Goal: Communication & Community: Answer question/provide support

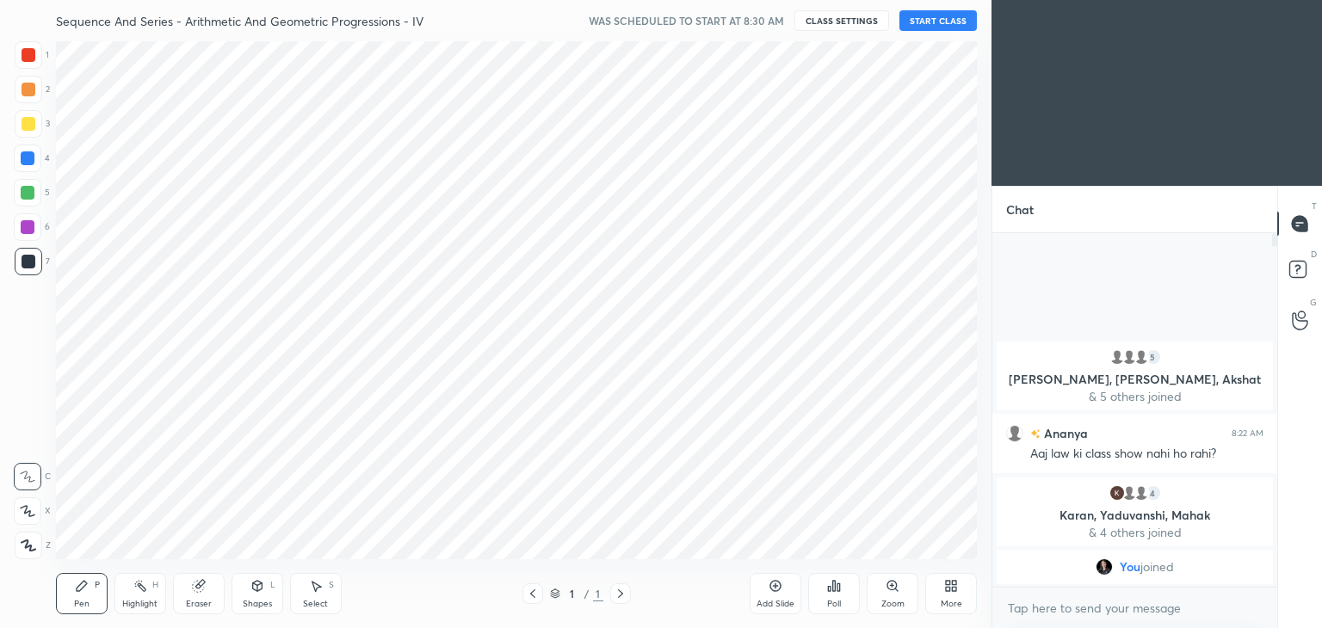
scroll to position [85536, 85133]
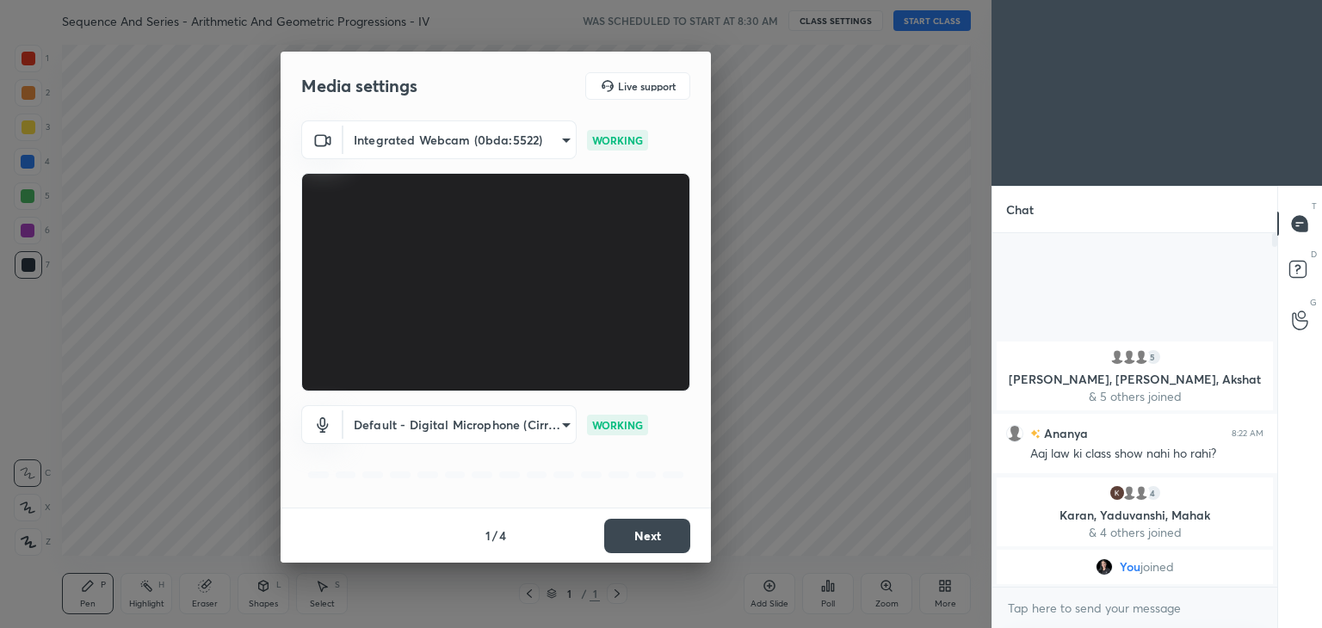
click at [637, 530] on button "Next" at bounding box center [647, 536] width 86 height 34
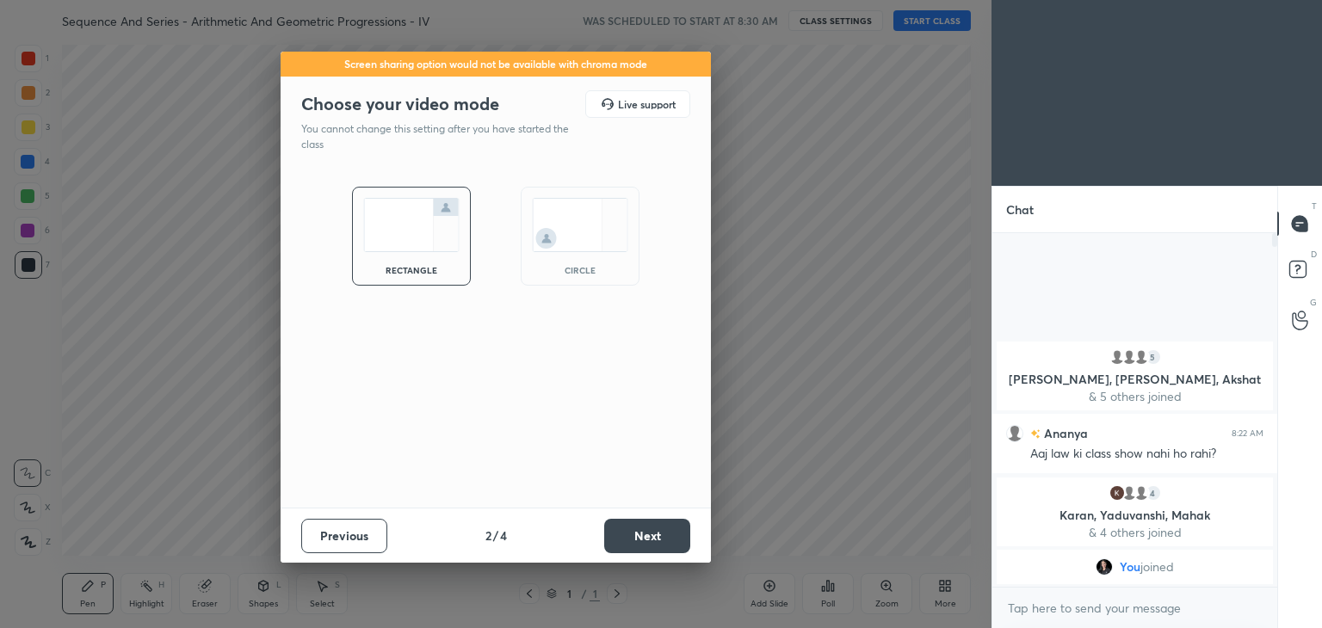
click at [637, 530] on button "Next" at bounding box center [647, 536] width 86 height 34
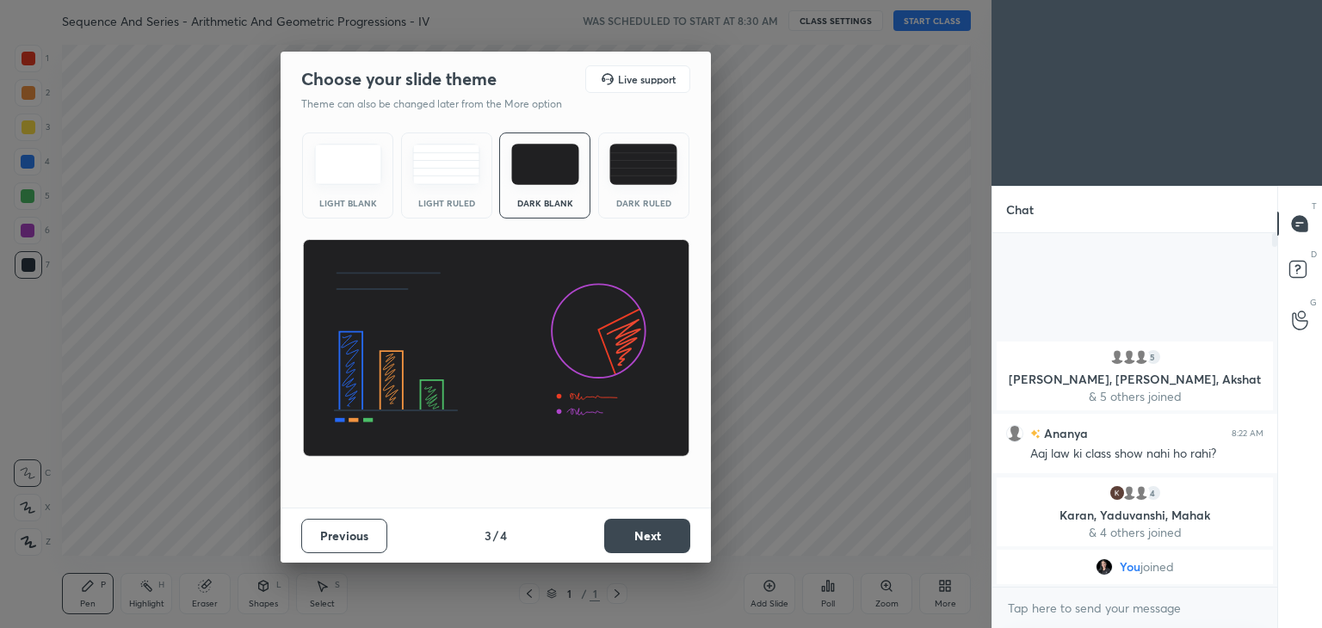
click at [637, 530] on button "Next" at bounding box center [647, 536] width 86 height 34
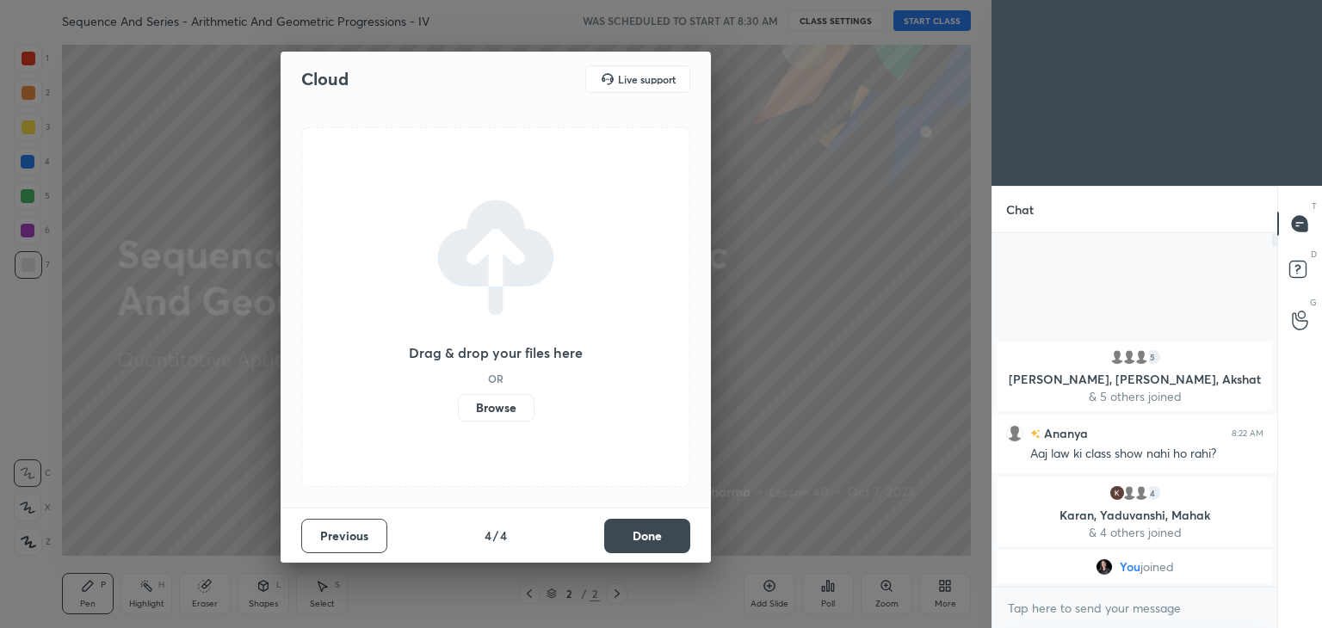
click at [637, 530] on button "Done" at bounding box center [647, 536] width 86 height 34
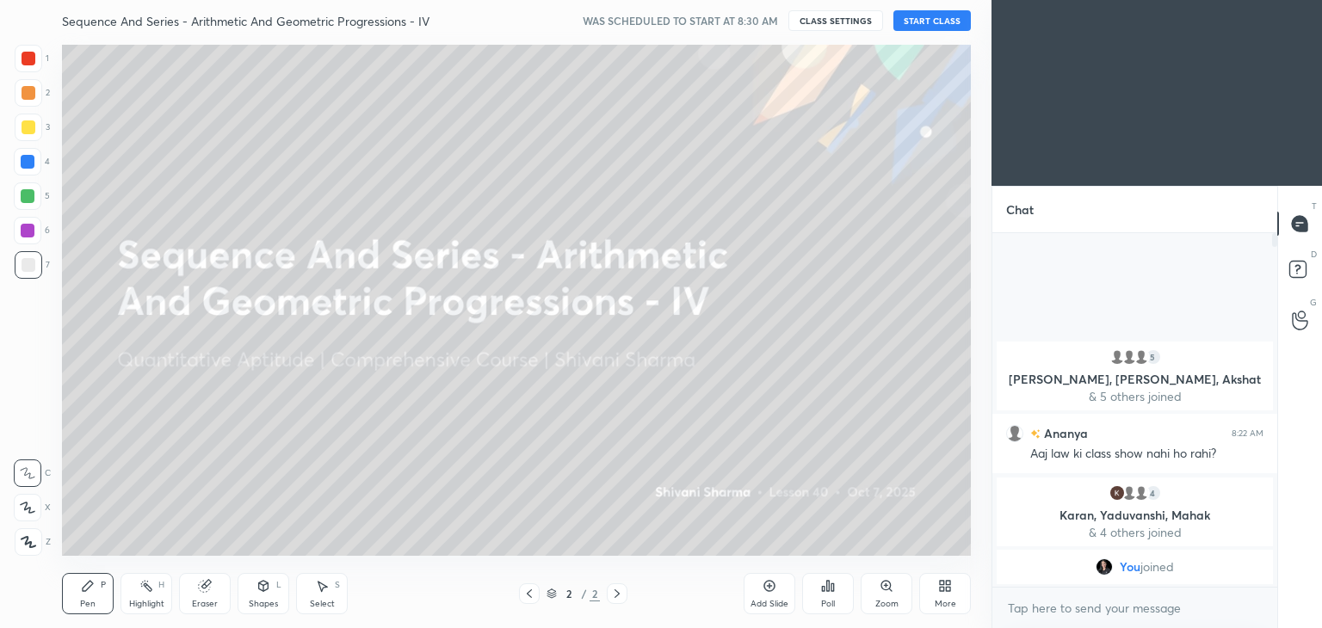
click at [933, 586] on div "More" at bounding box center [945, 593] width 52 height 41
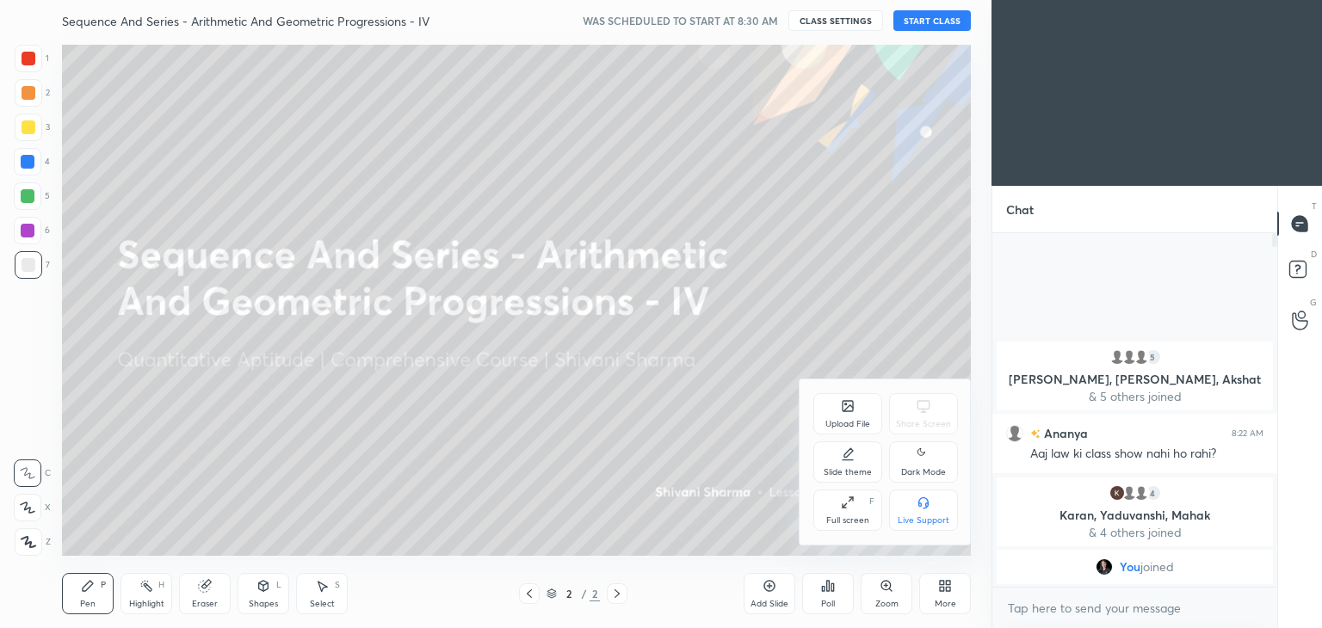
click at [912, 455] on div "Dark Mode" at bounding box center [923, 461] width 69 height 41
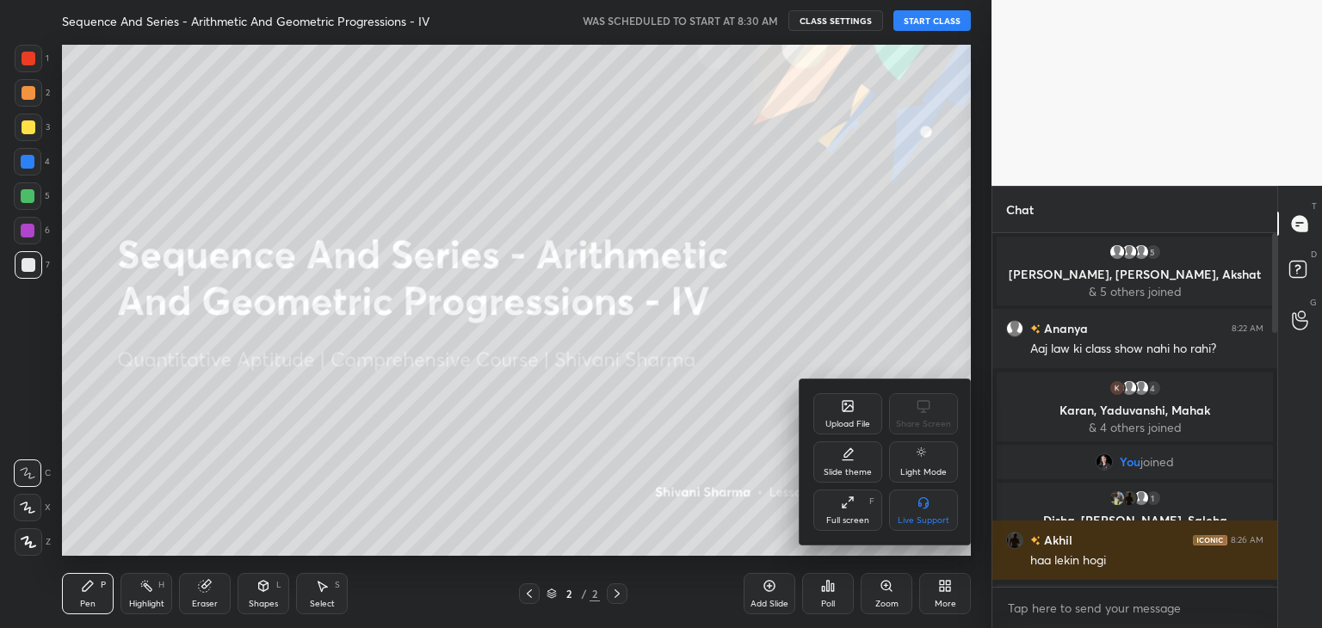
click at [935, 22] on div at bounding box center [661, 314] width 1322 height 628
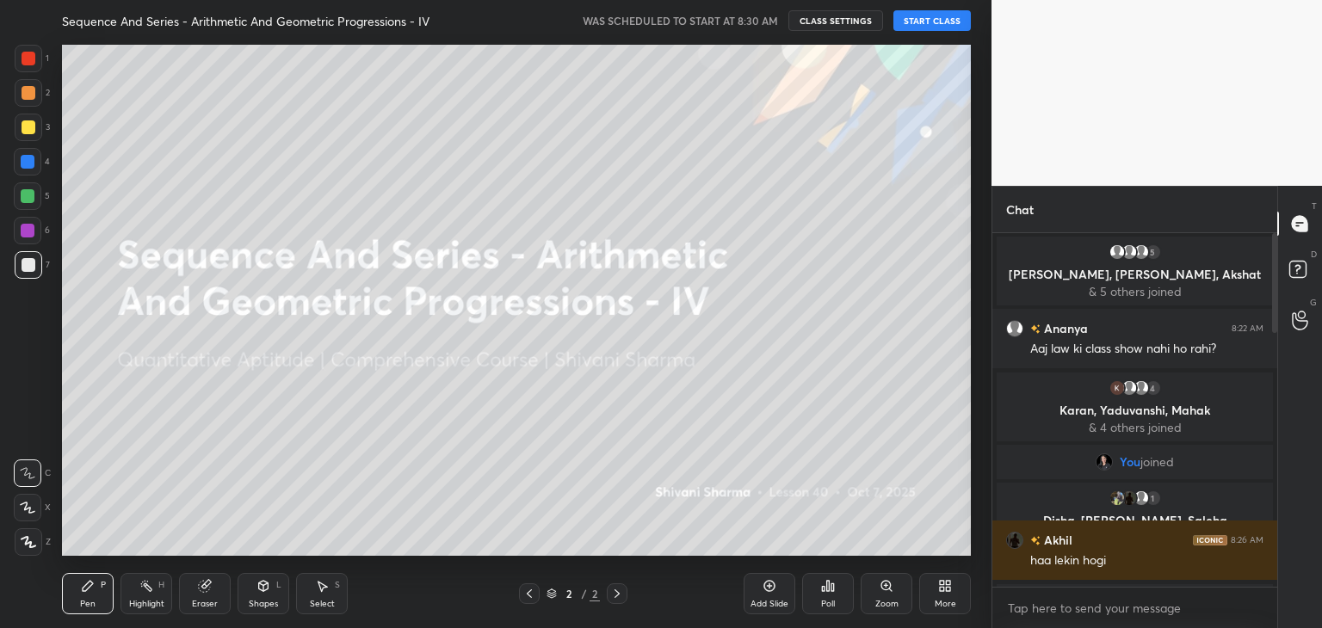
click at [935, 22] on div "Upload File Share Screen Slide theme Light Mode Full screen F Live Support" at bounding box center [661, 314] width 1322 height 628
click at [935, 22] on button "START CLASS" at bounding box center [931, 20] width 77 height 21
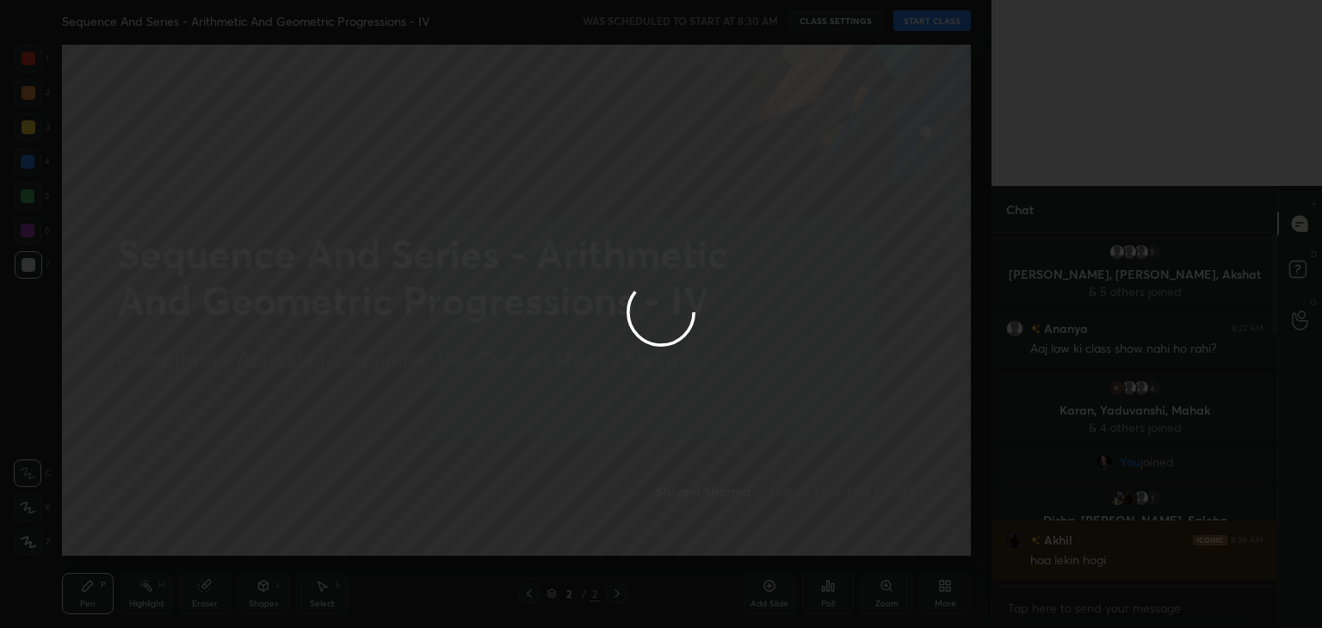
click at [935, 22] on div at bounding box center [661, 314] width 1322 height 628
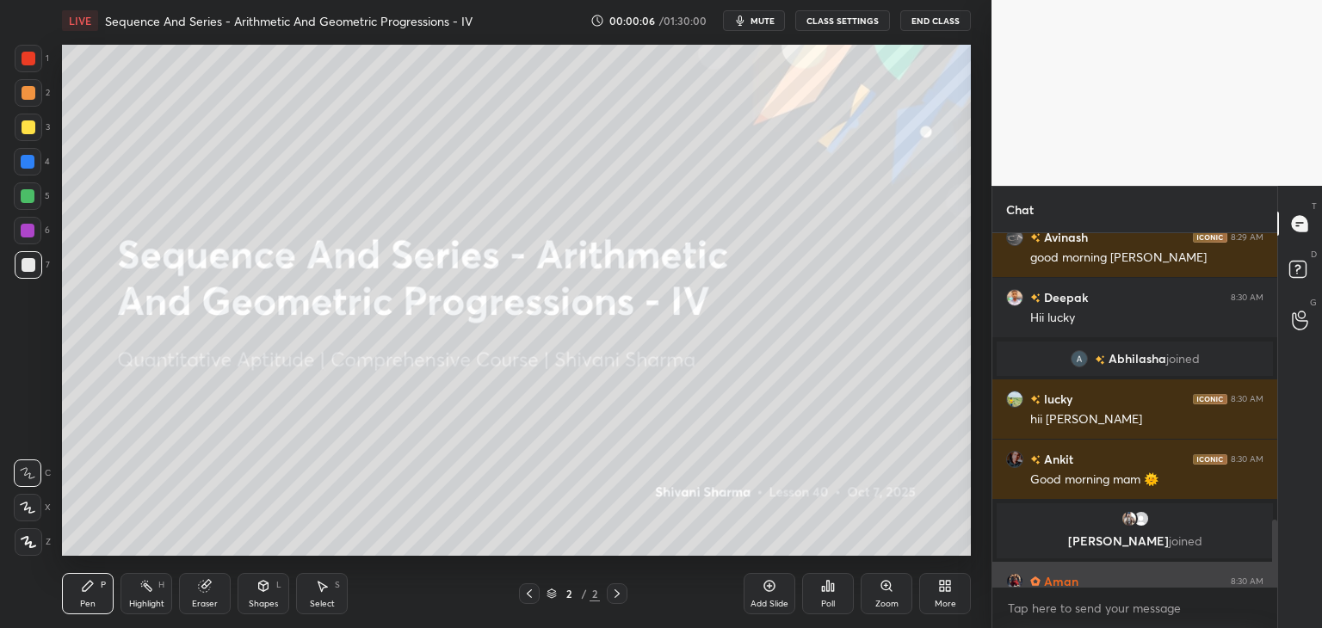
scroll to position [1523, 0]
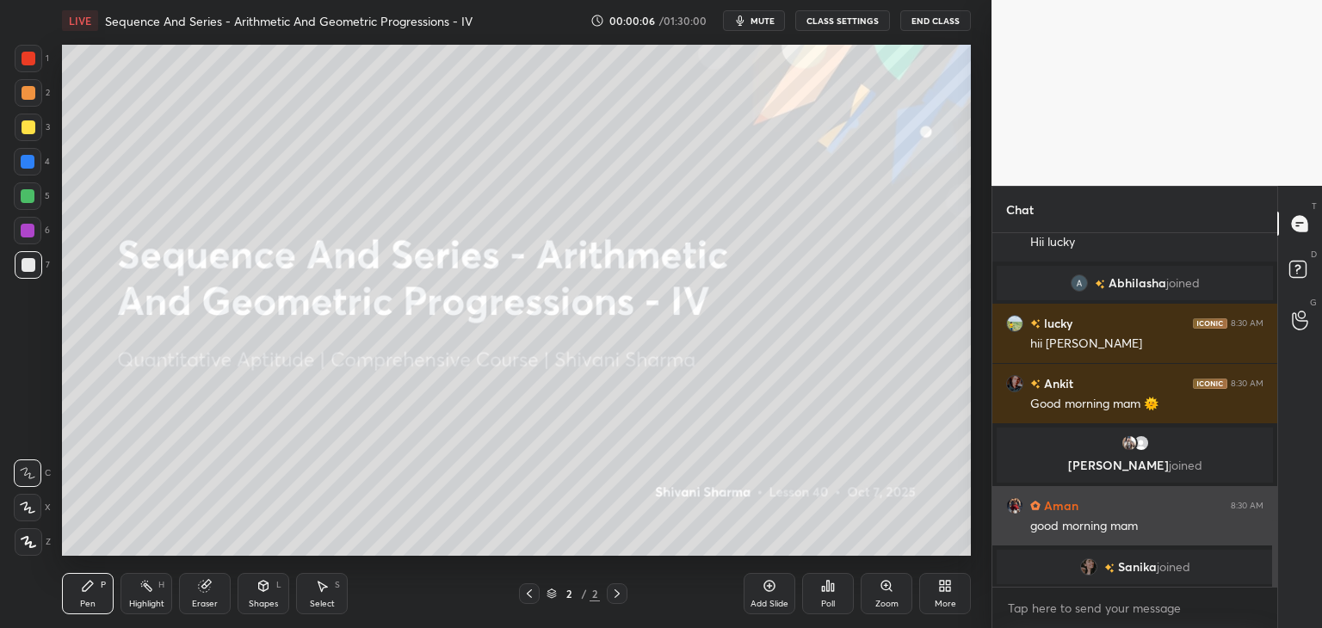
drag, startPoint x: 1275, startPoint y: 292, endPoint x: 1259, endPoint y: 533, distance: 241.5
click at [1259, 533] on div "9 [PERSON_NAME], [PERSON_NAME], [PERSON_NAME] & 9 others joined lucky 8:29 AM v…" at bounding box center [1134, 410] width 285 height 354
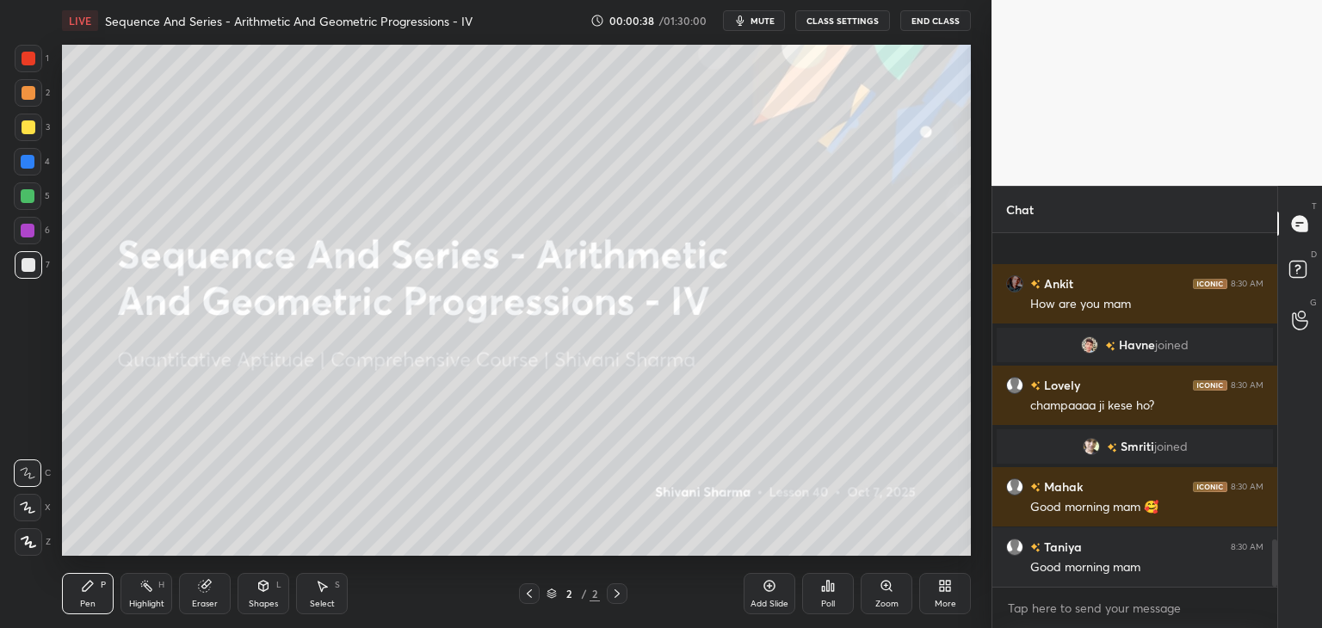
scroll to position [2280, 0]
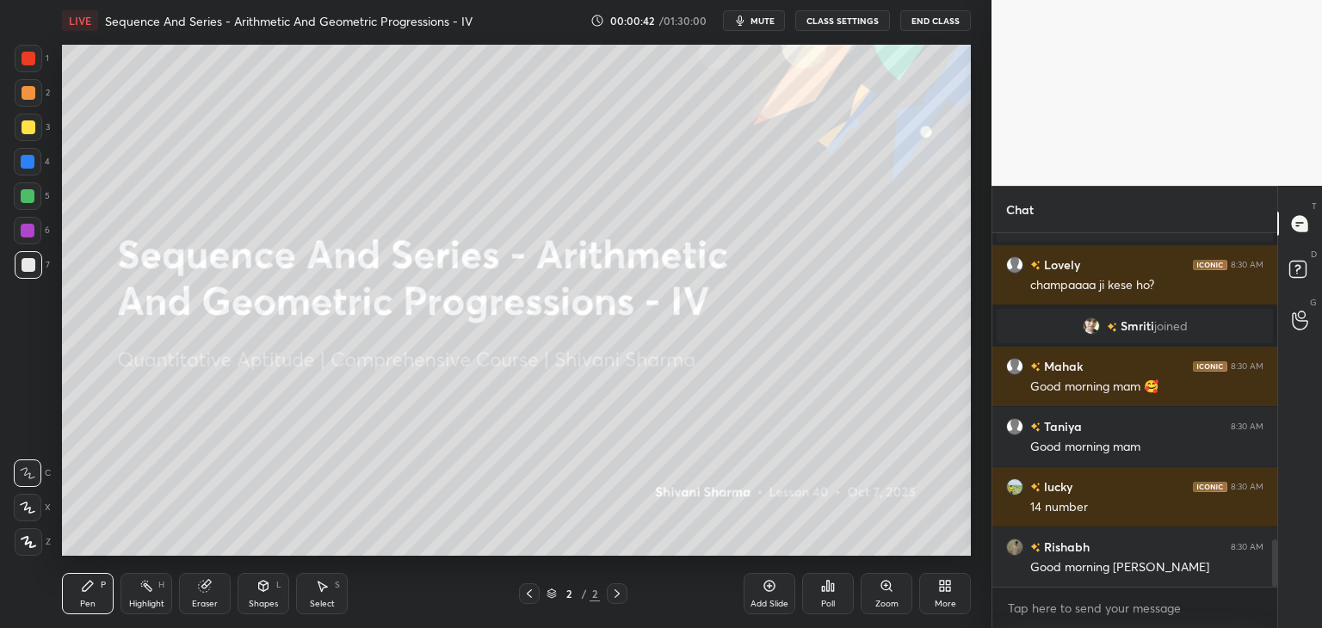
click at [940, 587] on icon at bounding box center [942, 589] width 4 height 4
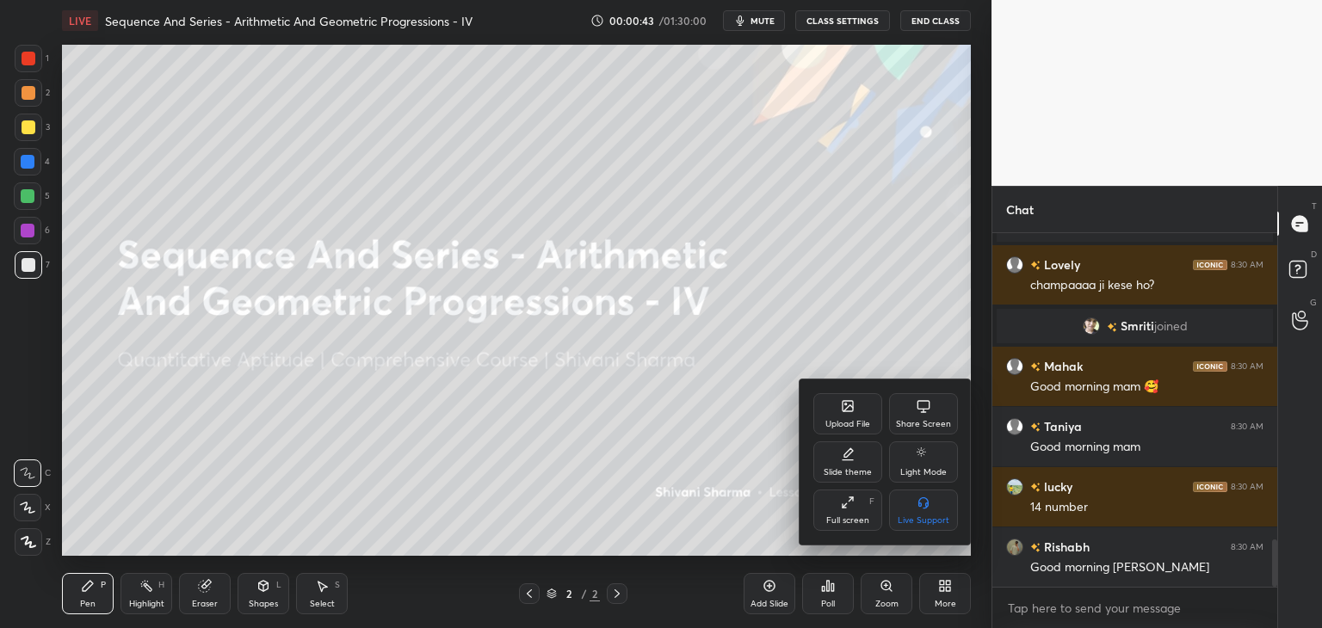
click at [843, 417] on div "Upload File" at bounding box center [847, 413] width 69 height 41
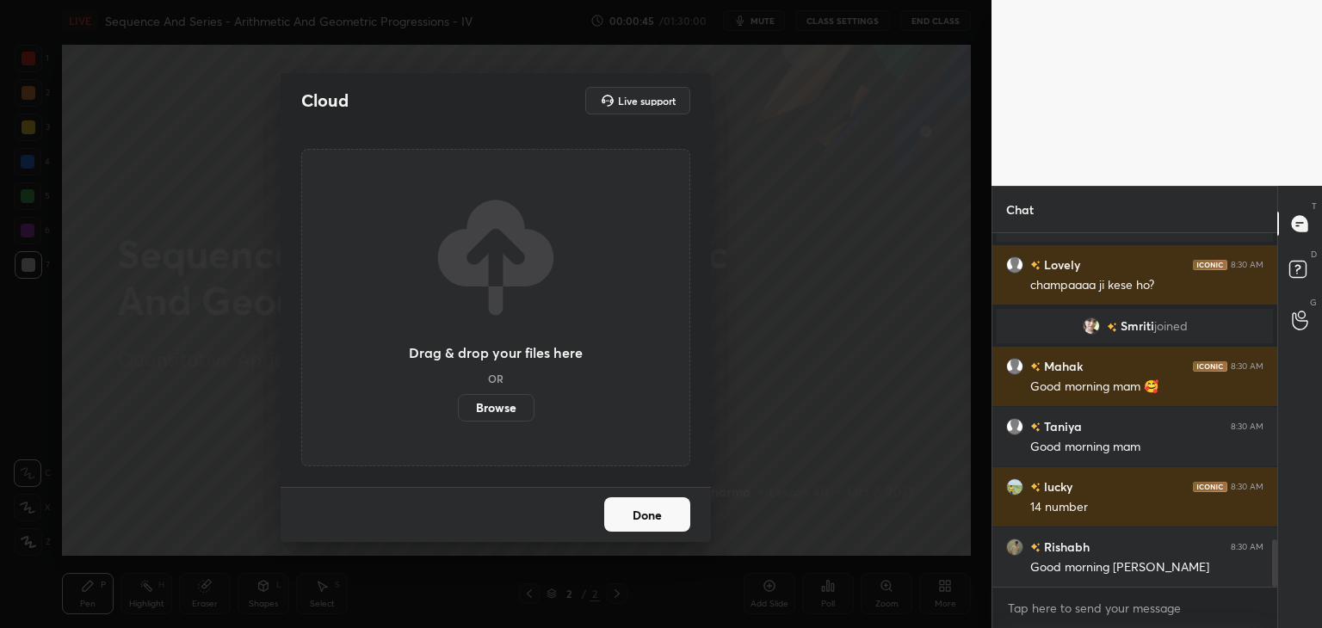
click at [491, 406] on label "Browse" at bounding box center [496, 408] width 77 height 28
click at [458, 406] on input "Browse" at bounding box center [458, 408] width 0 height 28
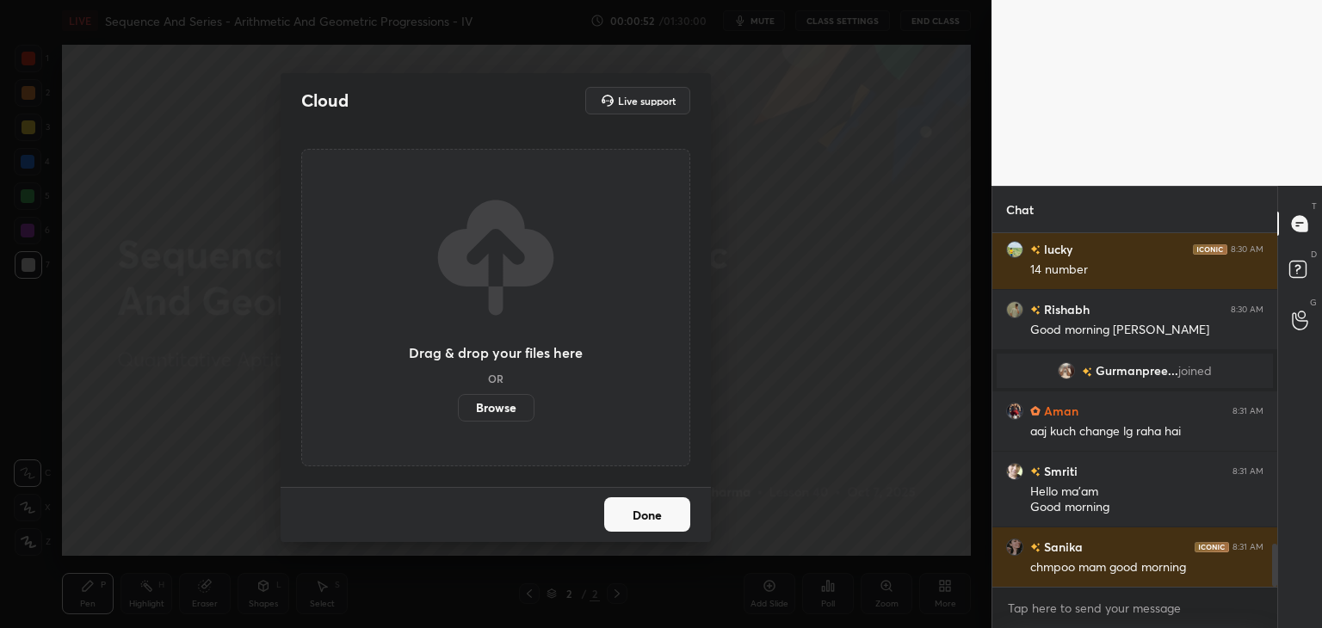
scroll to position [2564, 0]
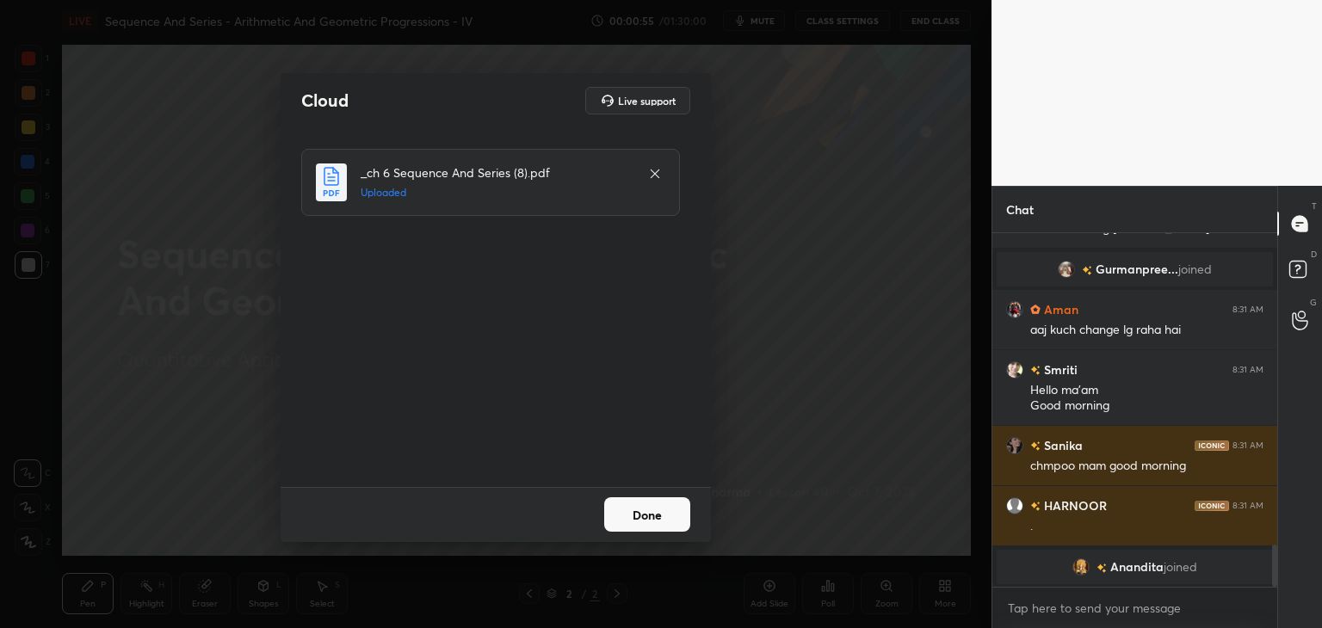
click at [623, 524] on button "Done" at bounding box center [647, 514] width 86 height 34
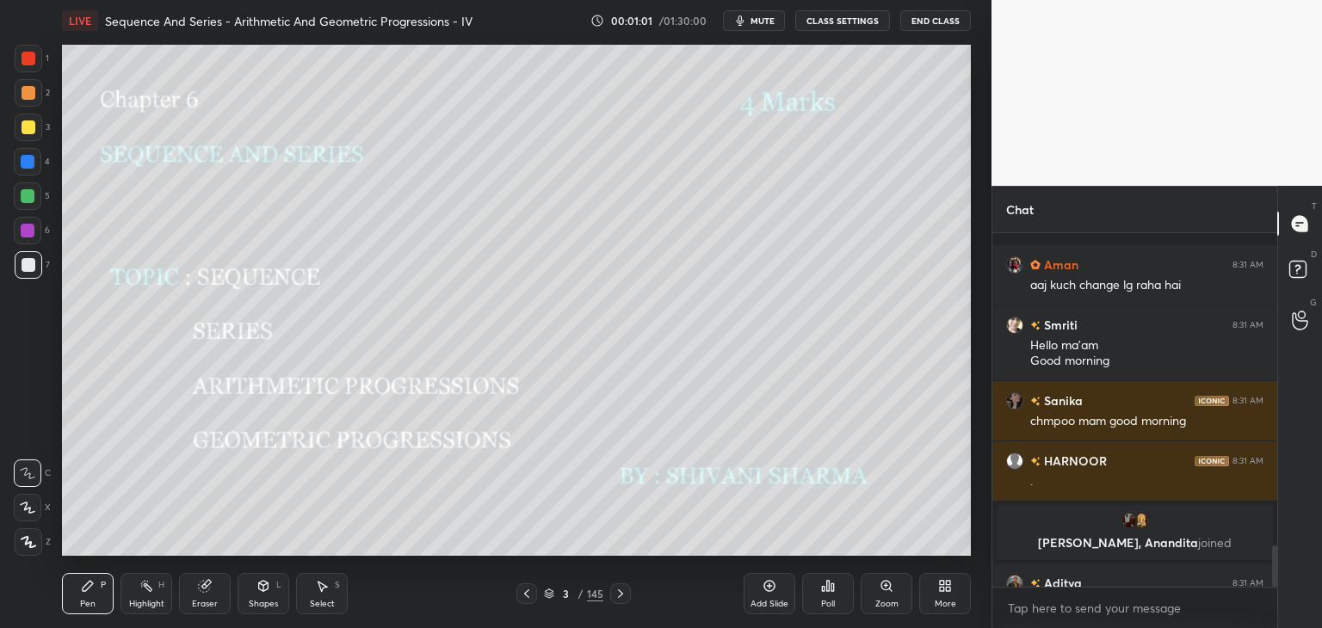
scroll to position [2668, 0]
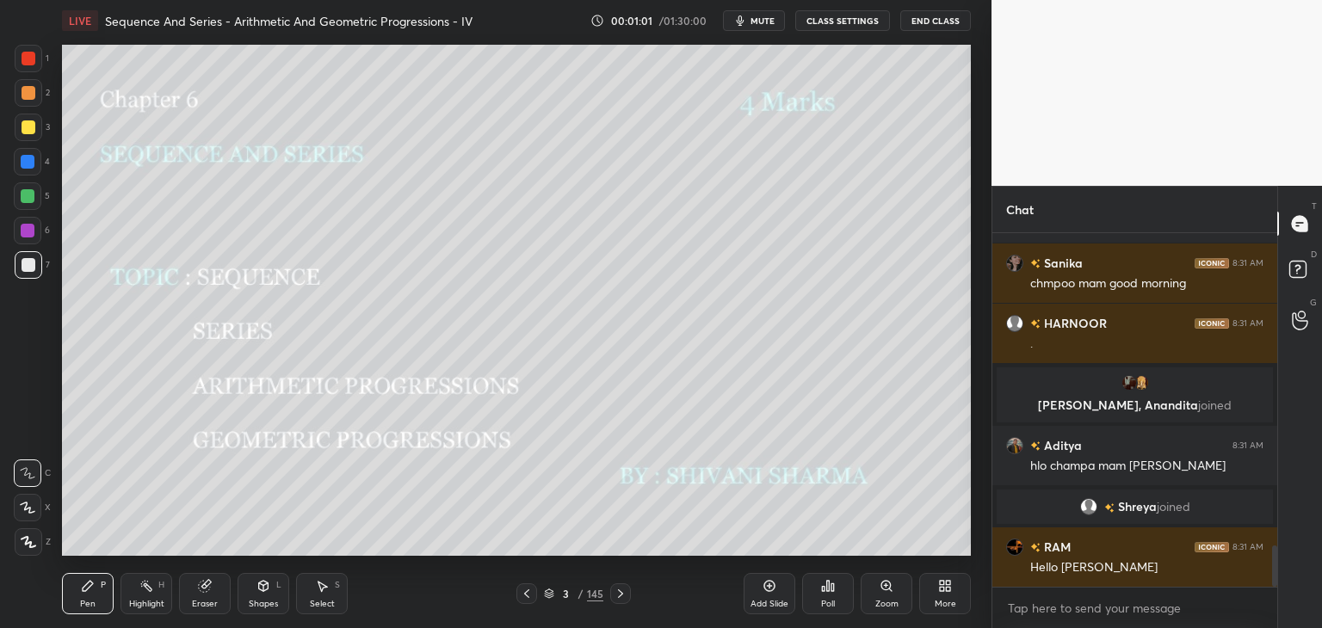
drag, startPoint x: 1274, startPoint y: 556, endPoint x: 1271, endPoint y: 622, distance: 66.3
click at [1271, 622] on div "Aman 8:31 AM aaj kuch change lg raha hai Smriti 8:31 AM Hello ma'am Good mornin…" at bounding box center [1134, 430] width 285 height 395
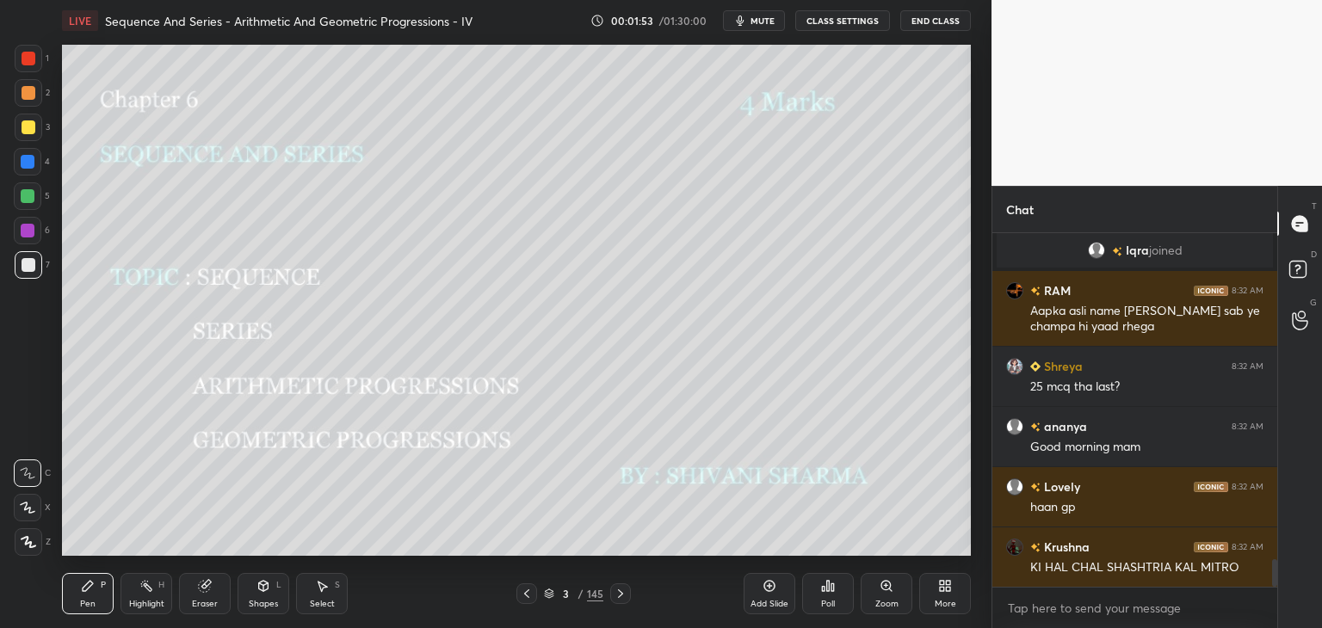
scroll to position [4284, 0]
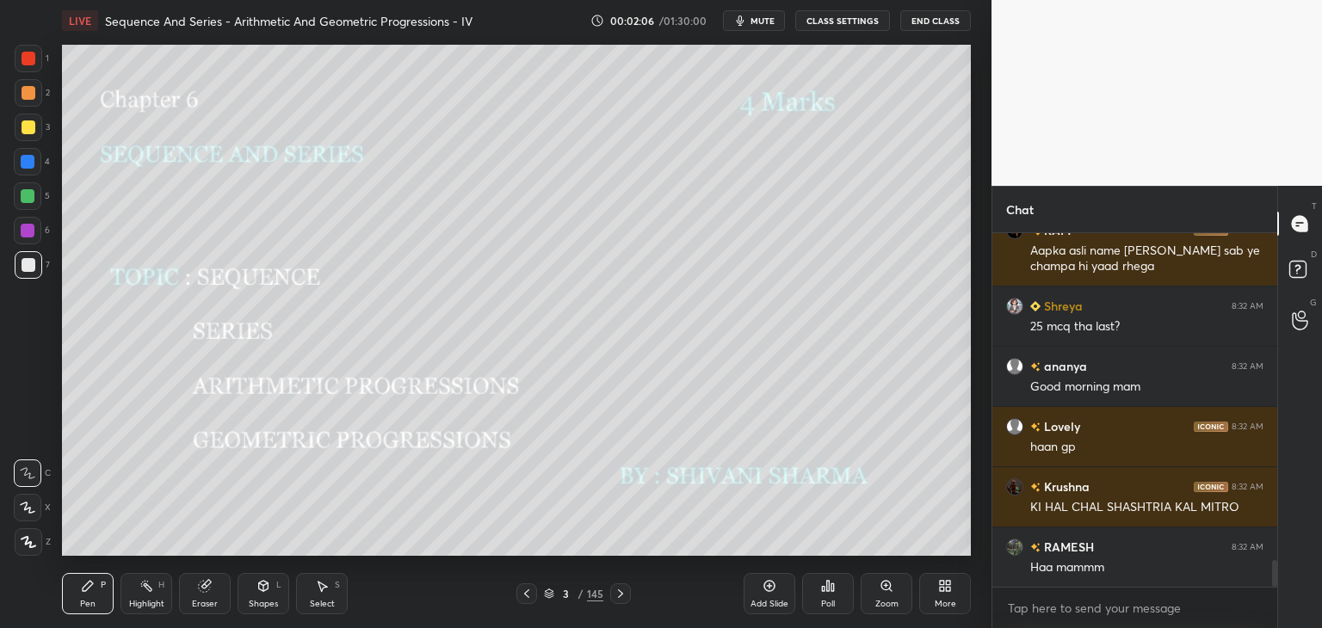
click at [615, 593] on icon at bounding box center [621, 594] width 14 height 14
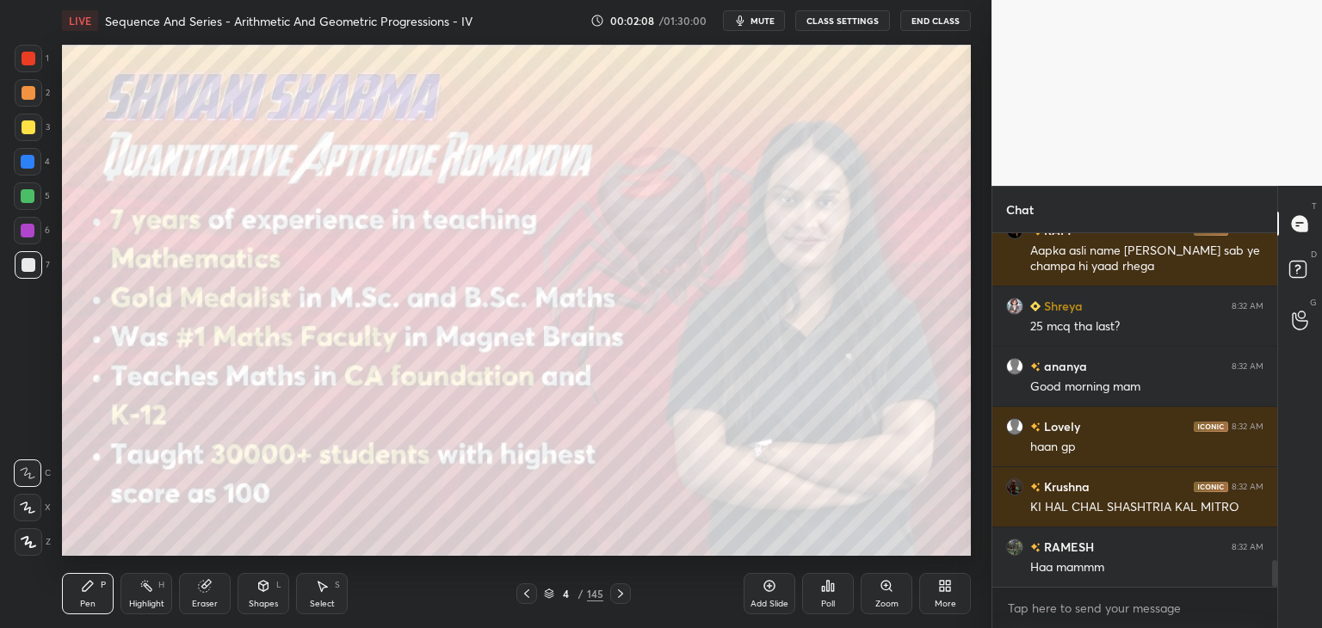
click at [592, 593] on div "145" at bounding box center [595, 593] width 16 height 15
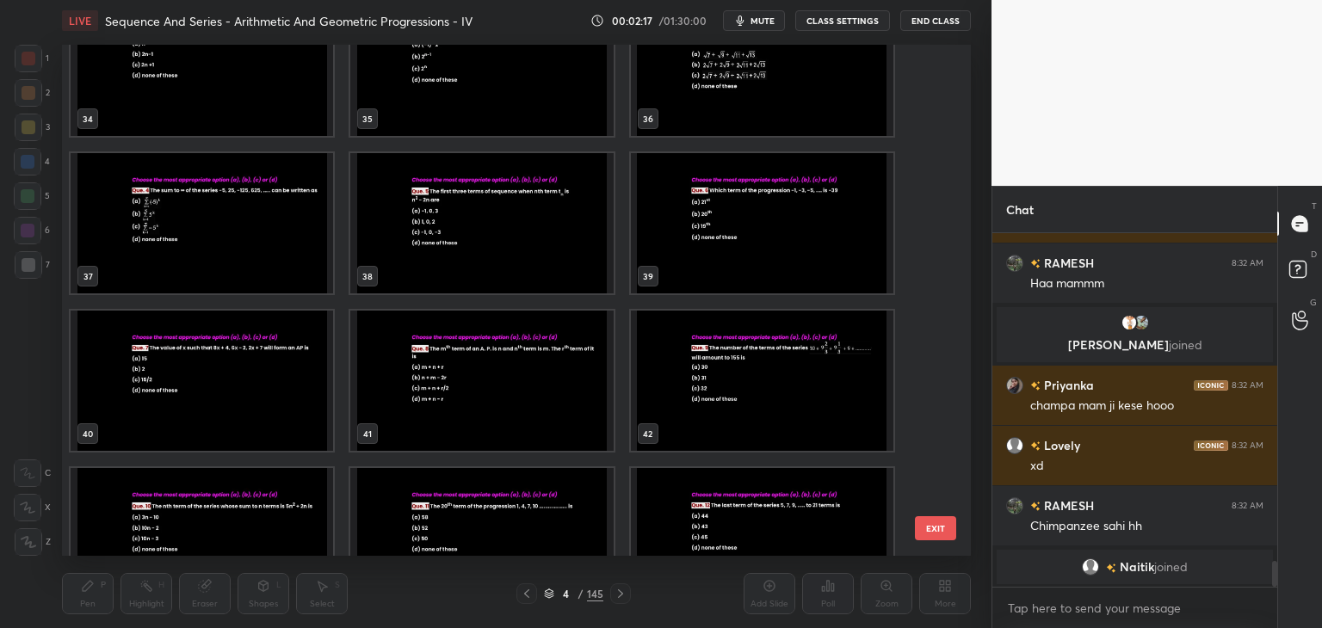
scroll to position [4494, 0]
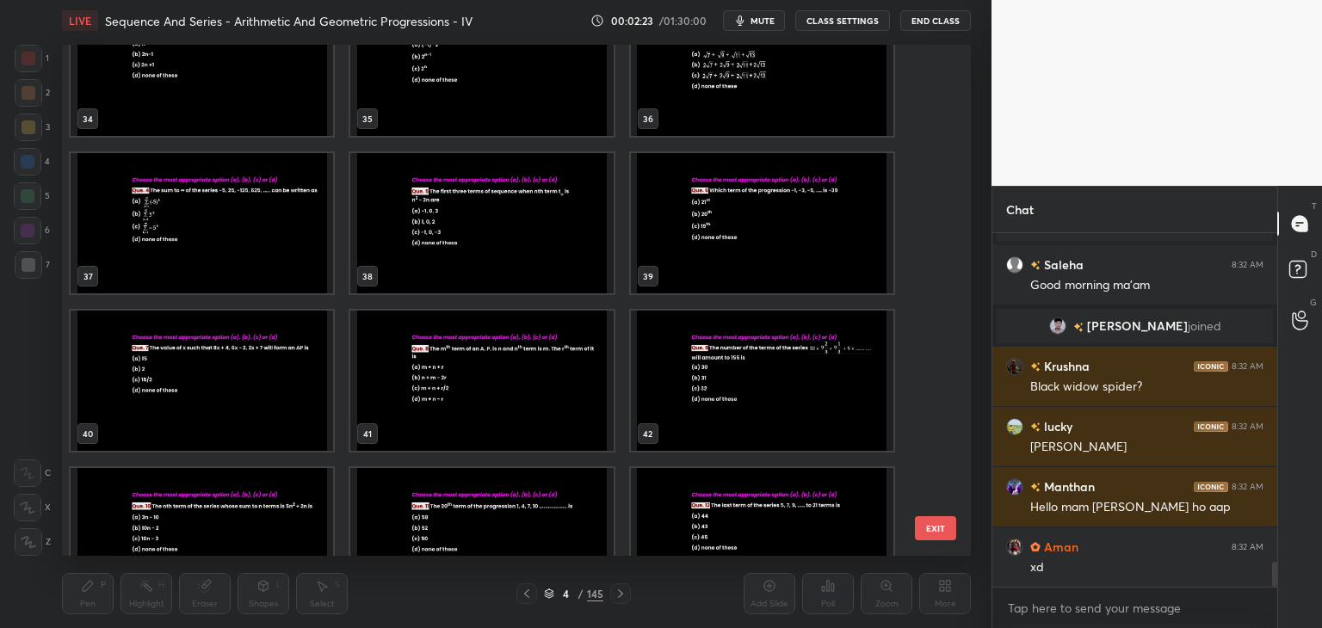
click at [691, 390] on img "grid" at bounding box center [762, 381] width 262 height 140
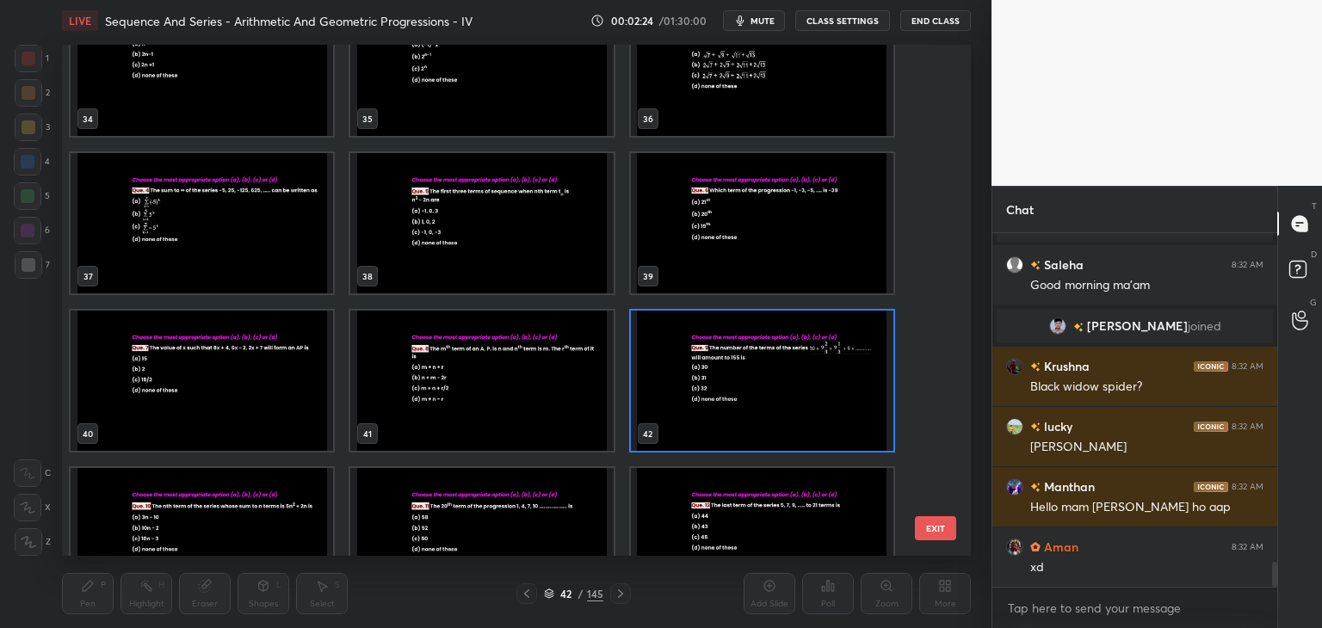
click at [691, 390] on img "grid" at bounding box center [762, 381] width 262 height 140
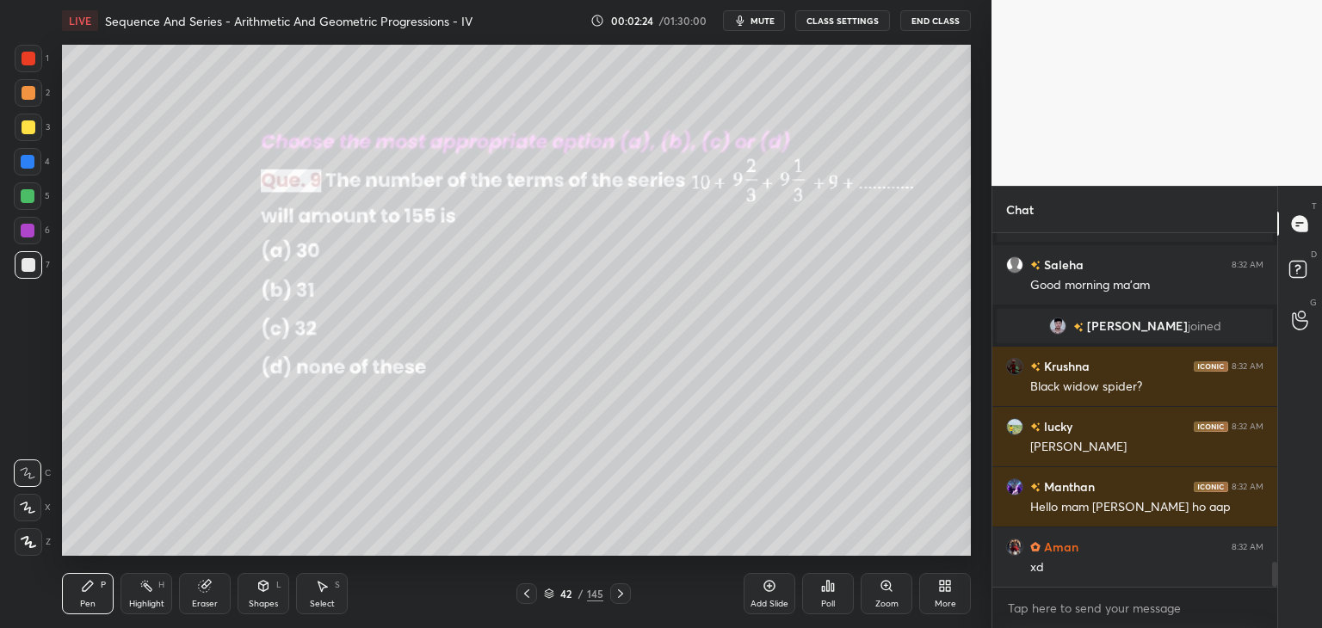
click at [691, 390] on img "grid" at bounding box center [762, 381] width 262 height 140
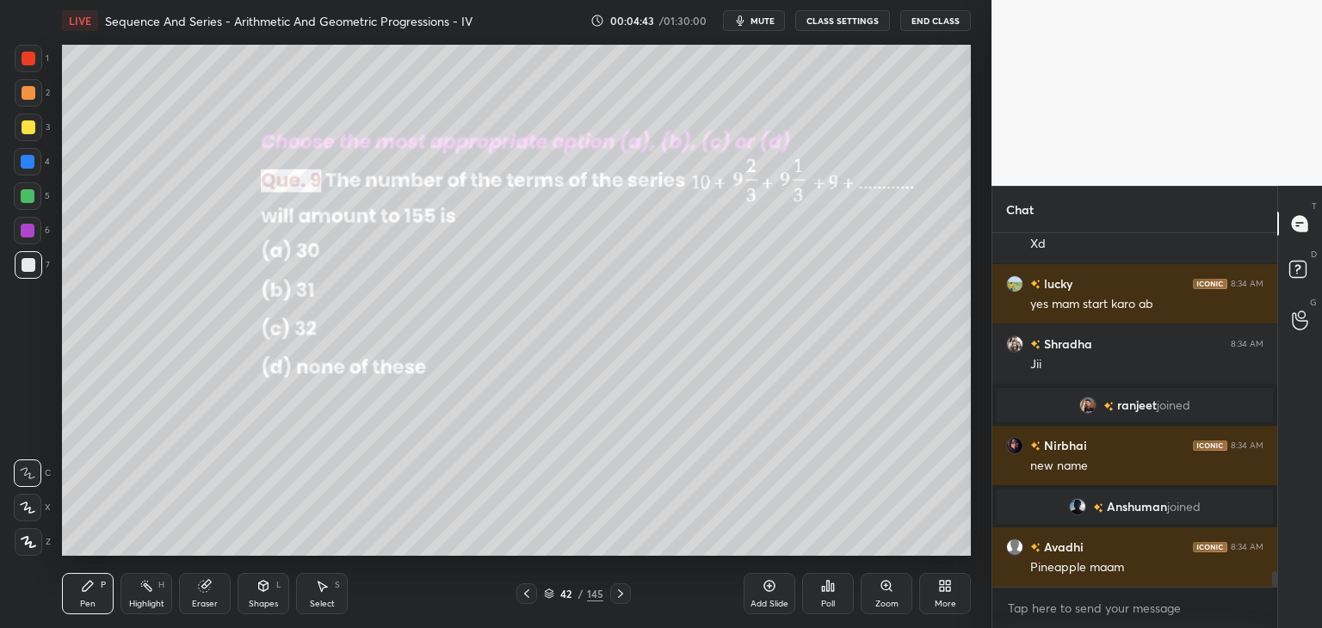
scroll to position [7803, 0]
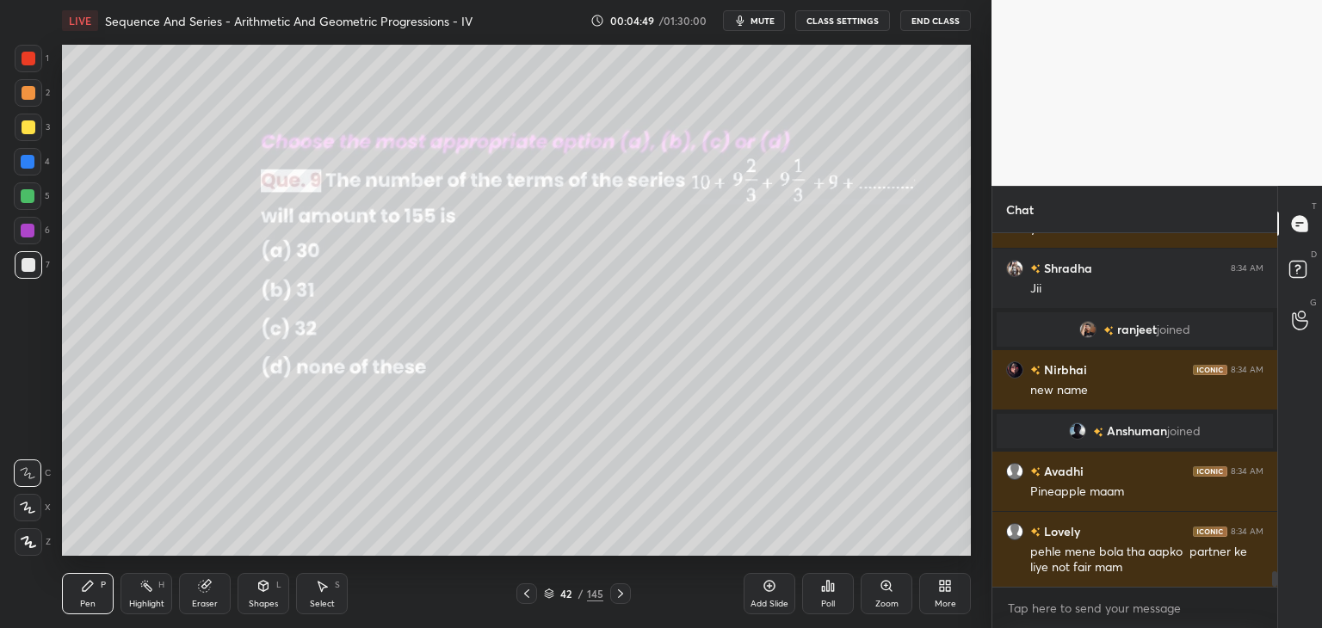
drag, startPoint x: 30, startPoint y: 539, endPoint x: 36, endPoint y: 530, distance: 10.5
click at [29, 540] on icon at bounding box center [28, 542] width 15 height 12
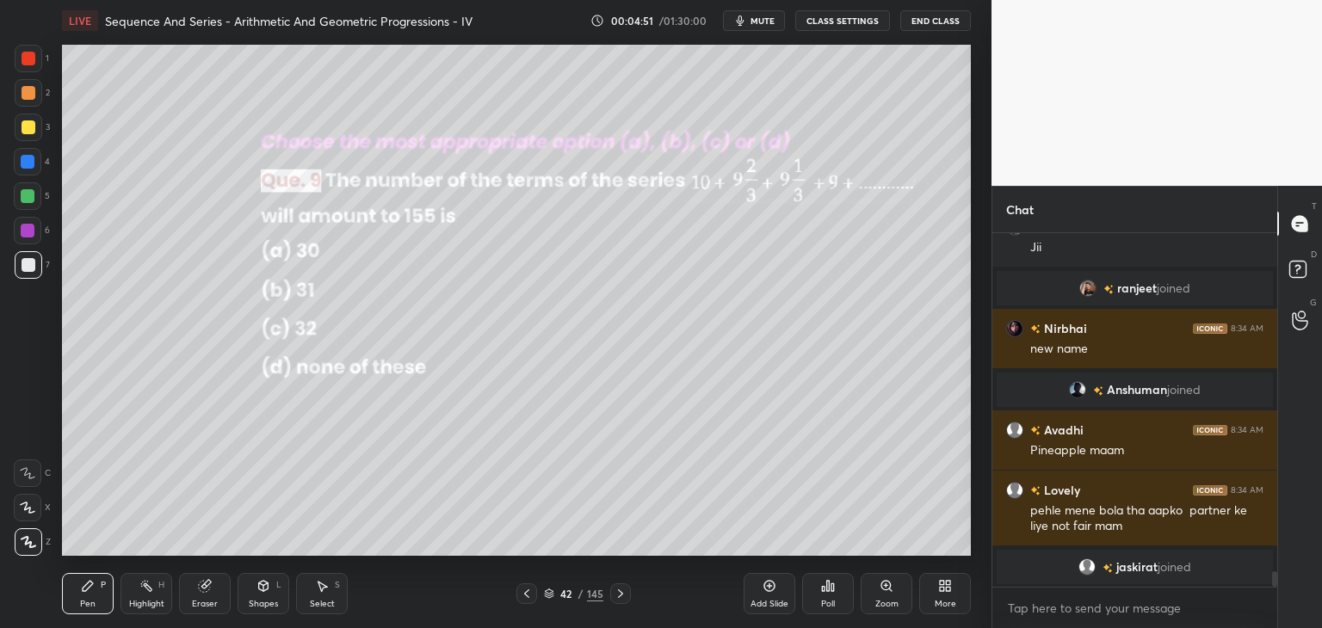
scroll to position [7865, 0]
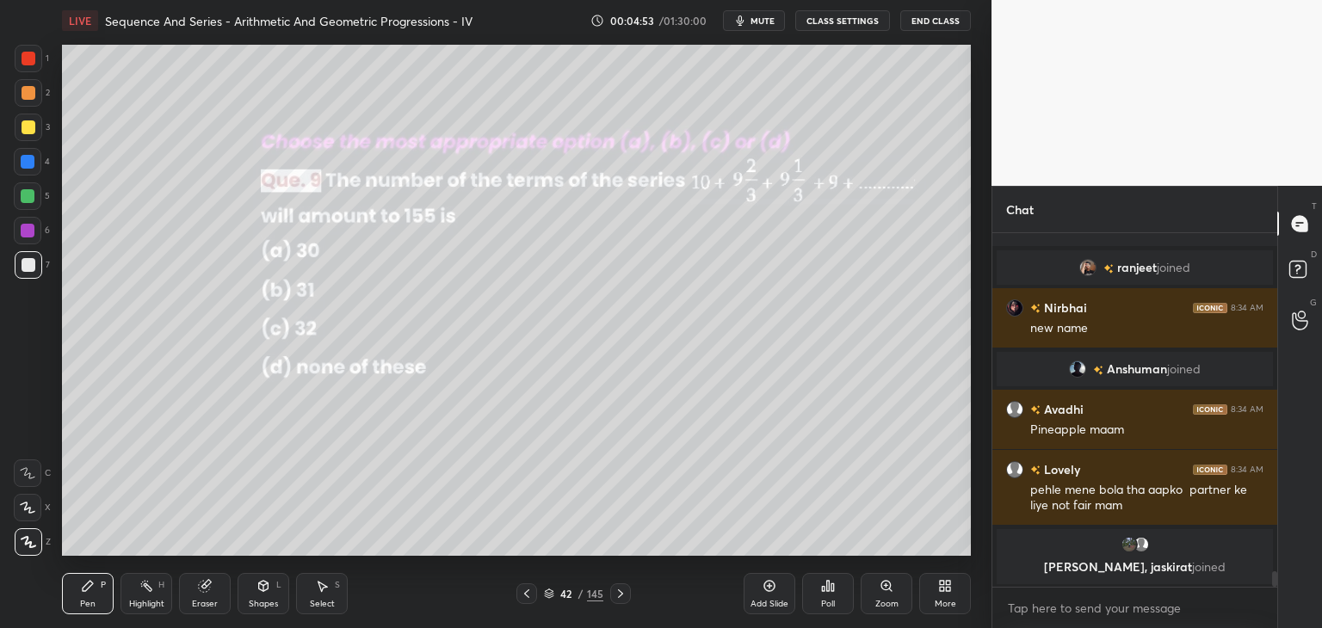
drag, startPoint x: 22, startPoint y: 128, endPoint x: 44, endPoint y: 146, distance: 28.1
click at [24, 129] on div at bounding box center [29, 127] width 14 height 14
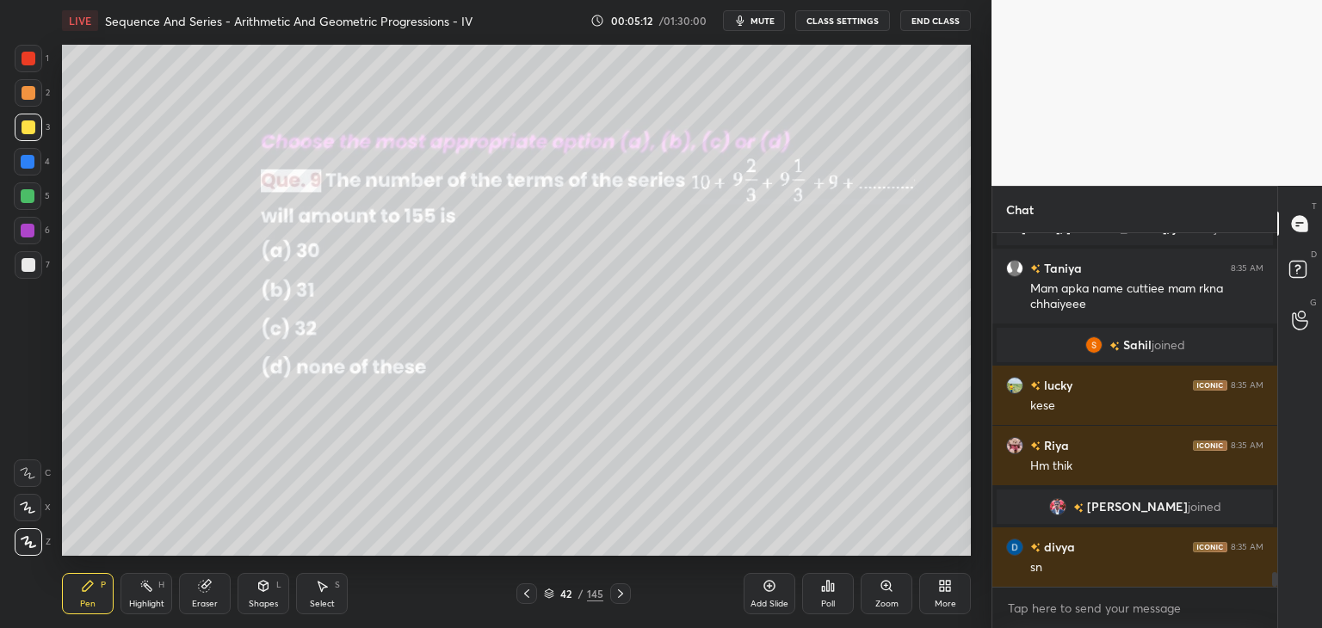
scroll to position [8280, 0]
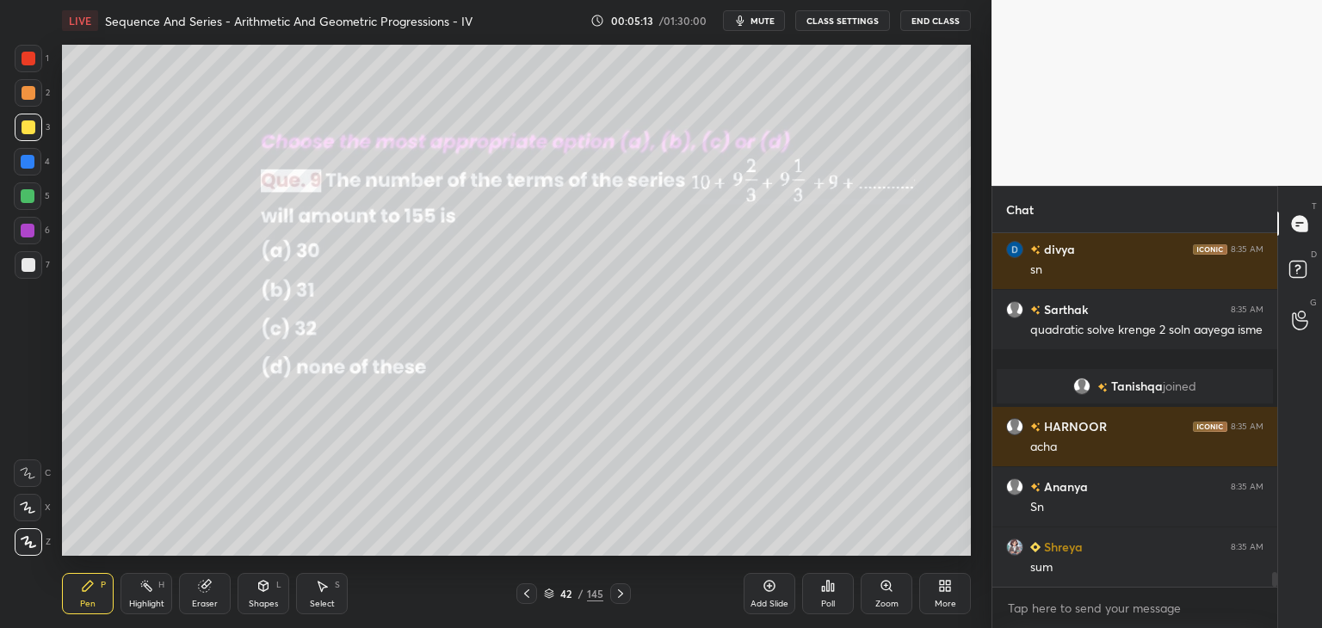
click at [220, 597] on div "Eraser" at bounding box center [205, 593] width 52 height 41
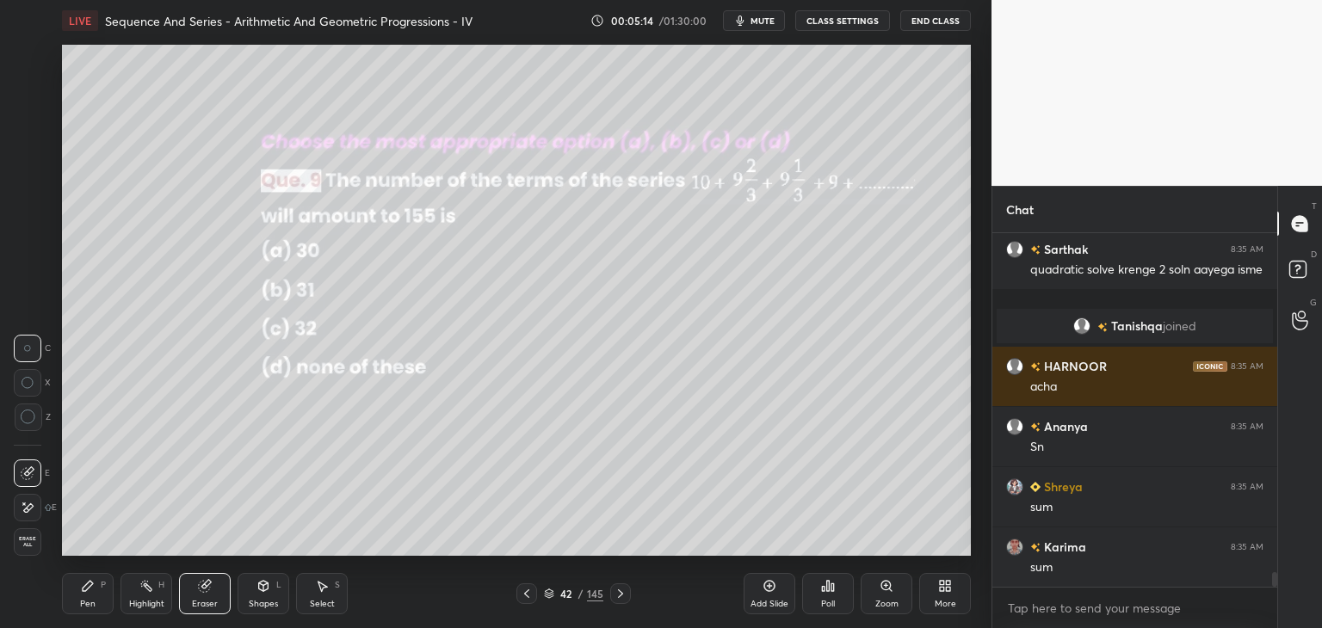
scroll to position [8382, 0]
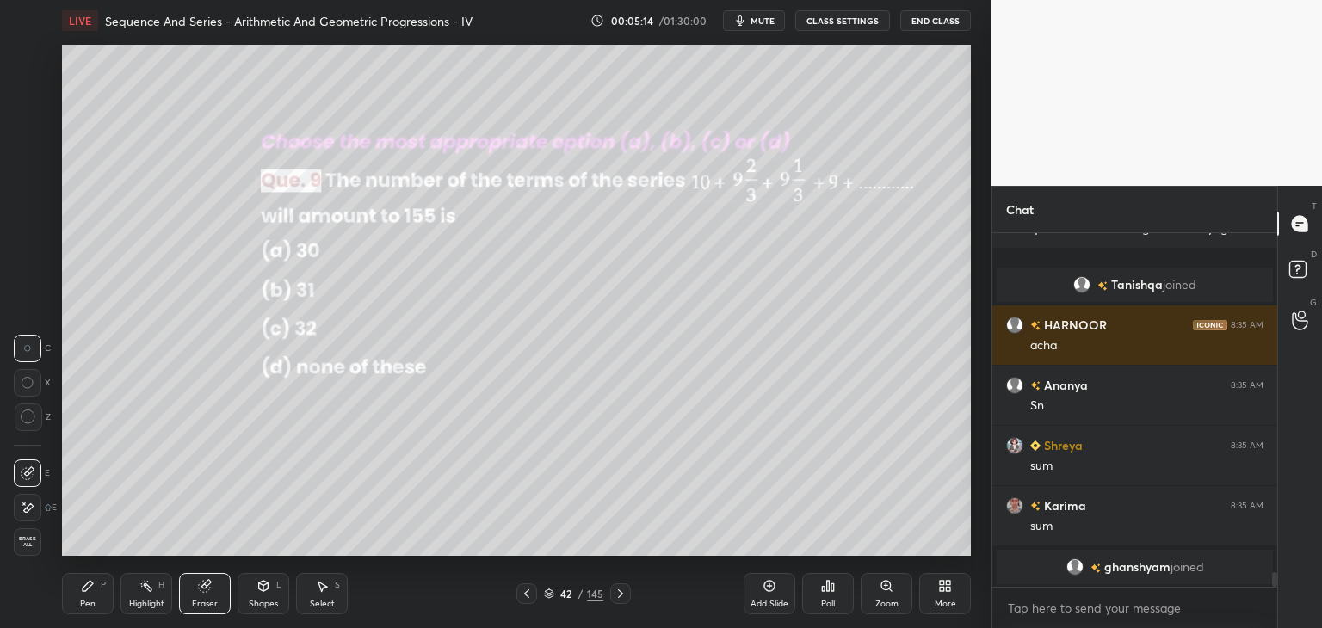
click at [28, 545] on span "Erase all" at bounding box center [28, 542] width 26 height 12
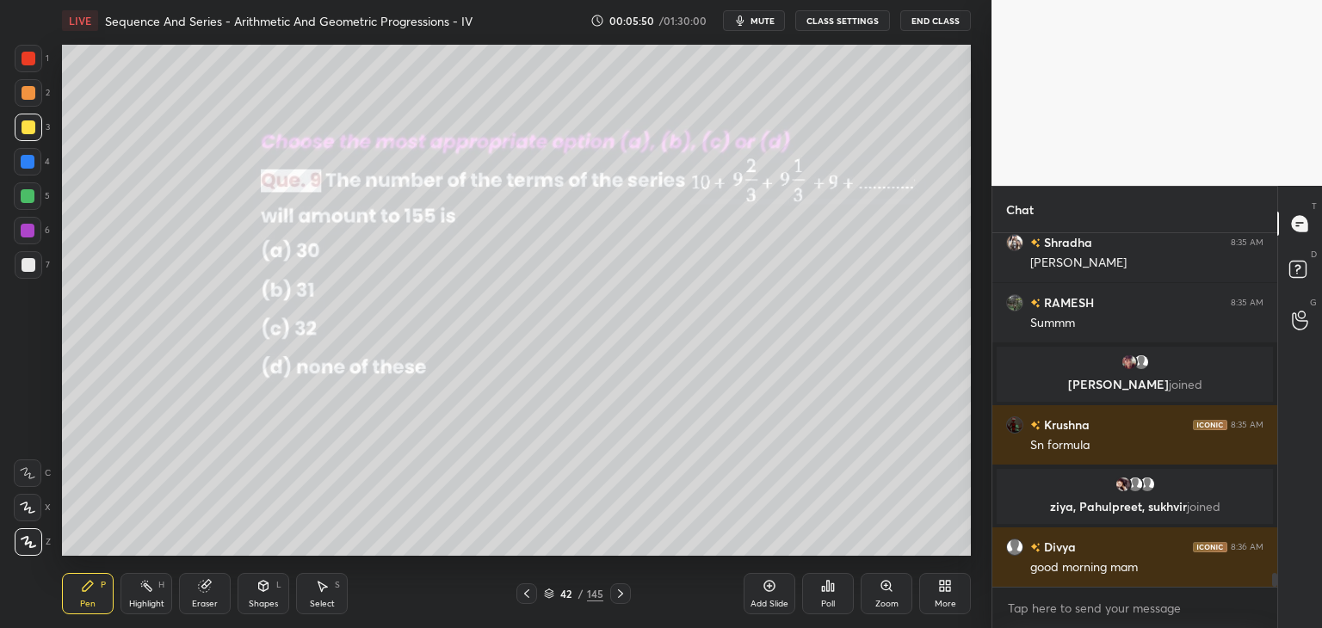
scroll to position [8920, 0]
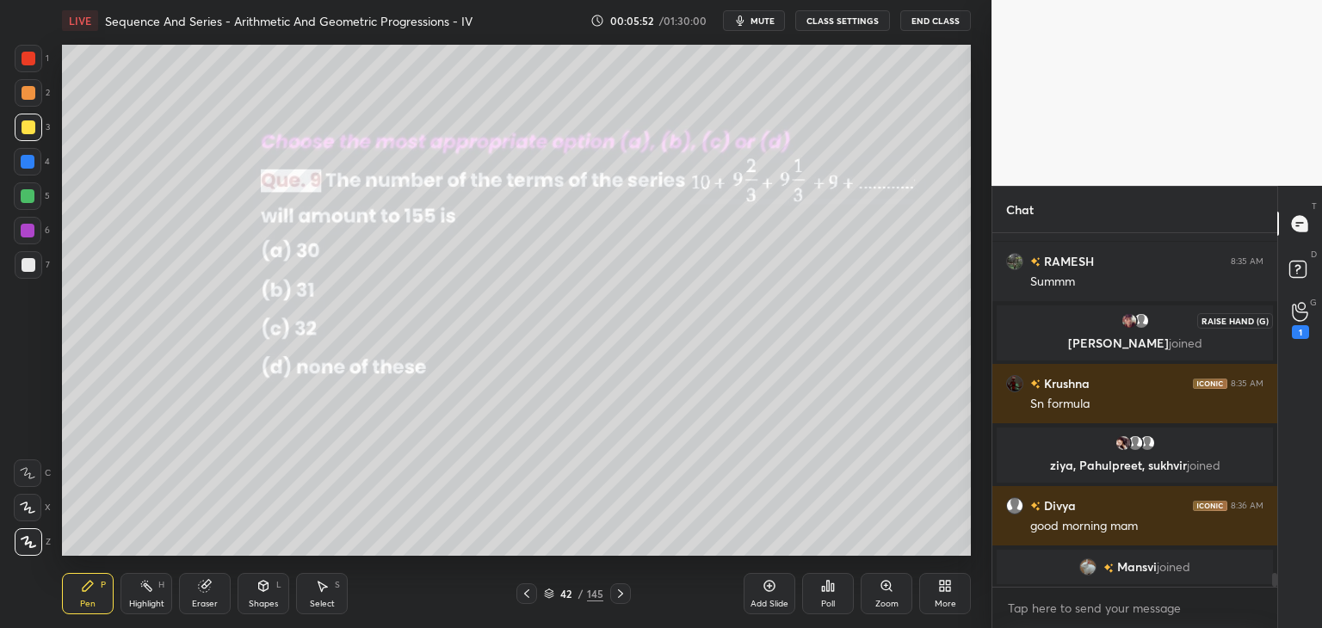
click at [1299, 310] on icon at bounding box center [1300, 312] width 16 height 20
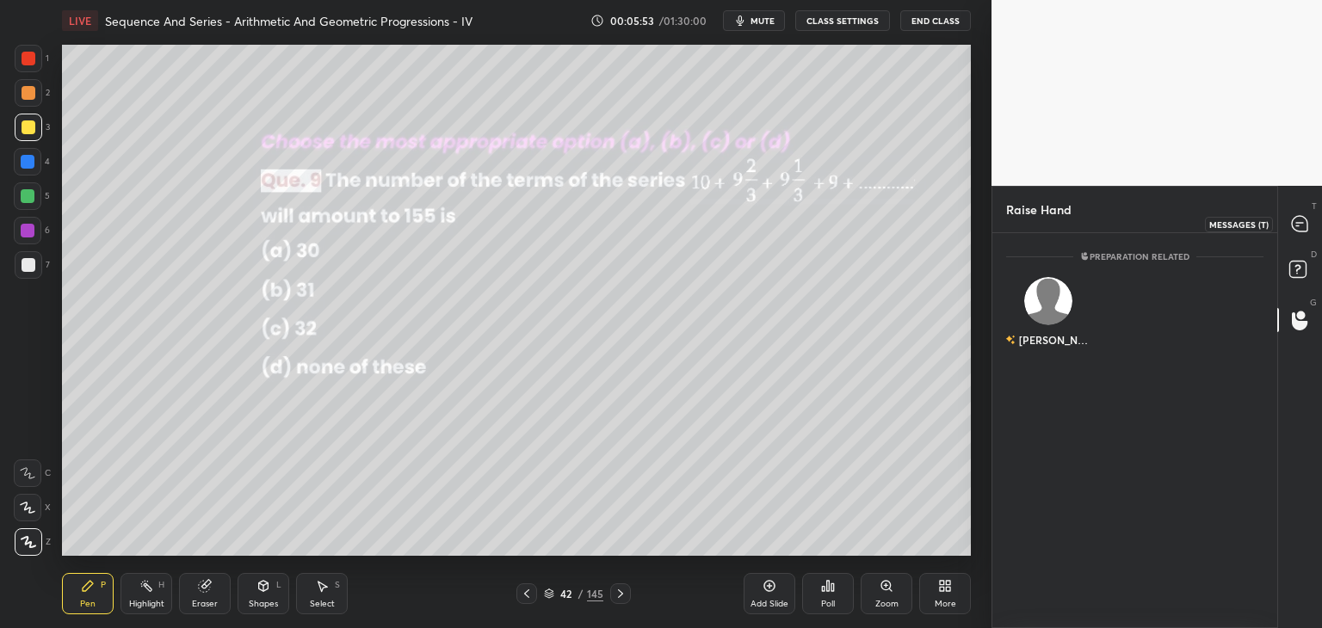
click at [1304, 231] on icon at bounding box center [1299, 223] width 15 height 15
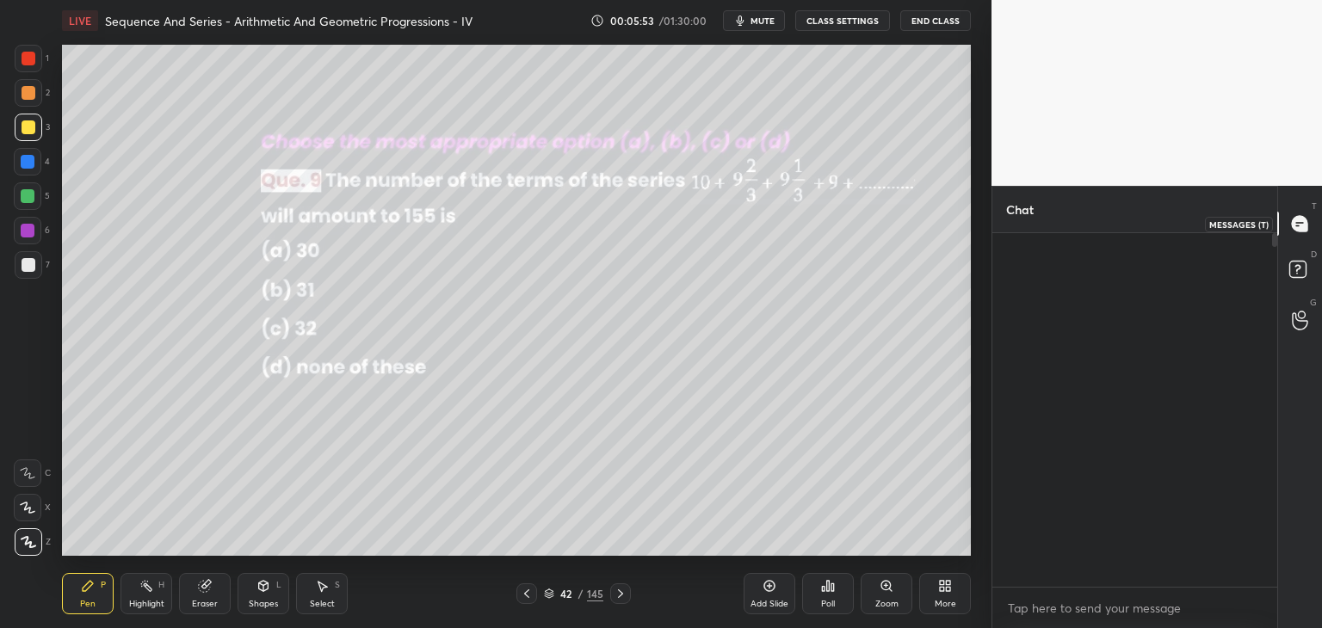
scroll to position [349, 280]
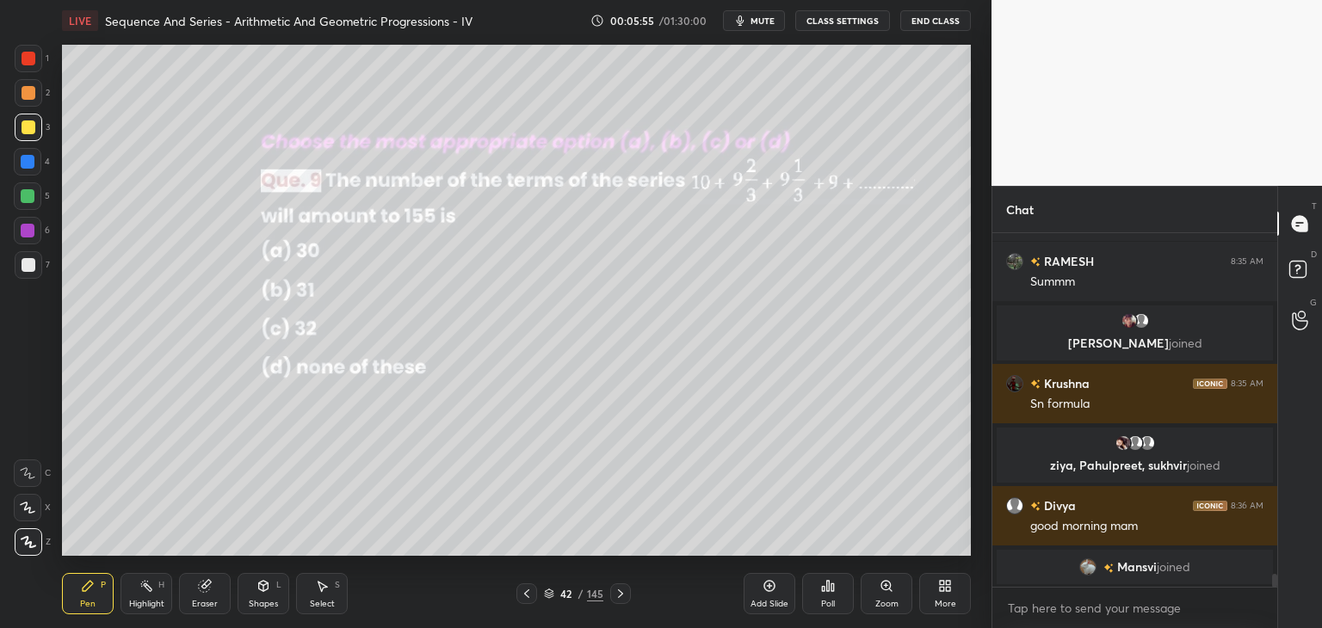
click at [323, 606] on div "Select" at bounding box center [322, 604] width 25 height 9
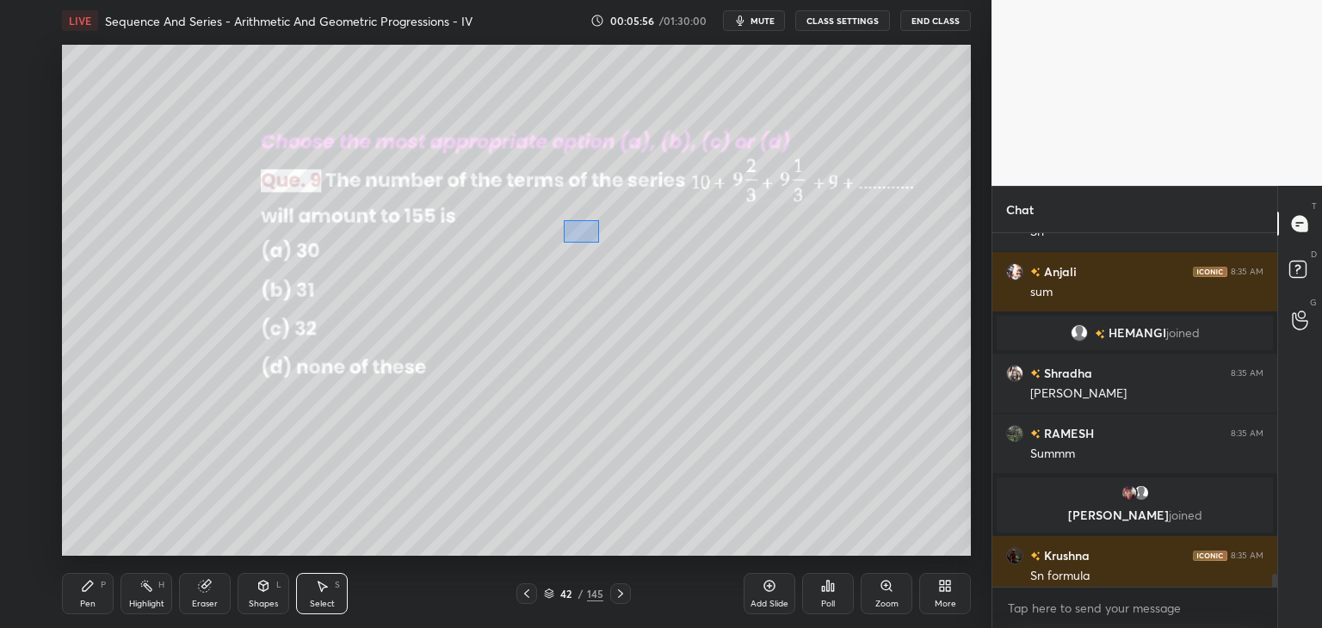
scroll to position [9179, 0]
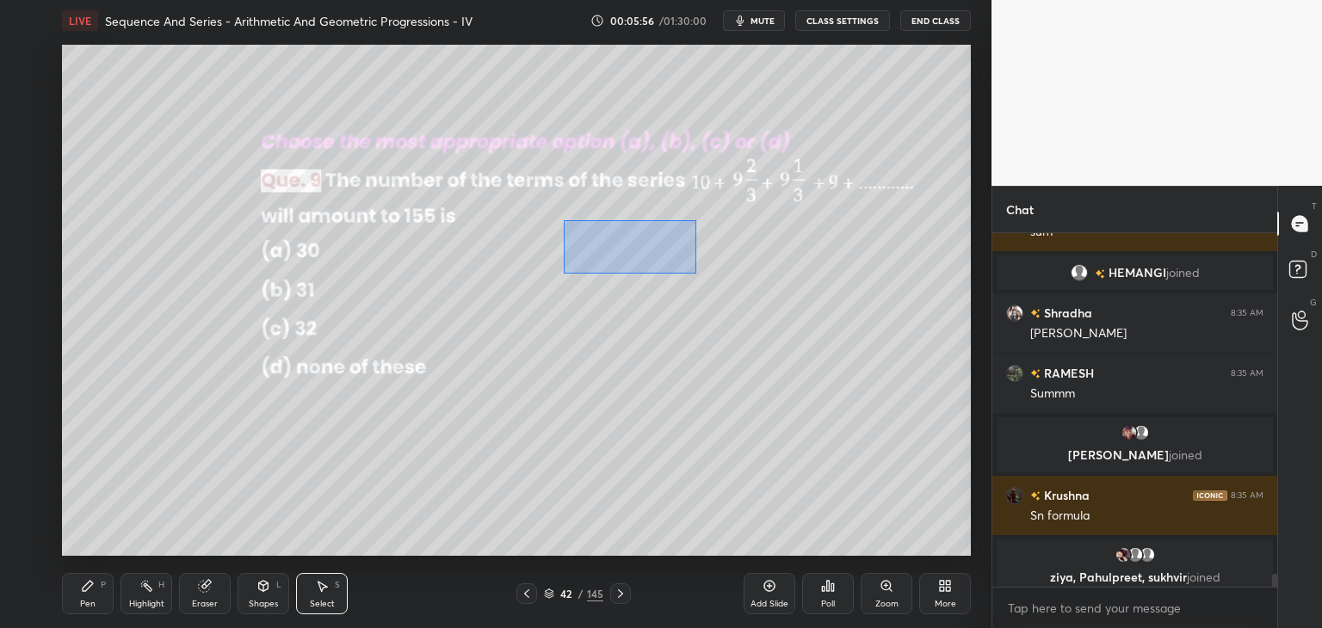
drag, startPoint x: 564, startPoint y: 220, endPoint x: 678, endPoint y: 260, distance: 121.1
click at [705, 275] on div "0 ° Undo Copy Duplicate Duplicate to new slide Delete" at bounding box center [516, 300] width 909 height 511
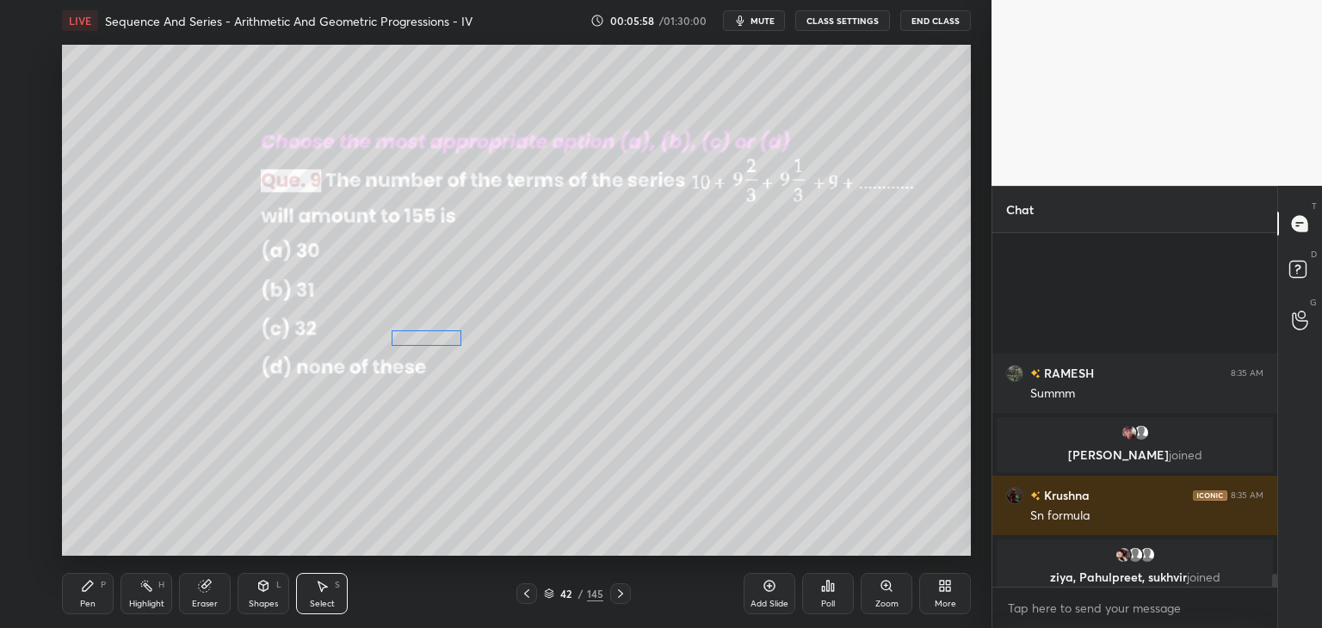
scroll to position [9411, 0]
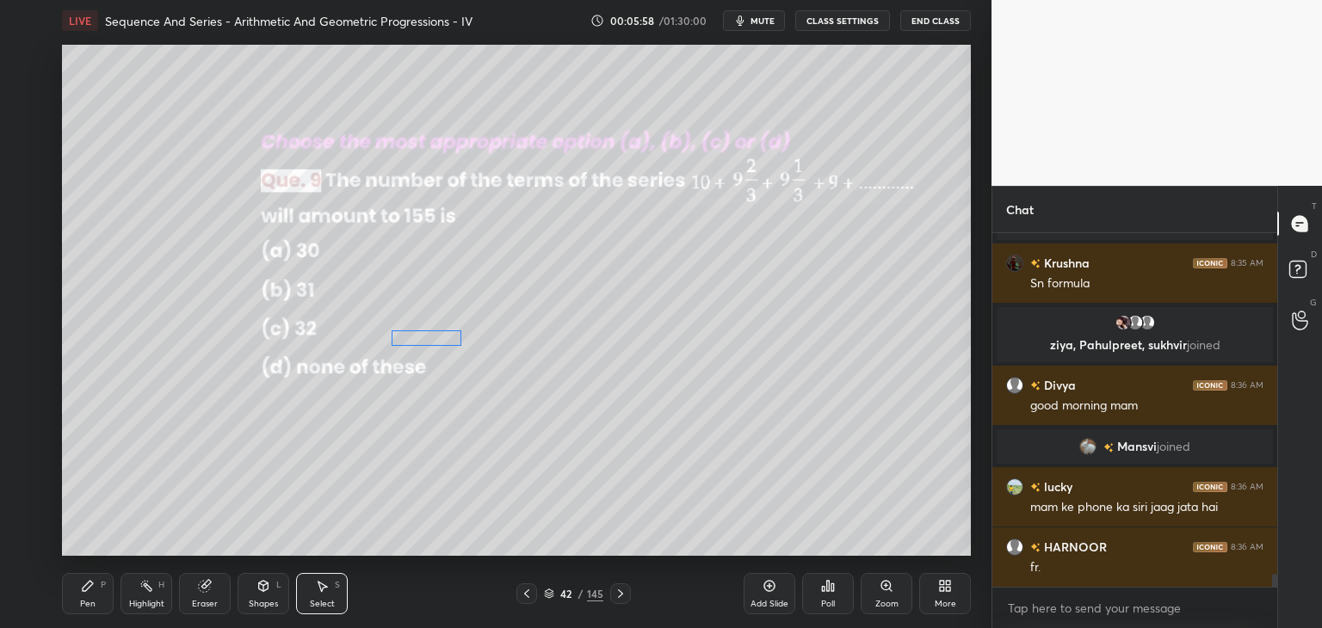
drag, startPoint x: 613, startPoint y: 246, endPoint x: 431, endPoint y: 336, distance: 202.8
click at [430, 336] on div "0 ° Undo Copy Duplicate Duplicate to new slide Delete" at bounding box center [516, 300] width 909 height 511
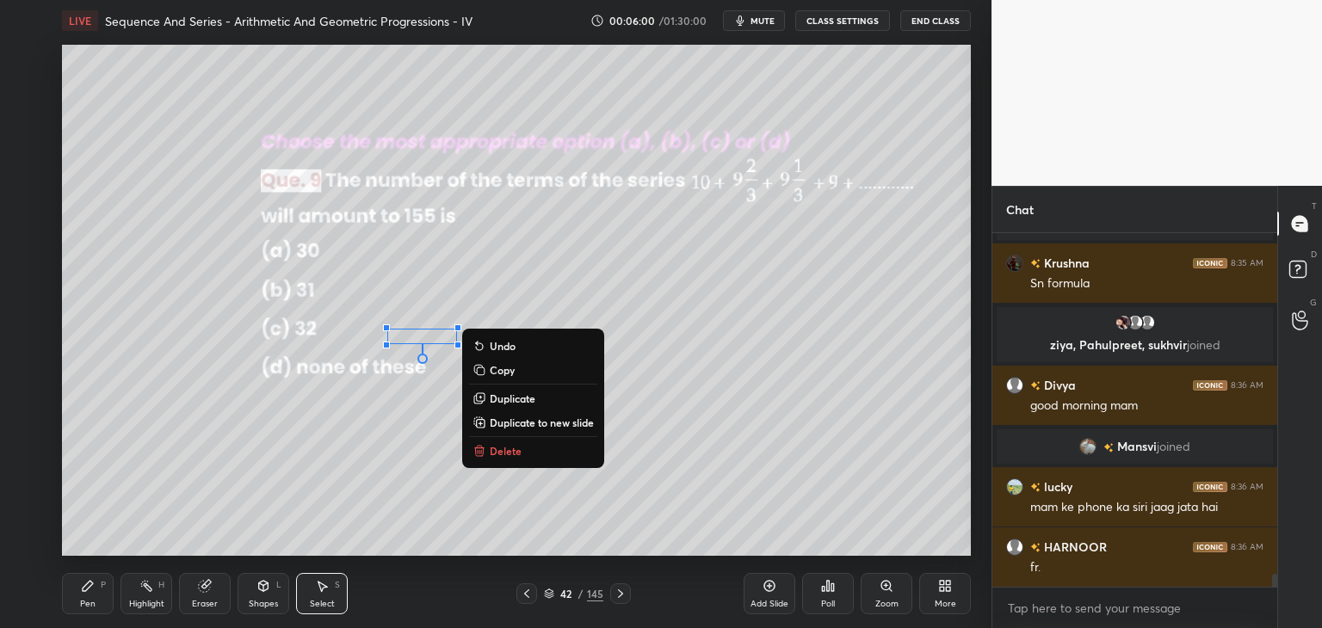
click at [438, 492] on div "0 ° Undo Copy Duplicate Duplicate to new slide Delete" at bounding box center [516, 300] width 909 height 511
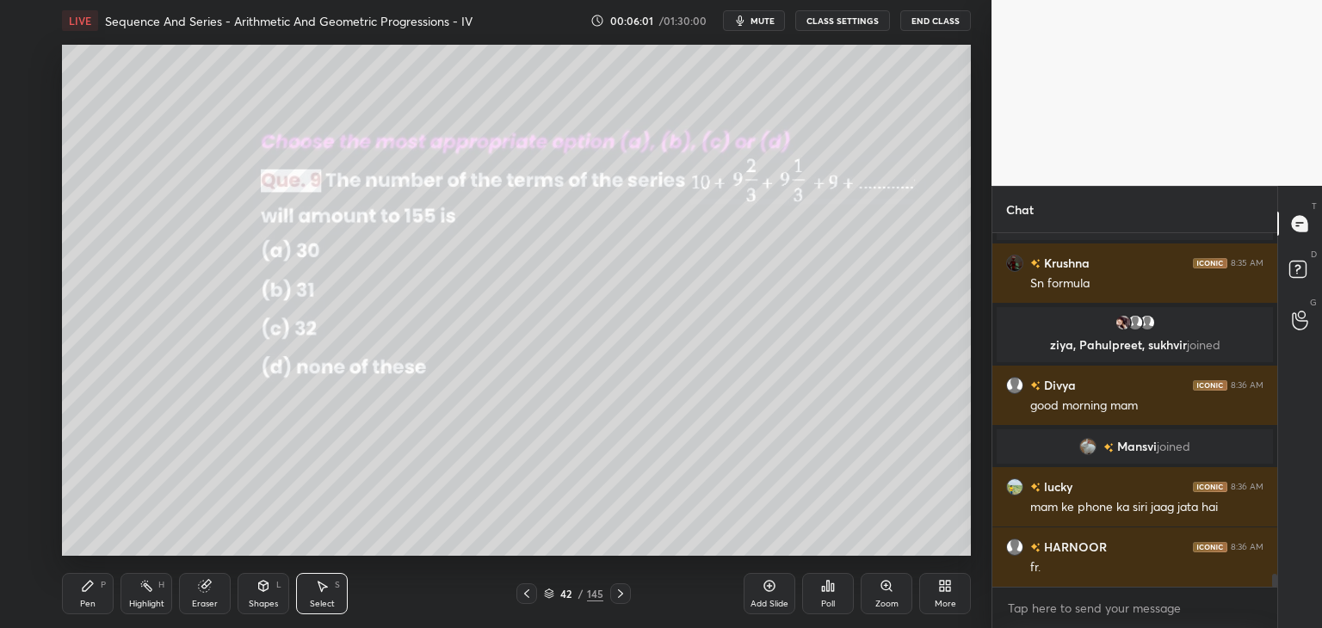
click at [97, 606] on div "Pen P" at bounding box center [88, 593] width 52 height 41
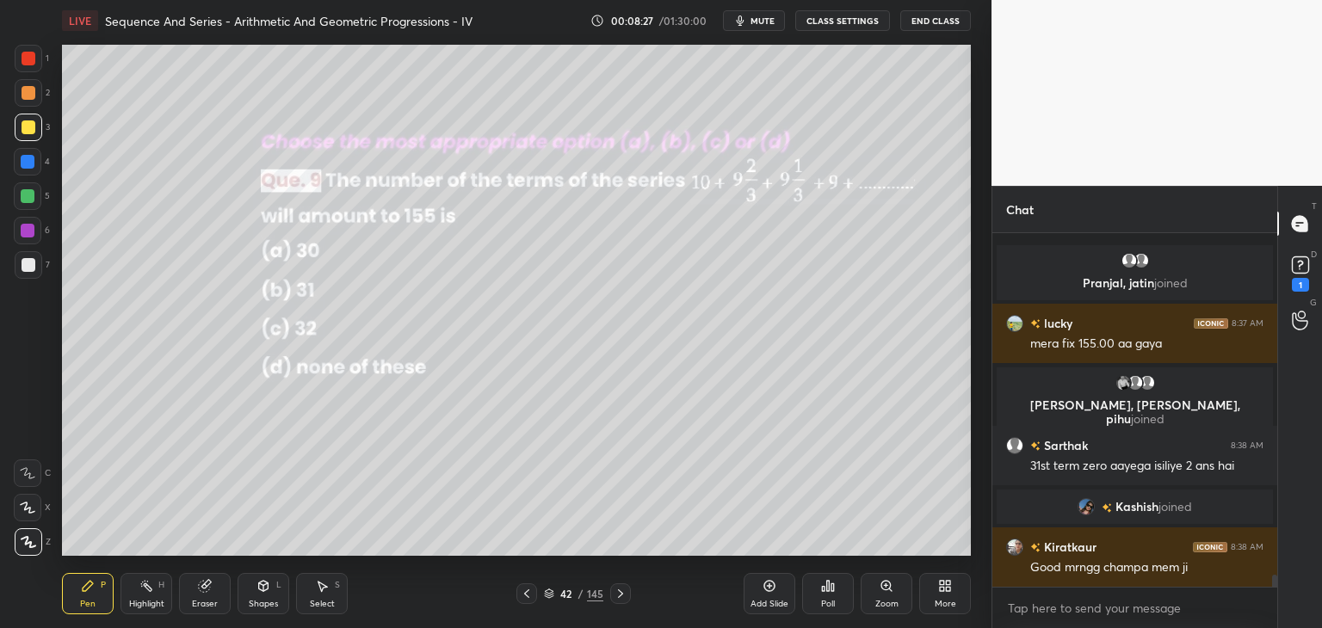
scroll to position [10037, 0]
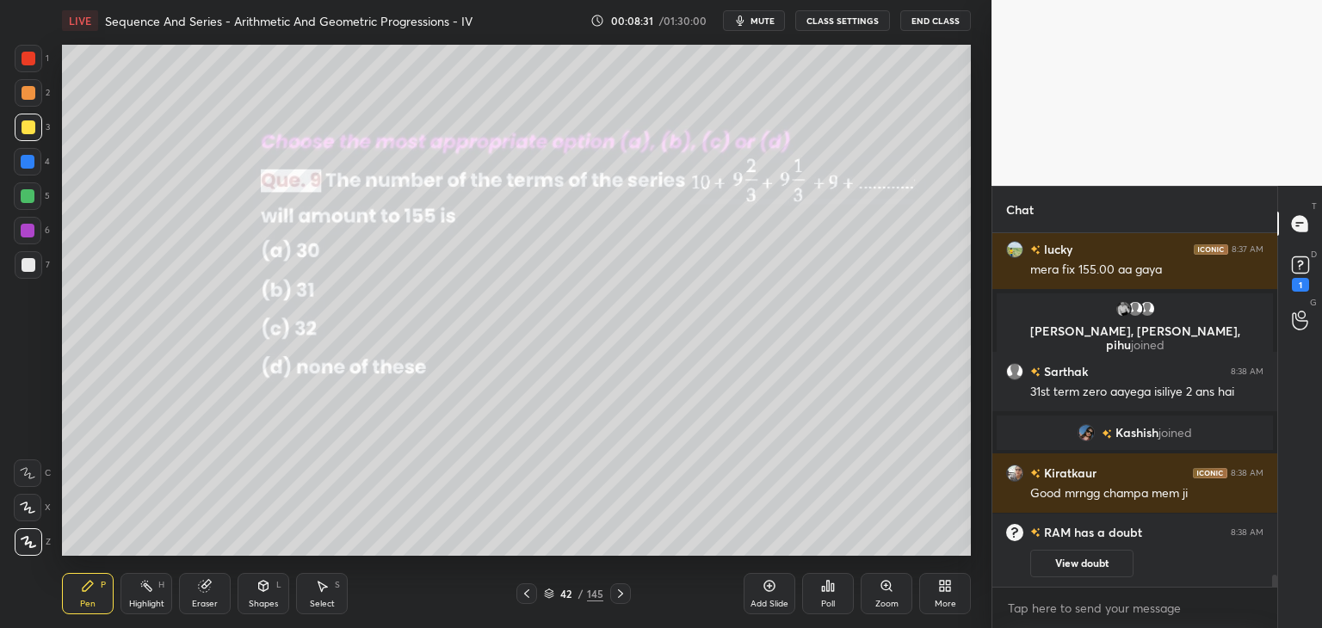
drag, startPoint x: 1093, startPoint y: 562, endPoint x: 1111, endPoint y: 562, distance: 18.1
click at [1092, 563] on button "View doubt" at bounding box center [1081, 564] width 103 height 28
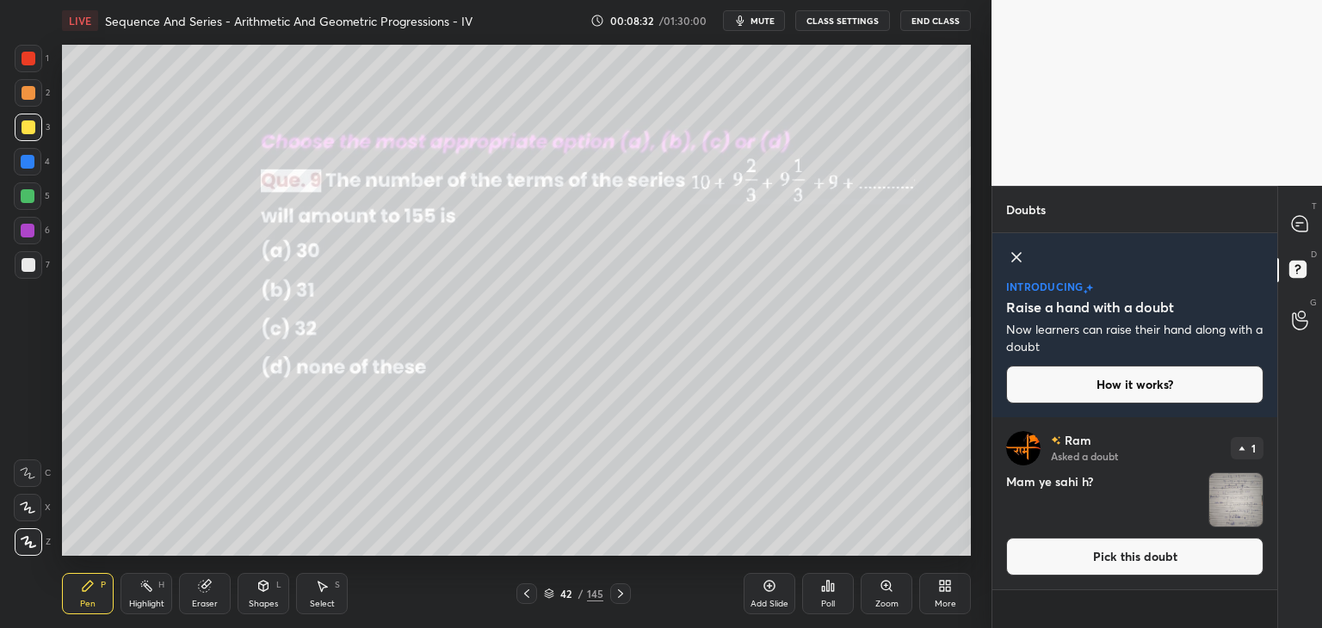
click at [1239, 493] on img "grid" at bounding box center [1235, 499] width 53 height 53
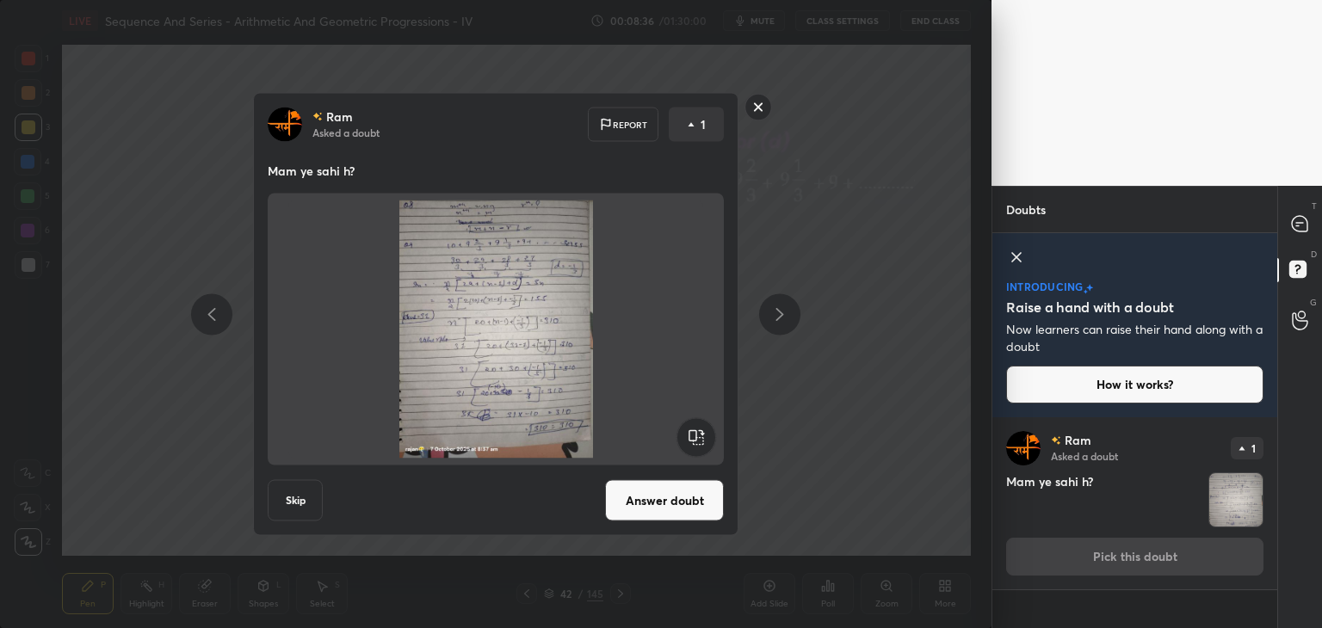
click at [774, 117] on div "Ram Asked a doubt Report 1 Mam ye sahi h? Skip Answer doubt" at bounding box center [495, 314] width 651 height 443
click at [757, 111] on rect at bounding box center [758, 107] width 27 height 27
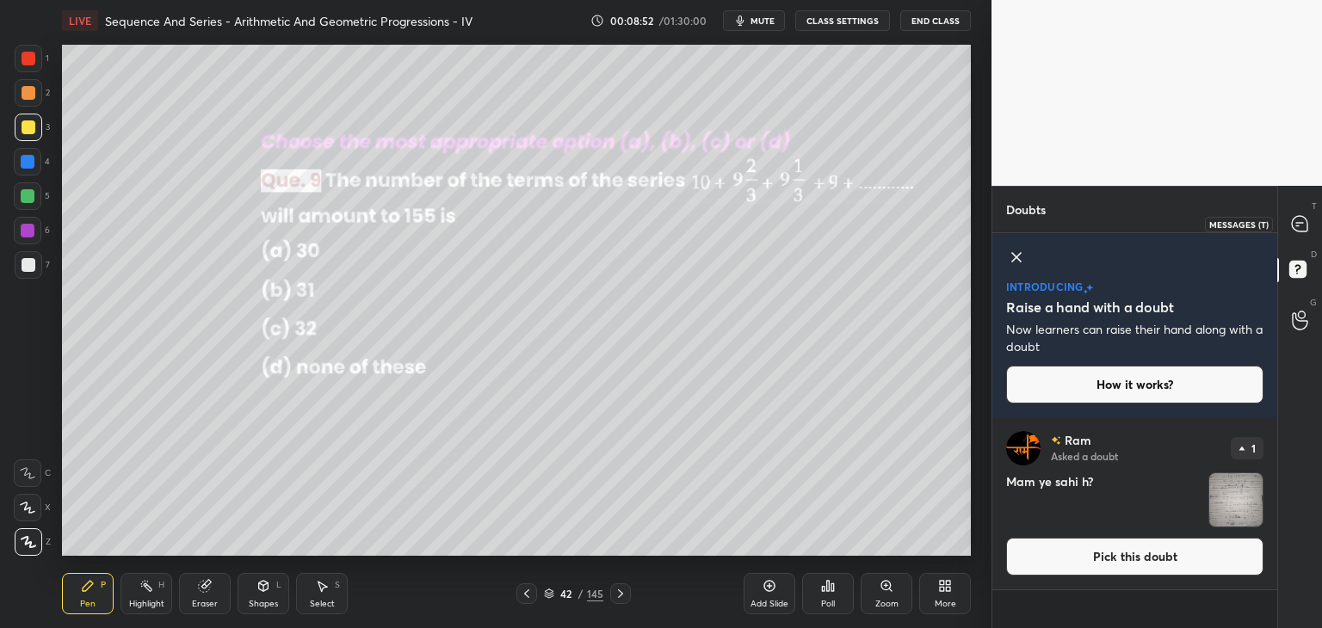
click at [1295, 230] on icon at bounding box center [1299, 223] width 15 height 15
type textarea "x"
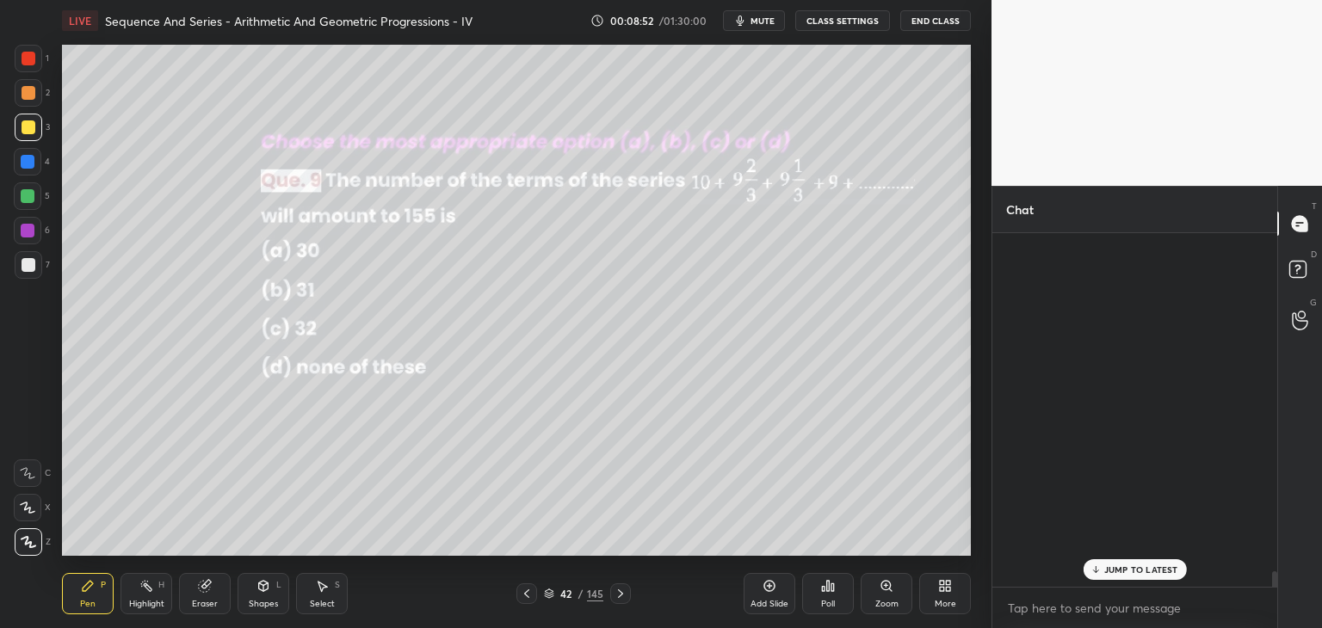
scroll to position [349, 280]
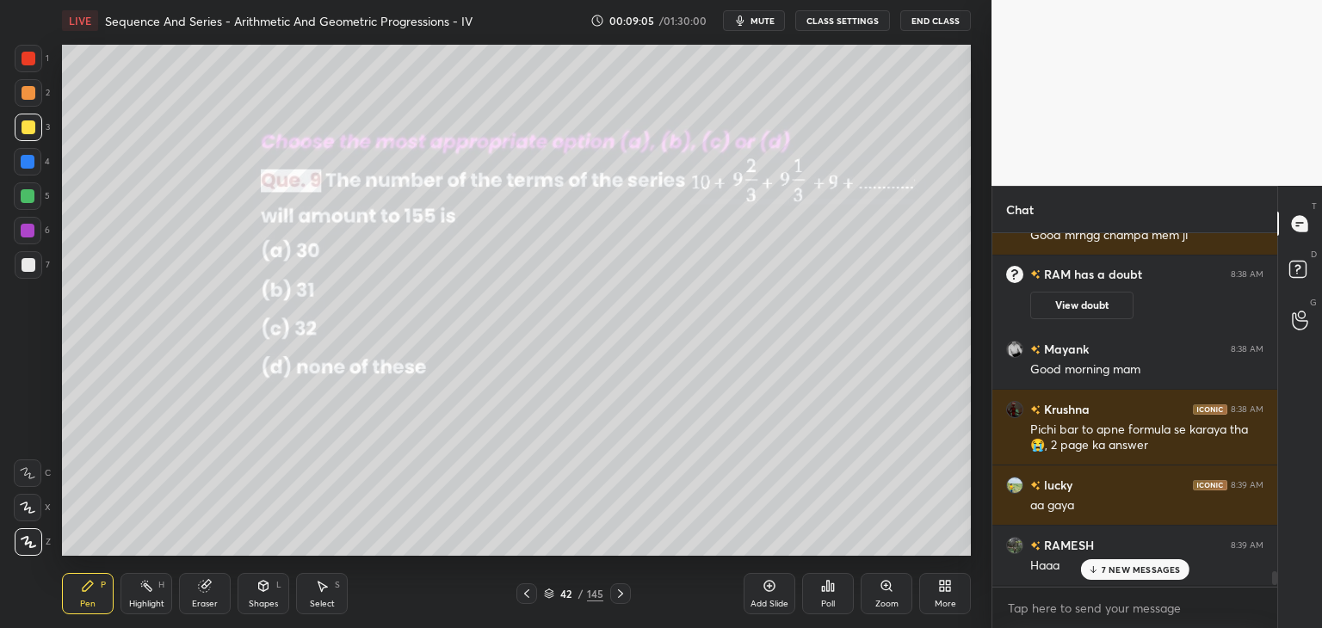
click at [1093, 569] on icon at bounding box center [1093, 569] width 0 height 6
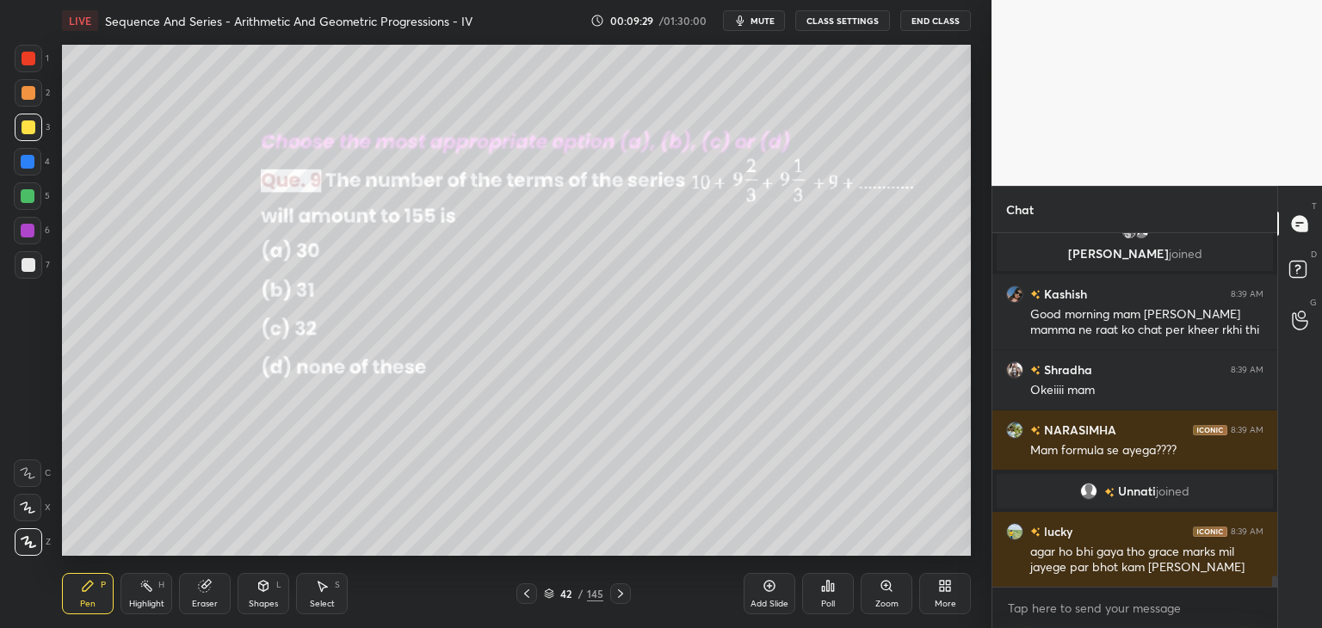
scroll to position [10970, 0]
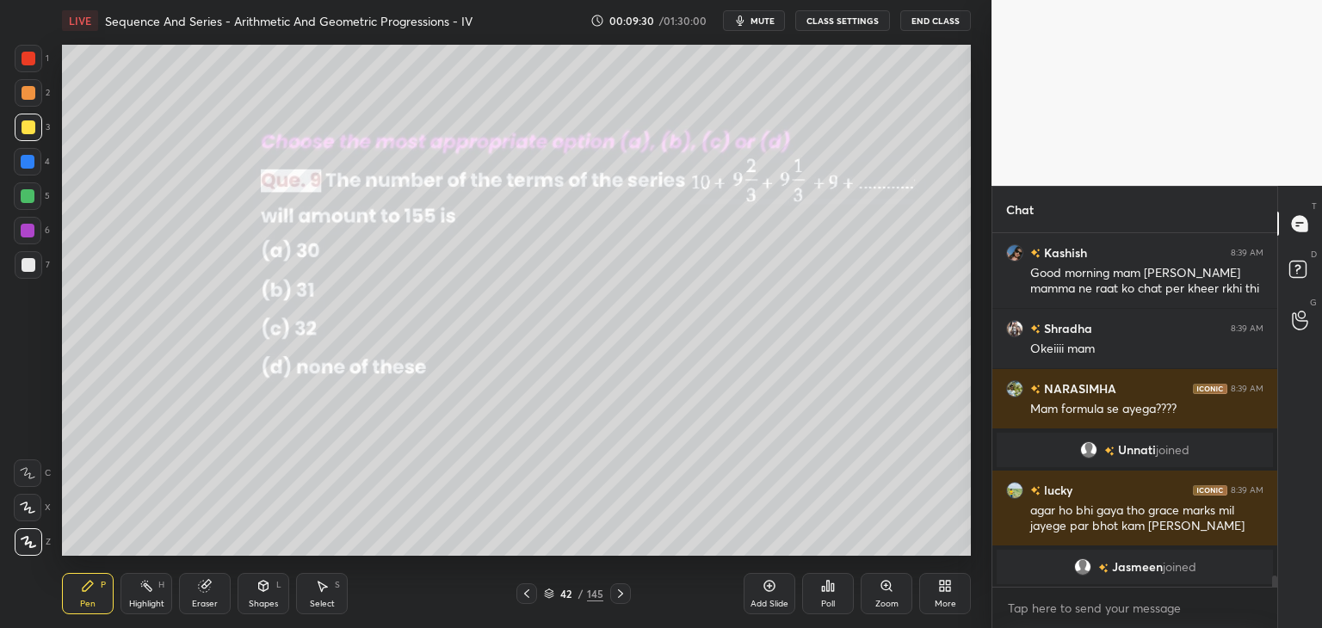
click at [620, 594] on icon at bounding box center [621, 594] width 14 height 14
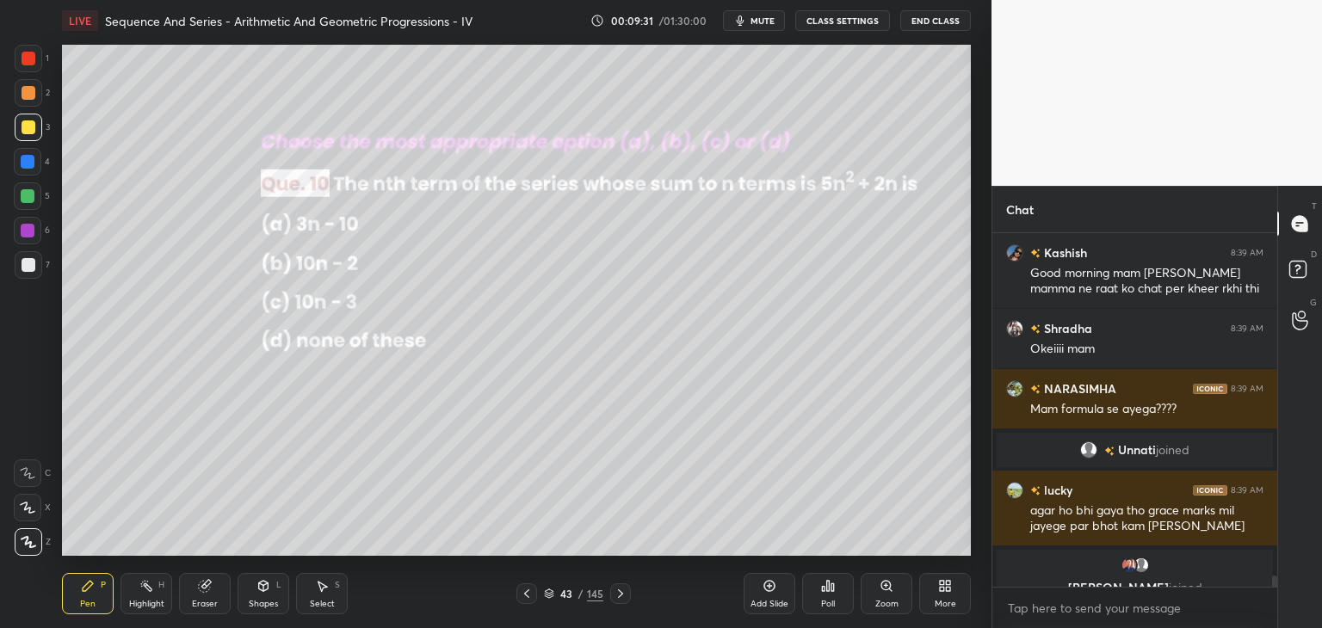
scroll to position [10991, 0]
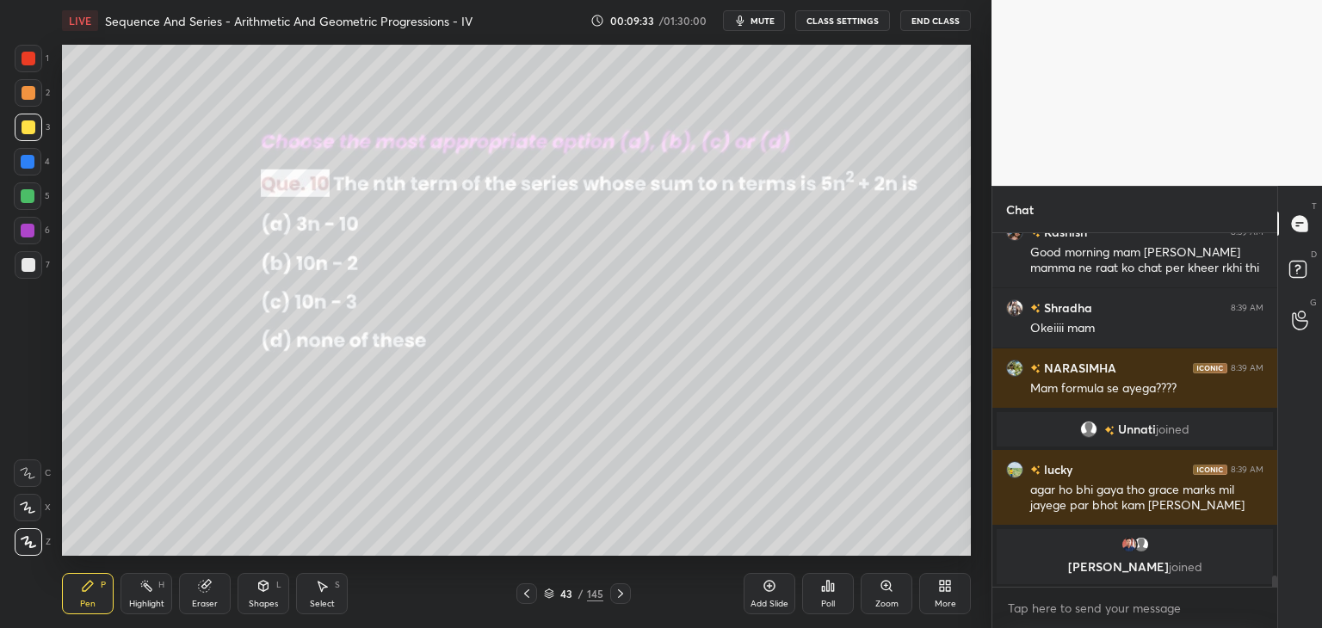
click at [620, 594] on icon at bounding box center [621, 594] width 14 height 14
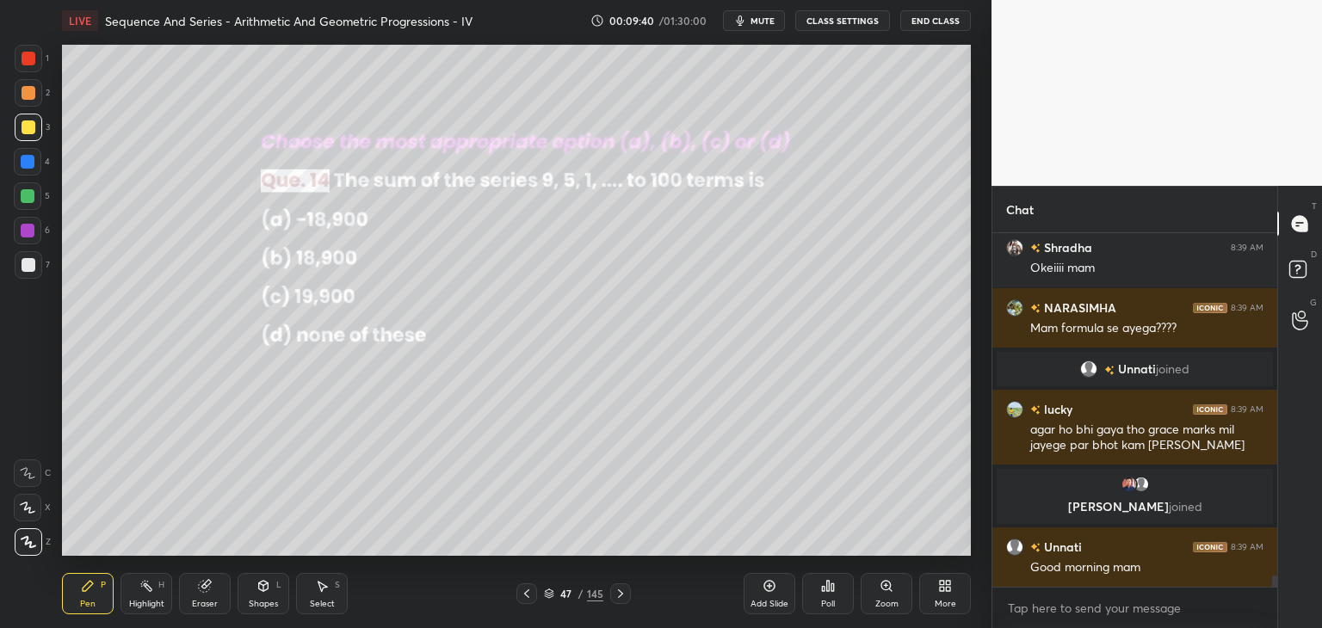
click at [620, 594] on icon at bounding box center [621, 594] width 14 height 14
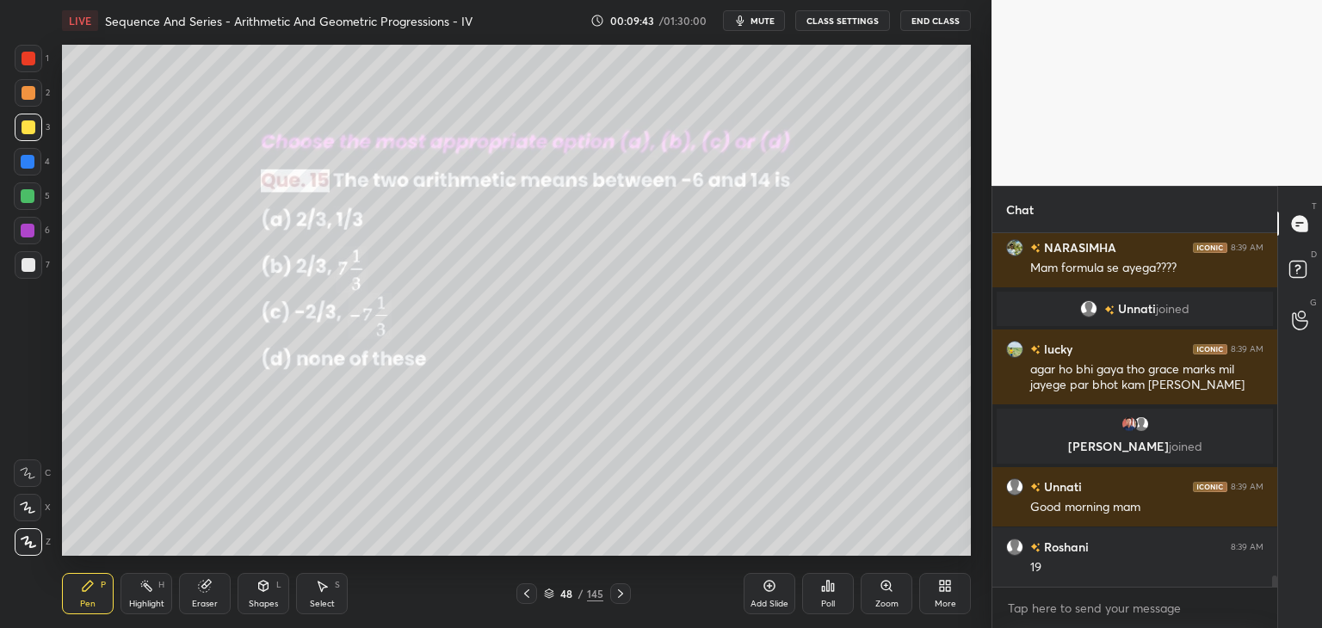
click at [620, 594] on icon at bounding box center [621, 594] width 14 height 14
click at [821, 604] on div "Poll" at bounding box center [828, 604] width 14 height 9
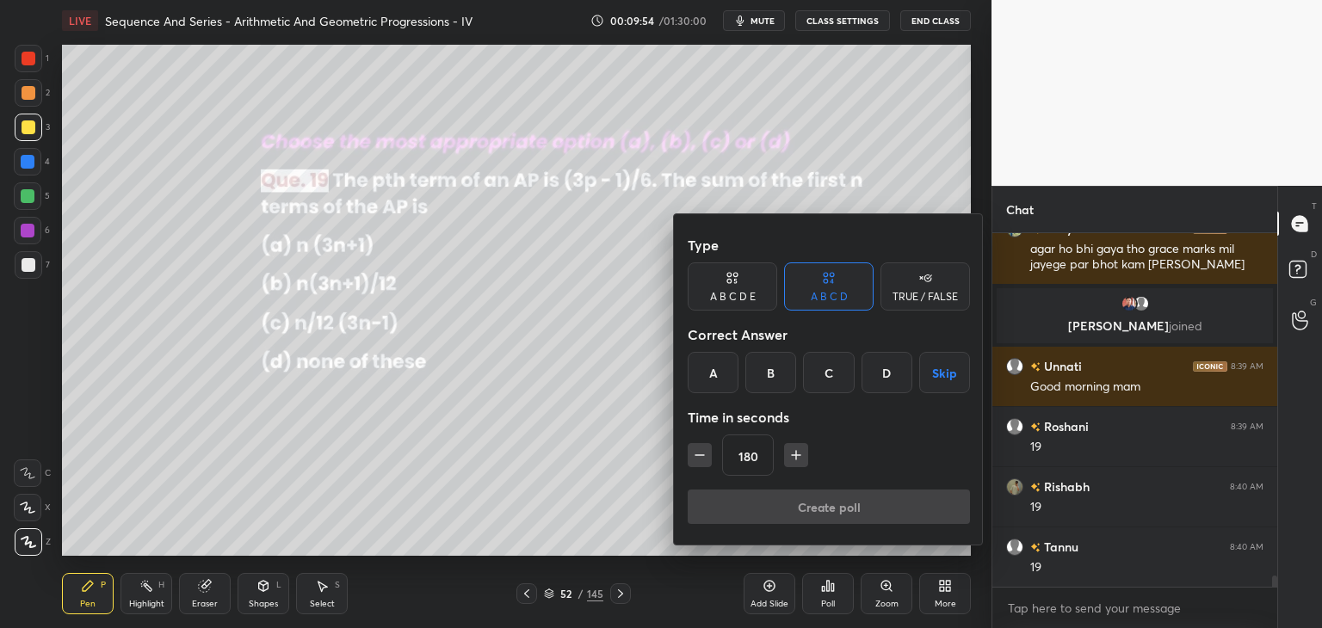
scroll to position [11225, 0]
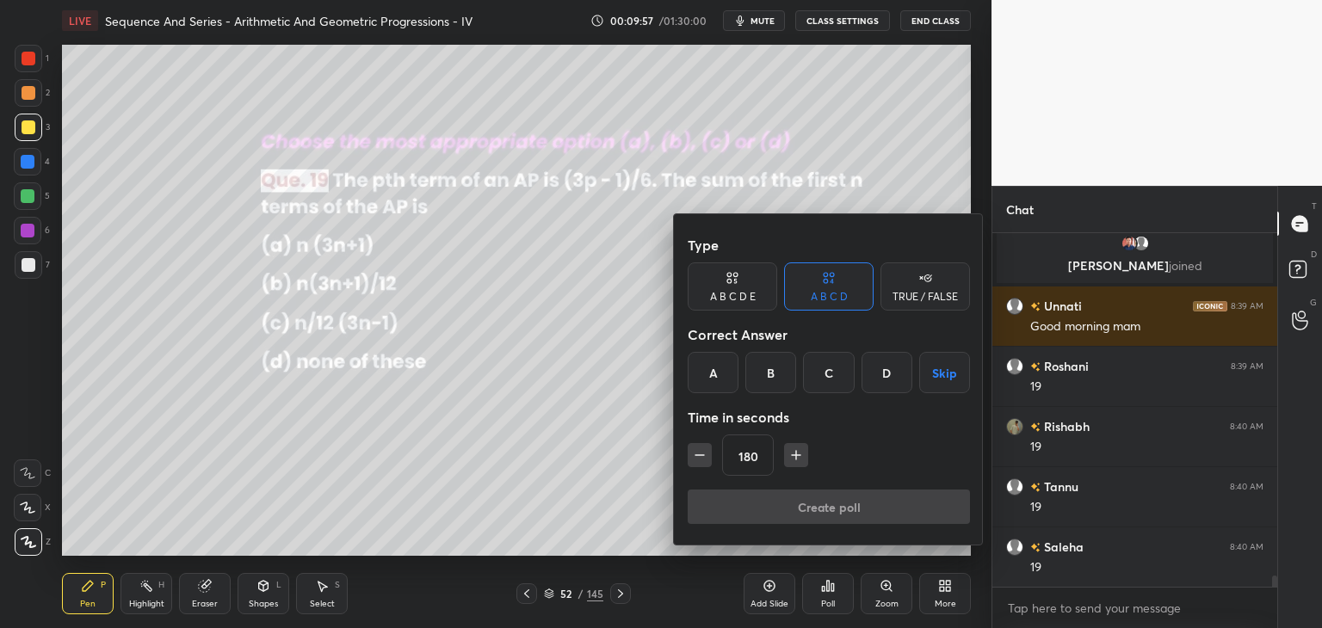
click at [697, 444] on button "button" at bounding box center [700, 455] width 24 height 24
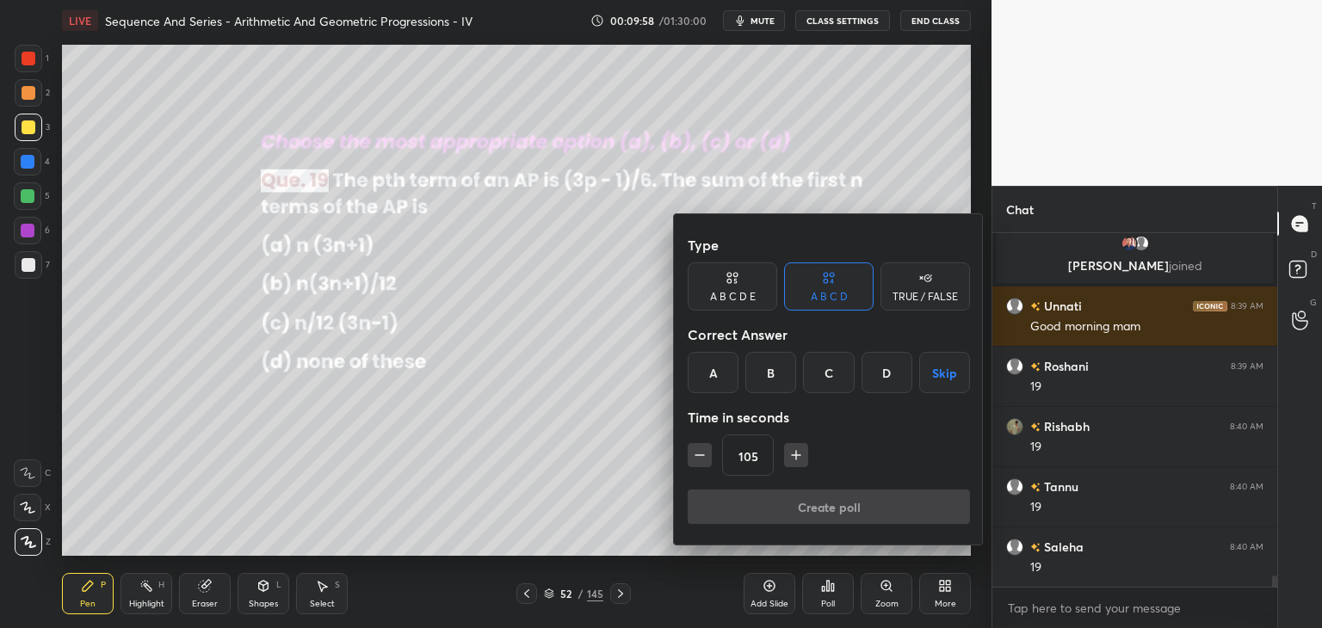
click at [697, 444] on button "button" at bounding box center [700, 455] width 24 height 24
click at [789, 456] on icon "button" at bounding box center [788, 455] width 17 height 17
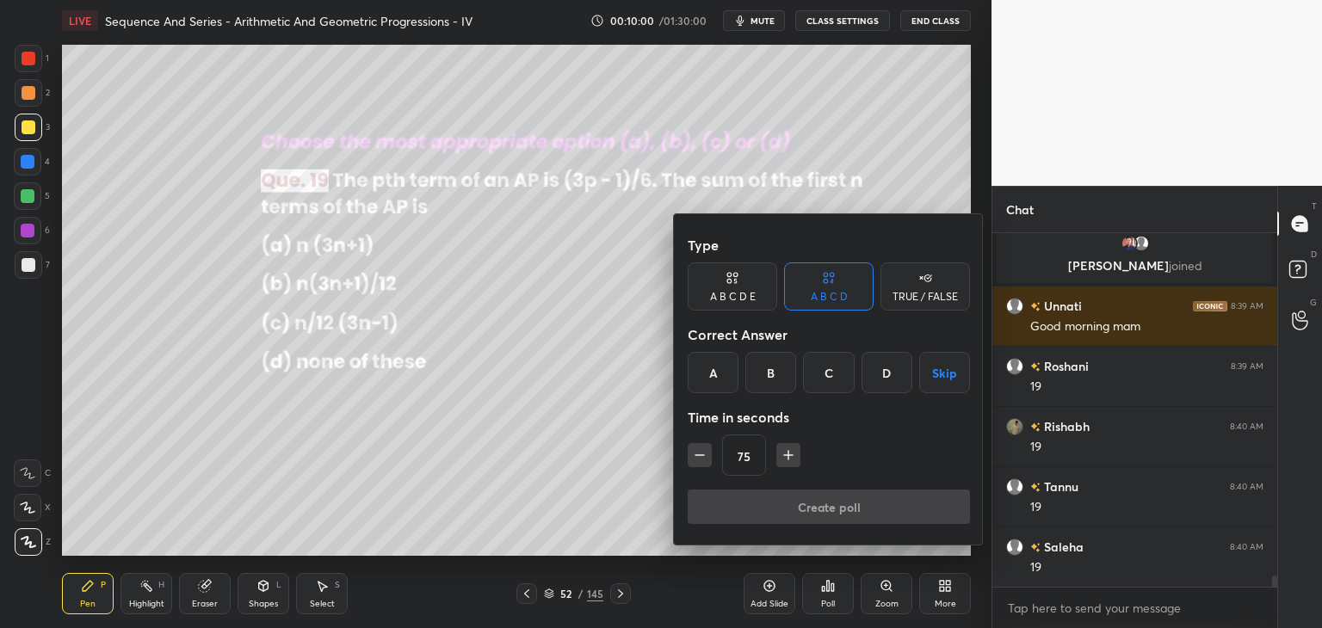
type input "90"
click at [768, 373] on div "B" at bounding box center [770, 372] width 51 height 41
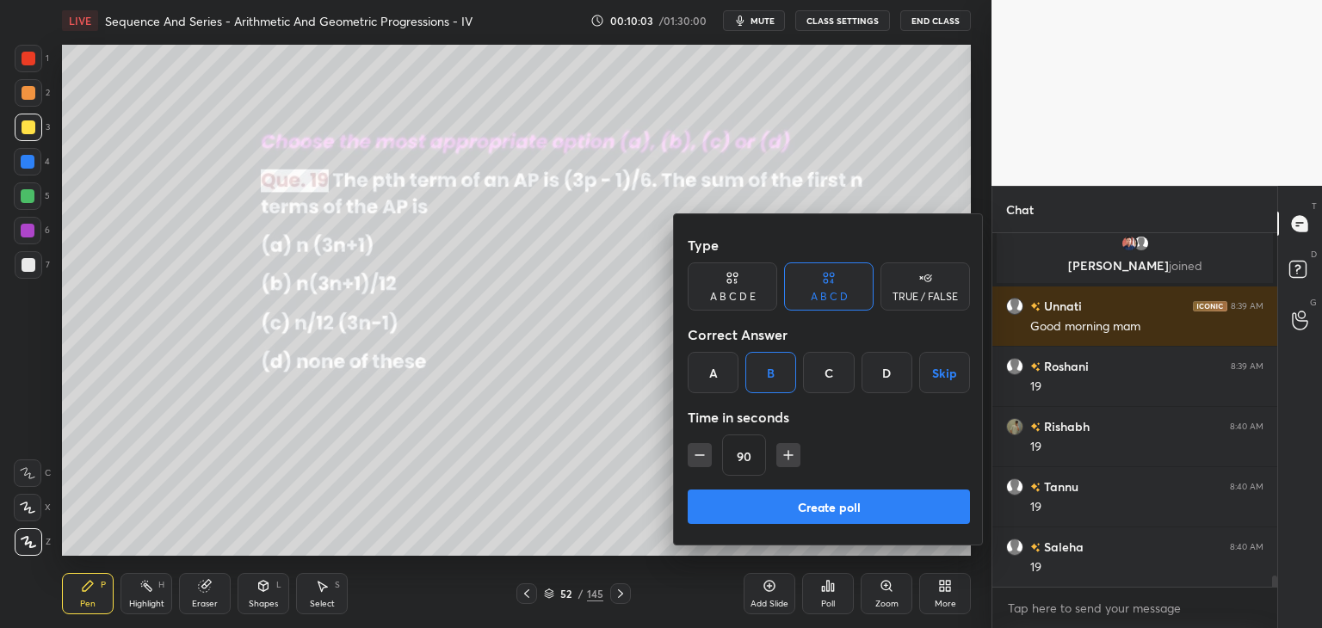
click at [749, 515] on button "Create poll" at bounding box center [829, 507] width 282 height 34
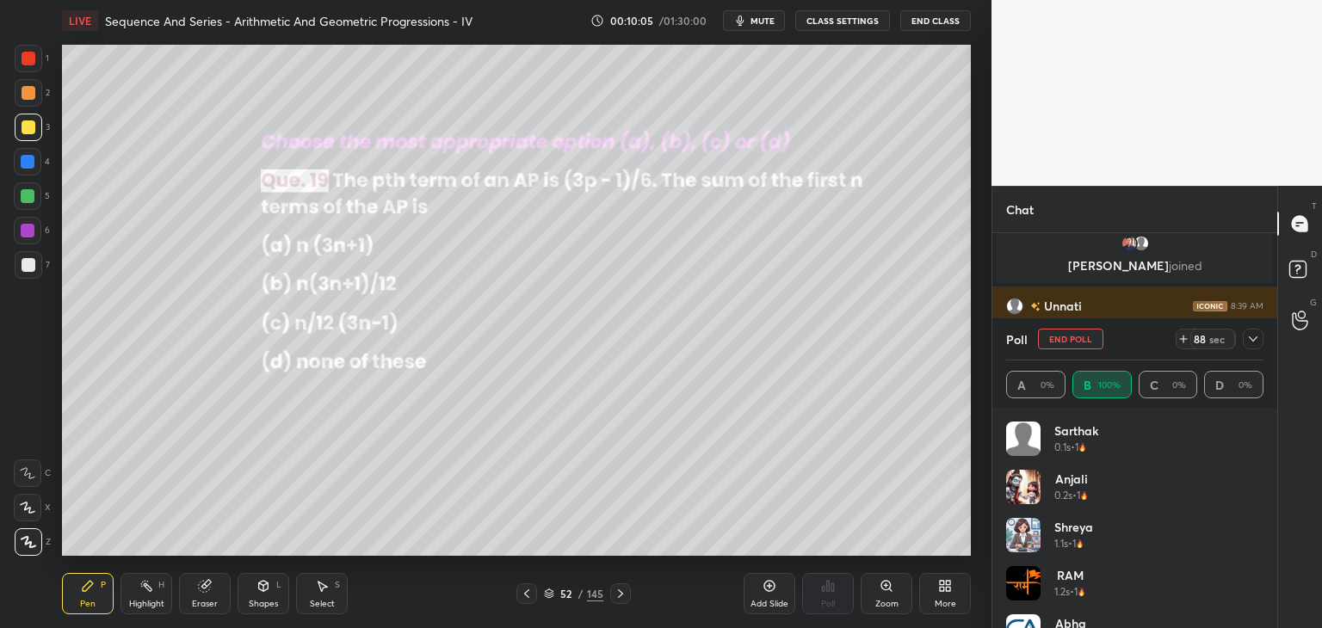
scroll to position [5, 5]
click at [1259, 333] on icon at bounding box center [1253, 339] width 14 height 14
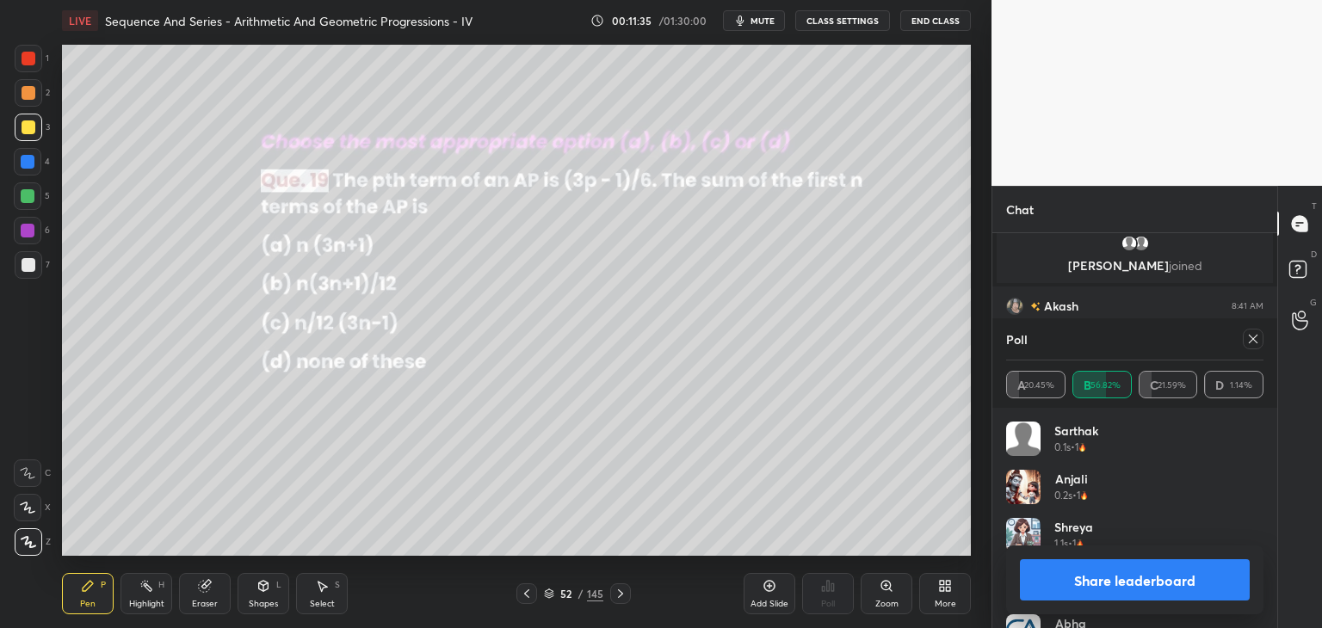
scroll to position [11776, 0]
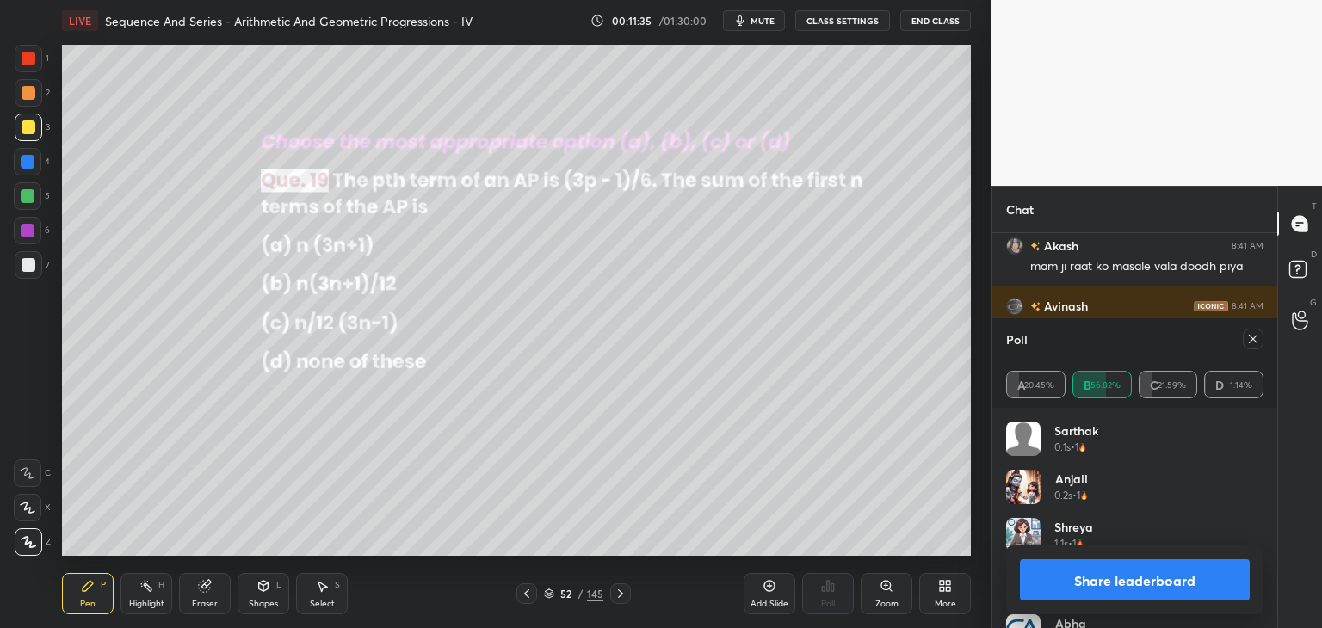
click at [1252, 338] on icon at bounding box center [1253, 339] width 9 height 9
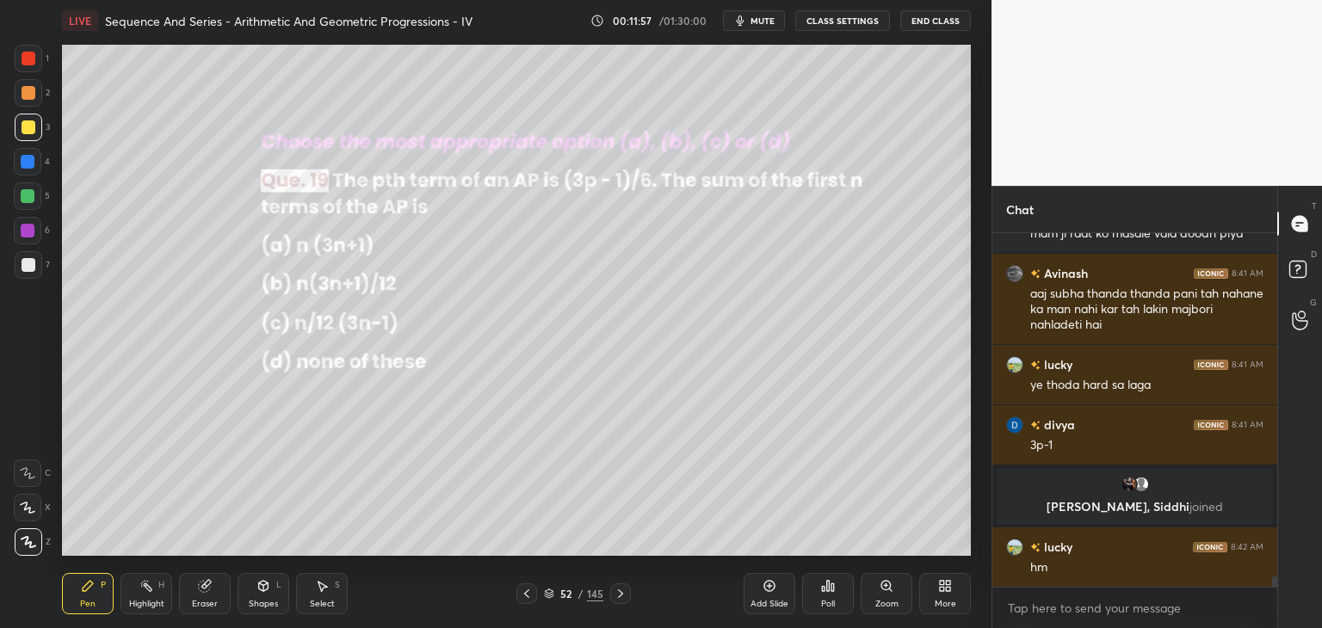
scroll to position [11673, 0]
click at [31, 262] on div at bounding box center [29, 265] width 14 height 14
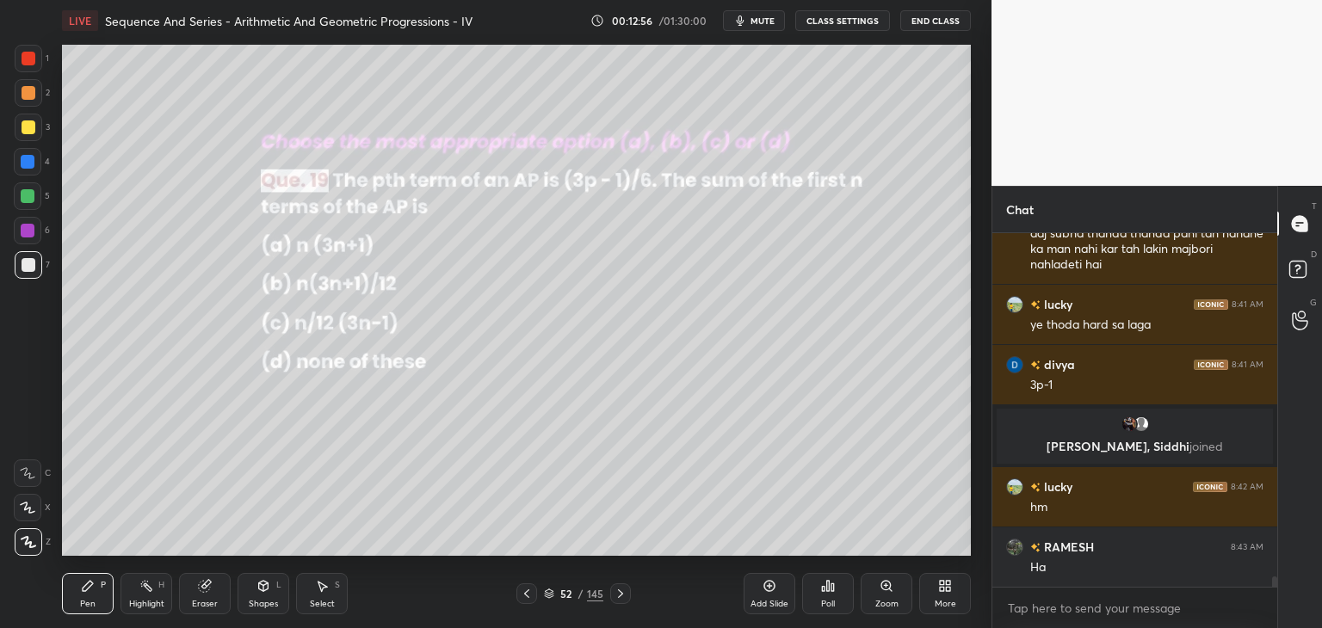
scroll to position [11793, 0]
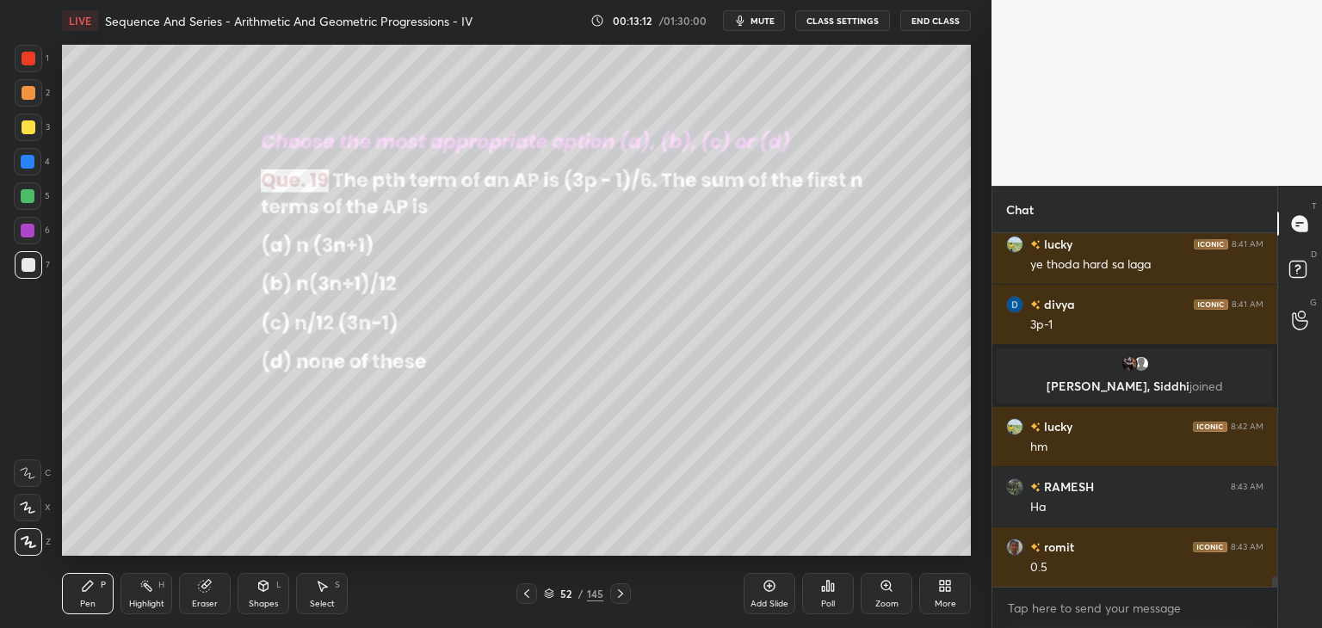
drag, startPoint x: 323, startPoint y: 600, endPoint x: 406, endPoint y: 564, distance: 91.0
click at [324, 601] on div "Select" at bounding box center [322, 604] width 25 height 9
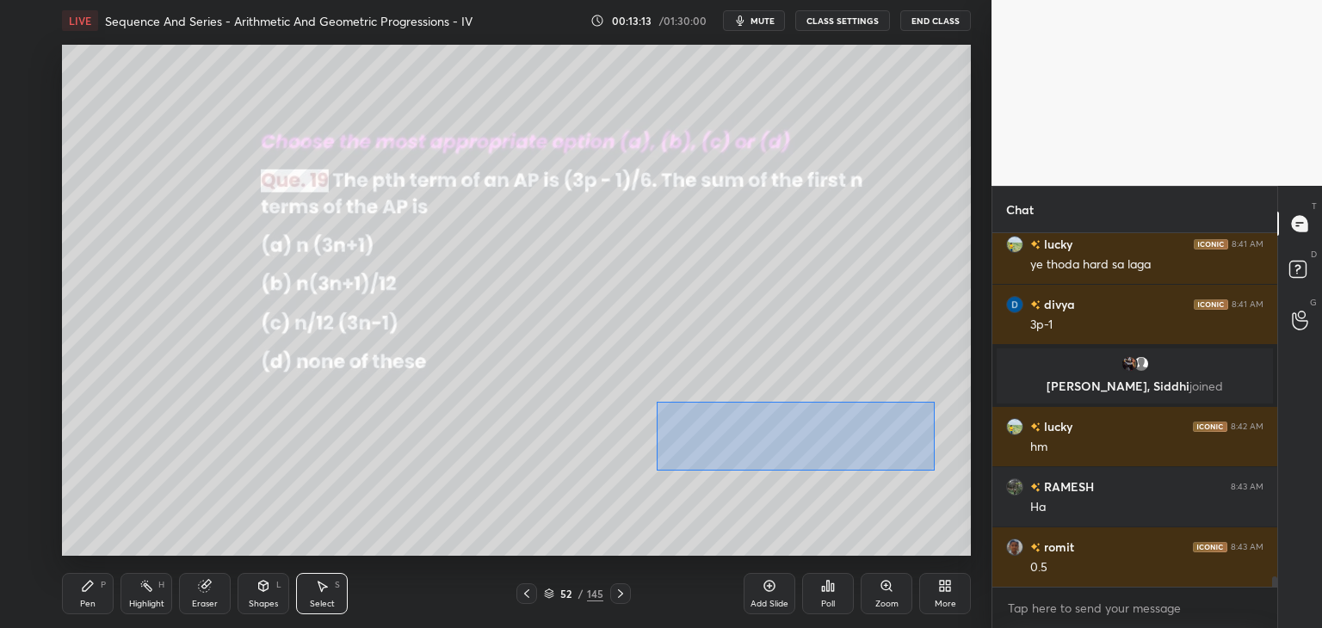
drag, startPoint x: 660, startPoint y: 404, endPoint x: 935, endPoint y: 475, distance: 283.7
click at [935, 476] on div "0 ° Undo Copy Duplicate Duplicate to new slide Delete" at bounding box center [516, 300] width 909 height 511
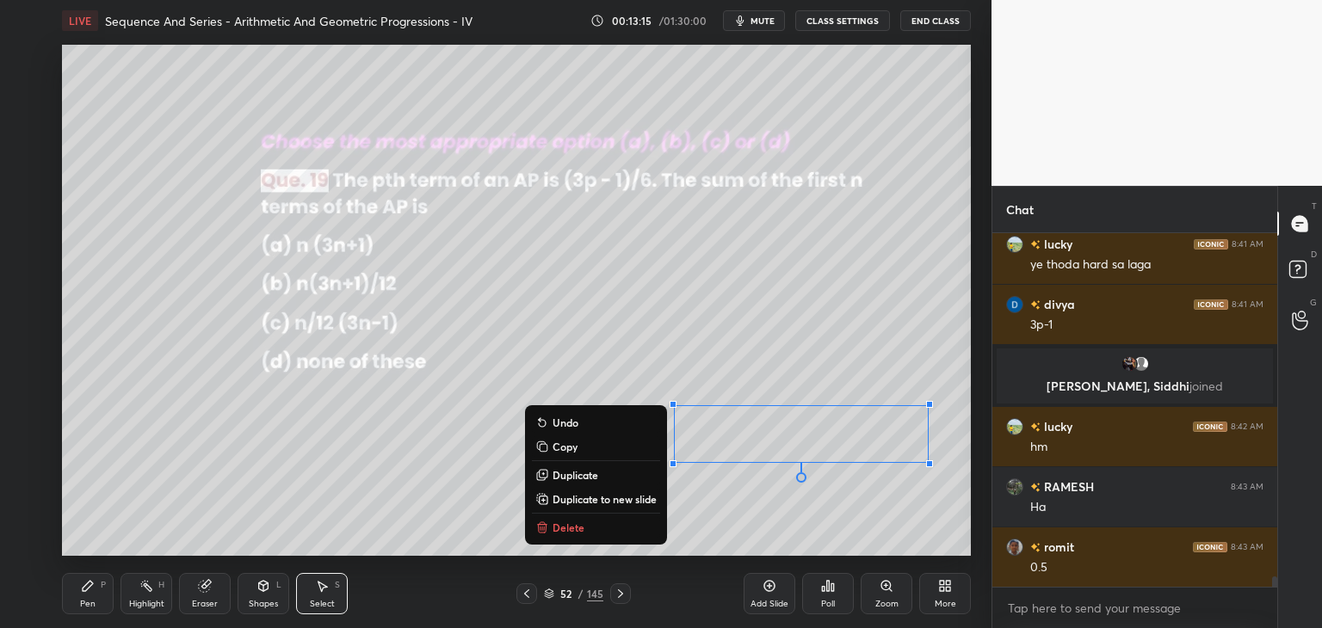
click at [547, 450] on button "Copy" at bounding box center [596, 446] width 128 height 21
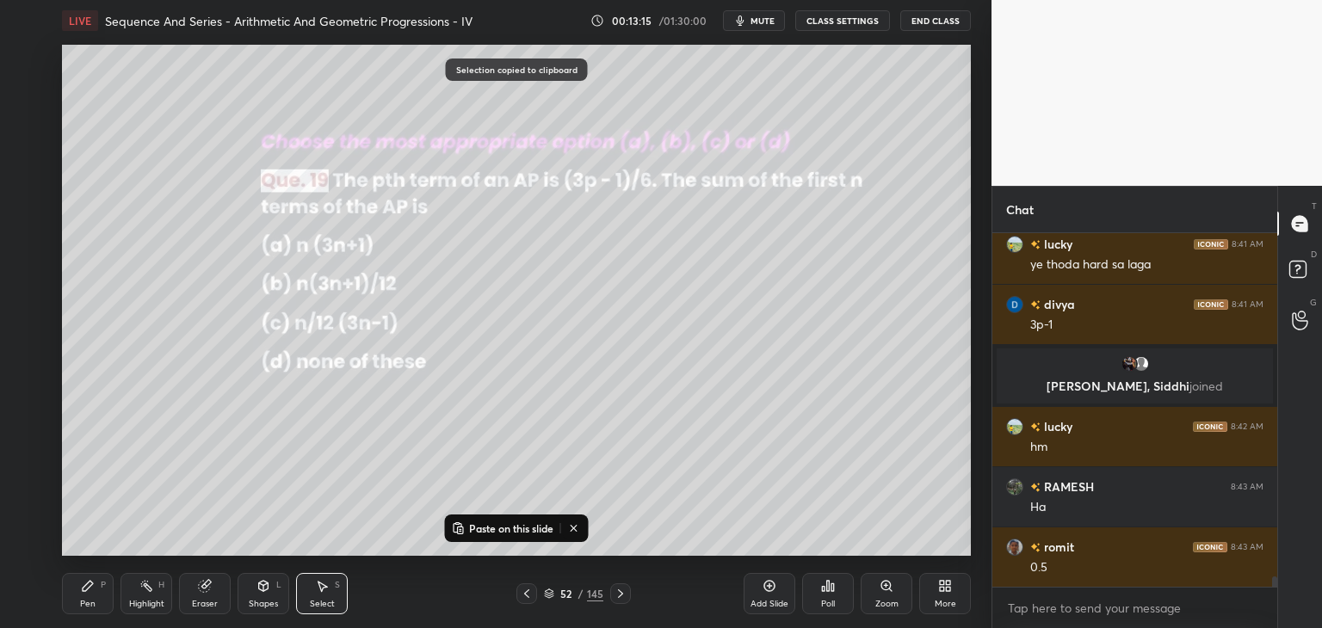
drag, startPoint x: 778, startPoint y: 606, endPoint x: 744, endPoint y: 583, distance: 41.5
click at [781, 606] on div "Add Slide" at bounding box center [769, 604] width 38 height 9
drag, startPoint x: 476, startPoint y: 527, endPoint x: 533, endPoint y: 469, distance: 80.9
click at [476, 528] on p "Paste on this slide" at bounding box center [511, 528] width 84 height 14
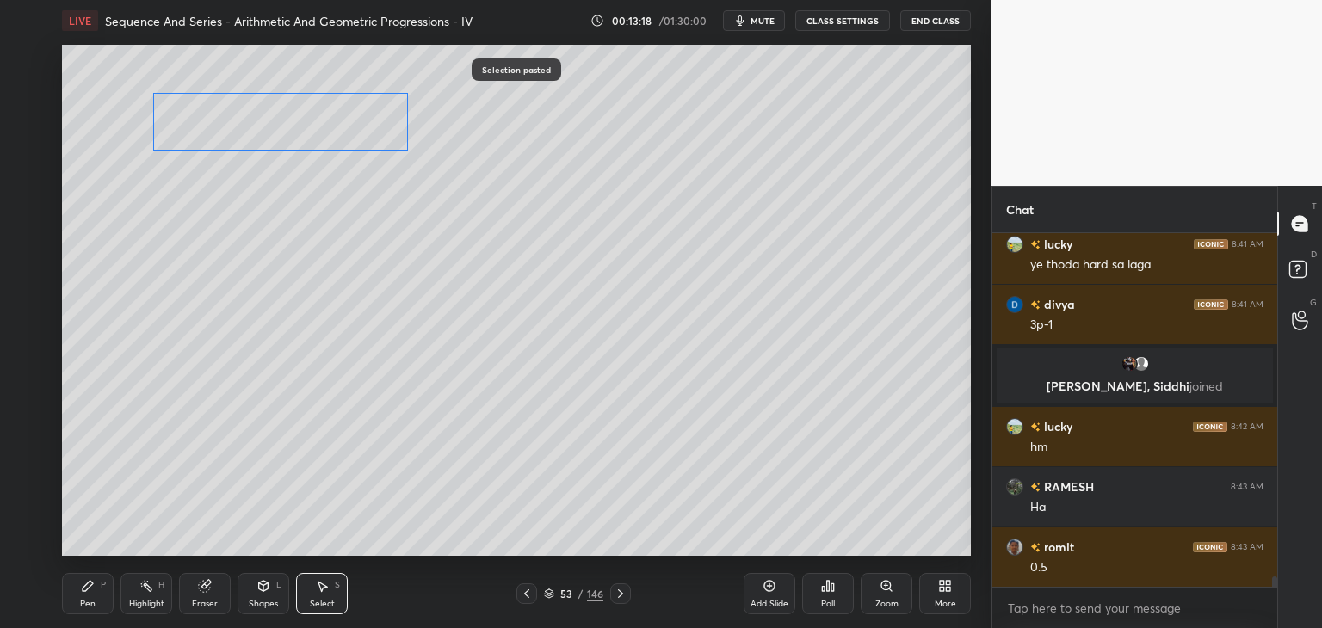
drag, startPoint x: 722, startPoint y: 421, endPoint x: 215, endPoint y: 113, distance: 593.1
click at [215, 113] on div "0 ° Undo Copy Paste here Duplicate Duplicate to new slide Delete" at bounding box center [516, 300] width 909 height 511
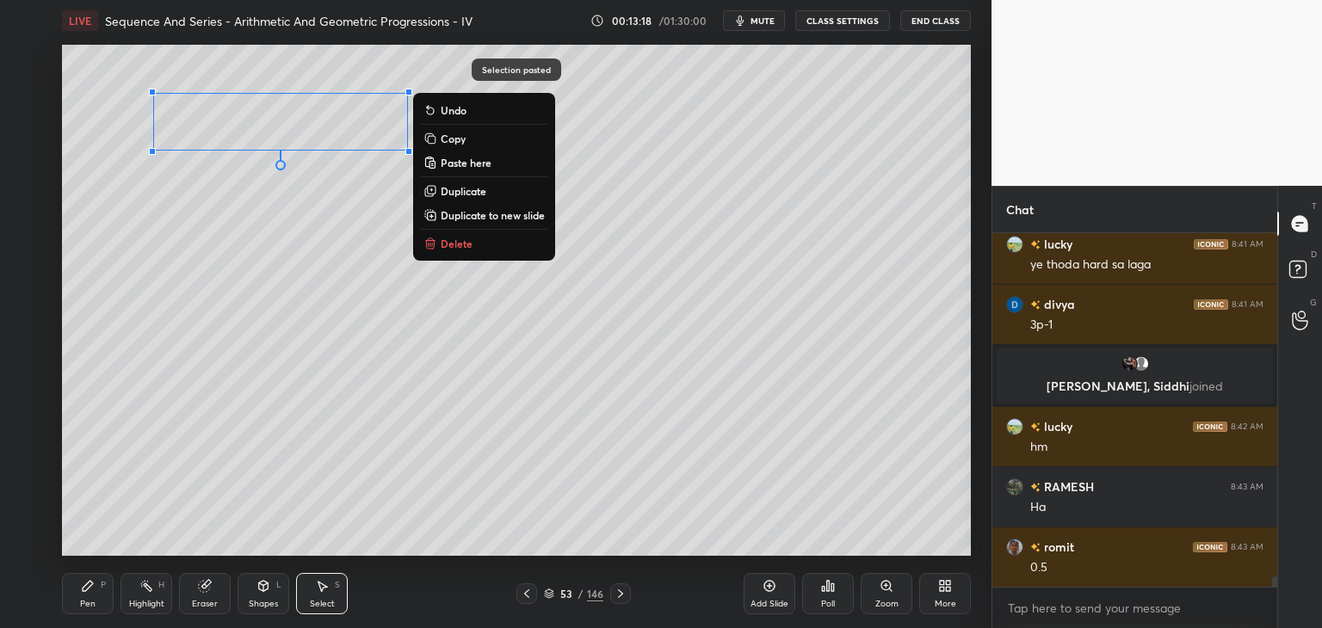
click at [156, 293] on div "0 ° Undo Copy Paste here Duplicate Duplicate to new slide Delete" at bounding box center [516, 300] width 909 height 511
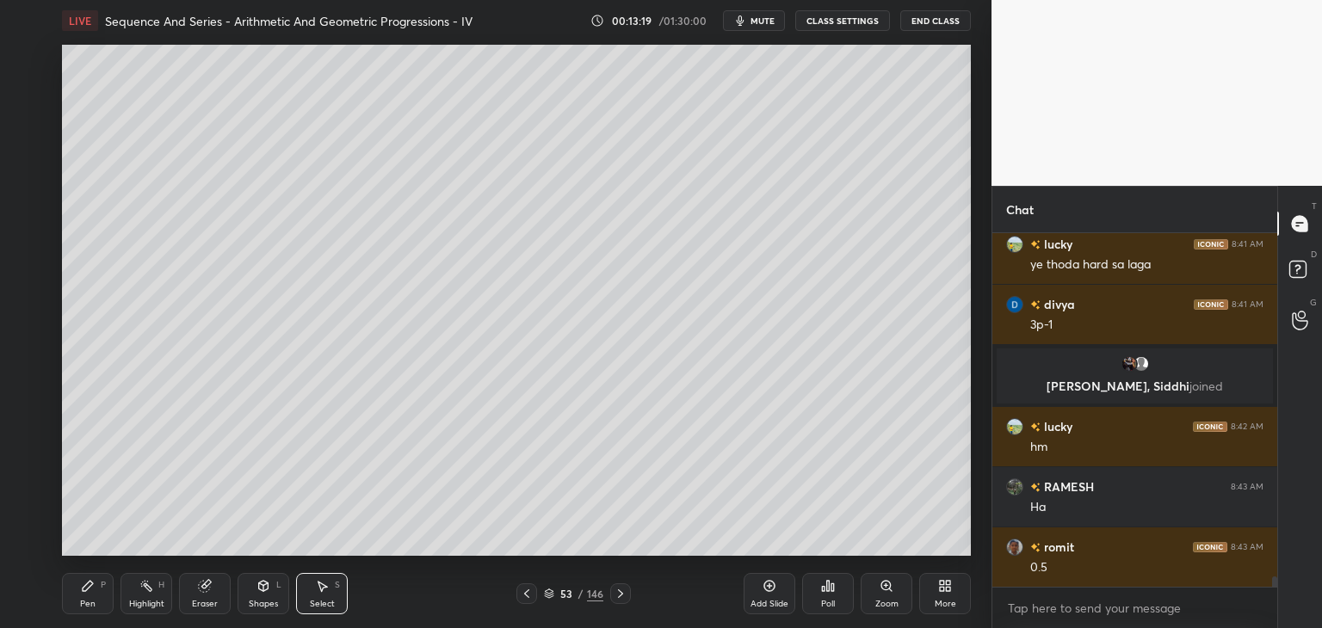
click at [96, 600] on div "Pen P" at bounding box center [88, 593] width 52 height 41
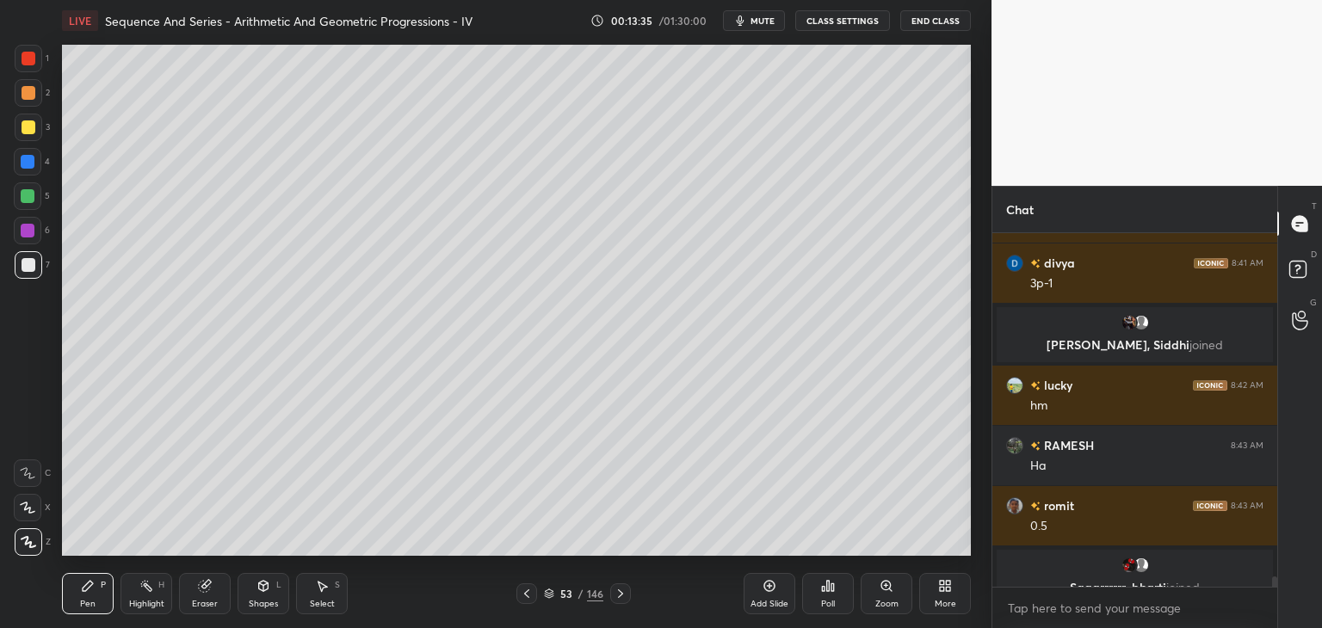
scroll to position [11855, 0]
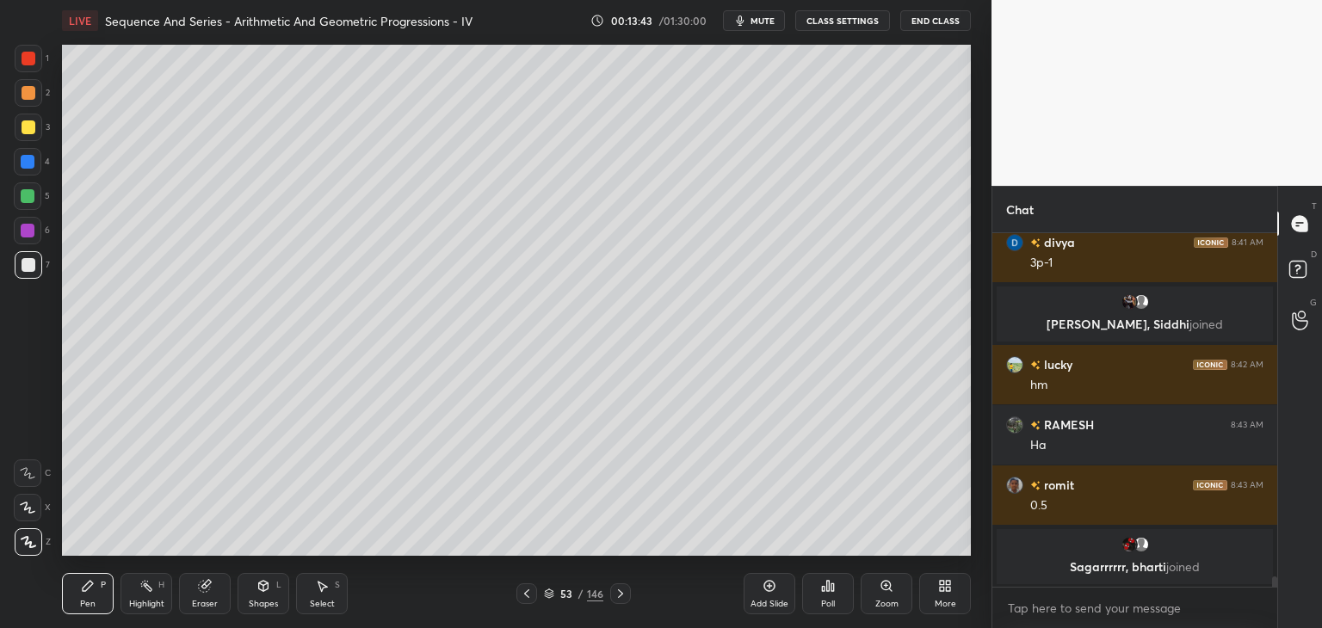
click at [526, 593] on icon at bounding box center [526, 593] width 5 height 9
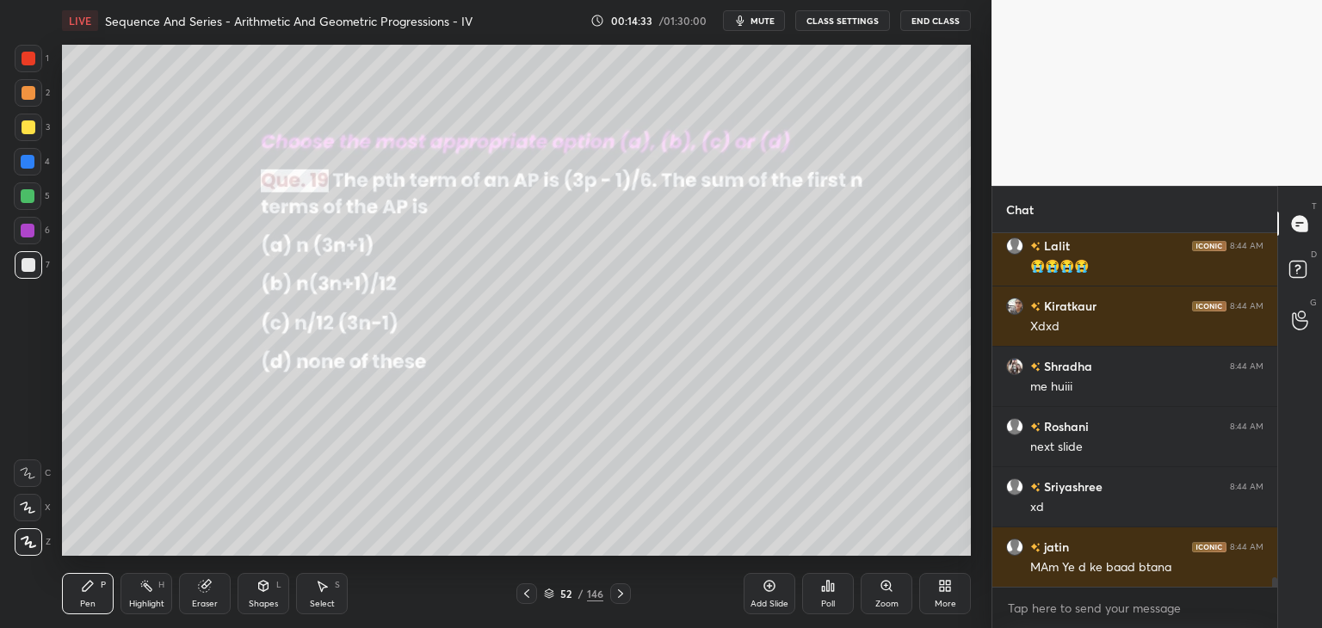
scroll to position [13080, 0]
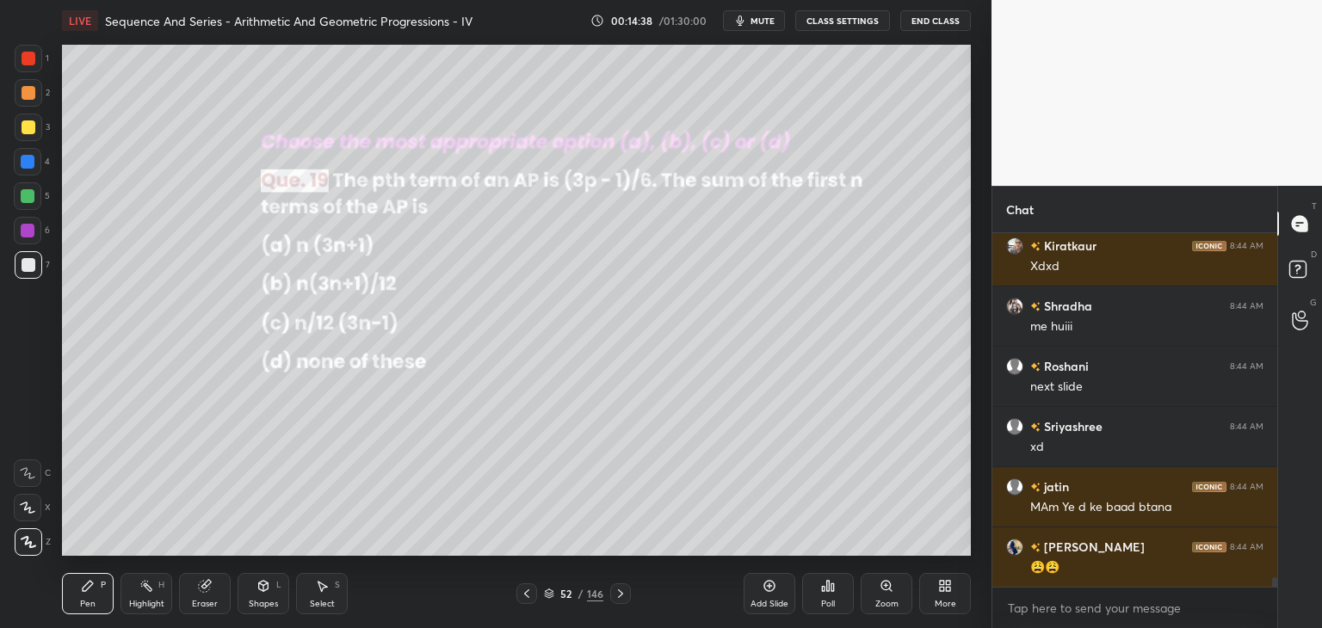
click at [618, 594] on icon at bounding box center [621, 594] width 14 height 14
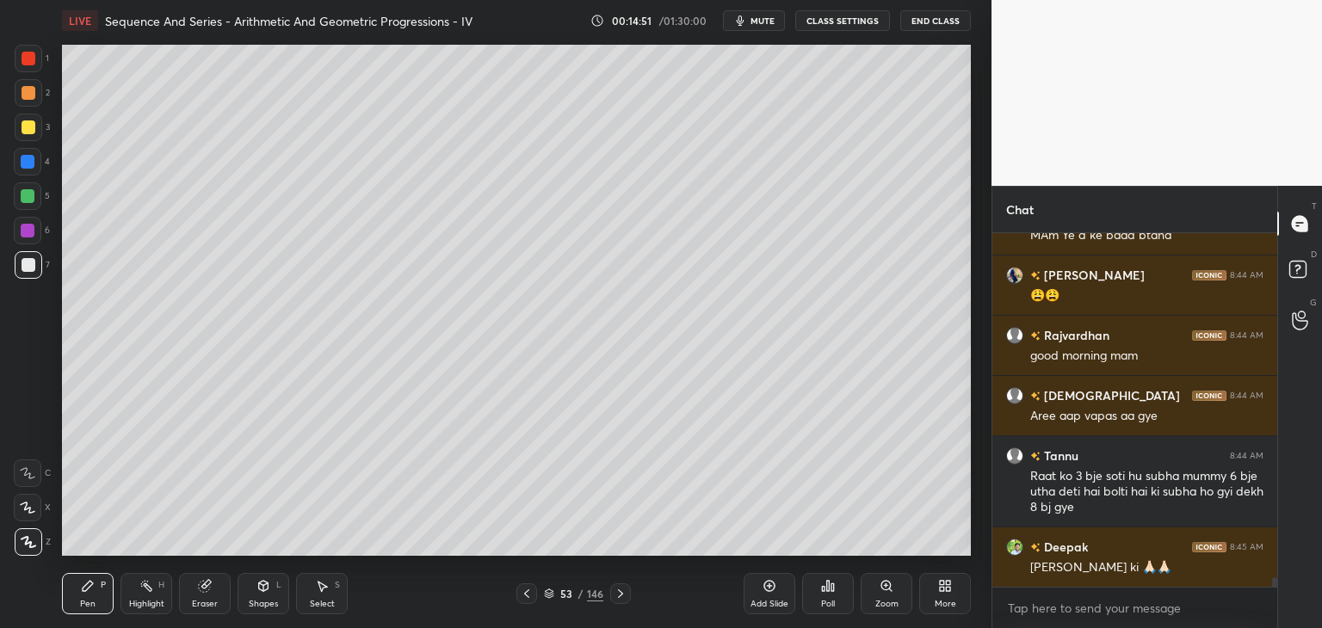
scroll to position [13413, 0]
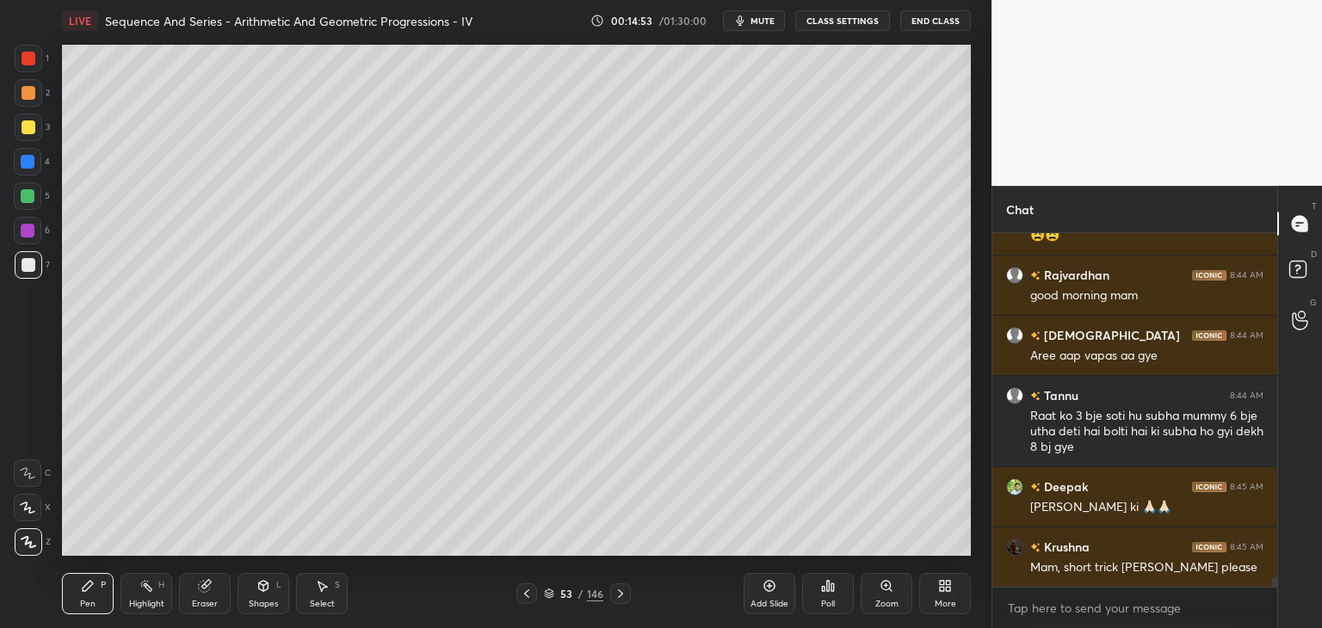
click at [531, 593] on icon at bounding box center [527, 594] width 14 height 14
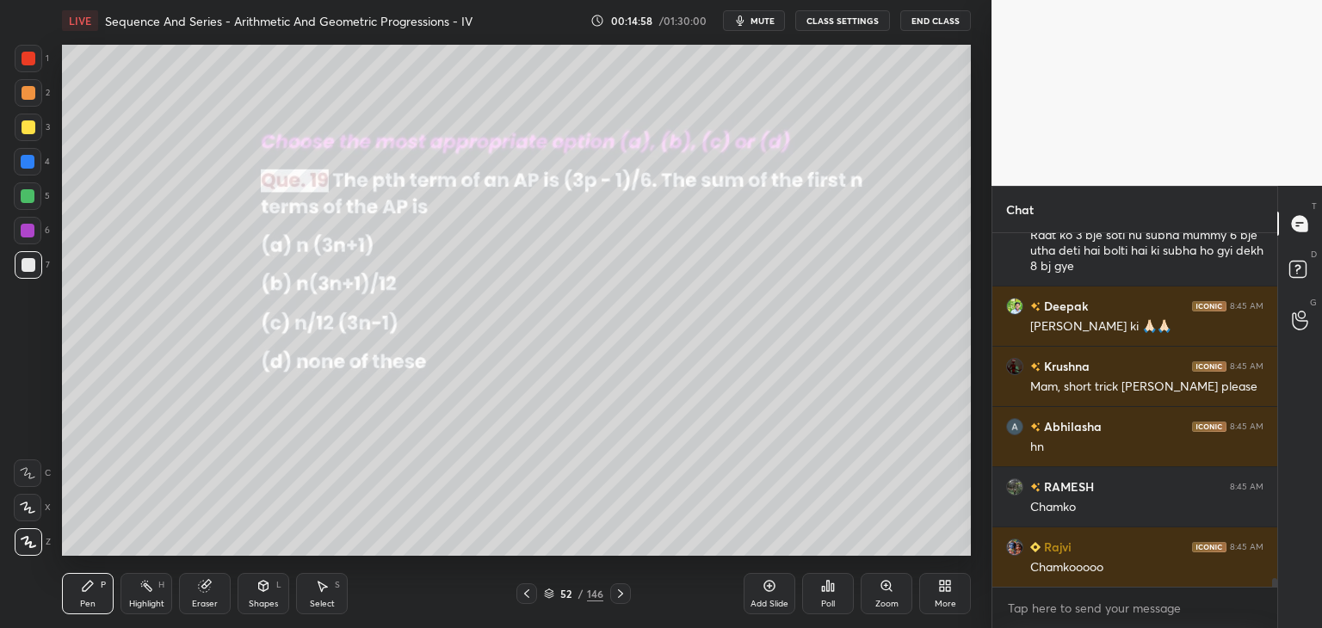
scroll to position [13653, 0]
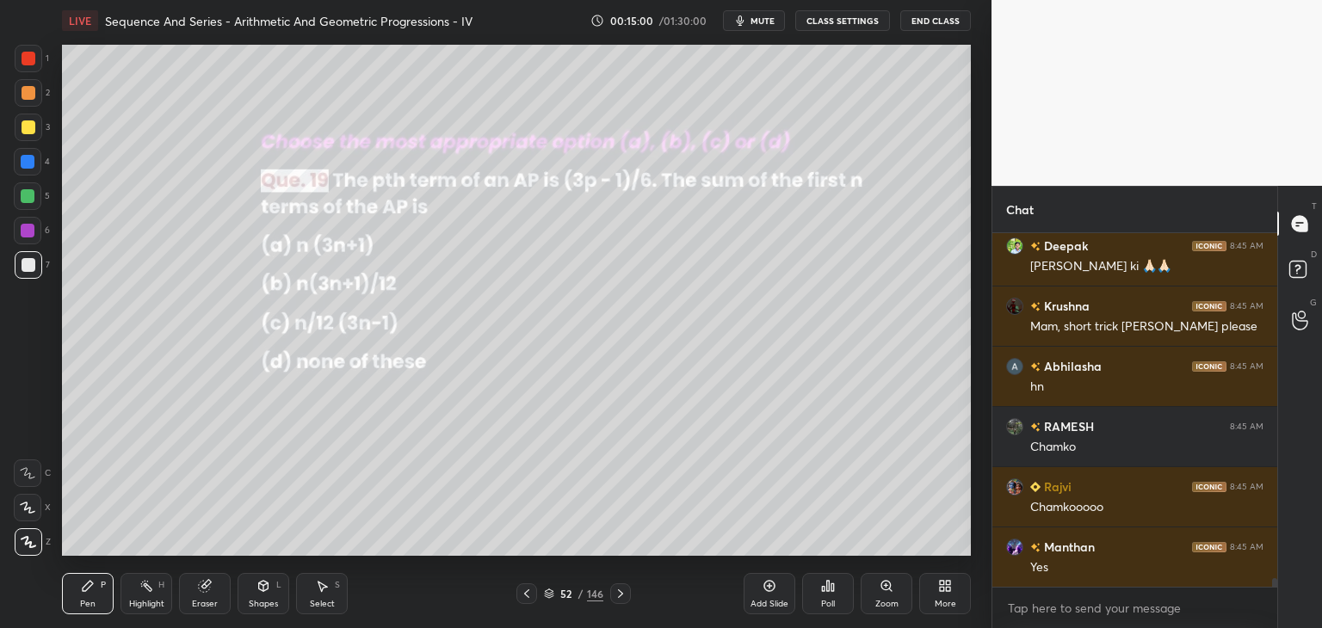
click at [620, 598] on icon at bounding box center [621, 594] width 14 height 14
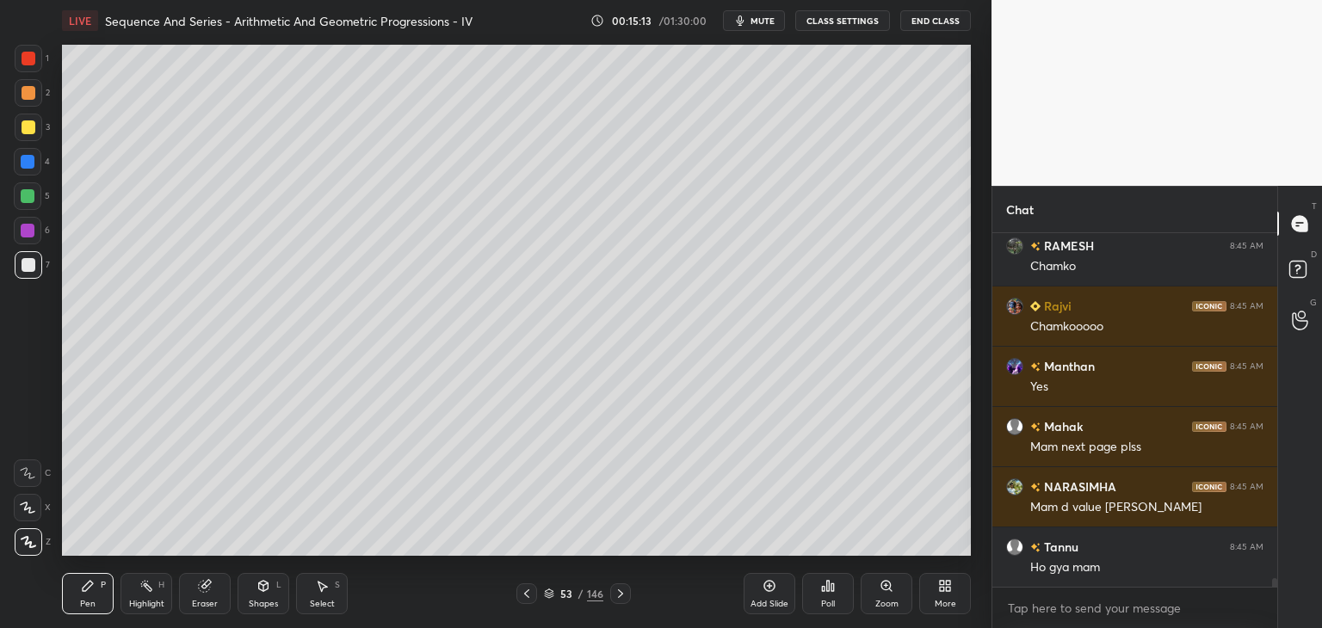
scroll to position [13910, 0]
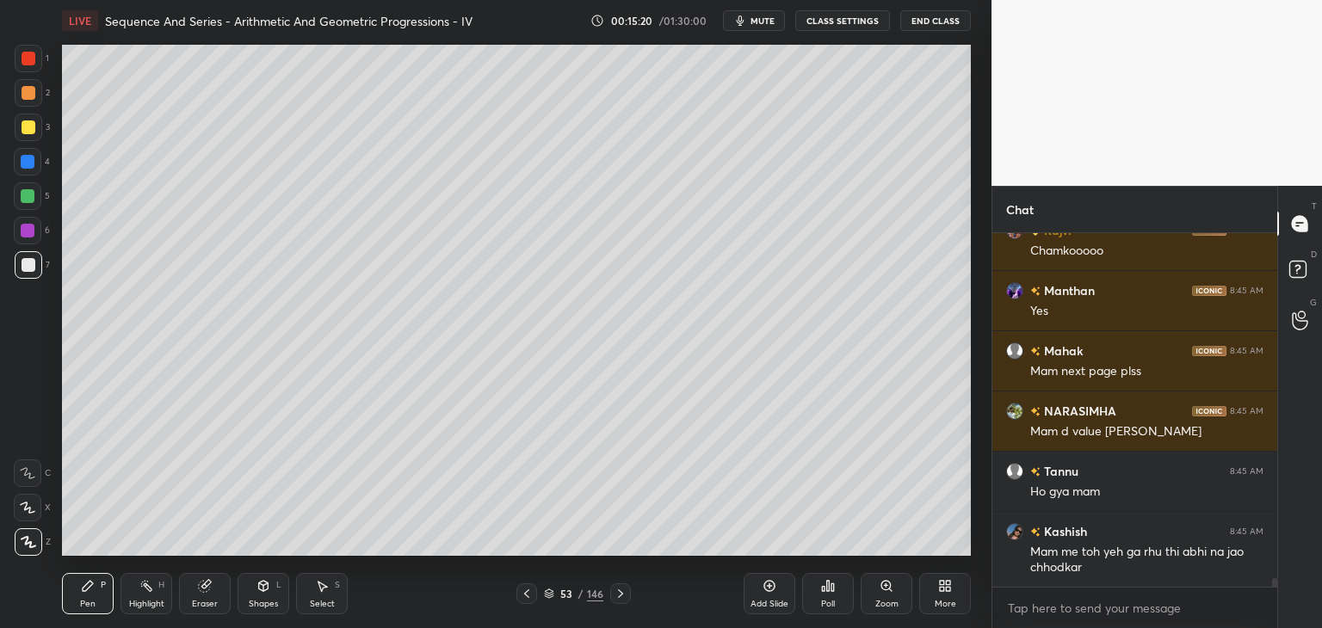
click at [524, 596] on icon at bounding box center [527, 594] width 14 height 14
click at [621, 592] on icon at bounding box center [621, 594] width 14 height 14
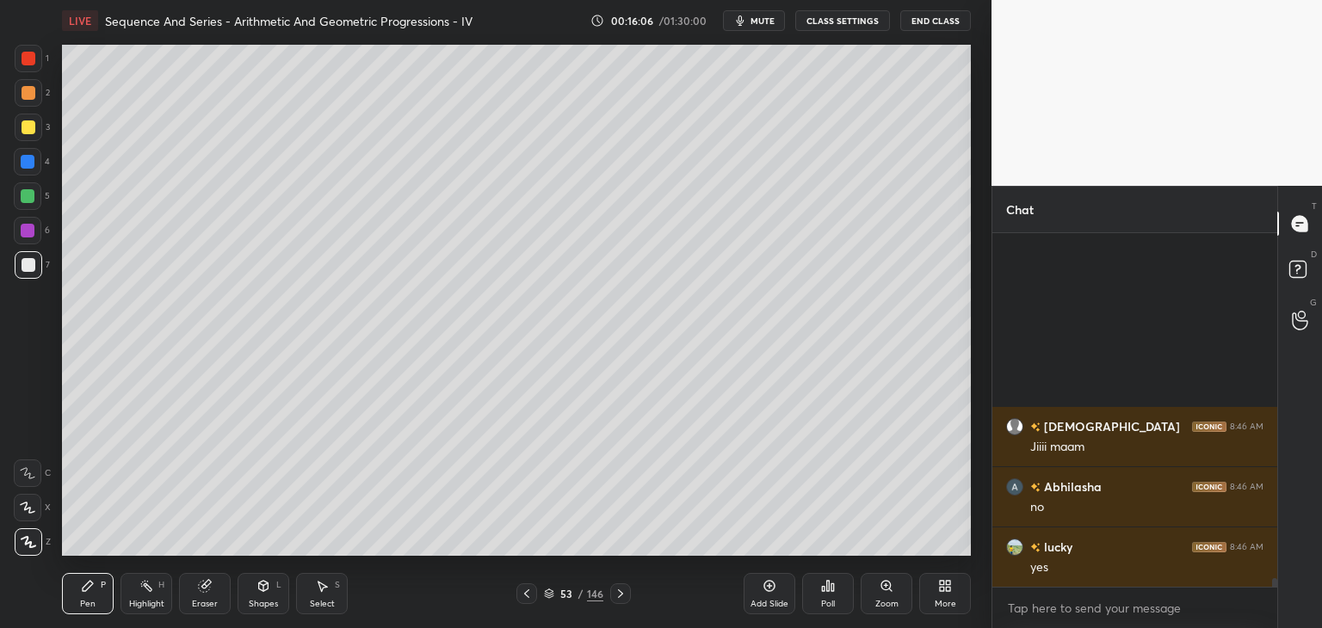
scroll to position [14387, 0]
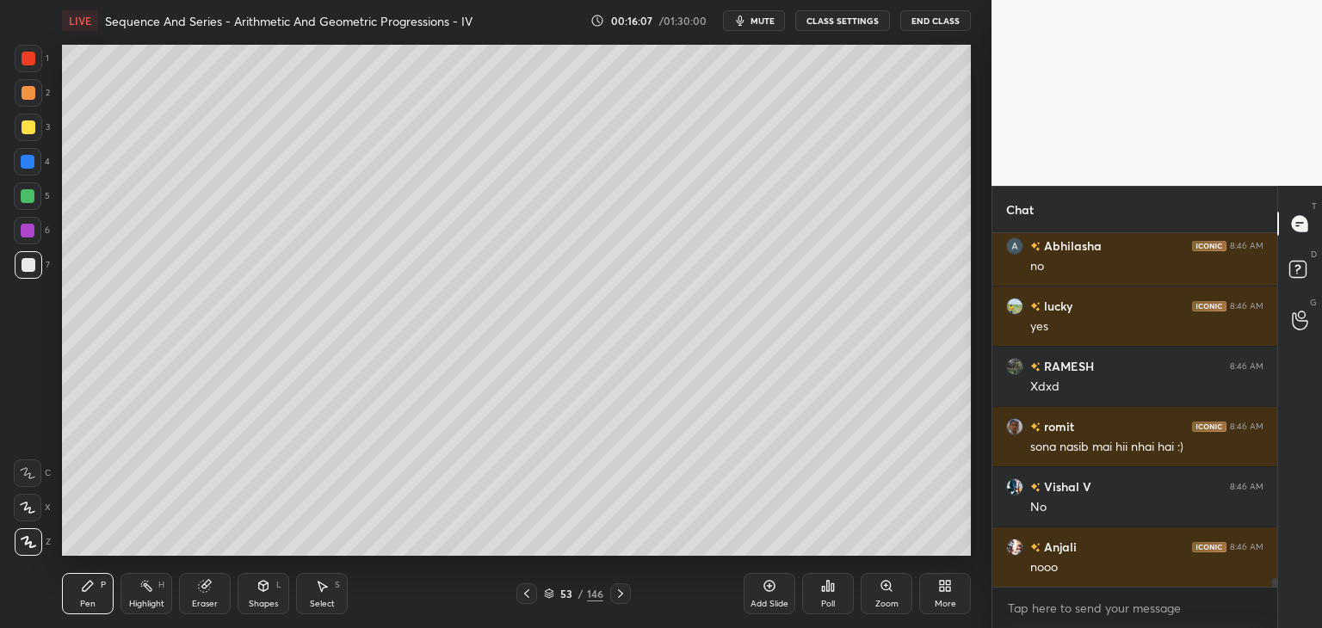
click at [617, 595] on icon at bounding box center [621, 594] width 14 height 14
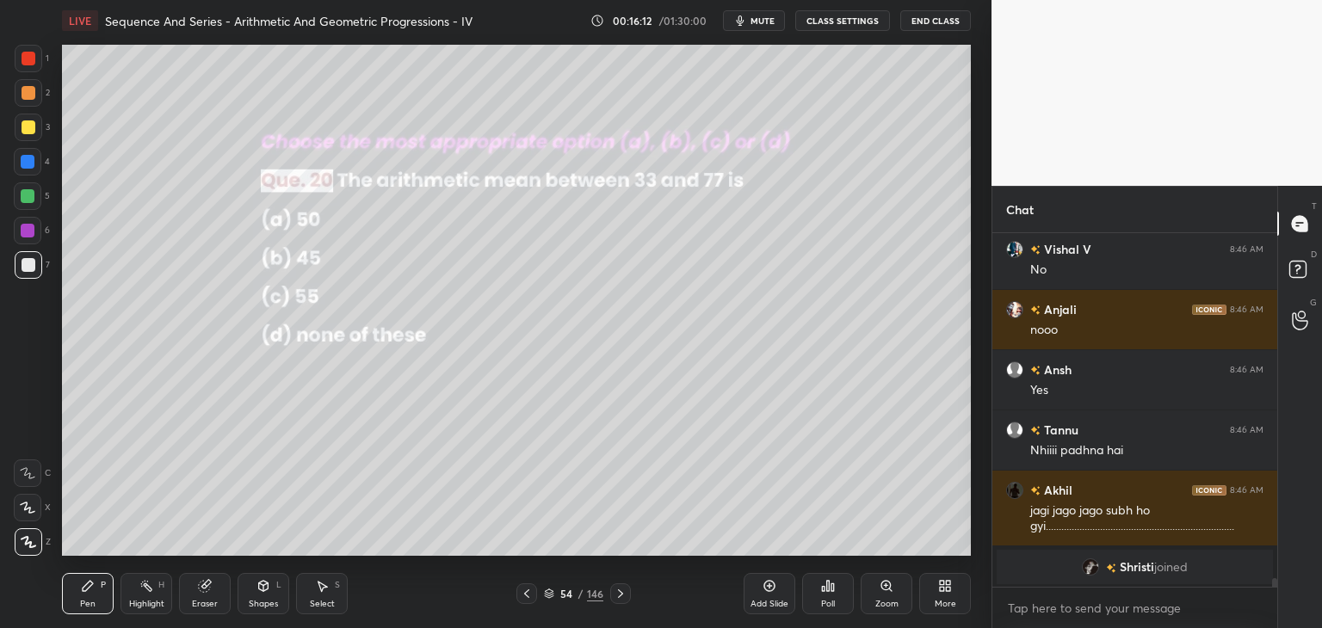
scroll to position [14330, 0]
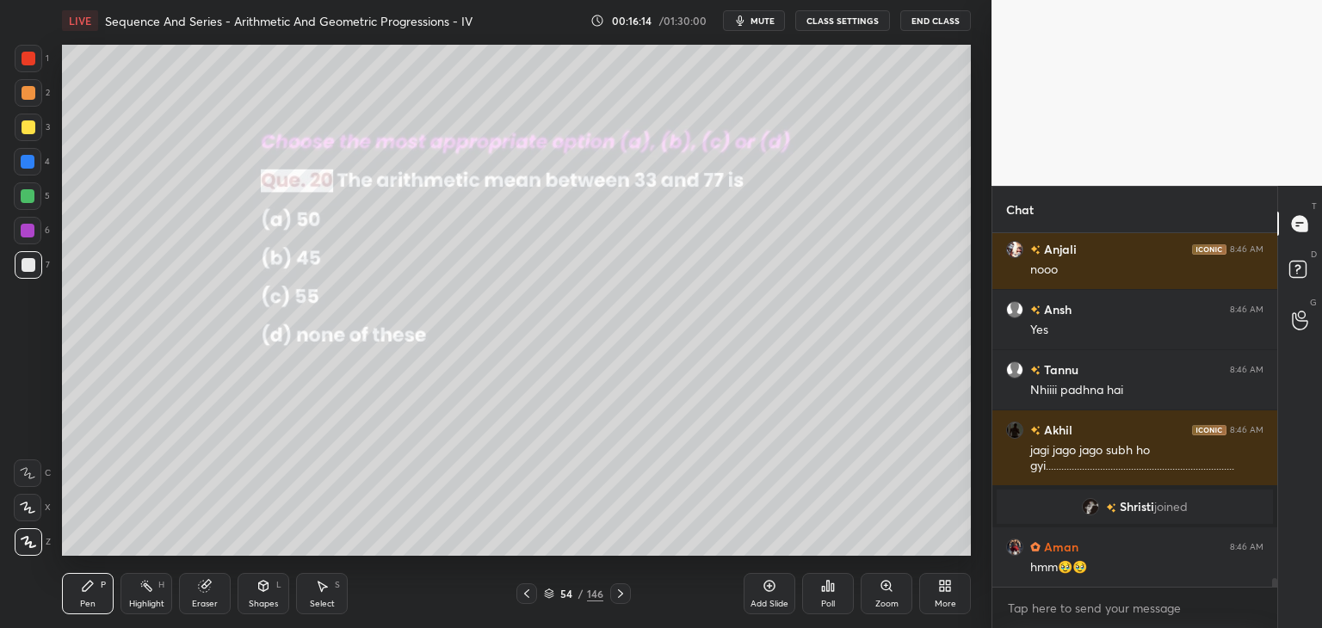
click at [621, 596] on icon at bounding box center [621, 594] width 14 height 14
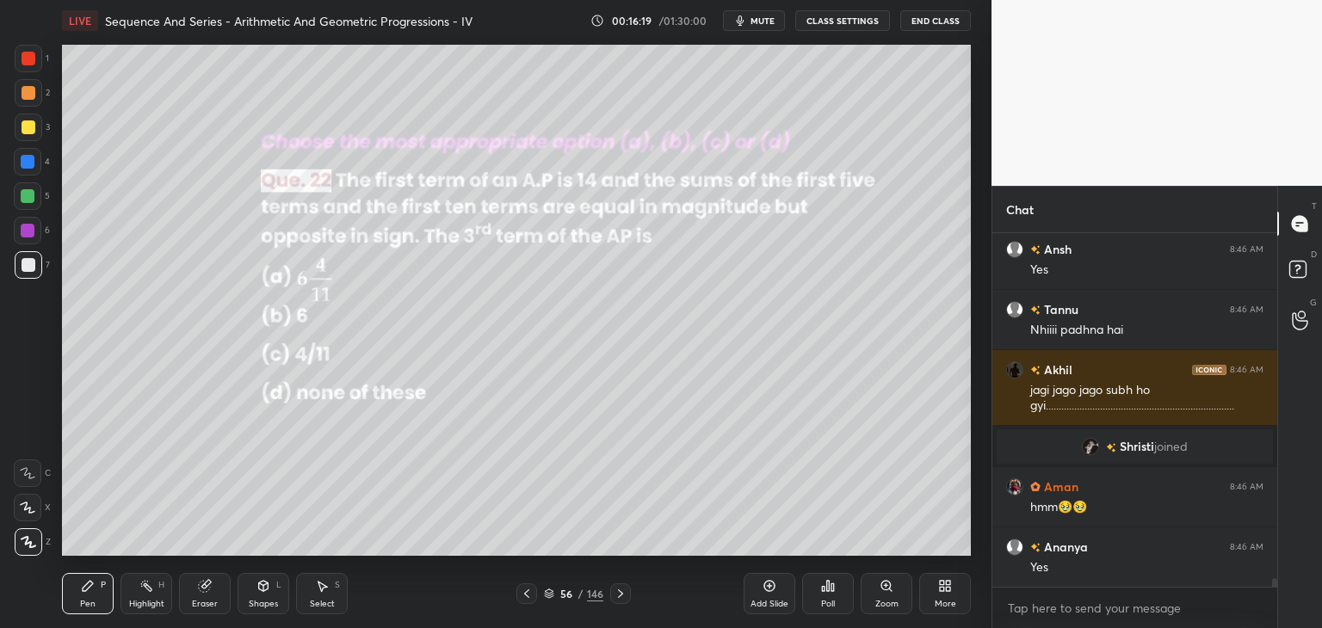
scroll to position [14466, 0]
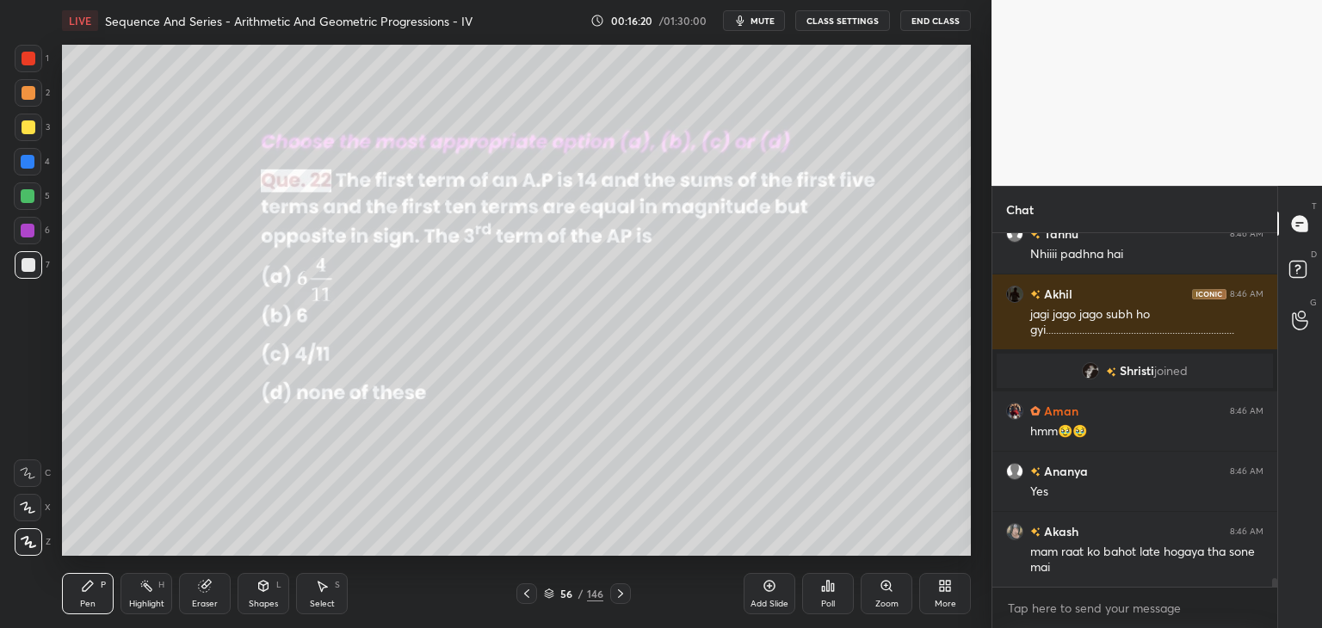
click at [821, 596] on div "Poll" at bounding box center [828, 593] width 52 height 41
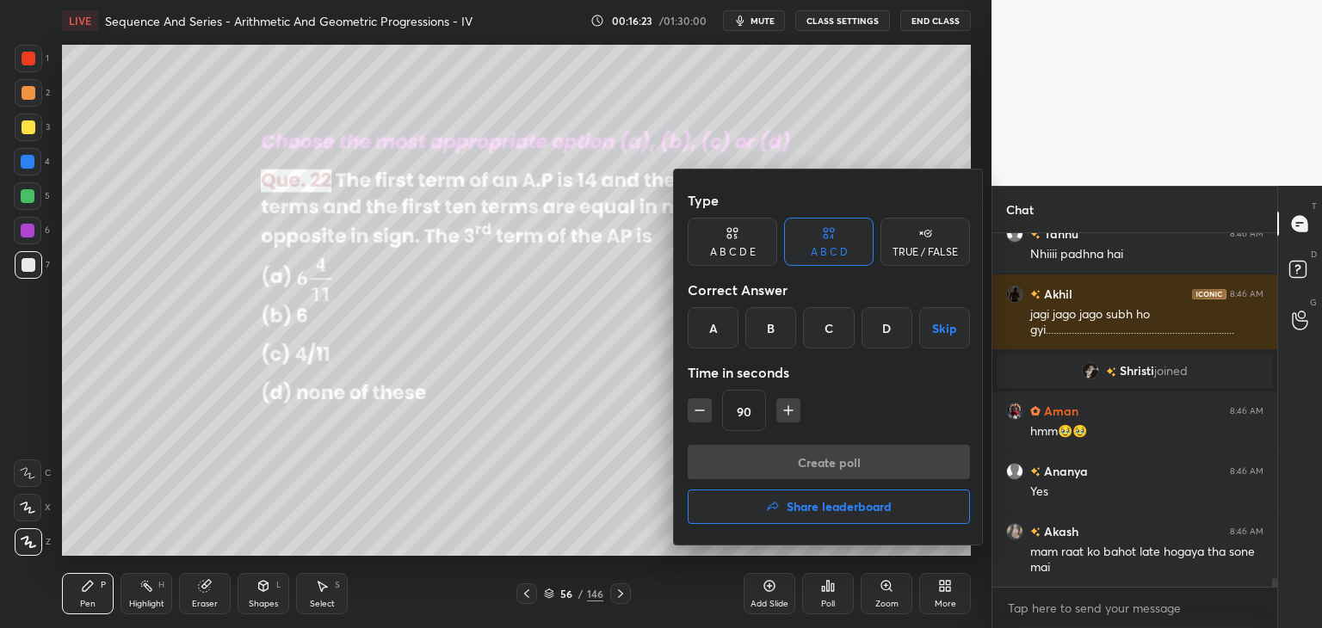
click at [708, 331] on div "A" at bounding box center [713, 327] width 51 height 41
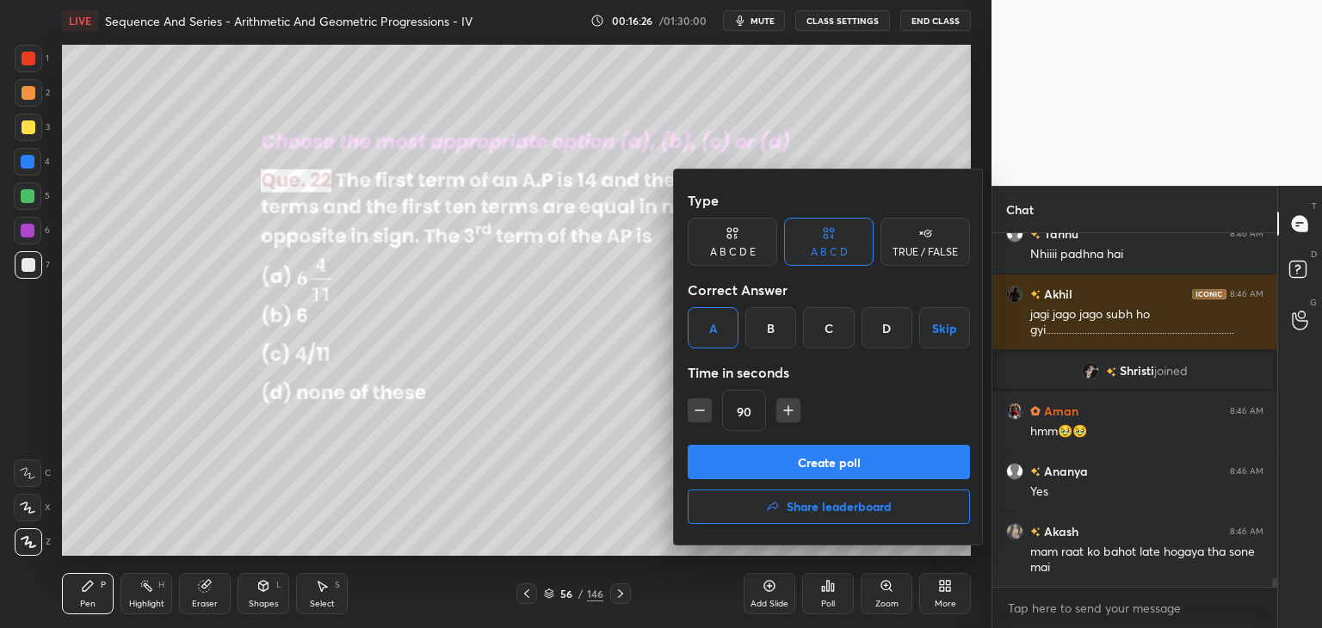
click at [766, 476] on button "Create poll" at bounding box center [829, 462] width 282 height 34
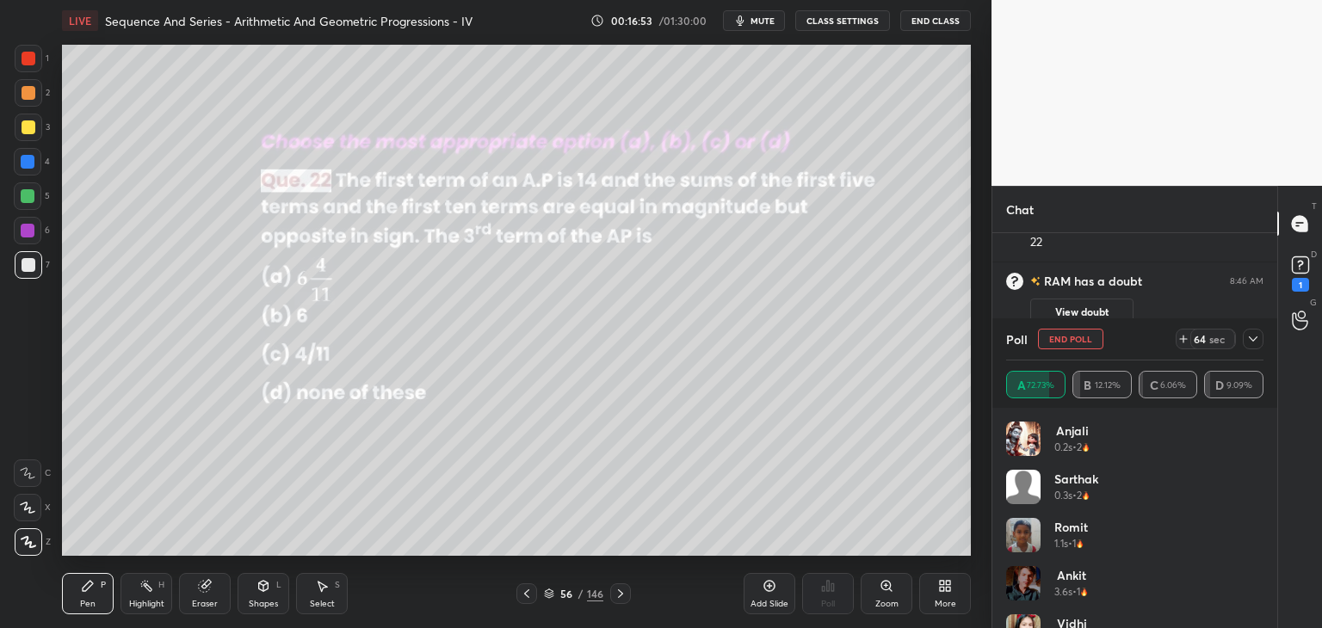
click at [1256, 334] on icon at bounding box center [1253, 339] width 14 height 14
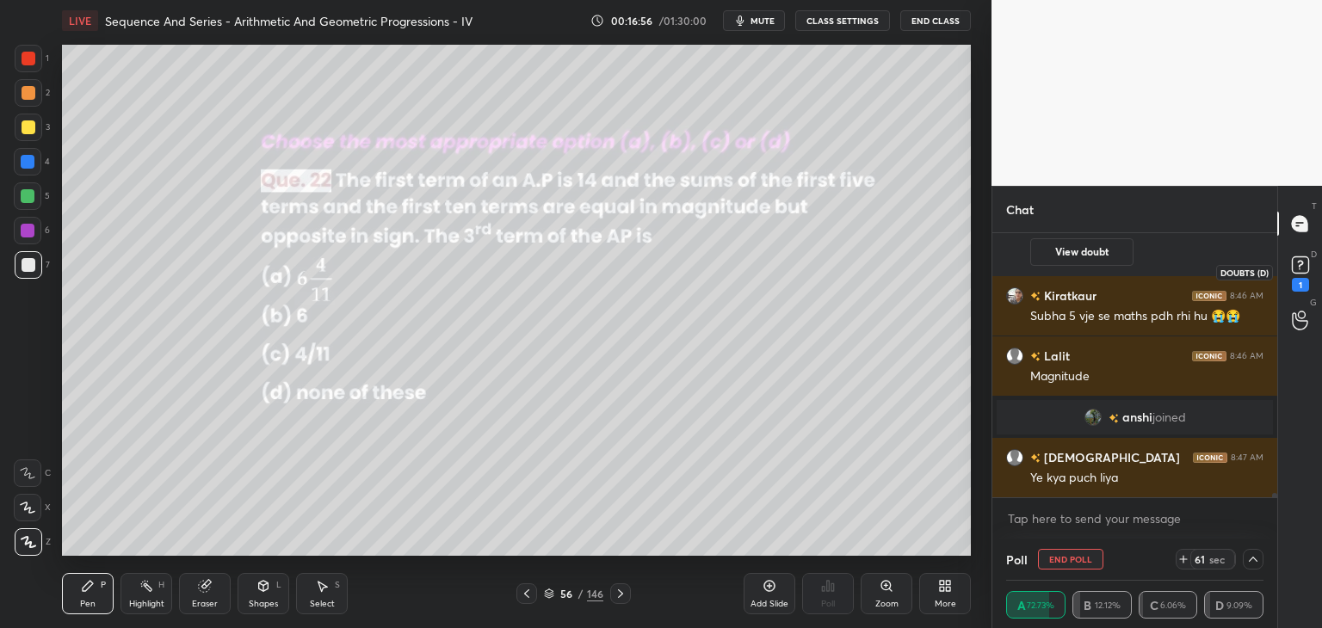
click at [1300, 265] on icon at bounding box center [1300, 264] width 6 height 7
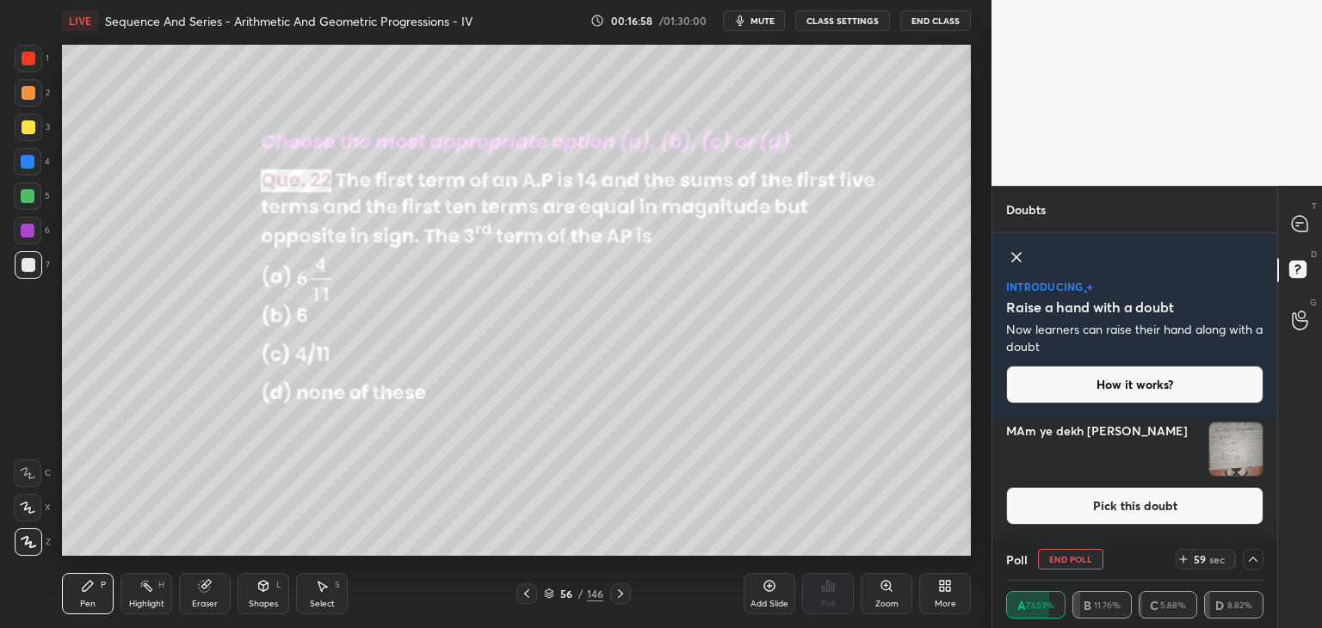
click at [1225, 441] on img "grid" at bounding box center [1235, 449] width 53 height 53
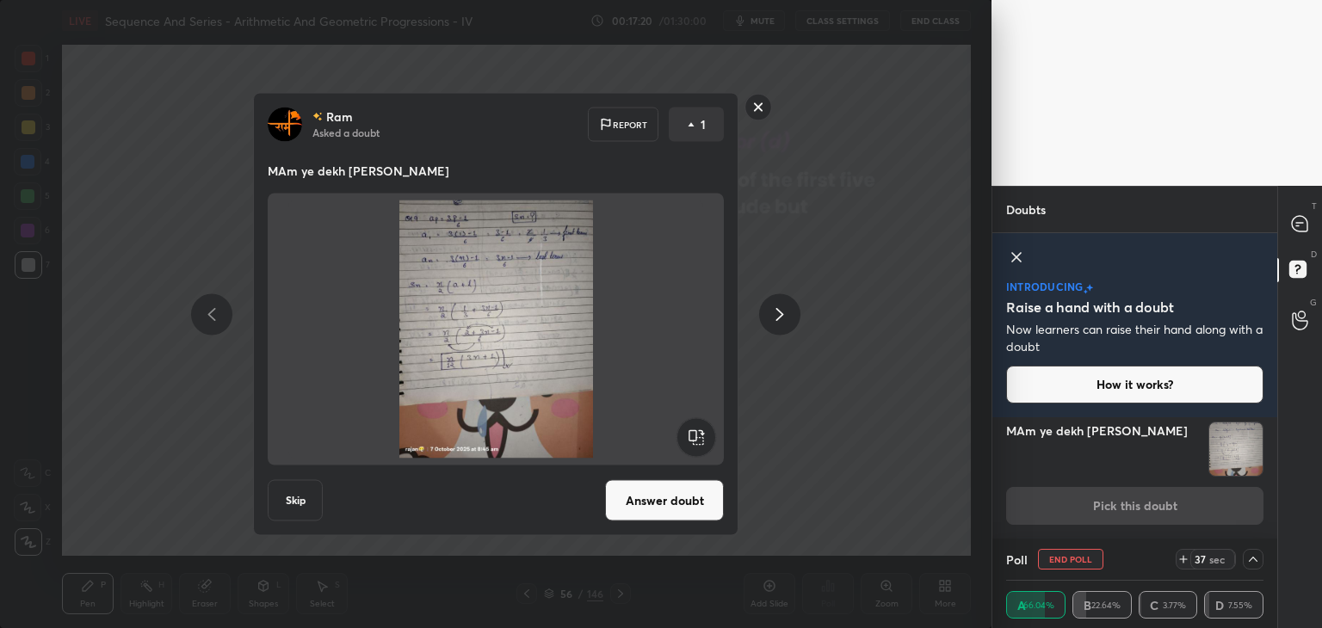
click at [779, 108] on div "Ram Asked a doubt Report 1 MAm ye dekh [PERSON_NAME] h Skip Answer doubt" at bounding box center [495, 314] width 651 height 443
click at [757, 106] on rect at bounding box center [758, 107] width 27 height 27
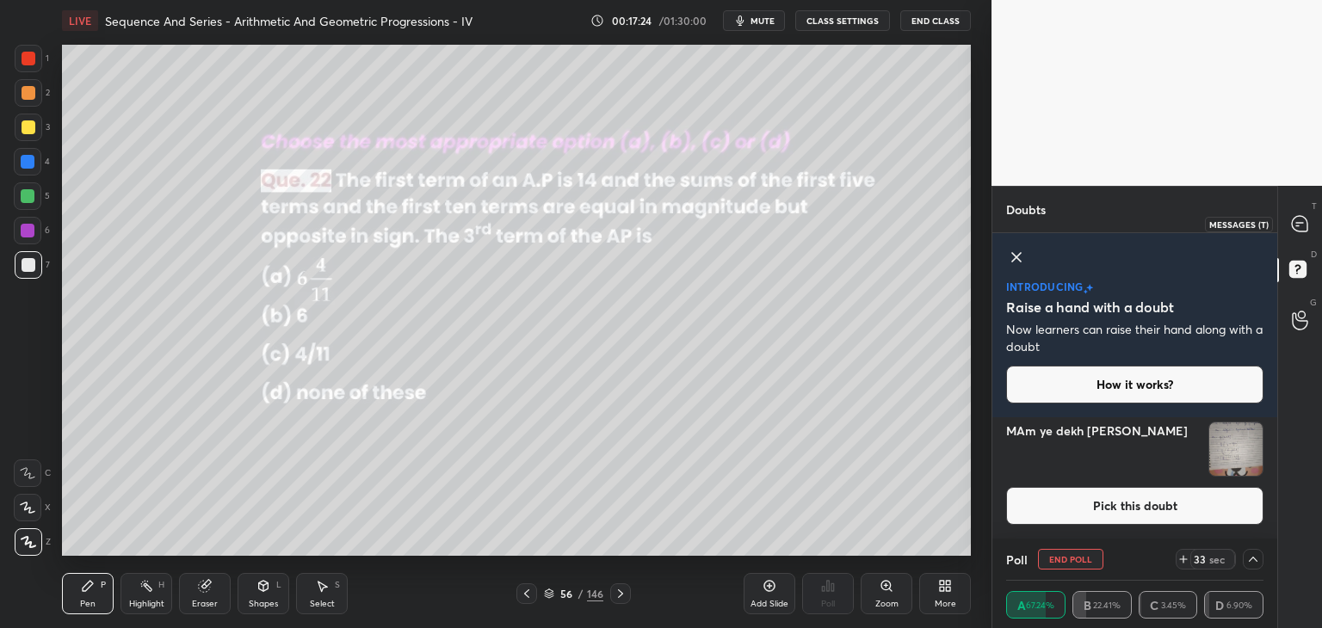
click at [1307, 221] on icon at bounding box center [1299, 223] width 15 height 15
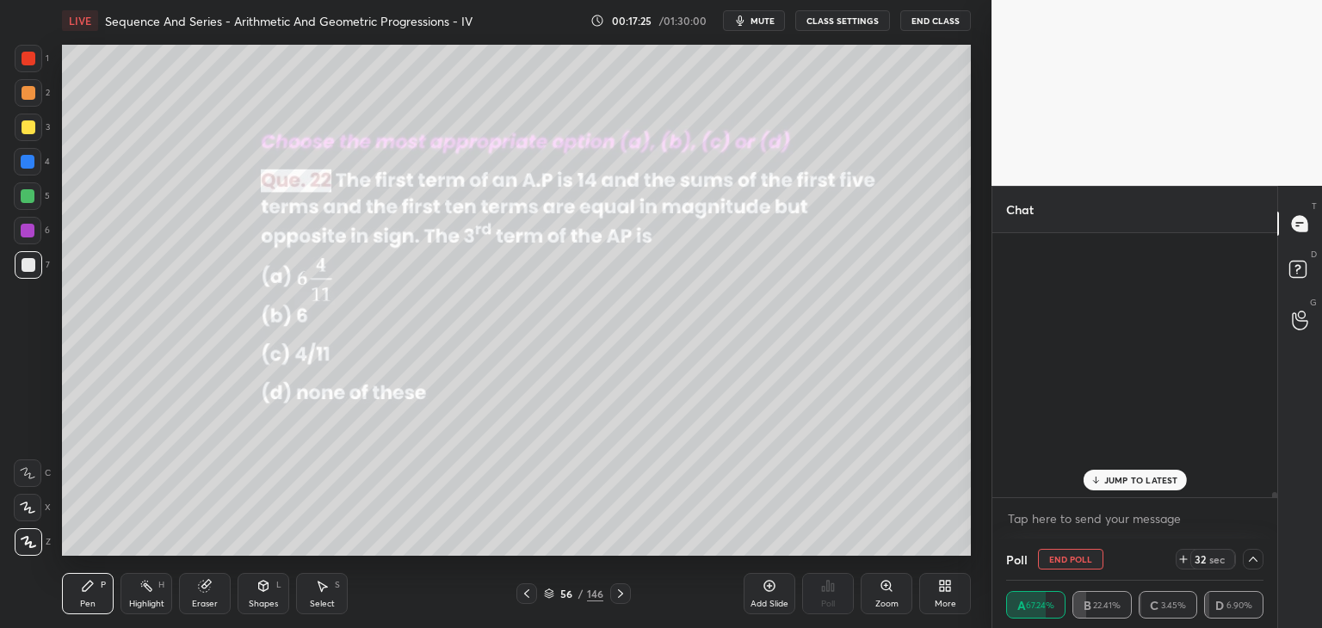
scroll to position [259, 280]
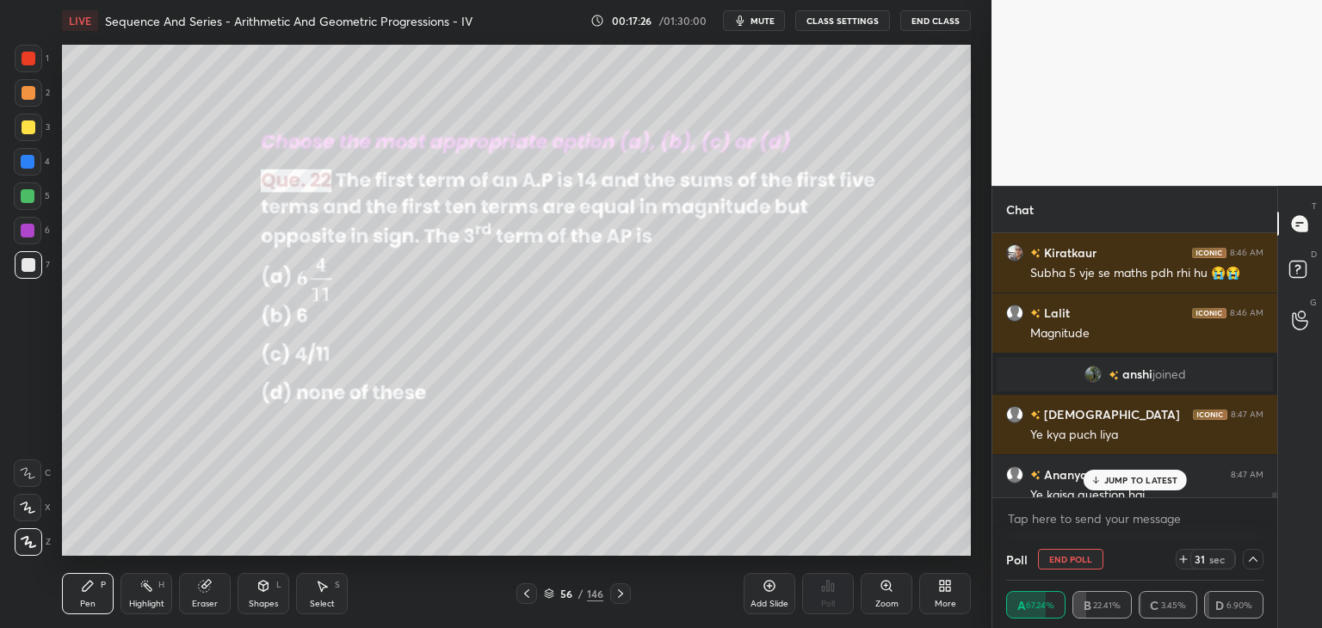
click at [1124, 472] on div "JUMP TO LATEST" at bounding box center [1134, 480] width 103 height 21
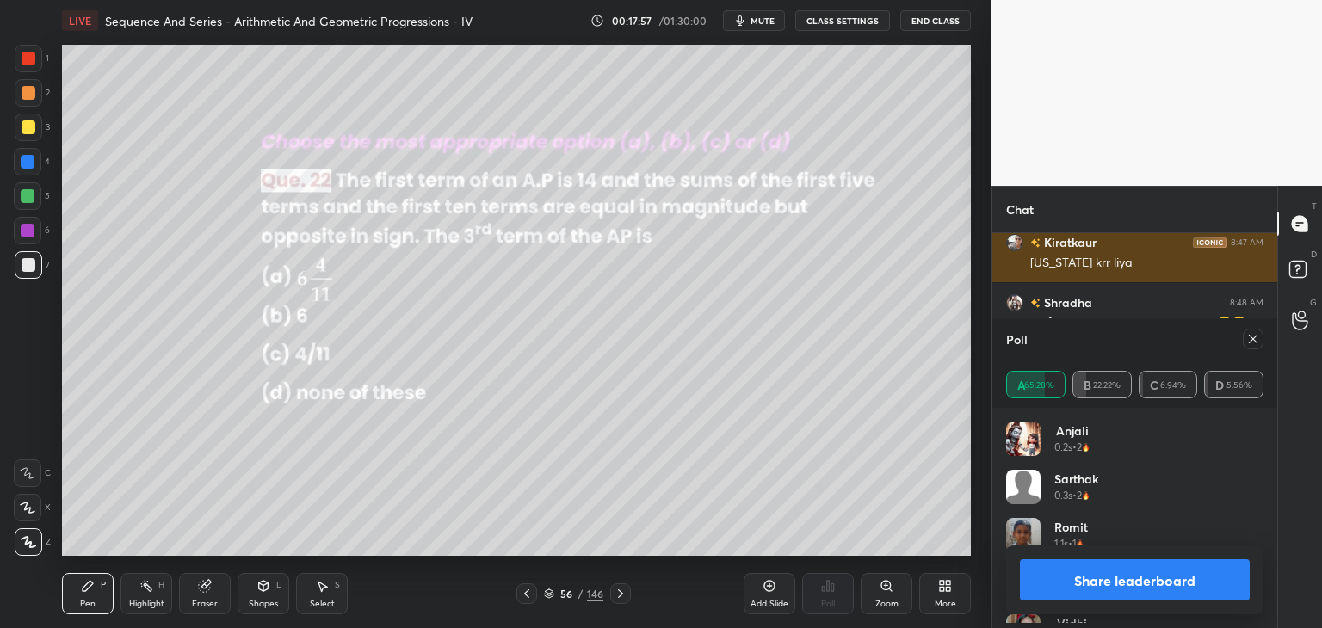
scroll to position [201, 252]
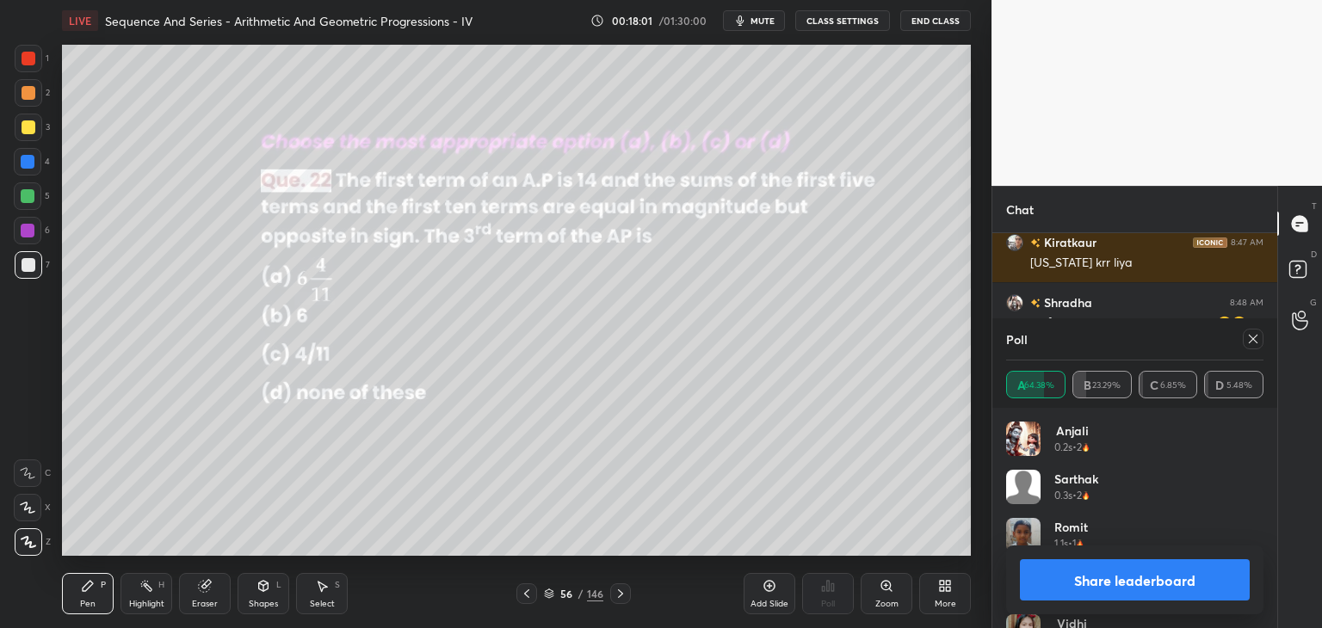
drag, startPoint x: 1253, startPoint y: 337, endPoint x: 1260, endPoint y: 365, distance: 28.4
click at [1253, 338] on icon at bounding box center [1253, 339] width 14 height 14
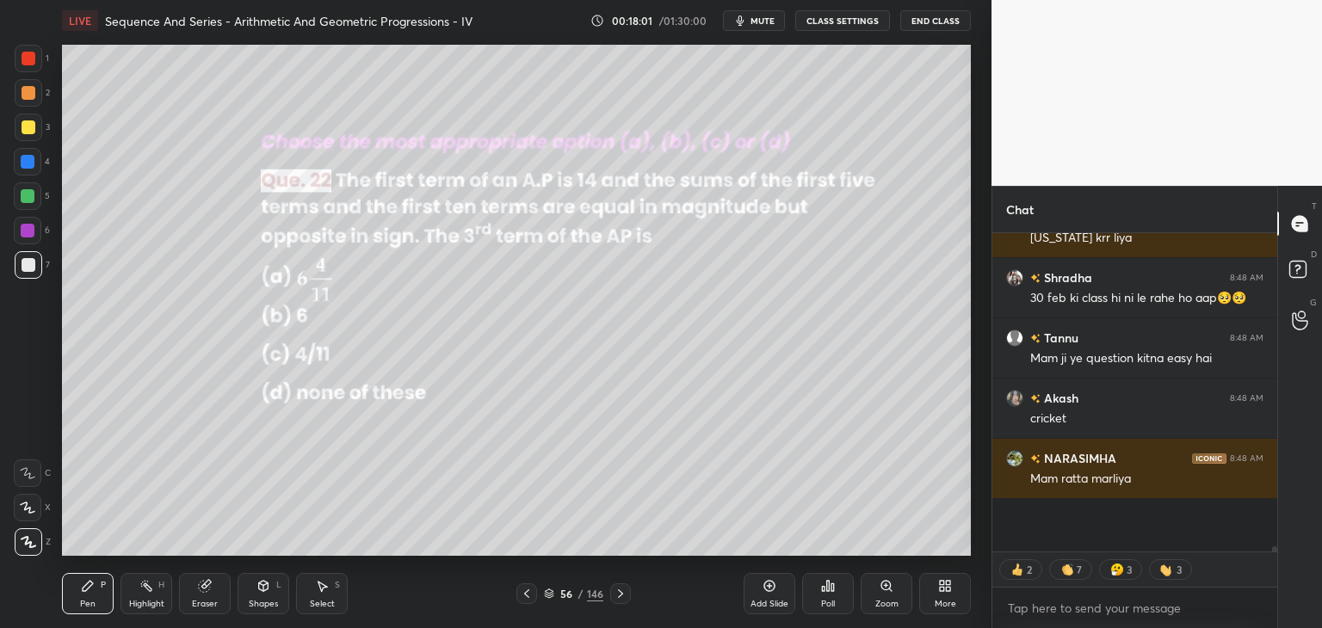
scroll to position [15823, 0]
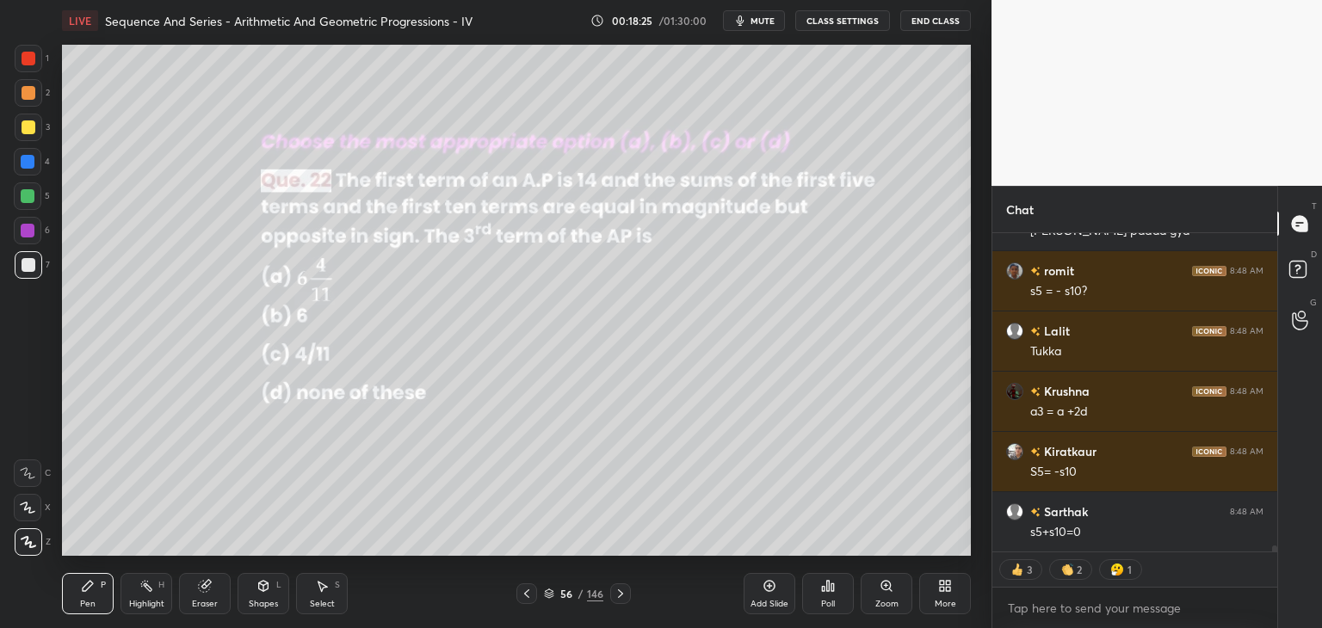
drag, startPoint x: 28, startPoint y: 127, endPoint x: 39, endPoint y: 139, distance: 16.4
click at [26, 127] on div at bounding box center [29, 127] width 14 height 14
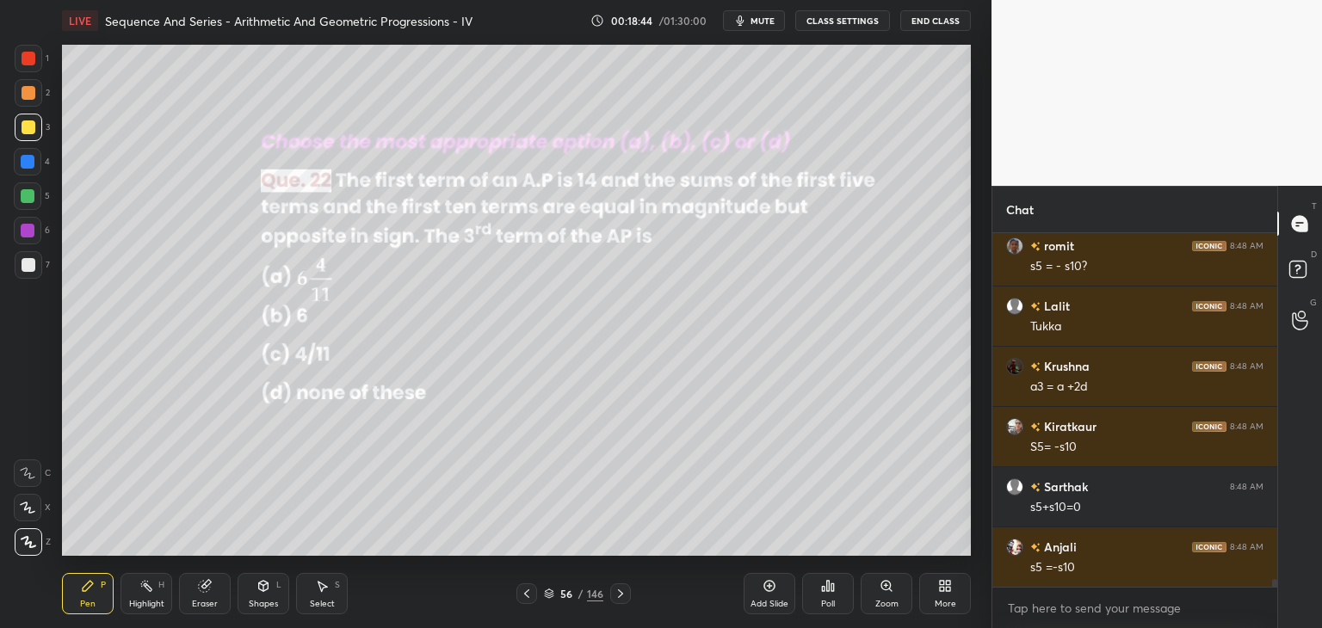
click at [258, 602] on div "Shapes" at bounding box center [263, 604] width 29 height 9
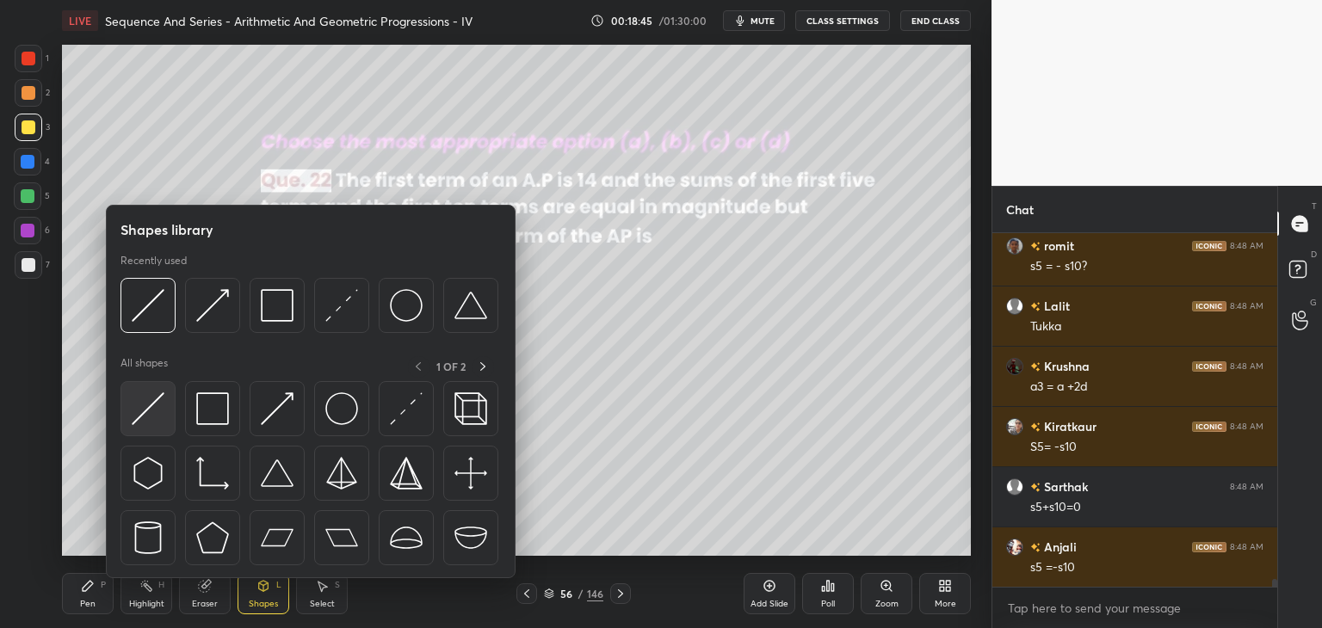
click at [148, 405] on img at bounding box center [148, 408] width 33 height 33
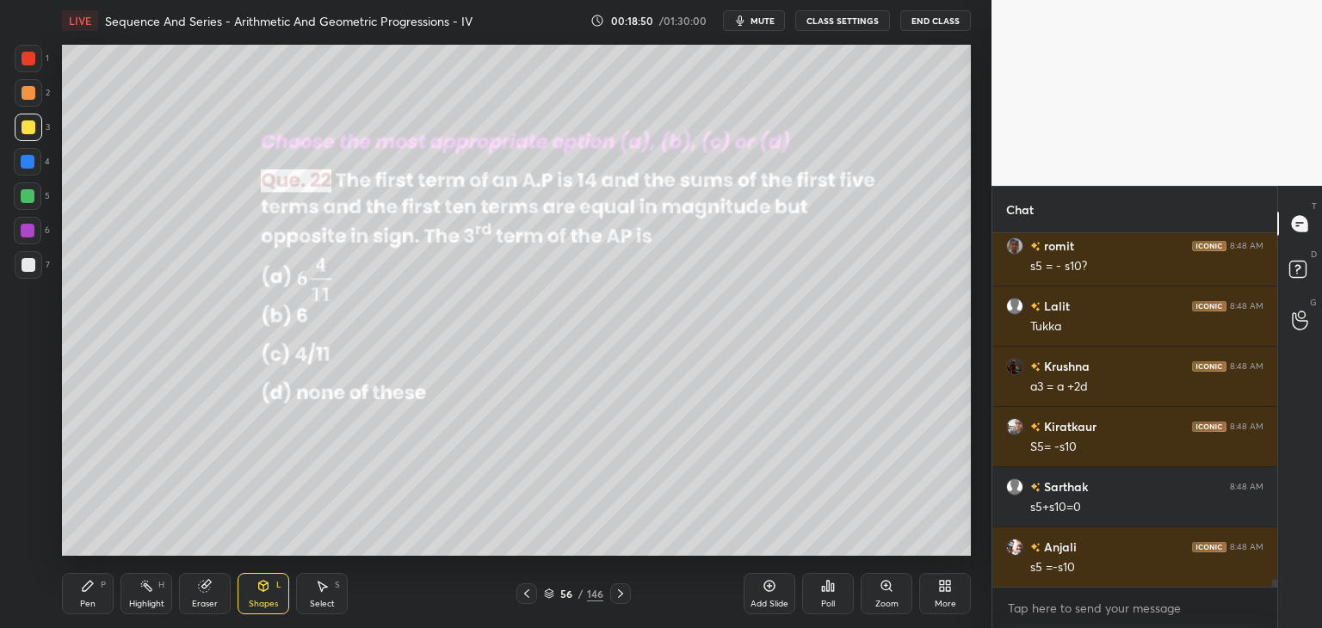
click at [90, 590] on icon at bounding box center [88, 586] width 14 height 14
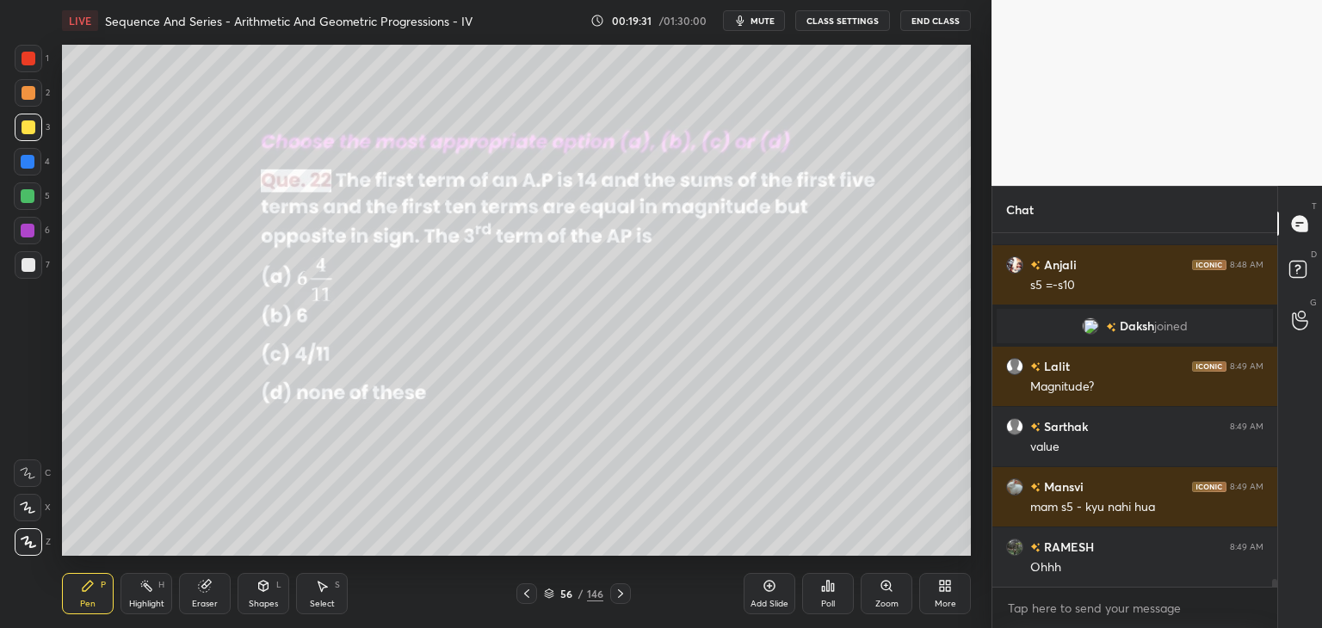
scroll to position [15968, 0]
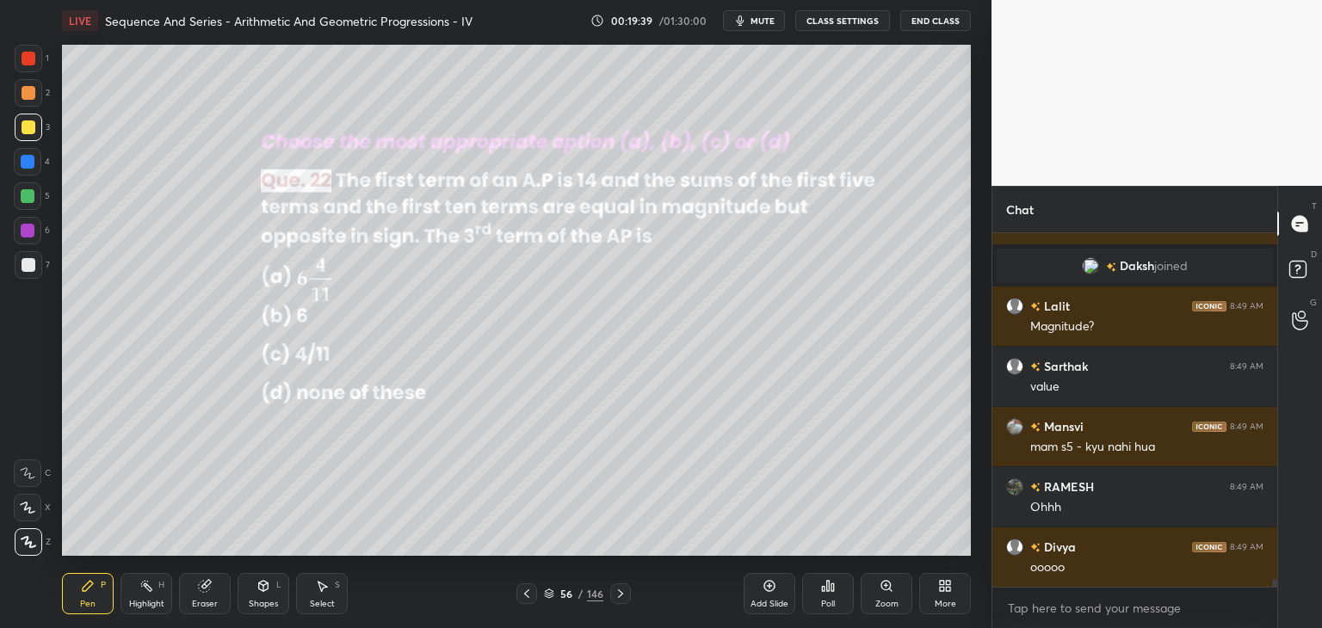
click at [262, 604] on div "Shapes" at bounding box center [263, 604] width 29 height 9
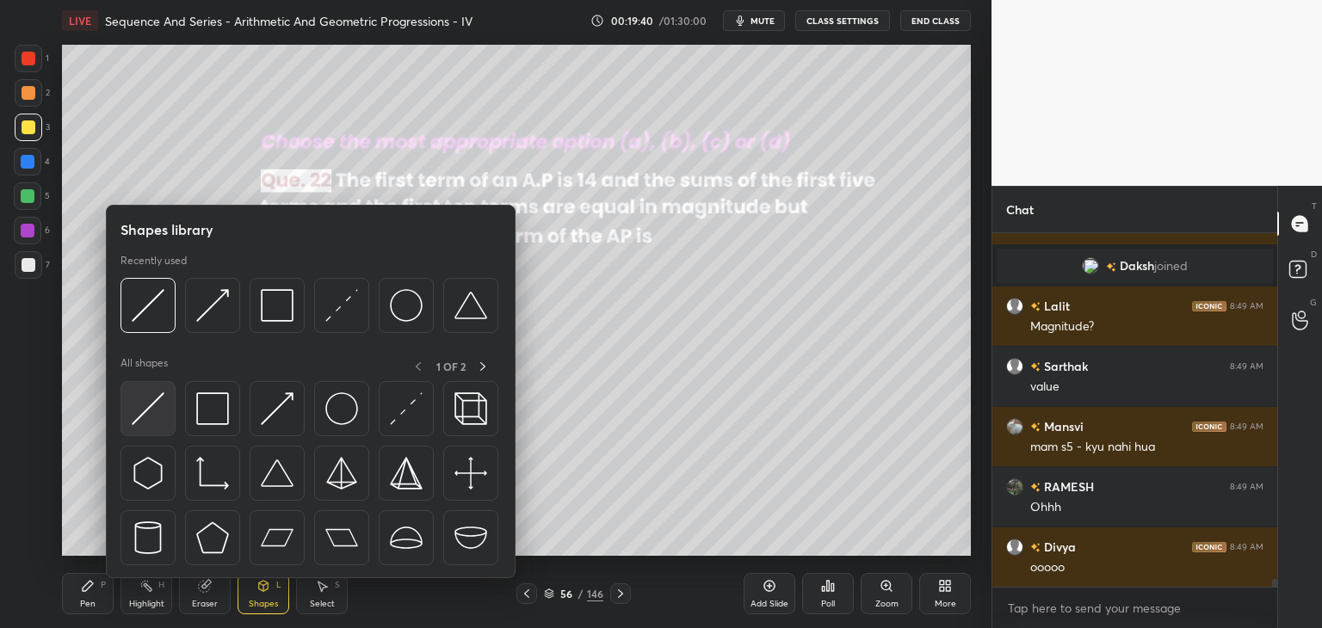
click at [154, 410] on img at bounding box center [148, 408] width 33 height 33
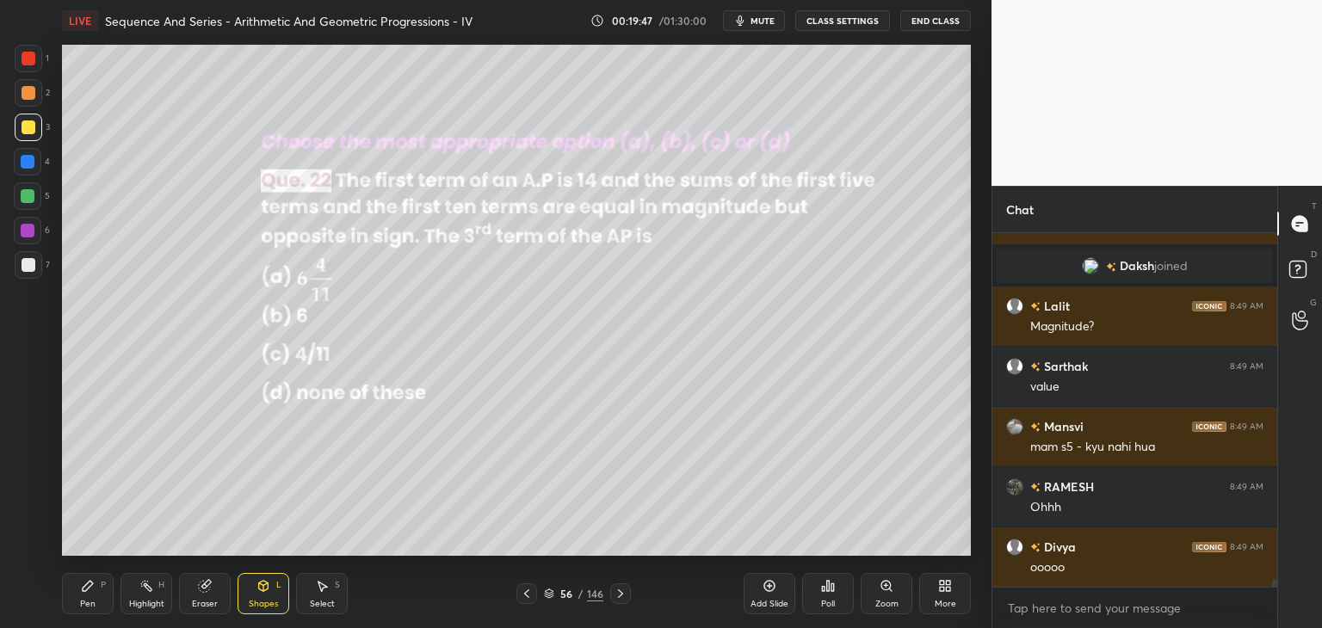
click at [251, 591] on div "Shapes L" at bounding box center [264, 593] width 52 height 41
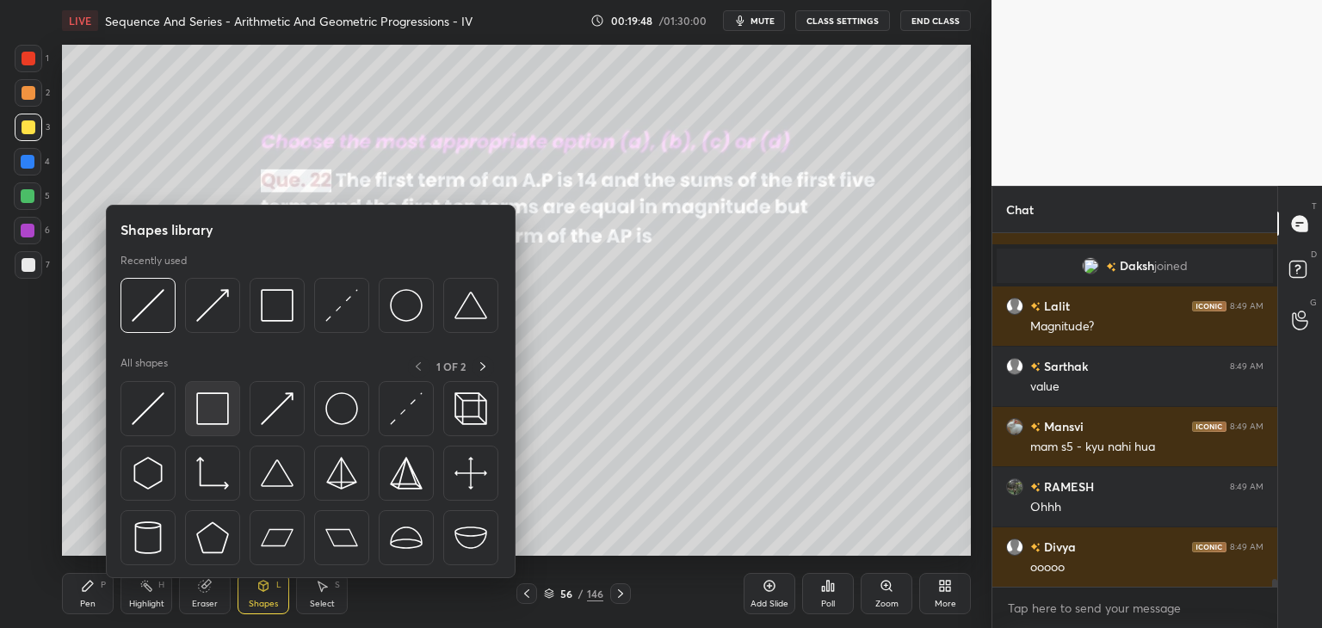
click at [210, 407] on img at bounding box center [212, 408] width 33 height 33
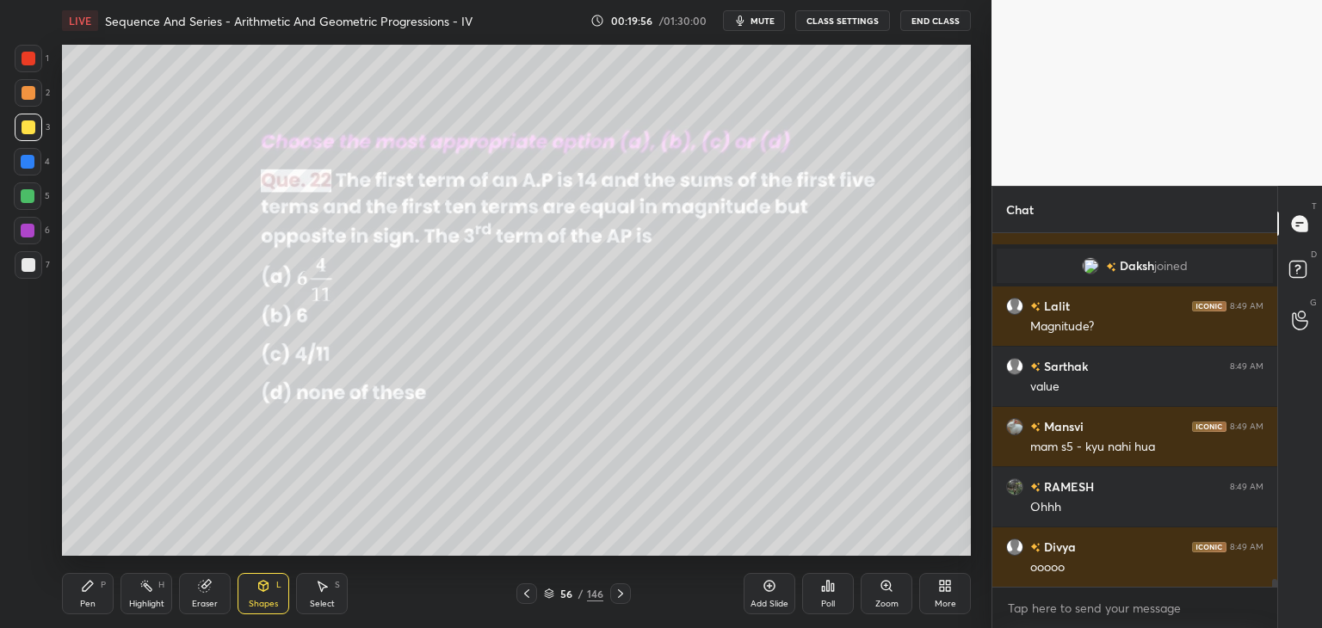
click at [92, 600] on div "Pen" at bounding box center [87, 604] width 15 height 9
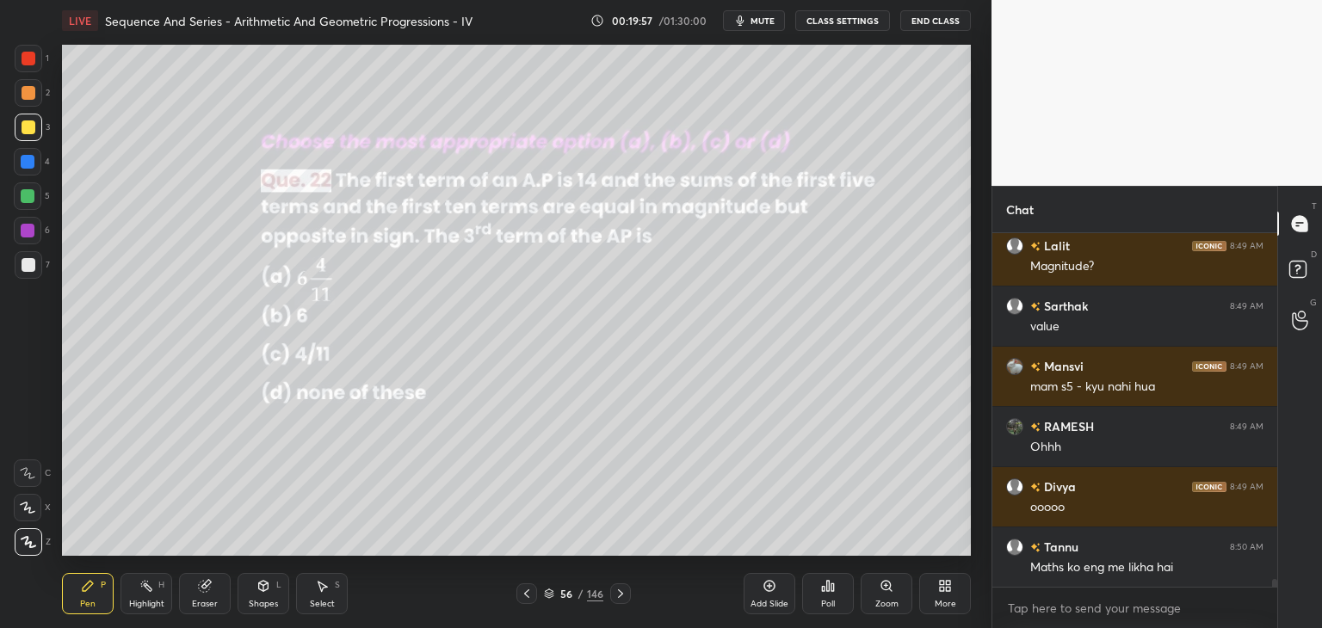
drag, startPoint x: 28, startPoint y: 259, endPoint x: 56, endPoint y: 244, distance: 31.9
click at [29, 259] on div at bounding box center [29, 265] width 28 height 28
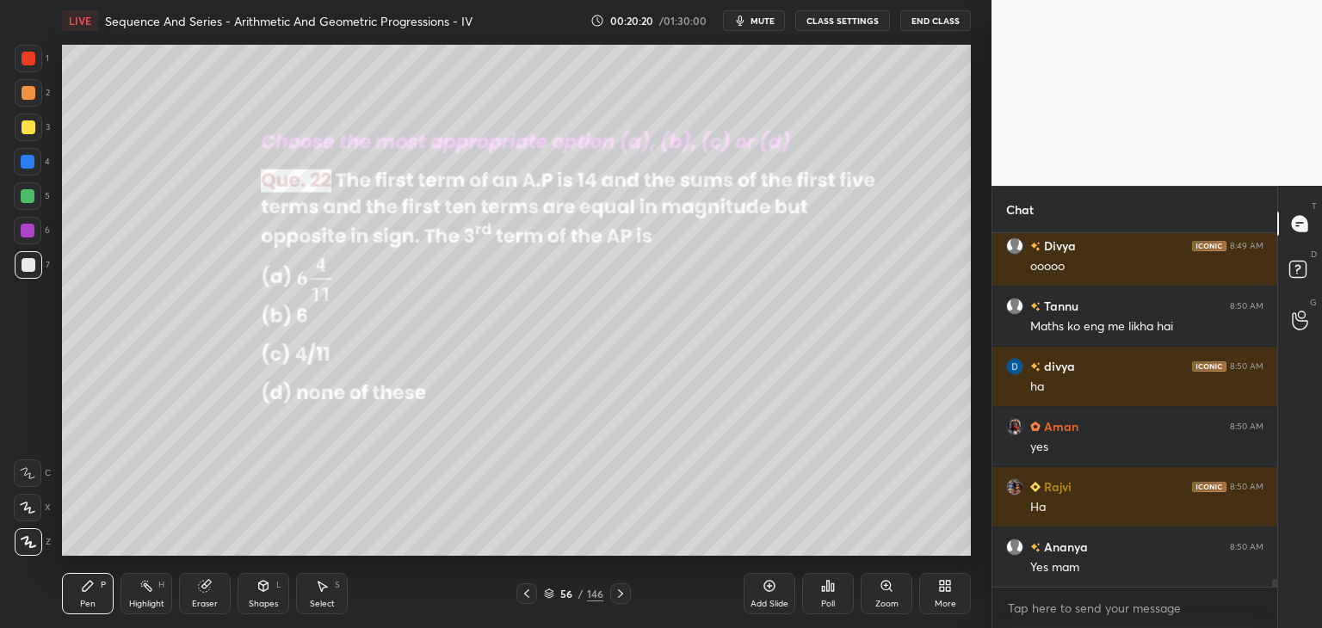
scroll to position [16330, 0]
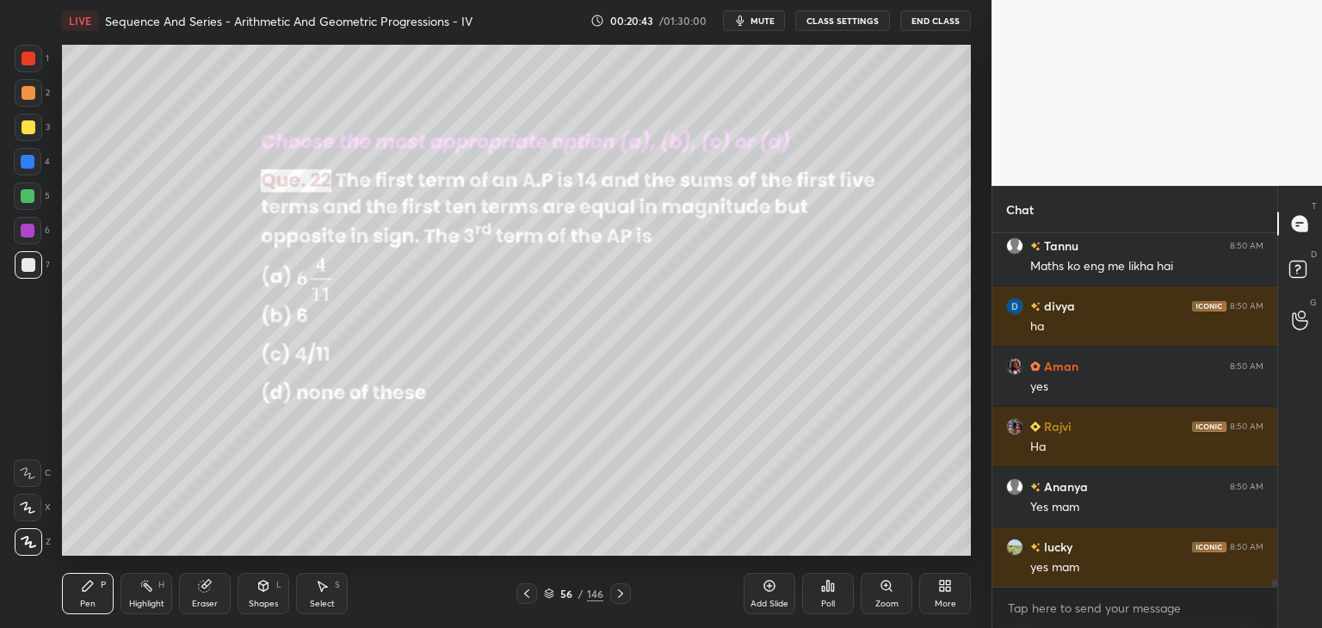
click at [26, 229] on div at bounding box center [28, 231] width 14 height 14
click at [29, 266] on div at bounding box center [29, 265] width 14 height 14
click at [747, 25] on icon "button" at bounding box center [740, 21] width 14 height 14
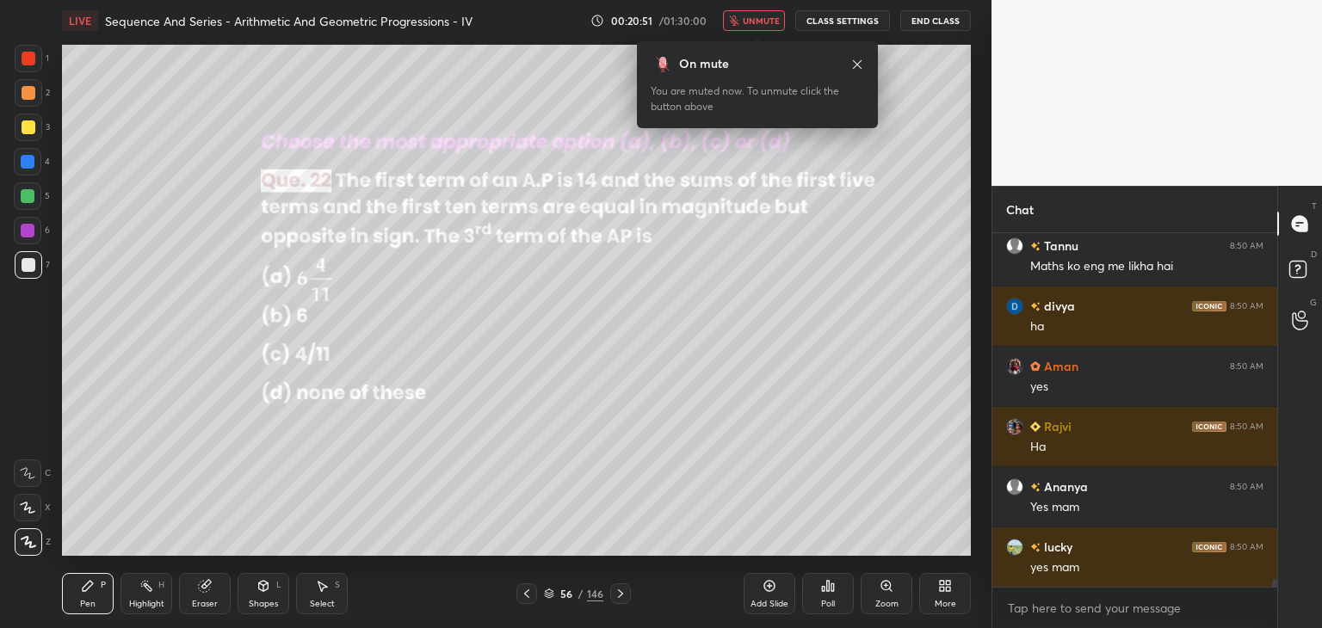
scroll to position [16371, 0]
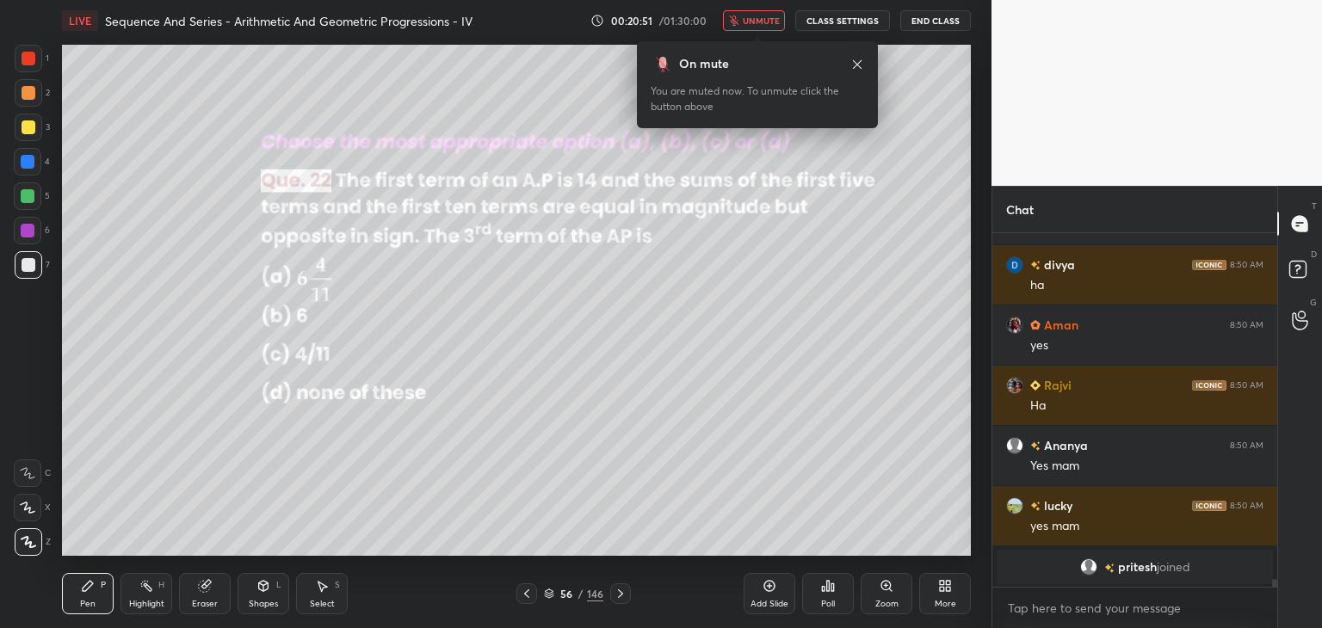
click at [755, 25] on span "unmute" at bounding box center [761, 21] width 37 height 12
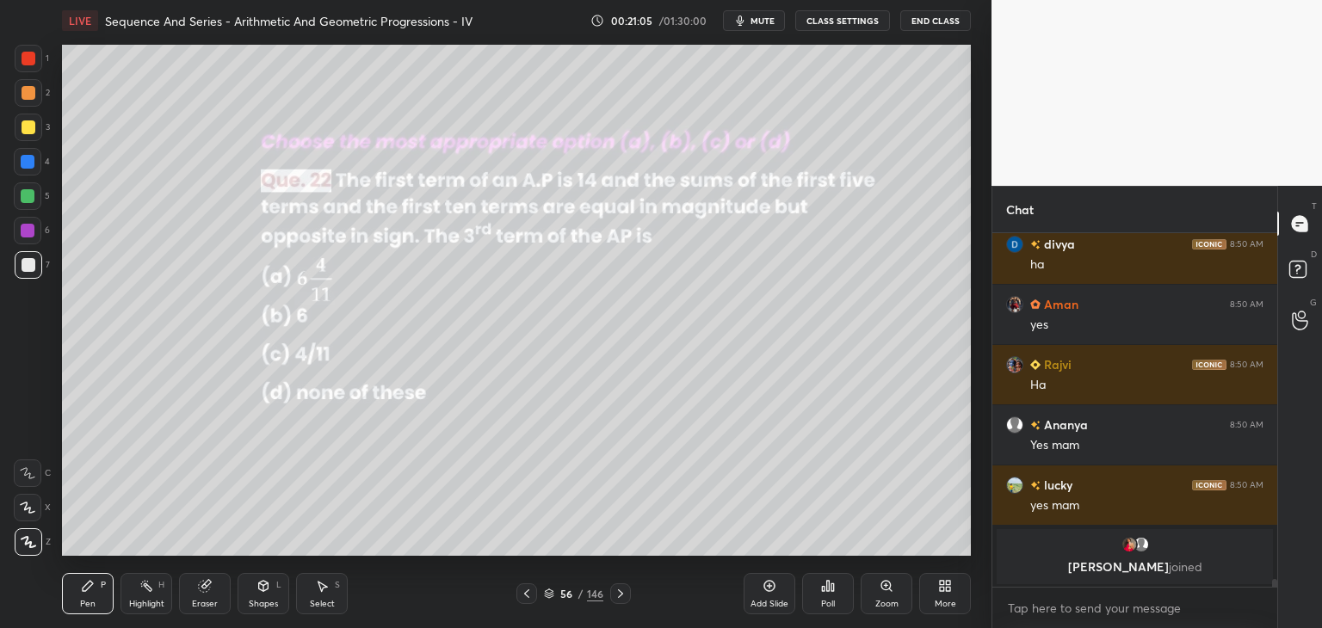
scroll to position [16134, 0]
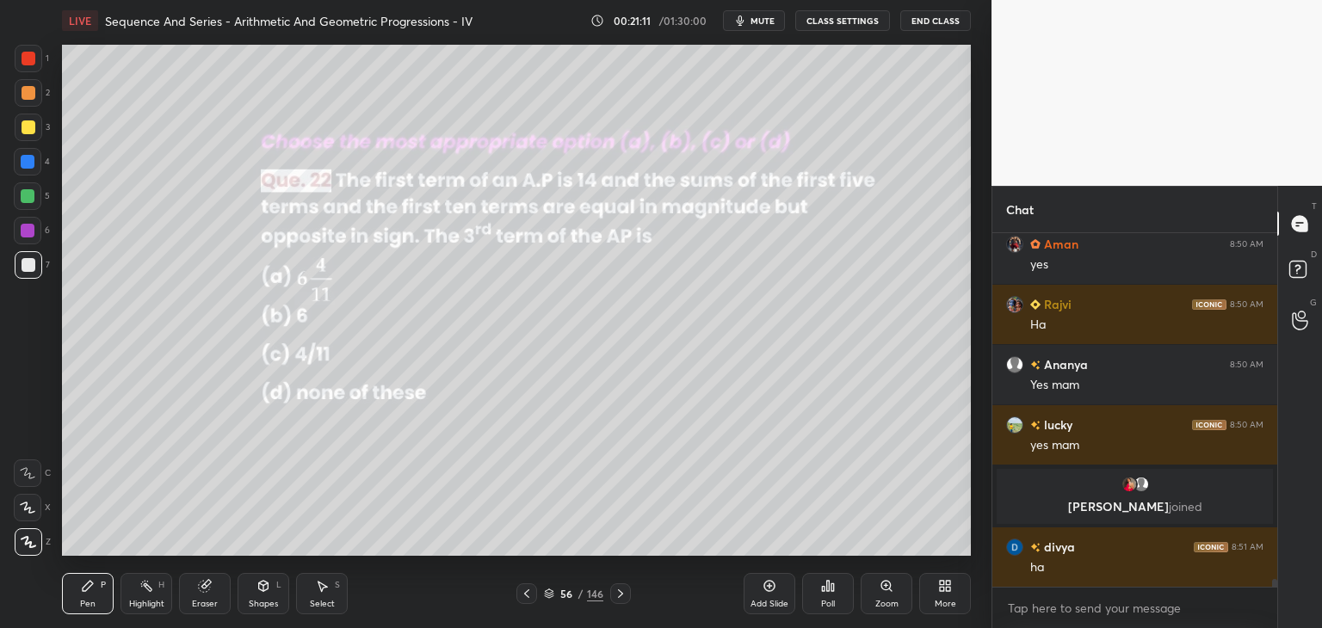
click at [207, 602] on div "Eraser" at bounding box center [205, 604] width 26 height 9
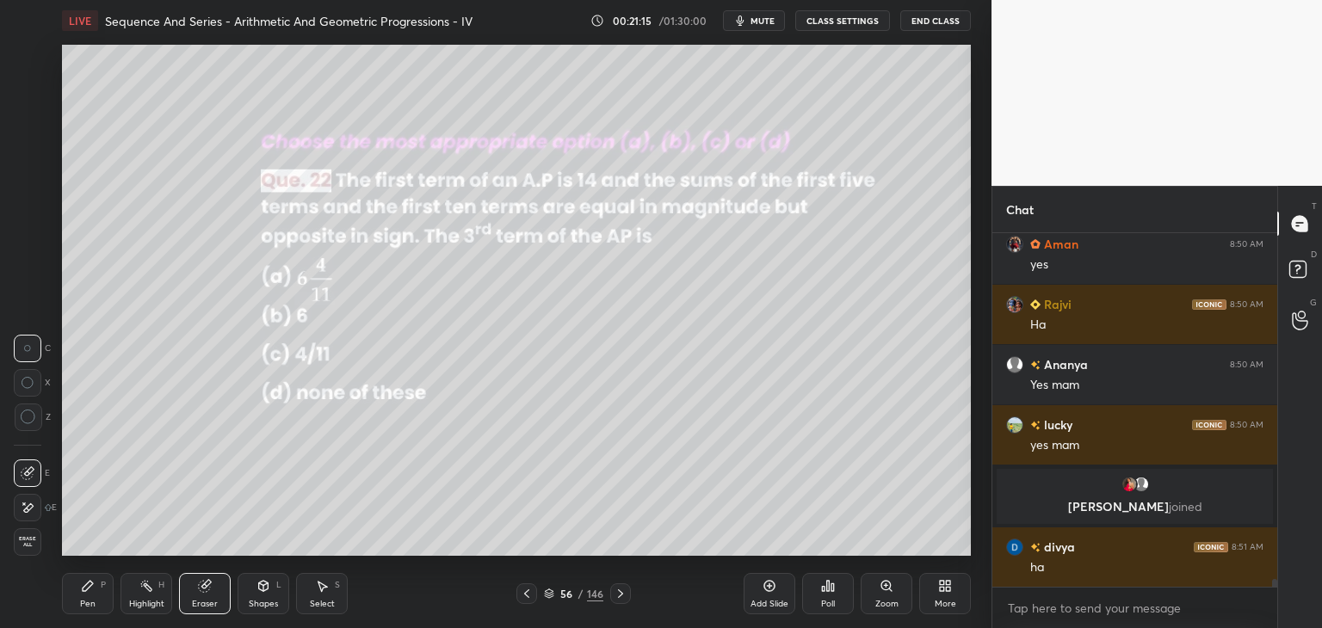
click at [90, 602] on div "Pen" at bounding box center [87, 604] width 15 height 9
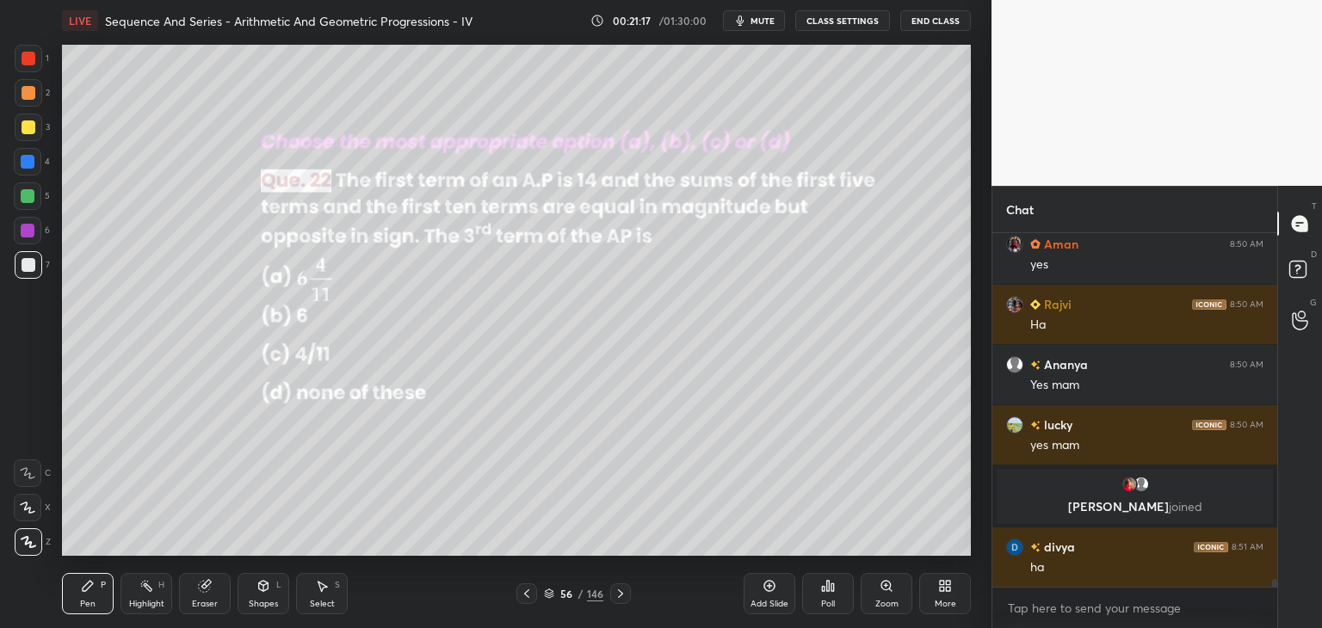
scroll to position [16194, 0]
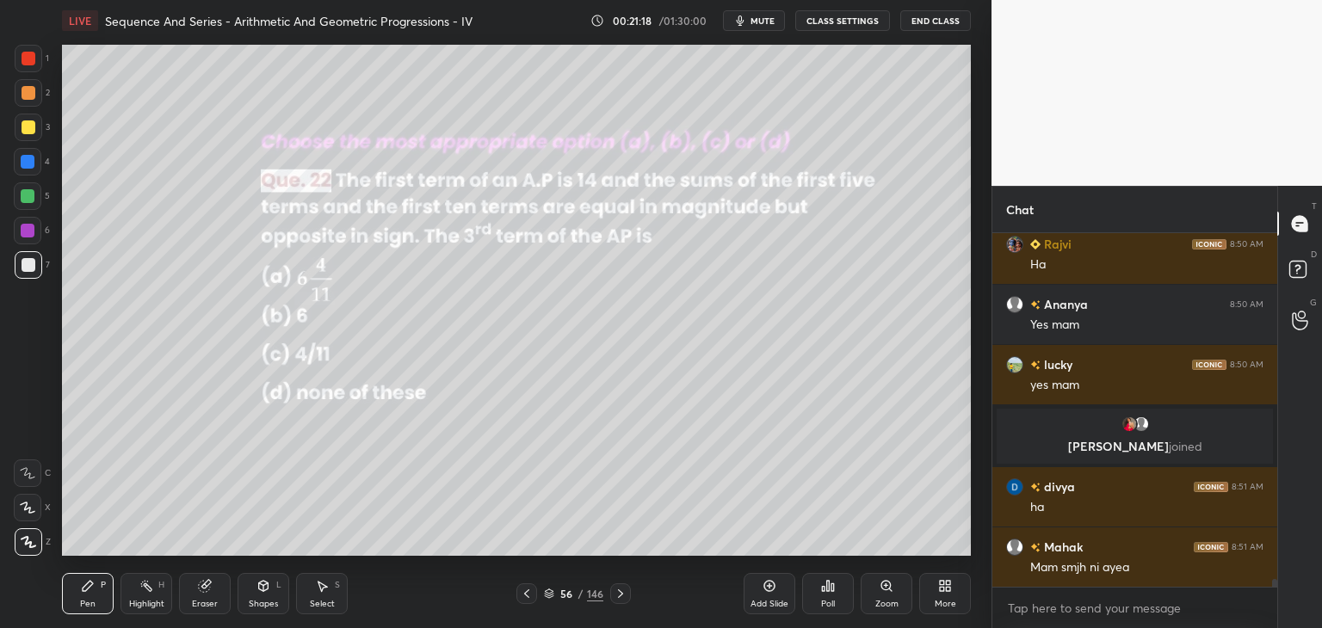
click at [202, 601] on div "Eraser" at bounding box center [205, 604] width 26 height 9
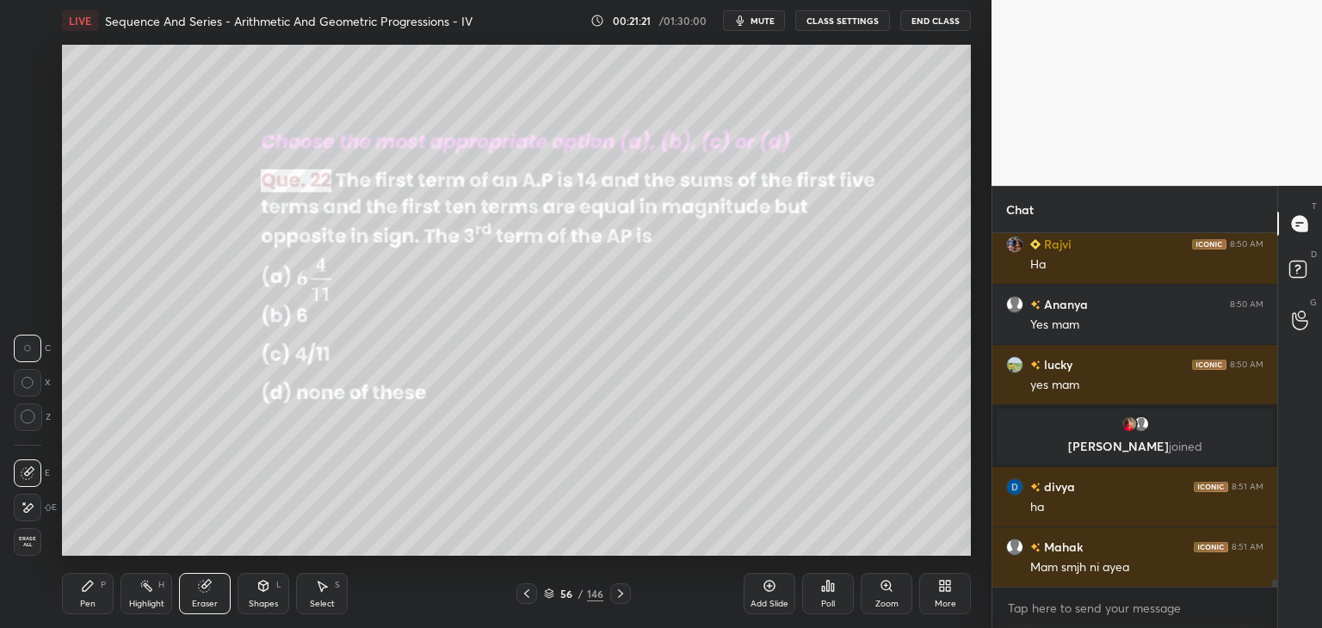
click at [97, 591] on div "Pen P" at bounding box center [88, 593] width 52 height 41
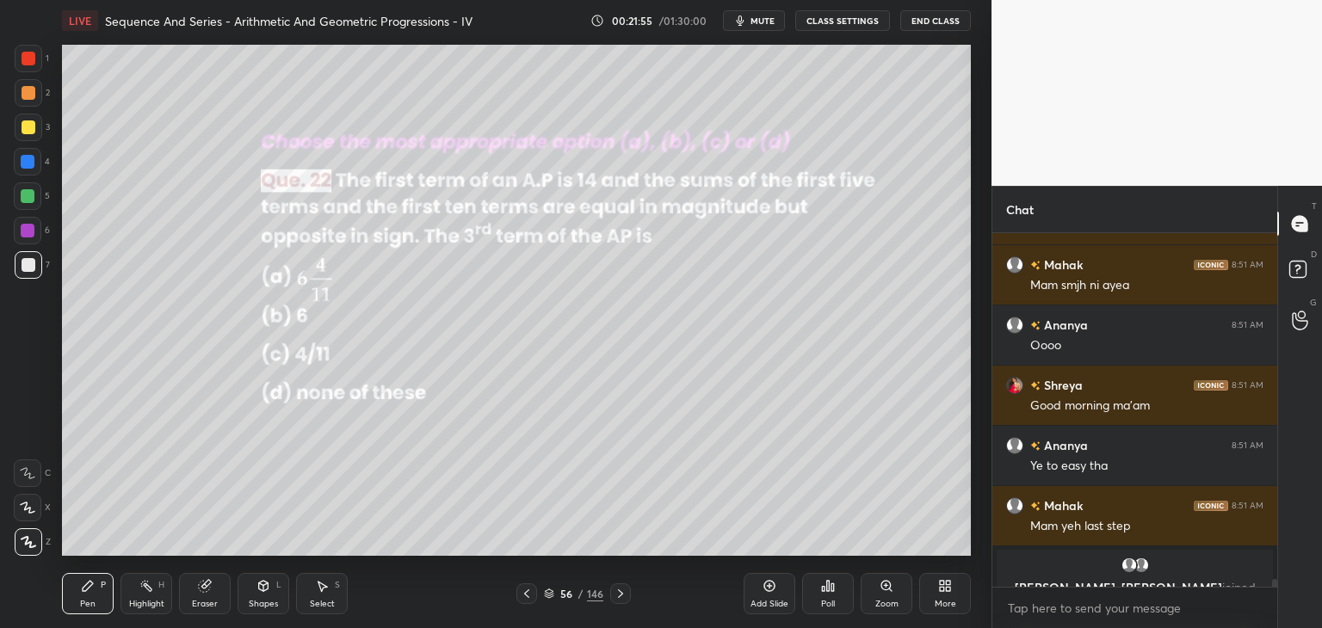
scroll to position [16497, 0]
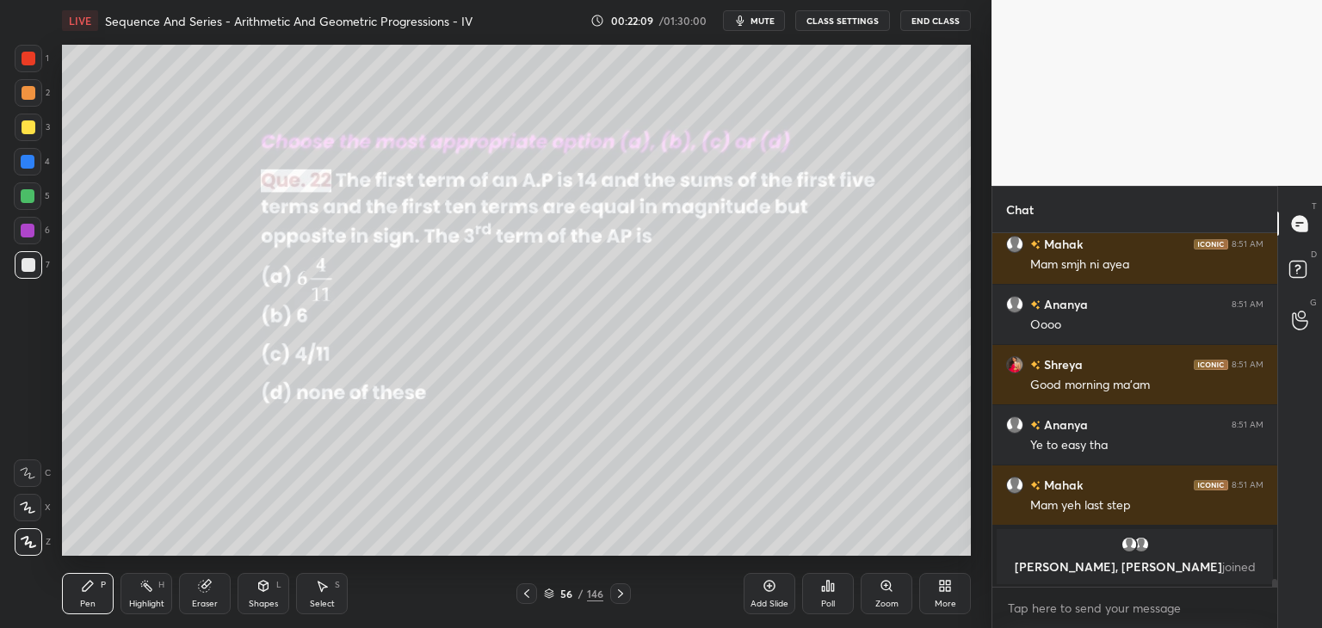
click at [24, 188] on div at bounding box center [28, 196] width 28 height 28
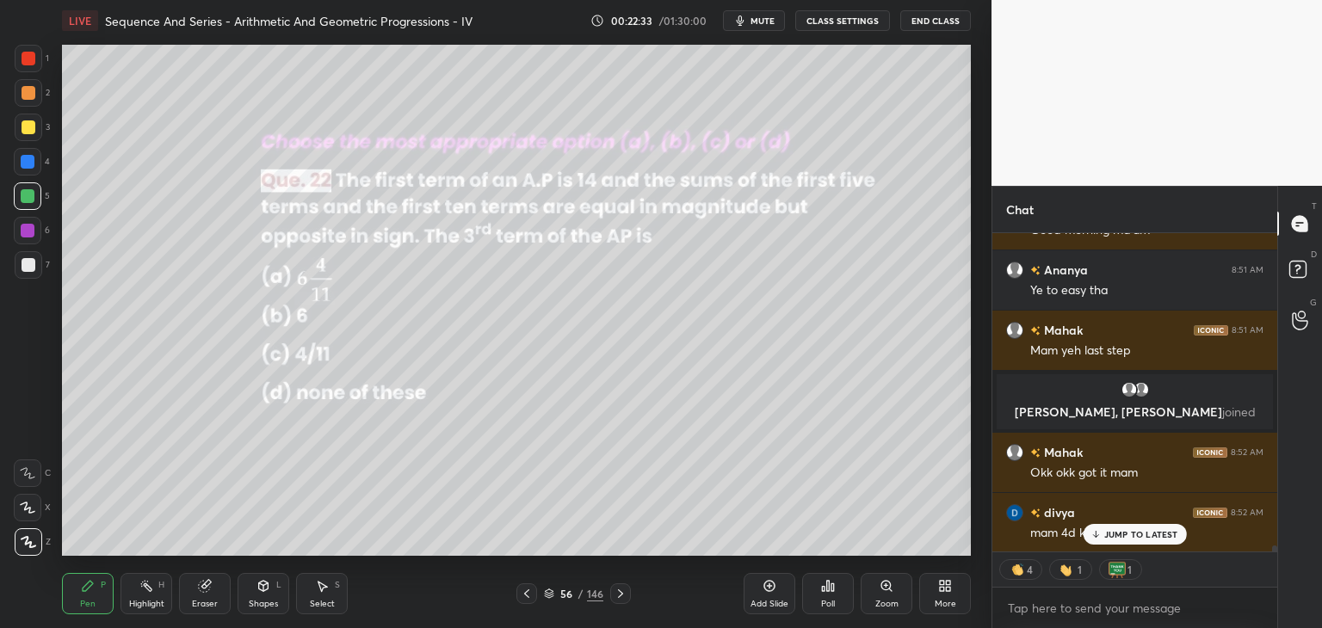
scroll to position [16591, 0]
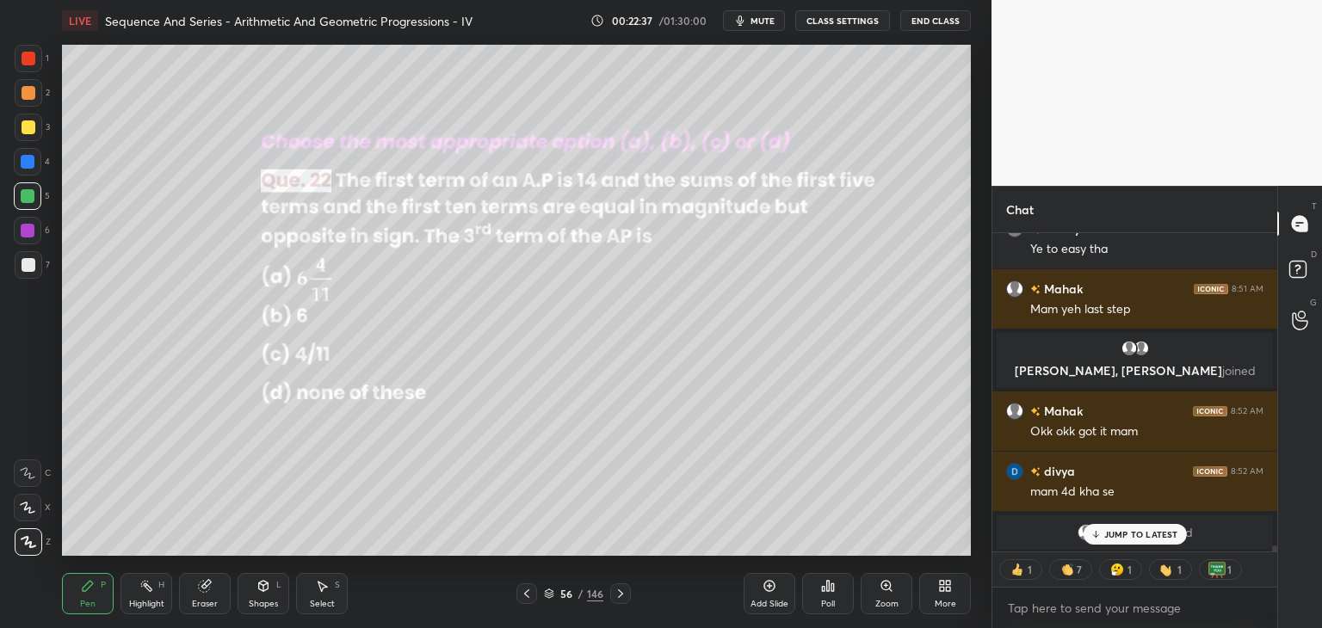
click at [1145, 540] on div "JUMP TO LATEST" at bounding box center [1134, 534] width 103 height 21
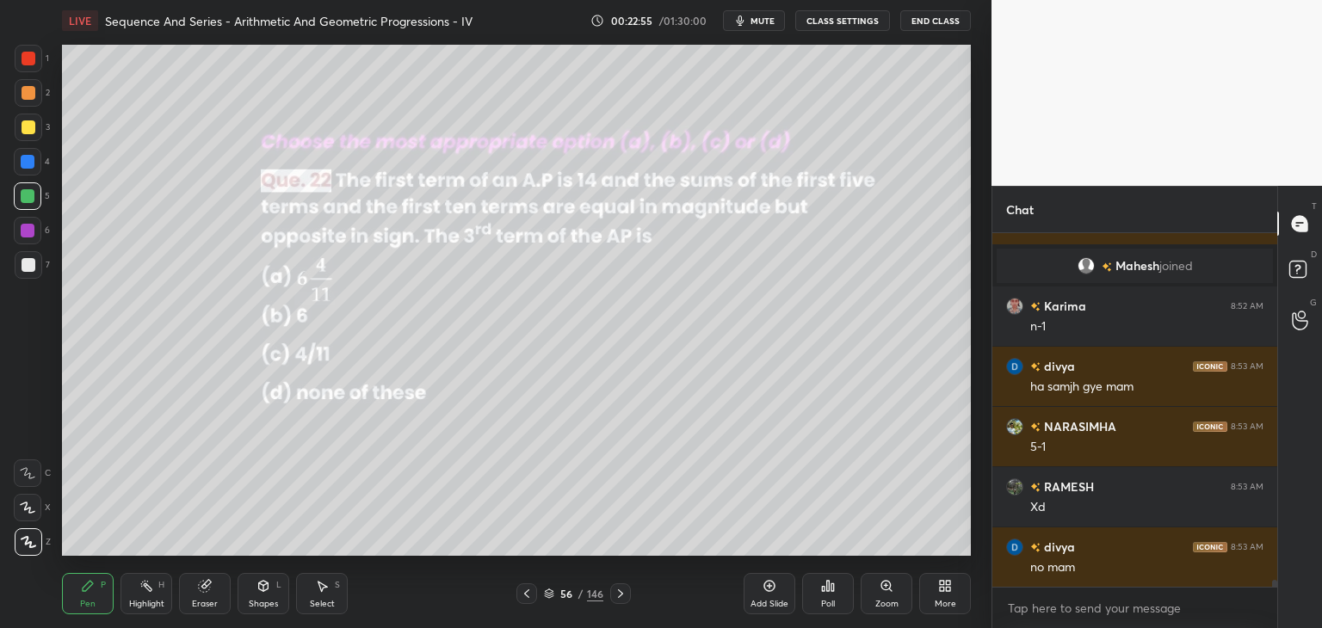
scroll to position [16875, 0]
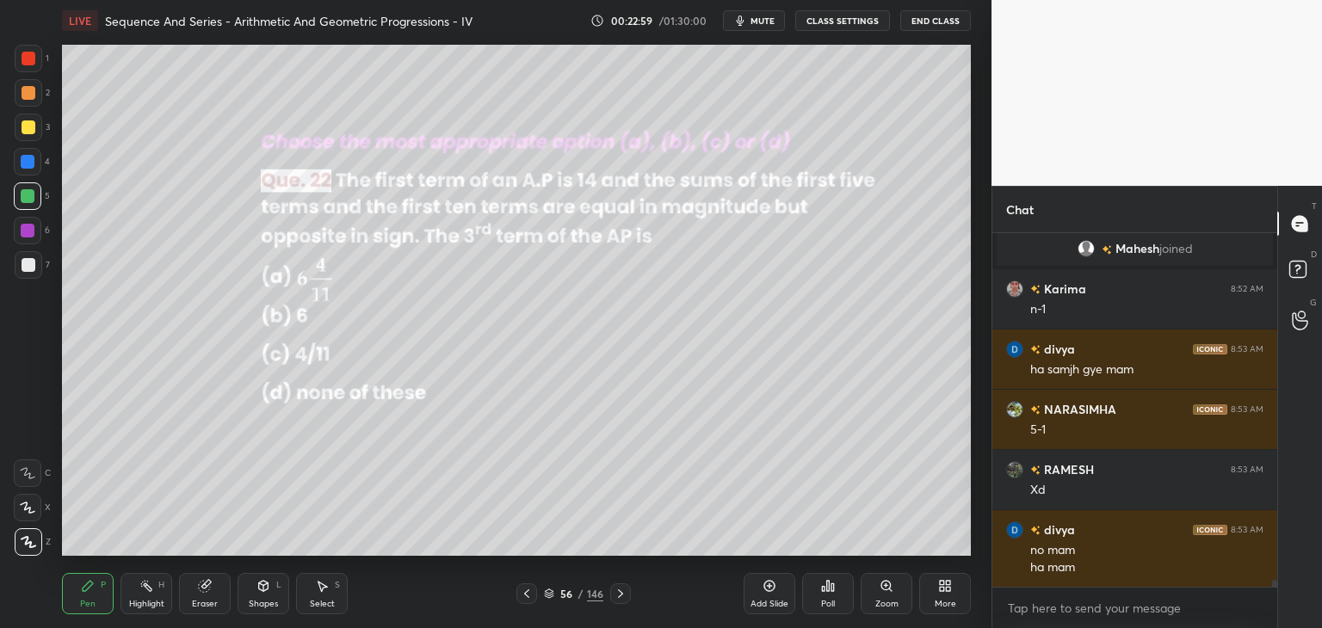
click at [207, 595] on div "Eraser" at bounding box center [205, 593] width 52 height 41
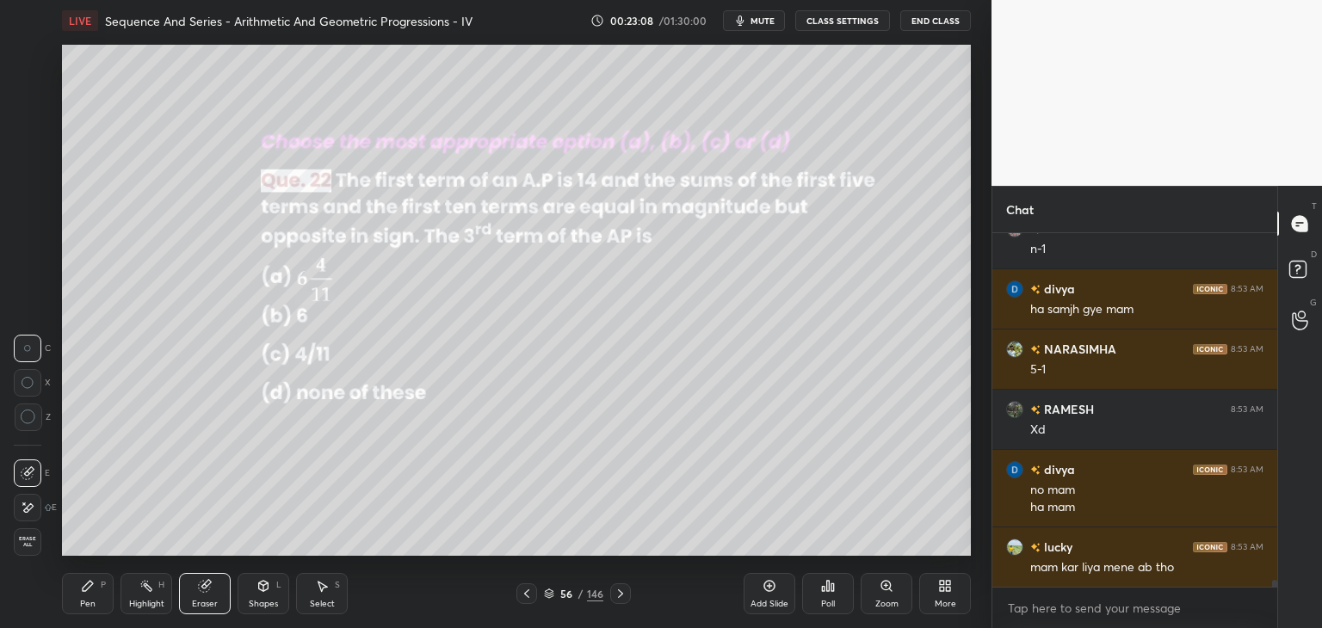
scroll to position [16996, 0]
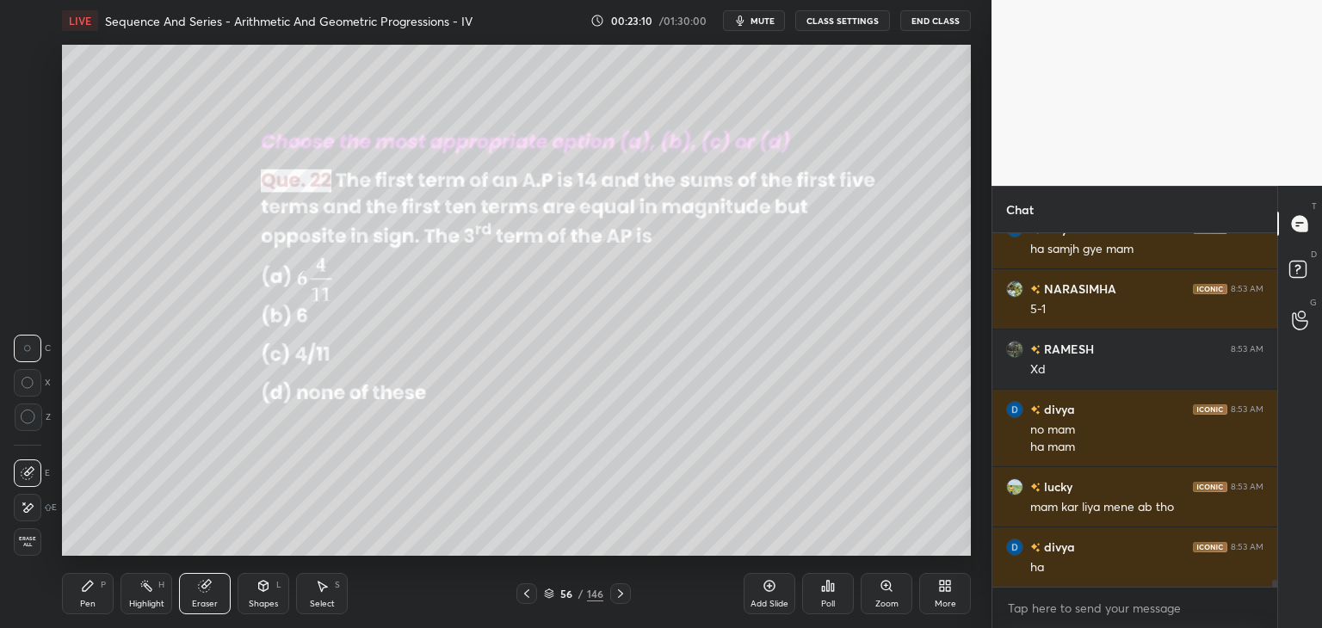
click at [96, 598] on div "Pen P" at bounding box center [88, 593] width 52 height 41
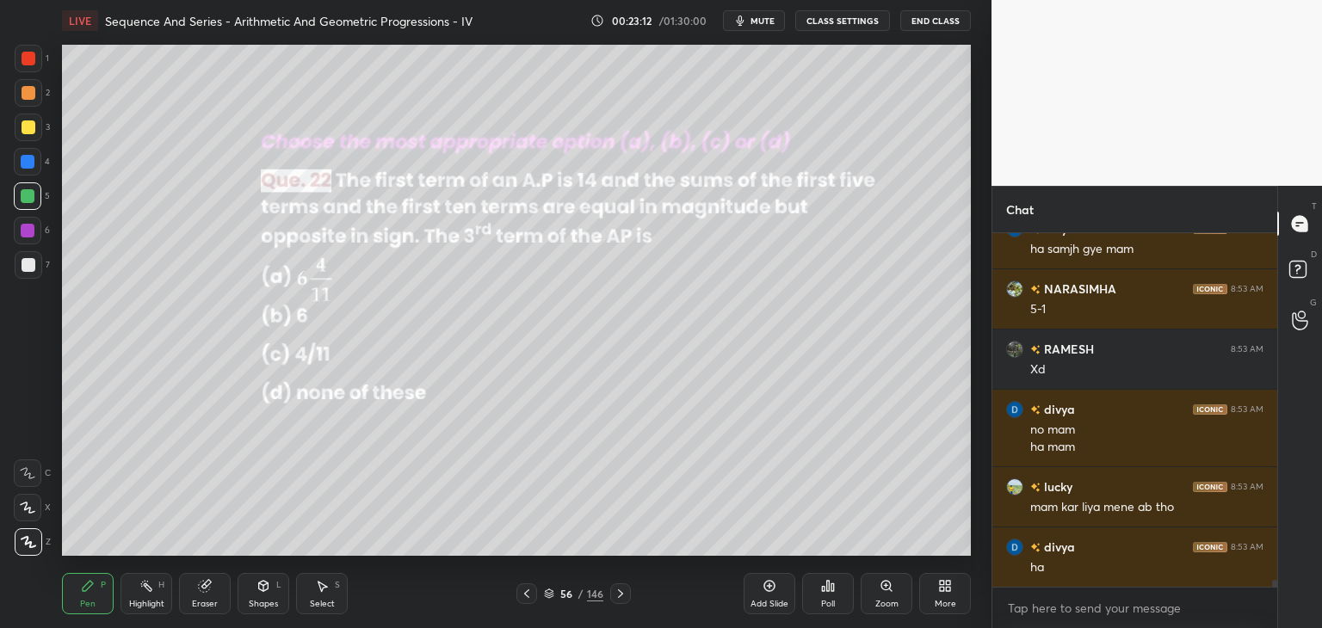
drag, startPoint x: 208, startPoint y: 600, endPoint x: 224, endPoint y: 587, distance: 20.2
click at [209, 600] on div "Eraser" at bounding box center [205, 604] width 26 height 9
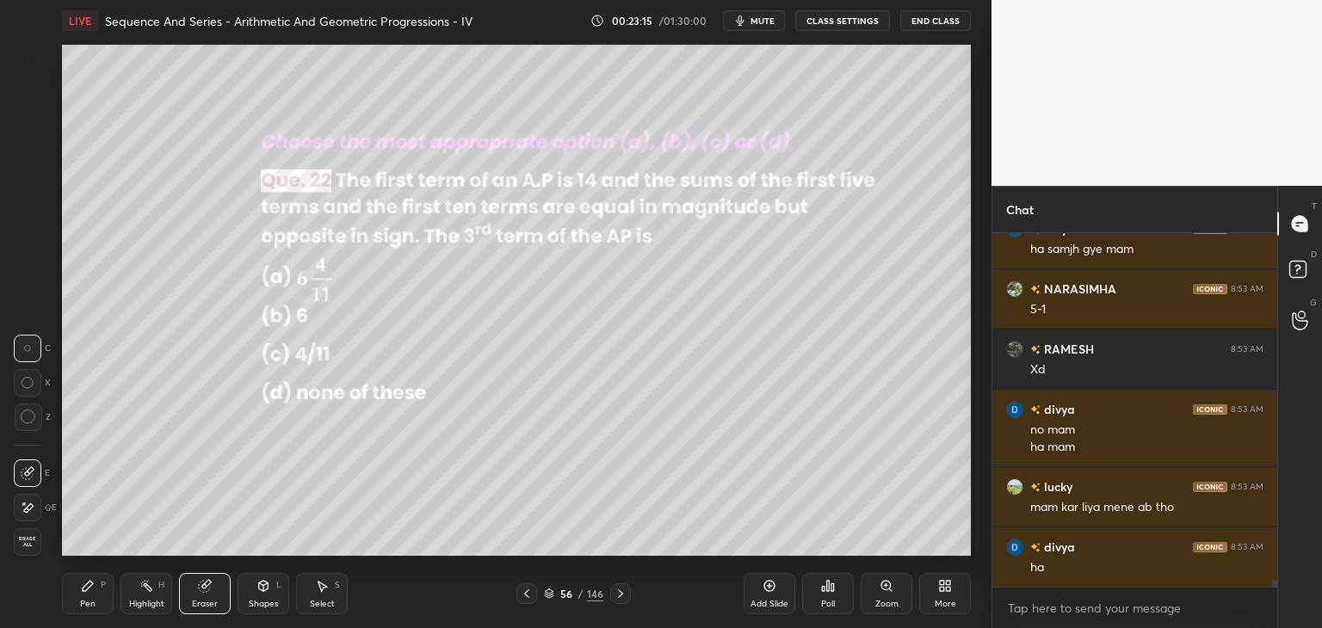
click at [98, 596] on div "Pen P" at bounding box center [88, 593] width 52 height 41
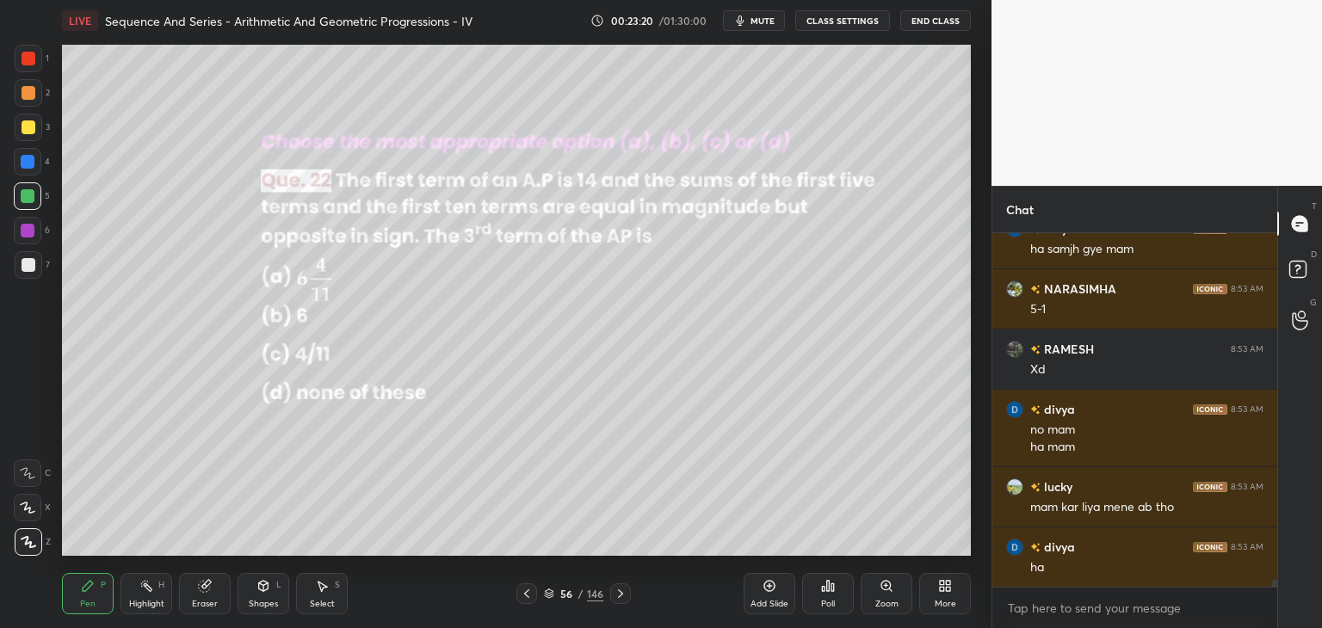
drag, startPoint x: 209, startPoint y: 596, endPoint x: 275, endPoint y: 562, distance: 74.7
click at [208, 596] on div "Eraser" at bounding box center [205, 593] width 52 height 41
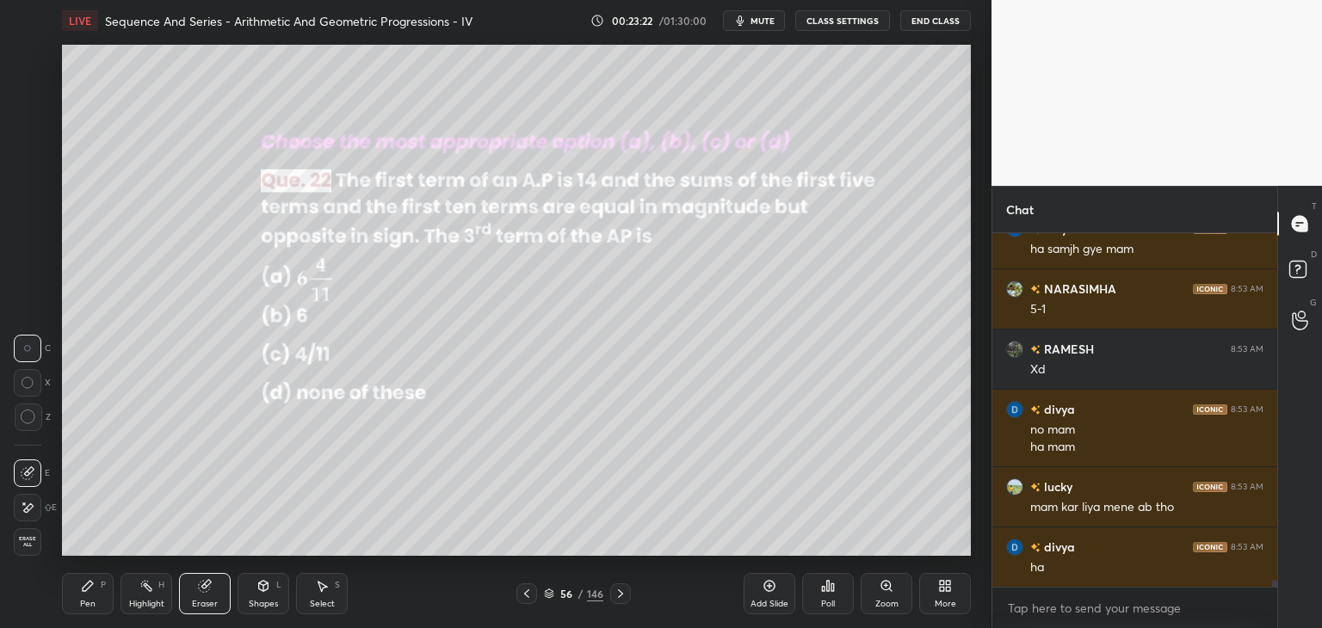
click at [89, 603] on div "Pen" at bounding box center [87, 604] width 15 height 9
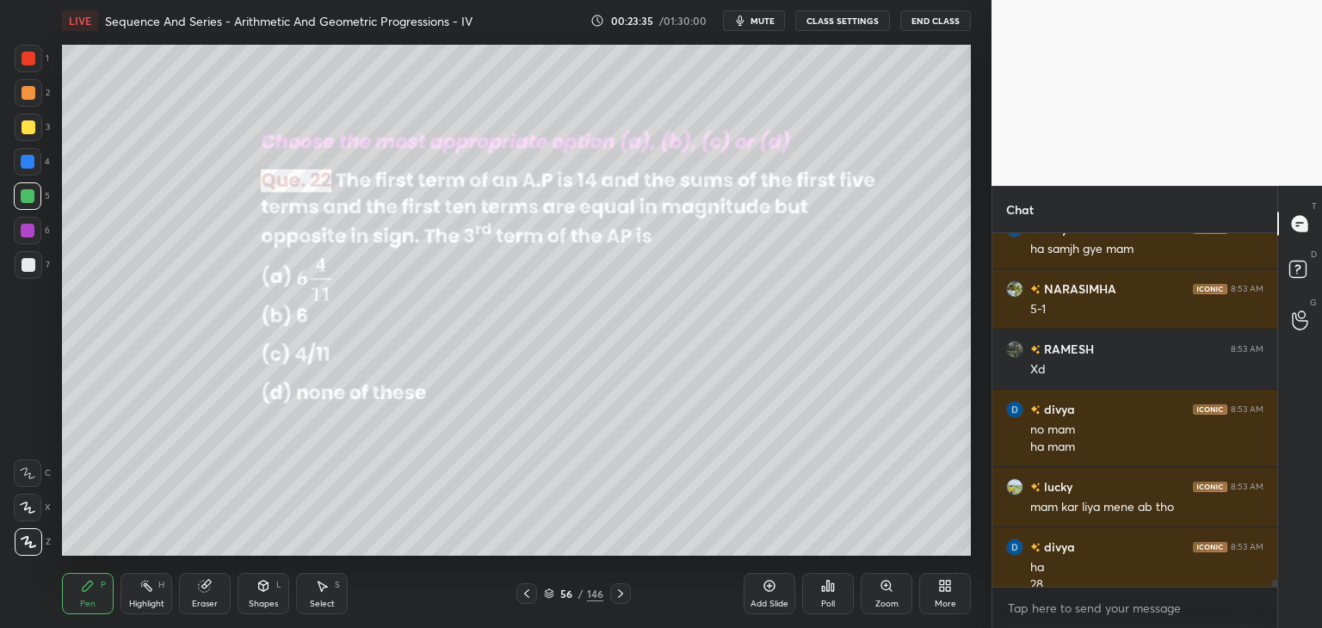
scroll to position [17013, 0]
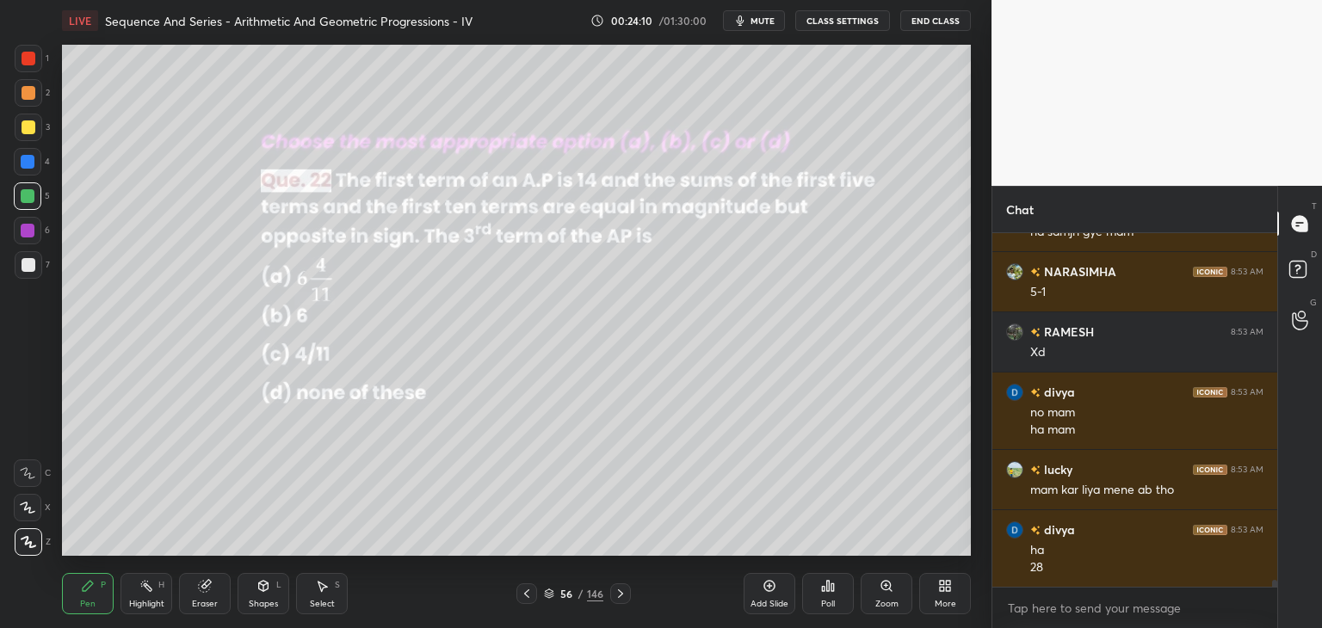
click at [327, 591] on icon at bounding box center [322, 586] width 14 height 14
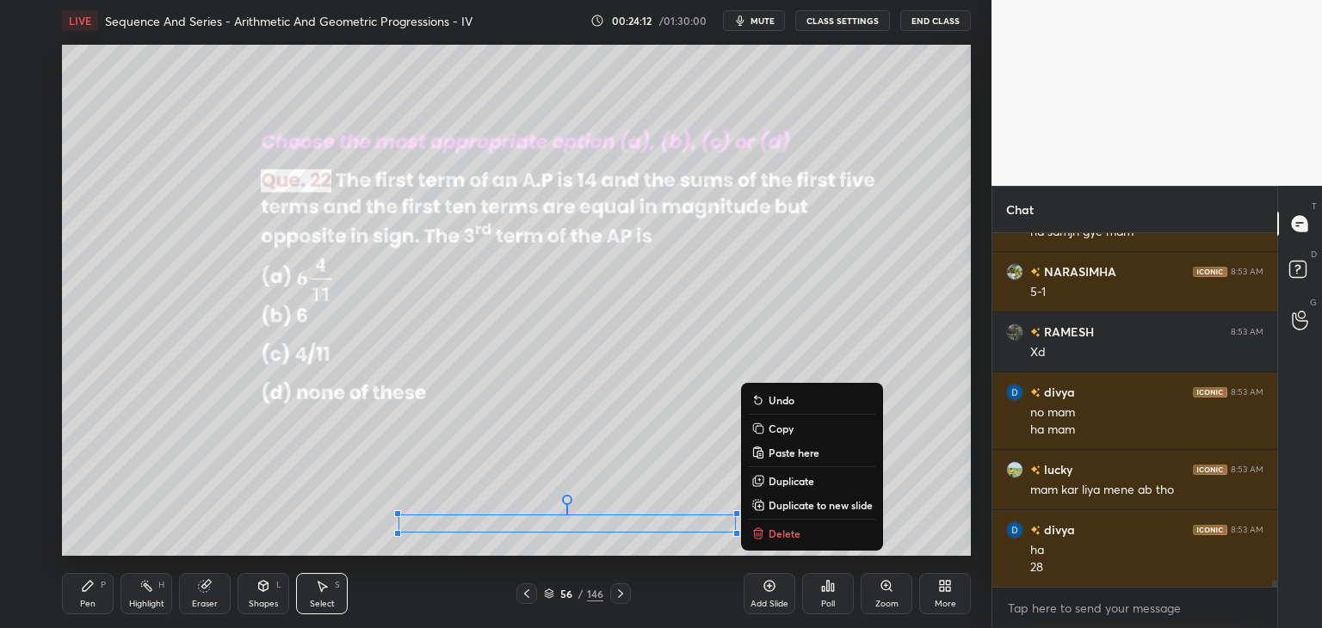
drag, startPoint x: 388, startPoint y: 507, endPoint x: 750, endPoint y: 556, distance: 365.6
click at [750, 556] on div "LIVE Sequence And Series - Arithmetic And Geometric Progressions - IV 00:24:12 …" at bounding box center [516, 314] width 923 height 628
click at [780, 432] on p "Copy" at bounding box center [780, 429] width 25 height 14
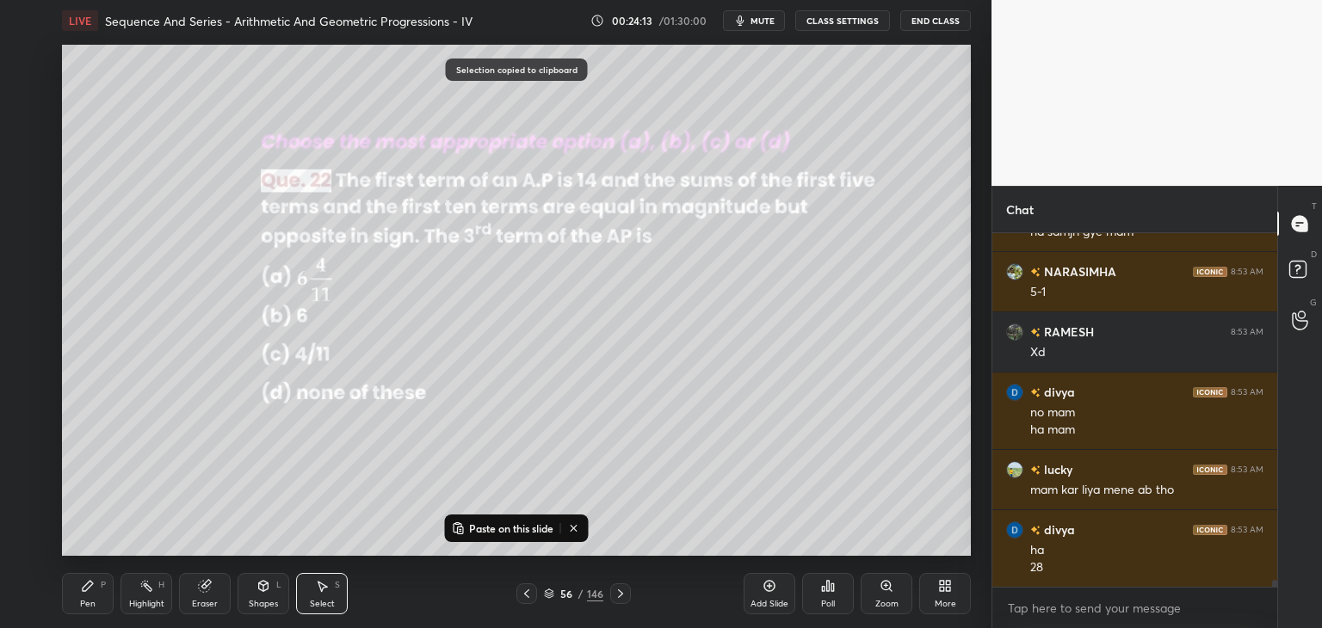
click at [781, 610] on div "Add Slide" at bounding box center [770, 593] width 52 height 41
click at [488, 531] on p "Paste on this slide" at bounding box center [511, 528] width 84 height 14
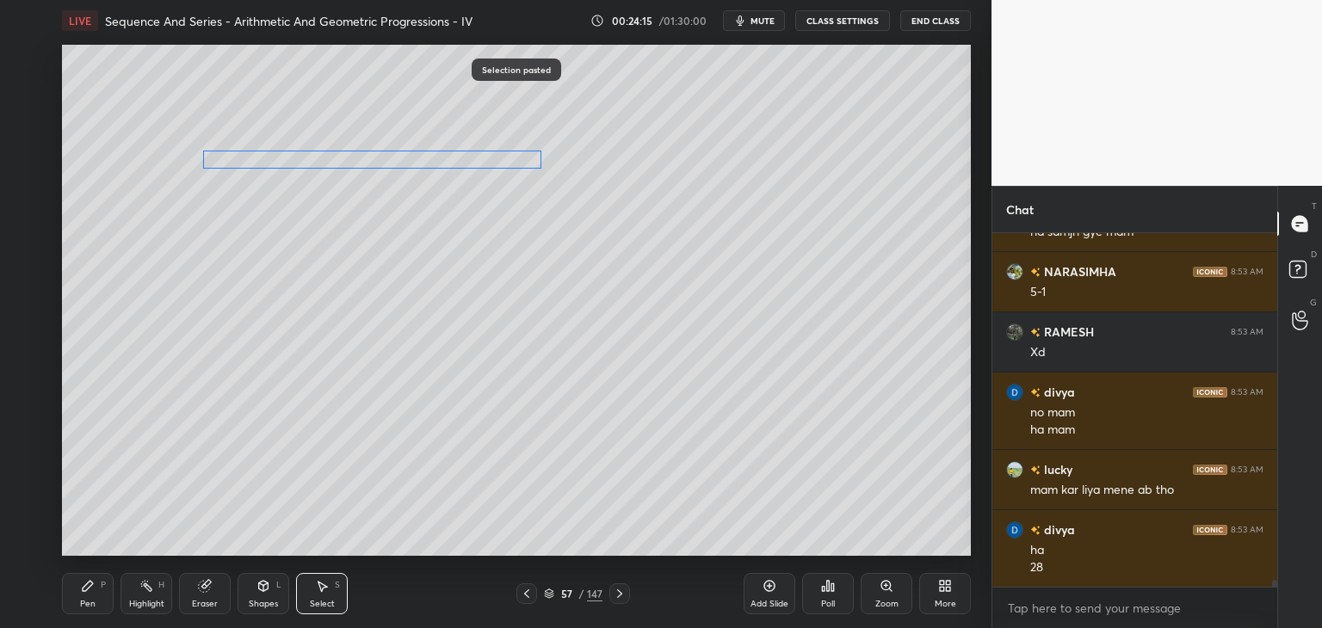
drag, startPoint x: 533, startPoint y: 521, endPoint x: 299, endPoint y: 88, distance: 492.1
click at [298, 81] on div "0 ° Undo Copy Paste here Duplicate Duplicate to new slide Delete" at bounding box center [516, 300] width 909 height 511
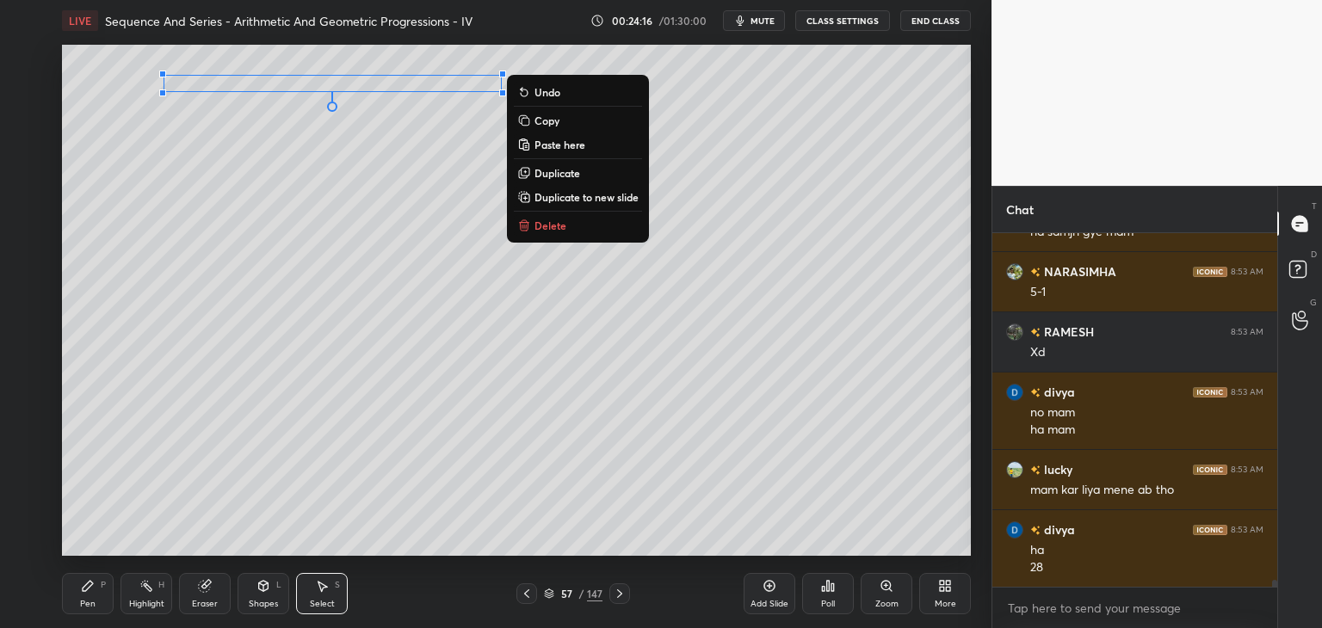
drag, startPoint x: 268, startPoint y: 230, endPoint x: 238, endPoint y: 314, distance: 89.8
click at [266, 227] on div "0 ° Undo Copy Paste here Duplicate Duplicate to new slide Delete" at bounding box center [516, 300] width 909 height 511
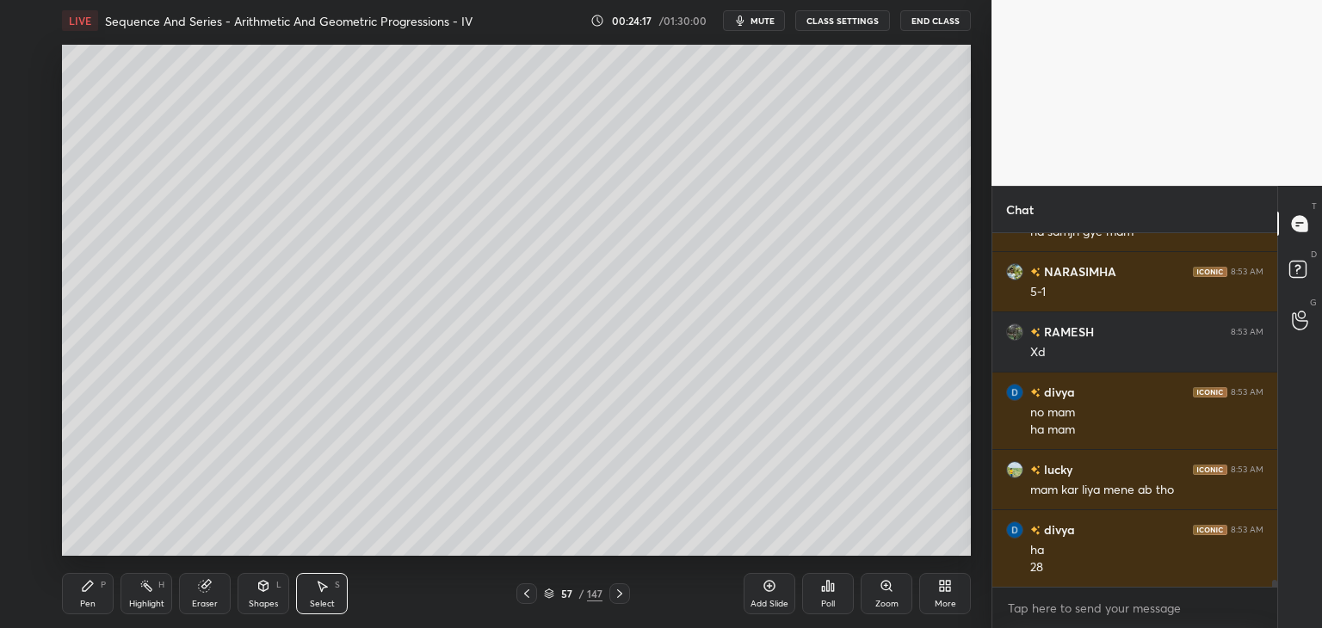
click at [95, 599] on div "Pen P" at bounding box center [88, 593] width 52 height 41
drag, startPoint x: 81, startPoint y: 596, endPoint x: 85, endPoint y: 583, distance: 12.8
click at [81, 596] on div "Pen P" at bounding box center [88, 593] width 52 height 41
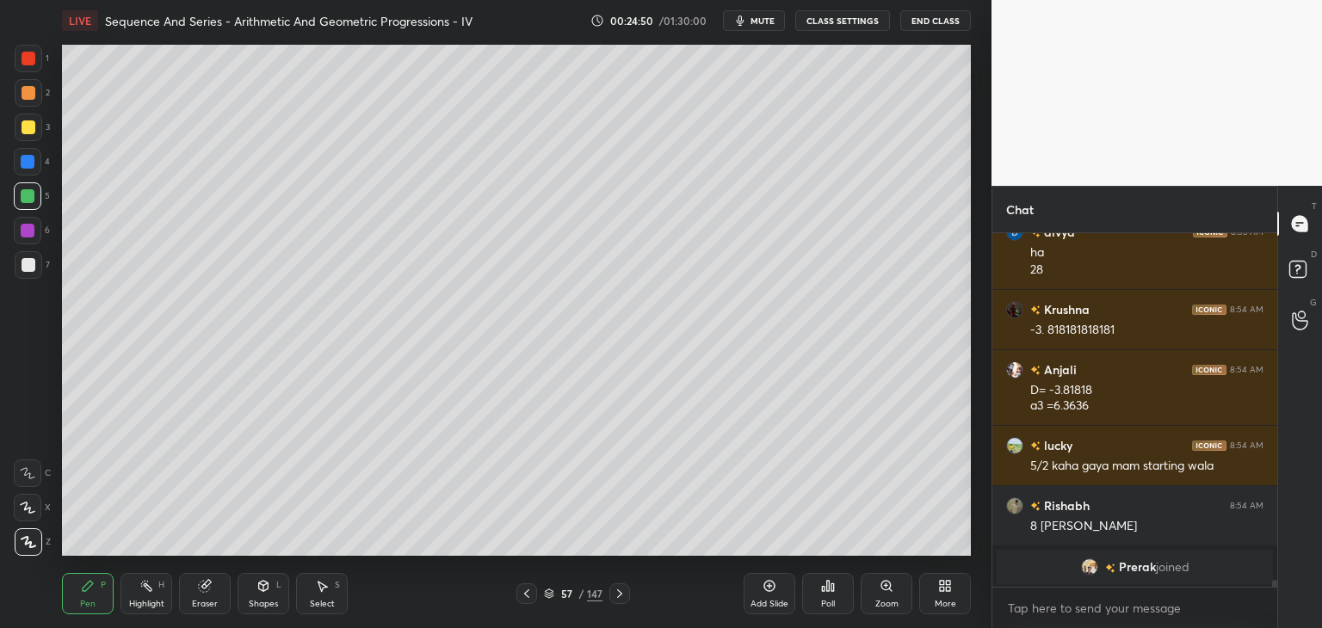
scroll to position [17094, 0]
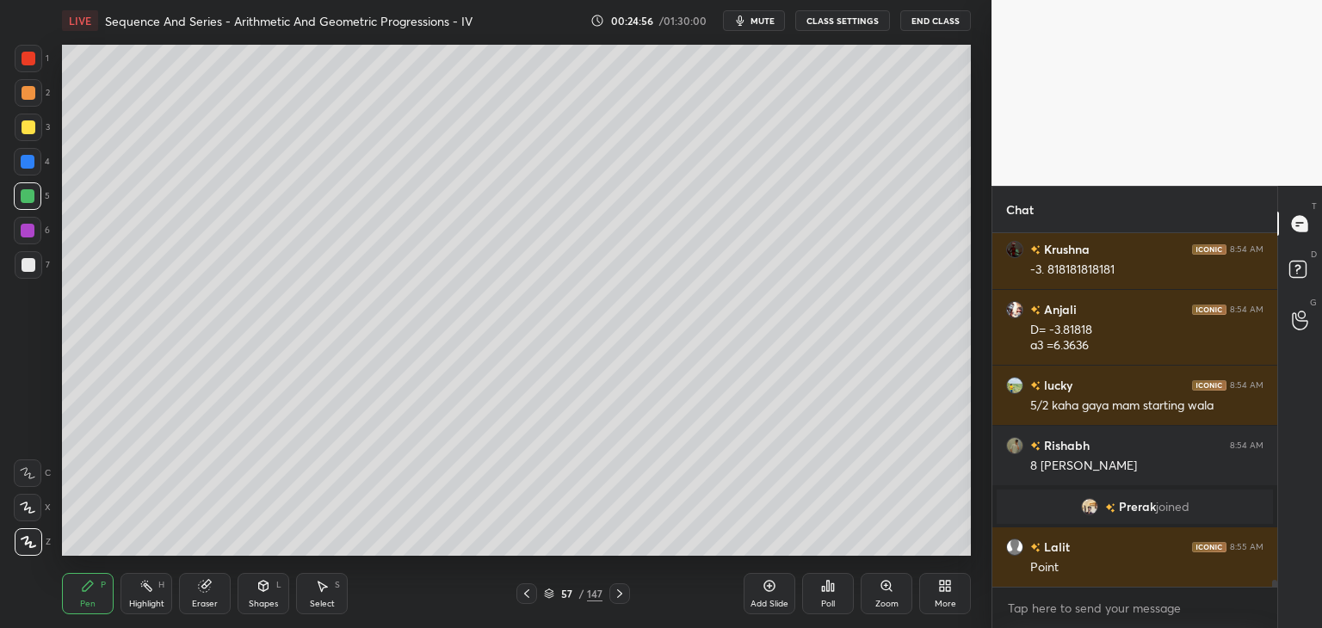
click at [334, 604] on div "Select S" at bounding box center [322, 593] width 52 height 41
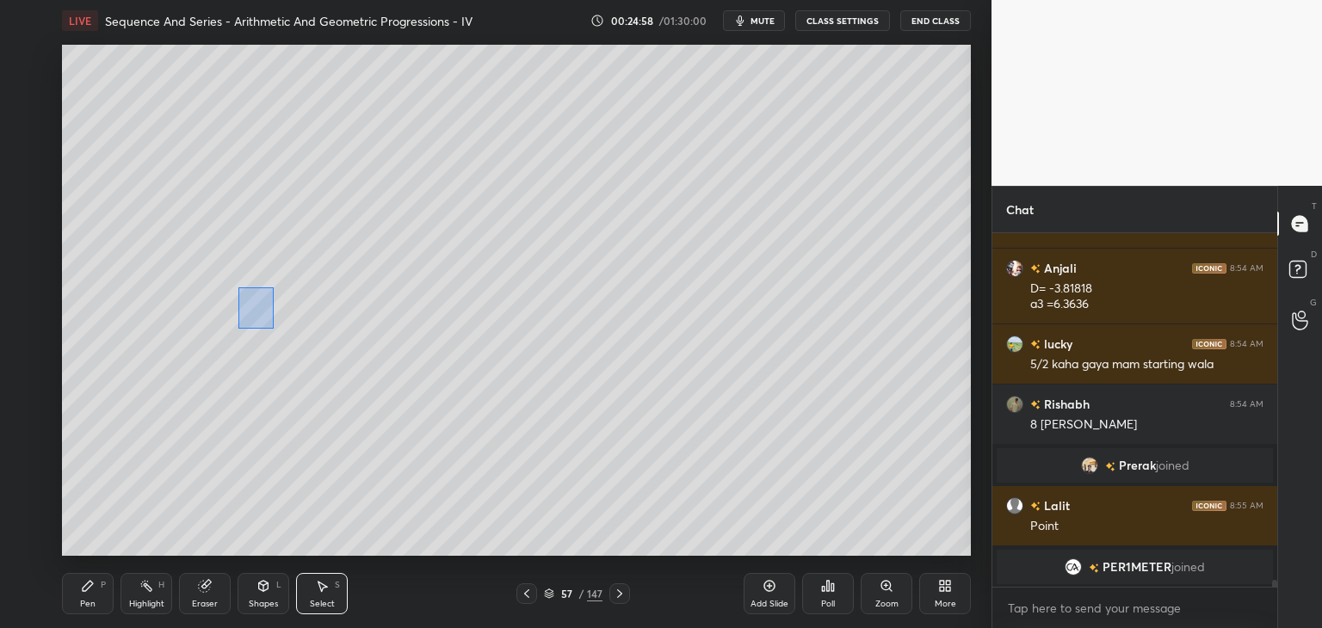
drag, startPoint x: 238, startPoint y: 287, endPoint x: 274, endPoint y: 328, distance: 54.9
click at [275, 329] on div "0 ° Undo Copy Paste here Duplicate Duplicate to new slide Delete" at bounding box center [516, 300] width 909 height 511
click at [249, 314] on div "0 ° Undo Copy Paste here Duplicate Duplicate to new slide Delete" at bounding box center [516, 300] width 909 height 511
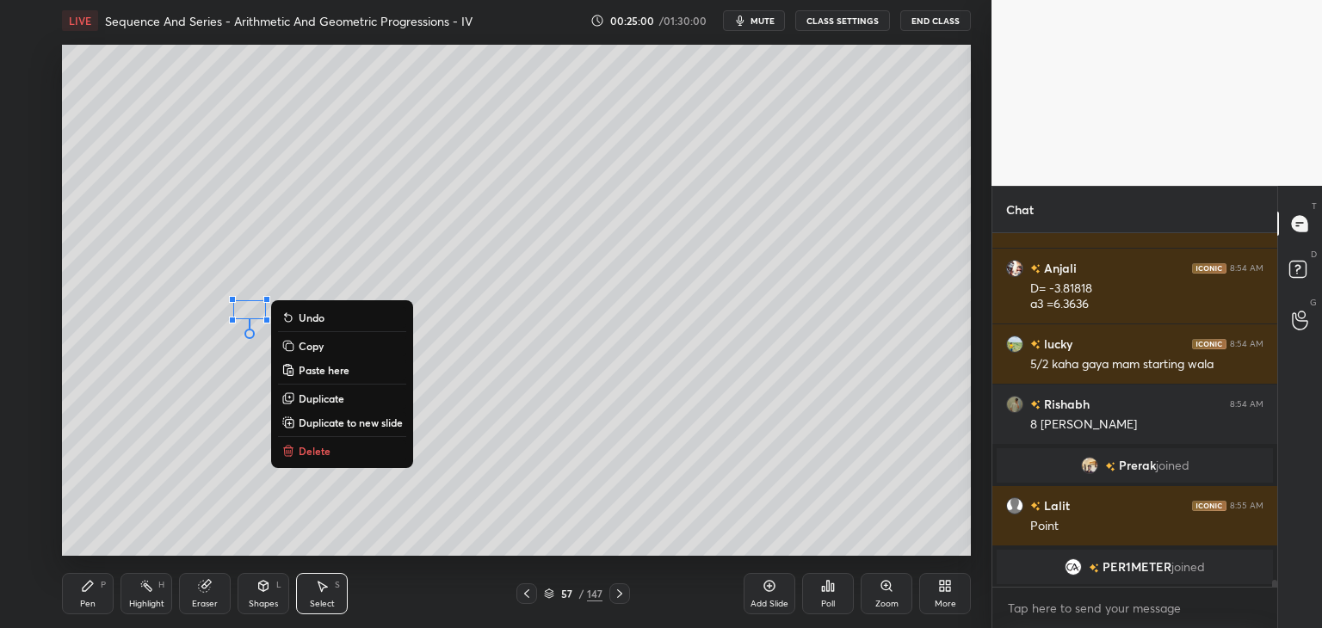
drag, startPoint x: 241, startPoint y: 407, endPoint x: 238, endPoint y: 425, distance: 18.4
click at [239, 407] on div "0 ° Undo Copy Paste here Duplicate Duplicate to new slide Delete" at bounding box center [516, 300] width 909 height 511
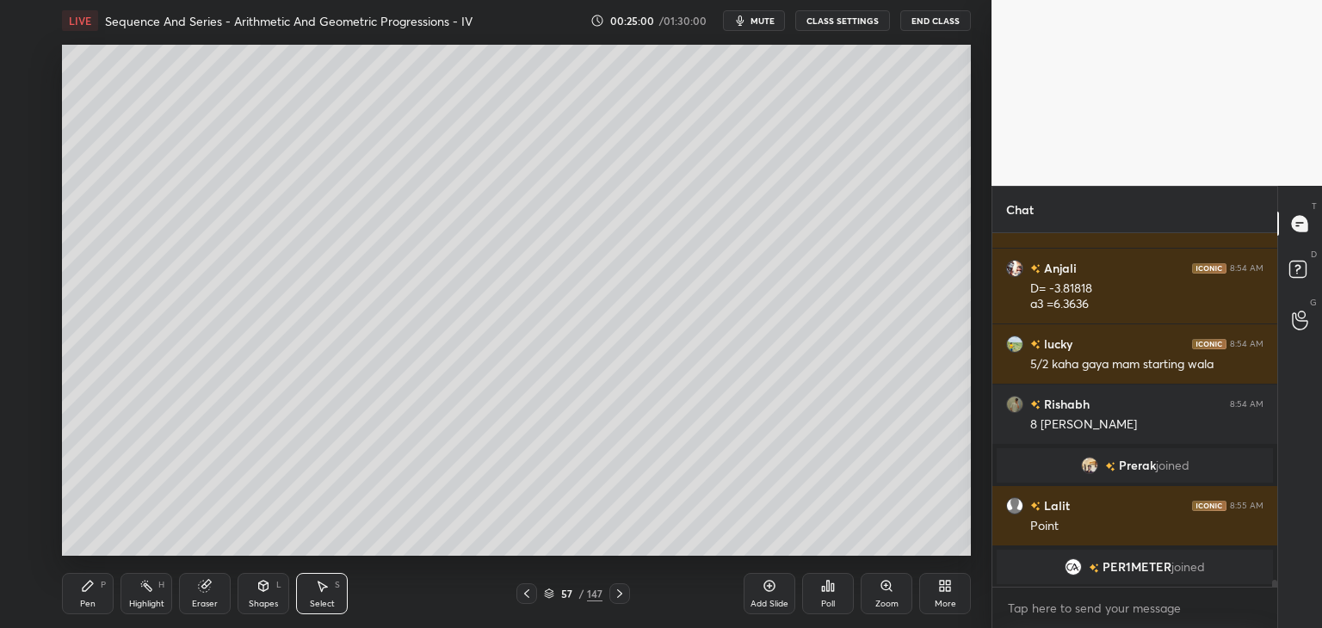
click at [84, 600] on div "Pen" at bounding box center [87, 604] width 15 height 9
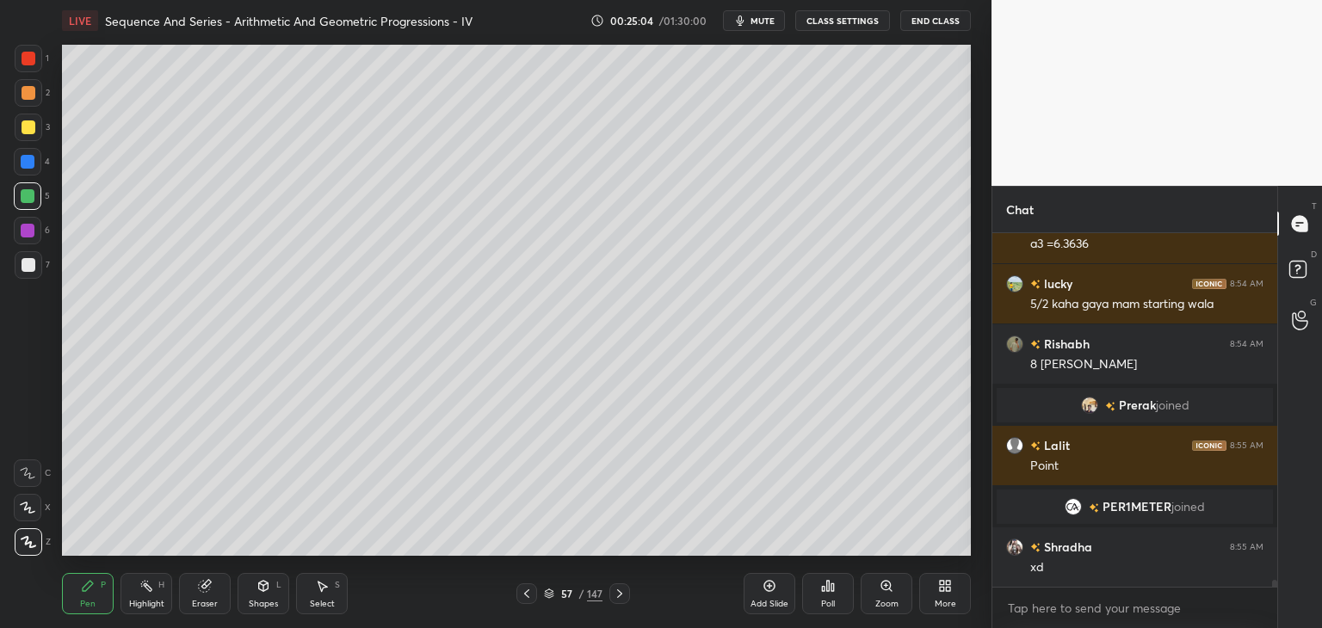
scroll to position [17239, 0]
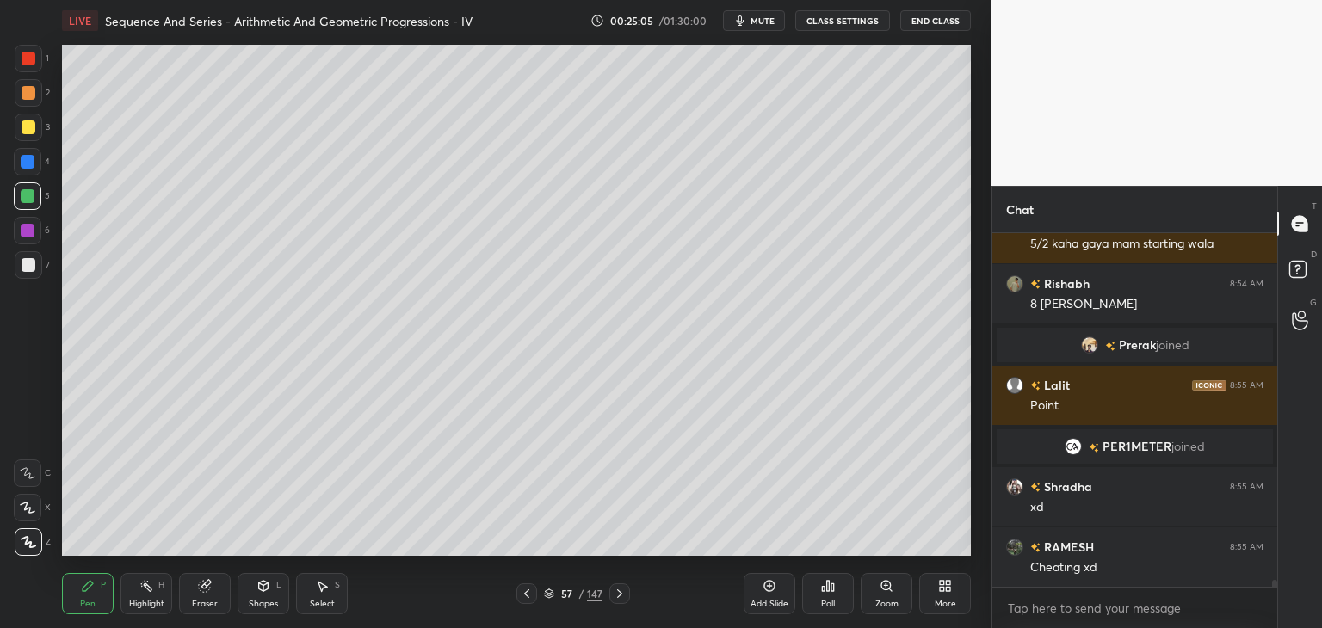
click at [530, 594] on icon at bounding box center [527, 594] width 14 height 14
click at [617, 593] on icon at bounding box center [620, 594] width 14 height 14
drag, startPoint x: 527, startPoint y: 596, endPoint x: 541, endPoint y: 584, distance: 19.0
click at [526, 595] on icon at bounding box center [526, 593] width 5 height 9
drag, startPoint x: 616, startPoint y: 596, endPoint x: 616, endPoint y: 571, distance: 24.1
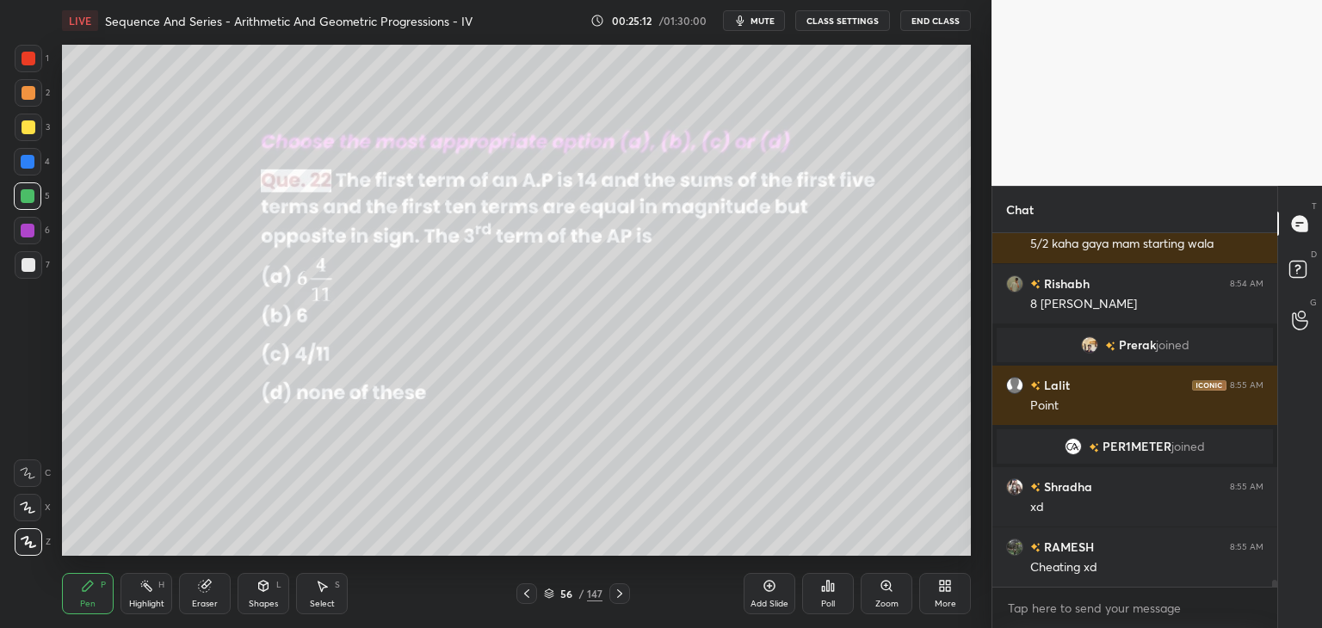
click at [616, 595] on icon at bounding box center [620, 594] width 14 height 14
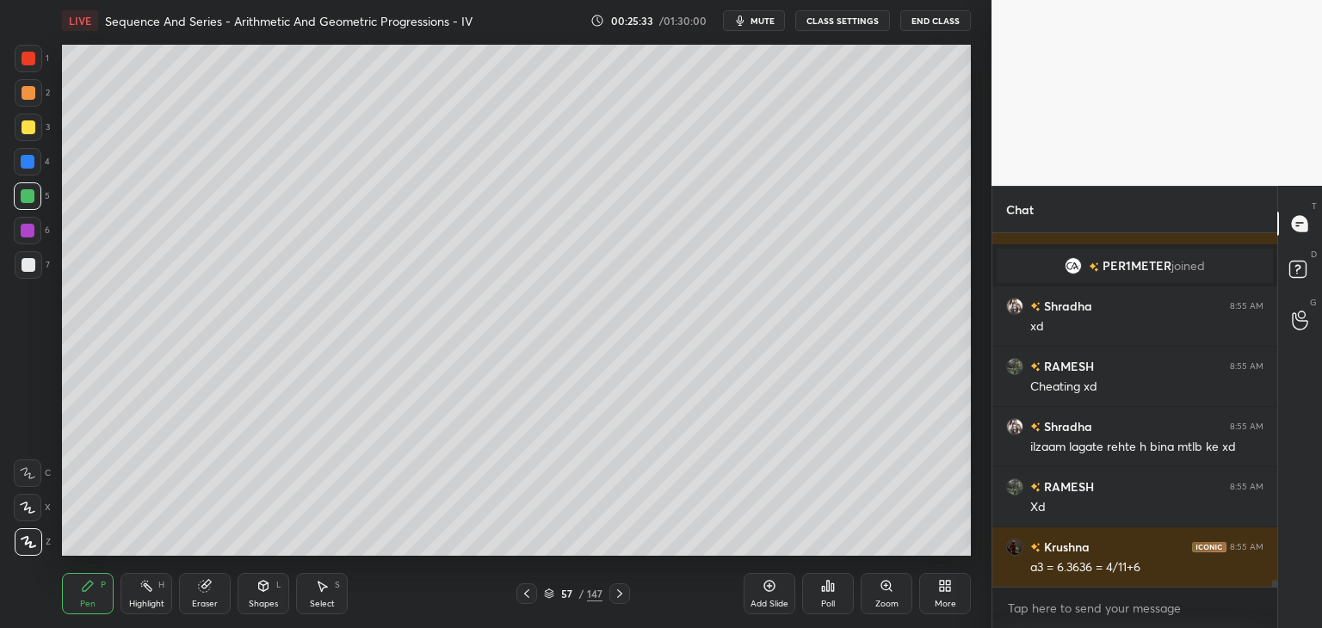
scroll to position [17461, 0]
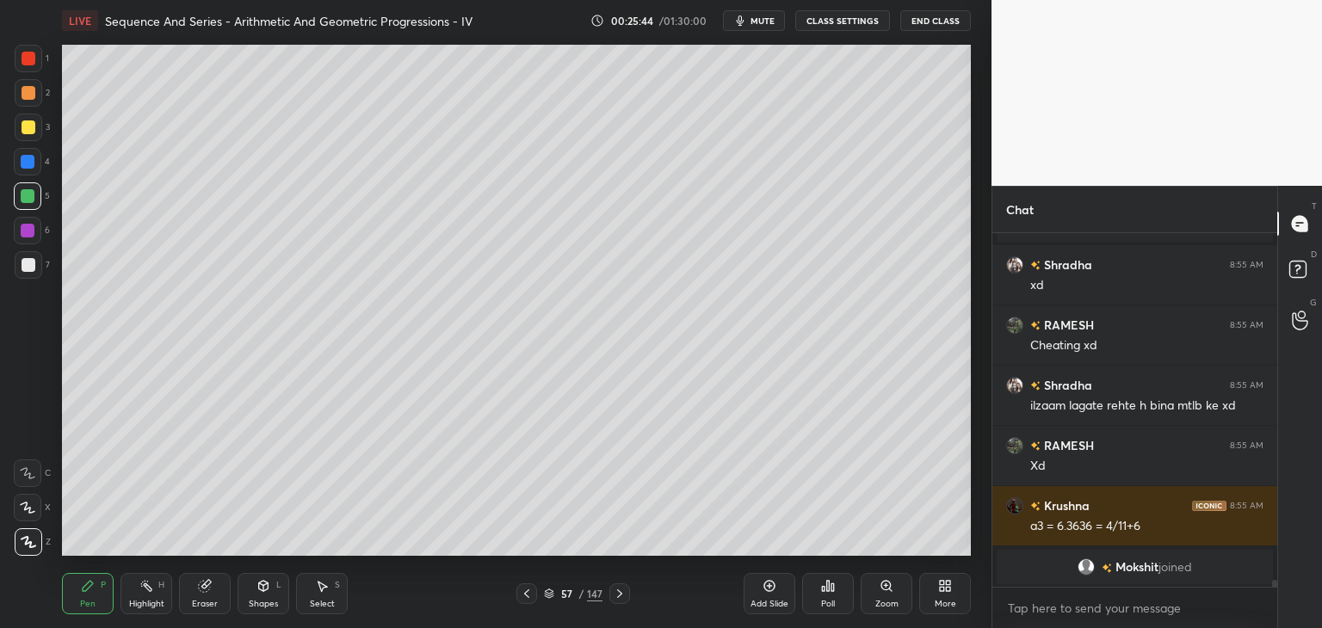
drag, startPoint x: 527, startPoint y: 593, endPoint x: 527, endPoint y: 583, distance: 10.3
click at [530, 591] on icon at bounding box center [527, 594] width 14 height 14
click at [619, 596] on icon at bounding box center [619, 593] width 5 height 9
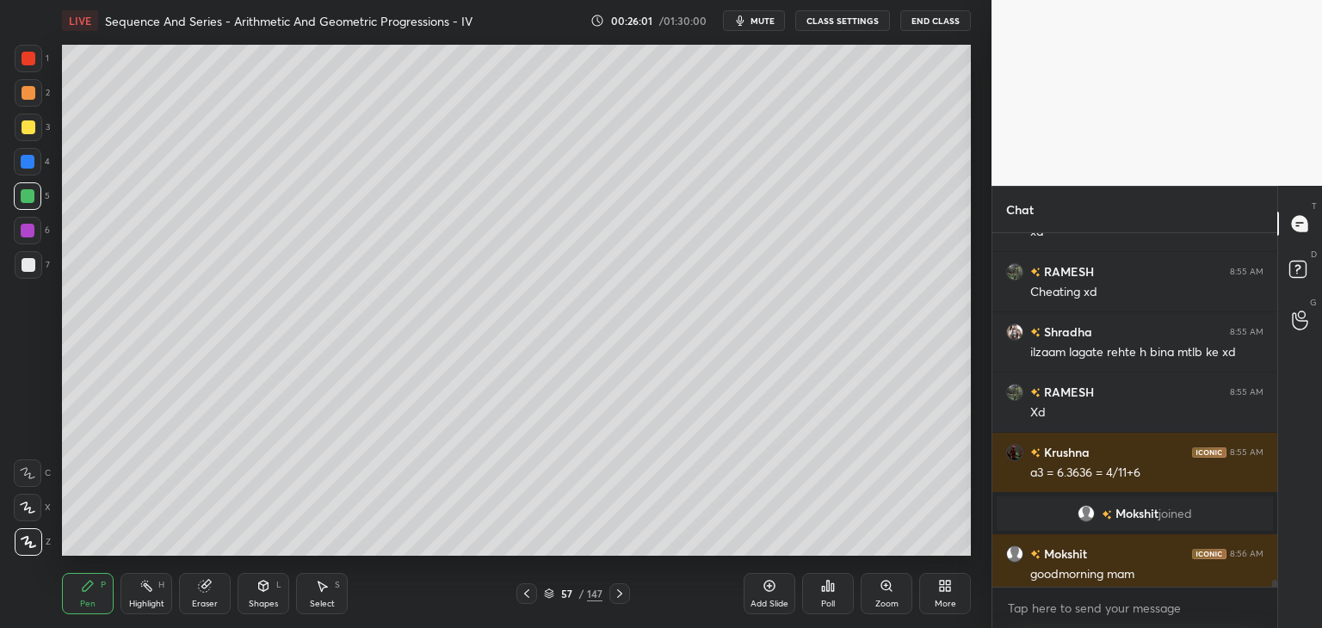
scroll to position [17467, 0]
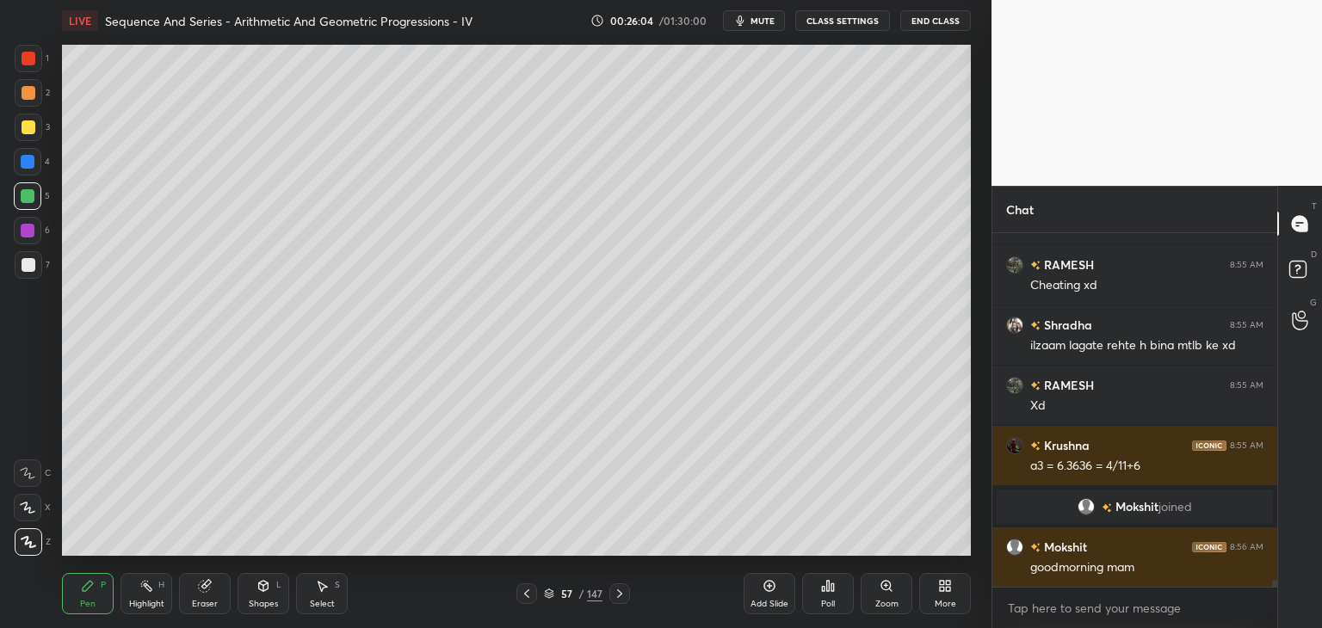
click at [527, 592] on icon at bounding box center [526, 593] width 5 height 9
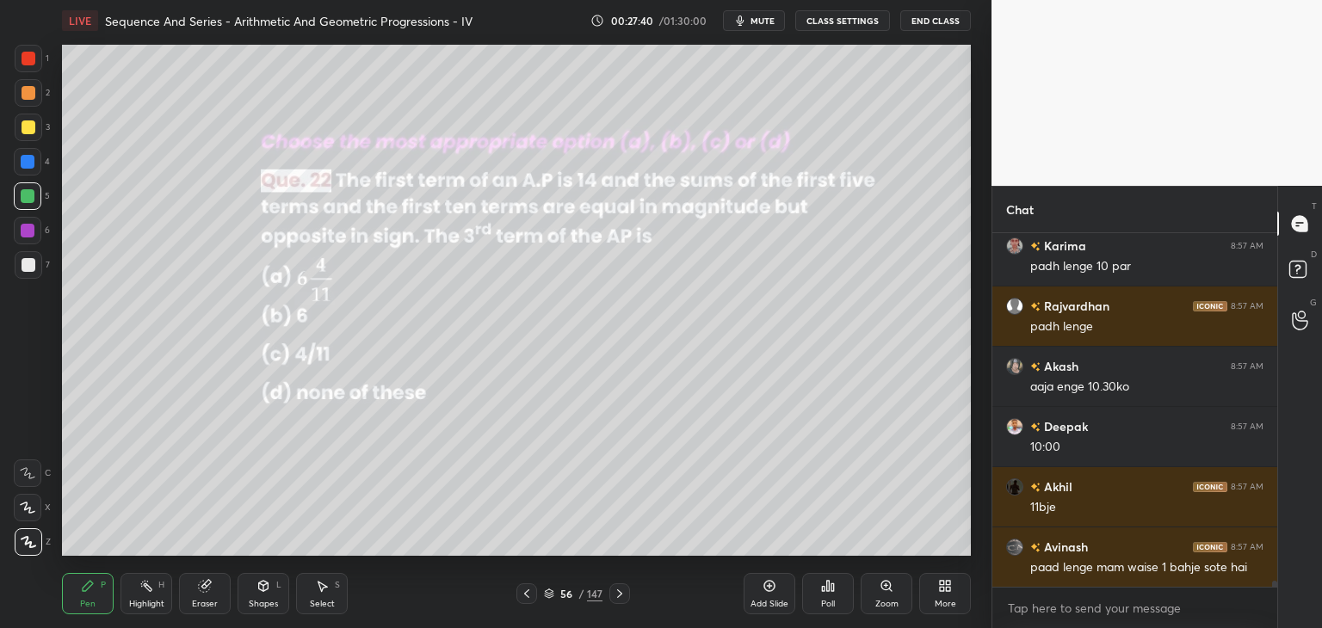
scroll to position [19206, 0]
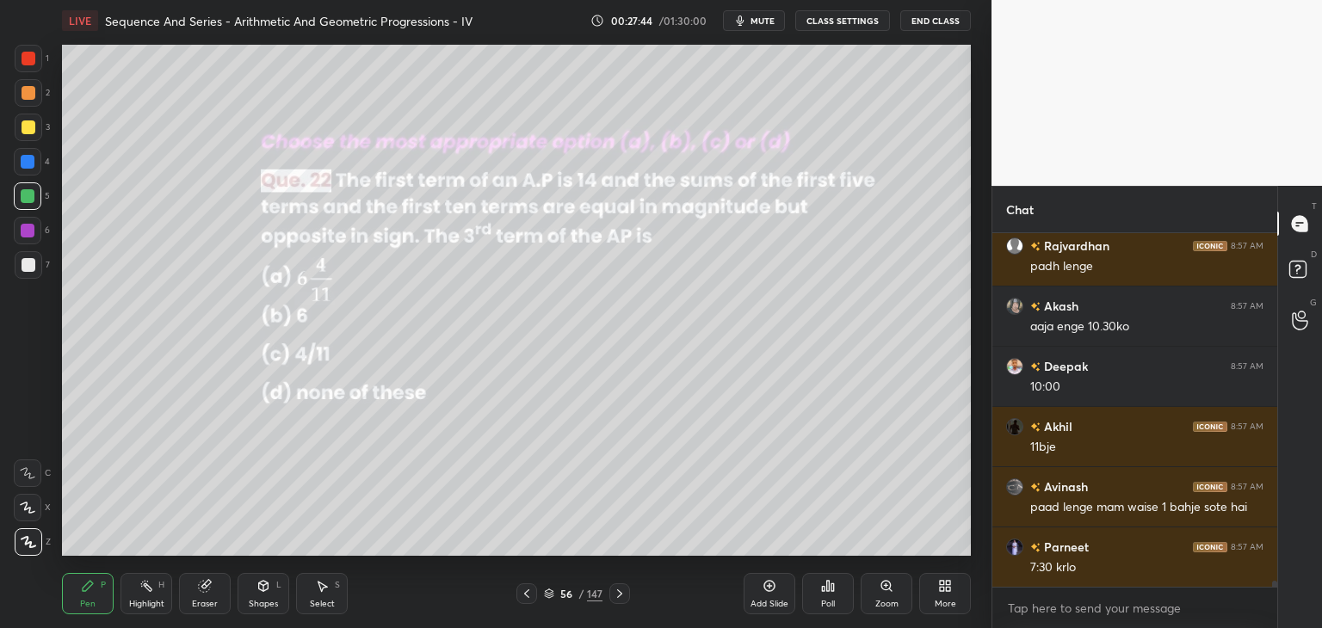
click at [616, 599] on icon at bounding box center [620, 594] width 14 height 14
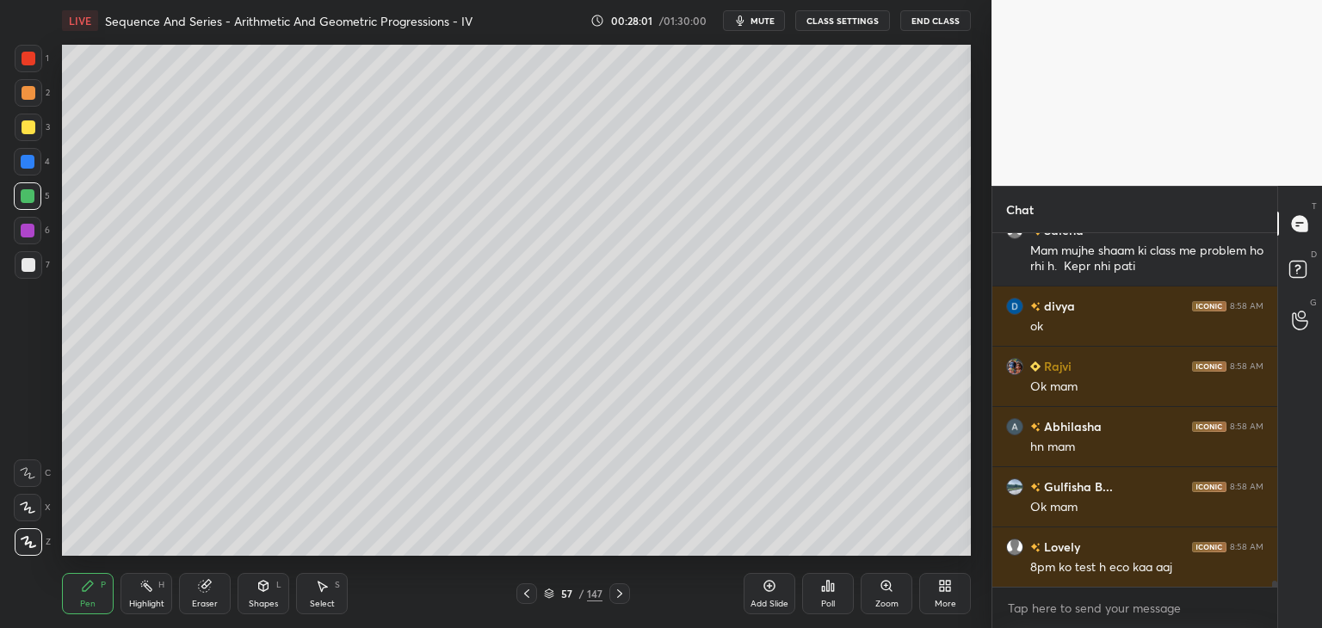
scroll to position [19884, 0]
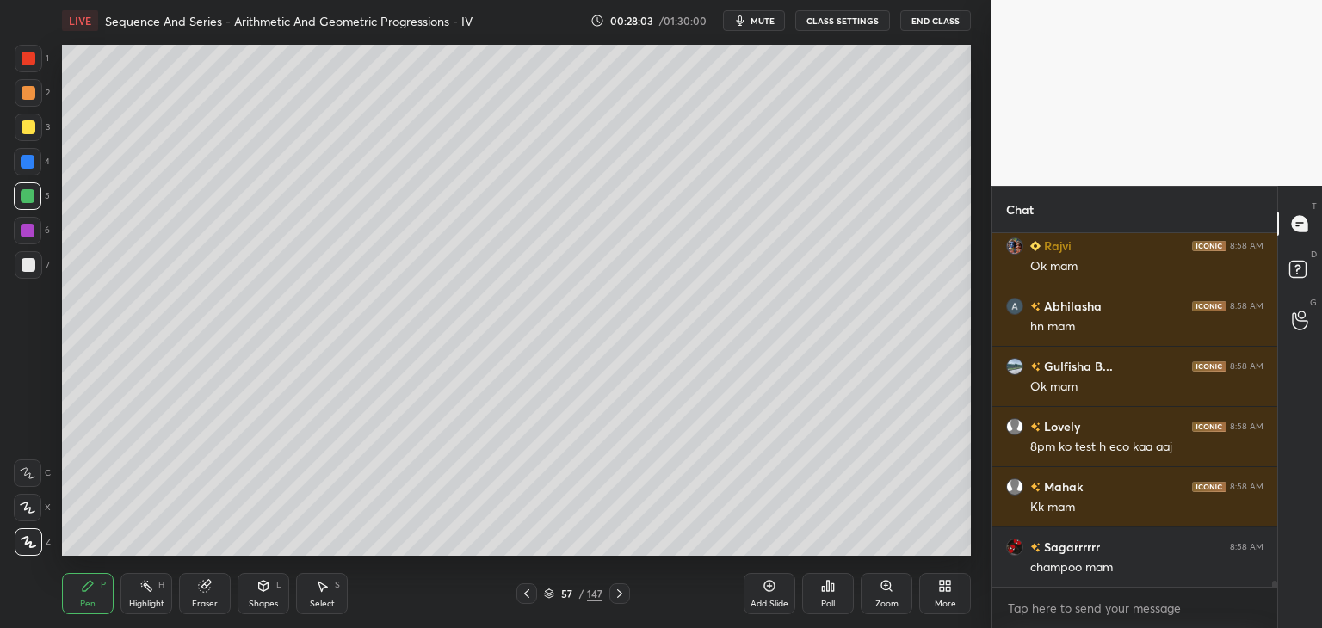
click at [616, 599] on icon at bounding box center [620, 594] width 14 height 14
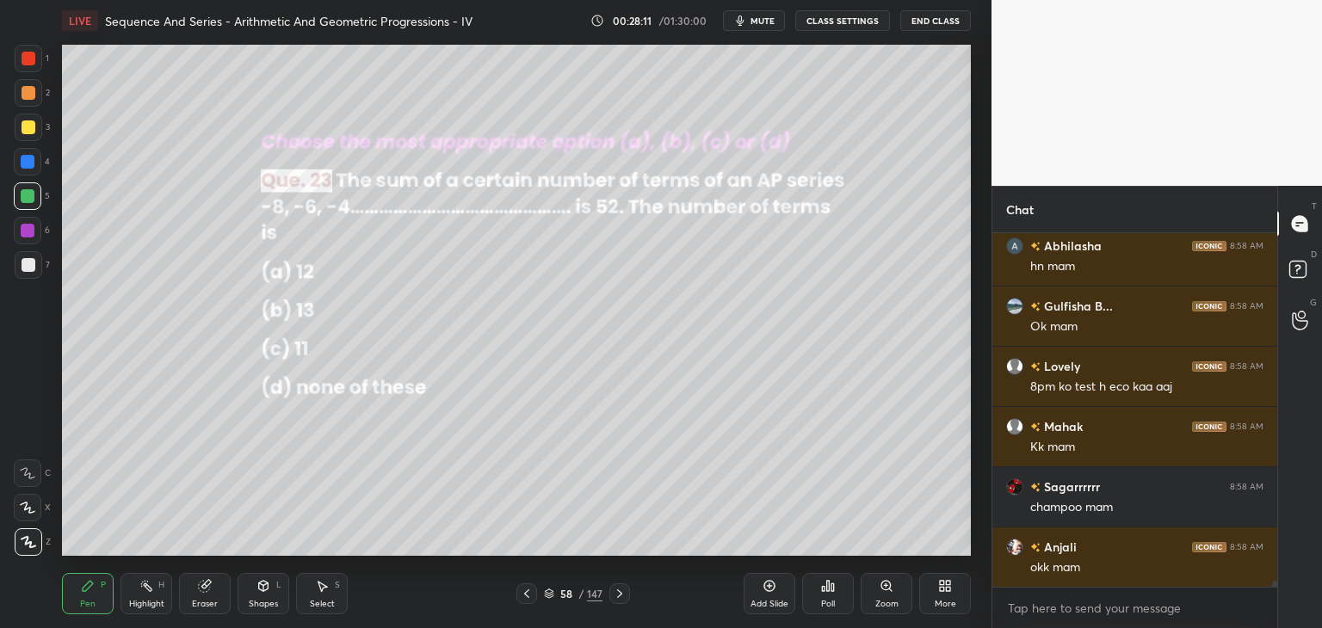
scroll to position [20004, 0]
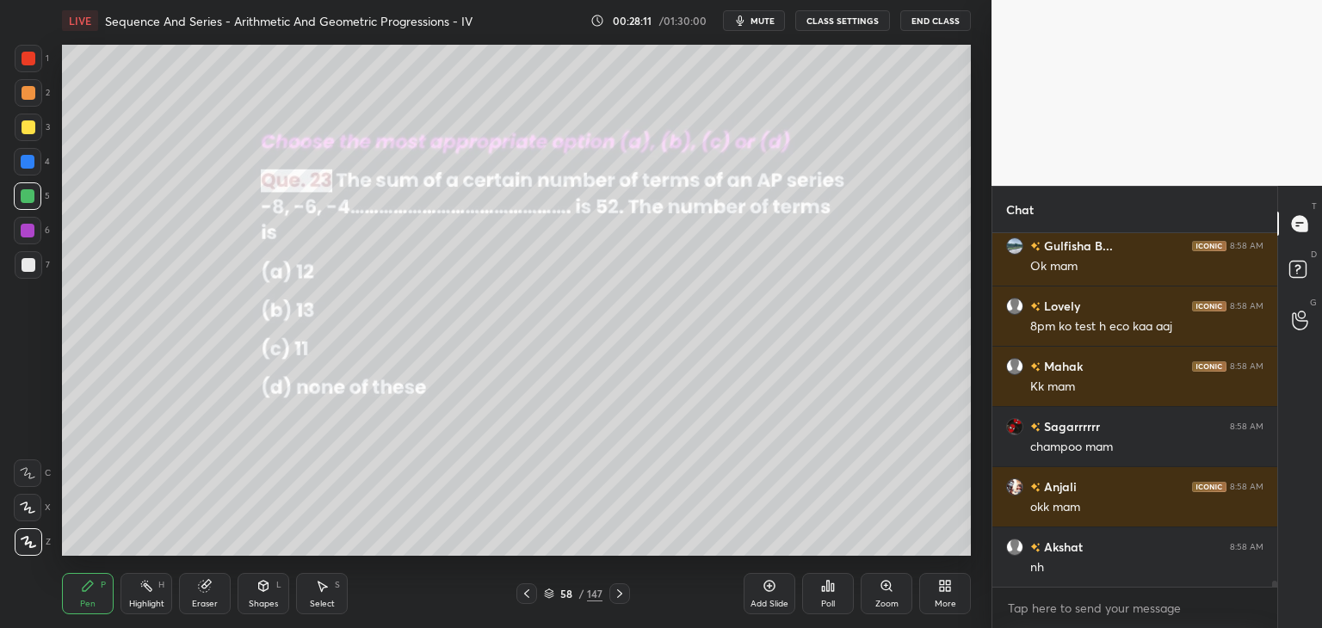
click at [616, 599] on icon at bounding box center [620, 594] width 14 height 14
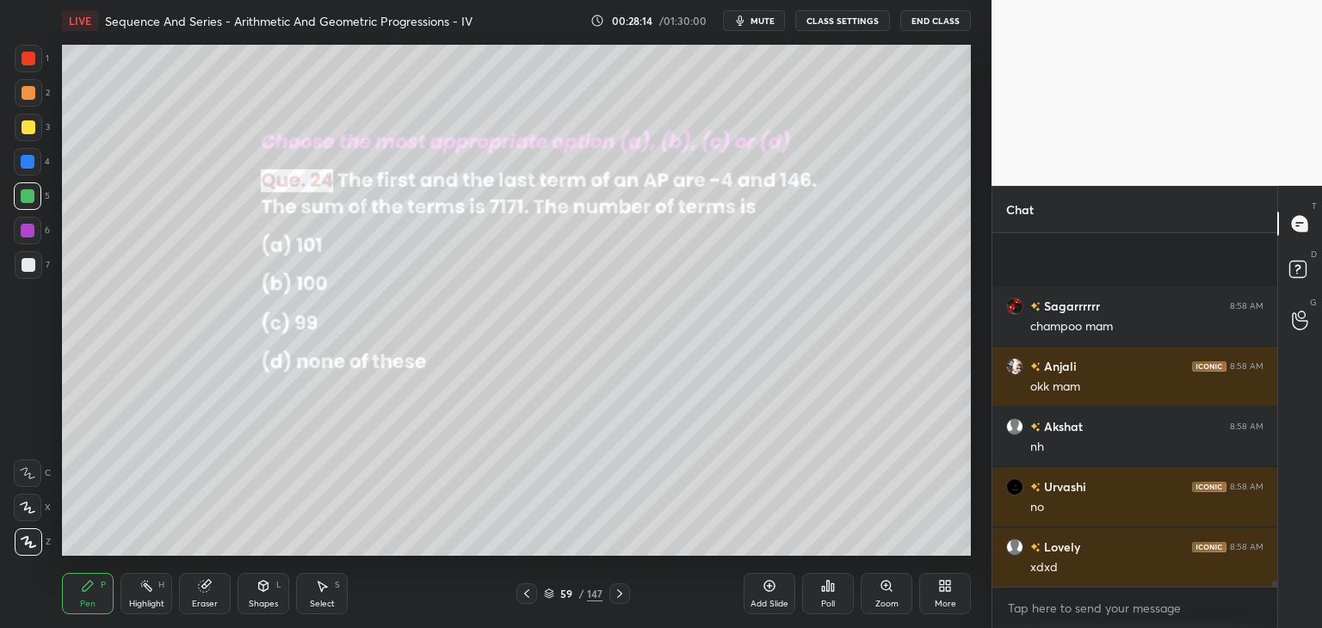
scroll to position [20245, 0]
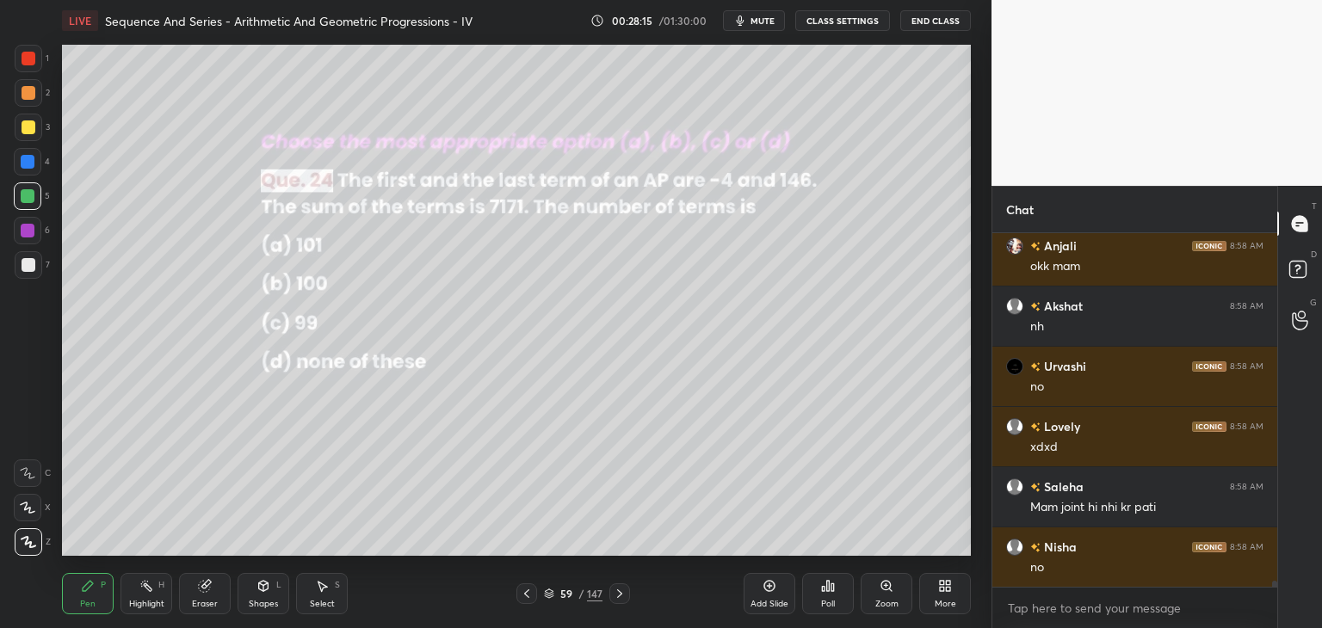
click at [616, 599] on icon at bounding box center [620, 594] width 14 height 14
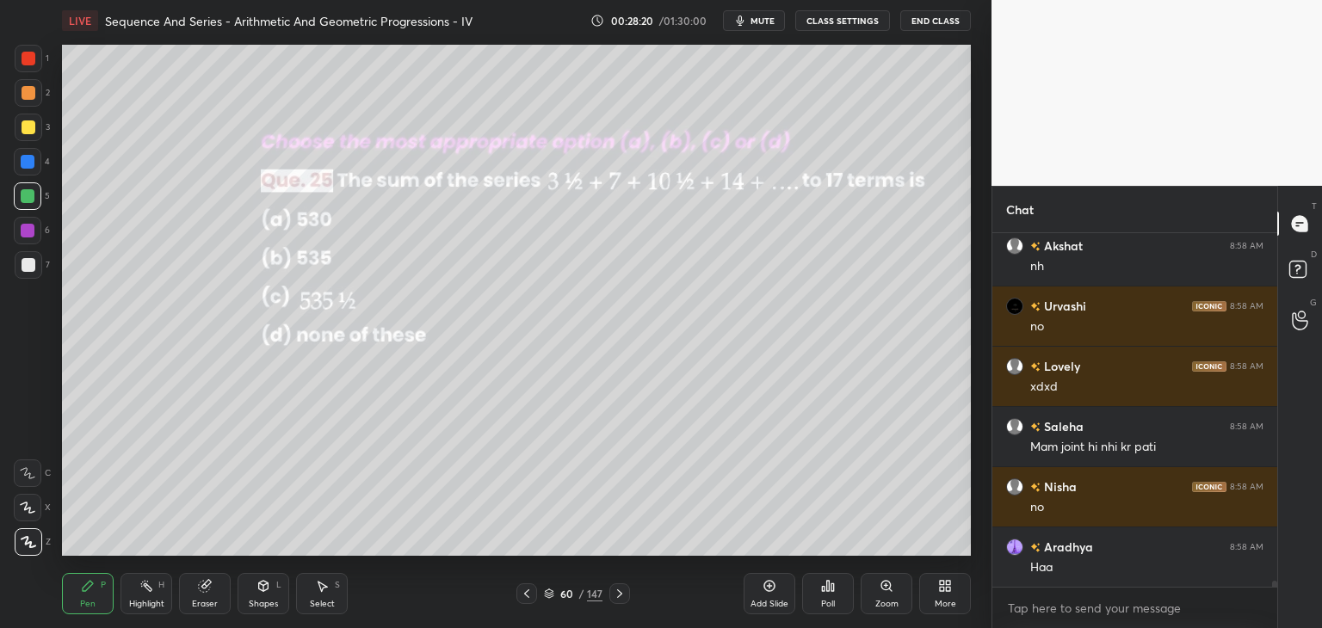
scroll to position [20366, 0]
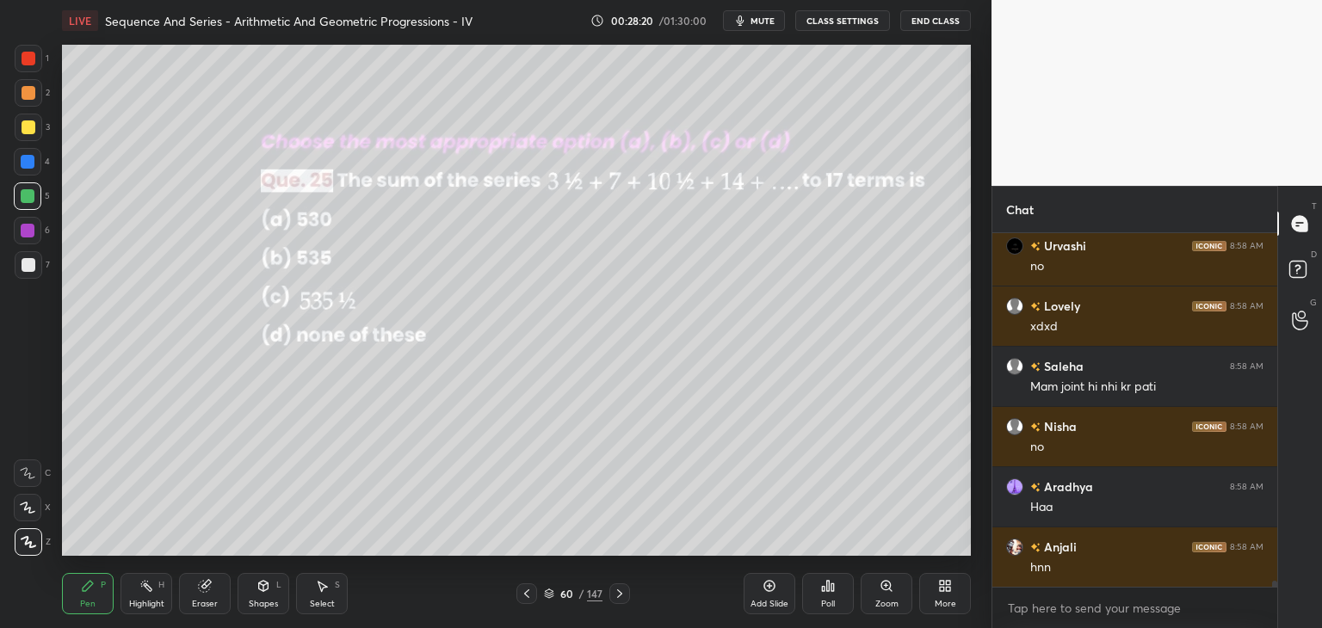
click at [620, 595] on icon at bounding box center [619, 593] width 5 height 9
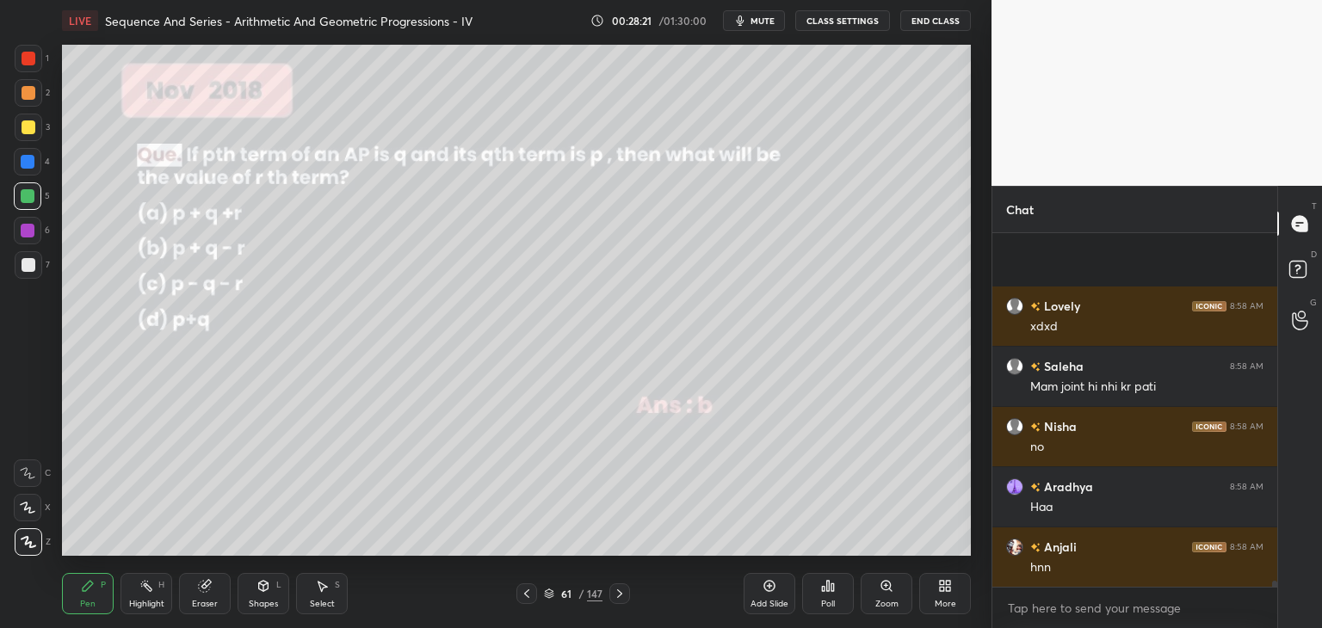
scroll to position [20486, 0]
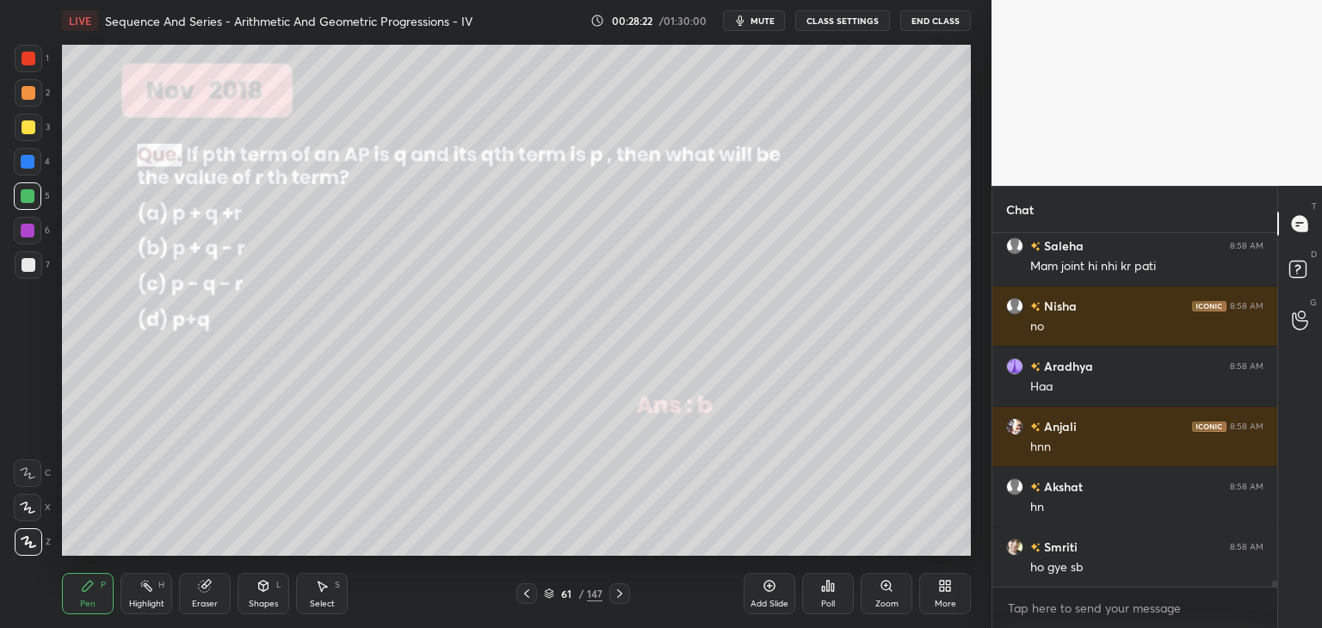
click at [620, 595] on icon at bounding box center [619, 593] width 5 height 9
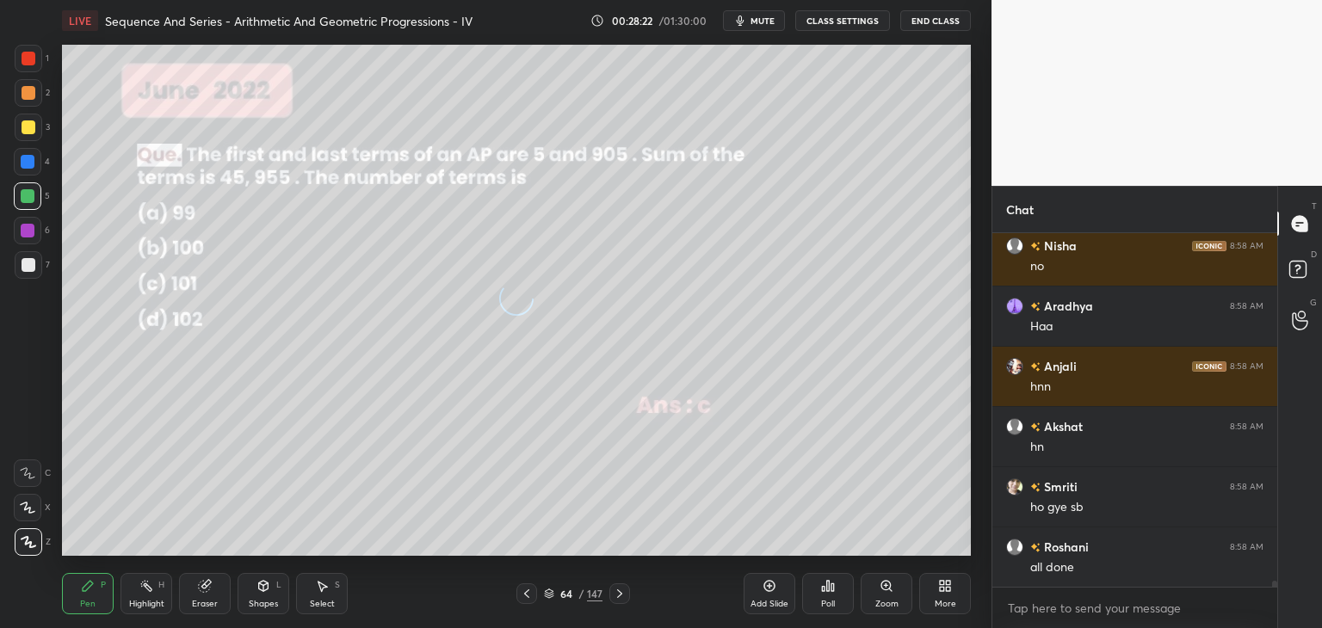
click at [620, 595] on icon at bounding box center [619, 593] width 5 height 9
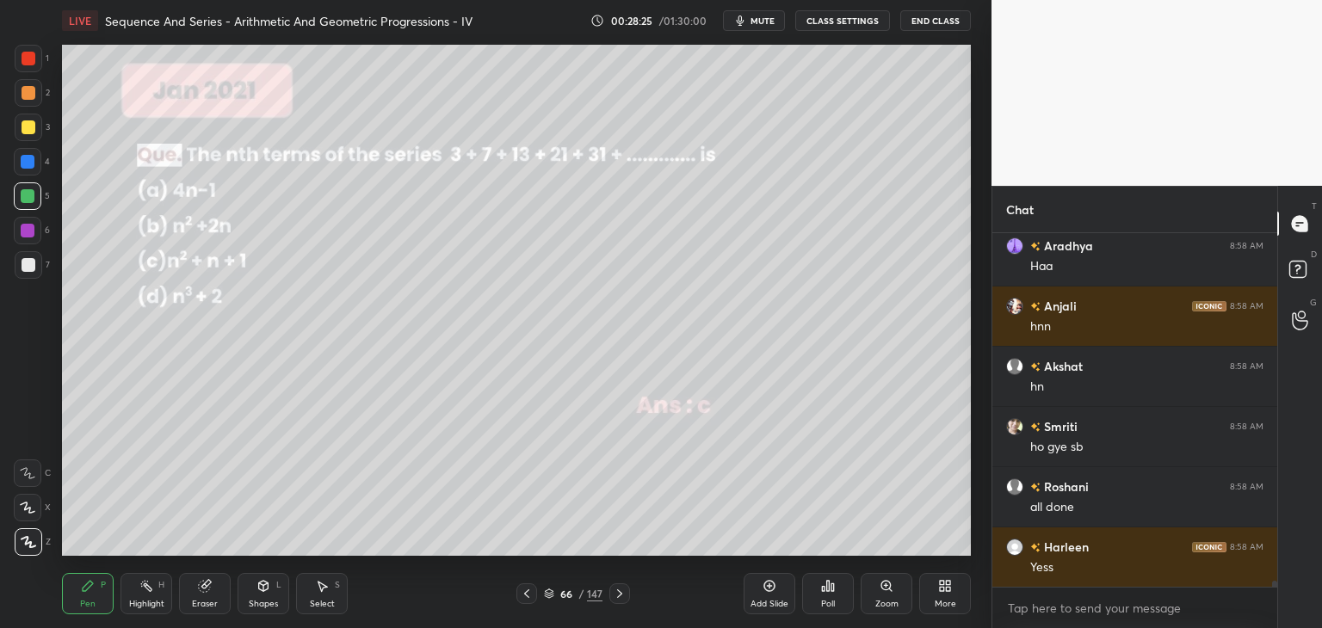
click at [620, 595] on icon at bounding box center [619, 593] width 5 height 9
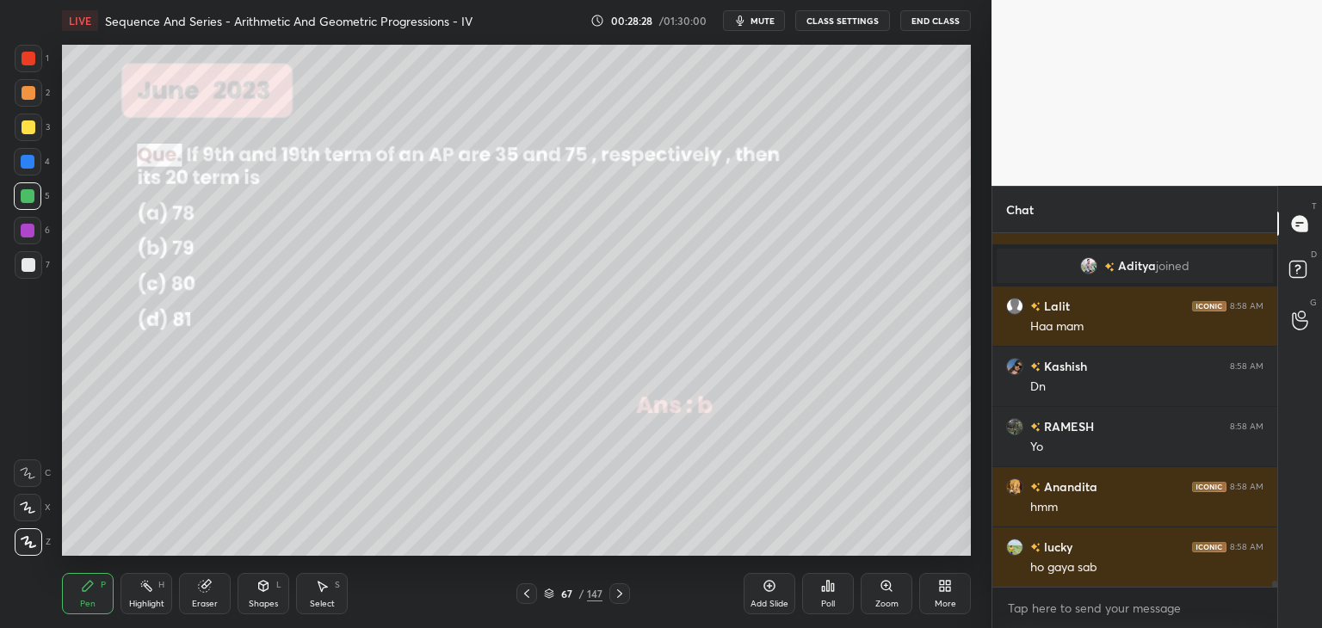
scroll to position [21009, 0]
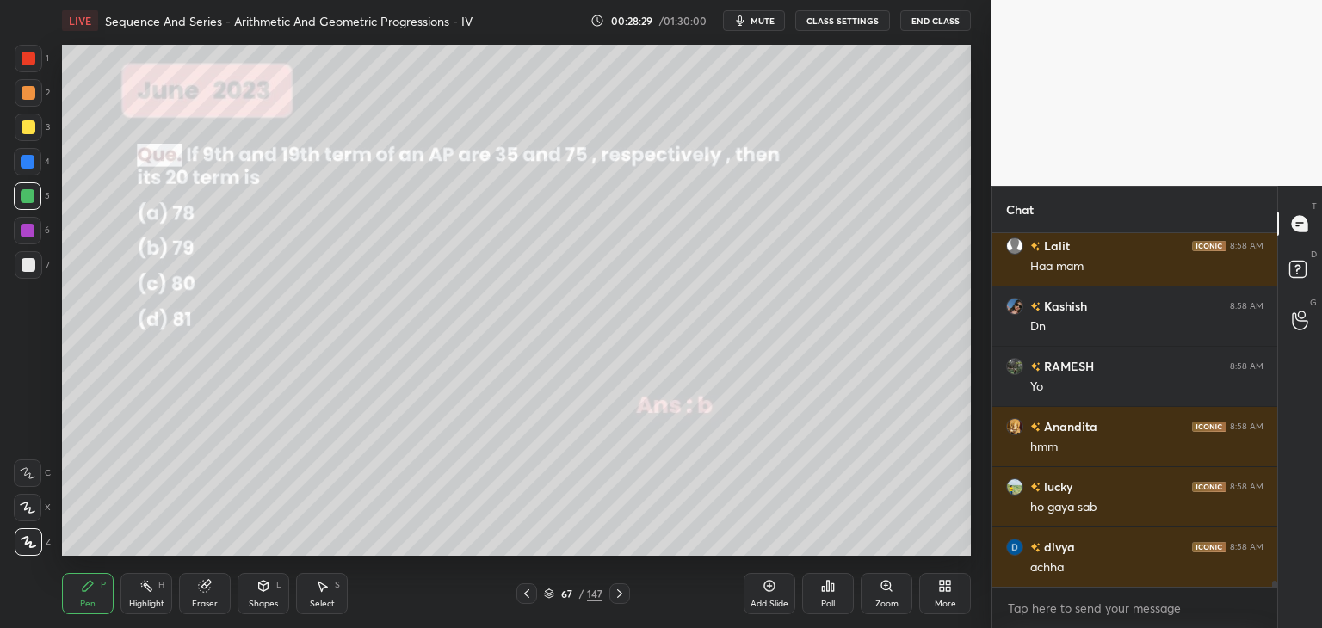
click at [620, 595] on icon at bounding box center [619, 593] width 5 height 9
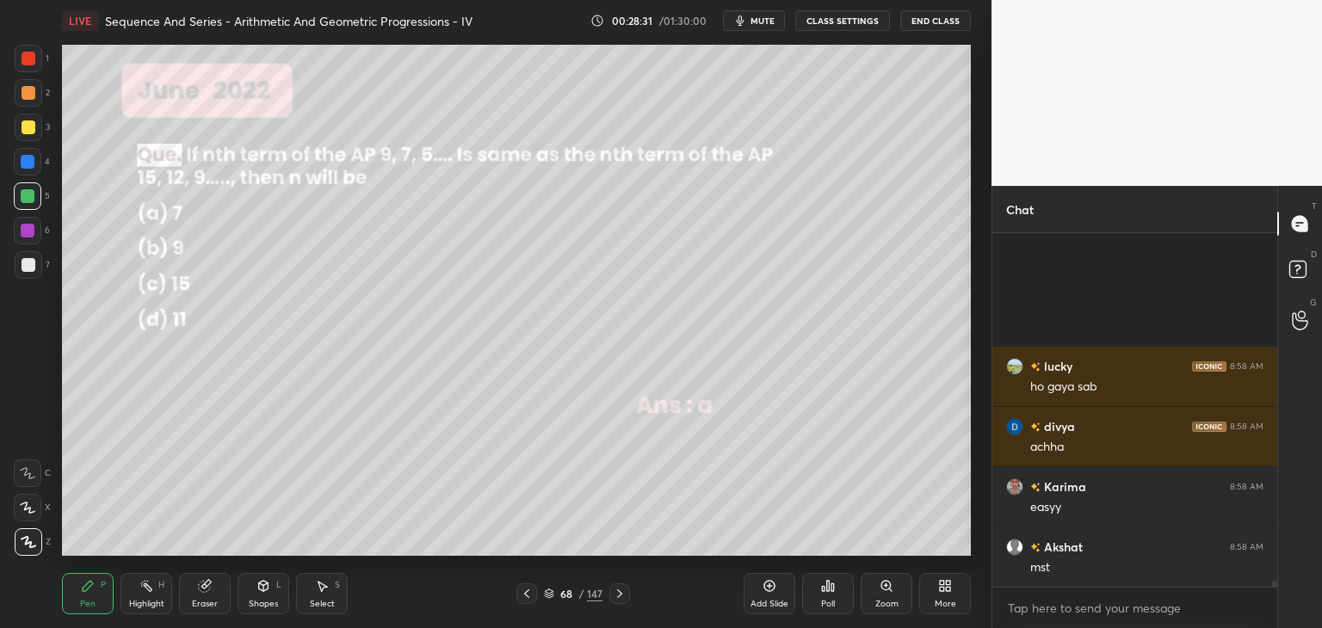
scroll to position [21311, 0]
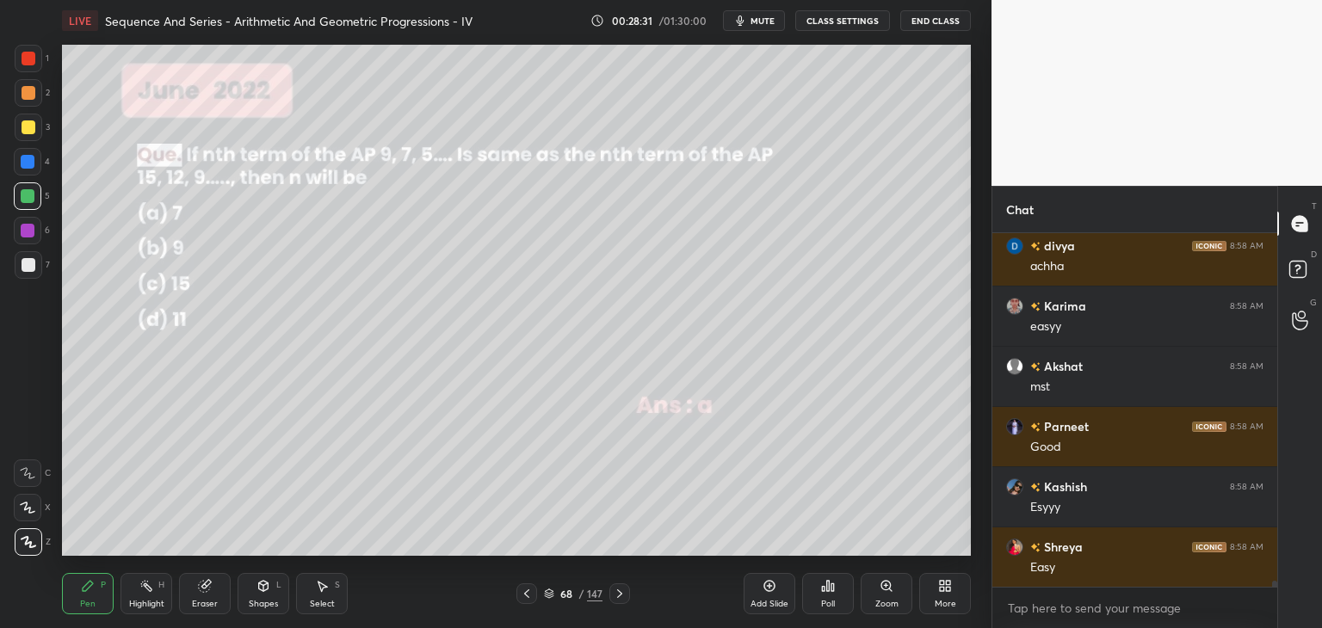
click at [620, 595] on icon at bounding box center [619, 593] width 5 height 9
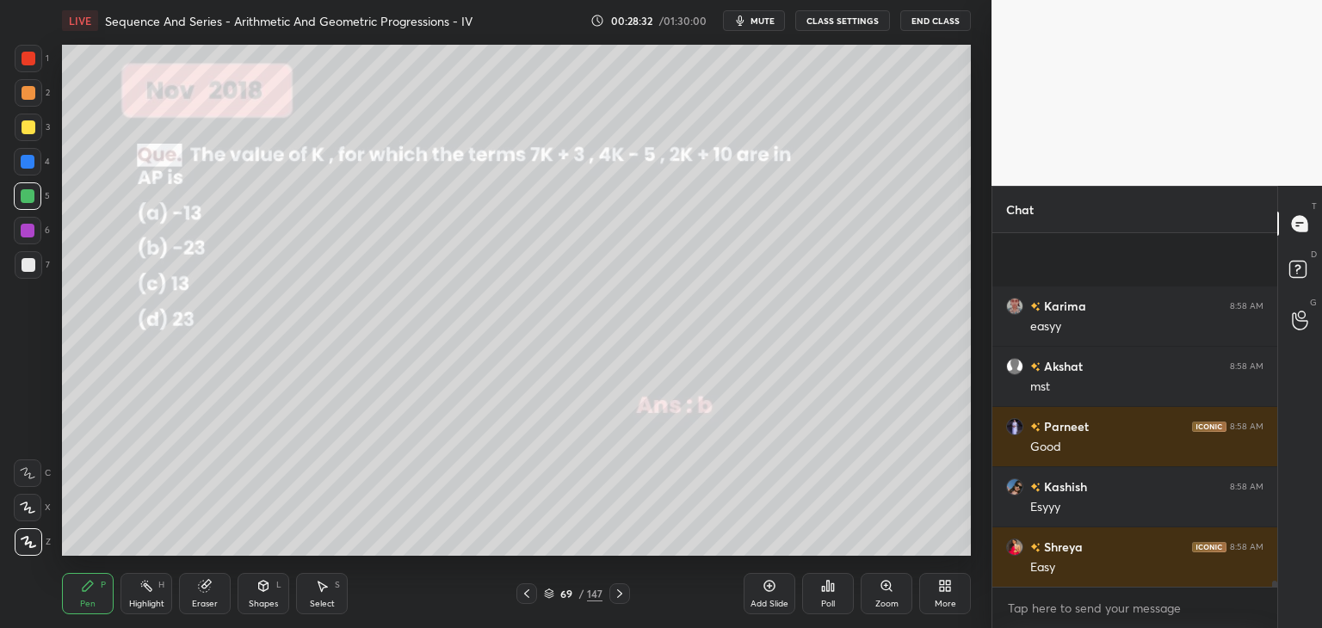
scroll to position [21431, 0]
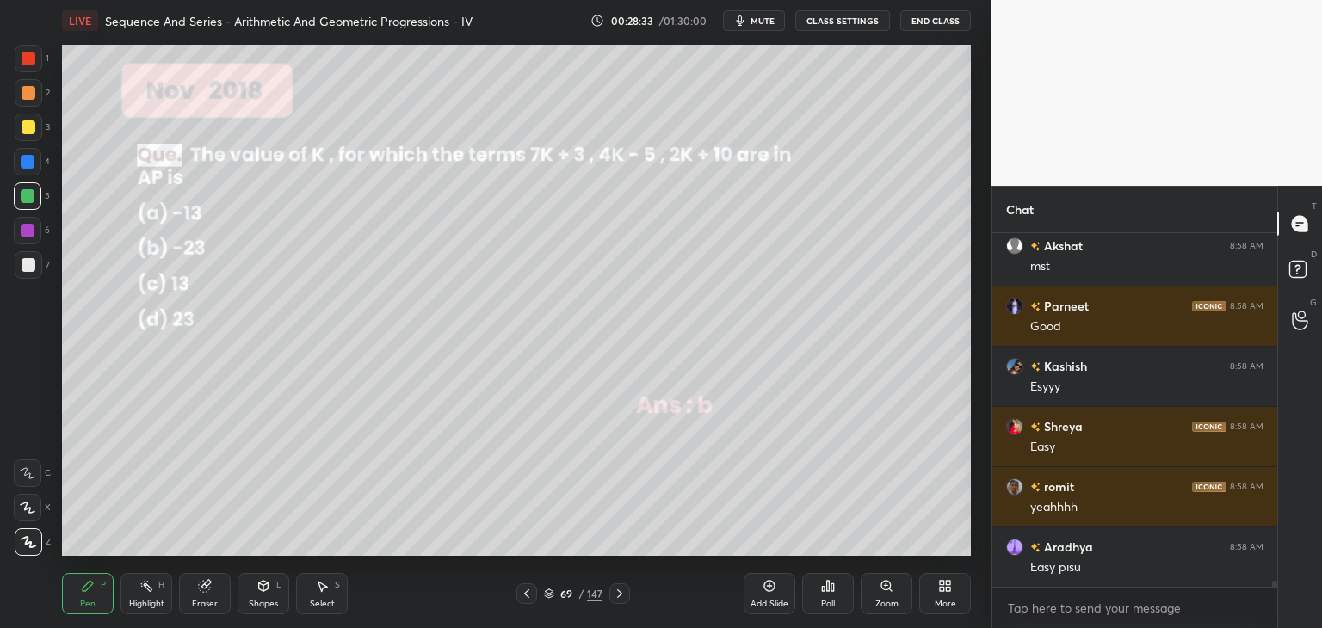
click at [620, 595] on icon at bounding box center [619, 593] width 5 height 9
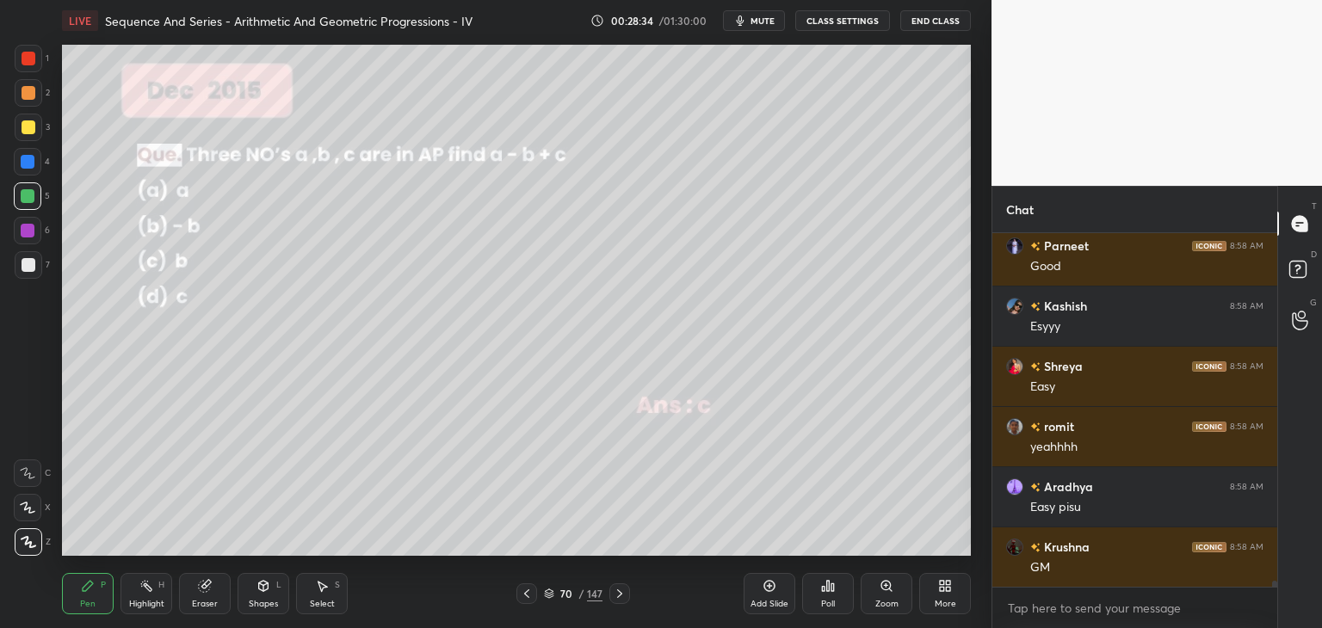
scroll to position [21552, 0]
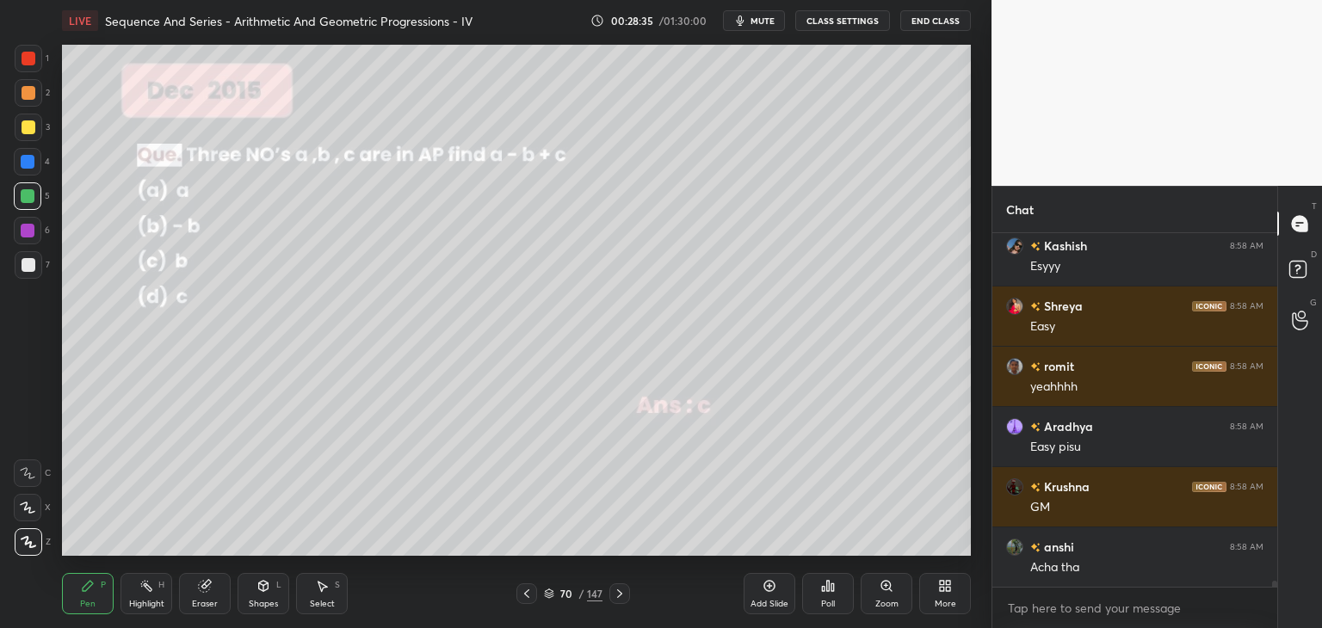
click at [620, 595] on icon at bounding box center [619, 593] width 5 height 9
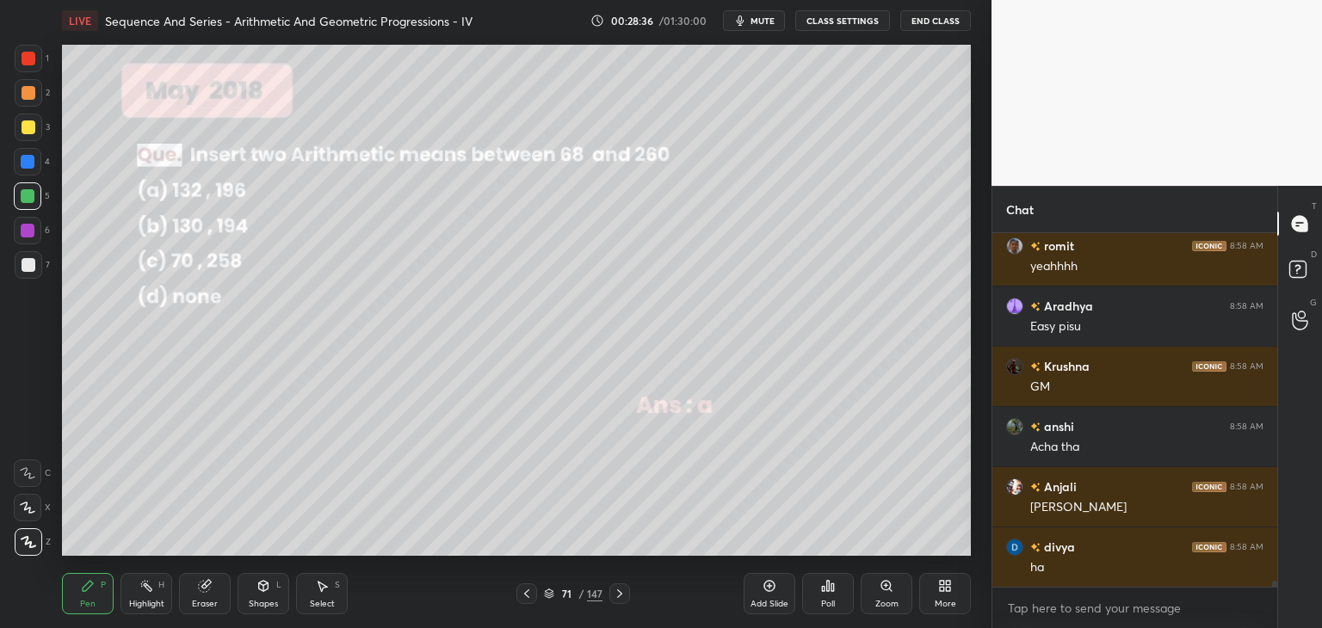
click at [620, 595] on icon at bounding box center [619, 593] width 5 height 9
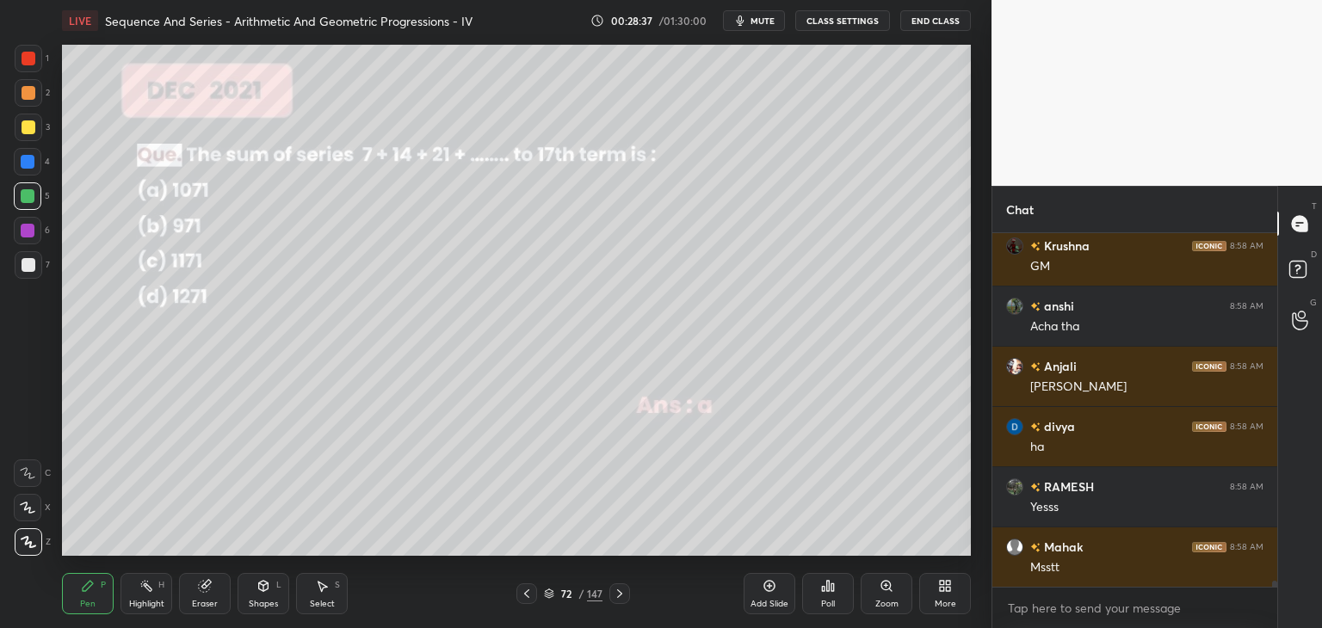
click at [620, 595] on icon at bounding box center [619, 593] width 5 height 9
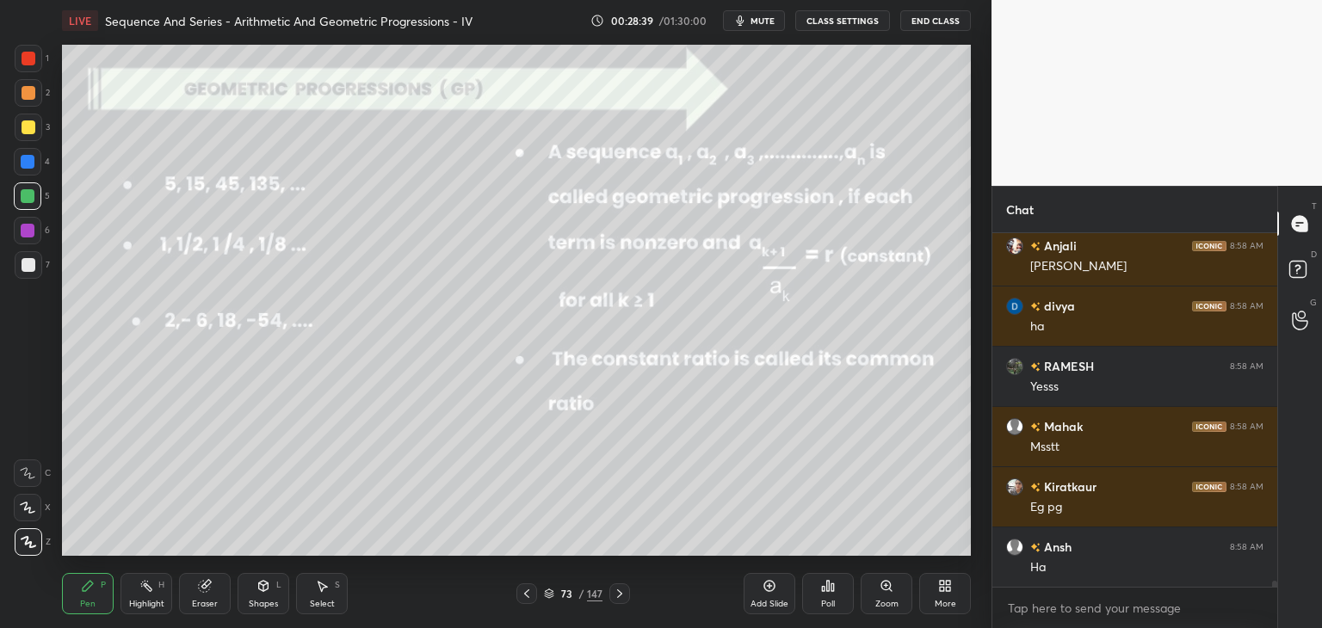
click at [524, 596] on icon at bounding box center [527, 594] width 14 height 14
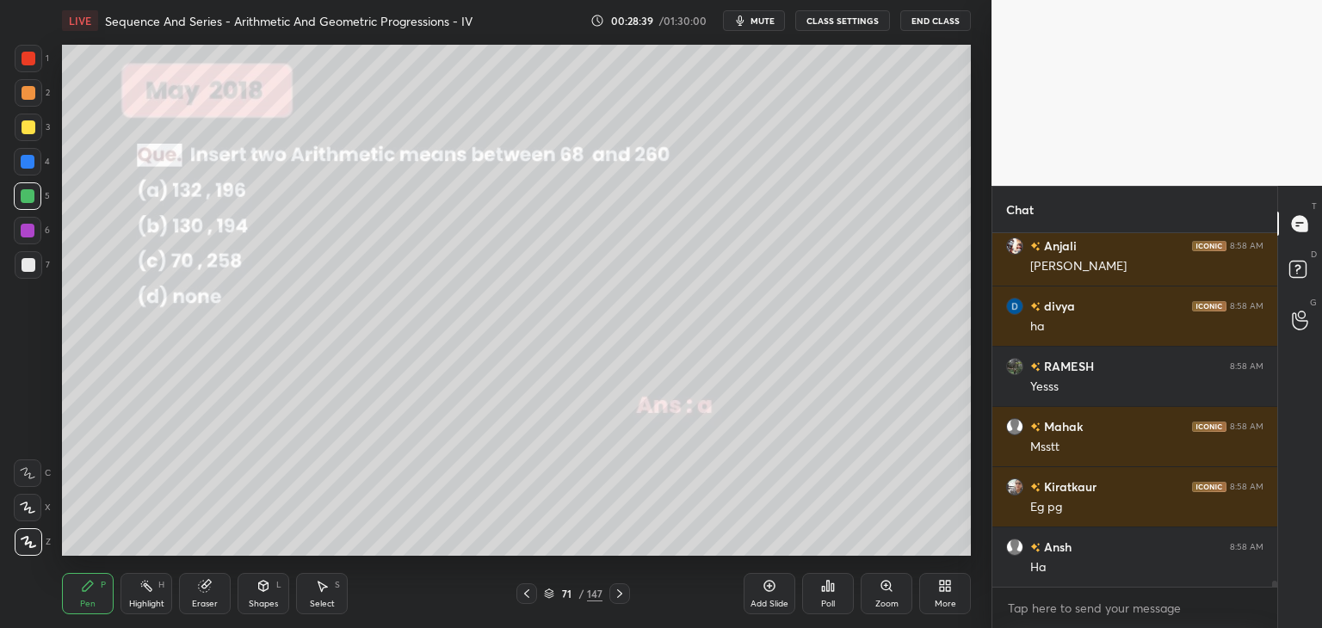
click at [524, 596] on icon at bounding box center [527, 594] width 14 height 14
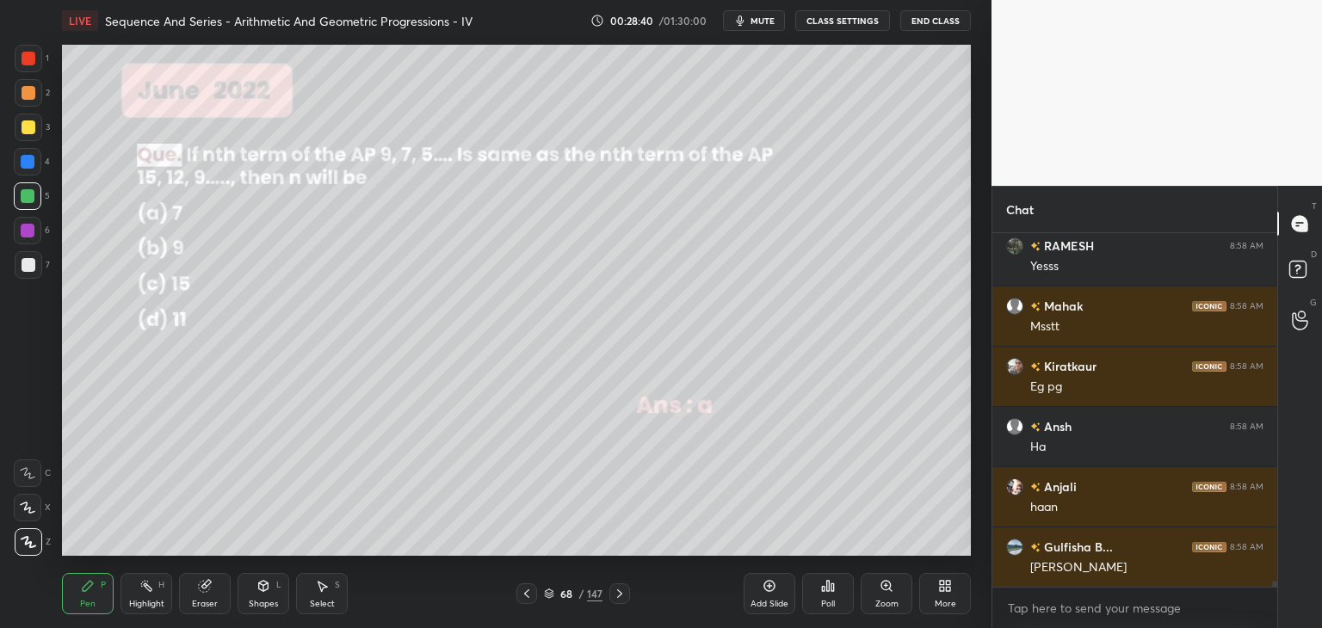
click at [524, 596] on icon at bounding box center [527, 594] width 14 height 14
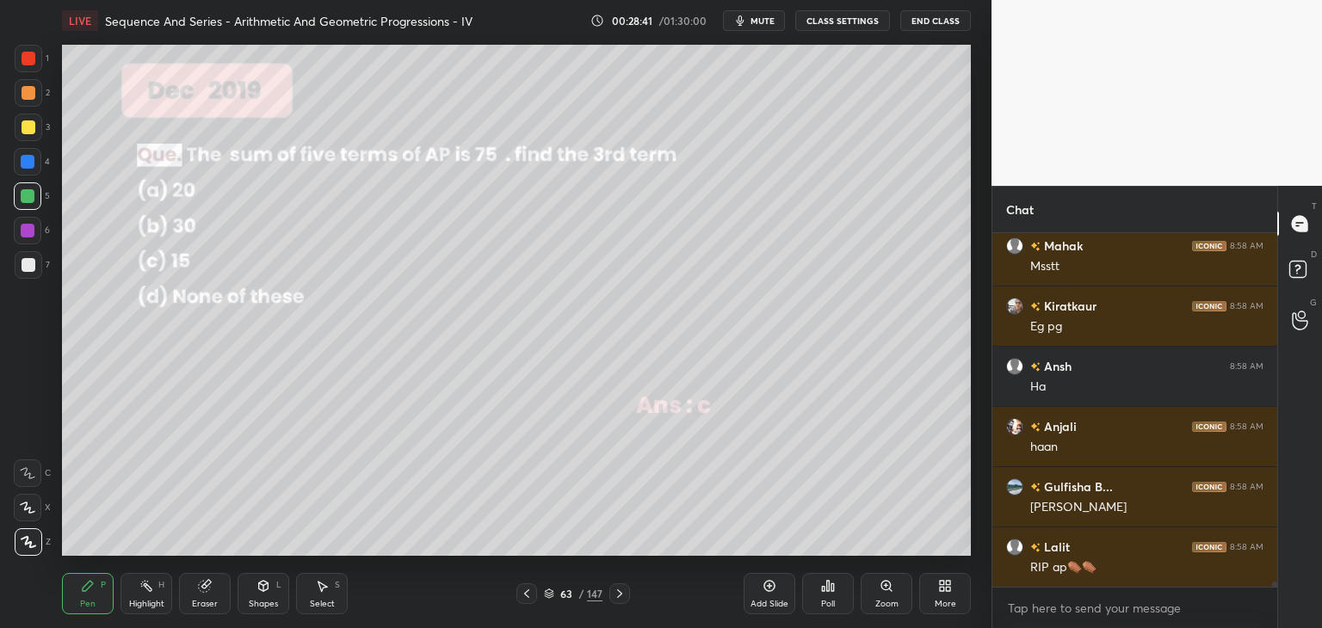
click at [524, 596] on icon at bounding box center [527, 594] width 14 height 14
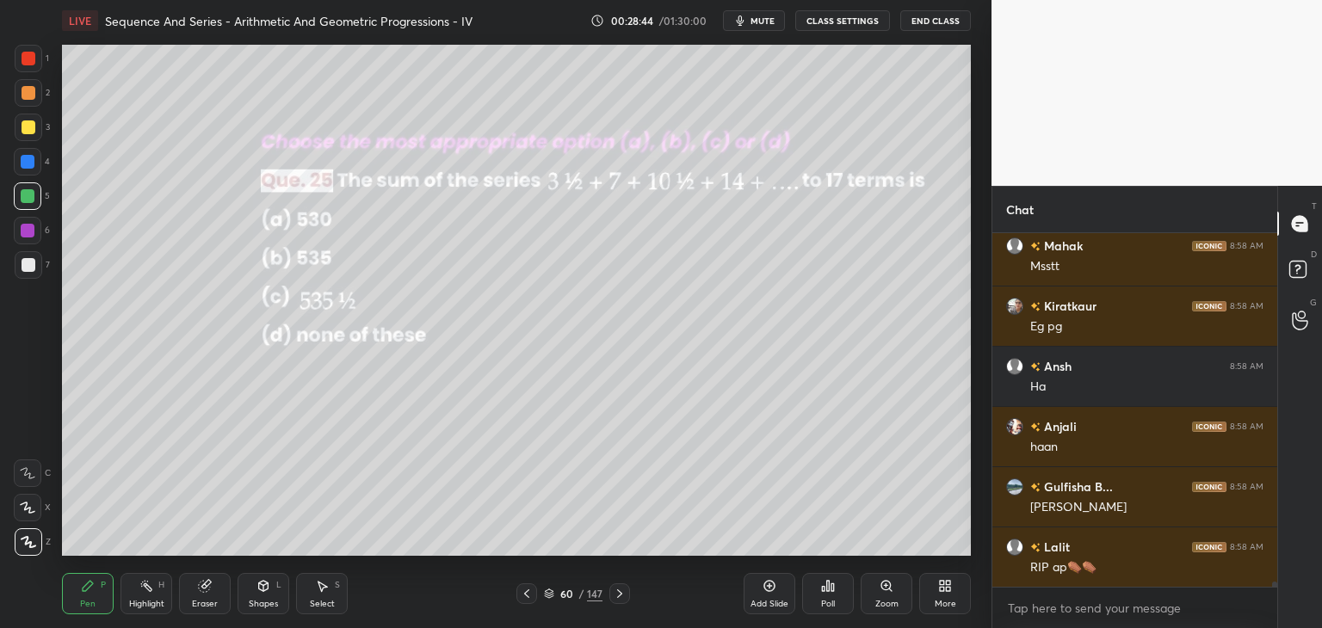
click at [621, 596] on icon at bounding box center [620, 594] width 14 height 14
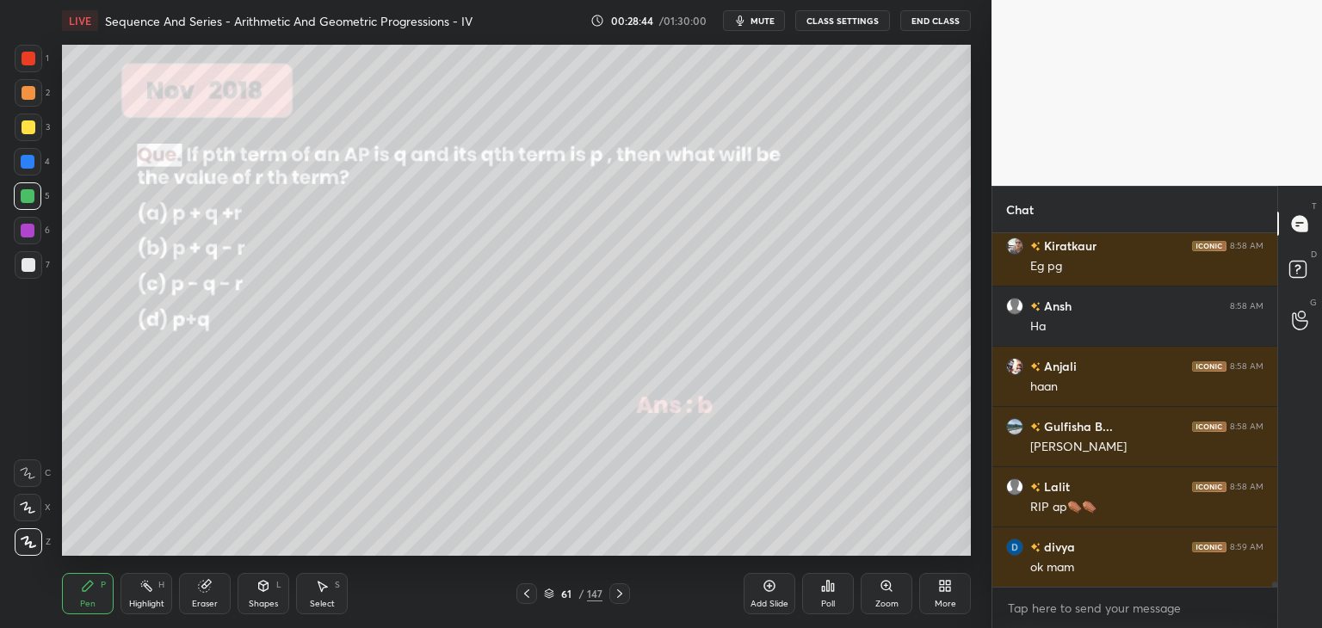
click at [621, 596] on icon at bounding box center [620, 594] width 14 height 14
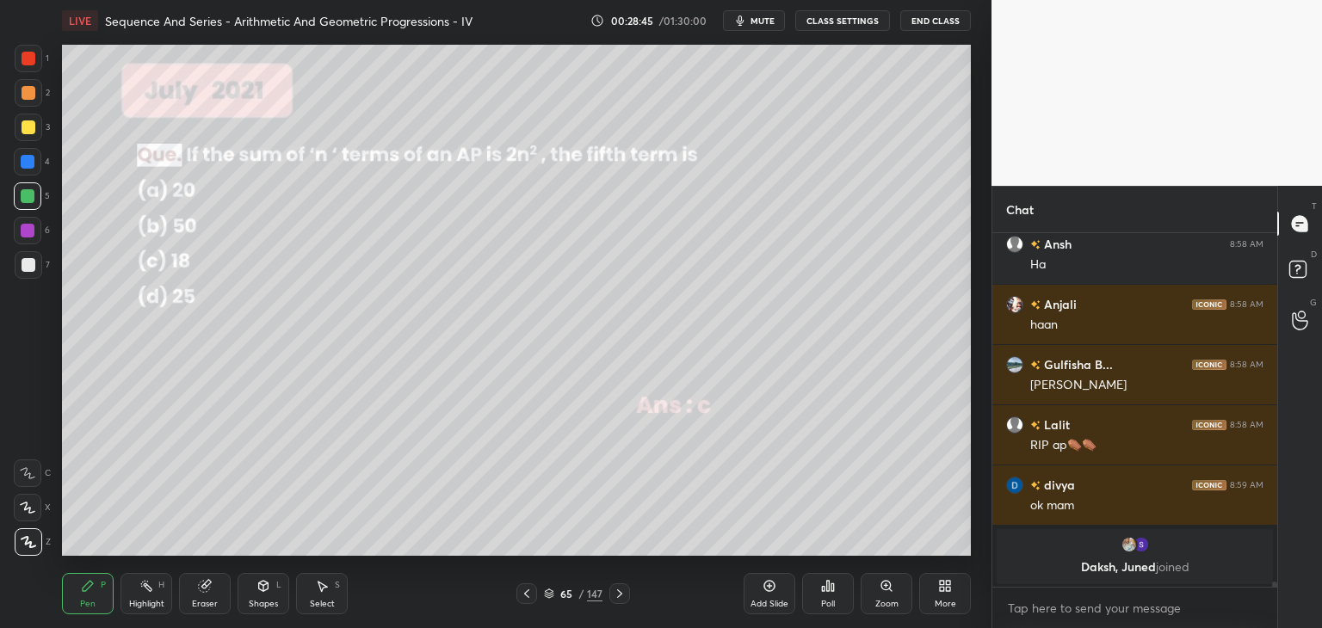
click at [621, 596] on icon at bounding box center [620, 594] width 14 height 14
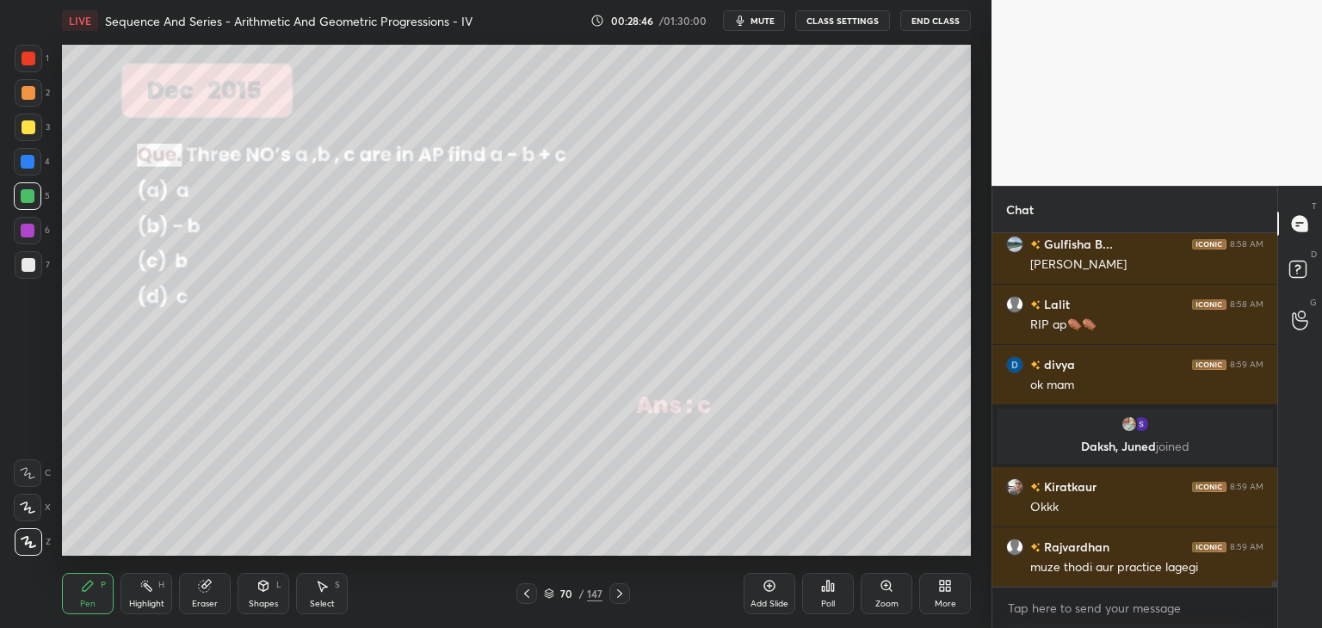
click at [621, 596] on icon at bounding box center [620, 594] width 14 height 14
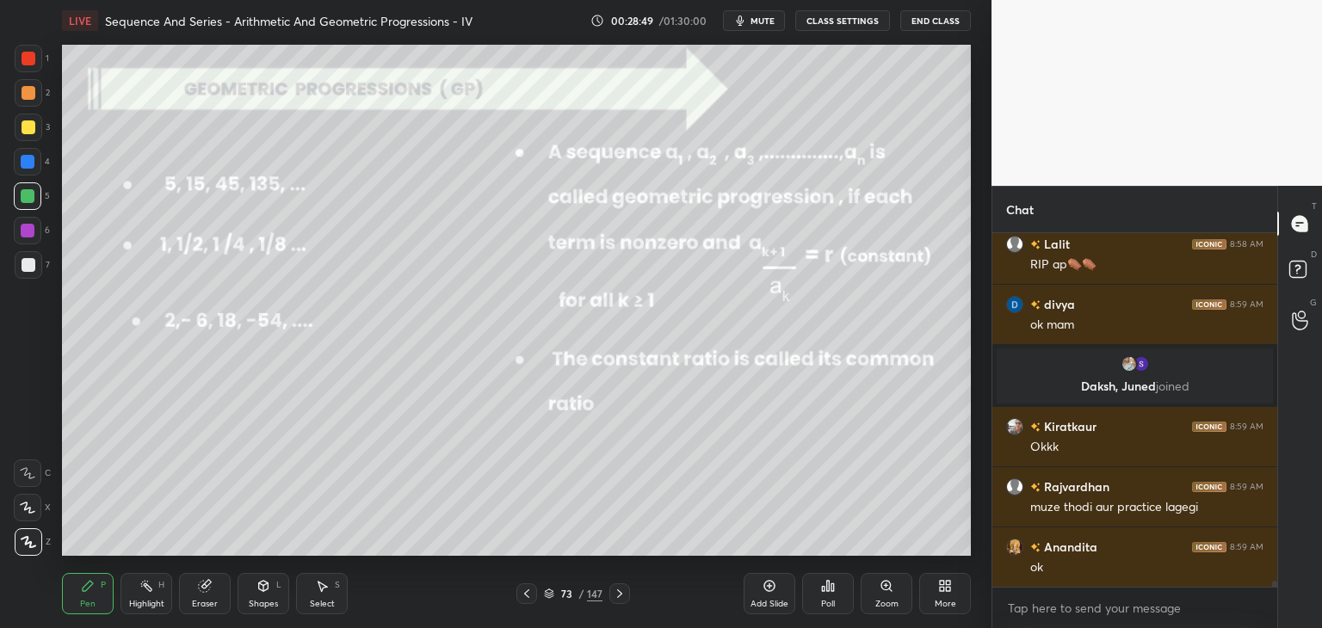
click at [621, 596] on icon at bounding box center [620, 594] width 14 height 14
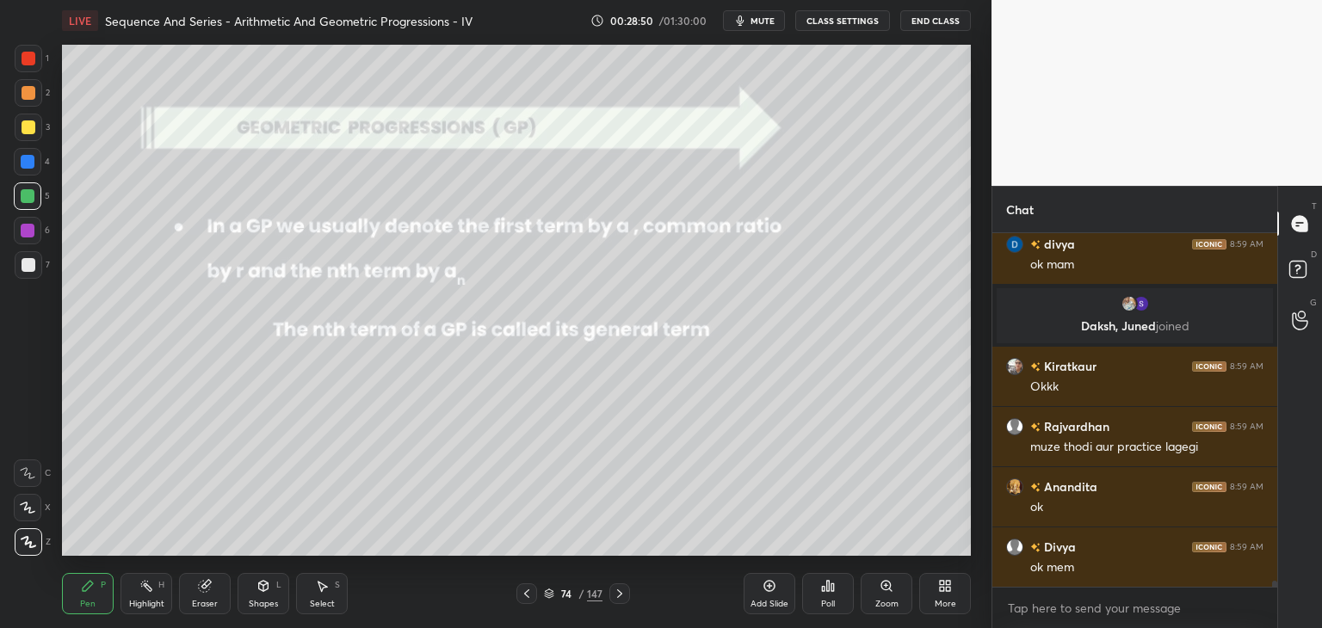
click at [524, 600] on icon at bounding box center [527, 594] width 14 height 14
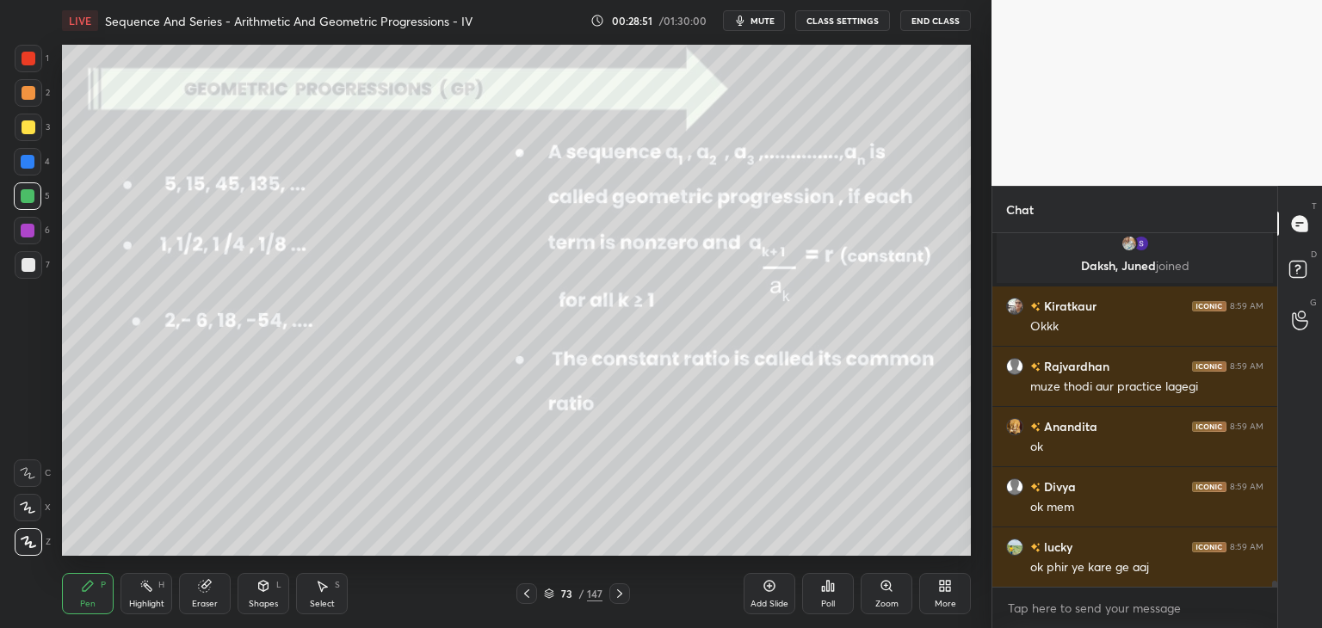
click at [524, 600] on icon at bounding box center [527, 594] width 14 height 14
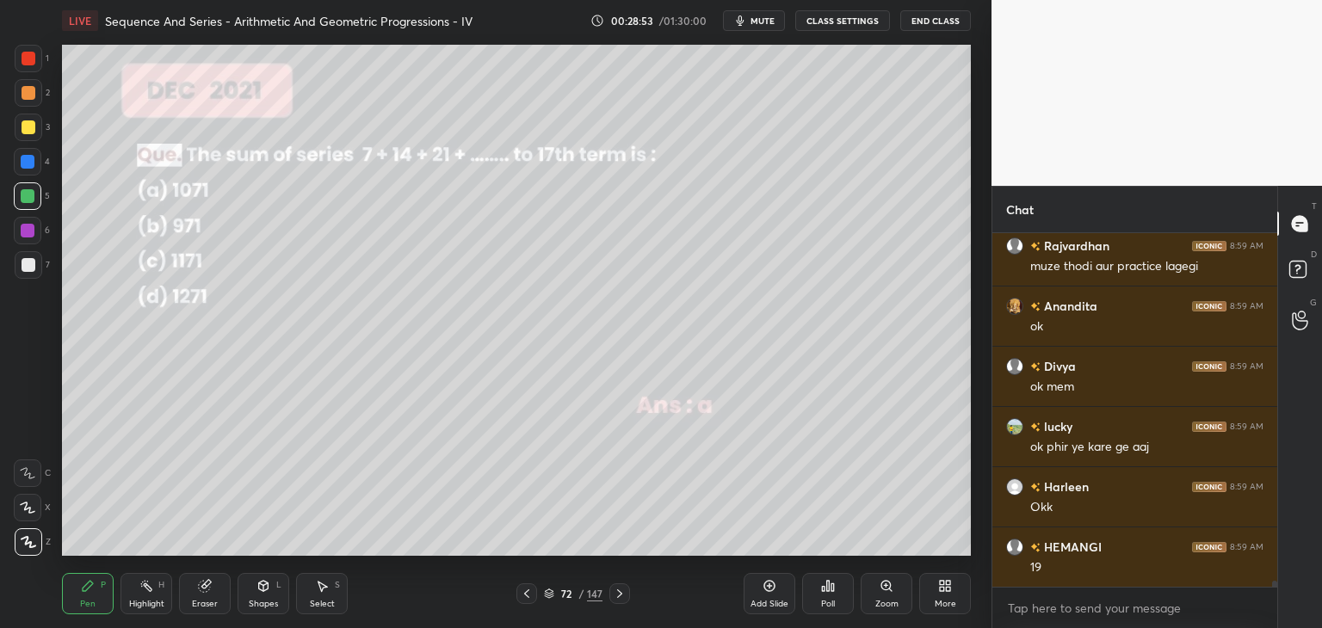
click at [624, 591] on icon at bounding box center [620, 594] width 14 height 14
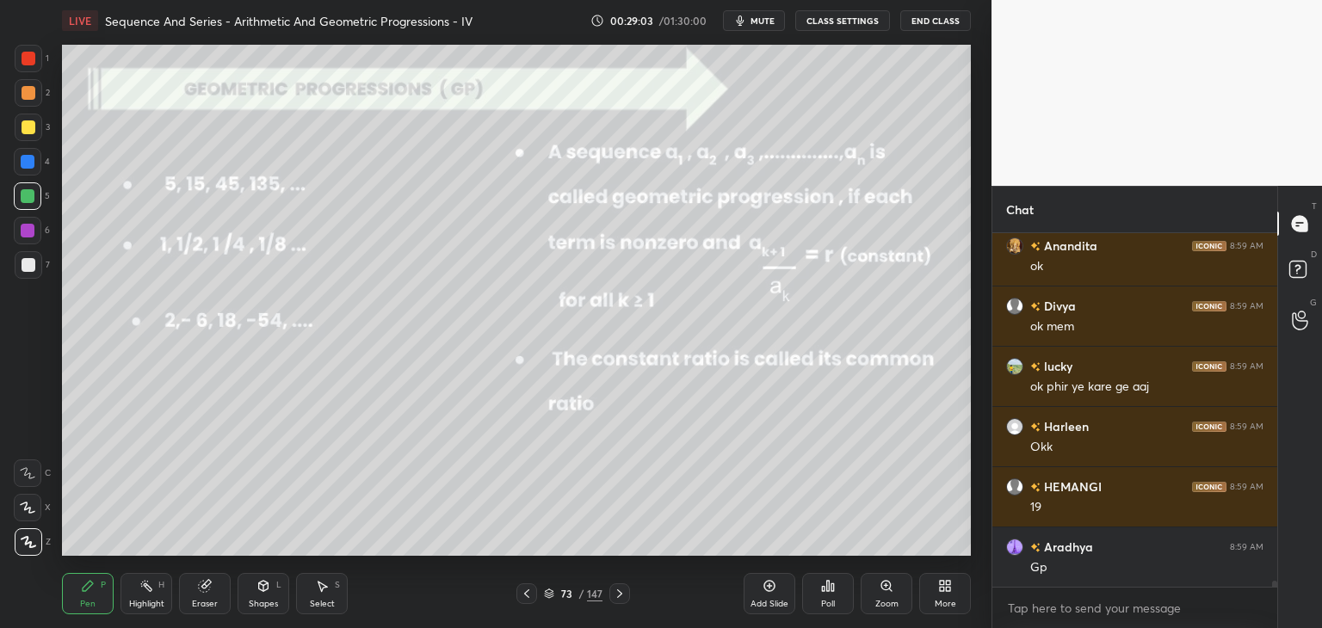
scroll to position [21479, 0]
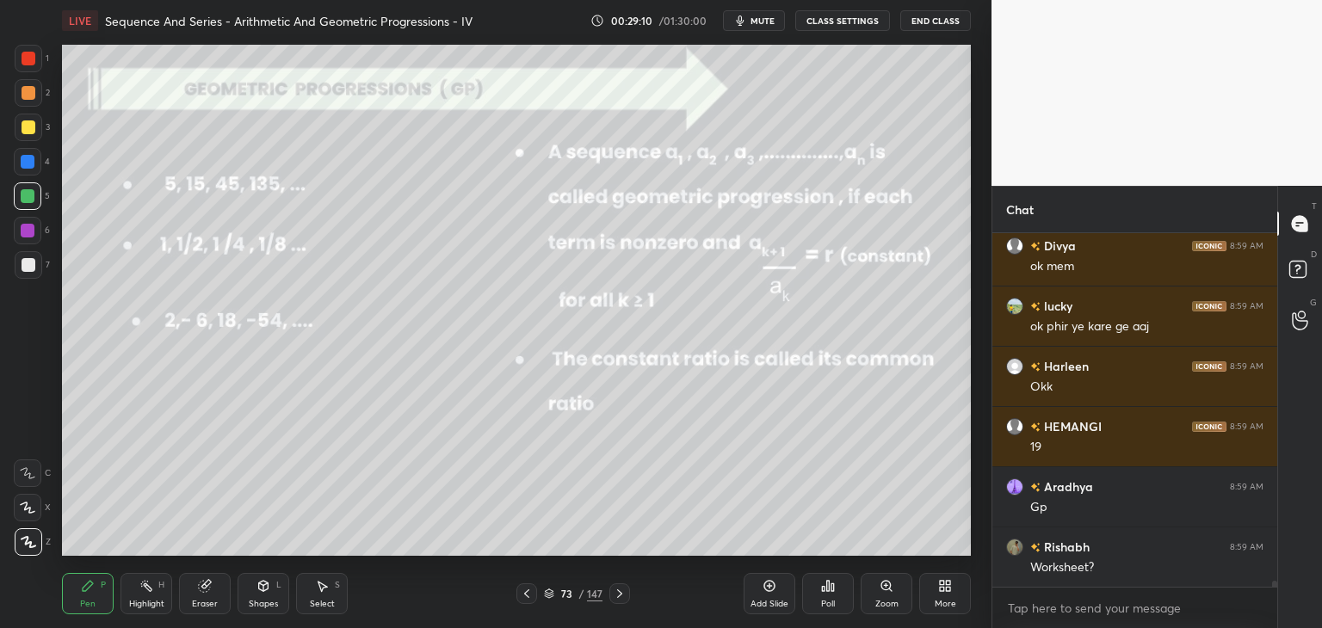
click at [28, 126] on div at bounding box center [29, 127] width 14 height 14
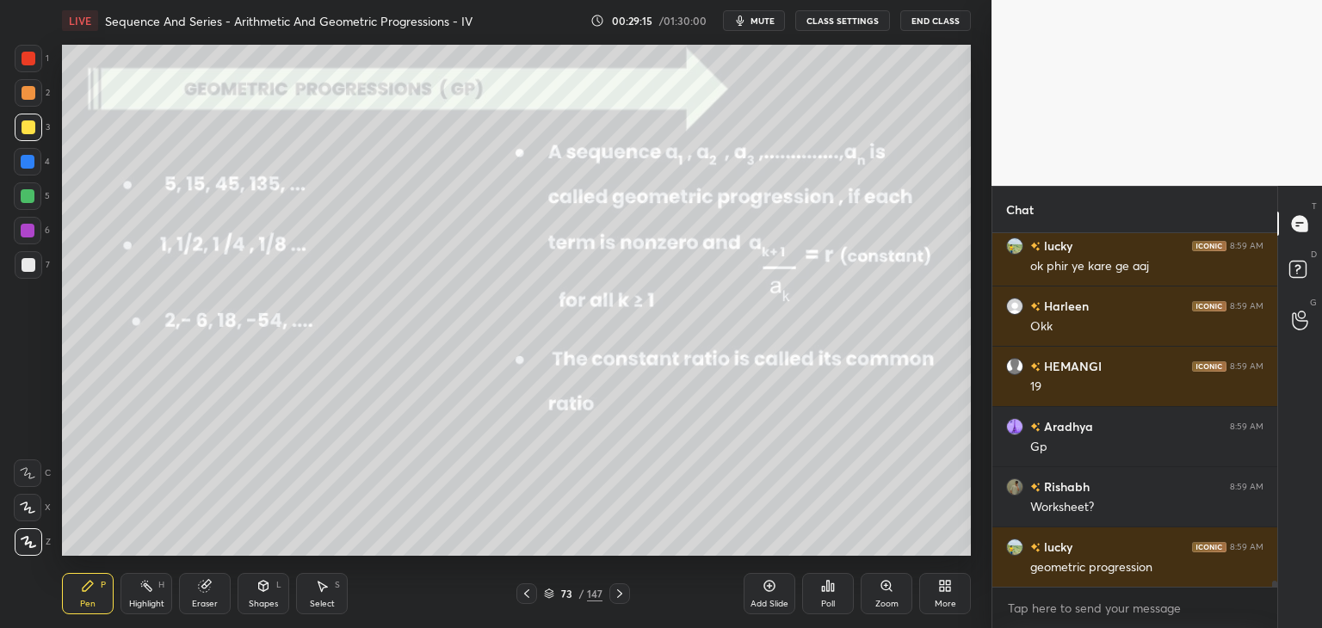
drag, startPoint x: 771, startPoint y: 603, endPoint x: 758, endPoint y: 578, distance: 28.1
click at [769, 603] on div "Add Slide" at bounding box center [769, 604] width 38 height 9
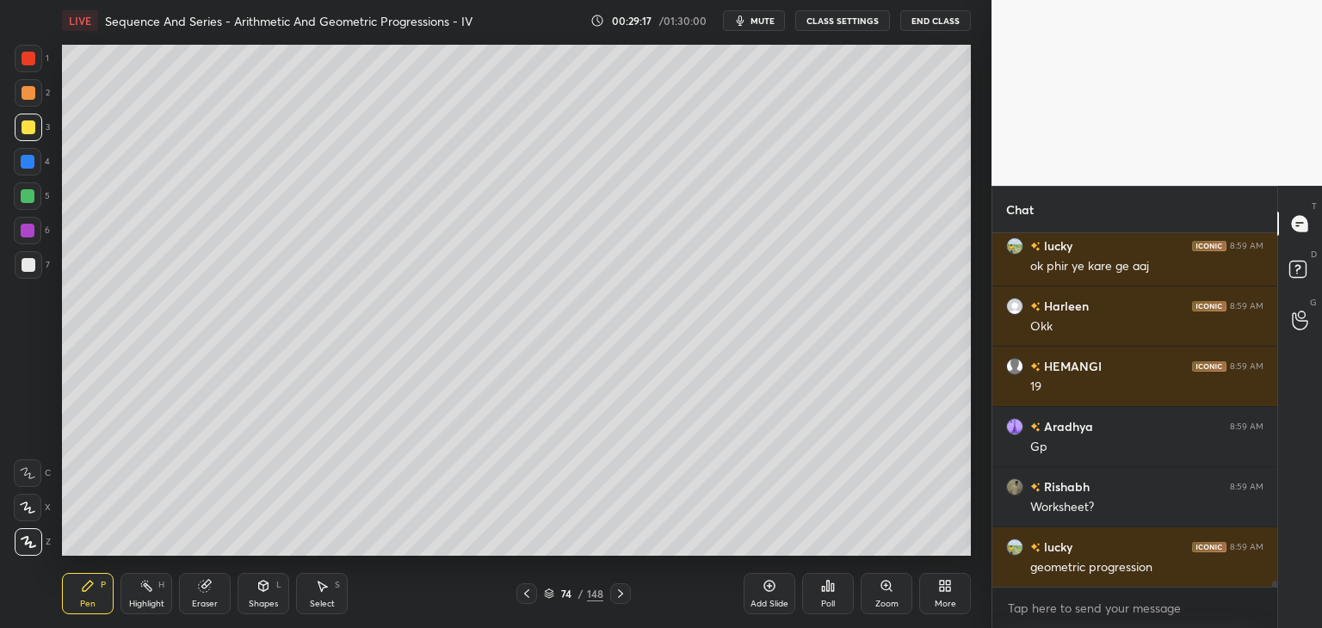
drag, startPoint x: 37, startPoint y: 262, endPoint x: 55, endPoint y: 257, distance: 18.8
click at [38, 262] on div at bounding box center [29, 265] width 28 height 28
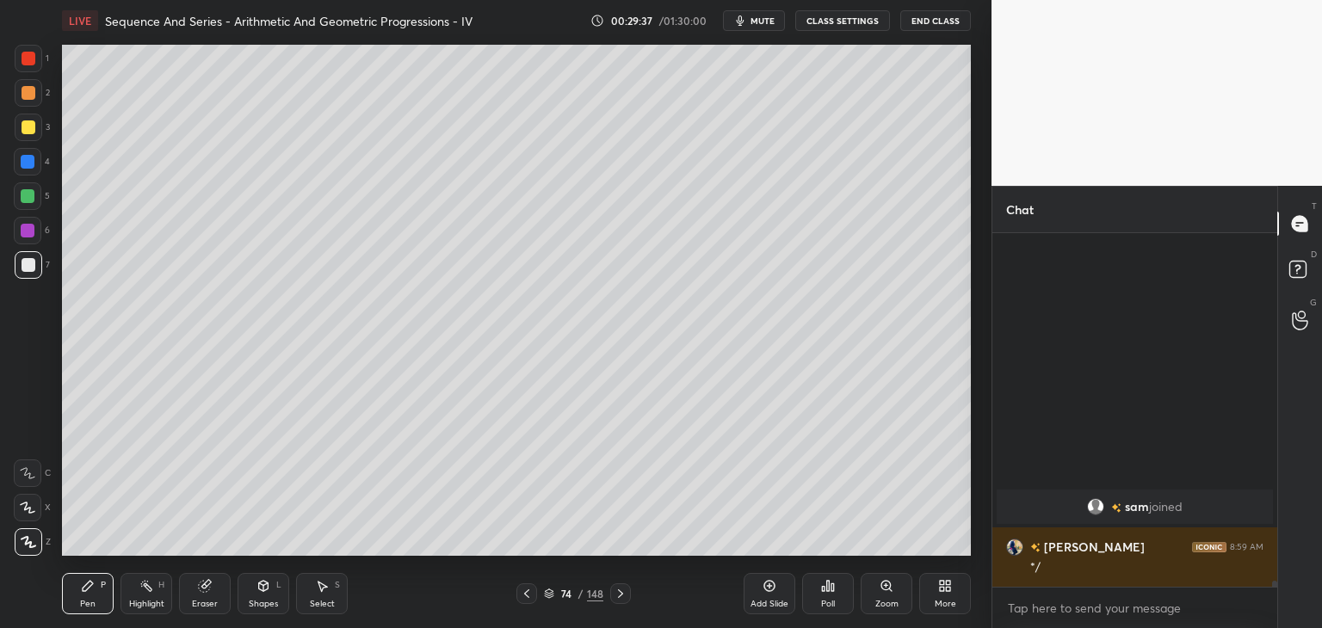
scroll to position [21615, 0]
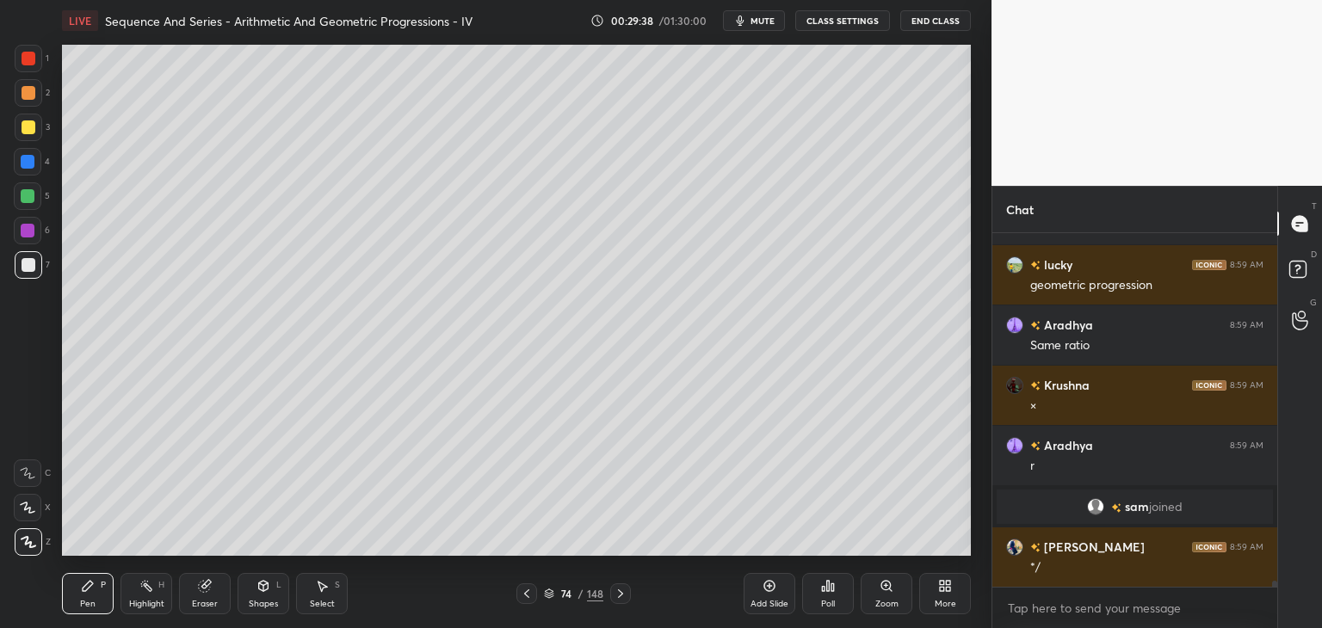
drag, startPoint x: 31, startPoint y: 126, endPoint x: 50, endPoint y: 135, distance: 21.2
click at [31, 127] on div at bounding box center [29, 127] width 14 height 14
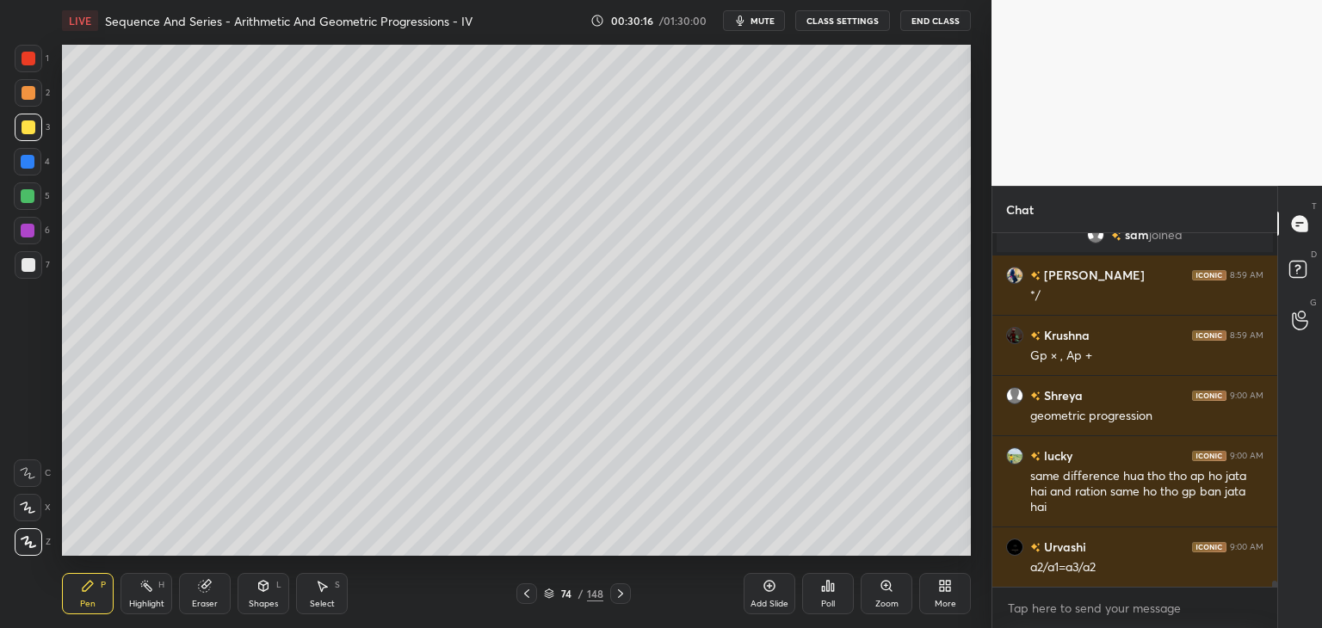
scroll to position [21929, 0]
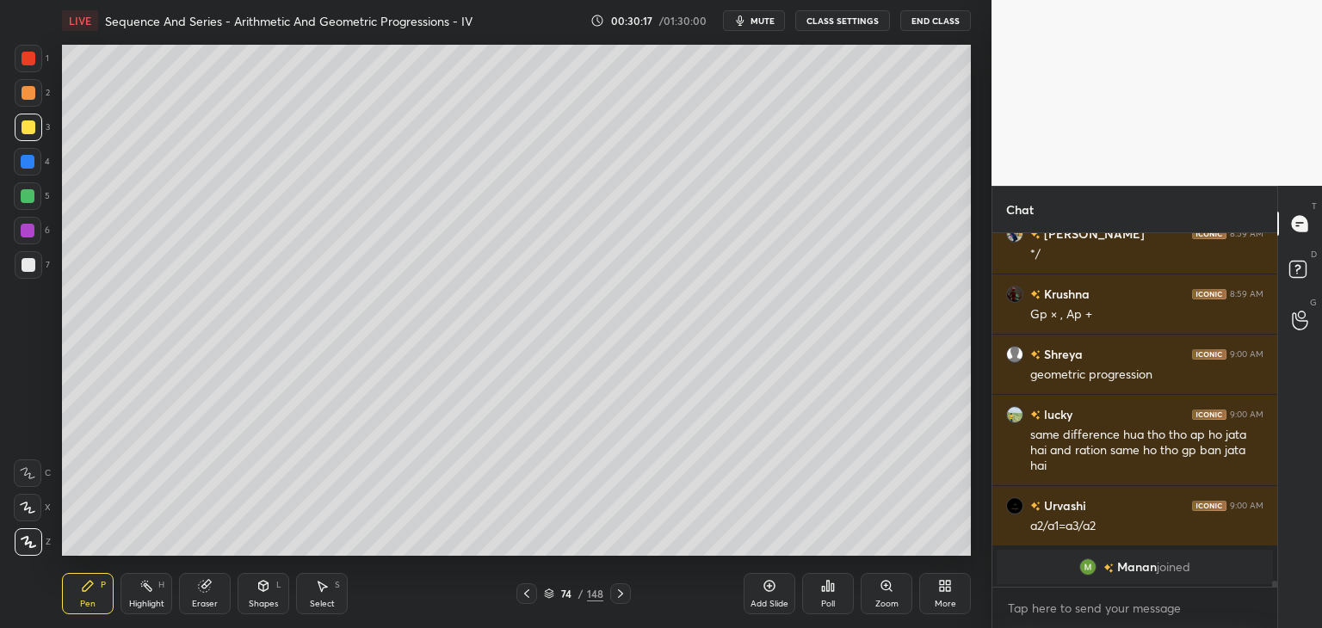
drag, startPoint x: 321, startPoint y: 587, endPoint x: 331, endPoint y: 575, distance: 15.9
click at [321, 588] on icon at bounding box center [322, 587] width 9 height 10
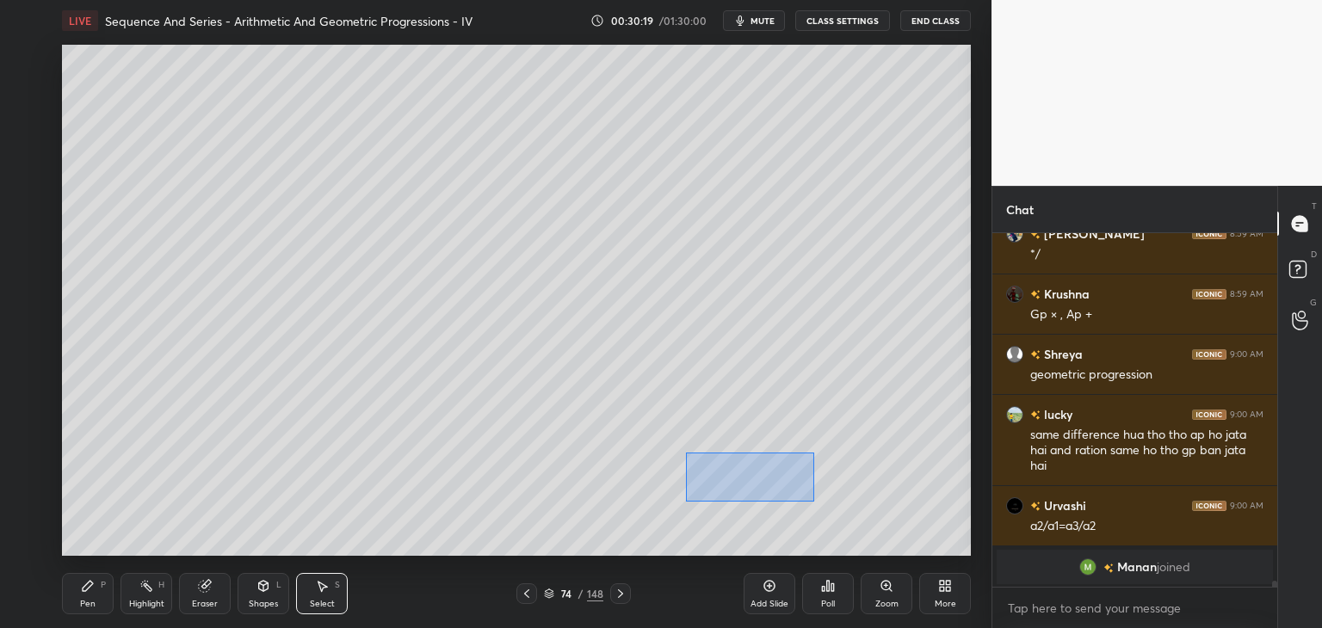
drag, startPoint x: 713, startPoint y: 479, endPoint x: 816, endPoint y: 500, distance: 105.3
click at [814, 501] on div "0 ° Undo Copy Paste here Duplicate Duplicate to new slide Delete" at bounding box center [516, 300] width 909 height 511
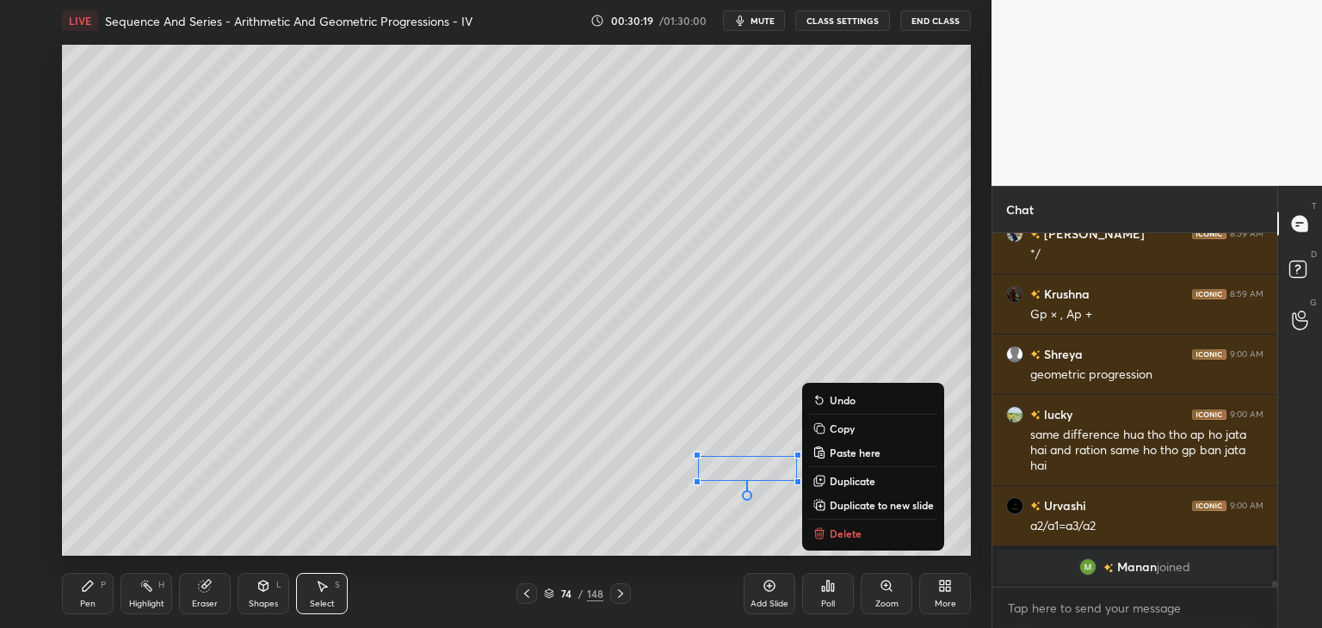
click at [851, 535] on p "Delete" at bounding box center [846, 534] width 32 height 14
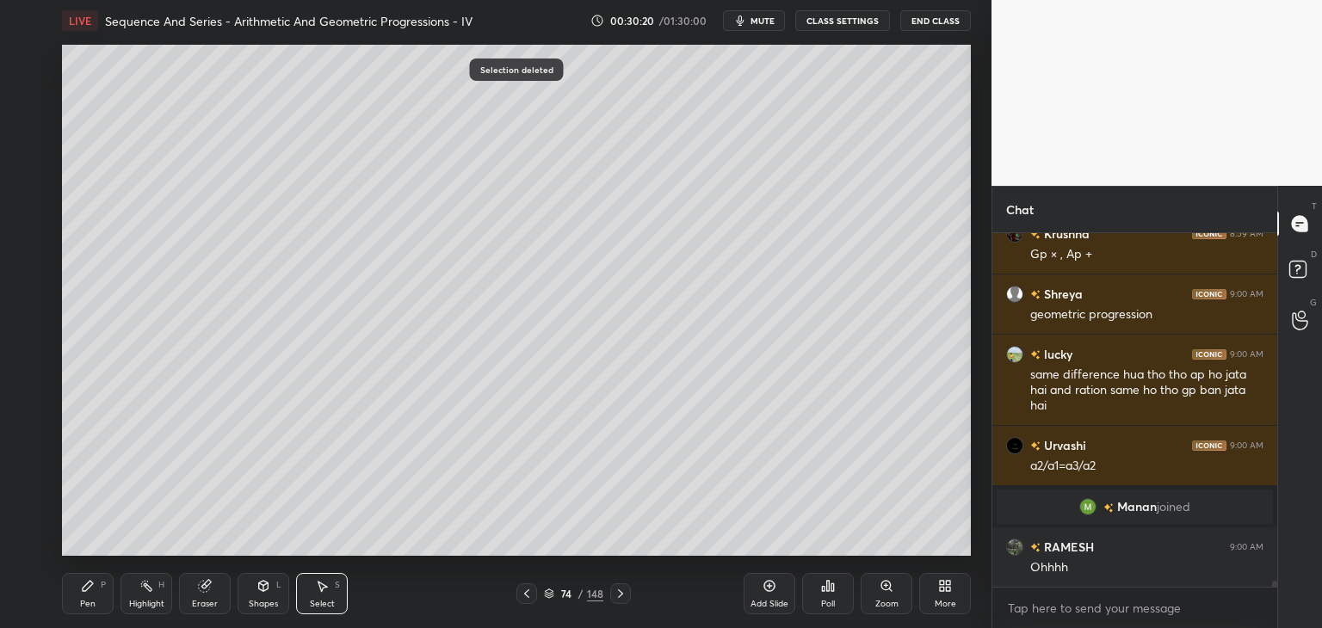
scroll to position [21849, 0]
click at [81, 604] on div "Pen P" at bounding box center [88, 593] width 52 height 41
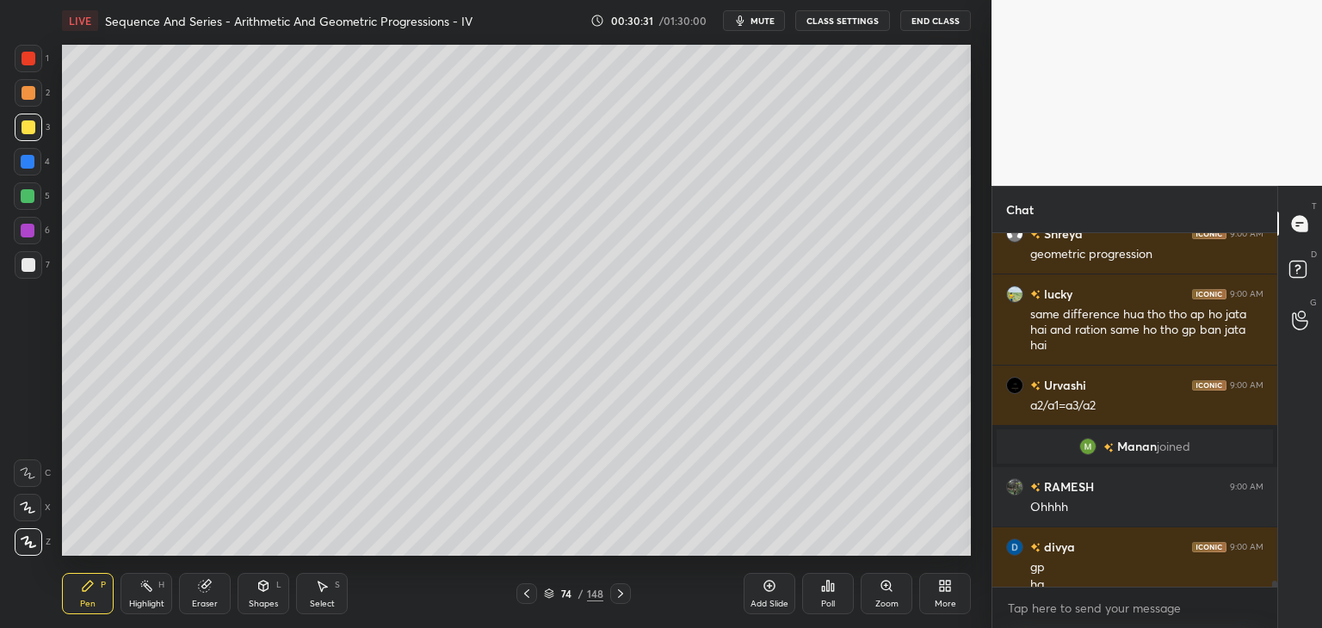
scroll to position [21927, 0]
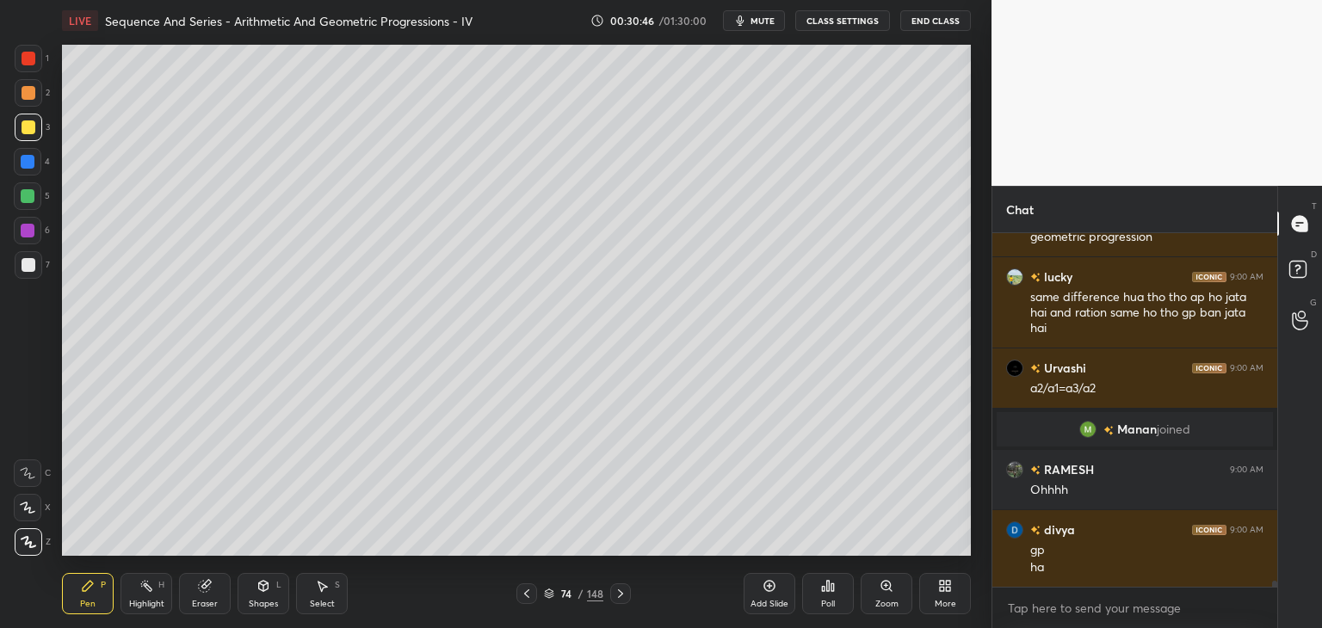
click at [534, 592] on div at bounding box center [526, 593] width 21 height 21
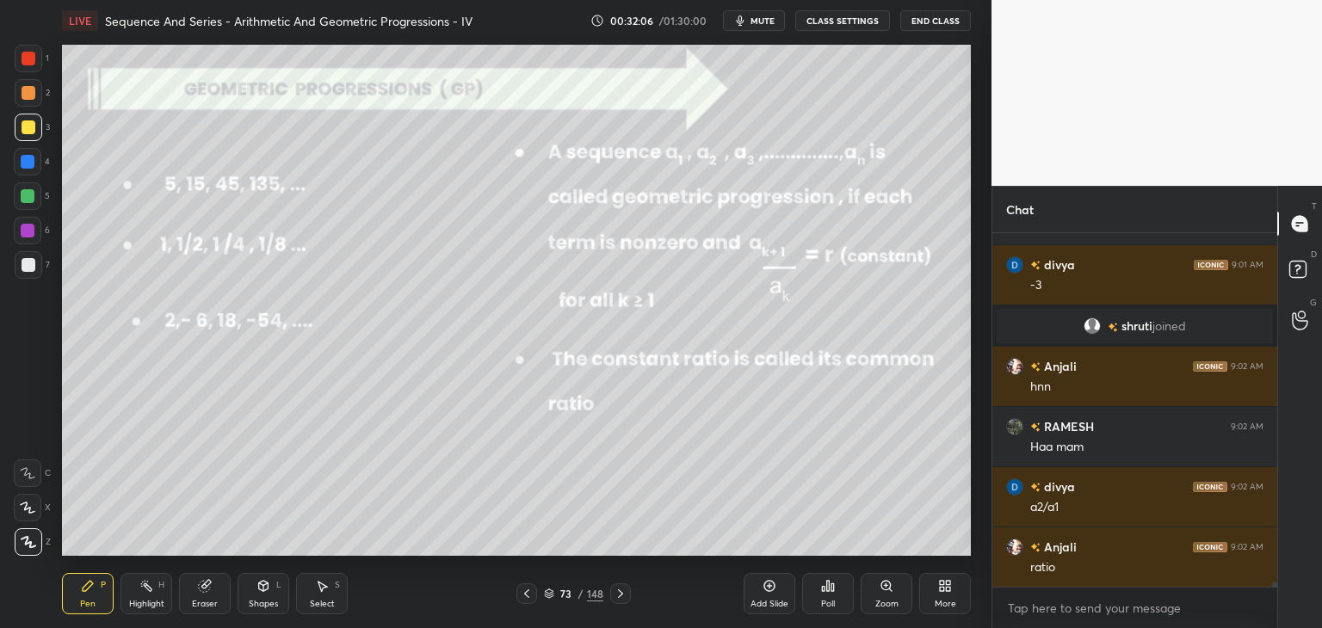
scroll to position [22653, 0]
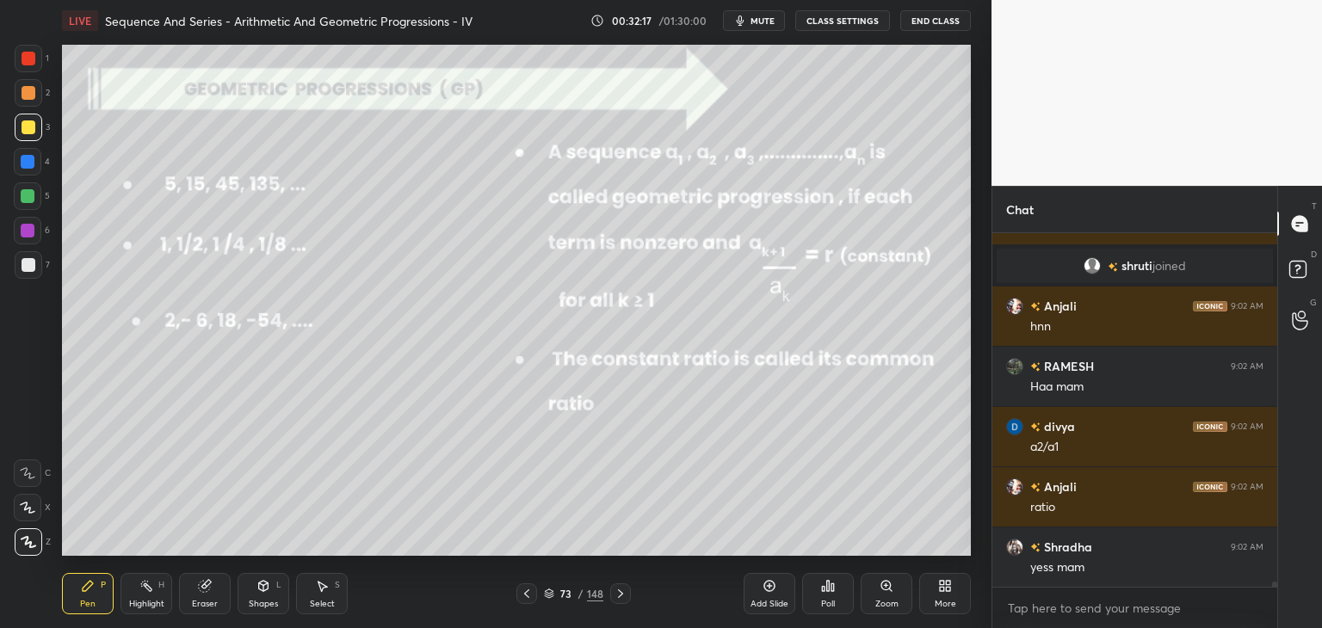
drag, startPoint x: 203, startPoint y: 603, endPoint x: 211, endPoint y: 597, distance: 9.8
click at [202, 603] on div "Eraser" at bounding box center [205, 604] width 26 height 9
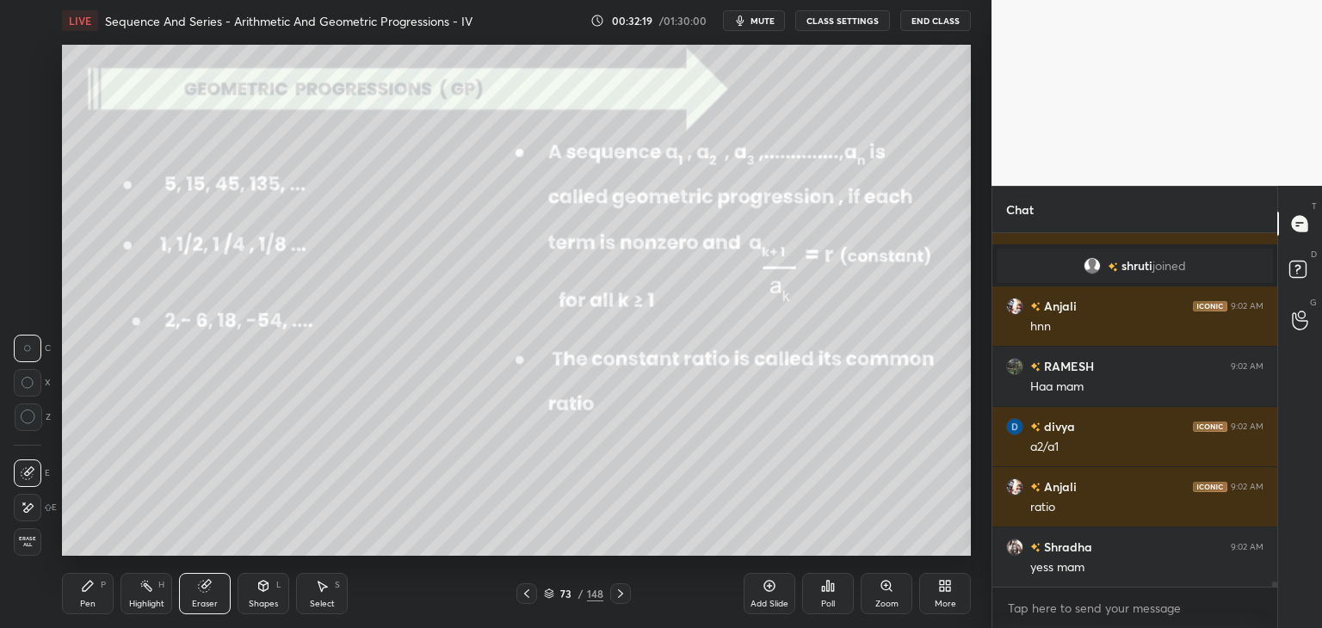
click at [88, 602] on div "Pen" at bounding box center [87, 604] width 15 height 9
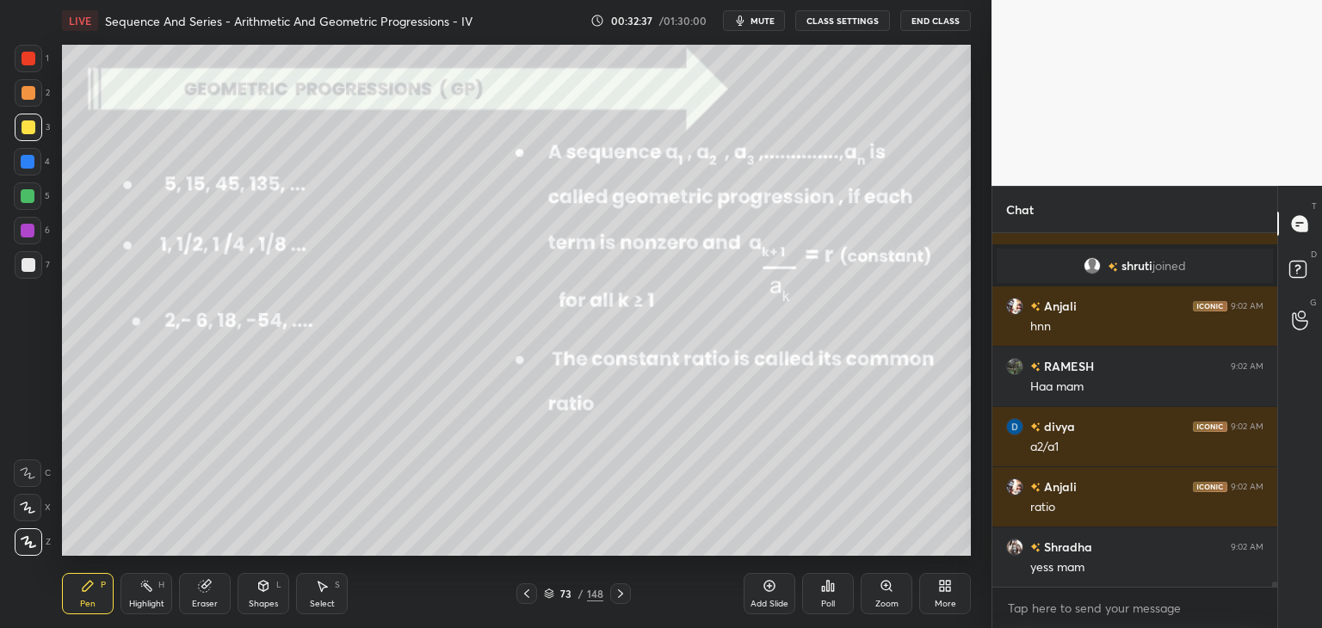
drag, startPoint x: 77, startPoint y: 595, endPoint x: 69, endPoint y: 569, distance: 27.2
click at [77, 597] on div "Pen P" at bounding box center [88, 593] width 52 height 41
click at [25, 56] on div at bounding box center [29, 59] width 14 height 14
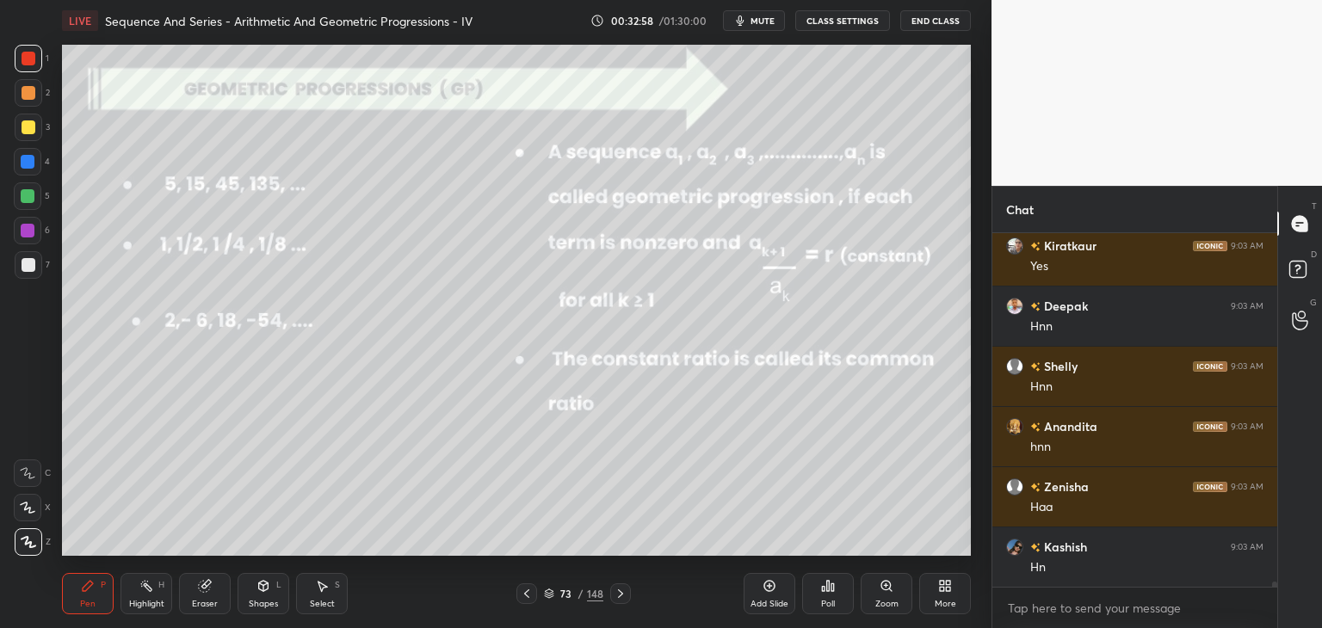
scroll to position [23256, 0]
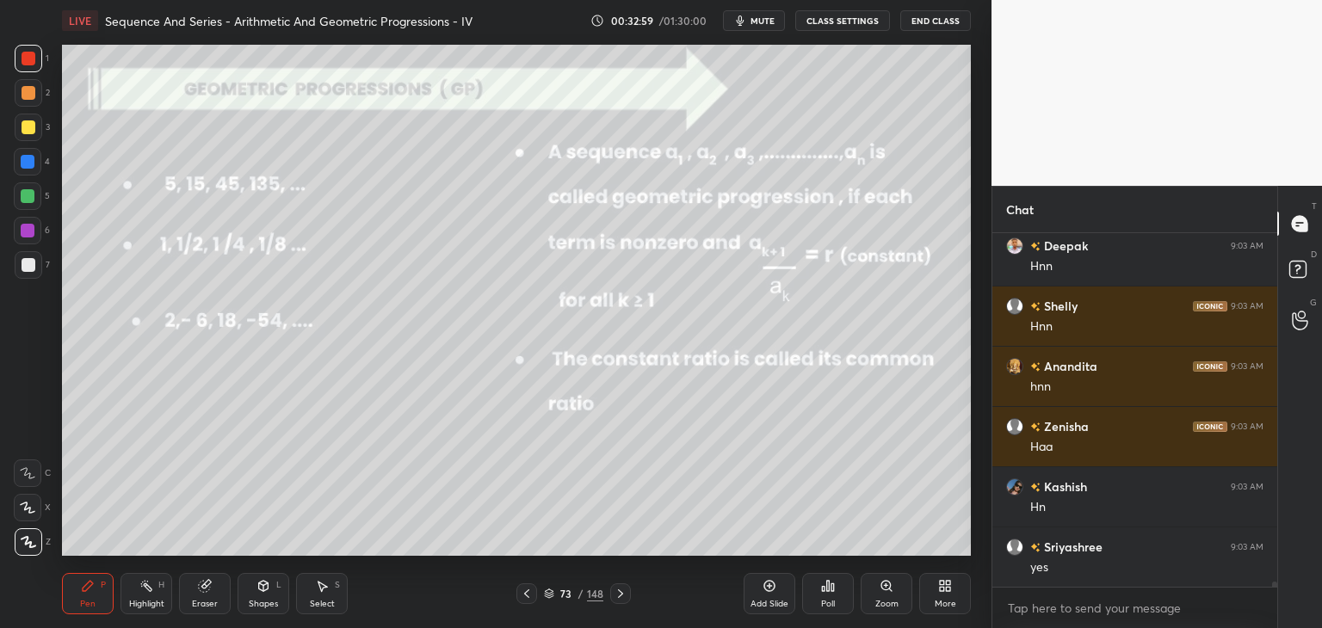
click at [620, 593] on icon at bounding box center [621, 594] width 14 height 14
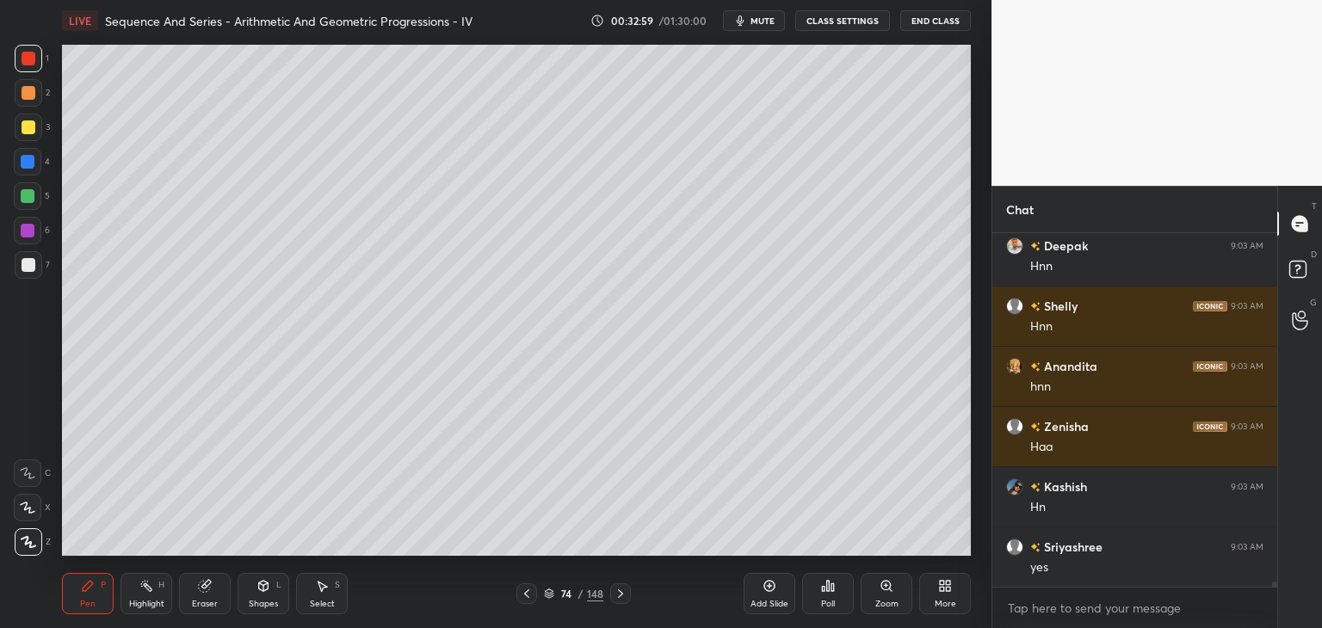
scroll to position [23316, 0]
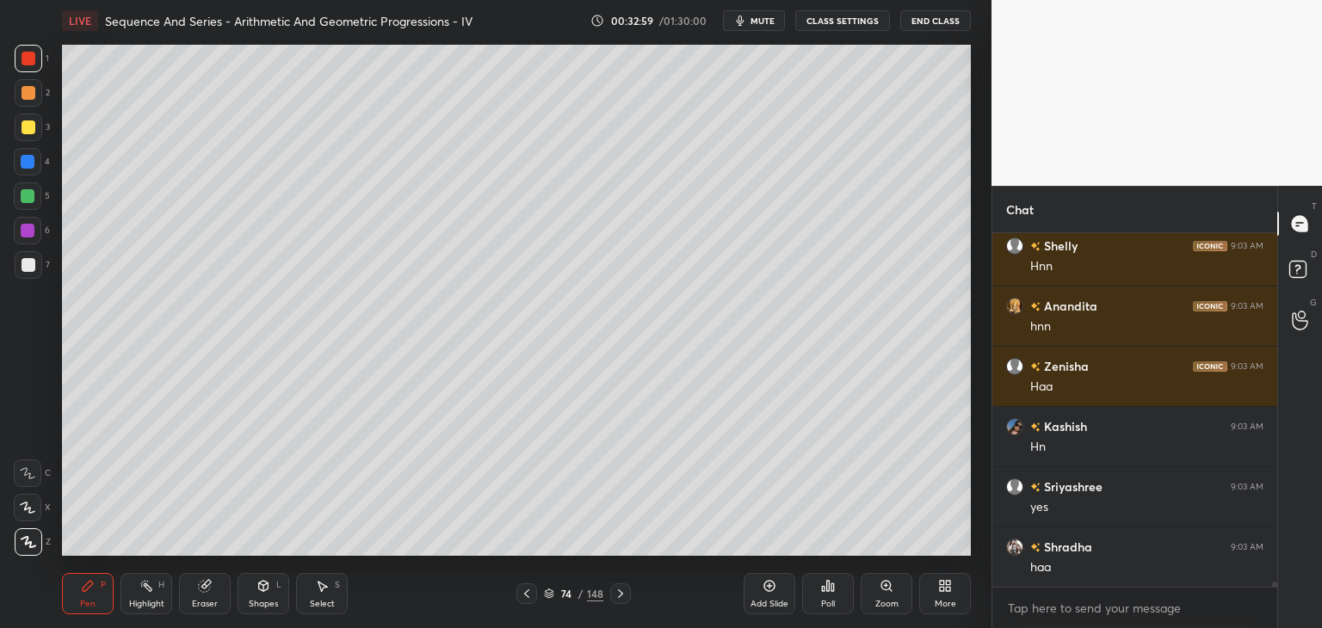
click at [620, 593] on icon at bounding box center [621, 594] width 14 height 14
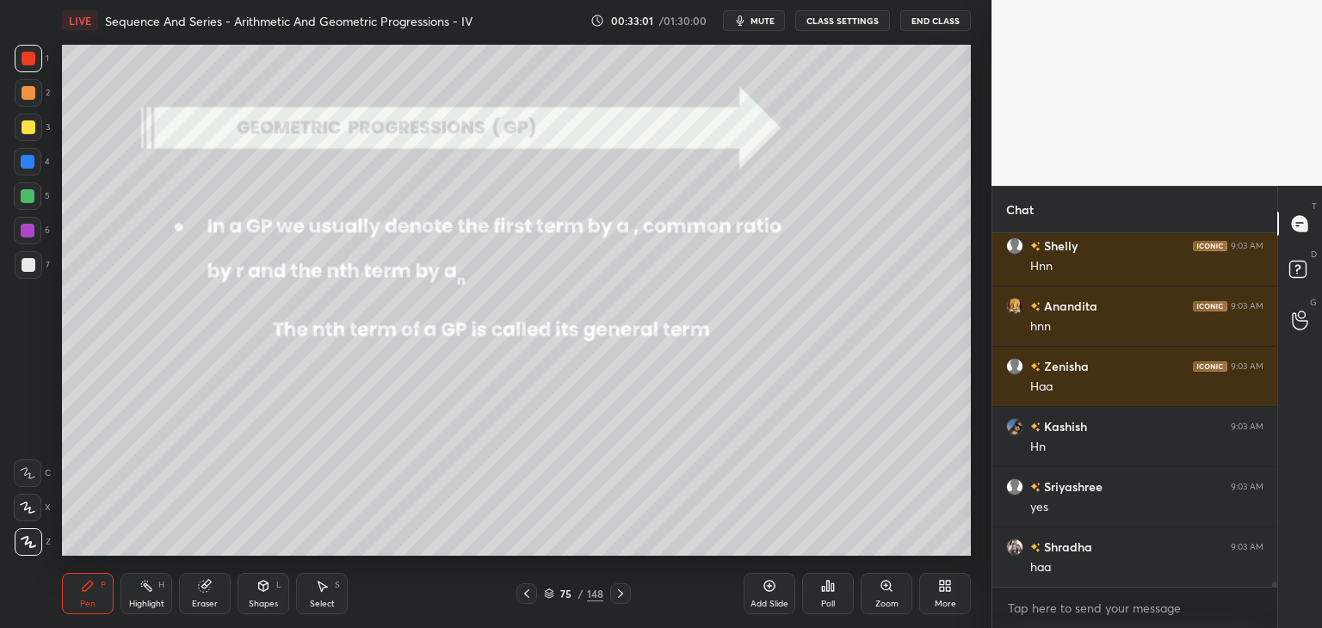
click at [620, 592] on icon at bounding box center [621, 594] width 14 height 14
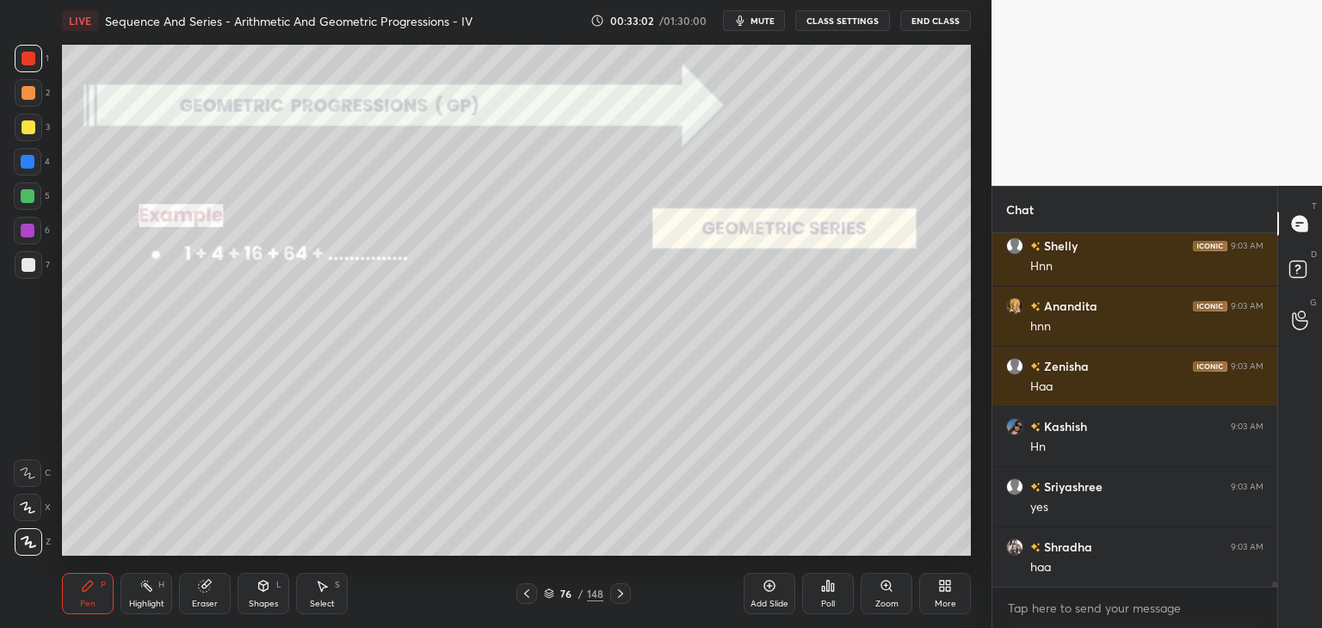
click at [623, 598] on icon at bounding box center [621, 594] width 14 height 14
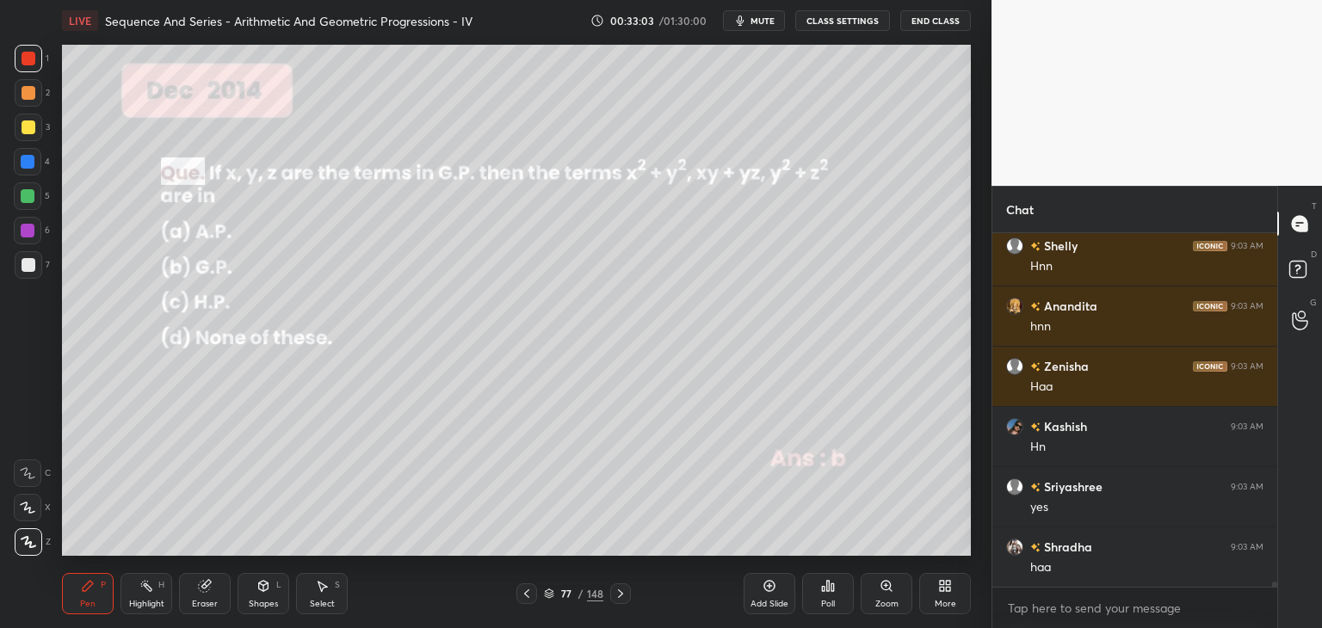
scroll to position [23376, 0]
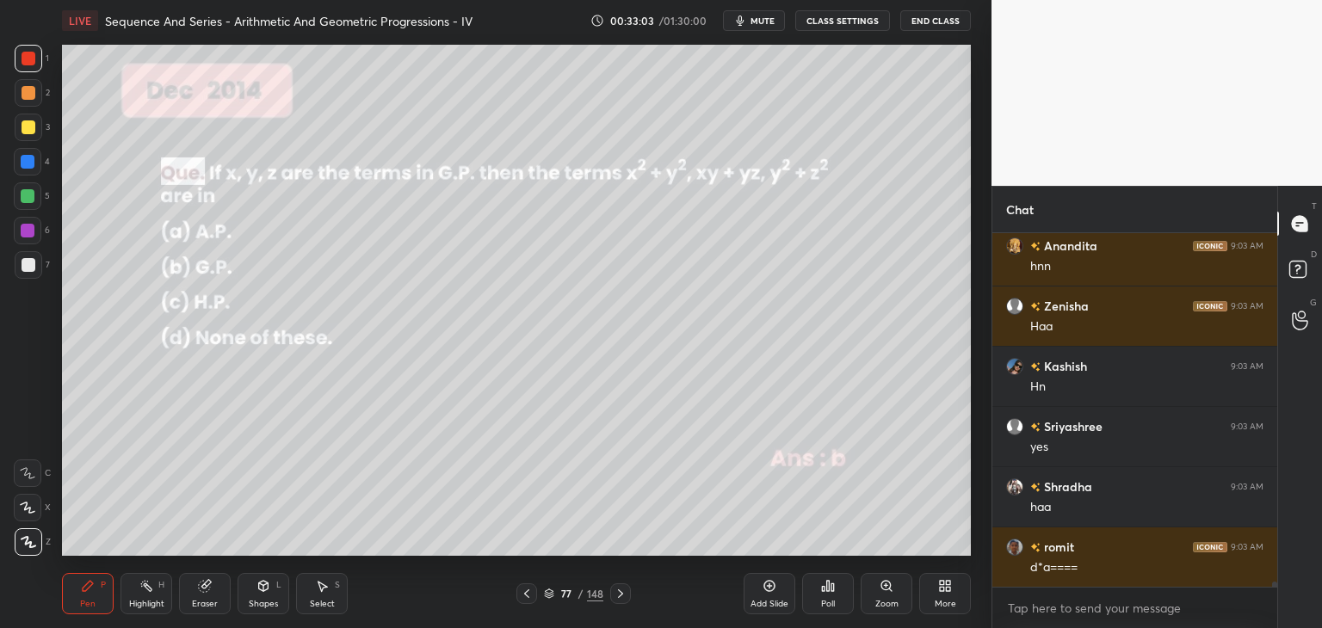
click at [525, 596] on icon at bounding box center [527, 594] width 14 height 14
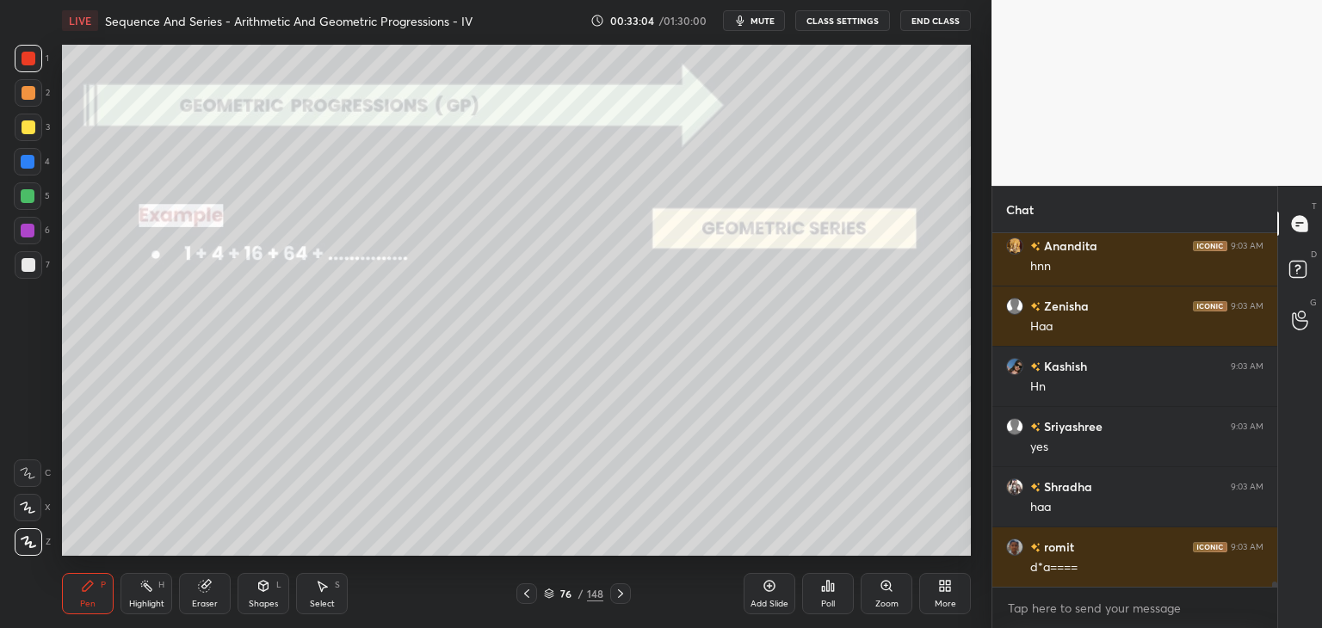
click at [529, 594] on icon at bounding box center [527, 594] width 14 height 14
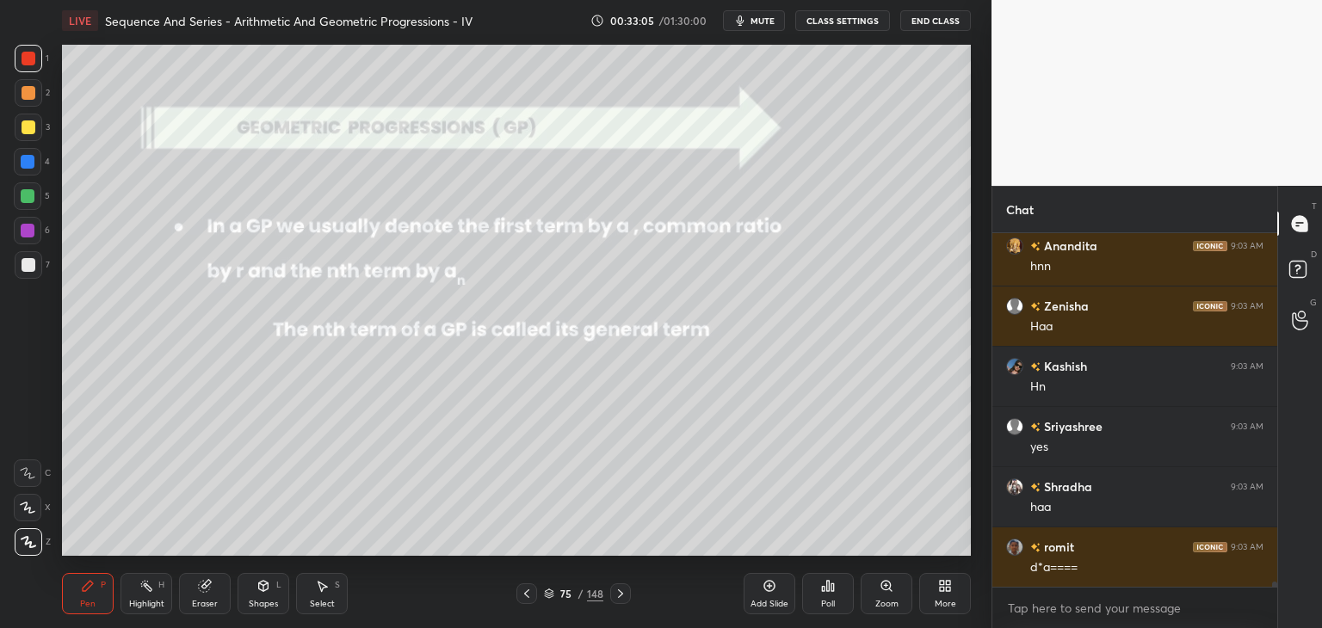
click at [764, 596] on div "Add Slide" at bounding box center [770, 593] width 52 height 41
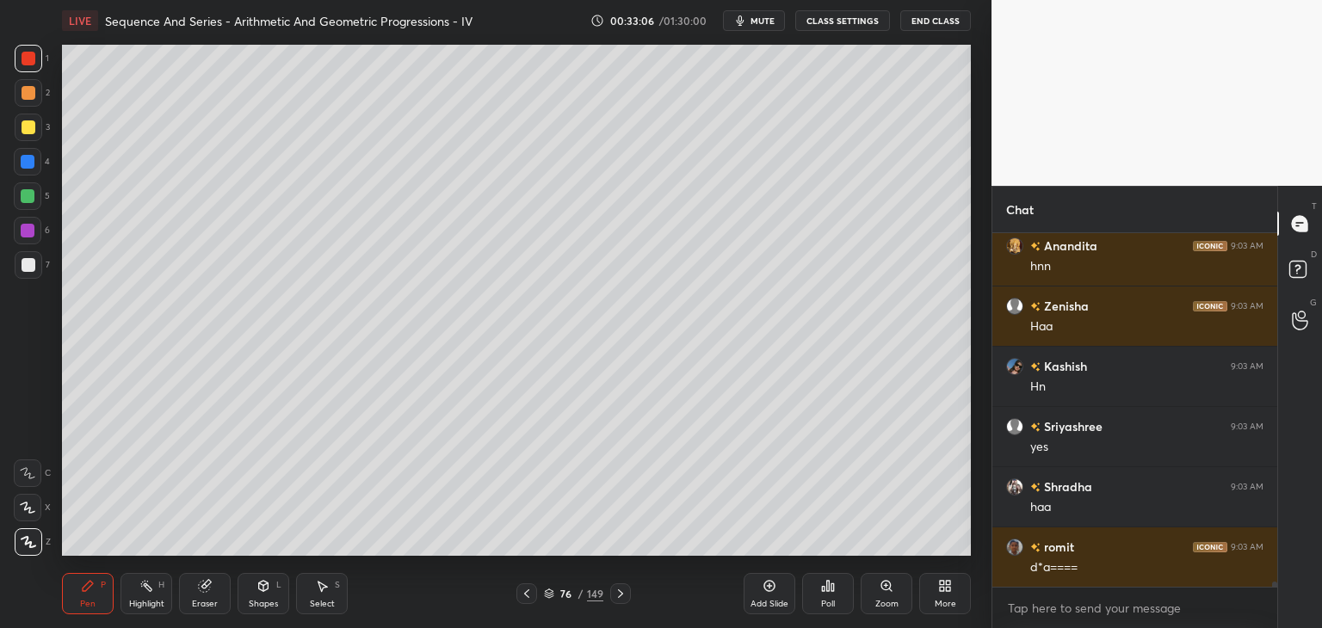
click at [41, 258] on div at bounding box center [29, 265] width 28 height 28
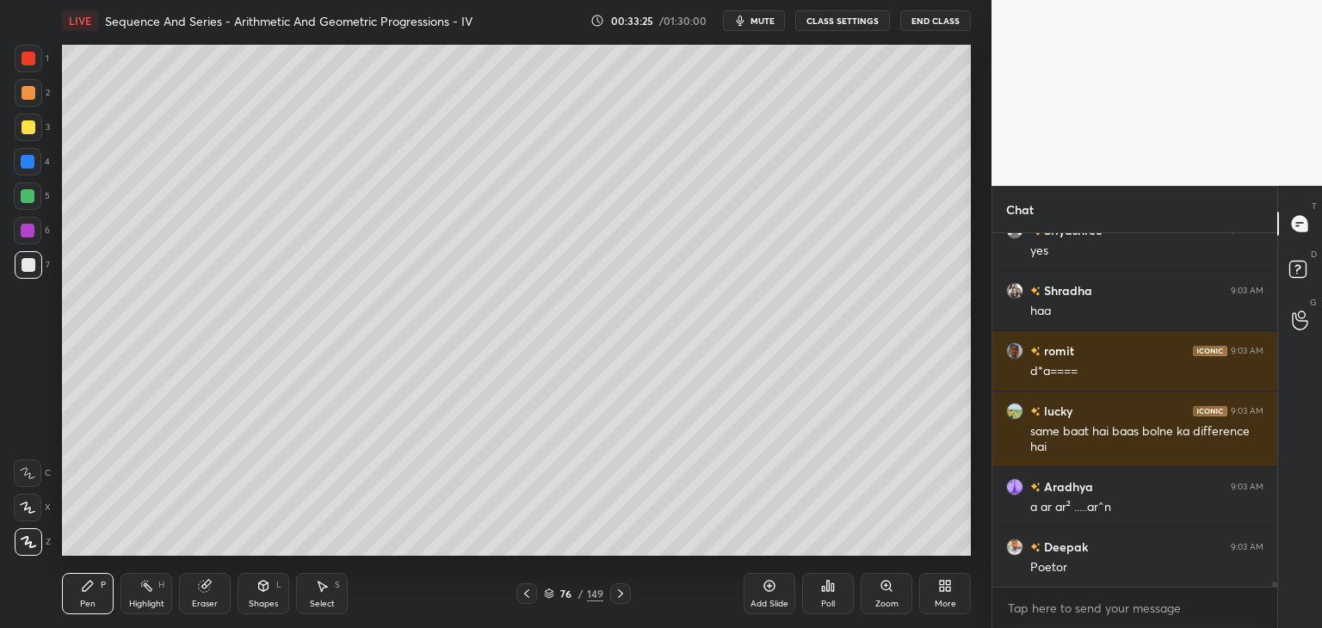
scroll to position [23632, 0]
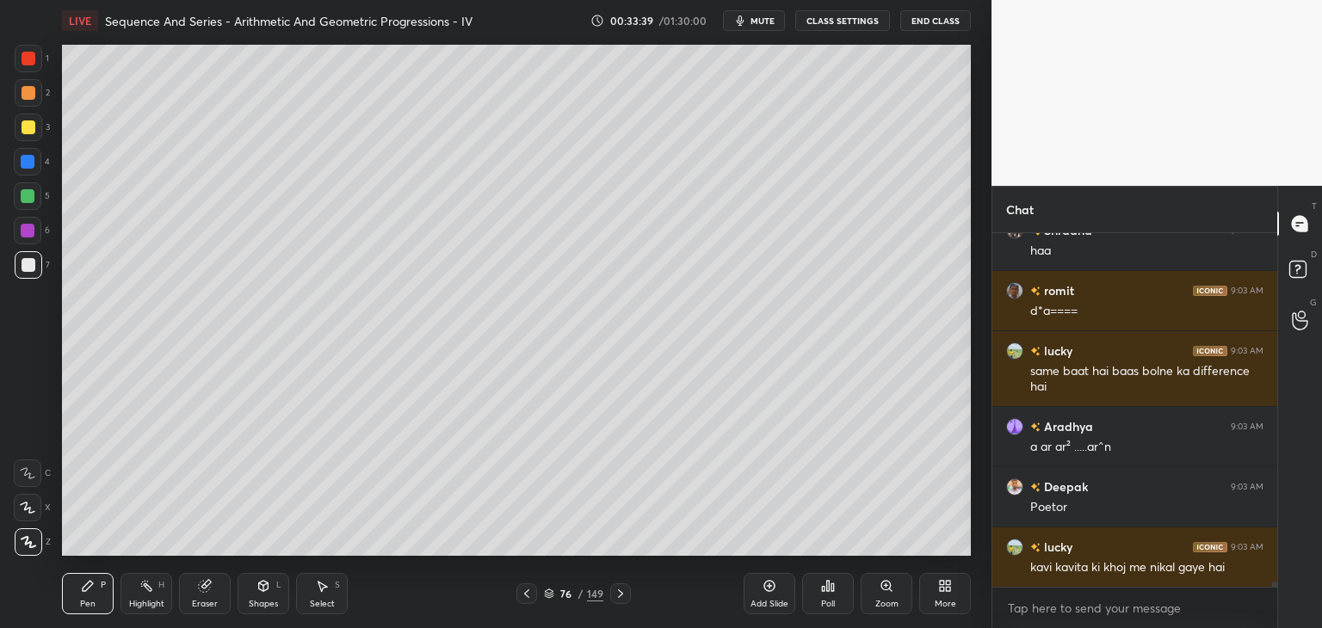
click at [32, 125] on div at bounding box center [29, 127] width 14 height 14
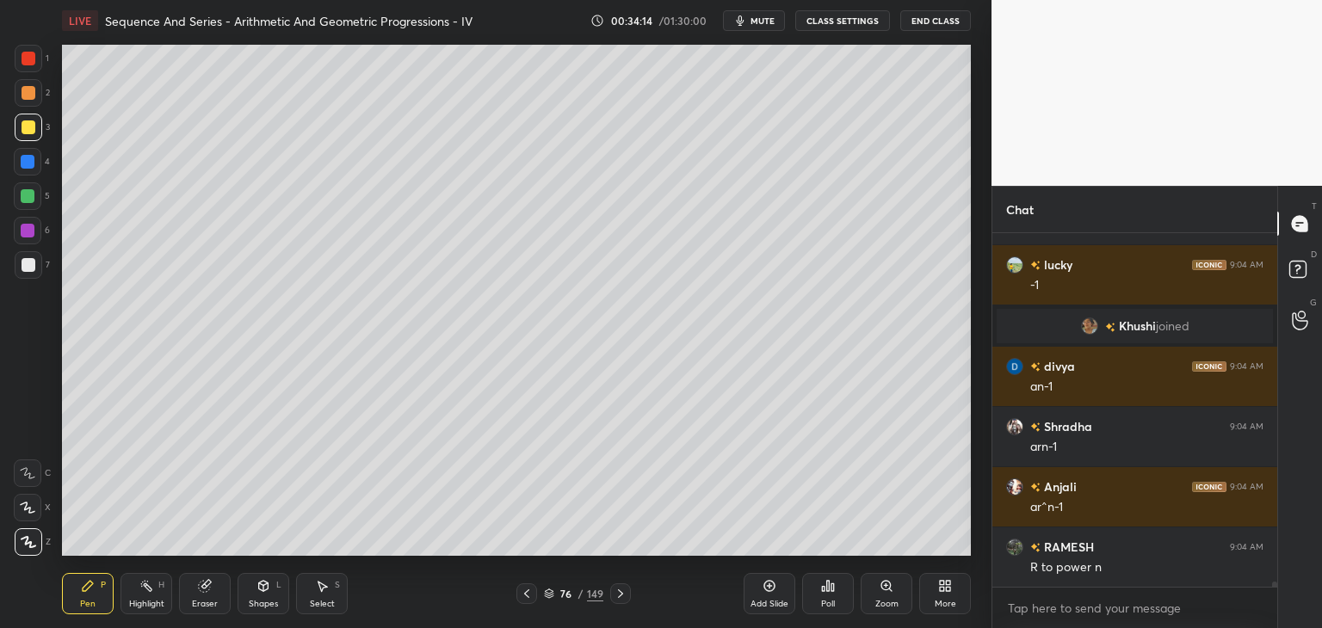
scroll to position [23737, 0]
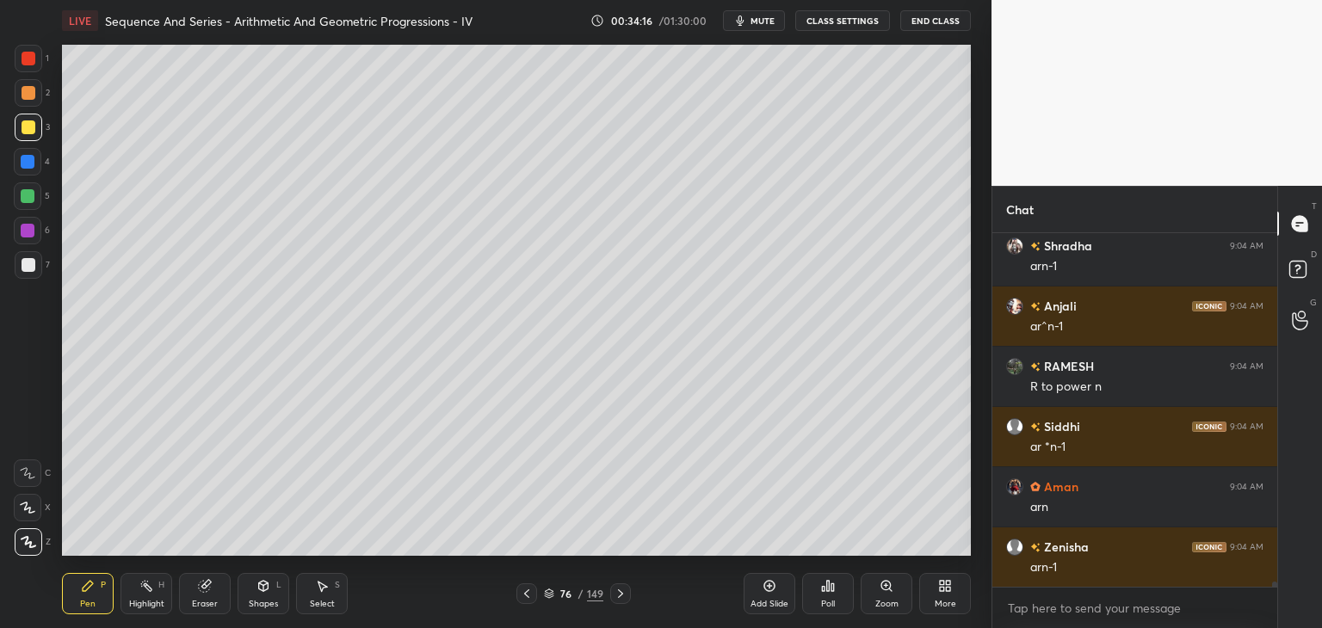
click at [28, 263] on div at bounding box center [29, 265] width 14 height 14
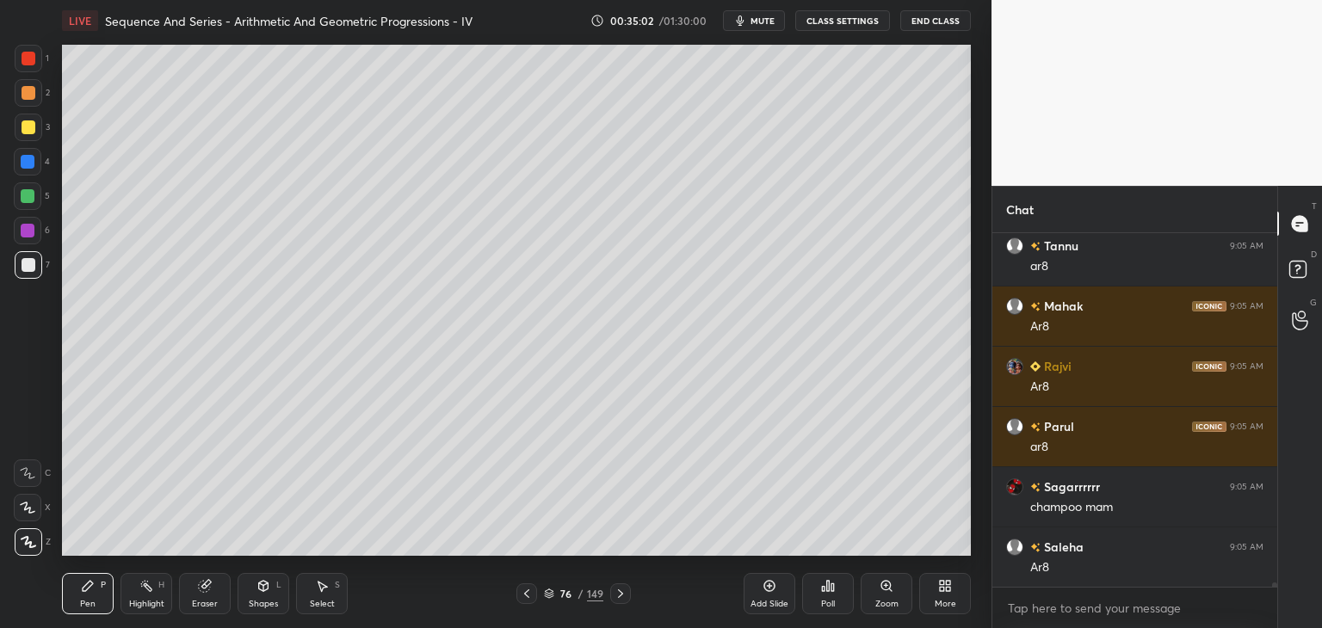
scroll to position [26319, 0]
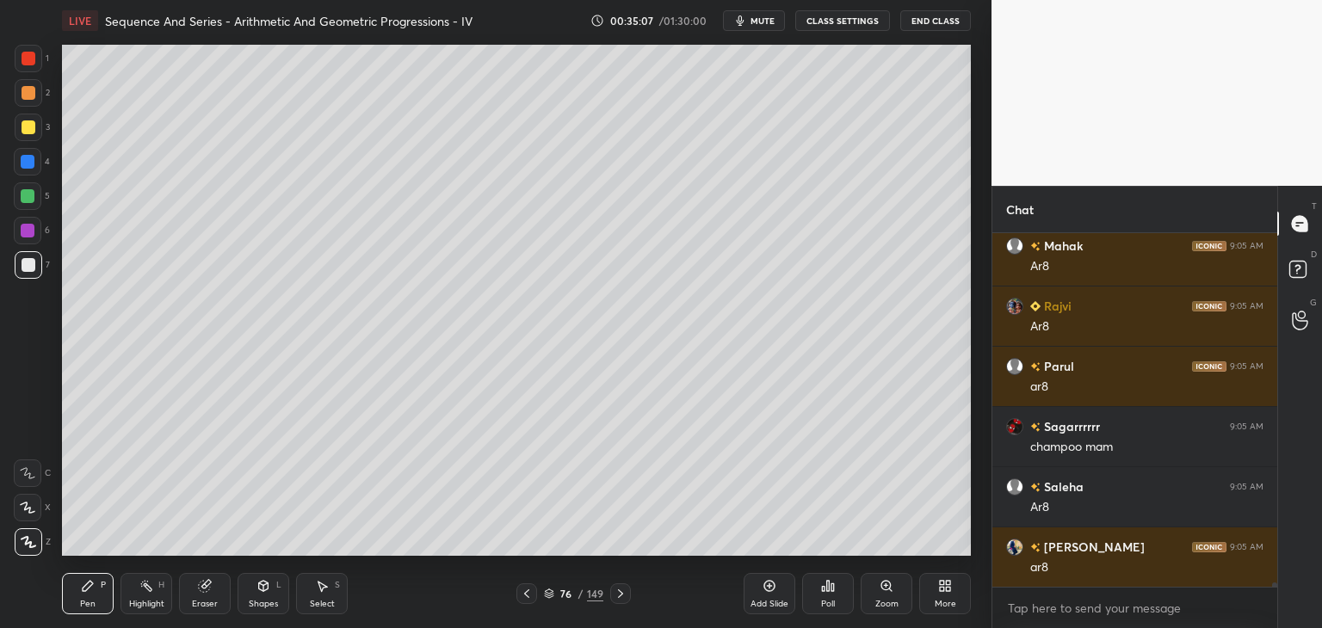
click at [530, 595] on icon at bounding box center [527, 594] width 14 height 14
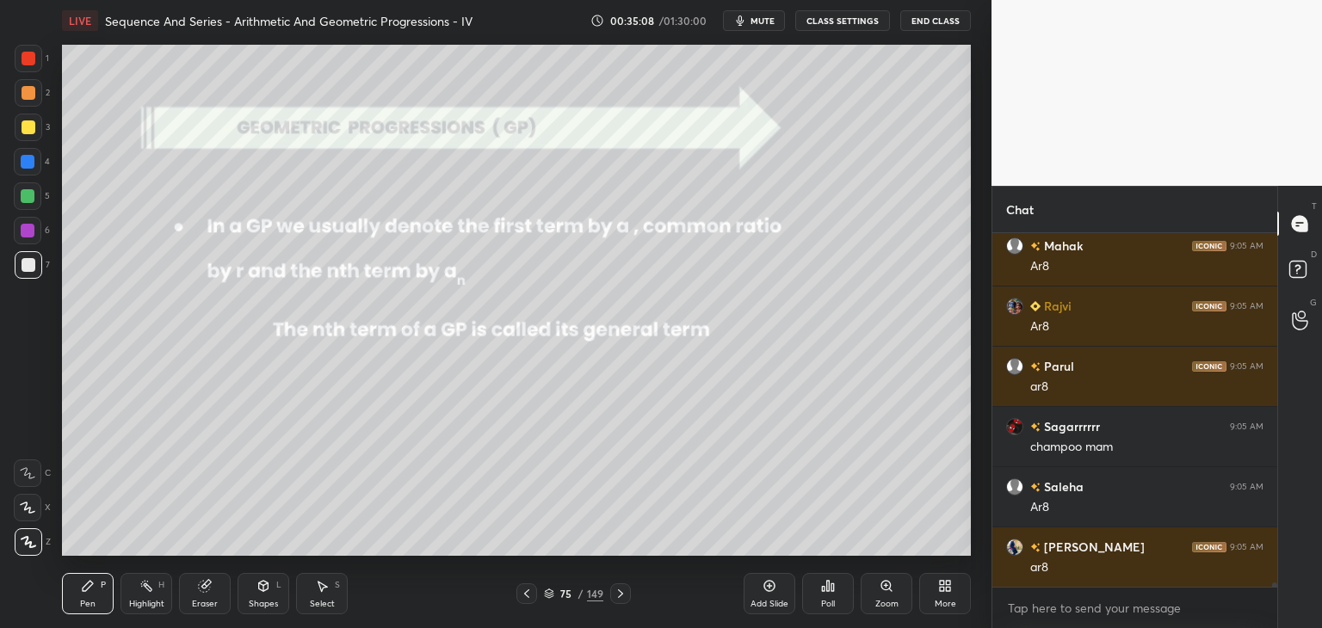
click at [530, 596] on icon at bounding box center [527, 594] width 14 height 14
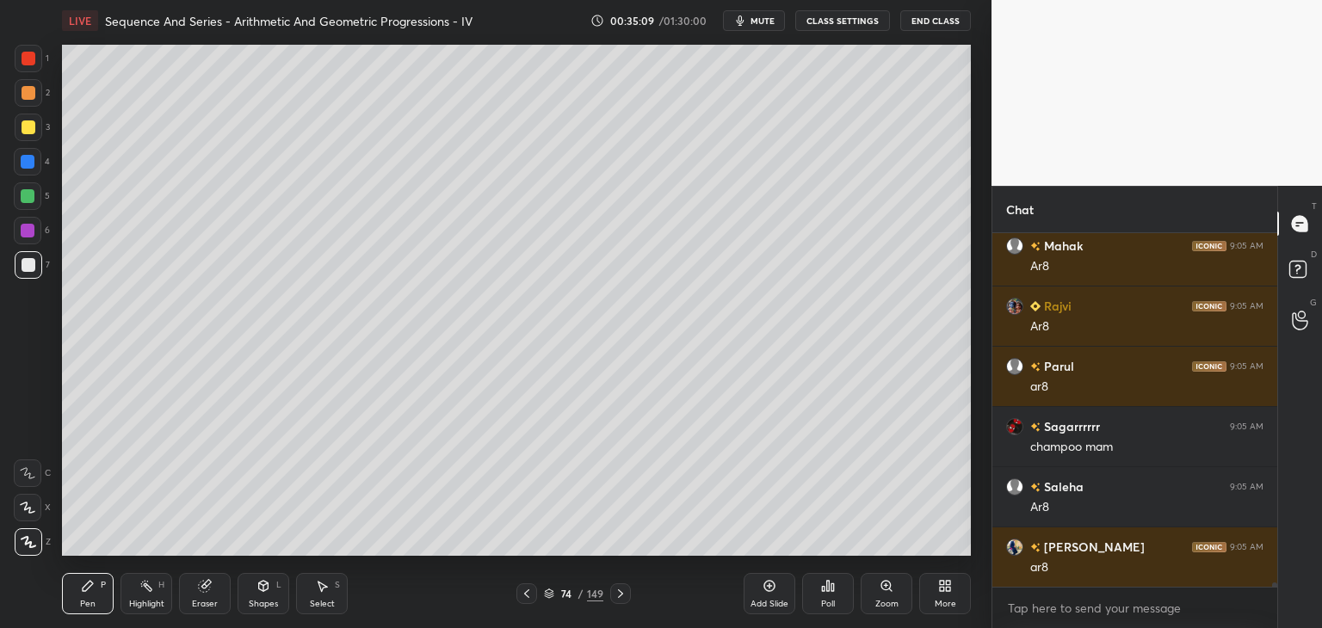
click at [620, 596] on icon at bounding box center [621, 594] width 14 height 14
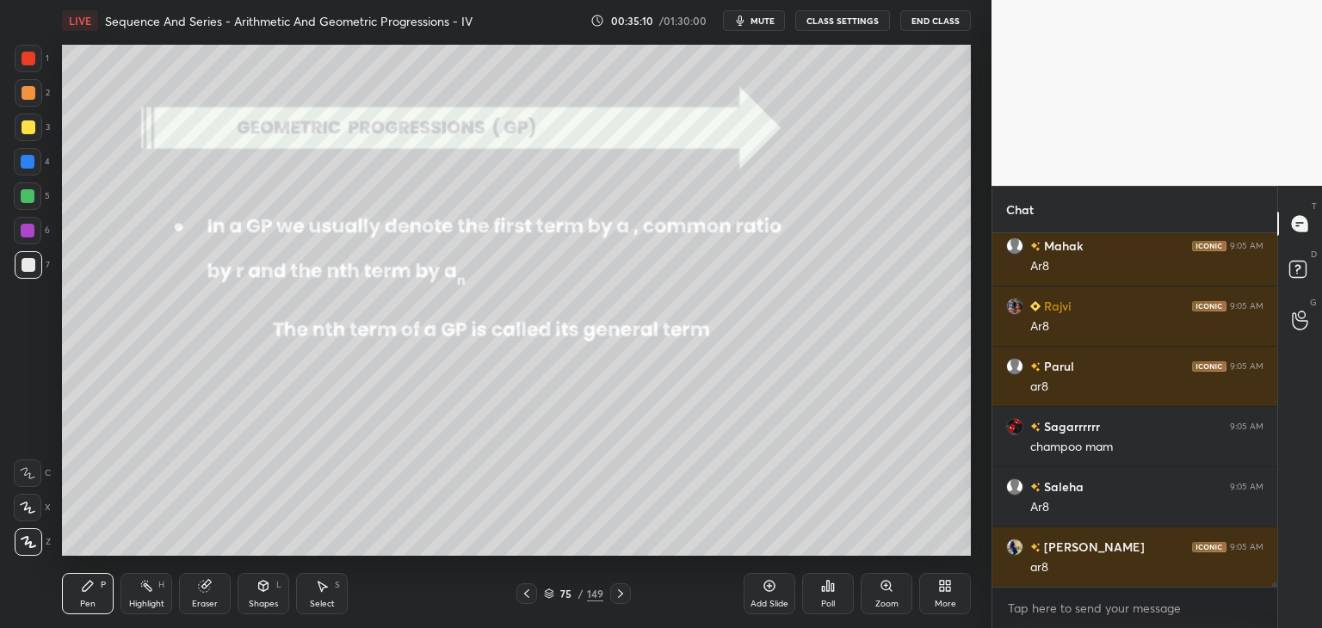
scroll to position [26379, 0]
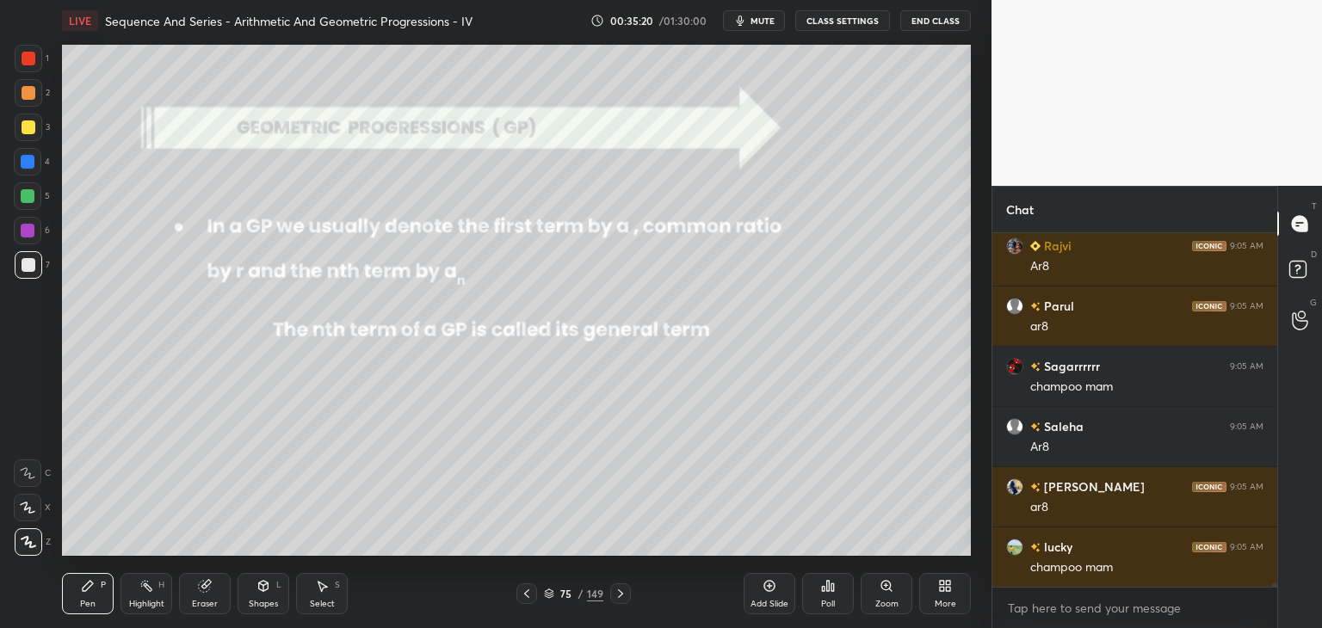
click at [618, 596] on icon at bounding box center [621, 594] width 14 height 14
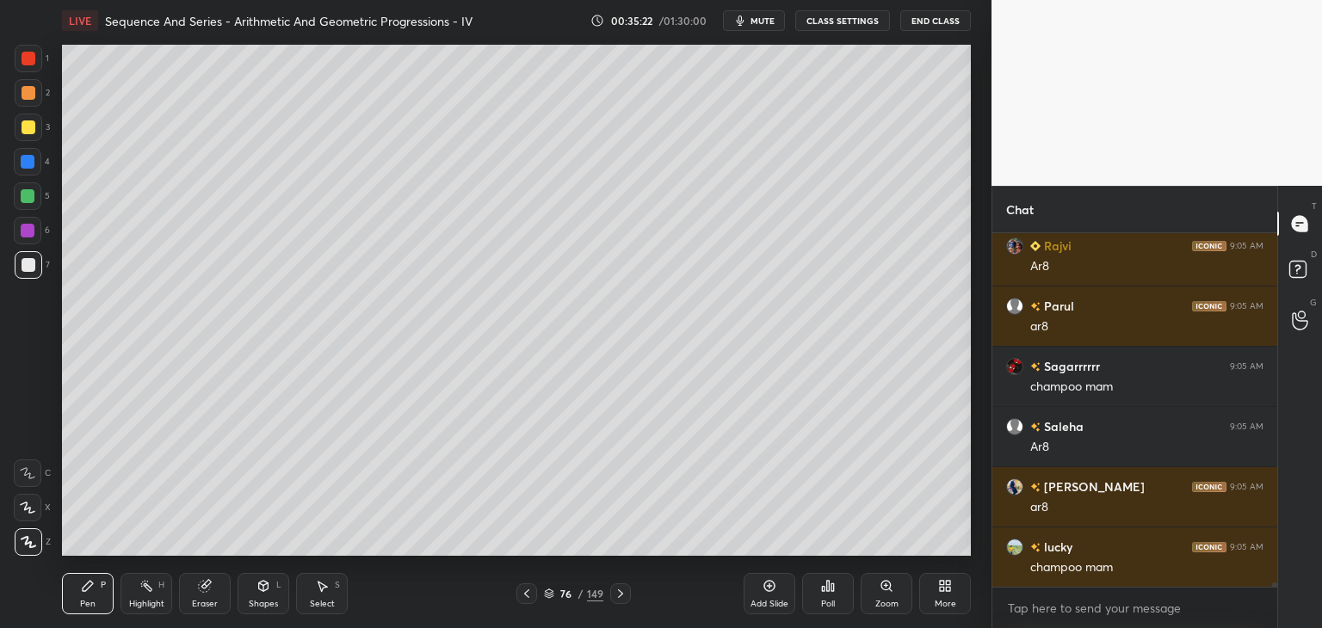
click at [528, 593] on icon at bounding box center [527, 594] width 14 height 14
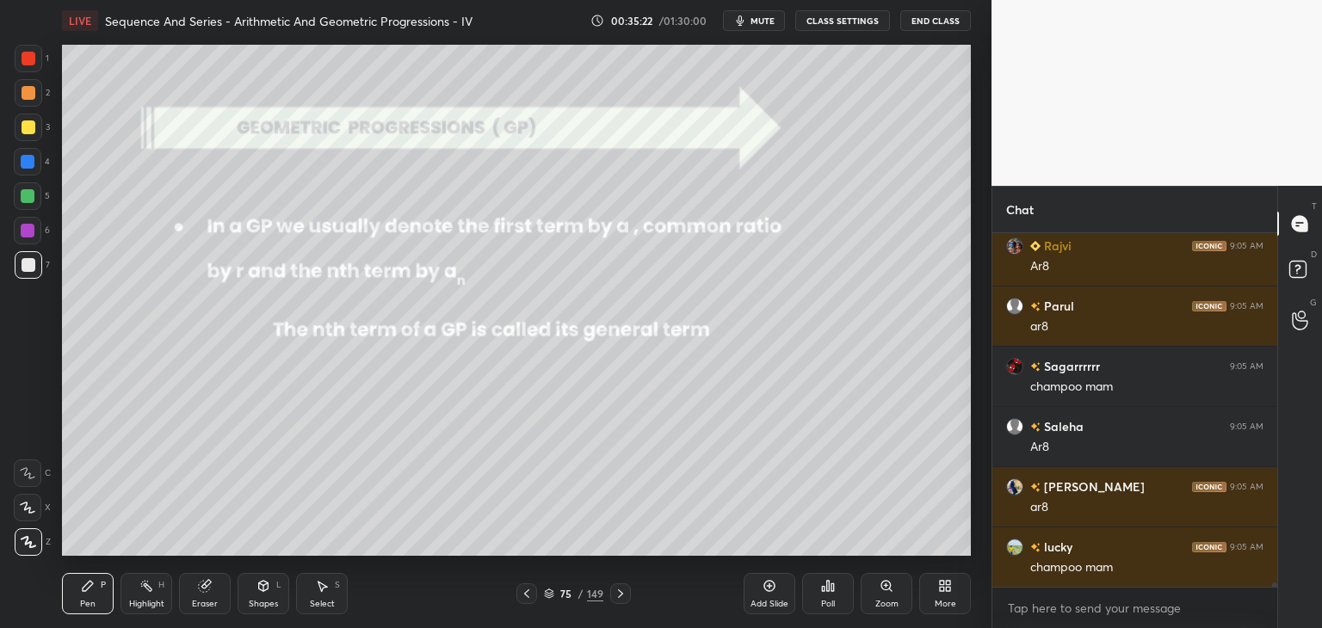
click at [526, 596] on icon at bounding box center [527, 594] width 14 height 14
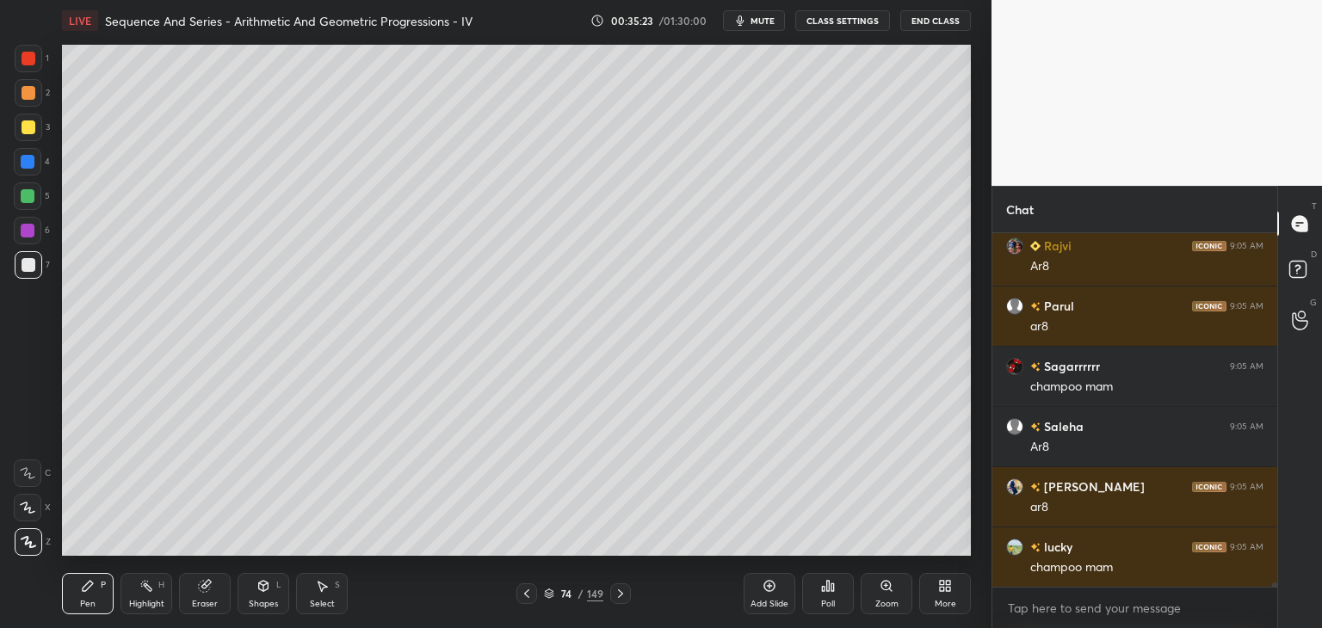
click at [526, 597] on icon at bounding box center [527, 594] width 14 height 14
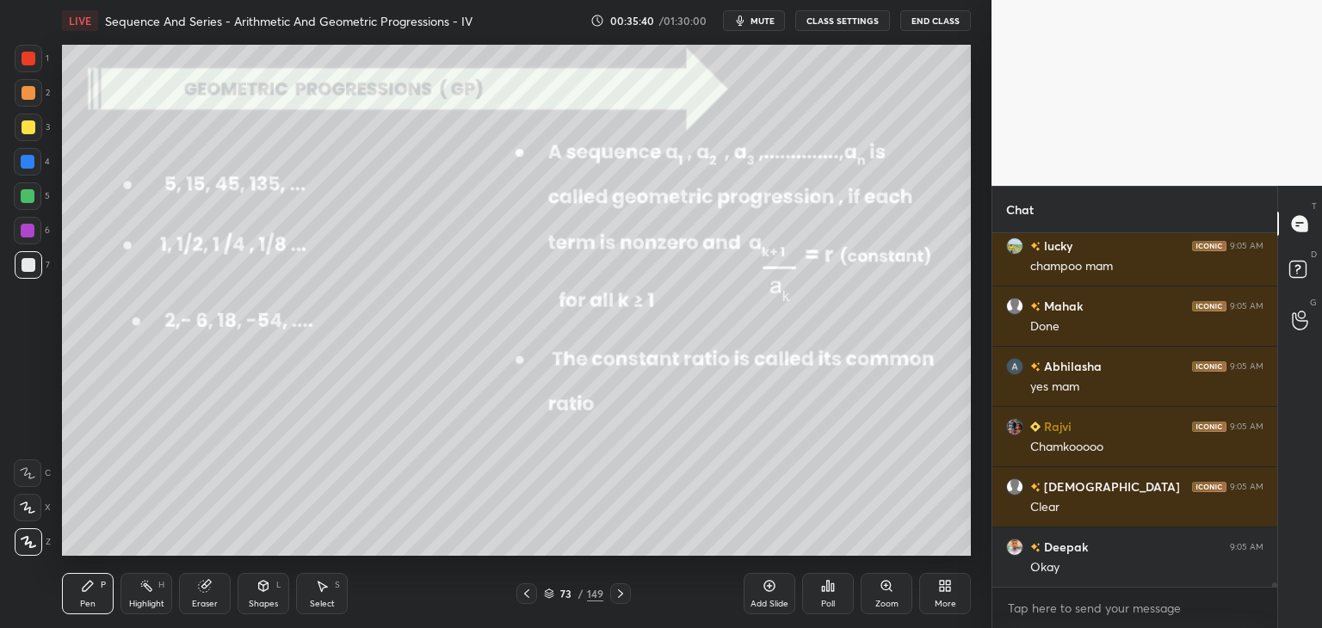
scroll to position [26741, 0]
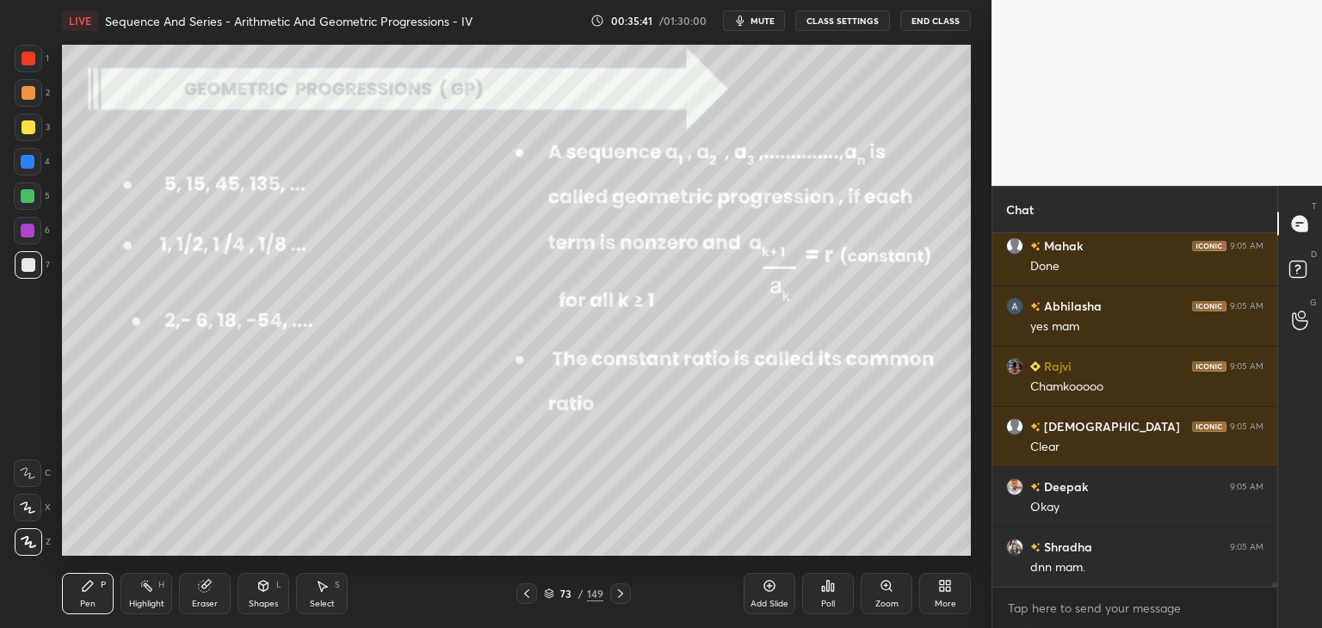
click at [617, 596] on icon at bounding box center [621, 594] width 14 height 14
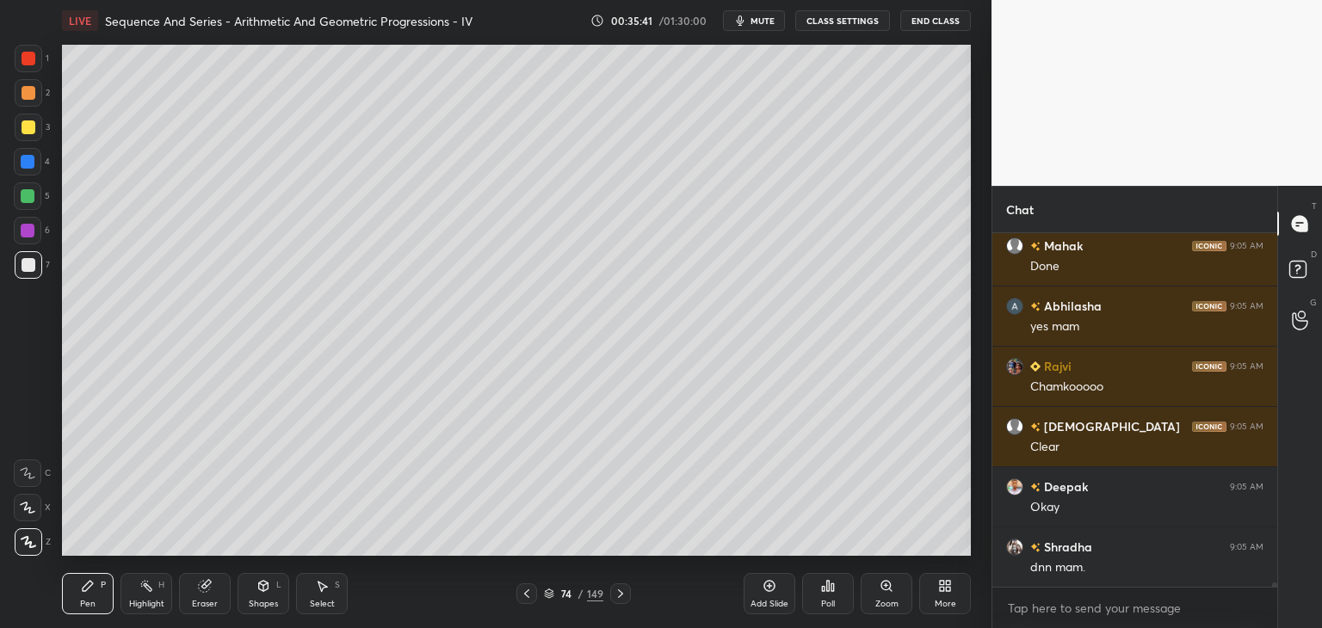
click at [616, 596] on icon at bounding box center [621, 594] width 14 height 14
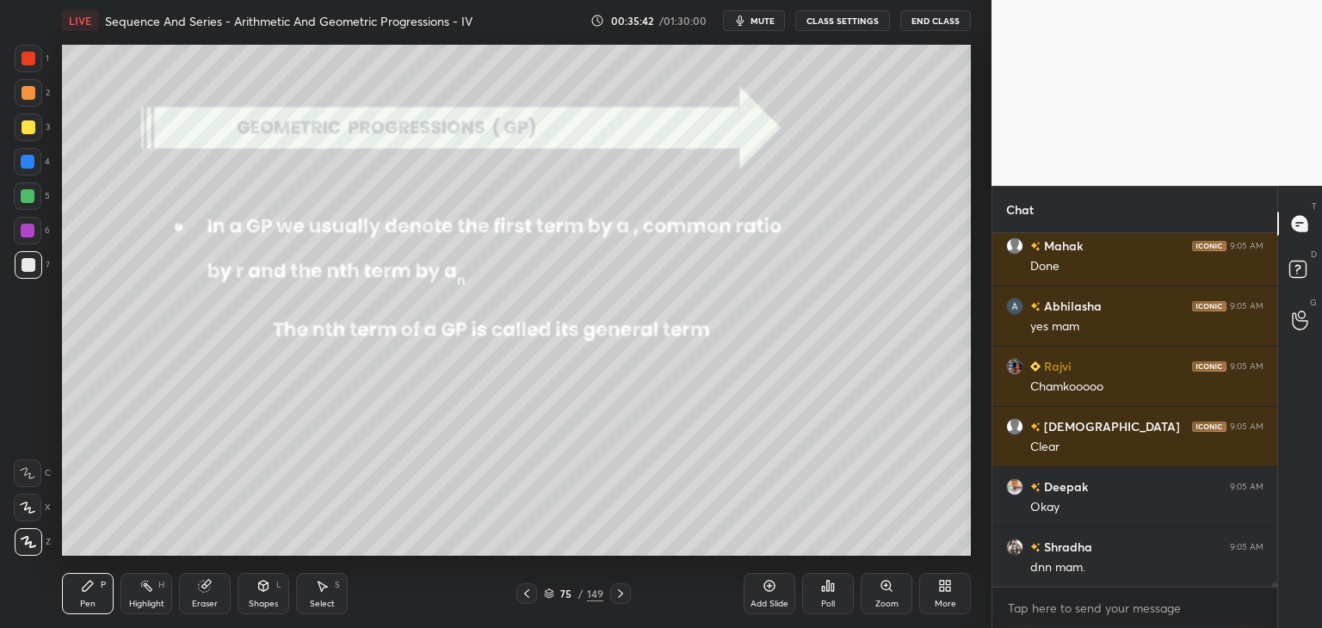
click at [617, 593] on icon at bounding box center [621, 594] width 14 height 14
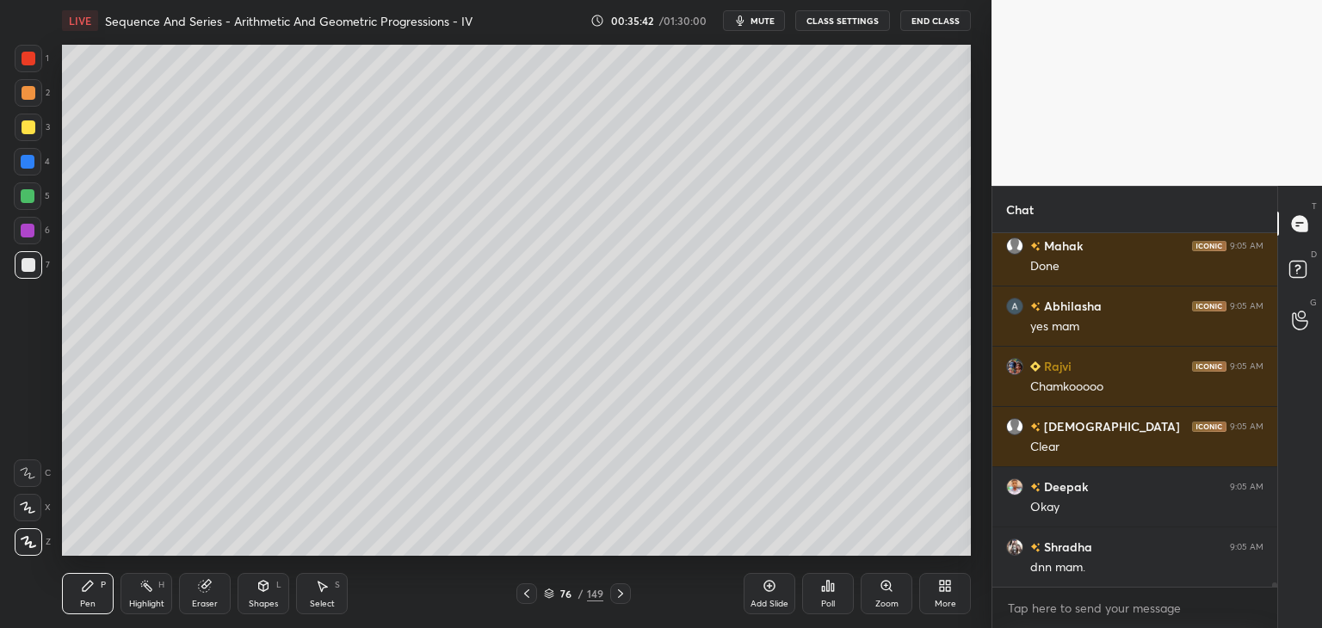
click at [617, 594] on icon at bounding box center [621, 594] width 14 height 14
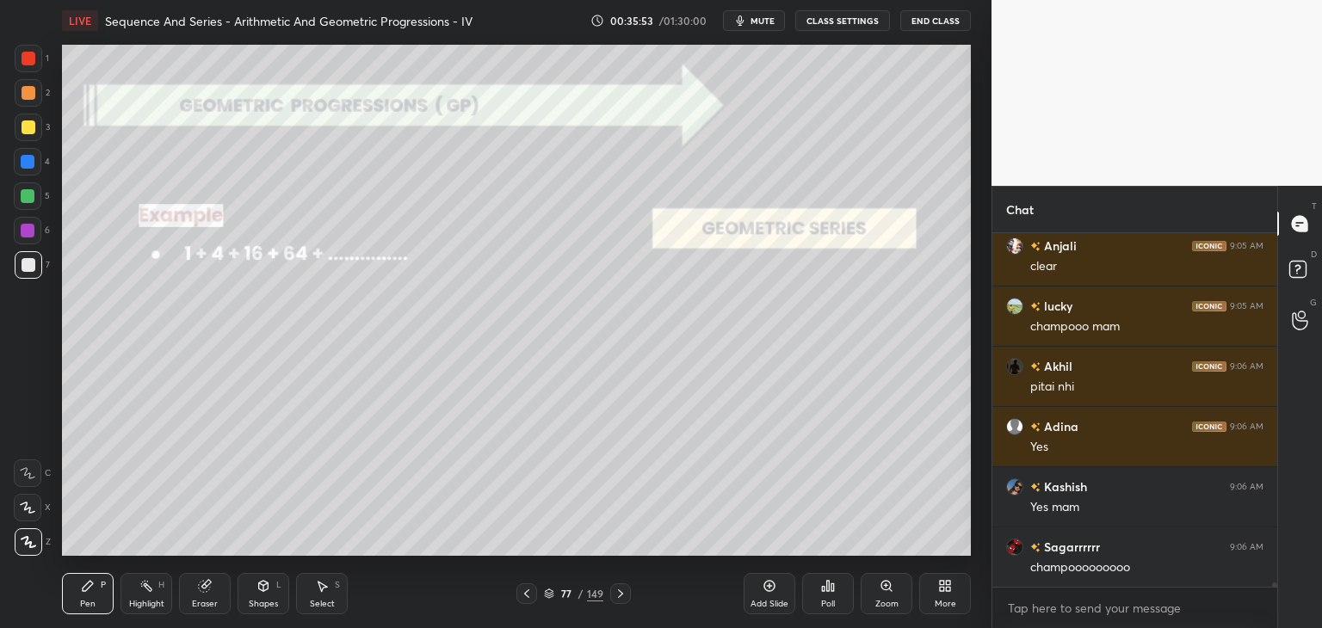
scroll to position [27162, 0]
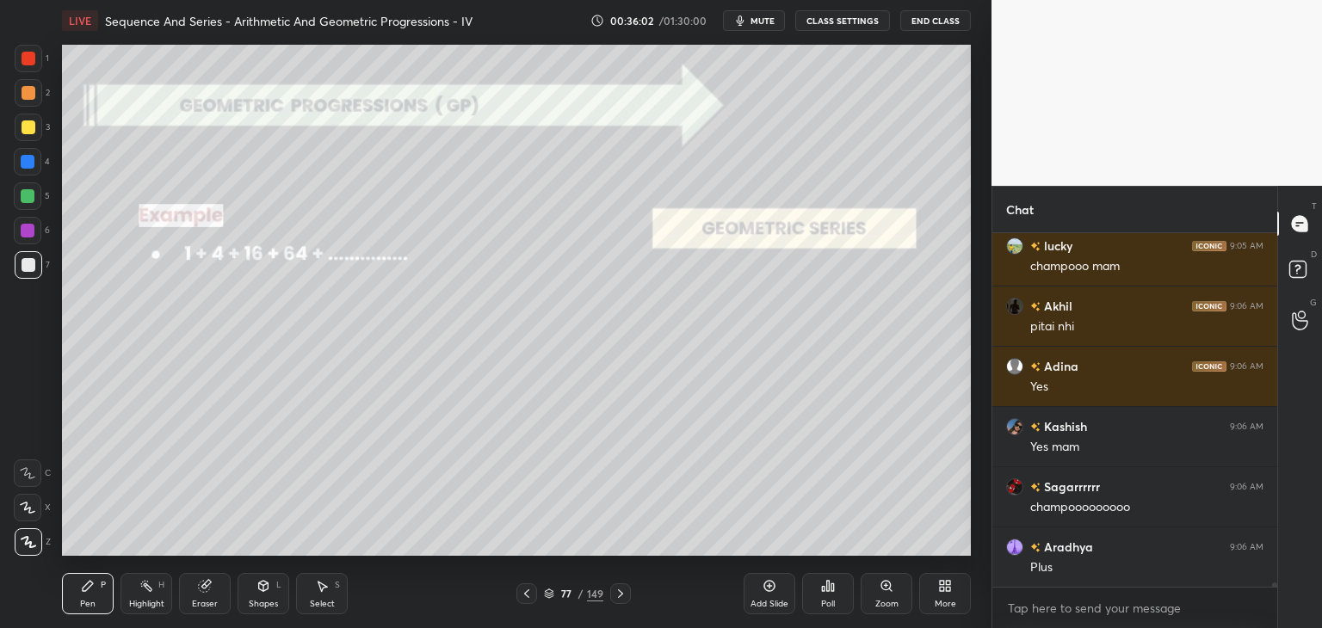
click at [620, 597] on icon at bounding box center [621, 594] width 14 height 14
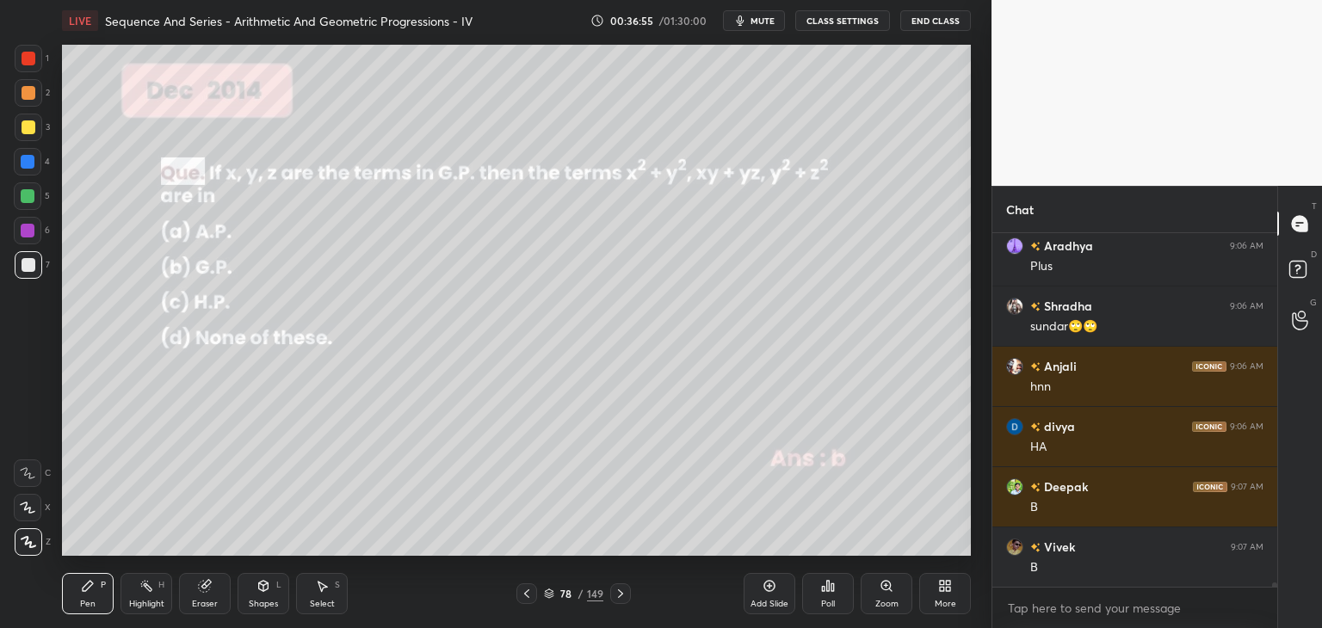
scroll to position [27524, 0]
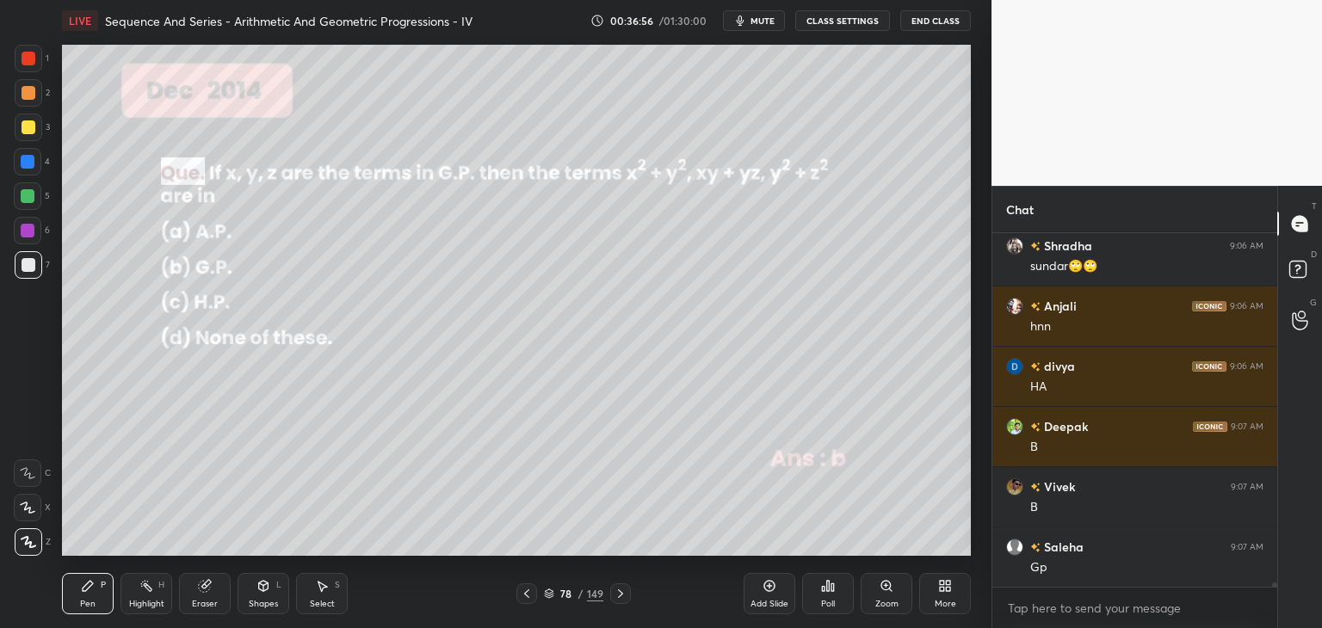
click at [206, 577] on div "Eraser" at bounding box center [205, 593] width 52 height 41
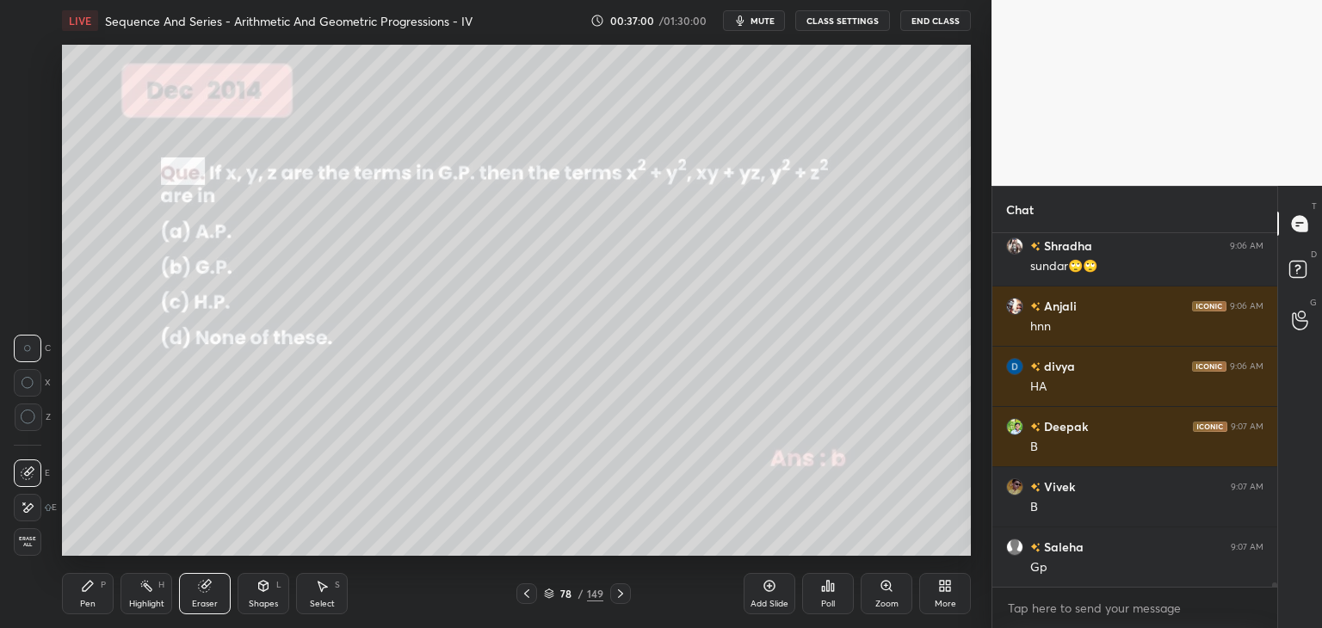
click at [88, 589] on icon at bounding box center [88, 586] width 14 height 14
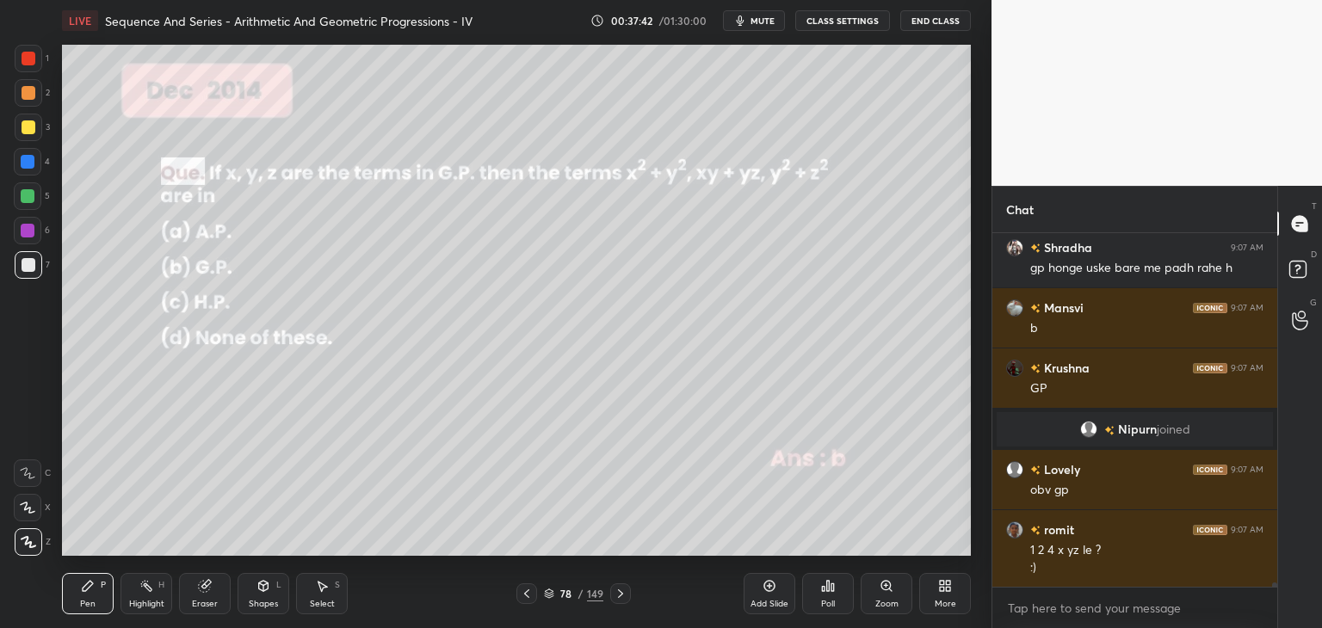
scroll to position [26983, 0]
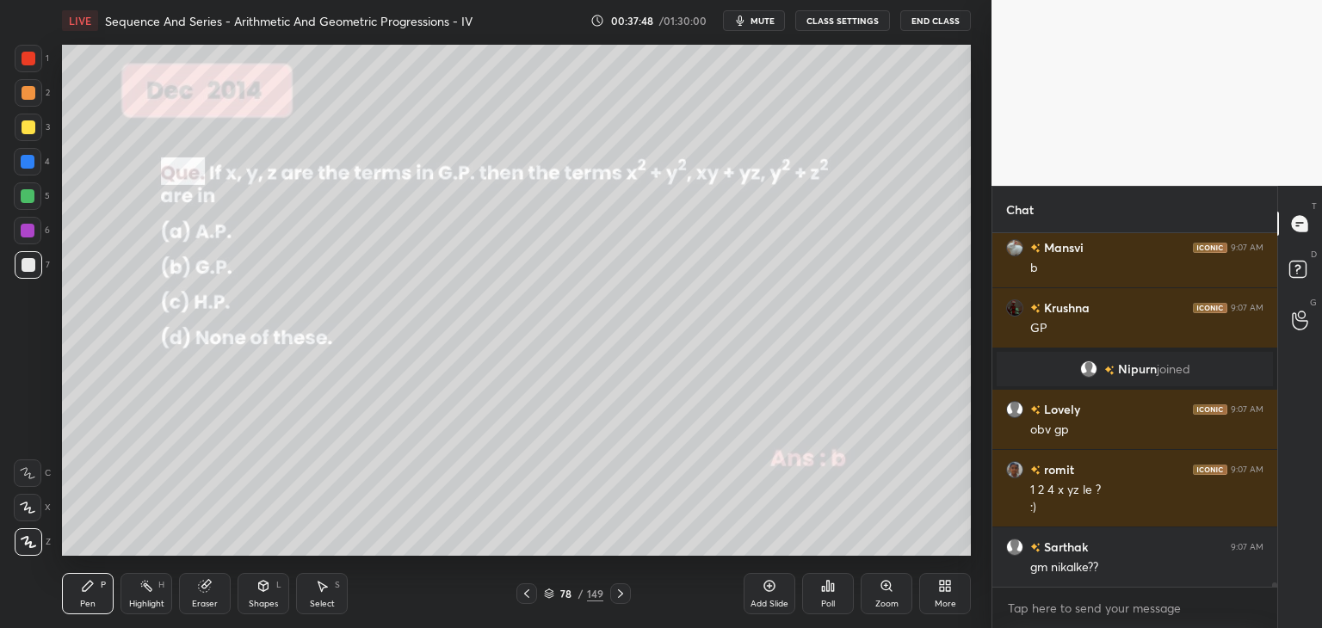
click at [30, 133] on div at bounding box center [29, 127] width 14 height 14
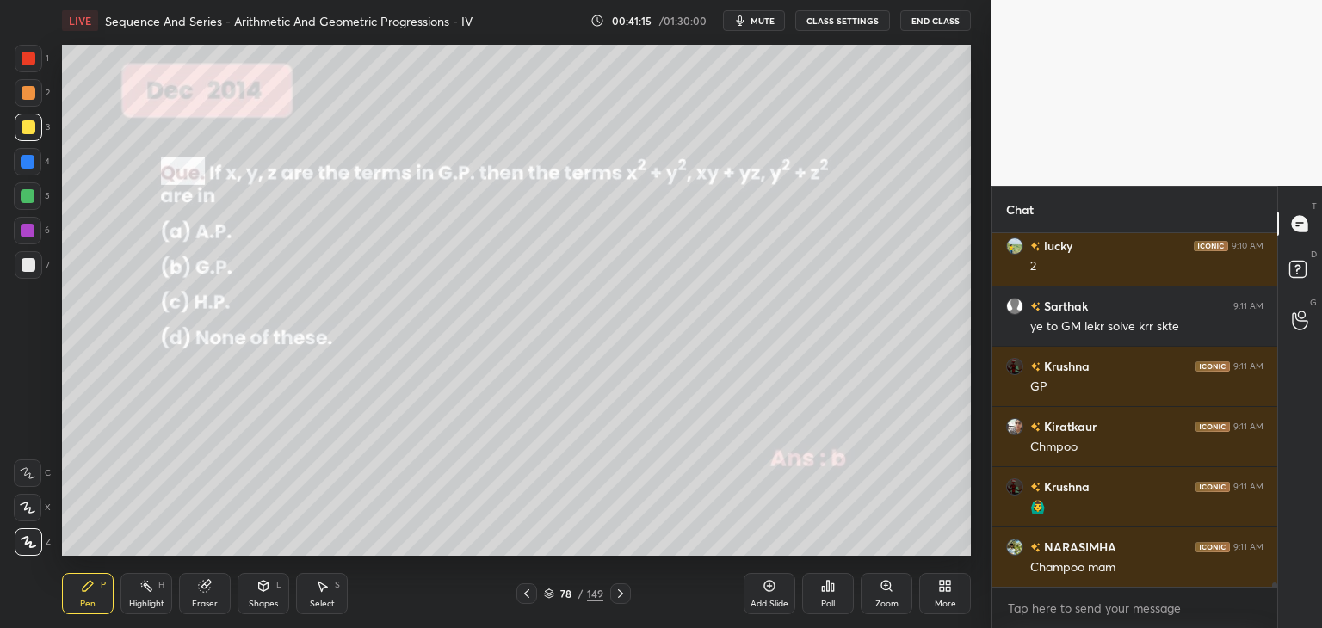
scroll to position [30494, 0]
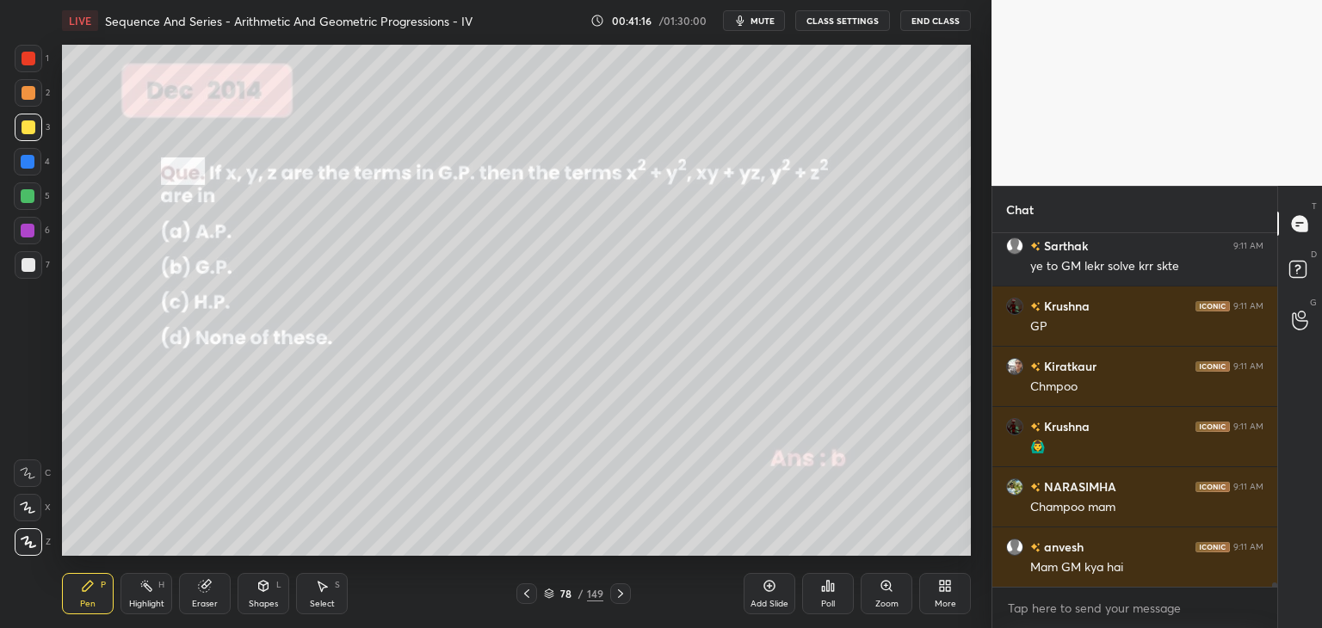
click at [618, 590] on icon at bounding box center [621, 594] width 14 height 14
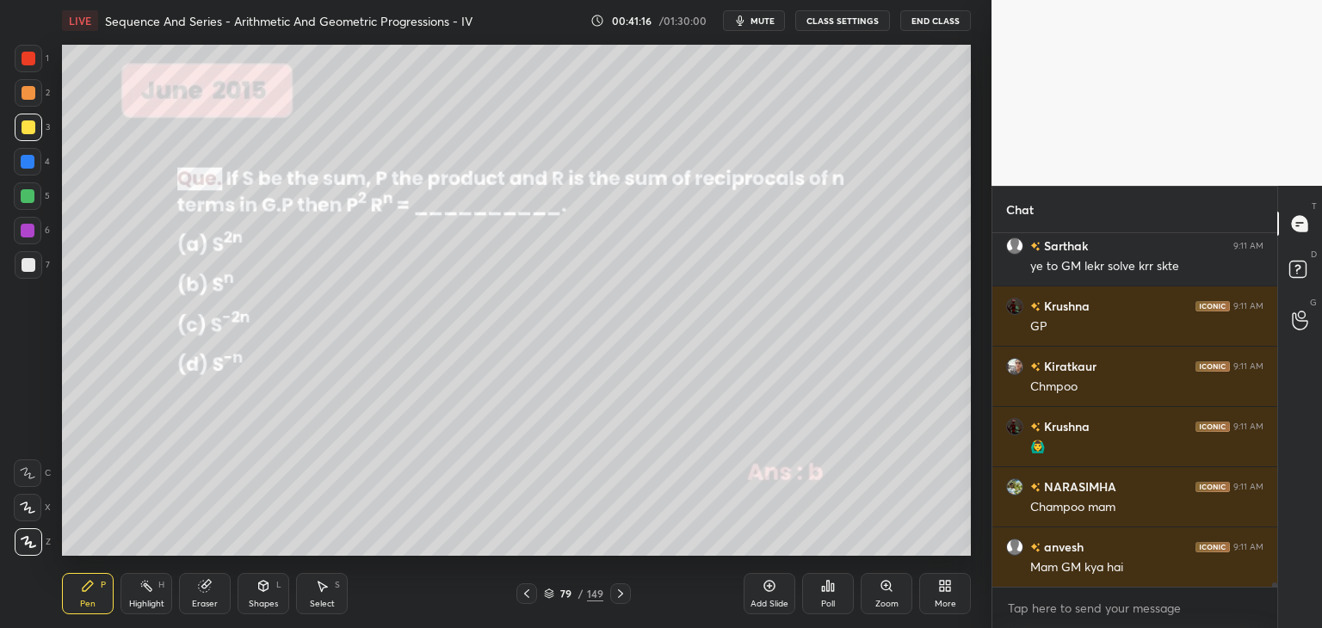
scroll to position [30555, 0]
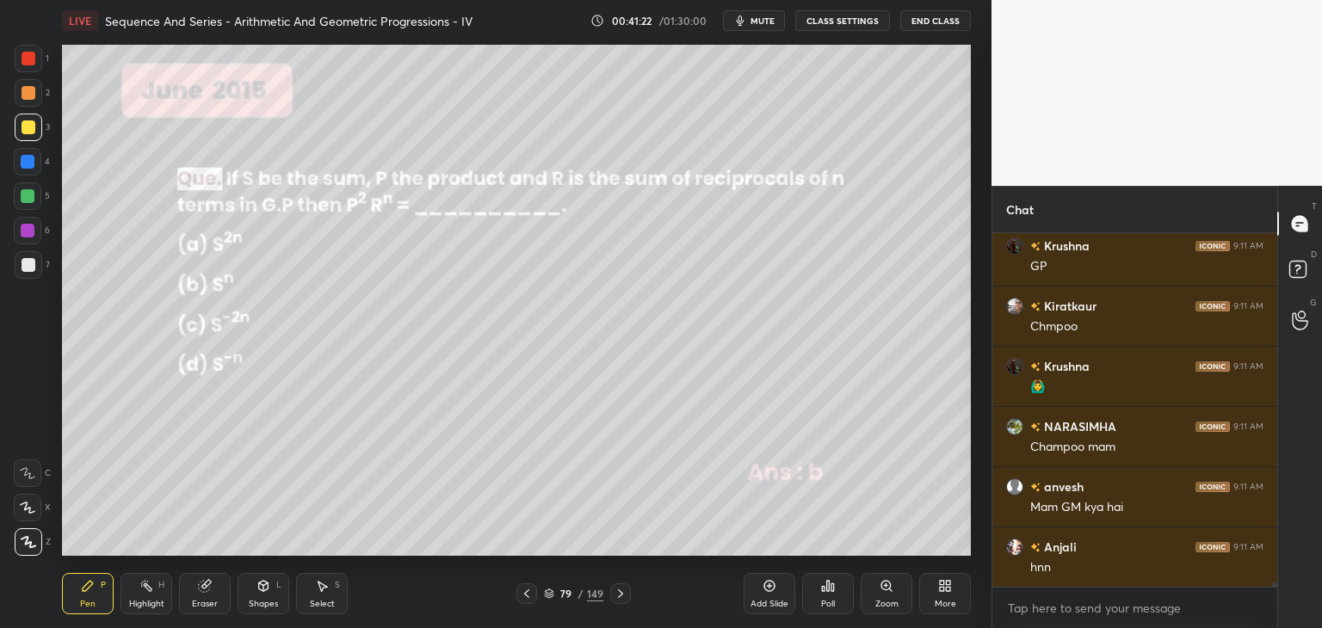
click at [611, 590] on div at bounding box center [620, 593] width 21 height 21
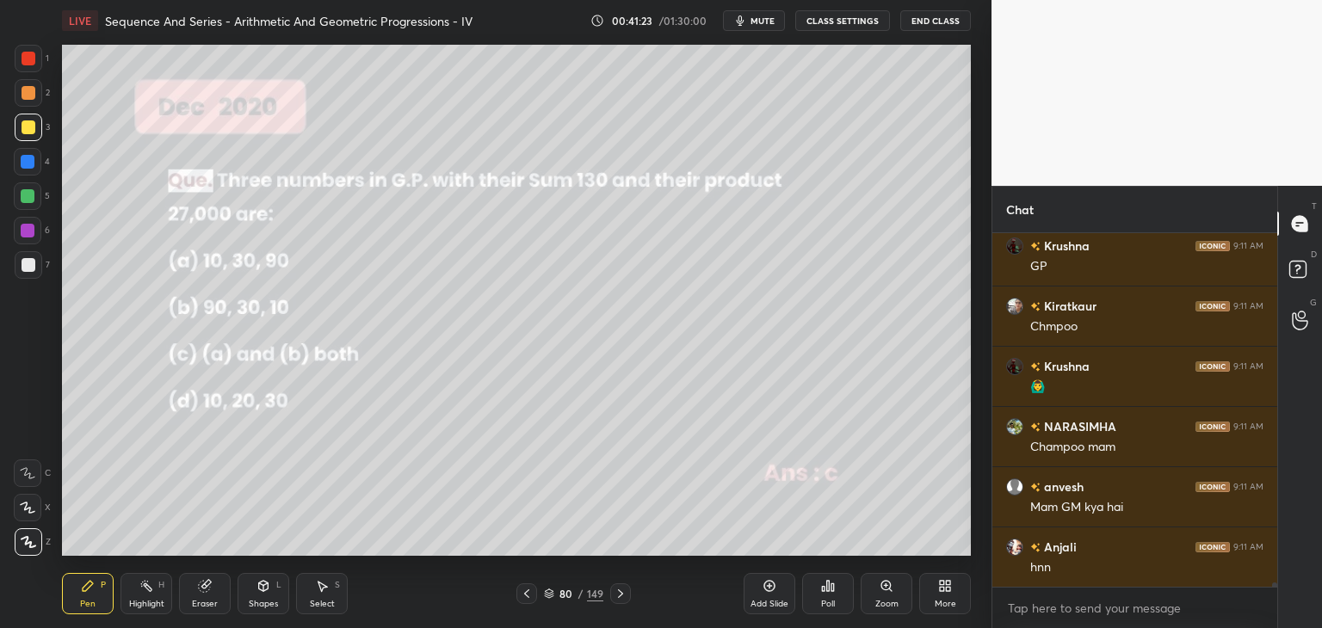
click at [623, 593] on icon at bounding box center [621, 594] width 14 height 14
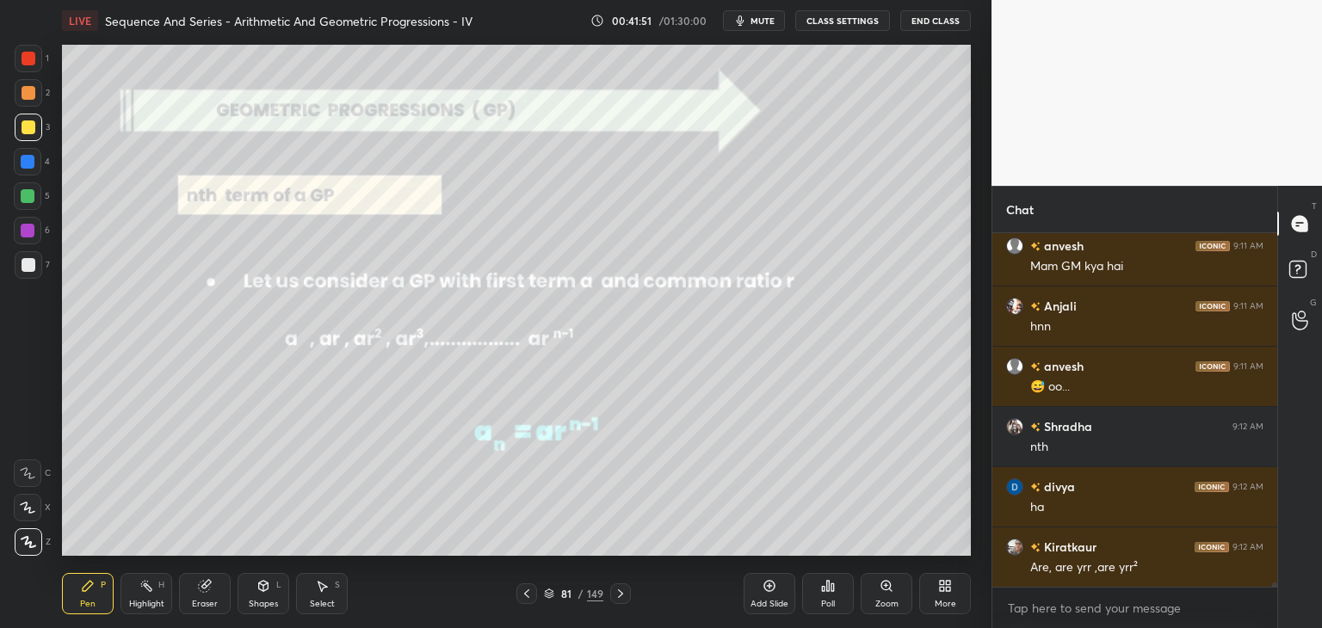
scroll to position [30856, 0]
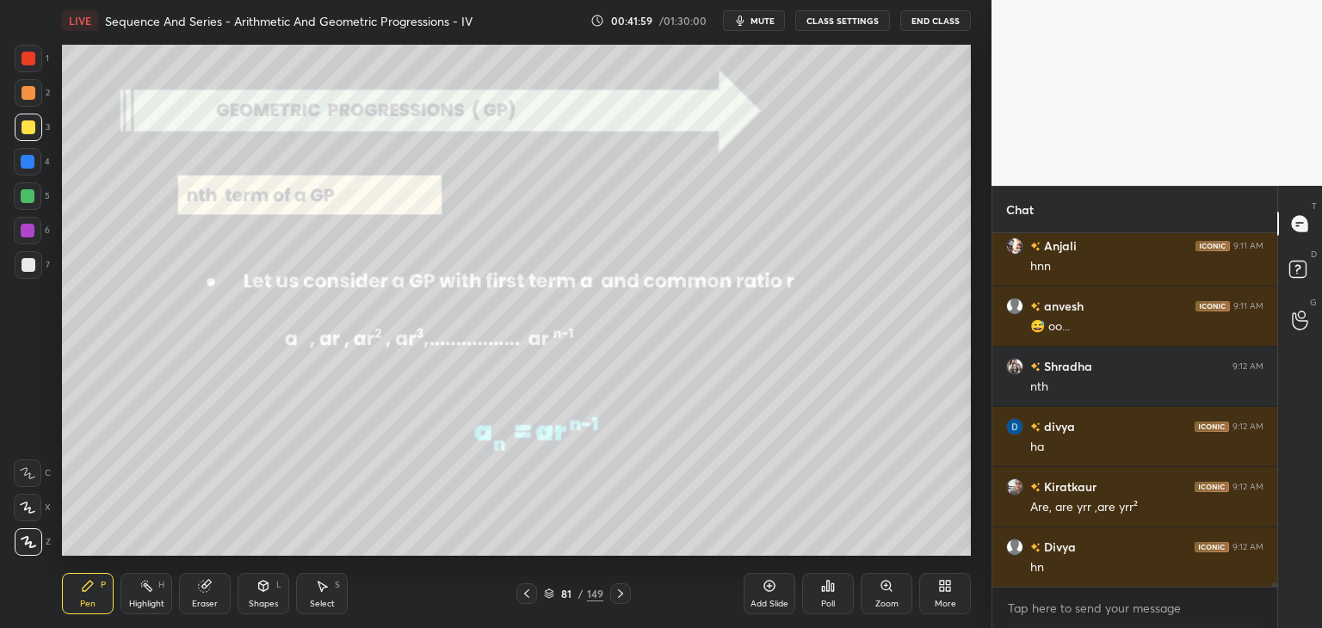
click at [620, 589] on icon at bounding box center [621, 594] width 14 height 14
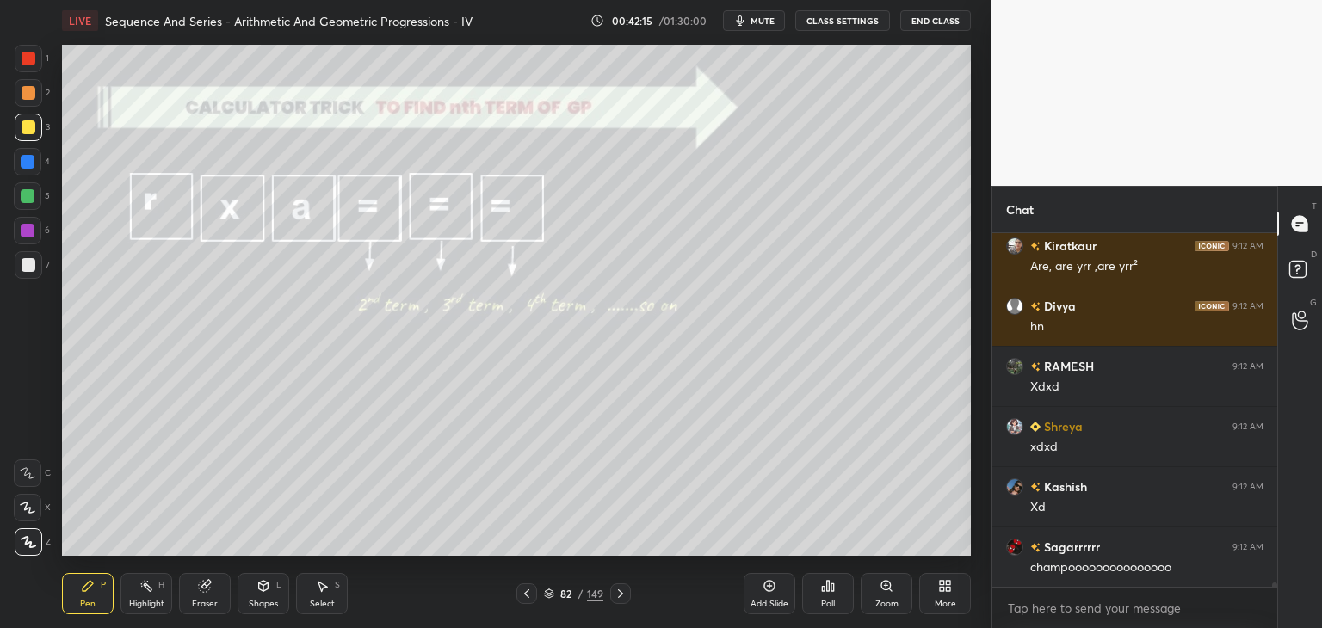
scroll to position [31157, 0]
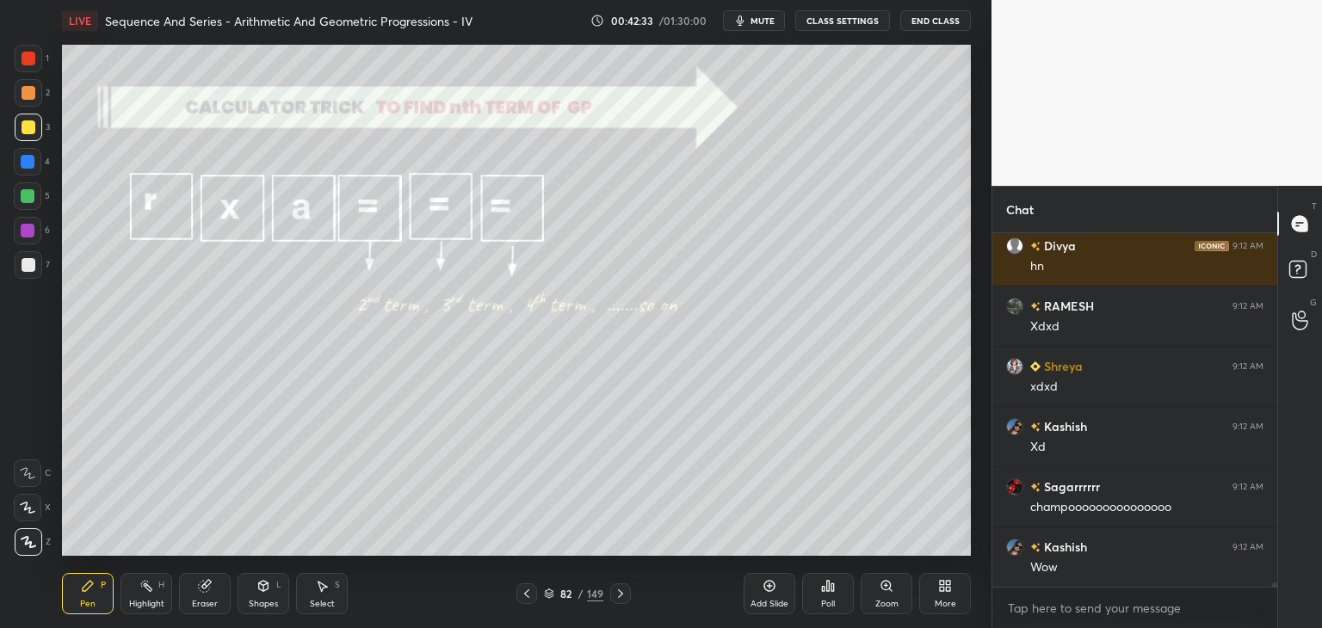
click at [763, 602] on div "Add Slide" at bounding box center [769, 604] width 38 height 9
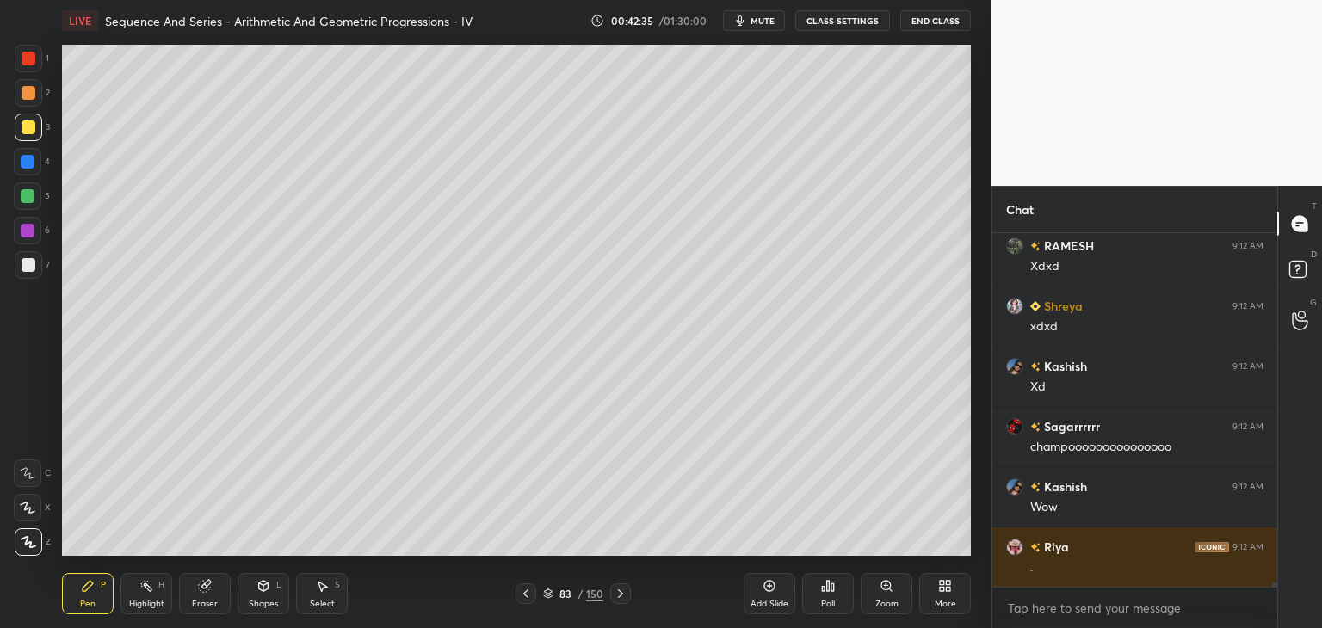
drag, startPoint x: 21, startPoint y: 265, endPoint x: 34, endPoint y: 259, distance: 15.0
click at [22, 266] on div at bounding box center [29, 265] width 14 height 14
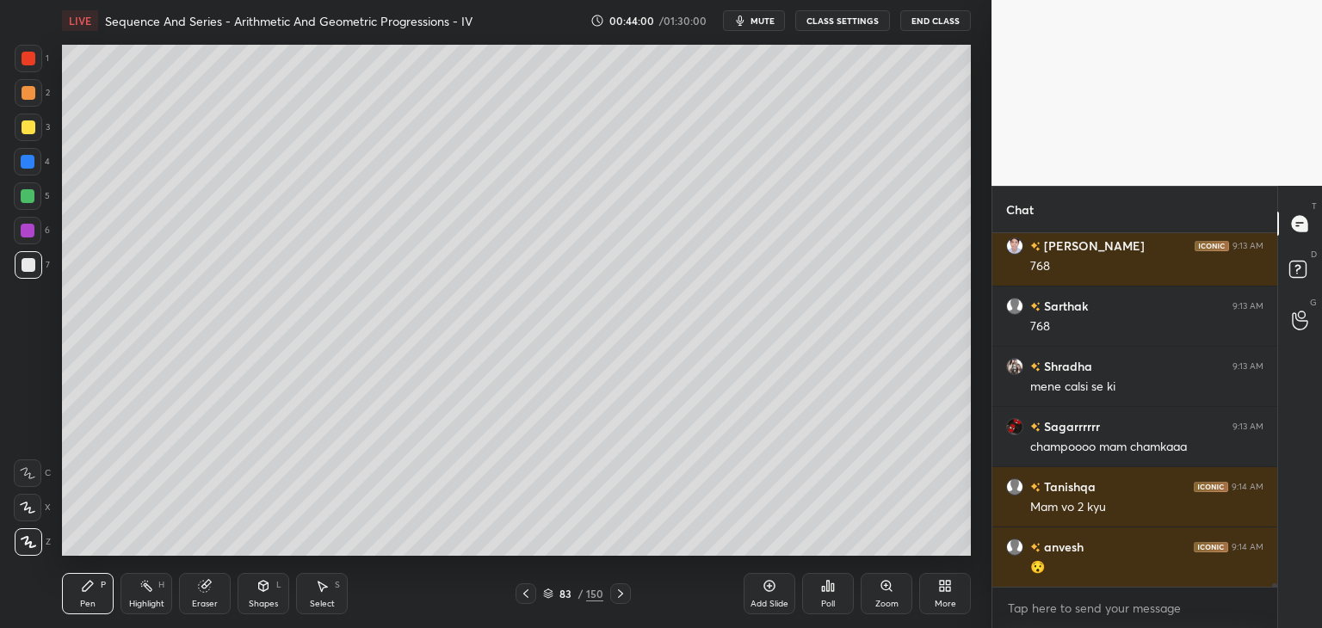
scroll to position [32663, 0]
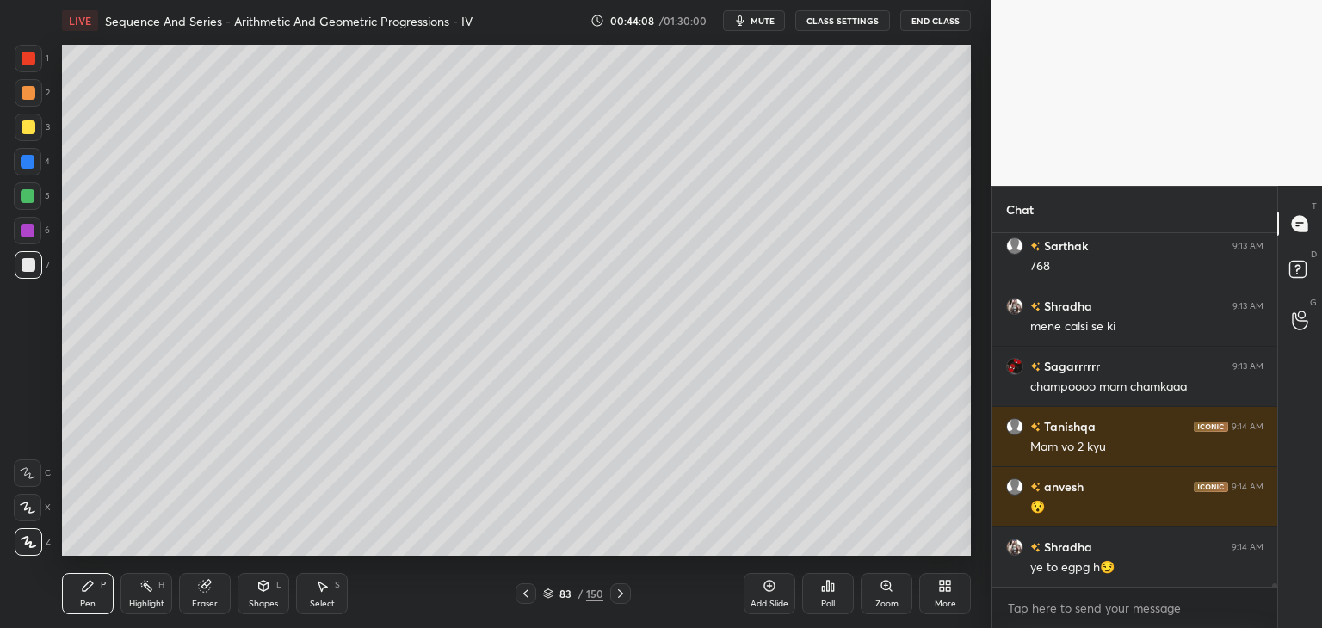
drag, startPoint x: 29, startPoint y: 122, endPoint x: 36, endPoint y: 131, distance: 11.0
click at [30, 122] on div at bounding box center [29, 127] width 14 height 14
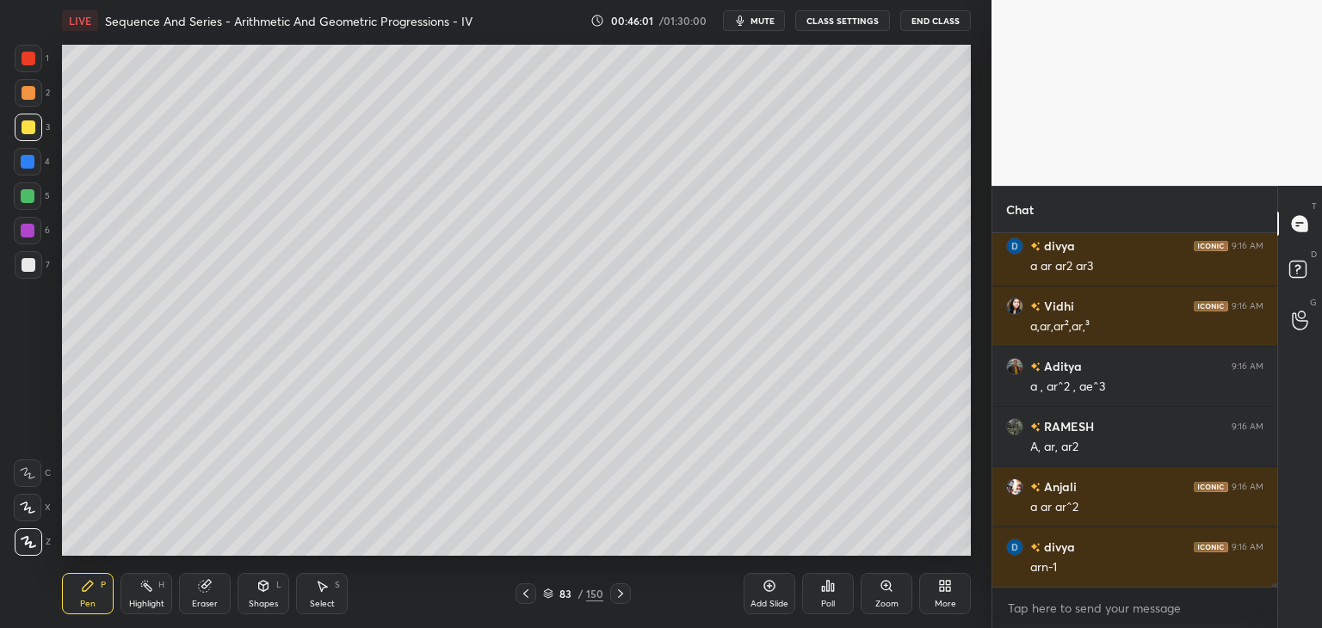
scroll to position [34281, 0]
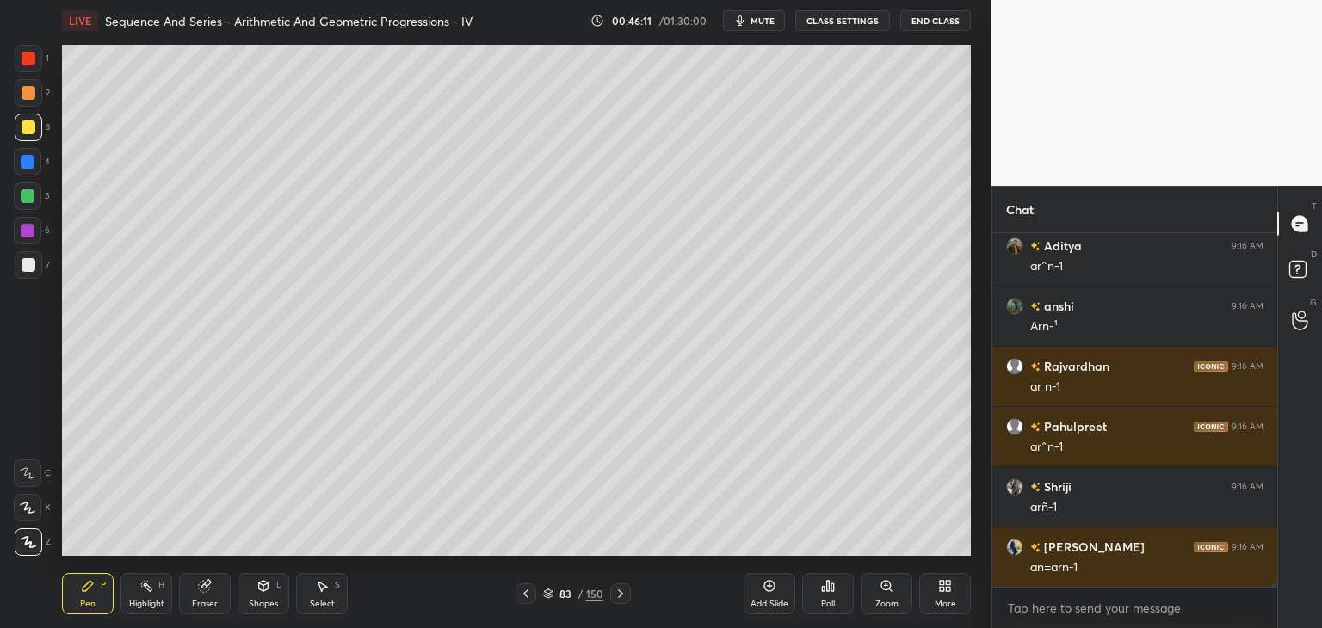
click at [617, 592] on icon at bounding box center [621, 594] width 14 height 14
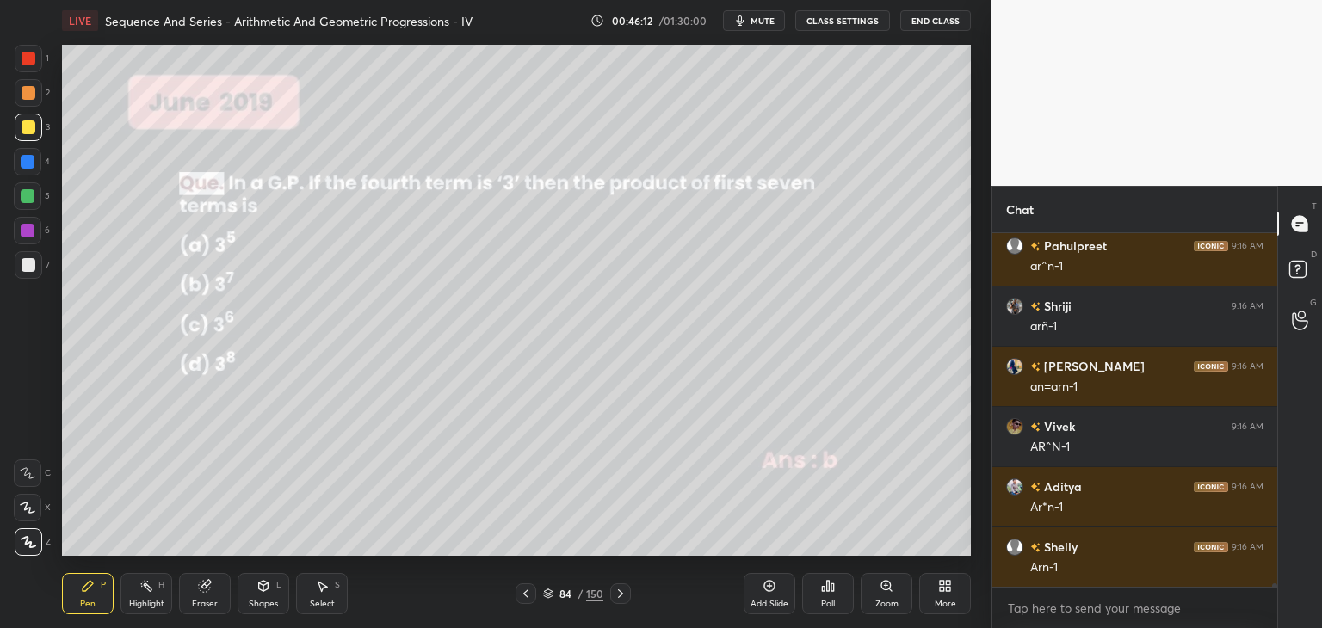
click at [618, 596] on icon at bounding box center [621, 594] width 14 height 14
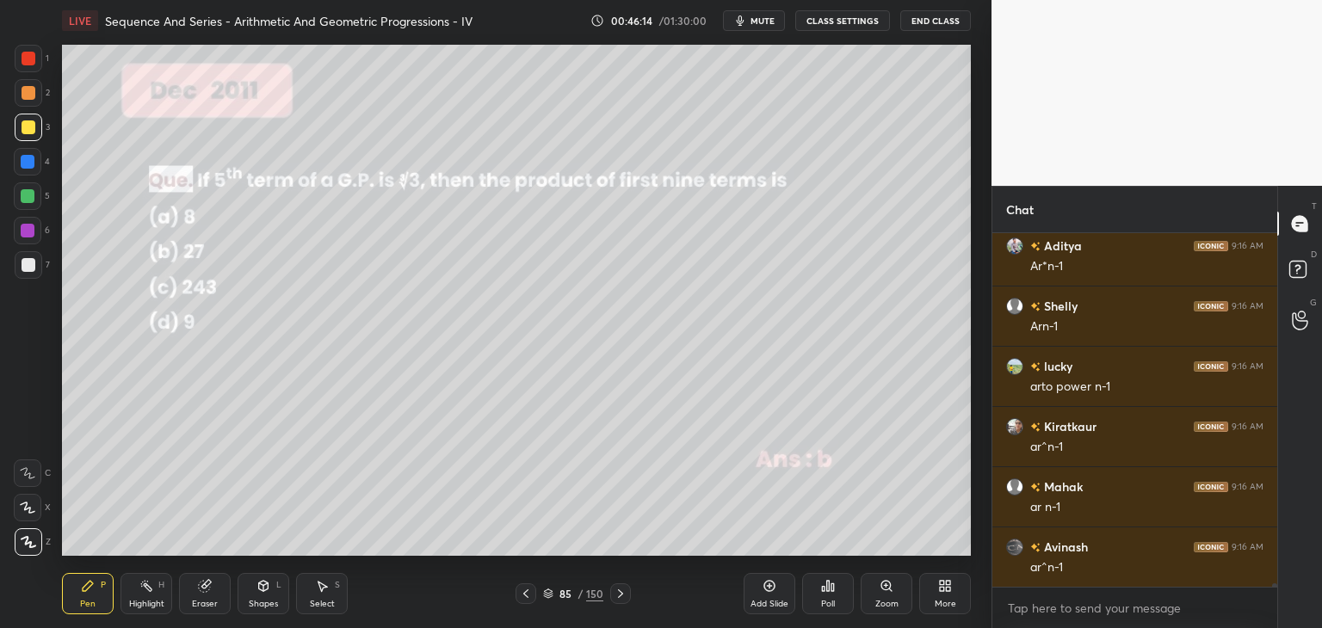
click at [616, 593] on icon at bounding box center [621, 594] width 14 height 14
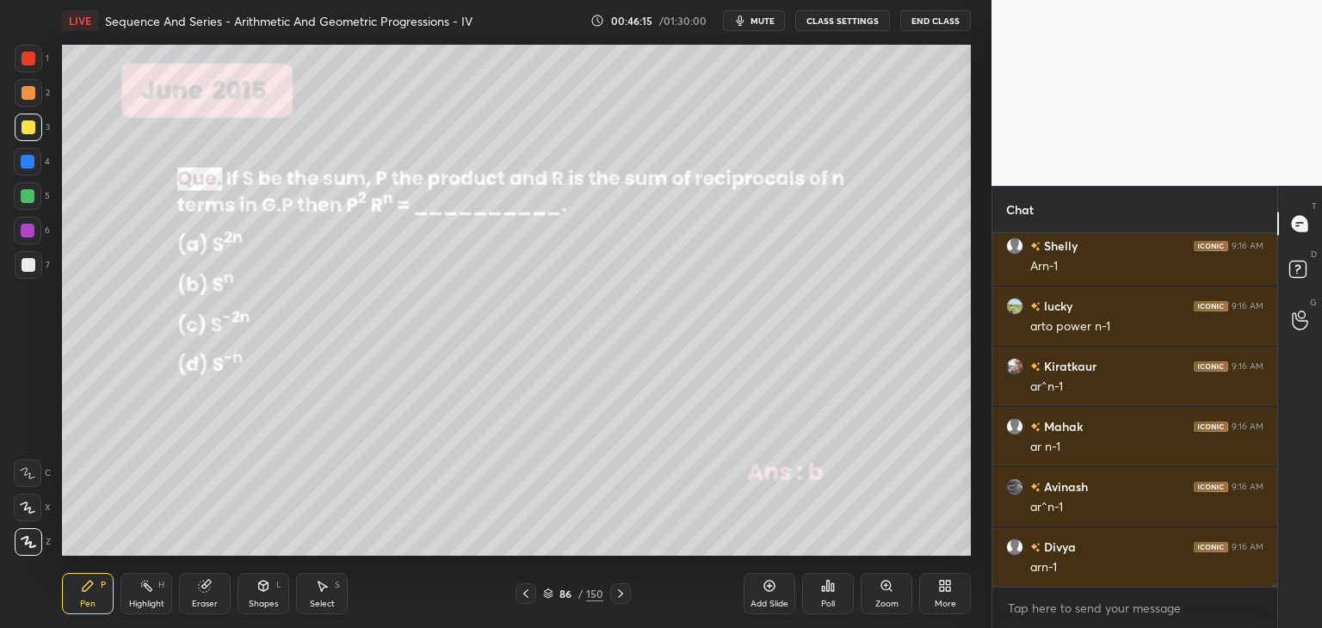
click at [617, 596] on icon at bounding box center [621, 594] width 14 height 14
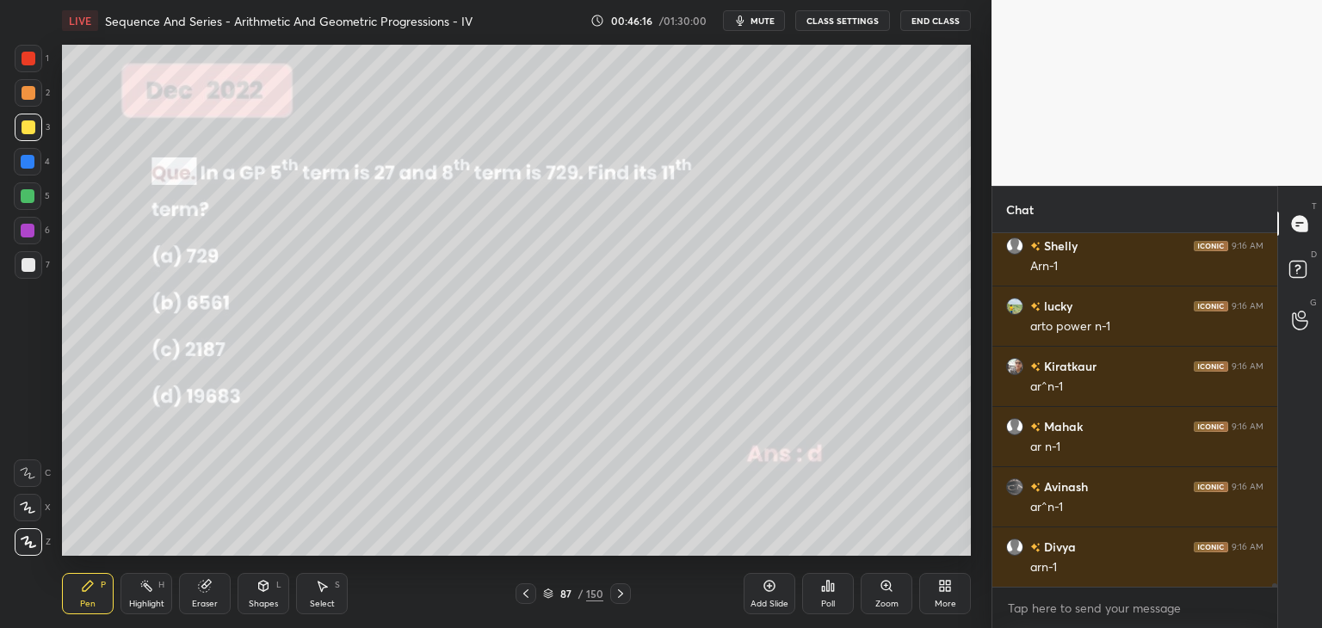
click at [616, 597] on icon at bounding box center [621, 594] width 14 height 14
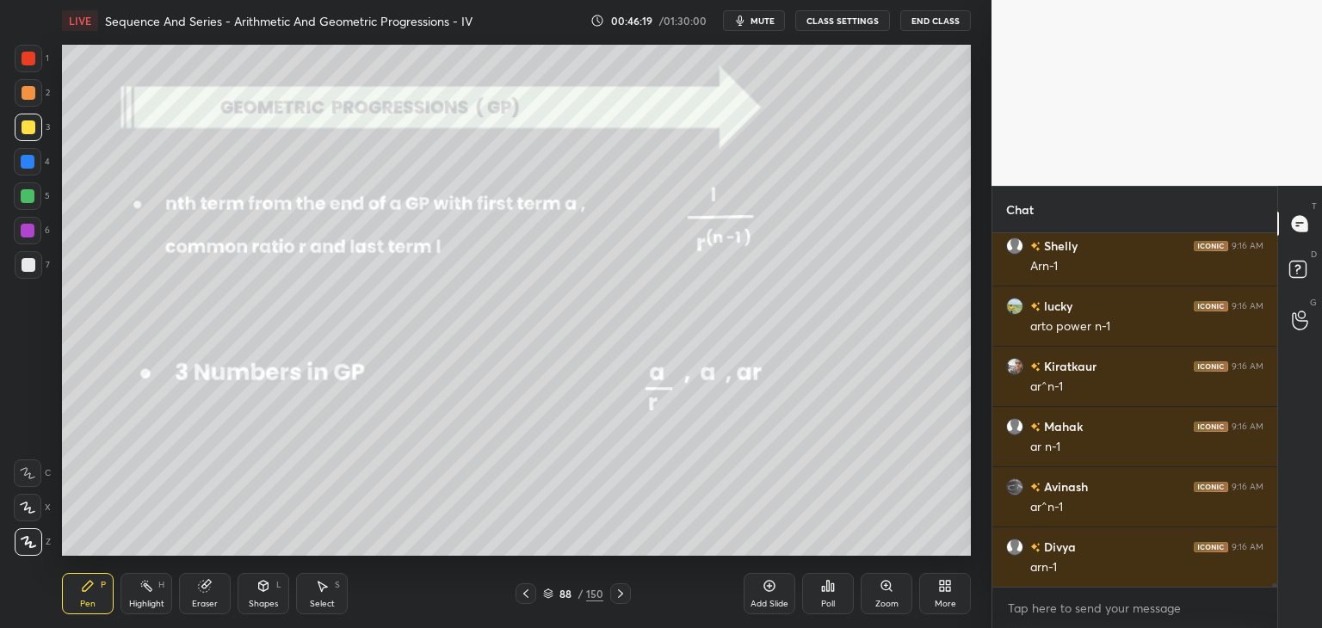
click at [616, 596] on icon at bounding box center [621, 594] width 14 height 14
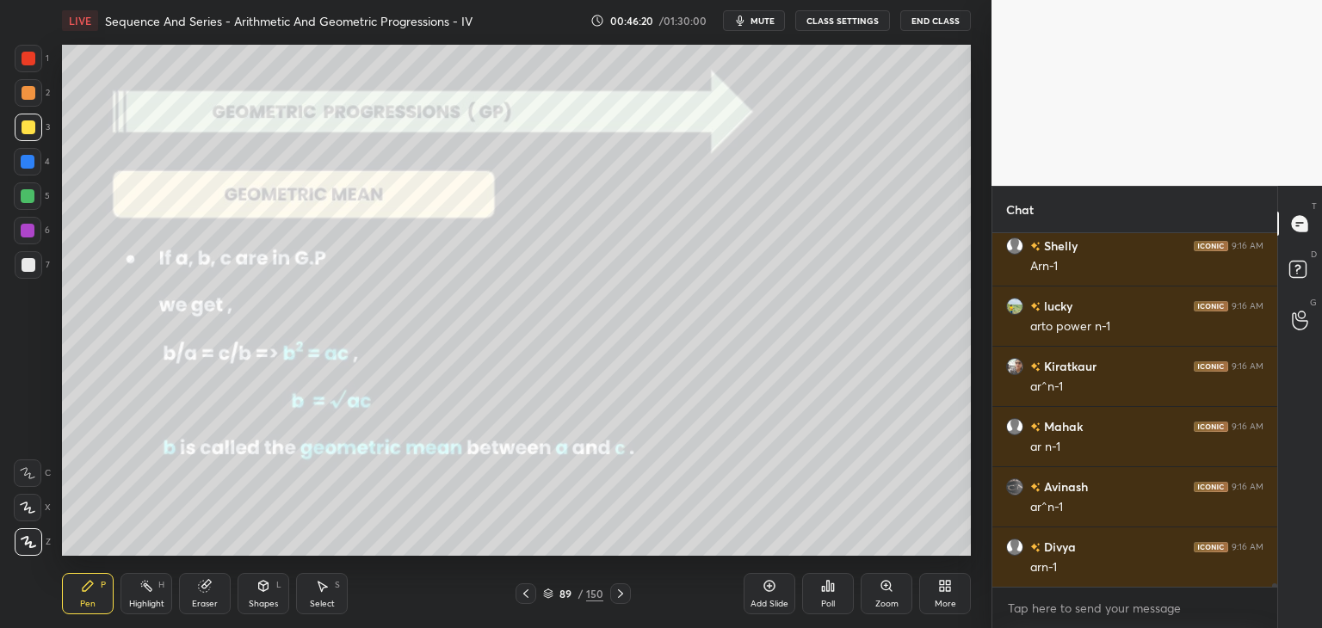
click at [528, 596] on icon at bounding box center [526, 594] width 14 height 14
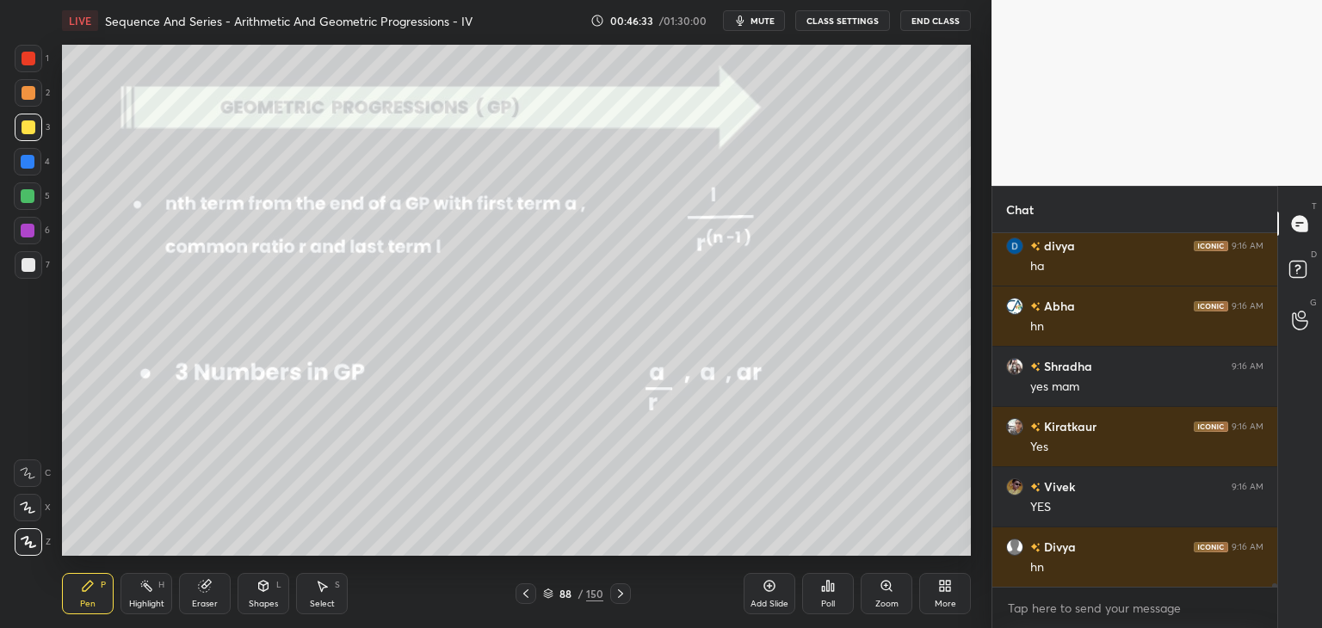
scroll to position [36209, 0]
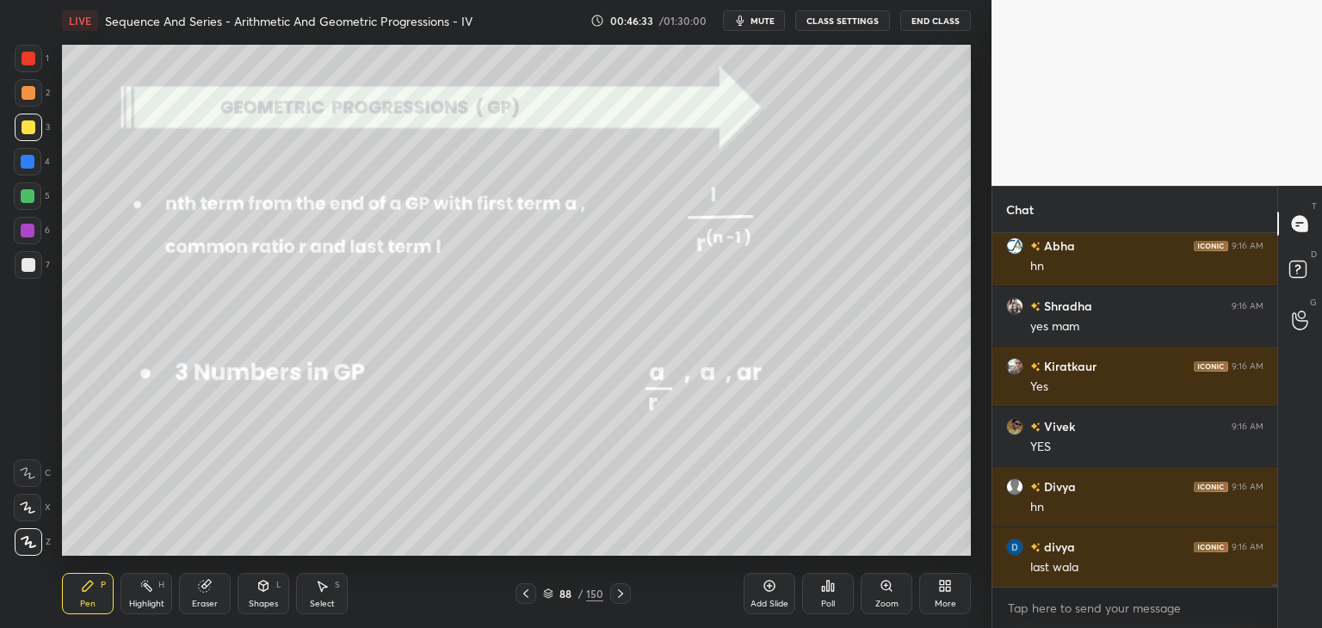
click at [264, 600] on div "Shapes" at bounding box center [263, 604] width 29 height 9
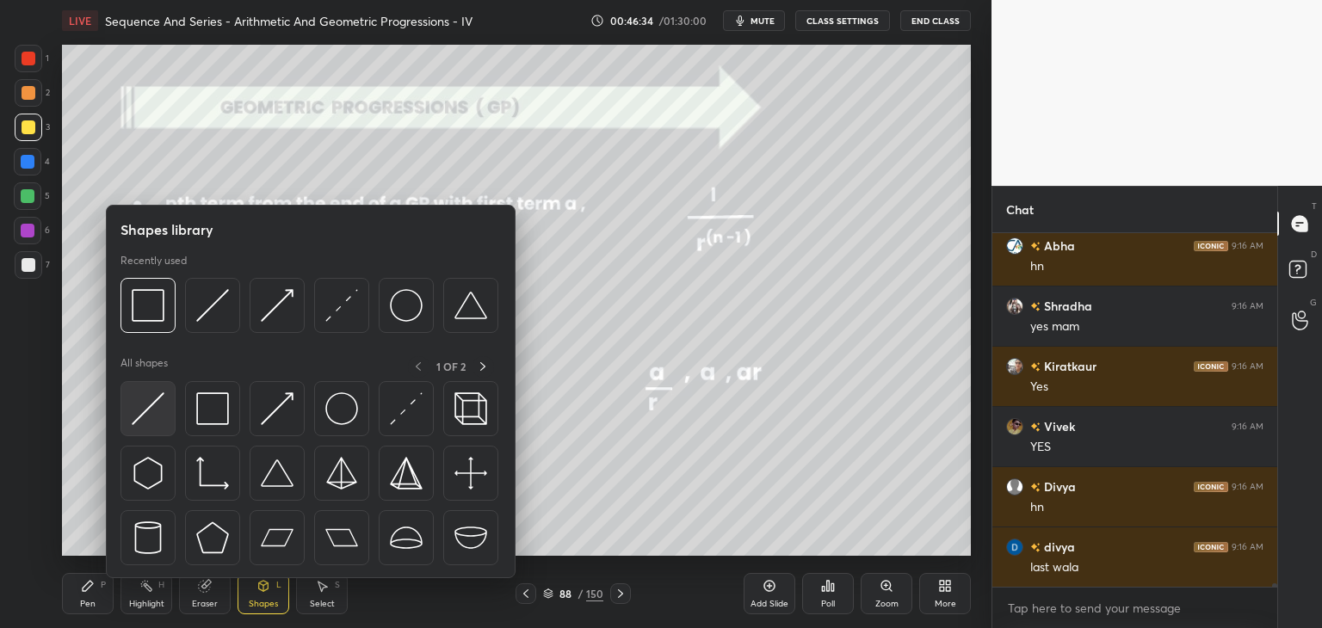
click at [134, 420] on img at bounding box center [148, 408] width 33 height 33
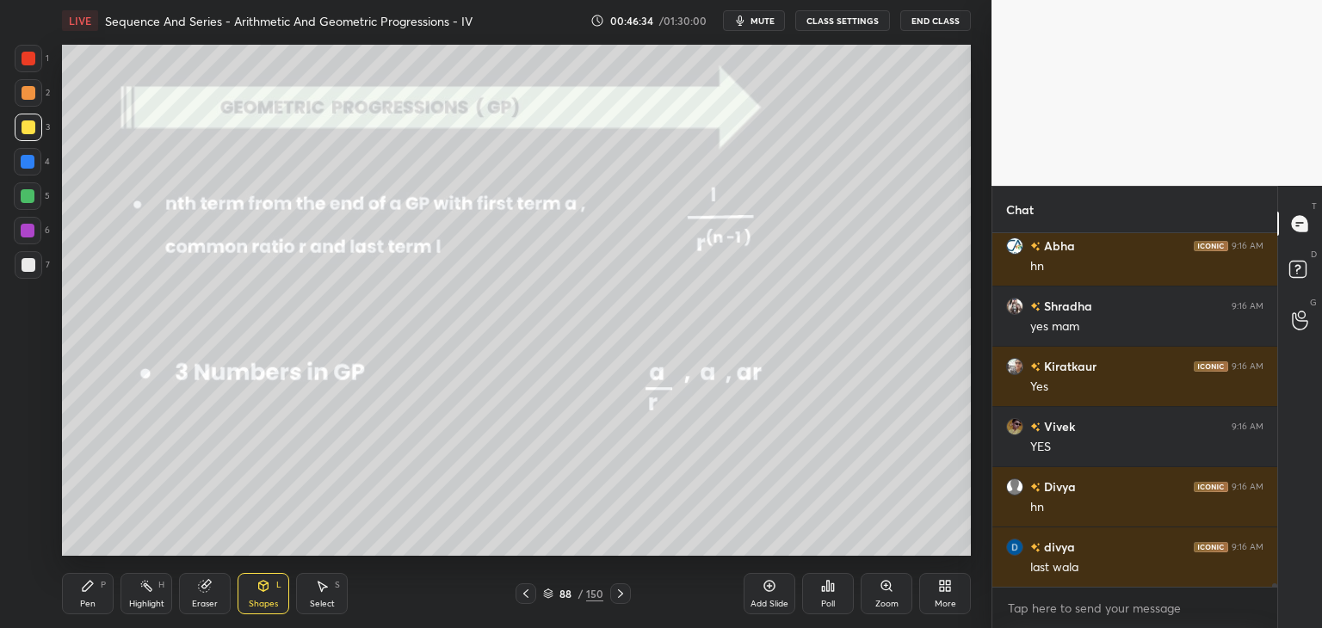
scroll to position [36269, 0]
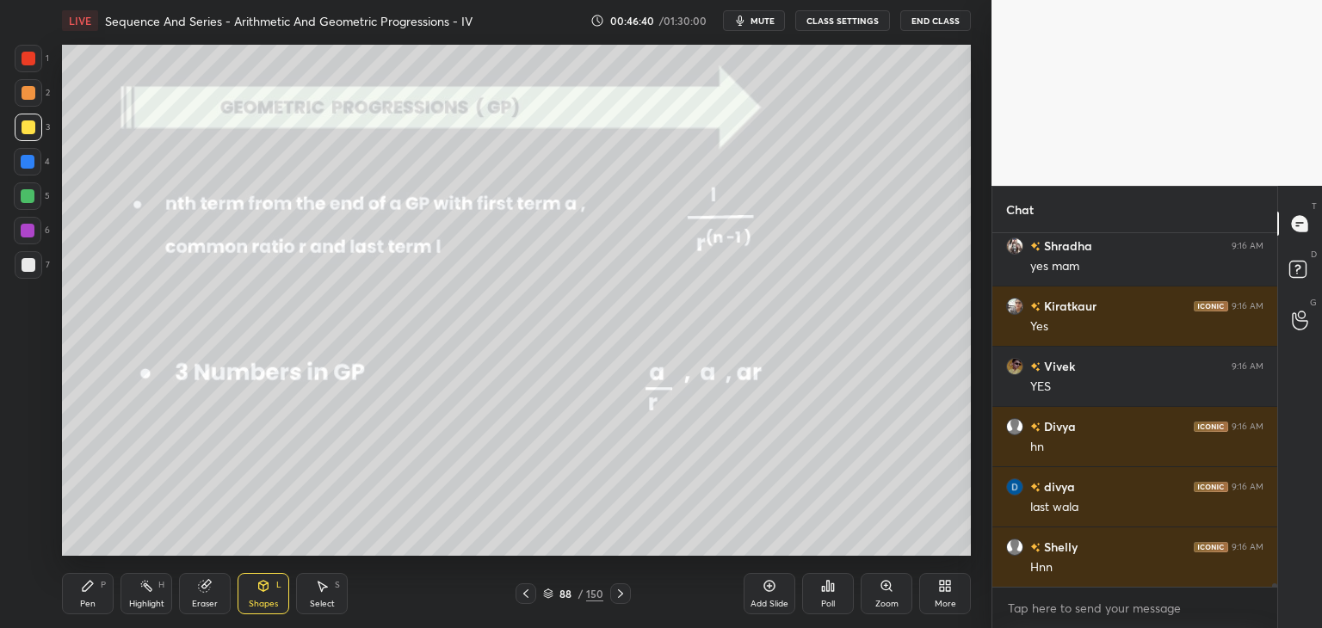
click at [89, 593] on div "Pen P" at bounding box center [88, 593] width 52 height 41
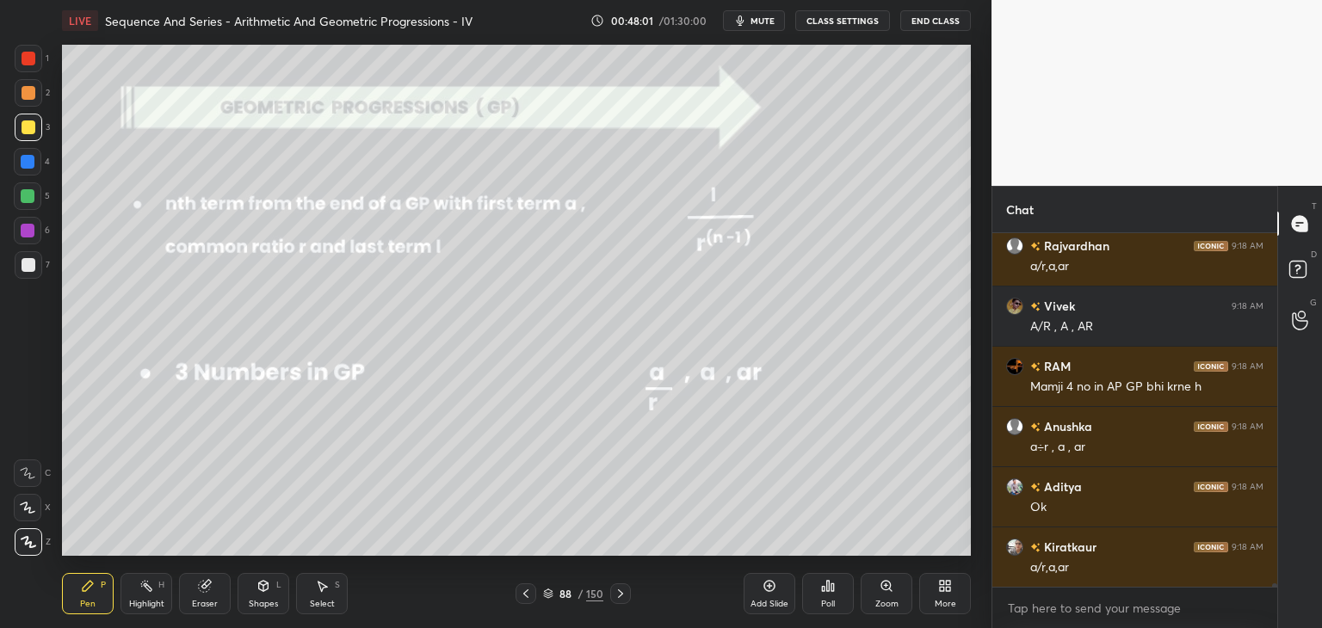
scroll to position [38136, 0]
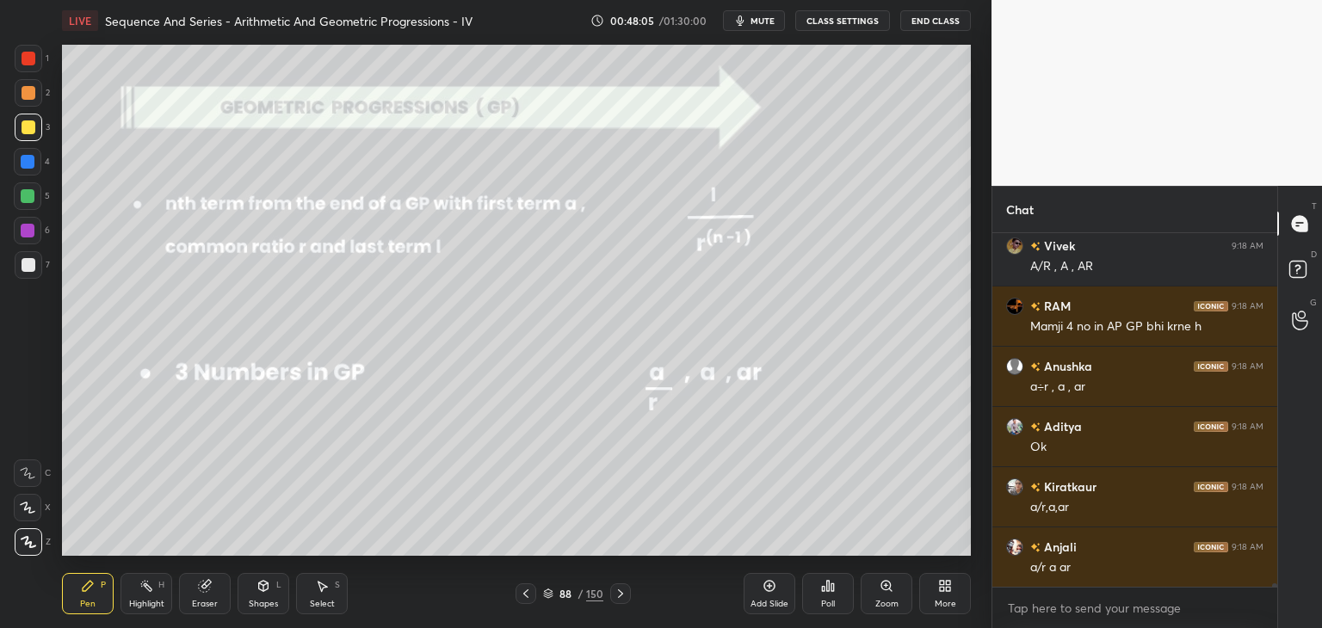
click at [773, 606] on div "Add Slide" at bounding box center [769, 604] width 38 height 9
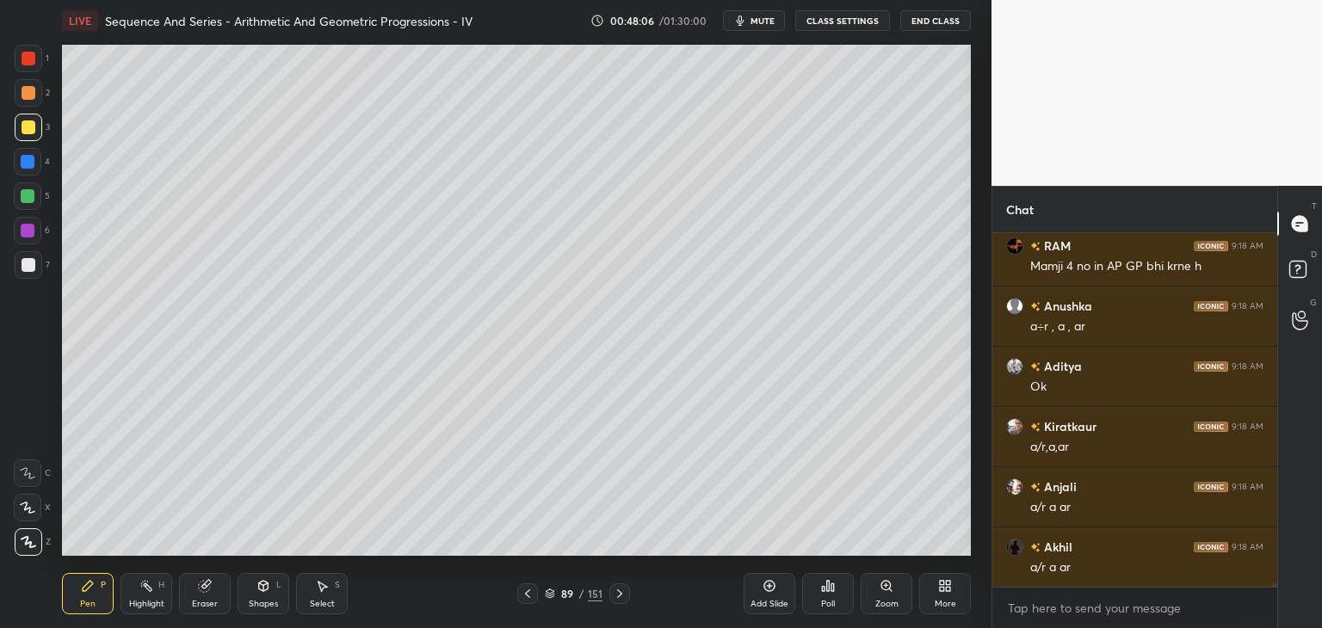
scroll to position [38257, 0]
click at [260, 602] on div "Shapes" at bounding box center [263, 604] width 29 height 9
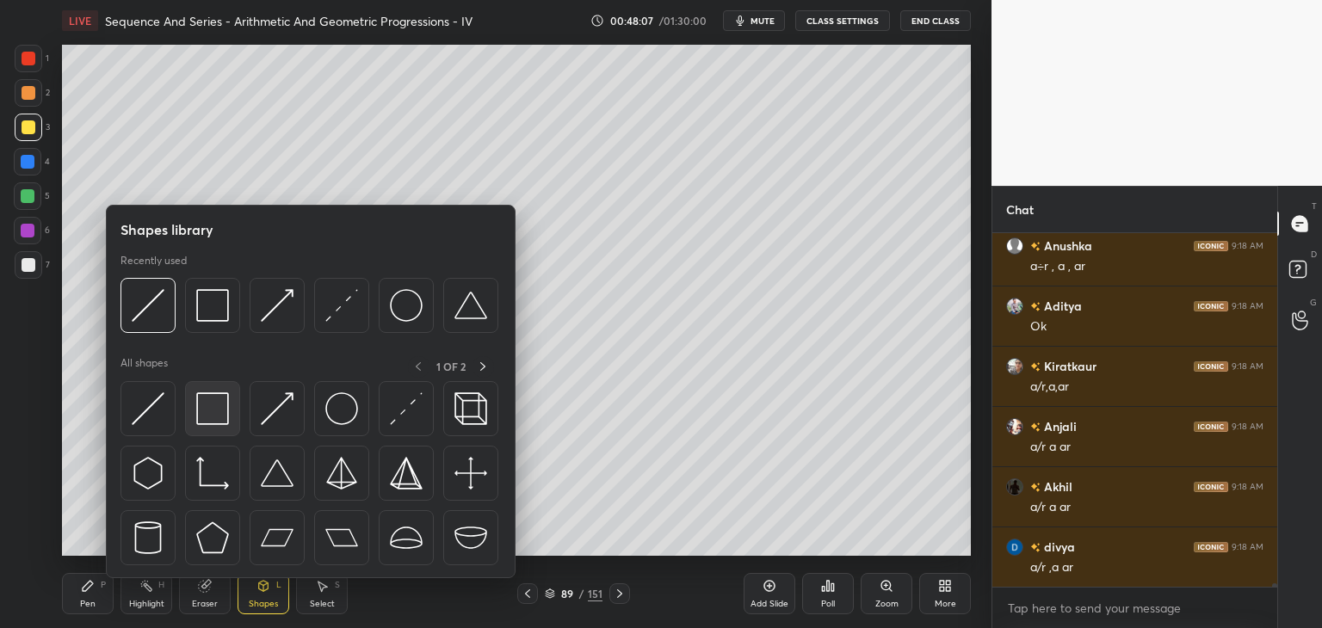
click at [219, 412] on img at bounding box center [212, 408] width 33 height 33
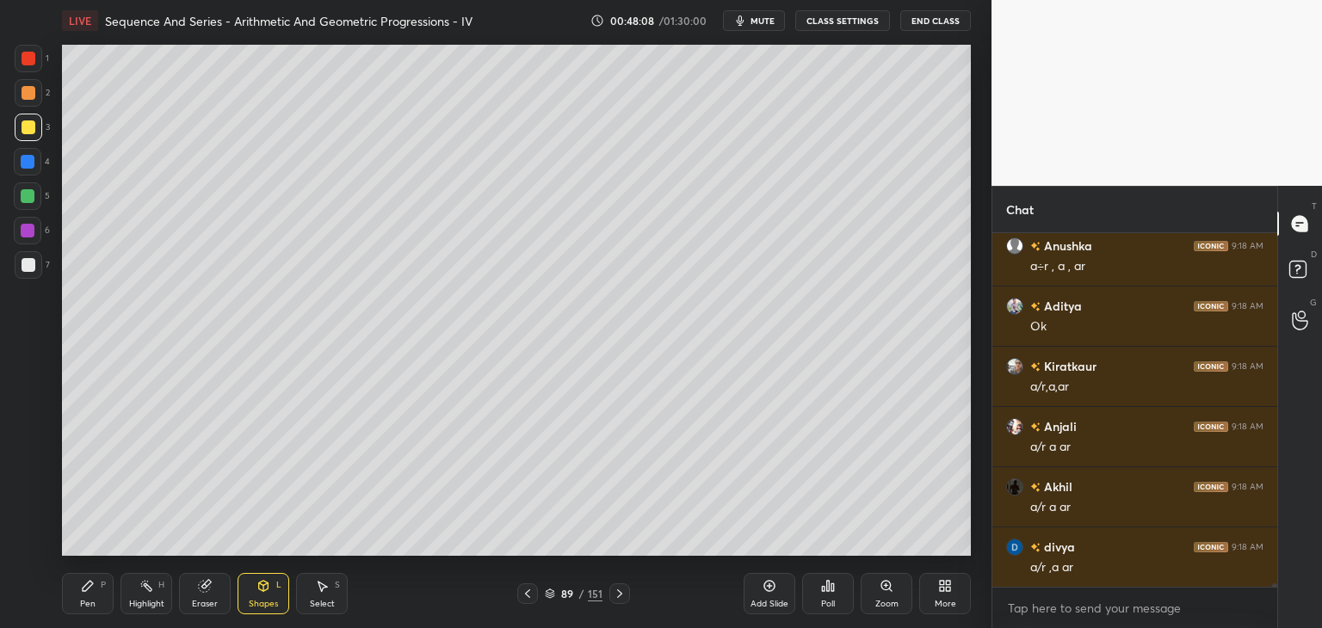
scroll to position [38317, 0]
click at [80, 601] on div "Pen" at bounding box center [87, 604] width 15 height 9
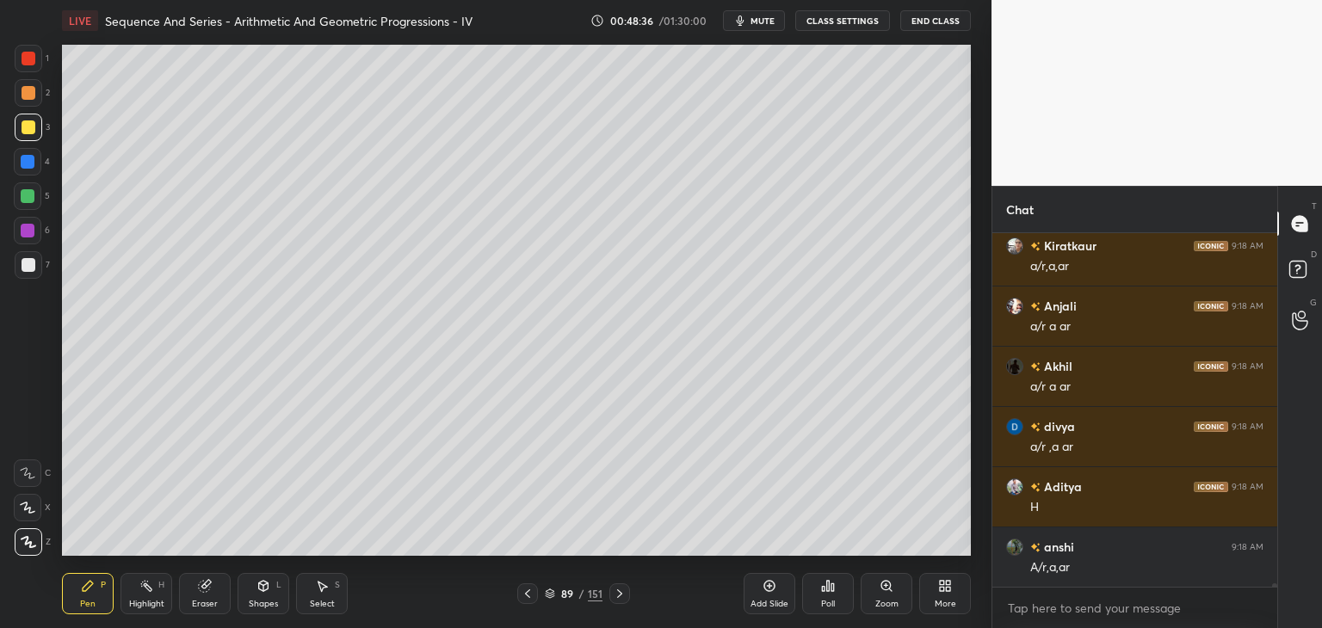
scroll to position [38437, 0]
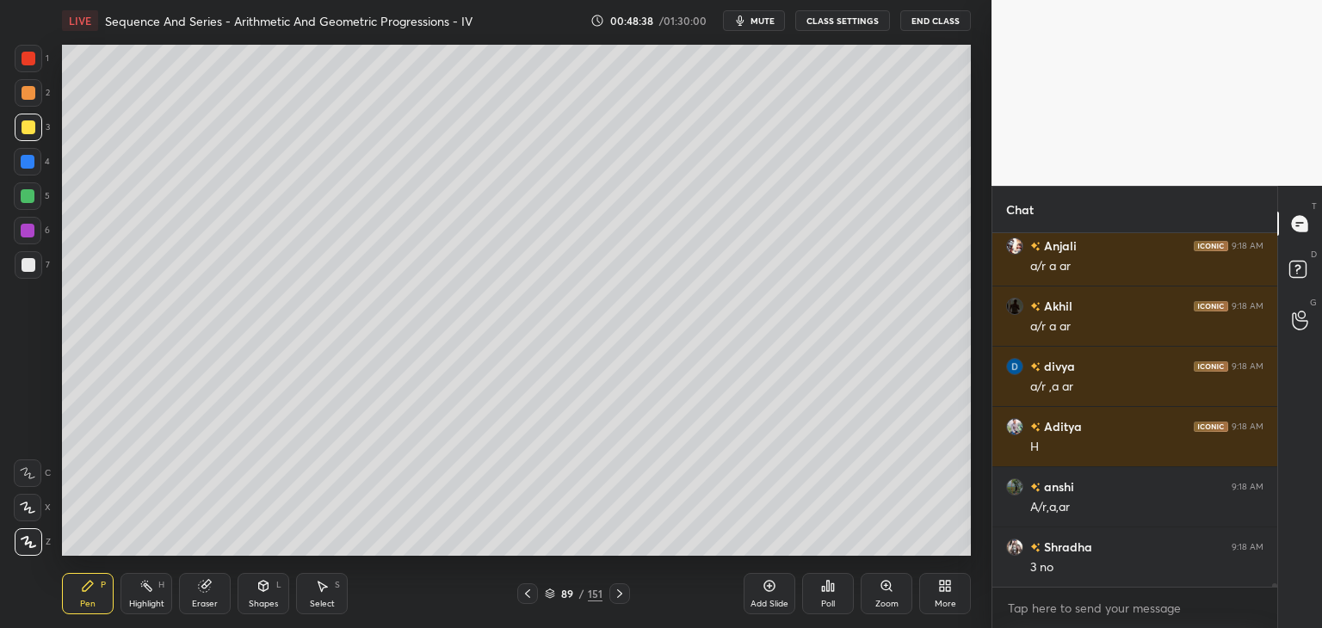
click at [836, 600] on div "Poll" at bounding box center [828, 593] width 52 height 41
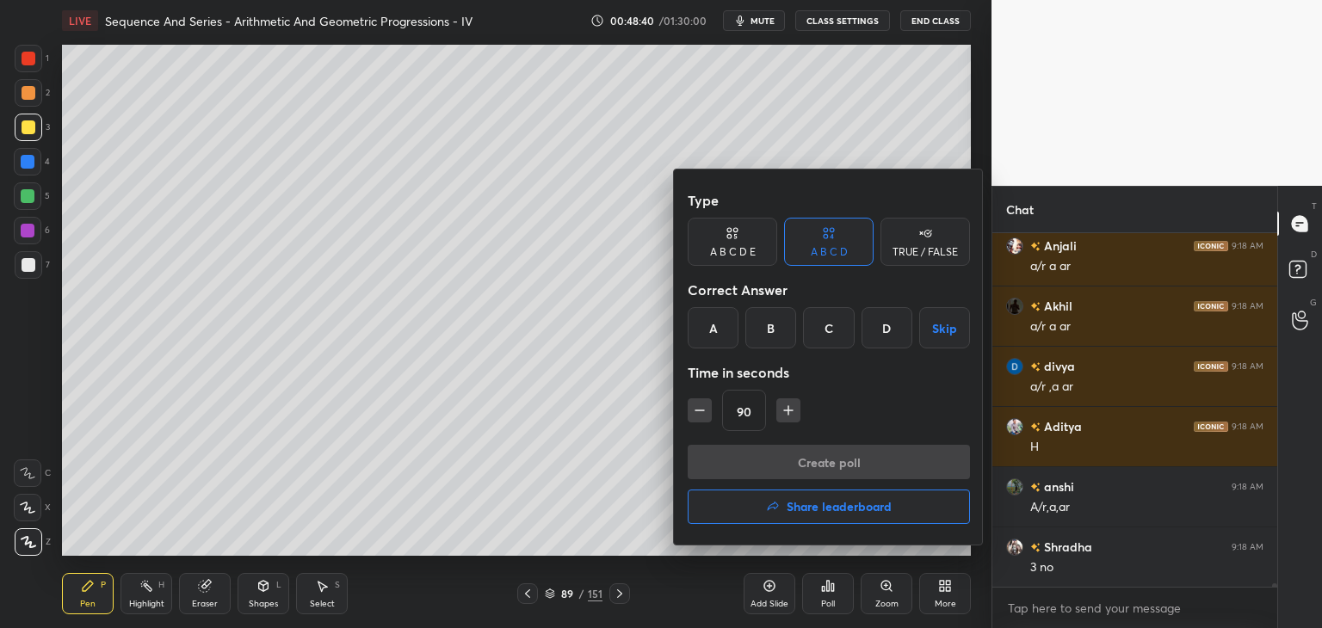
drag, startPoint x: 943, startPoint y: 335, endPoint x: 933, endPoint y: 381, distance: 47.6
click at [943, 337] on button "Skip" at bounding box center [944, 327] width 51 height 41
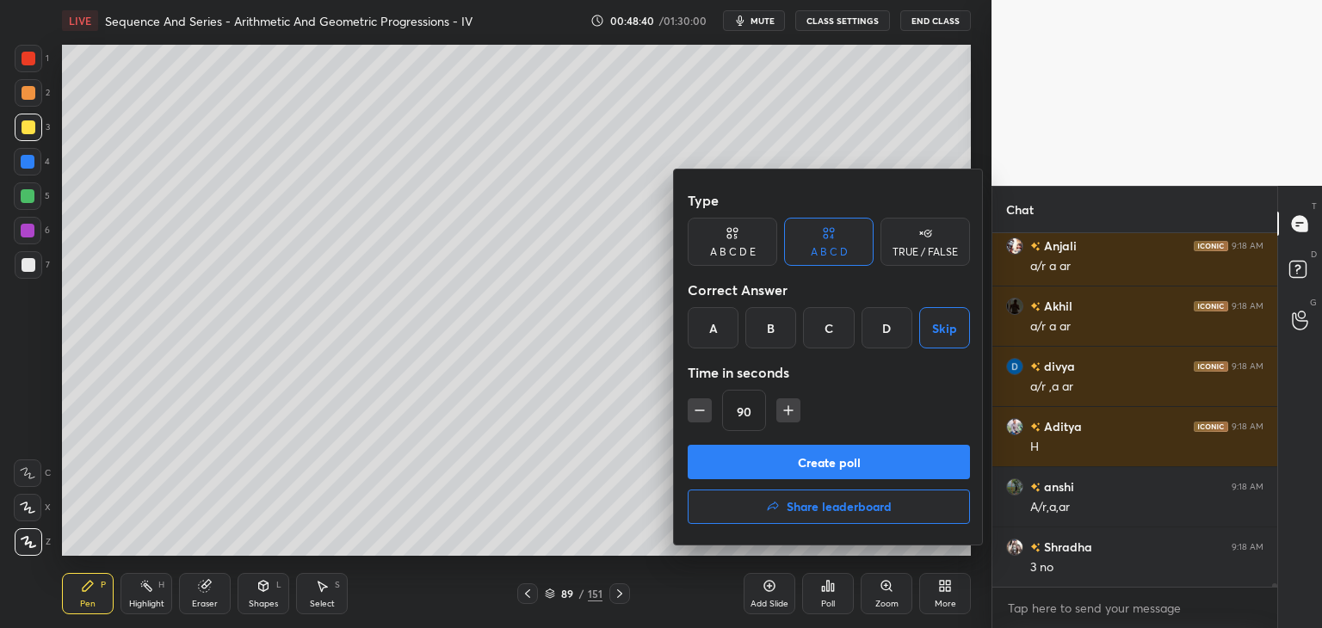
click at [885, 466] on button "Create poll" at bounding box center [829, 462] width 282 height 34
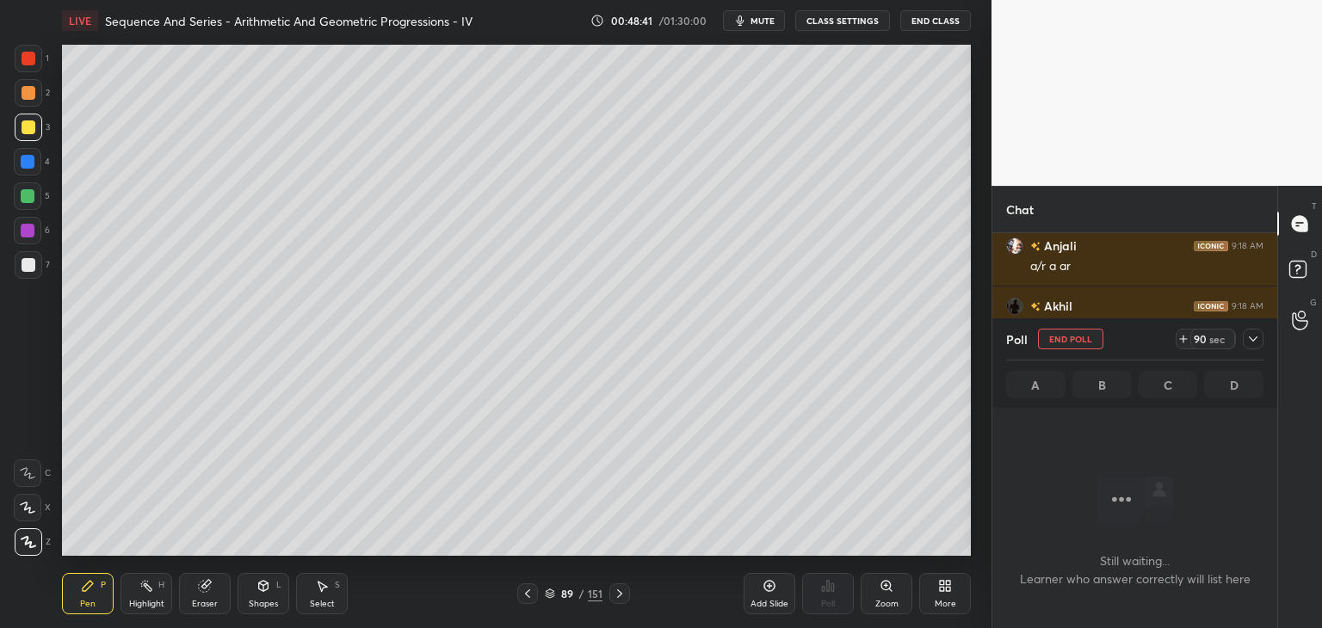
scroll to position [259, 280]
click at [1256, 338] on icon at bounding box center [1253, 339] width 14 height 14
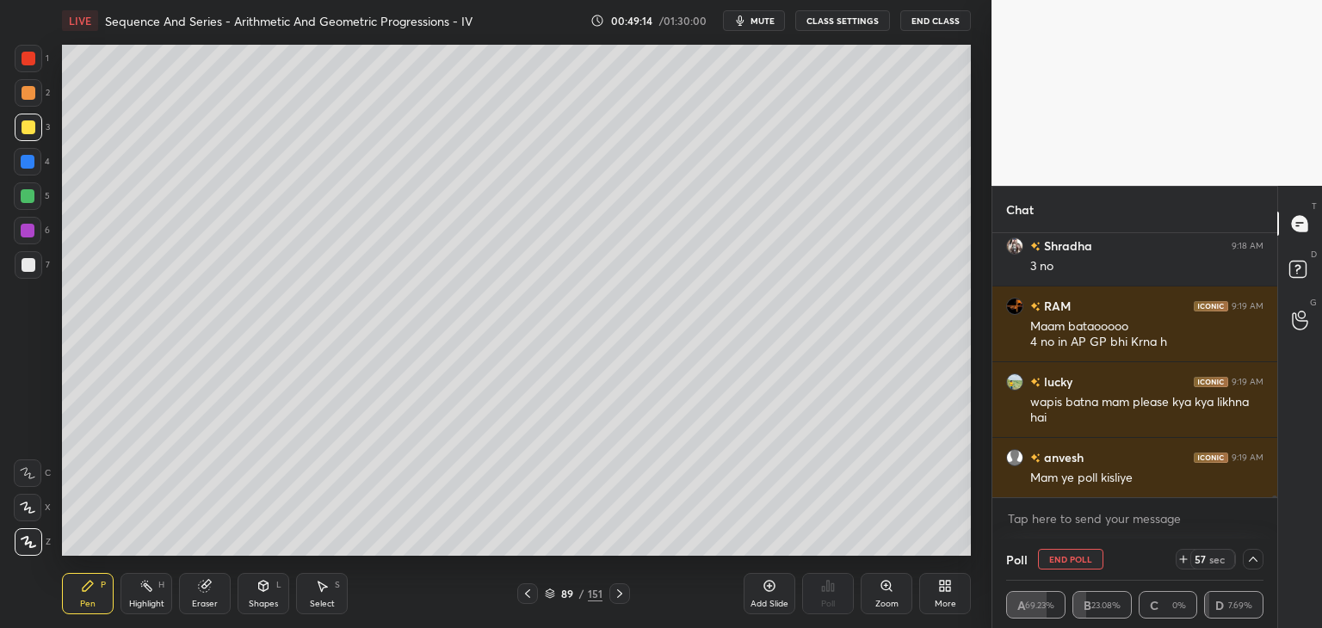
scroll to position [38813, 0]
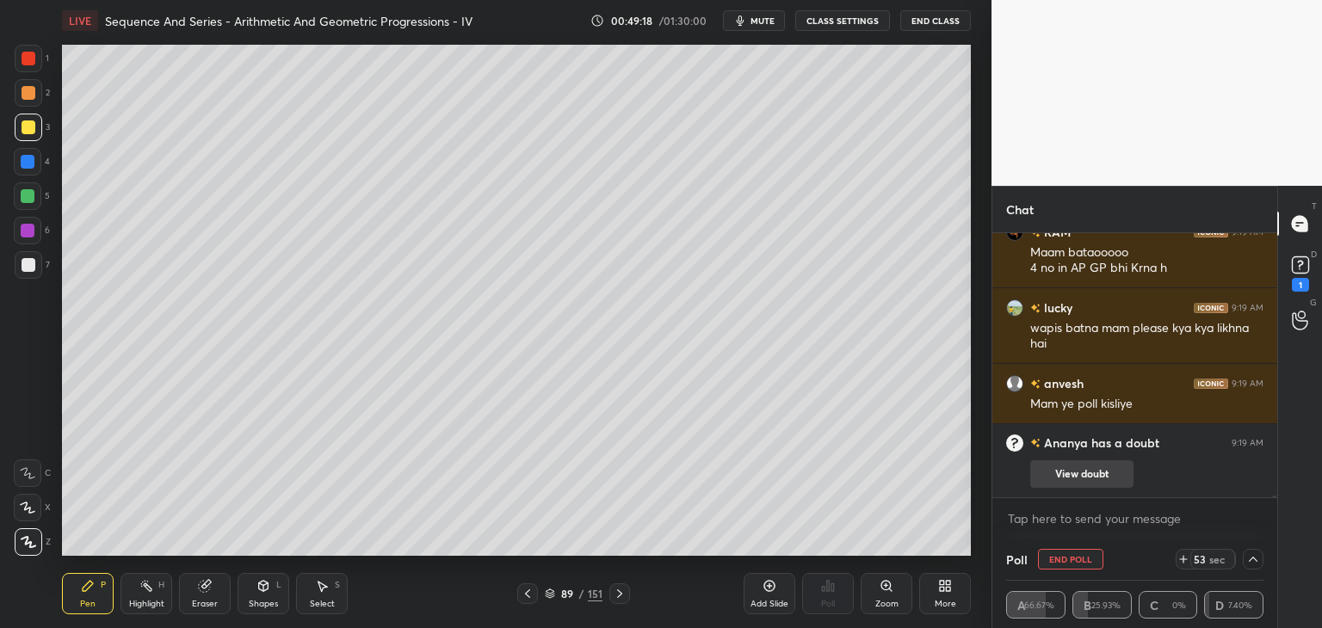
click at [1078, 479] on button "View doubt" at bounding box center [1081, 474] width 103 height 28
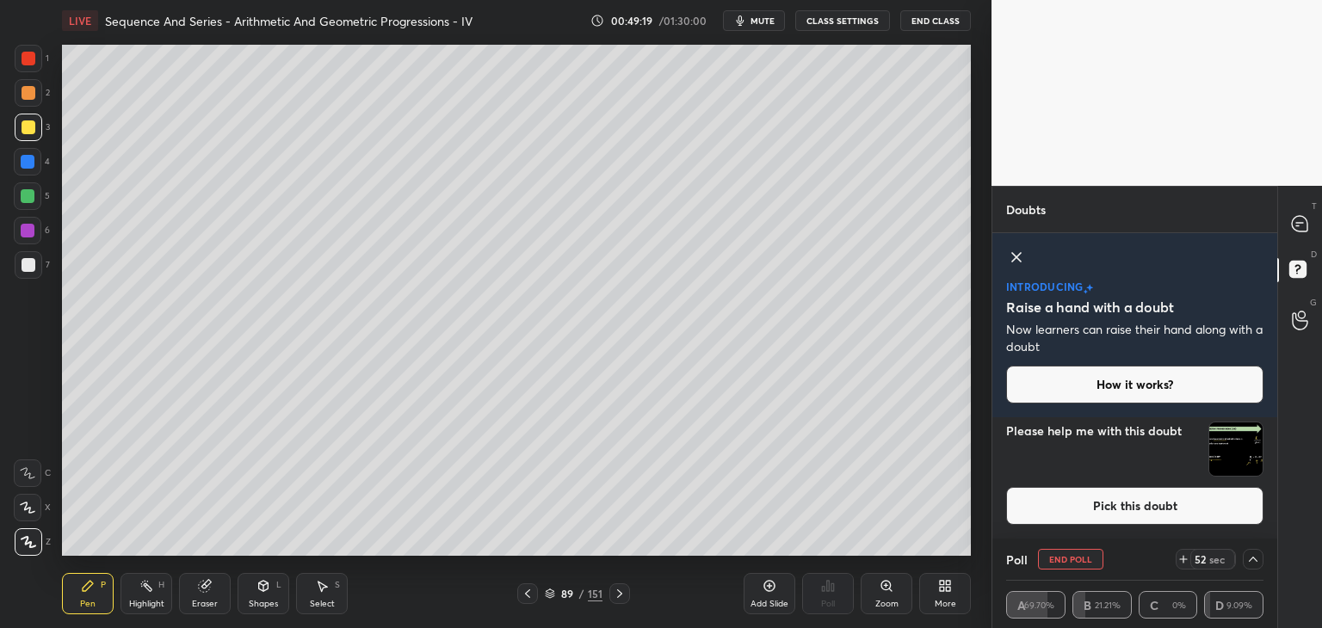
click at [1215, 451] on img "grid" at bounding box center [1235, 449] width 53 height 53
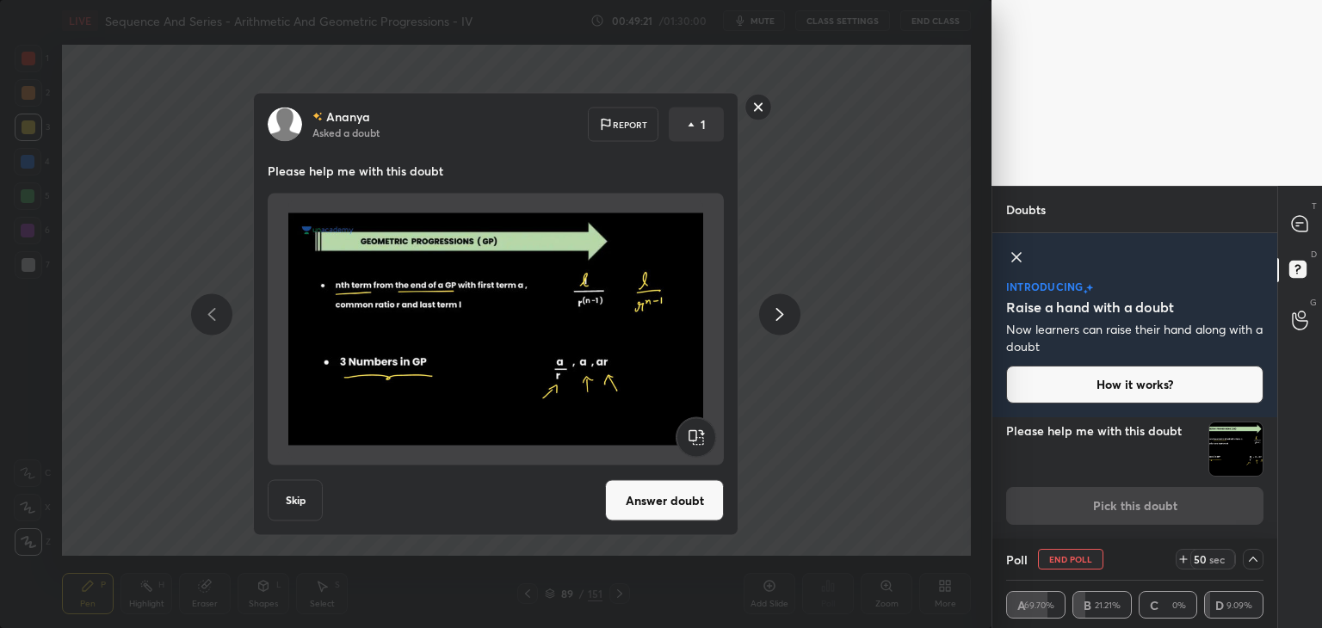
click at [760, 104] on rect at bounding box center [758, 107] width 27 height 27
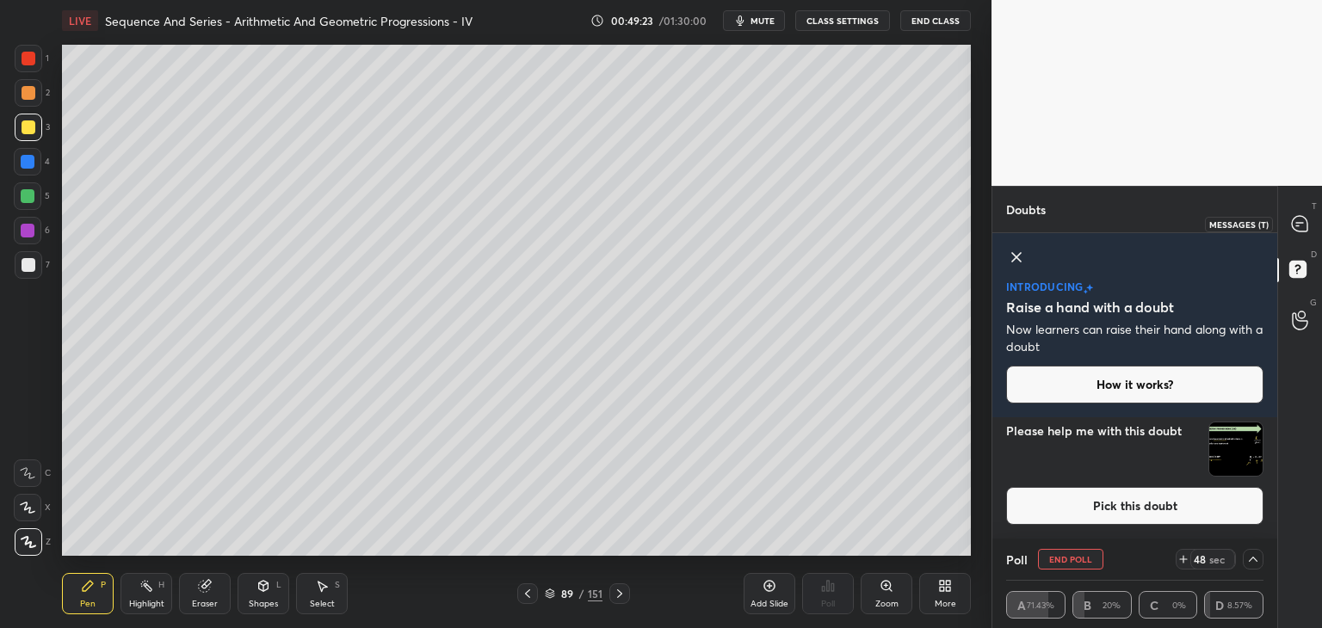
click at [1301, 233] on div at bounding box center [1300, 223] width 34 height 31
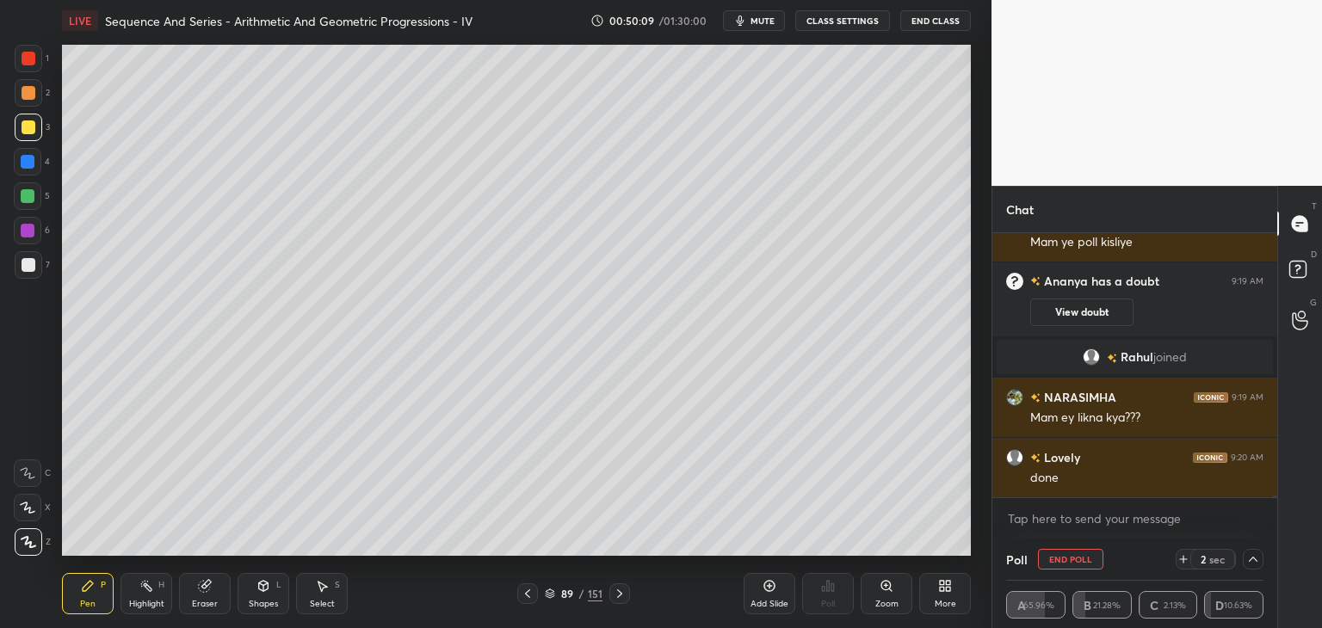
scroll to position [37539, 0]
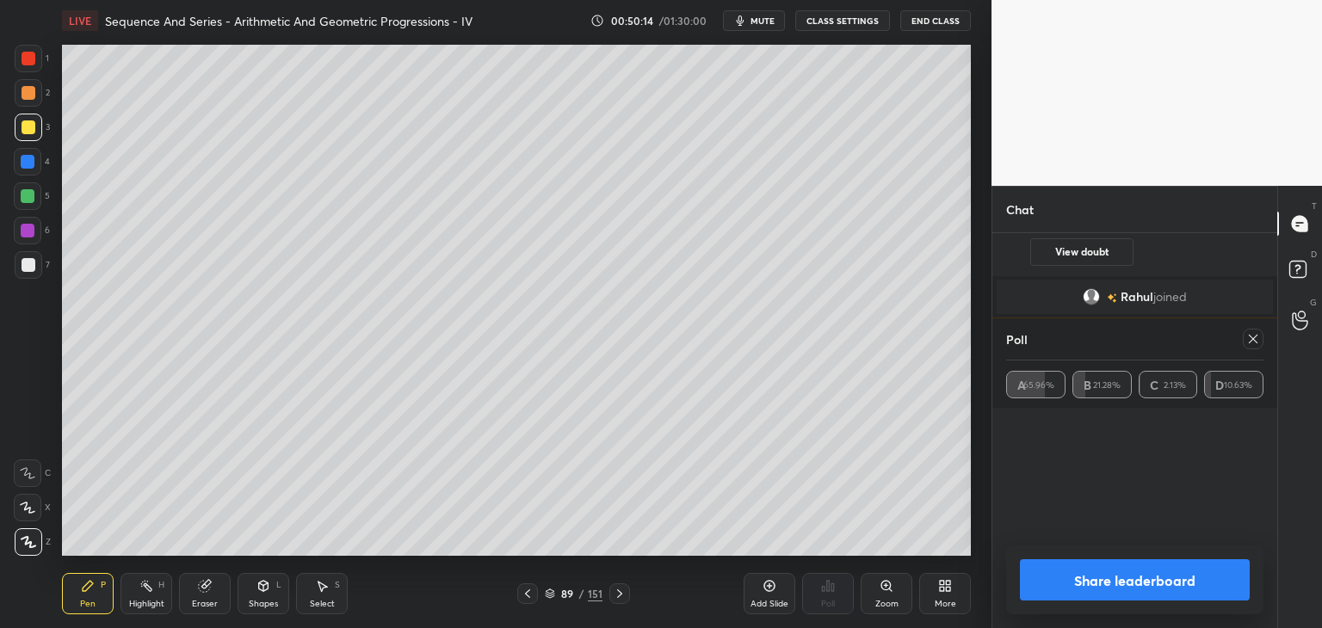
click at [1253, 345] on icon at bounding box center [1253, 339] width 14 height 14
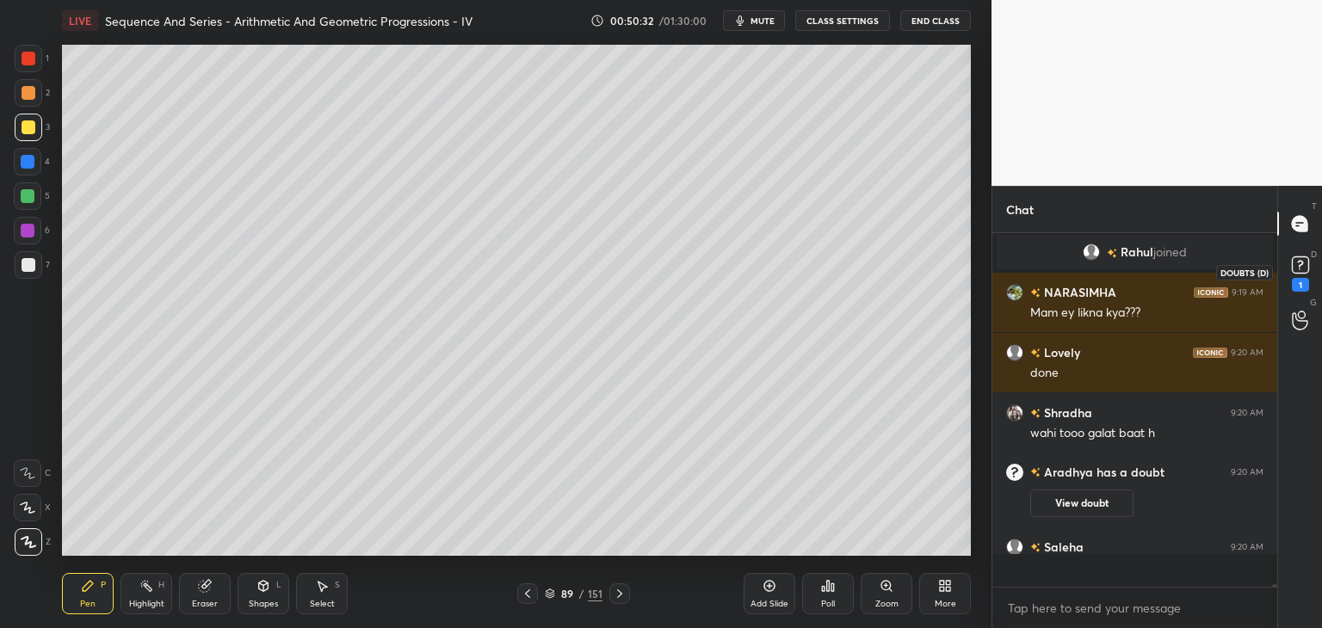
scroll to position [37515, 0]
click at [1298, 281] on div "1" at bounding box center [1300, 285] width 17 height 14
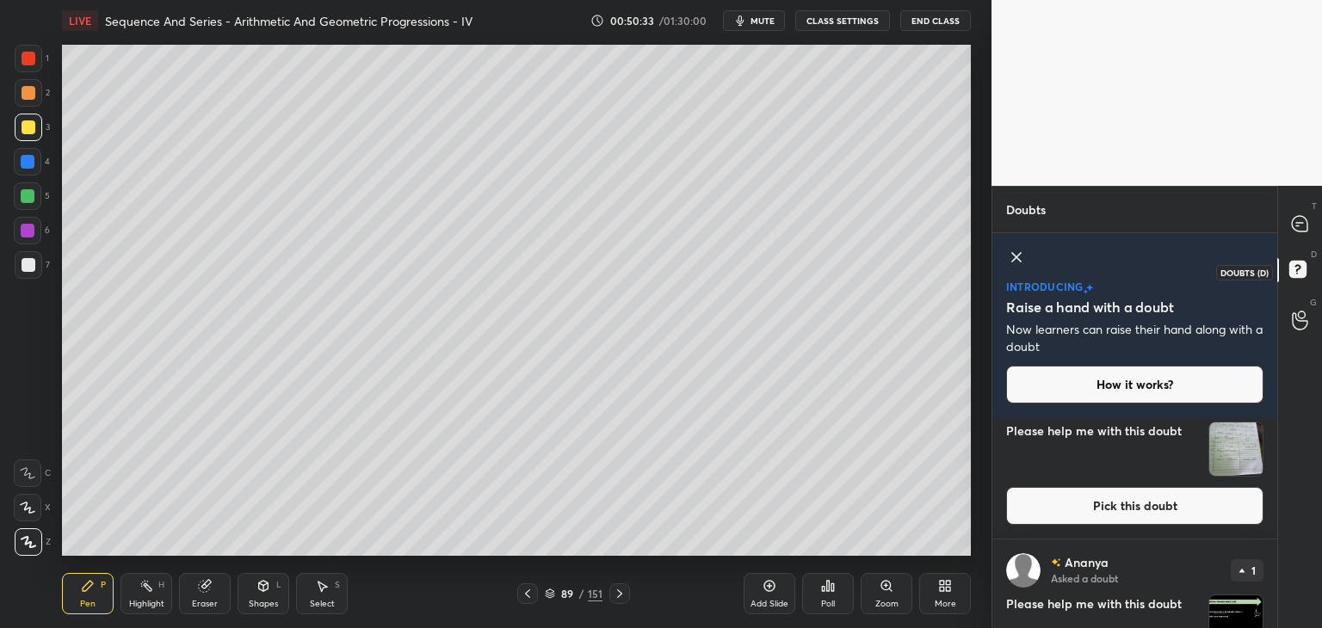
scroll to position [0, 0]
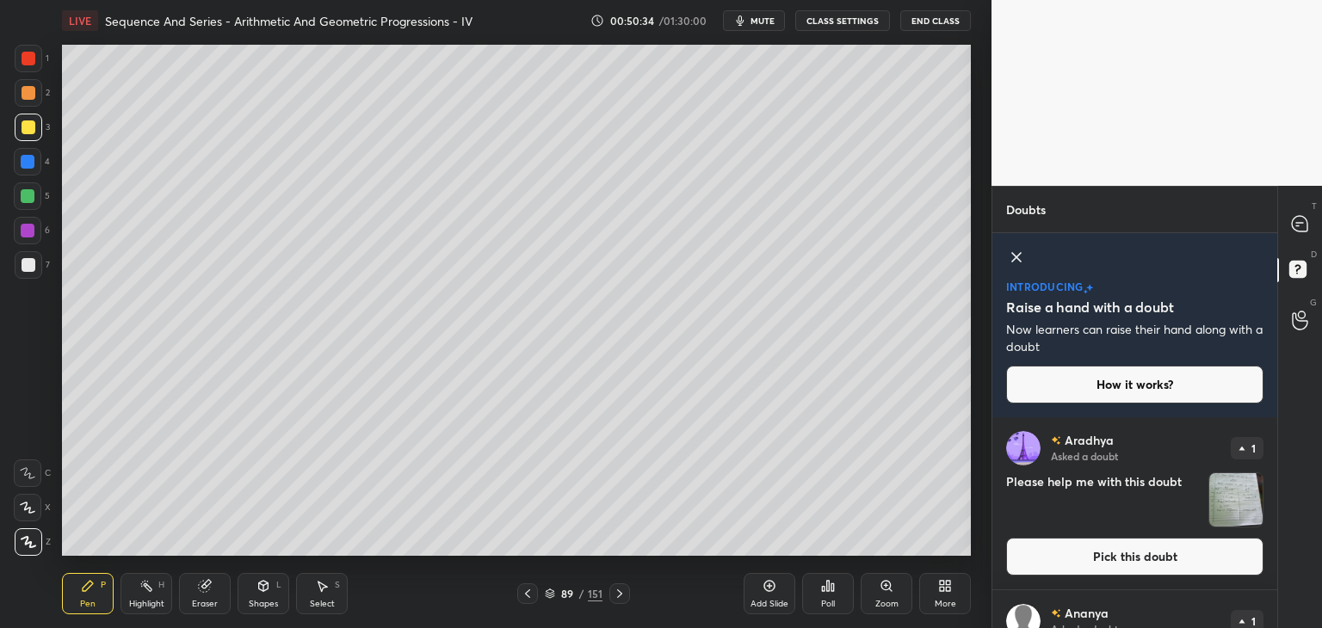
click at [1237, 502] on img "grid" at bounding box center [1235, 499] width 53 height 53
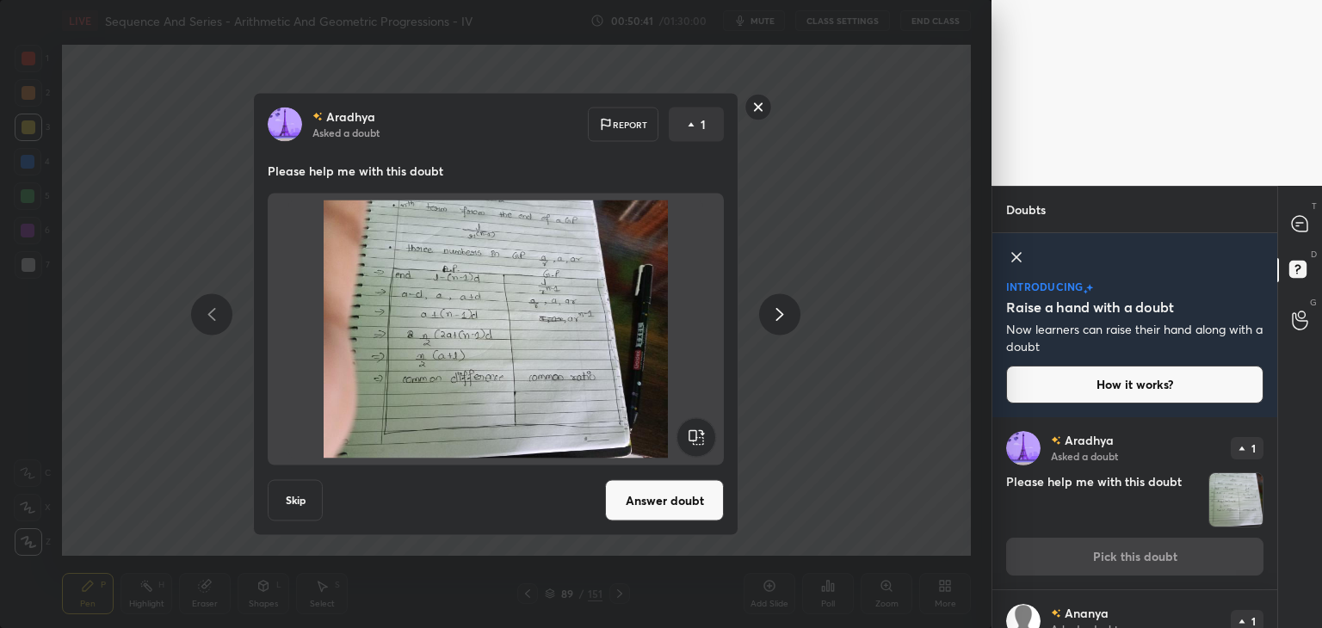
click at [671, 497] on button "Answer doubt" at bounding box center [664, 500] width 119 height 41
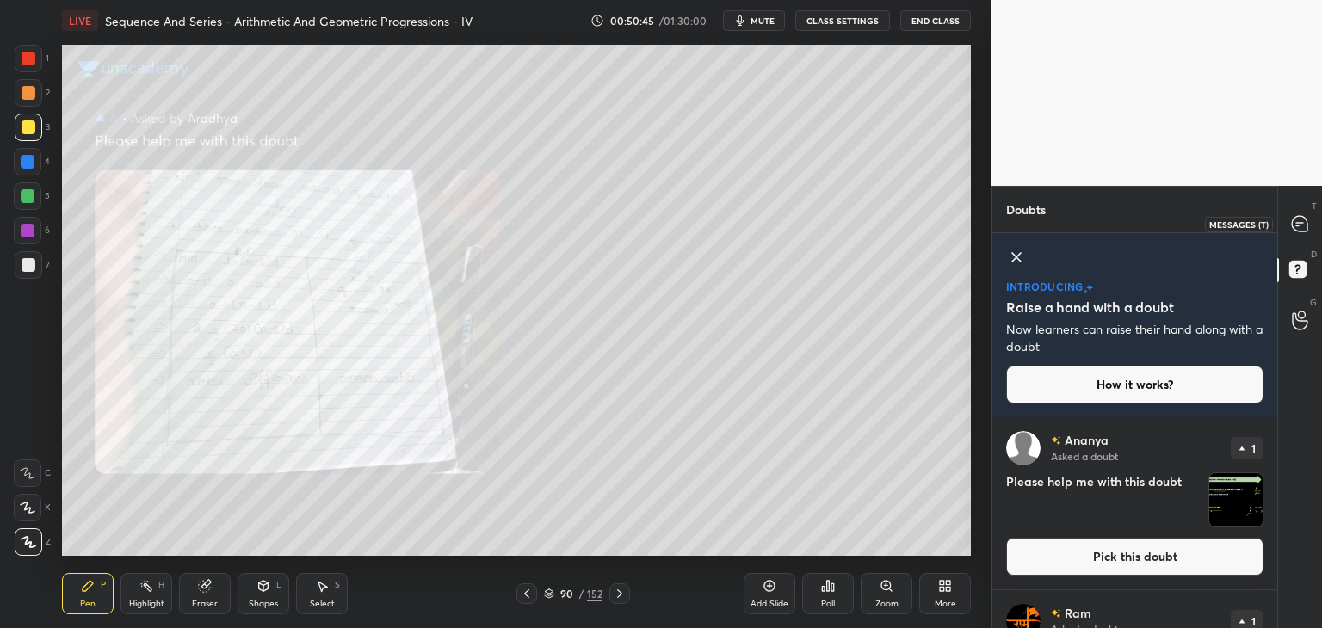
click at [1296, 232] on div at bounding box center [1300, 223] width 34 height 31
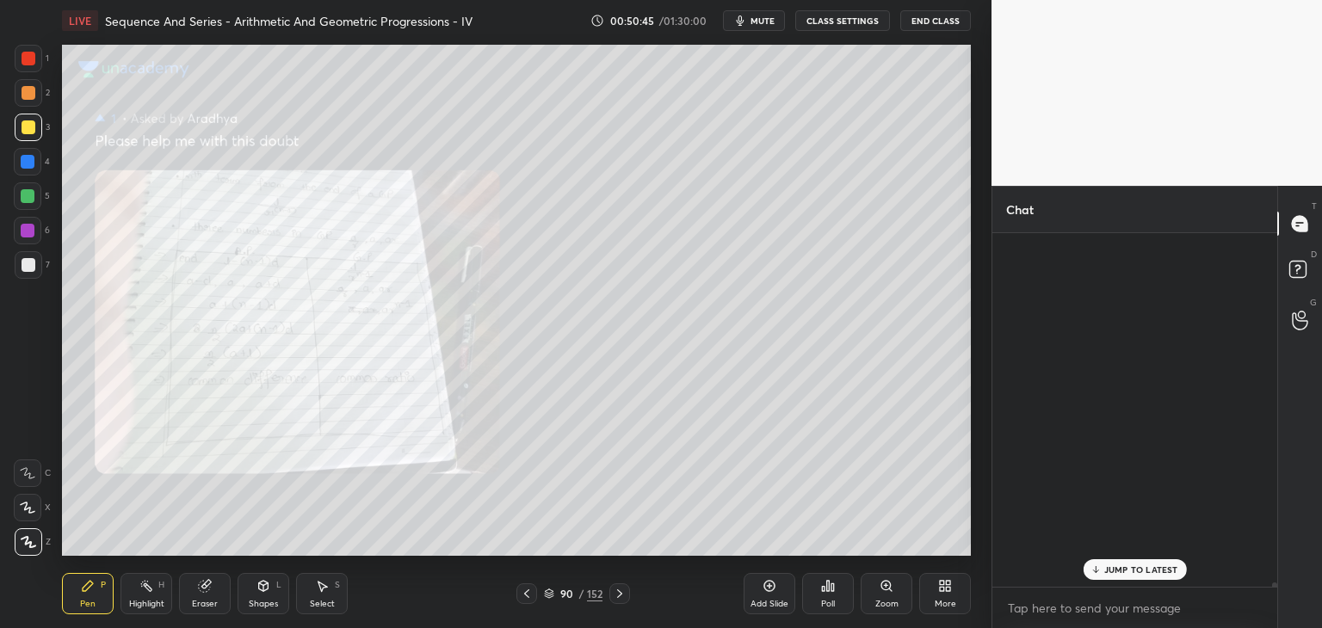
scroll to position [349, 280]
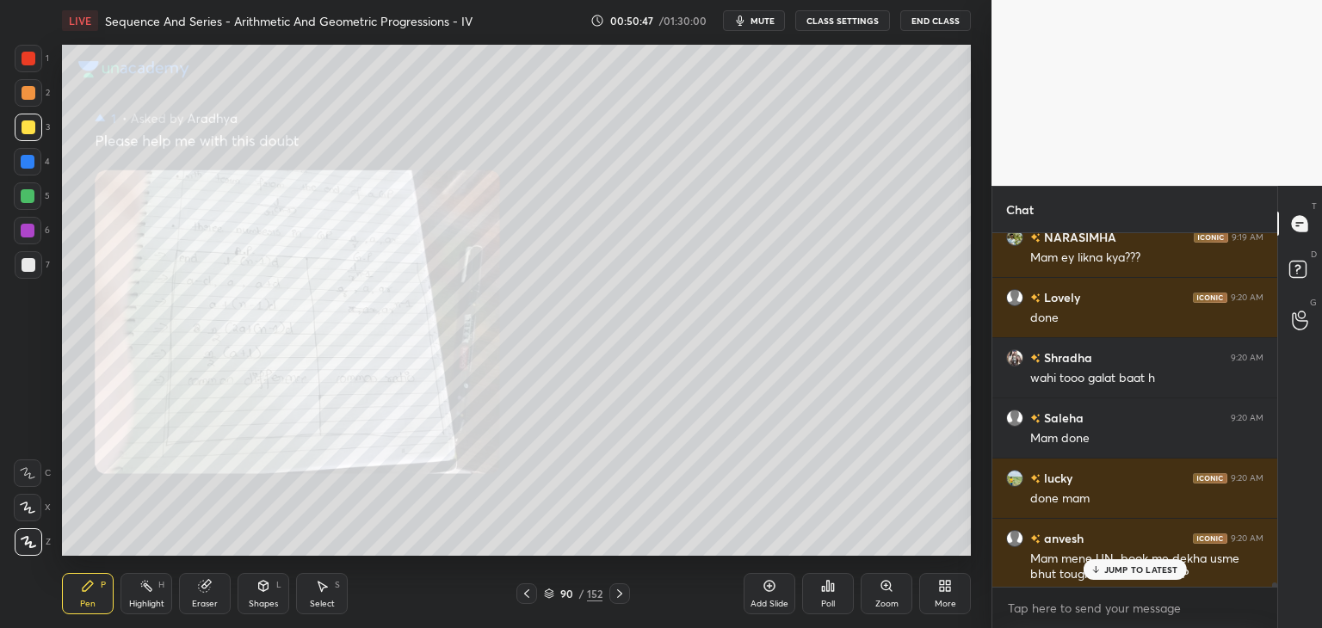
click at [1133, 567] on p "JUMP TO LATEST" at bounding box center [1141, 570] width 74 height 10
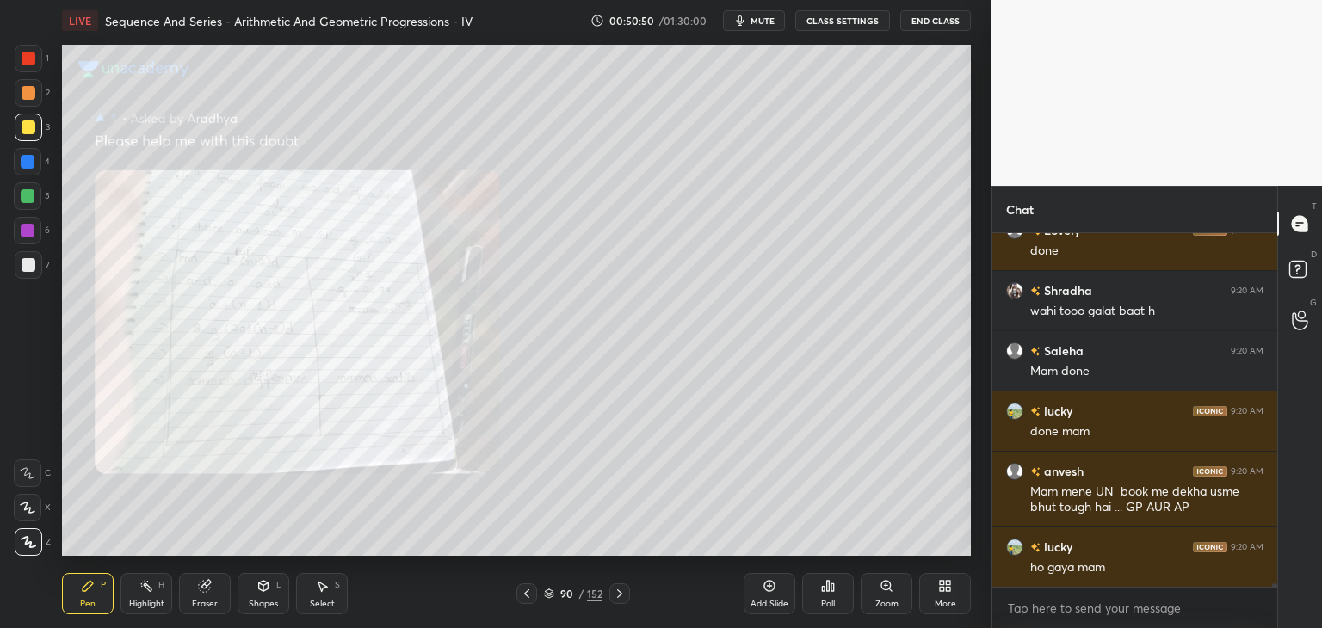
click at [31, 58] on div at bounding box center [29, 59] width 14 height 14
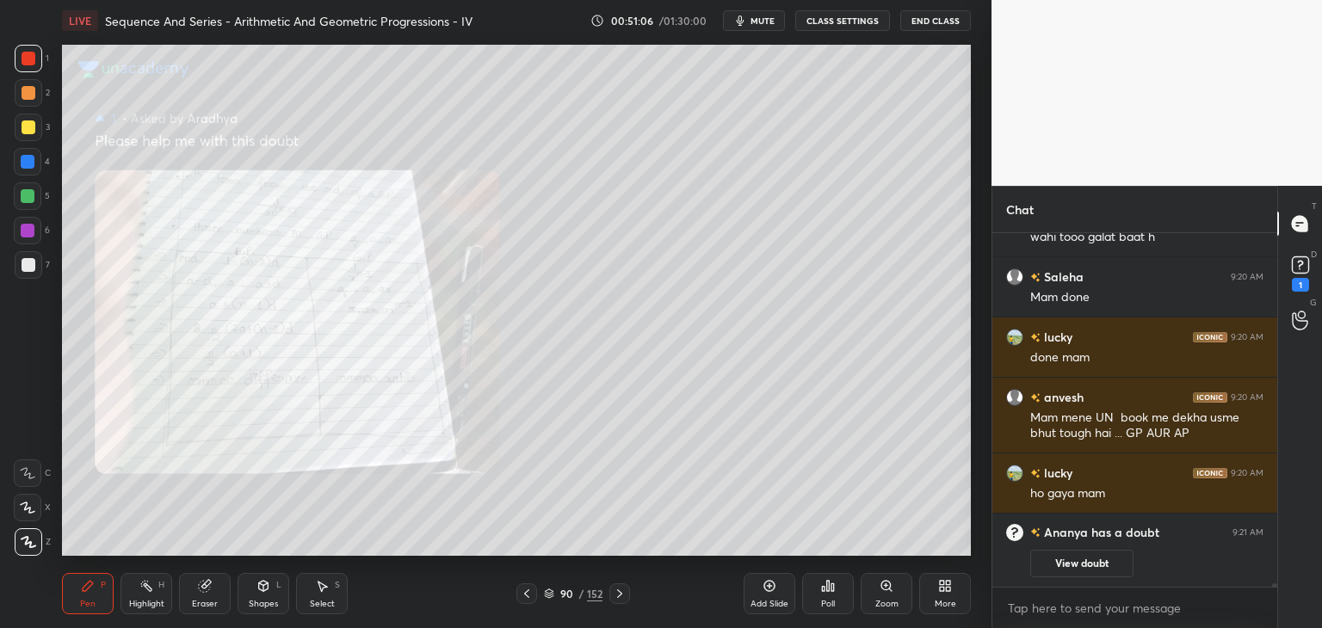
click at [1063, 564] on button "View doubt" at bounding box center [1081, 564] width 103 height 28
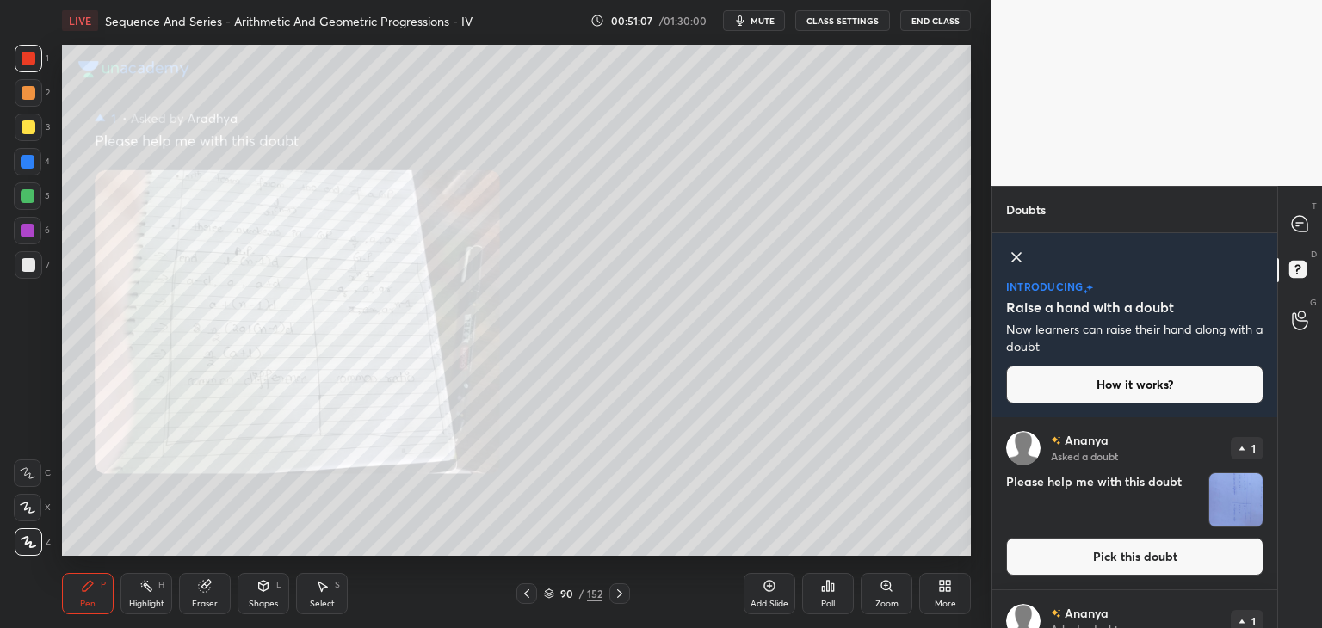
click at [1242, 508] on img "grid" at bounding box center [1235, 499] width 53 height 53
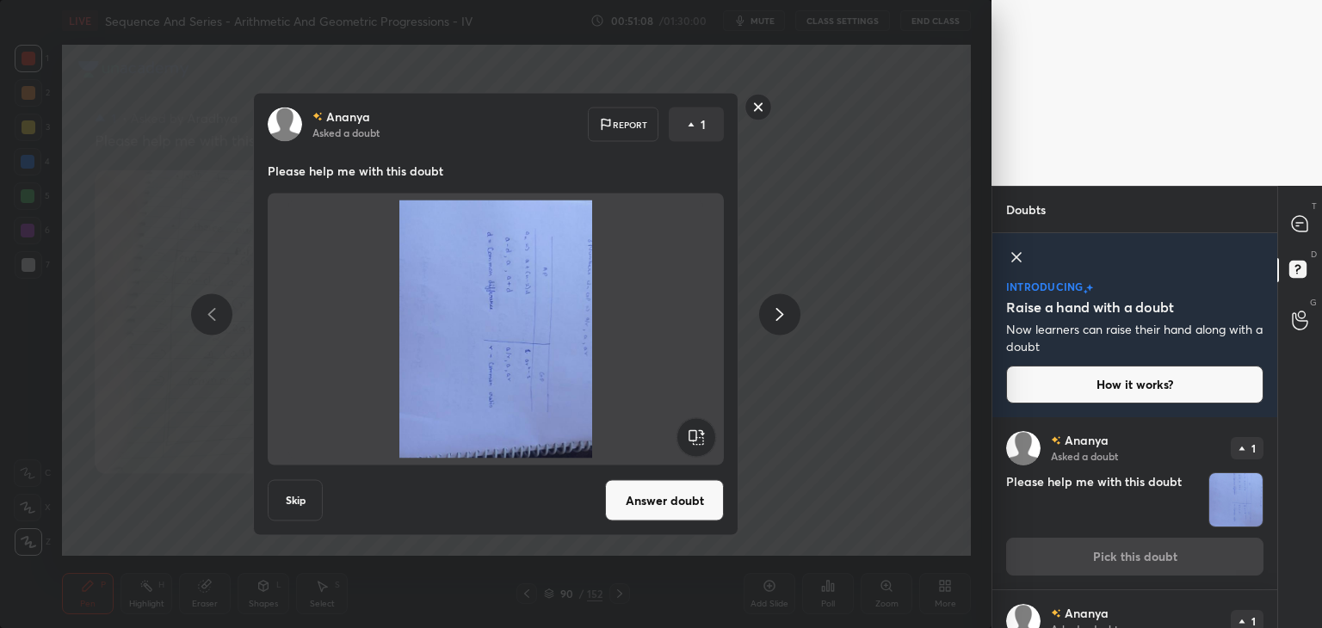
click at [700, 436] on rect at bounding box center [695, 437] width 39 height 39
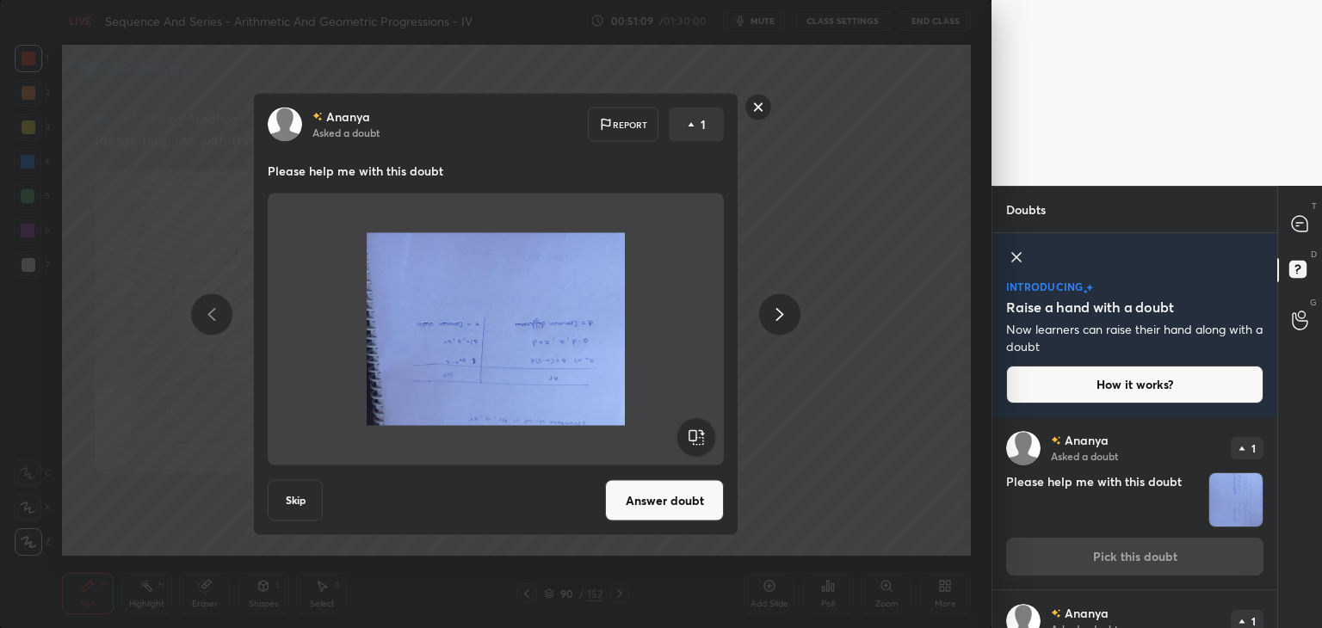
click at [698, 438] on rect at bounding box center [695, 437] width 39 height 39
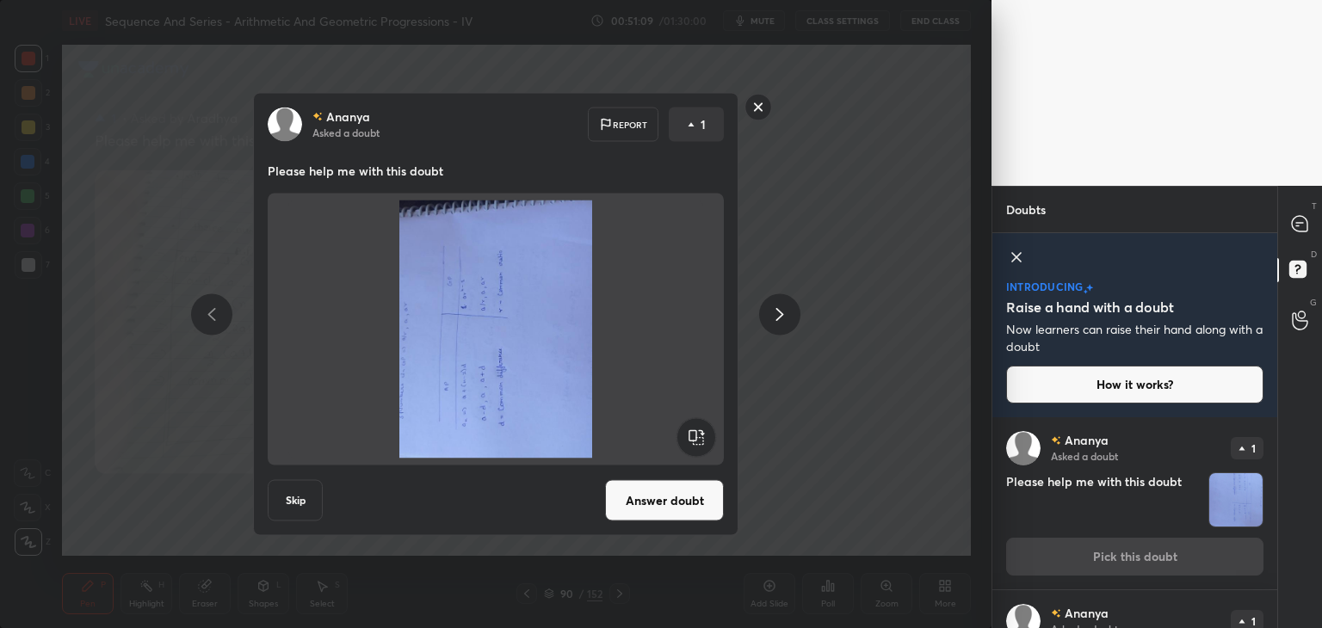
click at [697, 437] on rect at bounding box center [695, 437] width 39 height 39
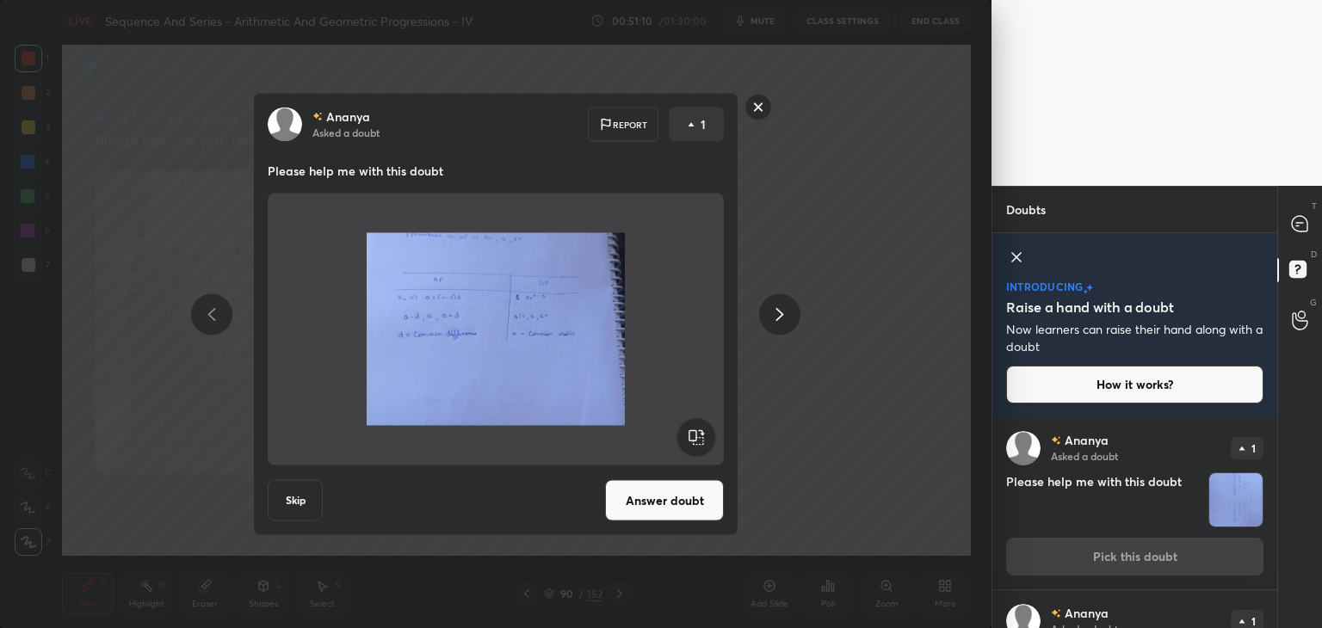
click at [668, 503] on button "Answer doubt" at bounding box center [664, 500] width 119 height 41
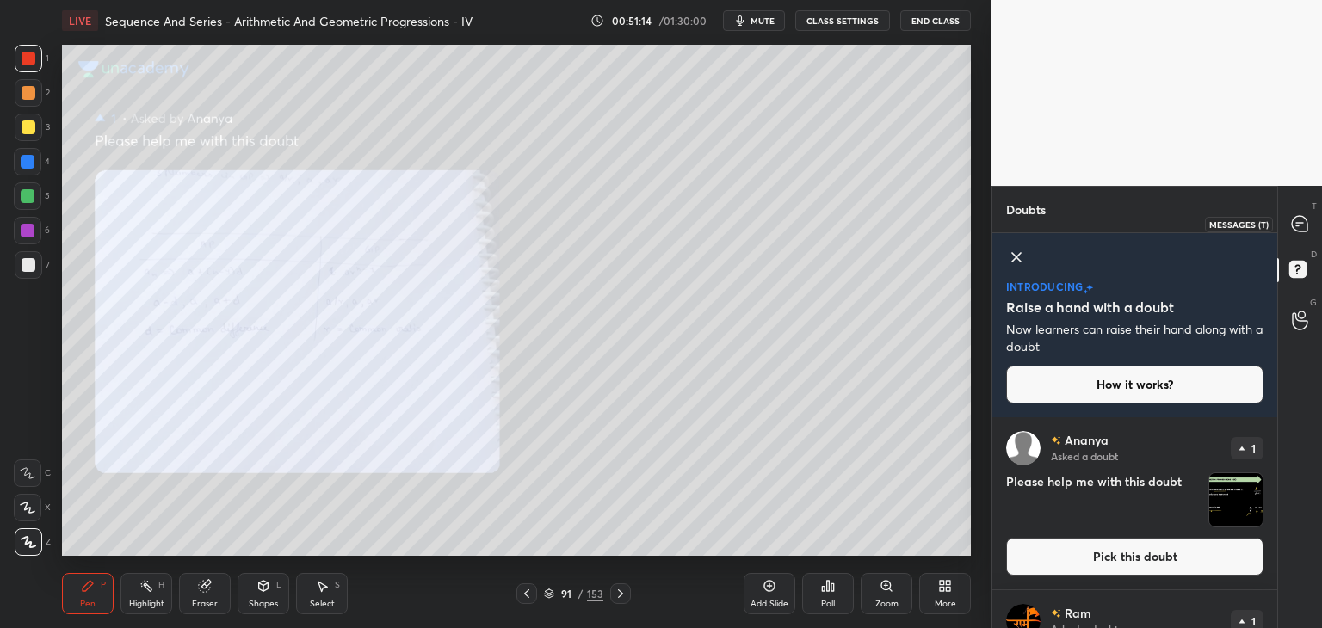
click at [1297, 228] on icon at bounding box center [1299, 223] width 15 height 15
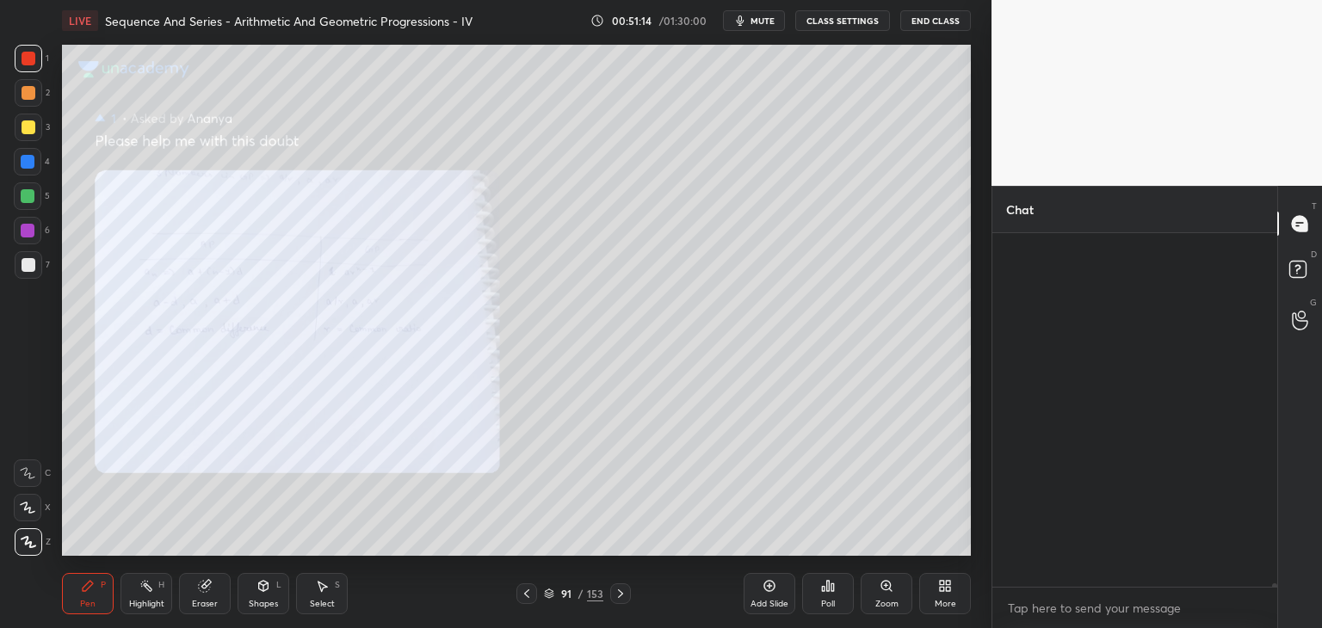
scroll to position [349, 280]
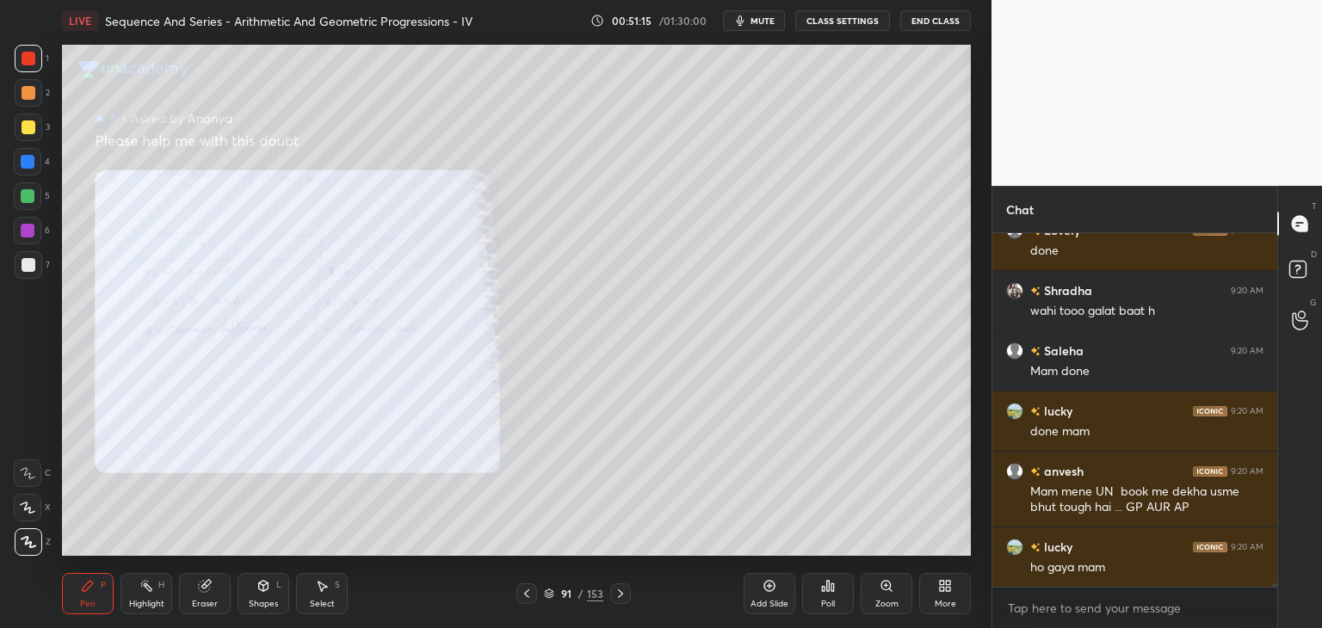
click at [76, 601] on div "Pen P" at bounding box center [88, 593] width 52 height 41
click at [529, 596] on icon at bounding box center [527, 594] width 14 height 14
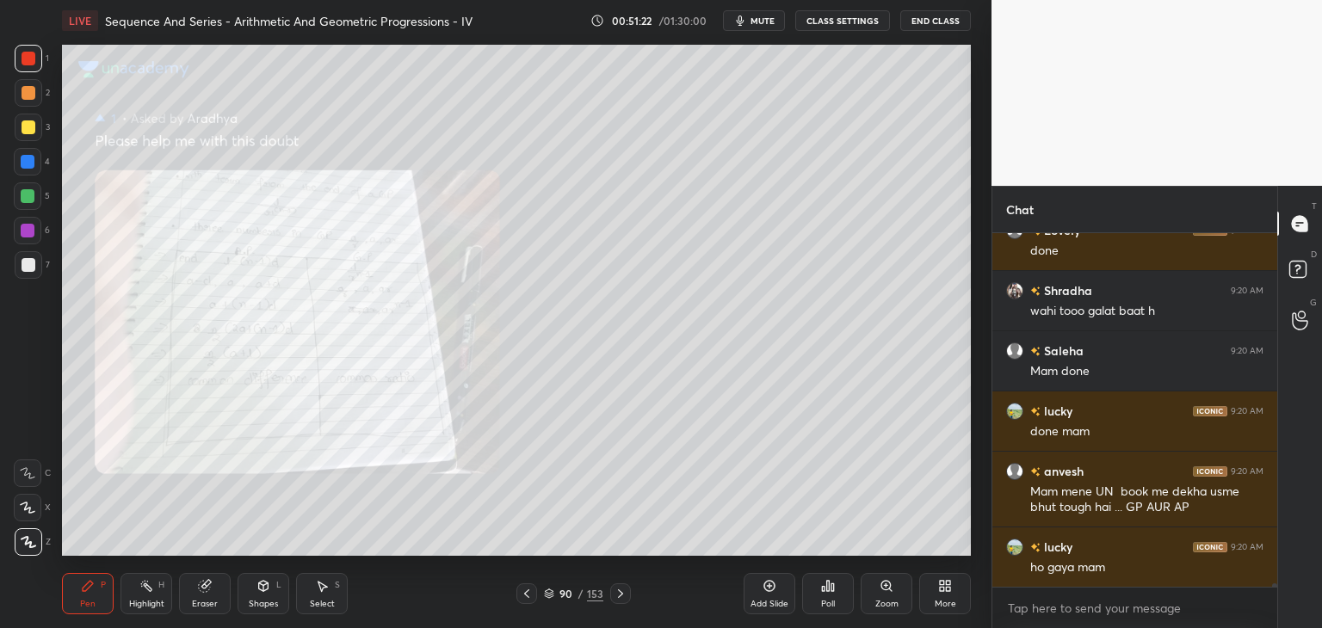
click at [530, 597] on icon at bounding box center [527, 594] width 14 height 14
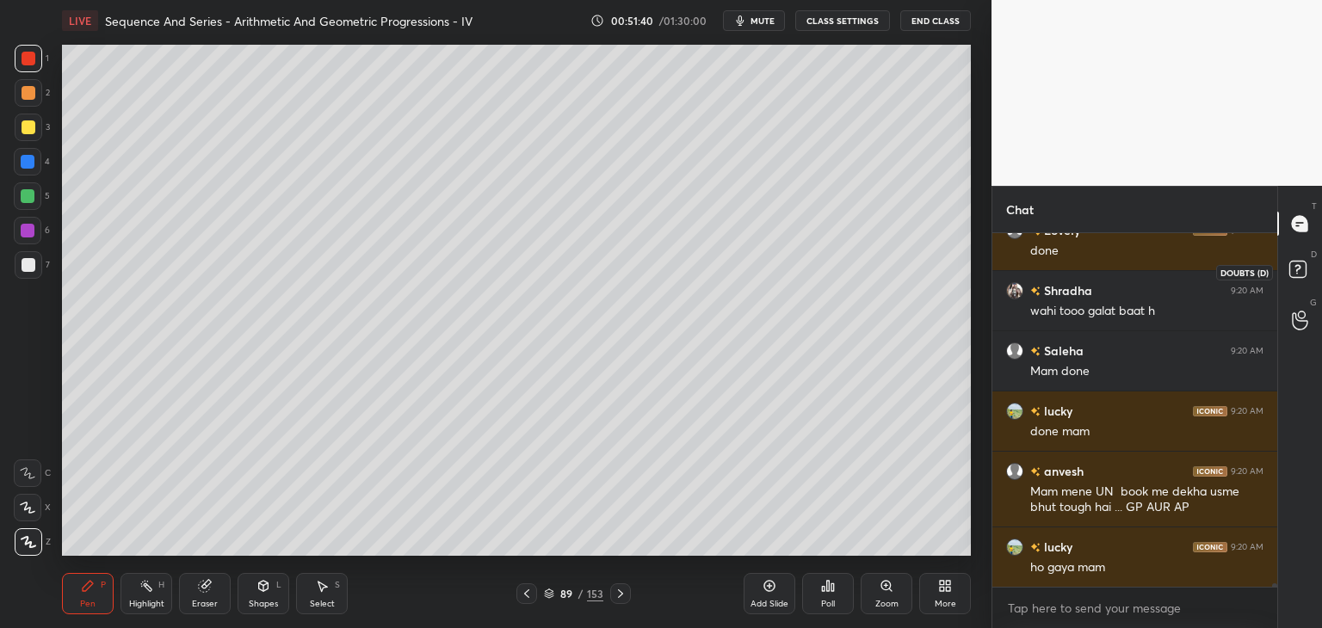
click at [1302, 274] on rect at bounding box center [1297, 270] width 16 height 16
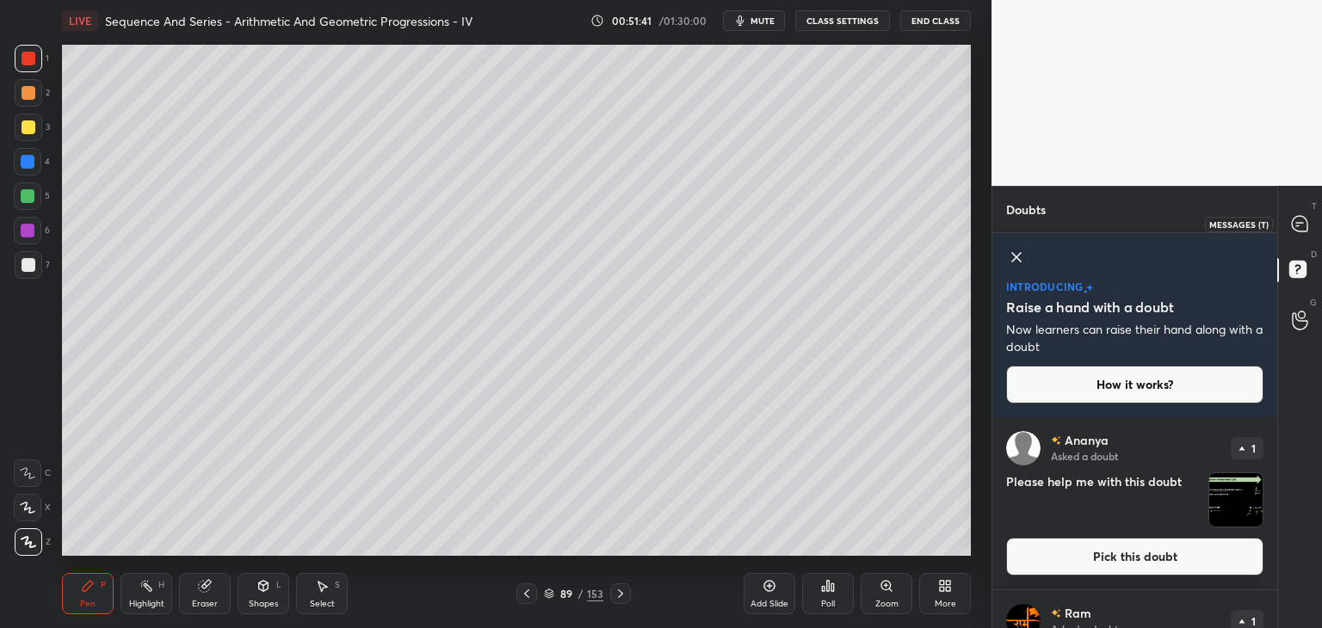
click at [1305, 226] on icon at bounding box center [1299, 223] width 15 height 15
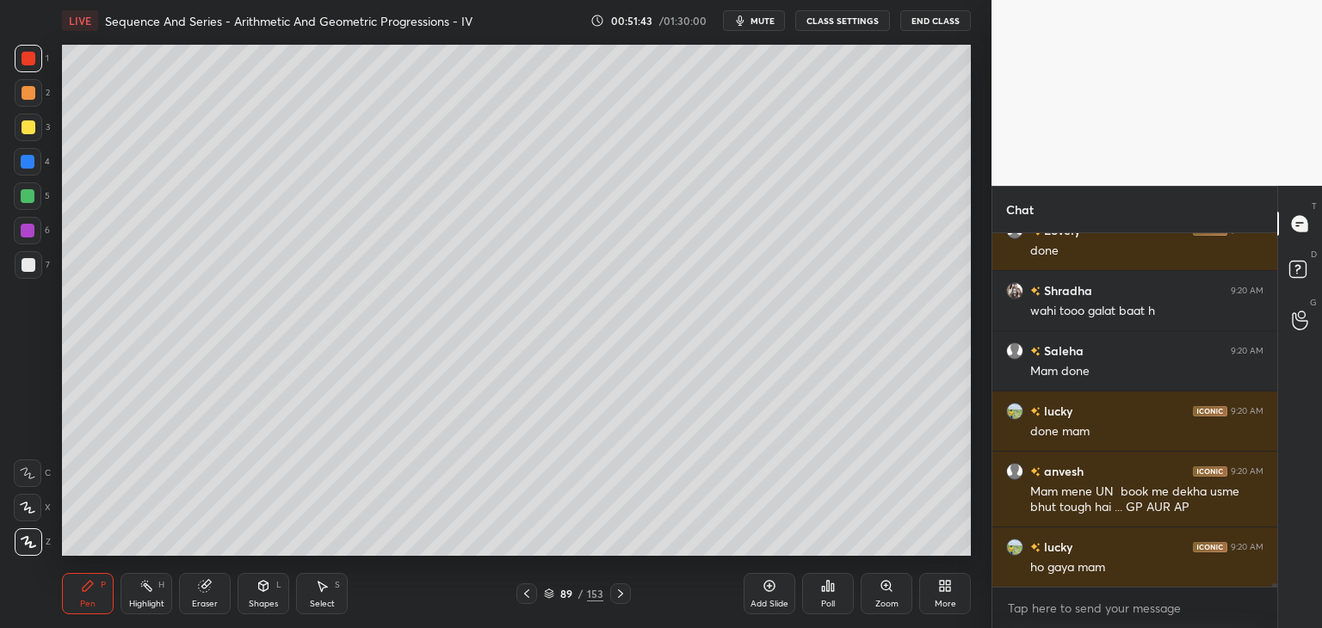
click at [782, 600] on div "Add Slide" at bounding box center [769, 604] width 38 height 9
click at [34, 125] on div at bounding box center [29, 128] width 28 height 28
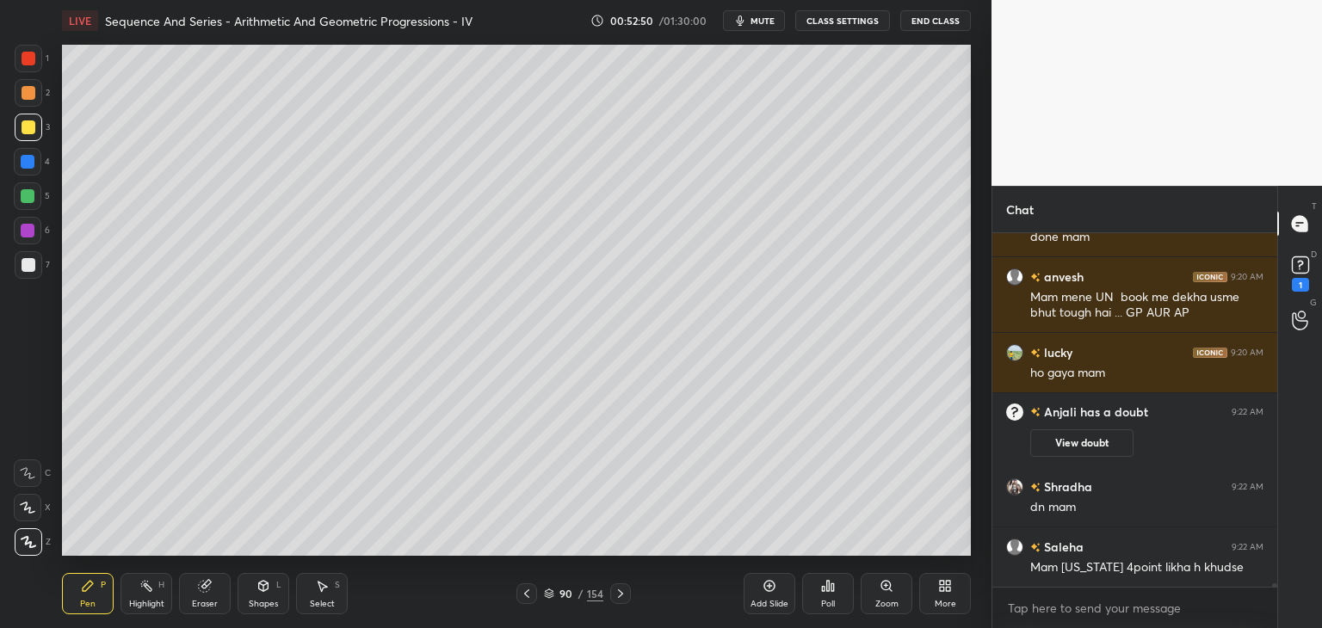
scroll to position [37856, 0]
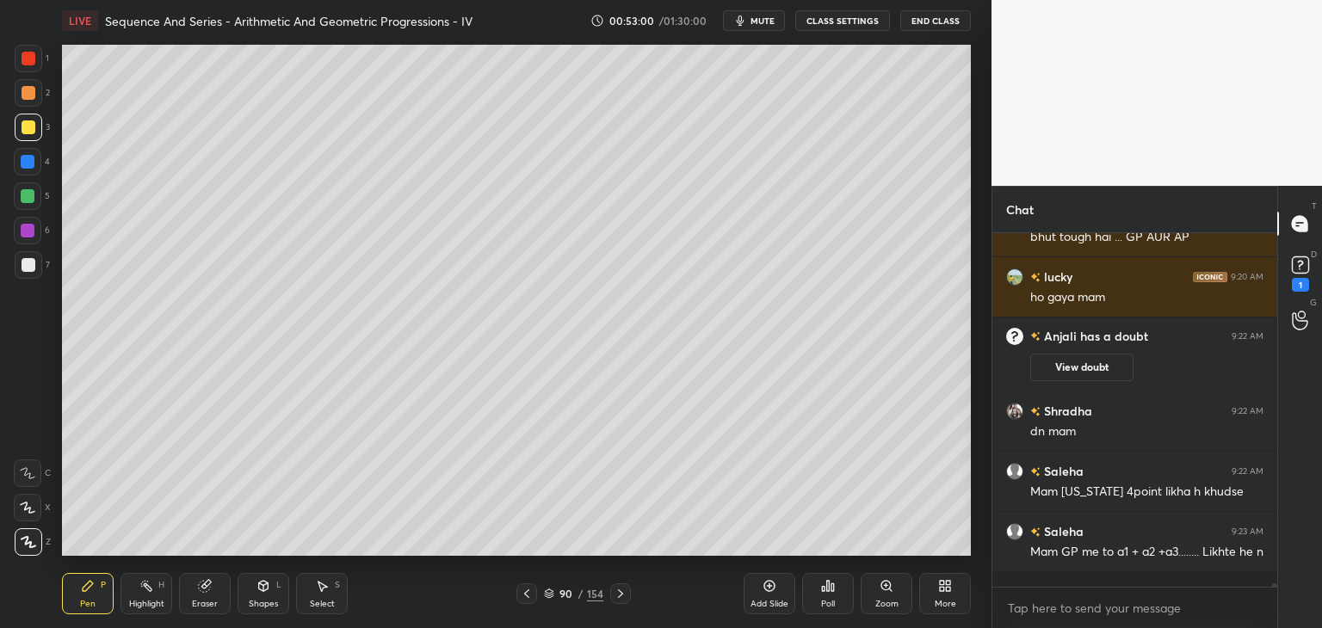
click at [338, 601] on div "Select S" at bounding box center [322, 593] width 52 height 41
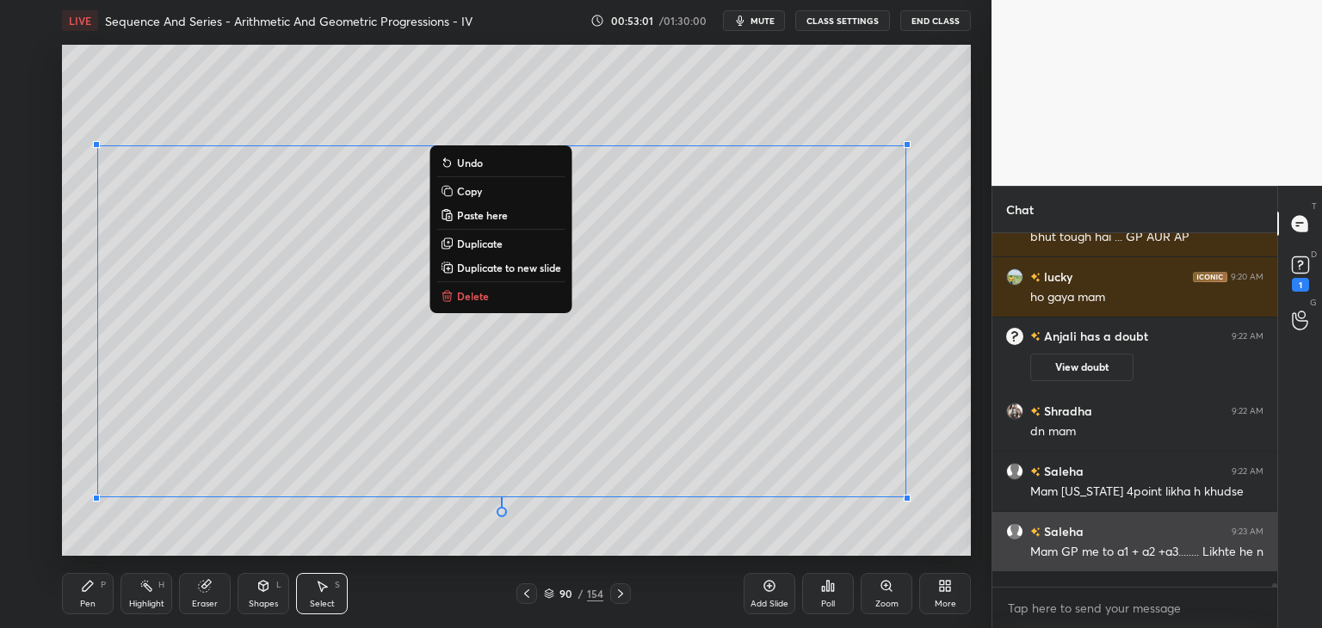
drag, startPoint x: 101, startPoint y: 150, endPoint x: 991, endPoint y: 511, distance: 961.2
click at [991, 513] on div "1 2 3 4 5 6 7 C X Z C X Z E E Erase all H H LIVE Sequence And Series - Arithmet…" at bounding box center [661, 314] width 1322 height 628
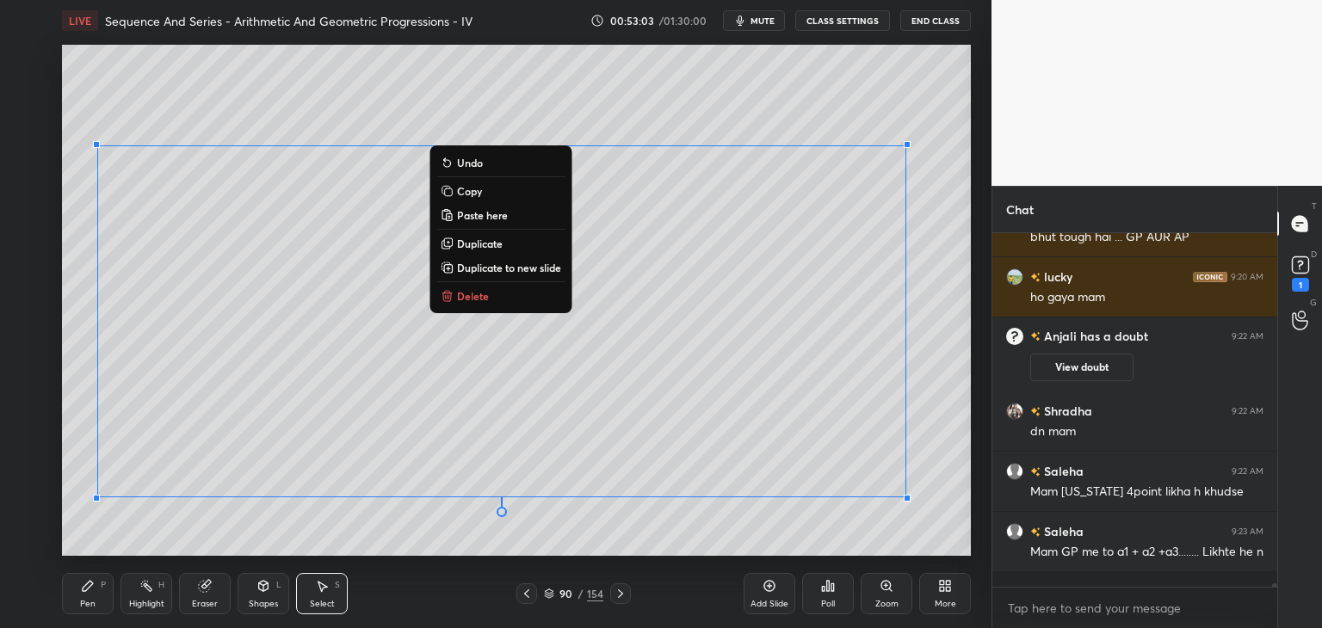
scroll to position [37916, 0]
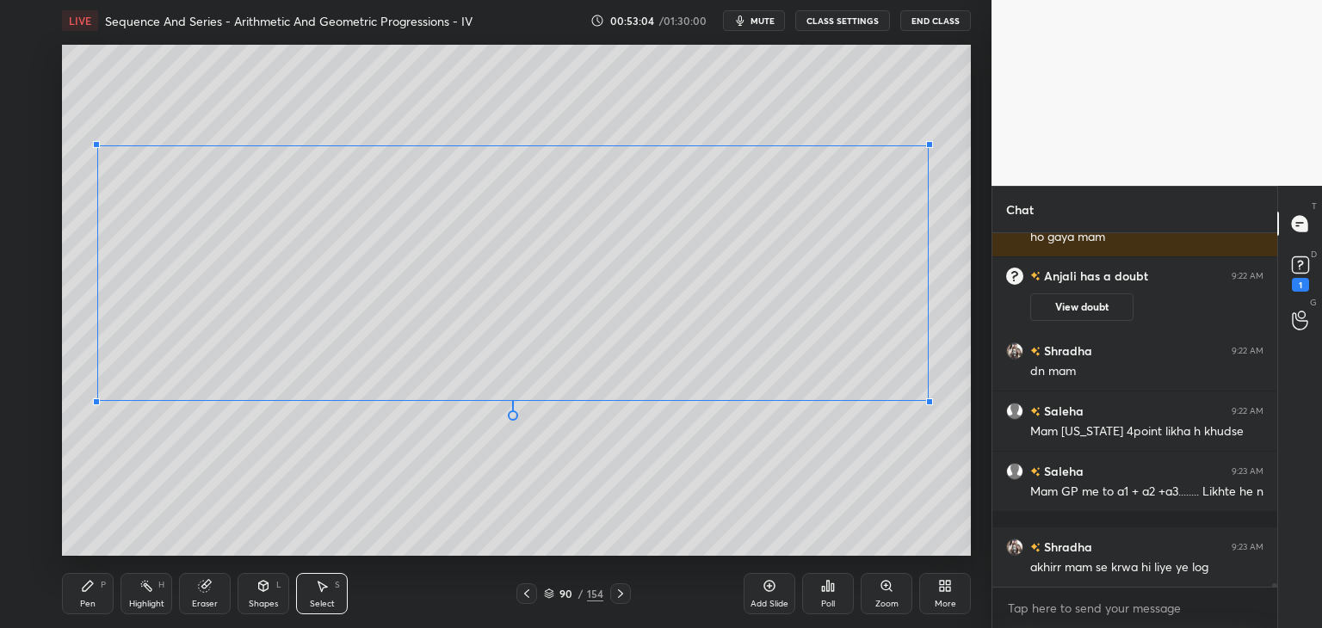
drag, startPoint x: 907, startPoint y: 500, endPoint x: 917, endPoint y: 404, distance: 96.9
click at [927, 400] on div at bounding box center [929, 401] width 7 height 7
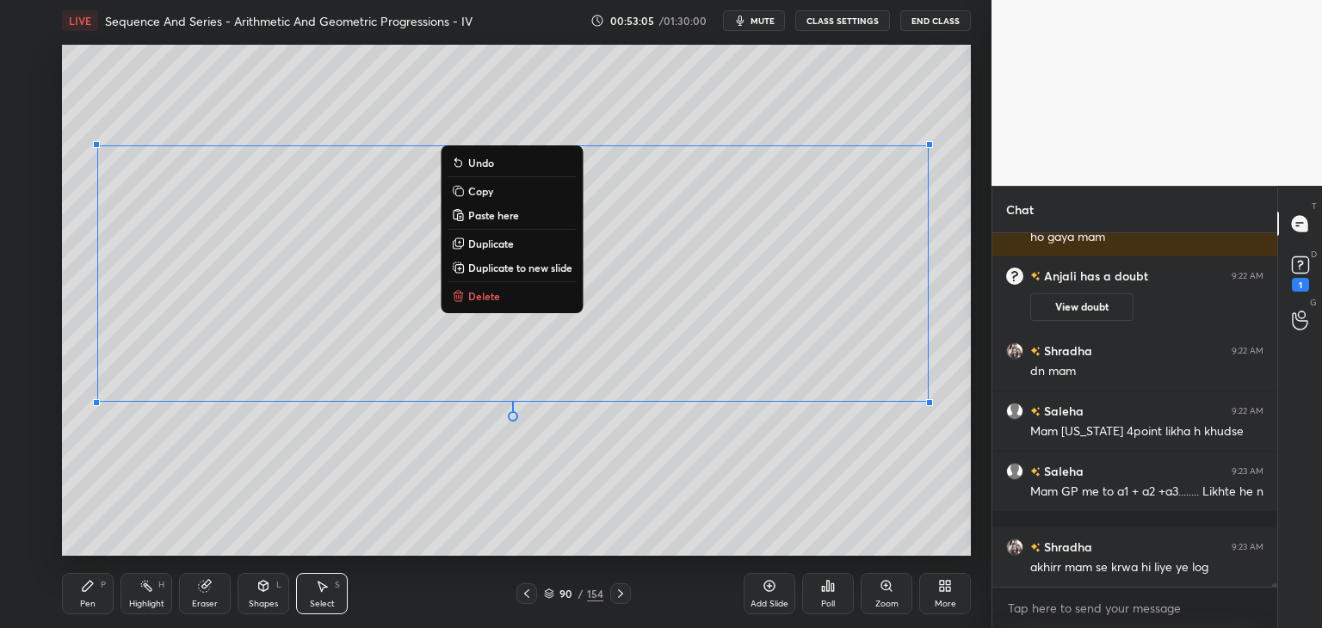
click at [632, 493] on div "0 ° Undo Copy Paste here Duplicate Duplicate to new slide Delete" at bounding box center [516, 300] width 909 height 511
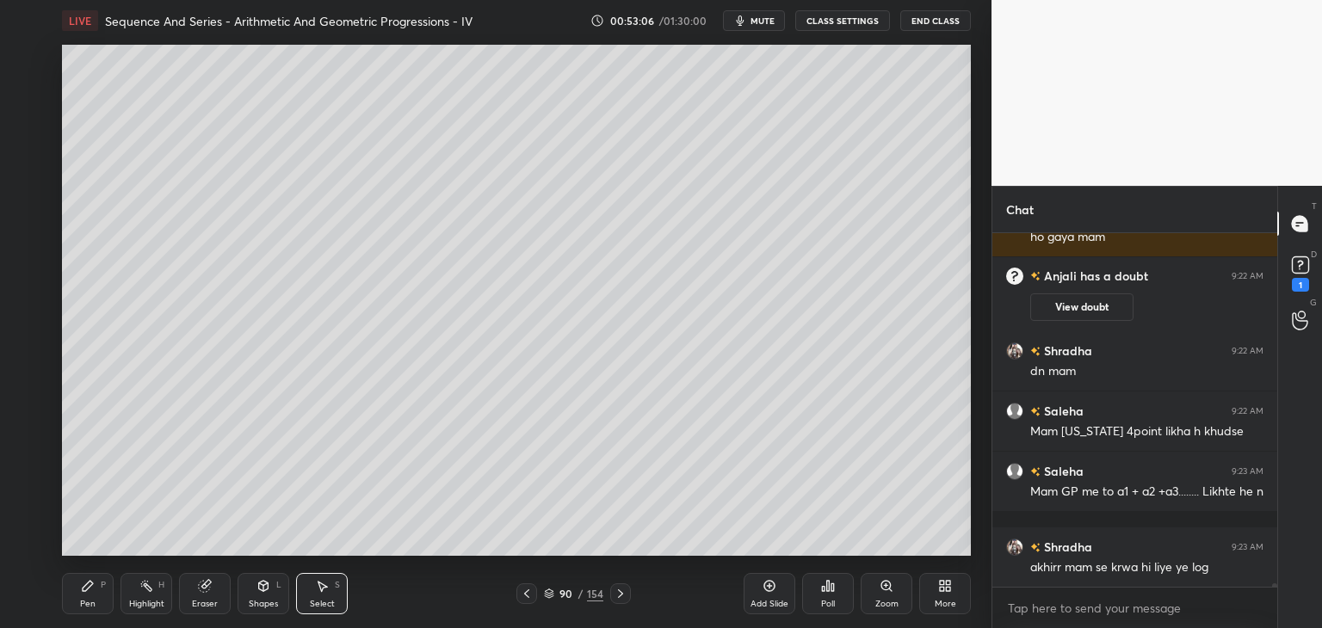
click at [85, 595] on div "Pen P" at bounding box center [88, 593] width 52 height 41
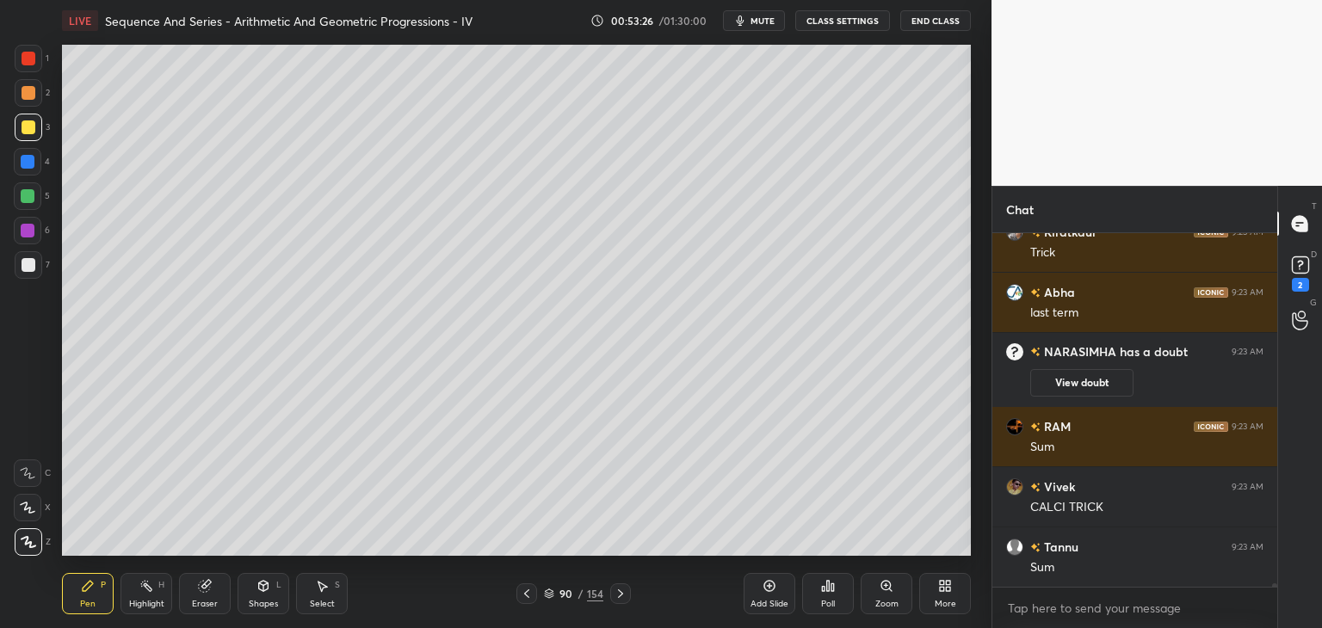
scroll to position [38200, 0]
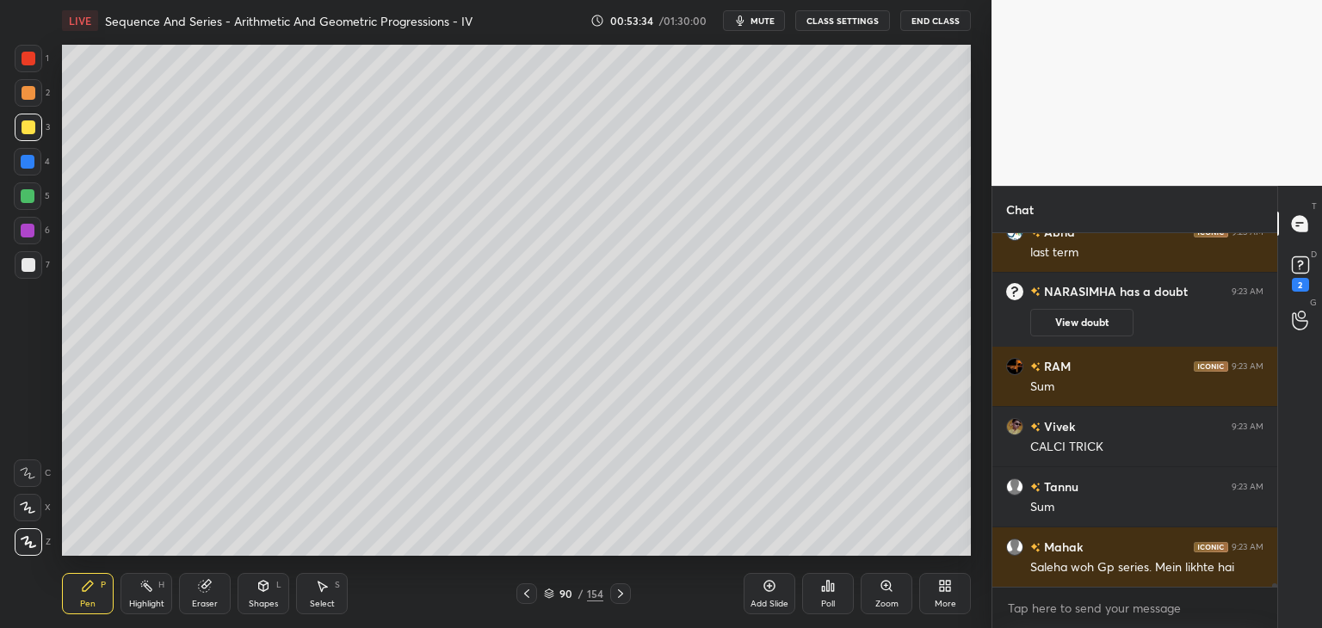
click at [206, 600] on div "Eraser" at bounding box center [205, 604] width 26 height 9
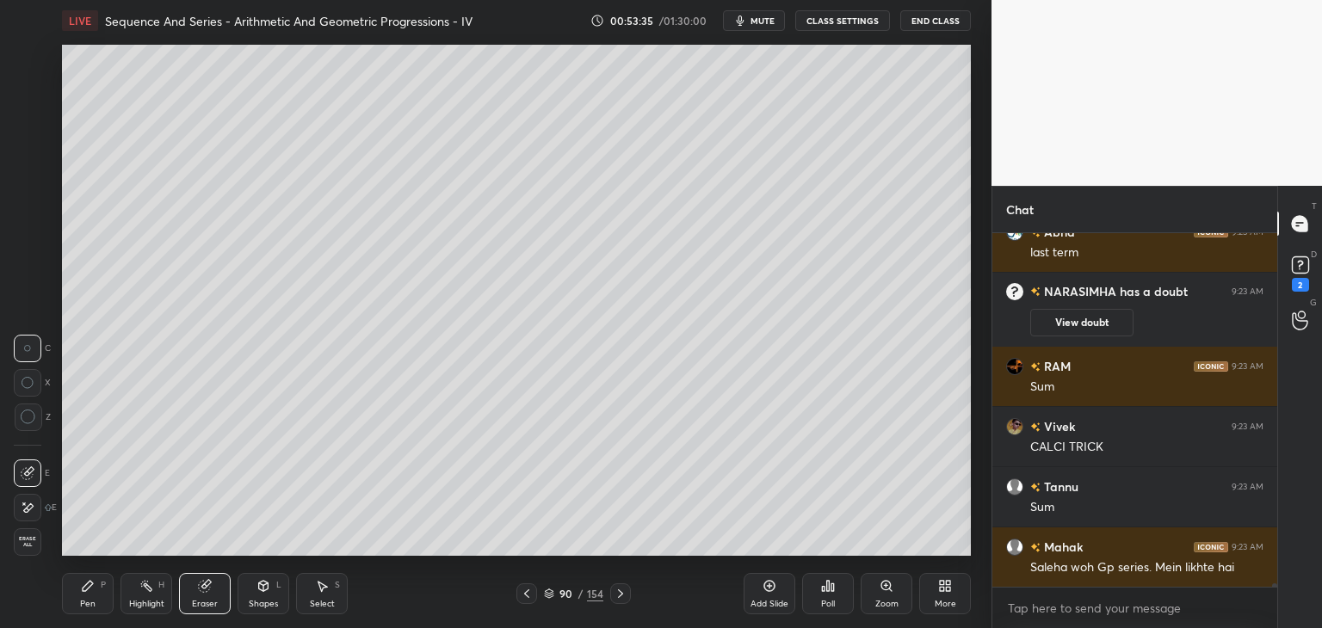
drag, startPoint x: 21, startPoint y: 533, endPoint x: 29, endPoint y: 541, distance: 12.2
click at [21, 532] on div "Erase all" at bounding box center [28, 542] width 28 height 28
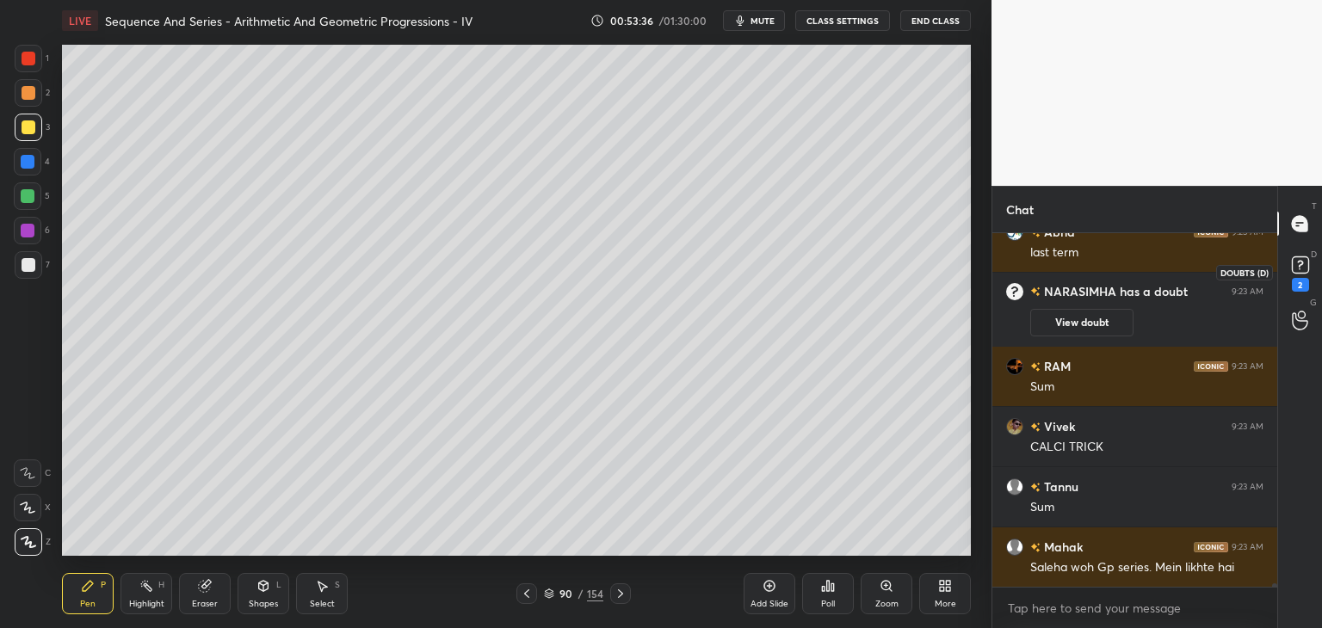
click at [1301, 269] on rect at bounding box center [1300, 265] width 16 height 16
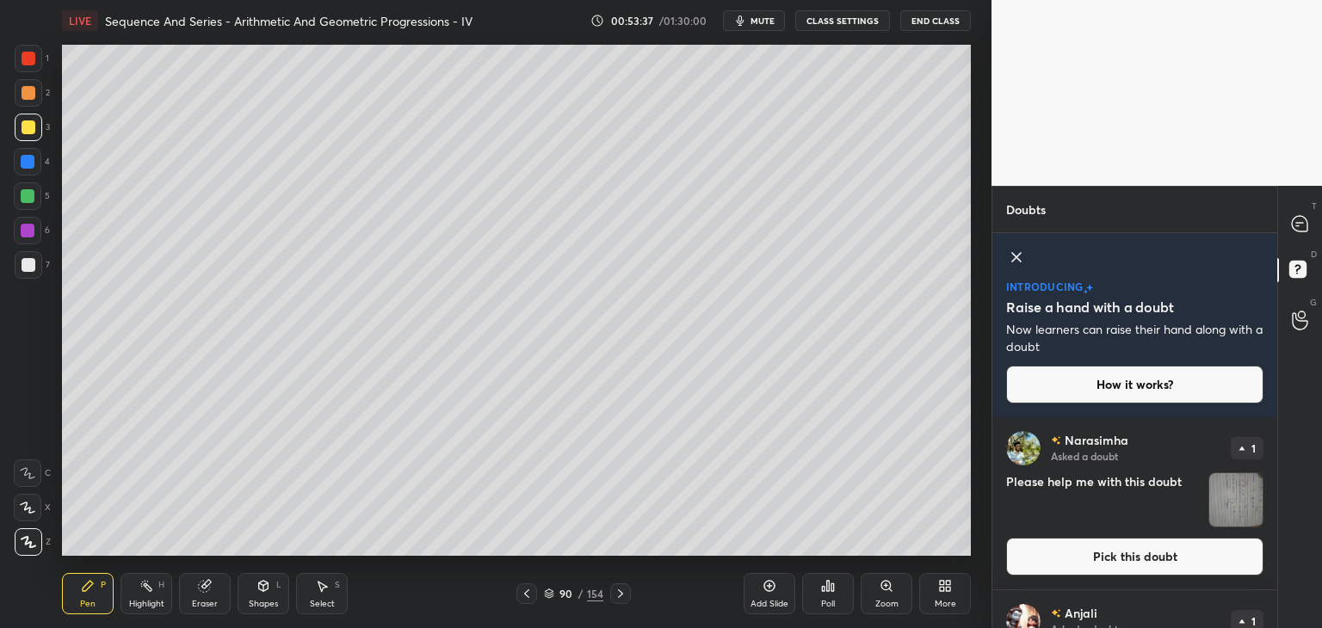
click at [1246, 507] on img "grid" at bounding box center [1235, 499] width 53 height 53
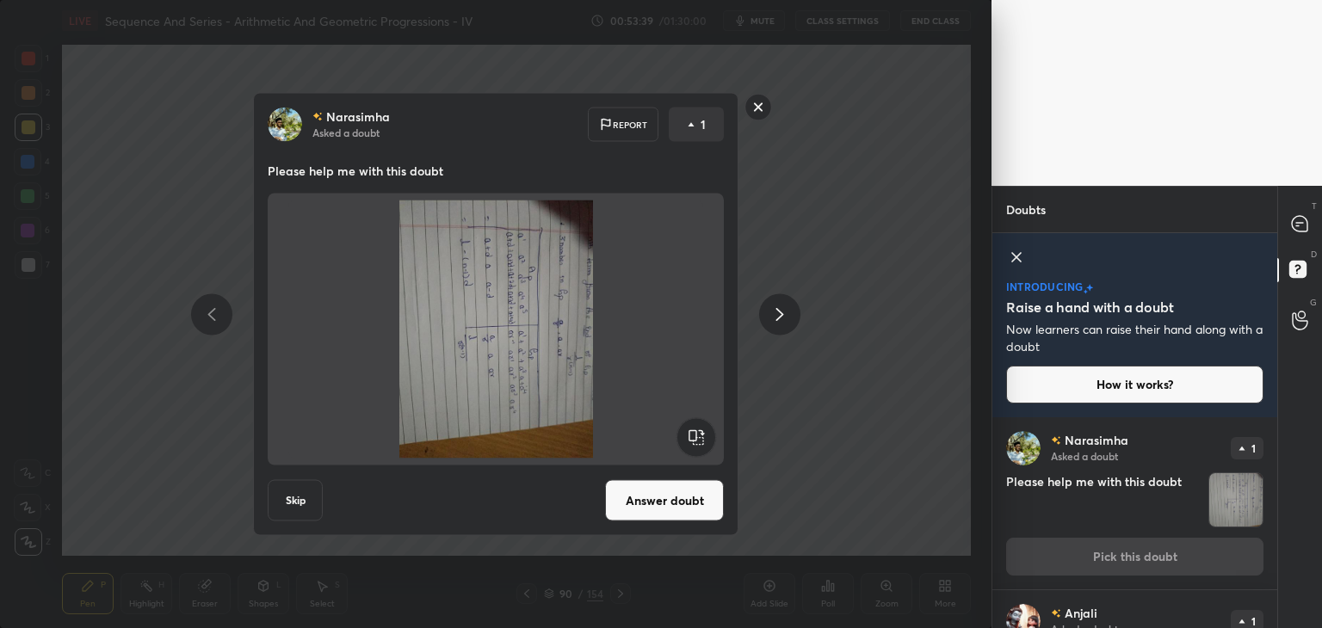
drag, startPoint x: 755, startPoint y: 109, endPoint x: 827, endPoint y: 121, distance: 73.3
click at [756, 108] on rect at bounding box center [758, 107] width 27 height 27
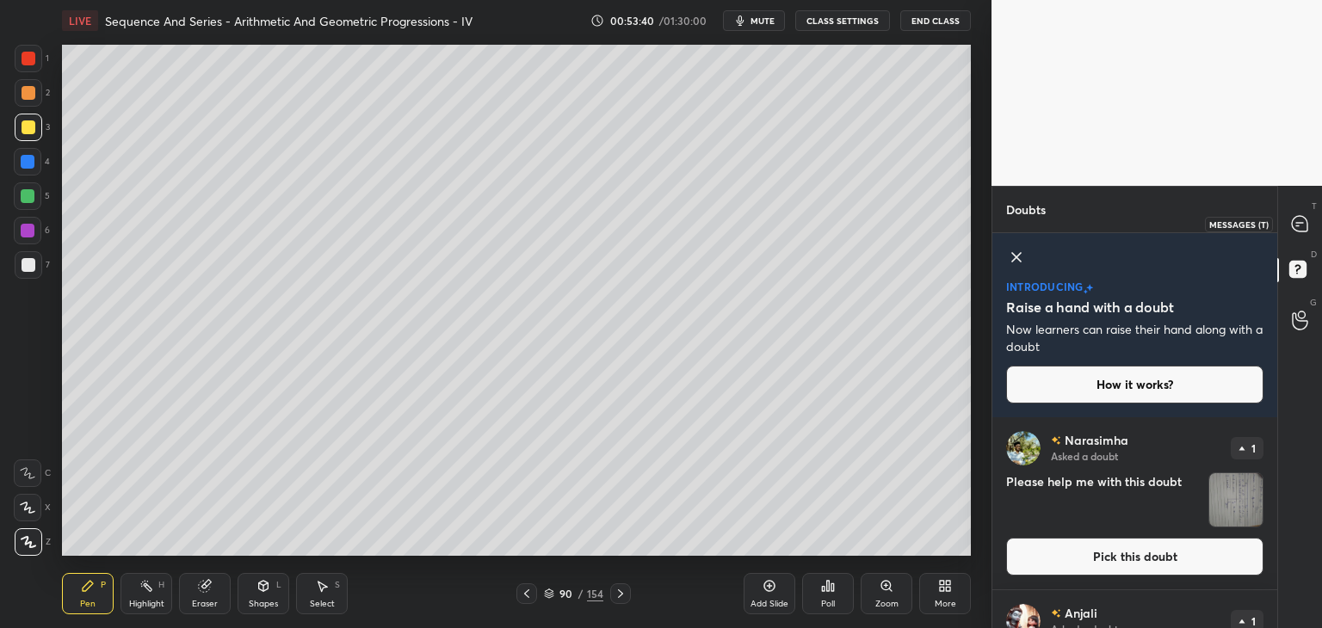
drag, startPoint x: 1301, startPoint y: 218, endPoint x: 1287, endPoint y: 238, distance: 24.8
click at [1301, 218] on icon at bounding box center [1299, 223] width 15 height 15
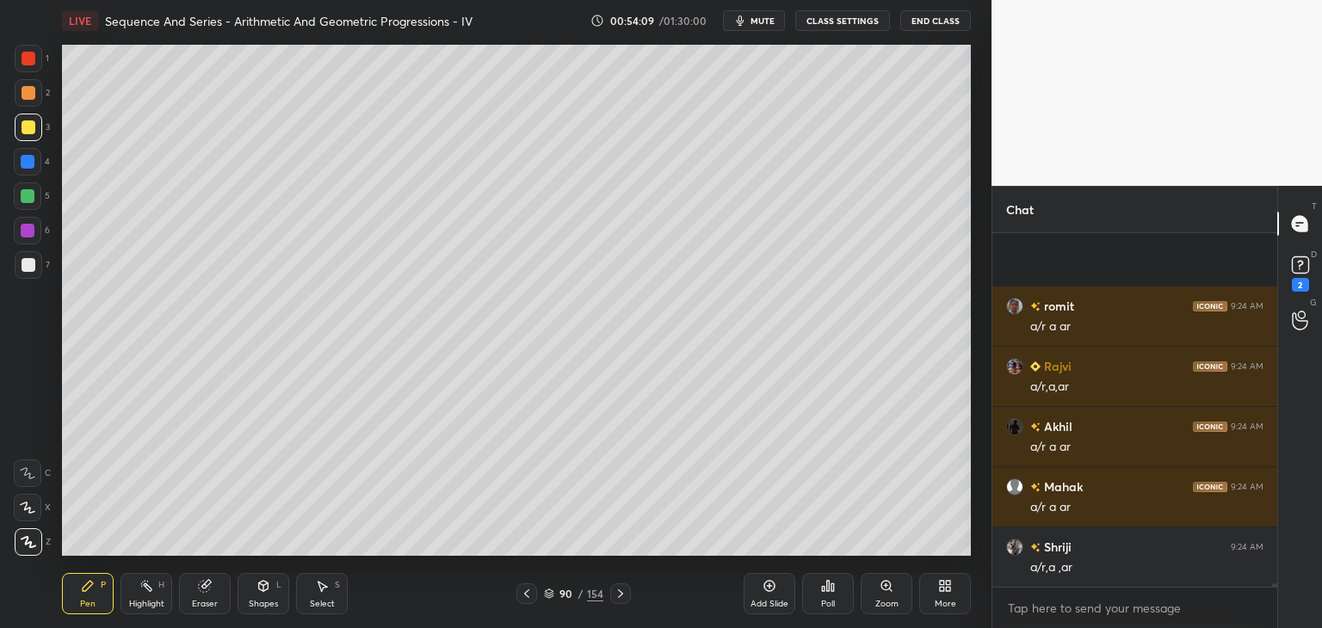
scroll to position [39153, 0]
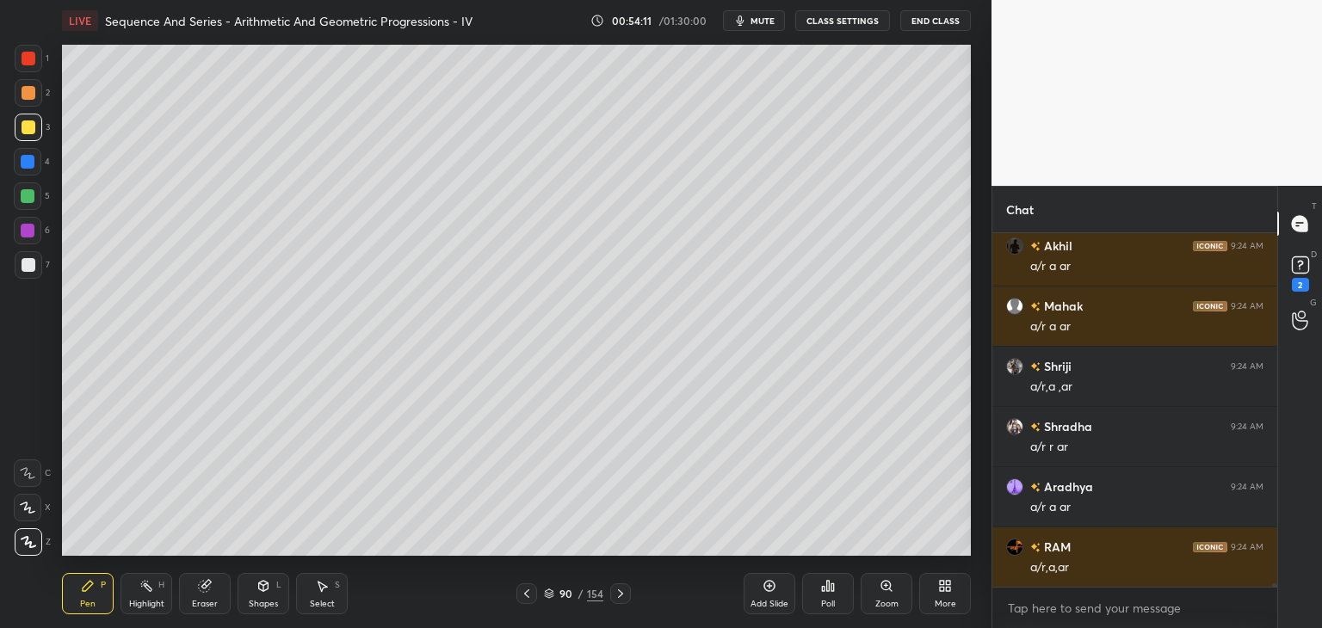
click at [528, 596] on icon at bounding box center [527, 594] width 14 height 14
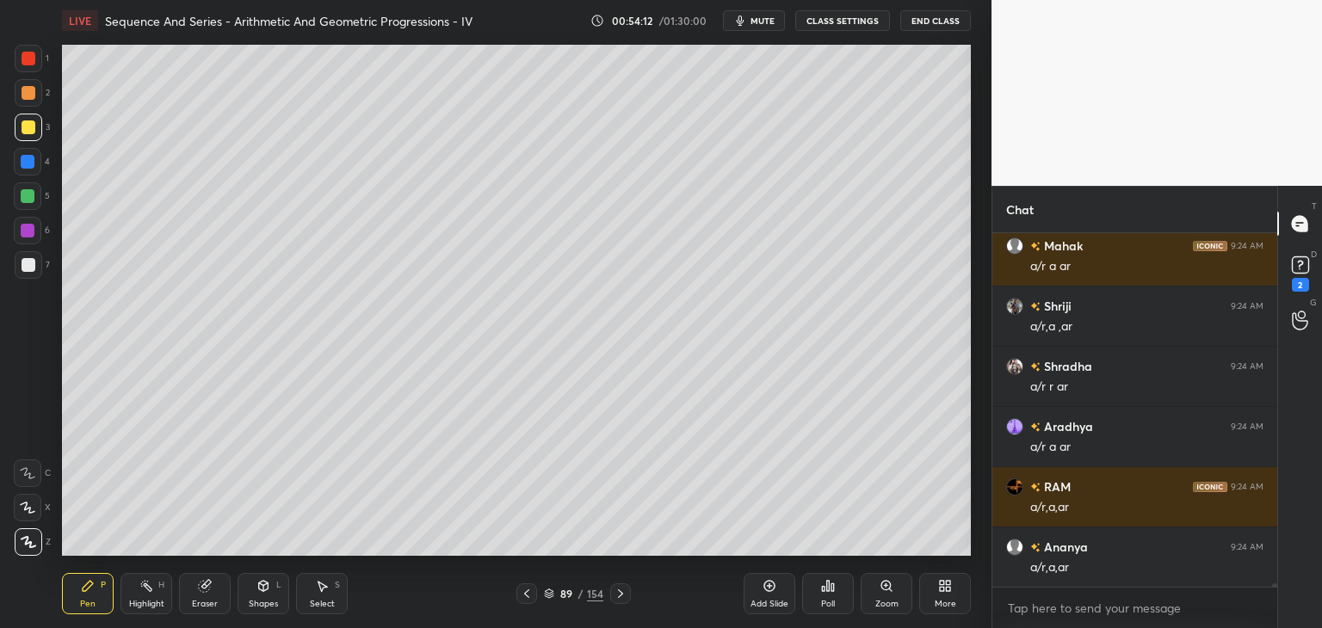
click at [534, 594] on div at bounding box center [526, 593] width 21 height 21
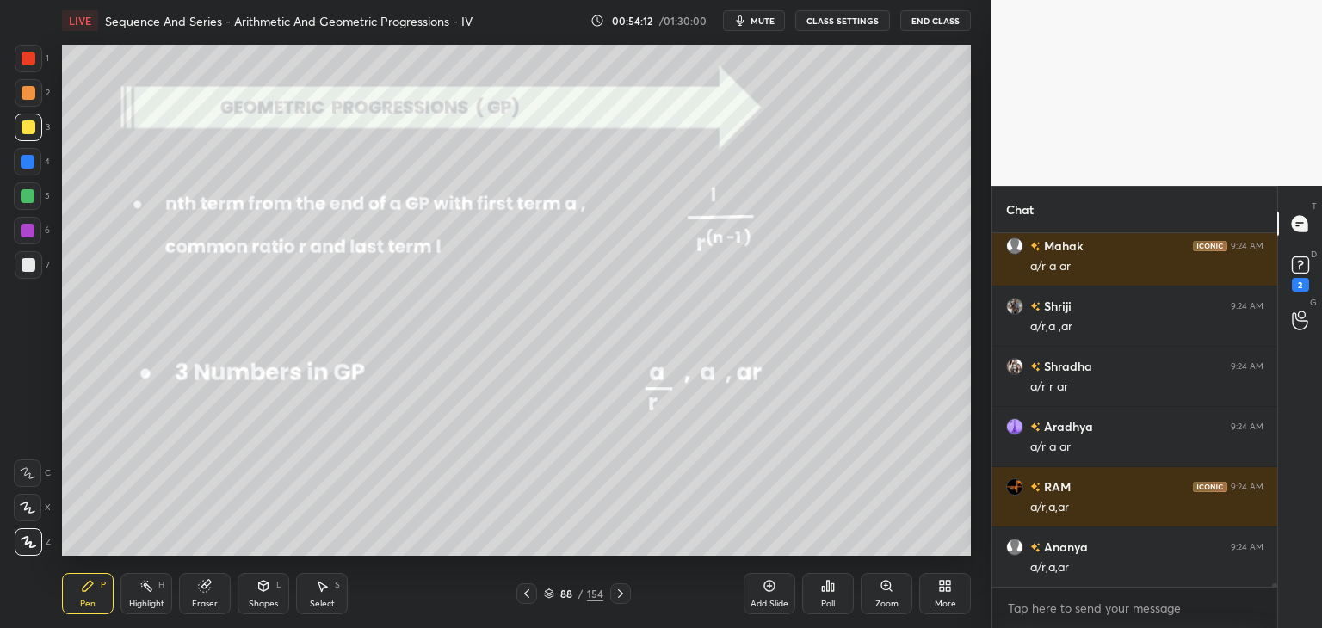
scroll to position [39334, 0]
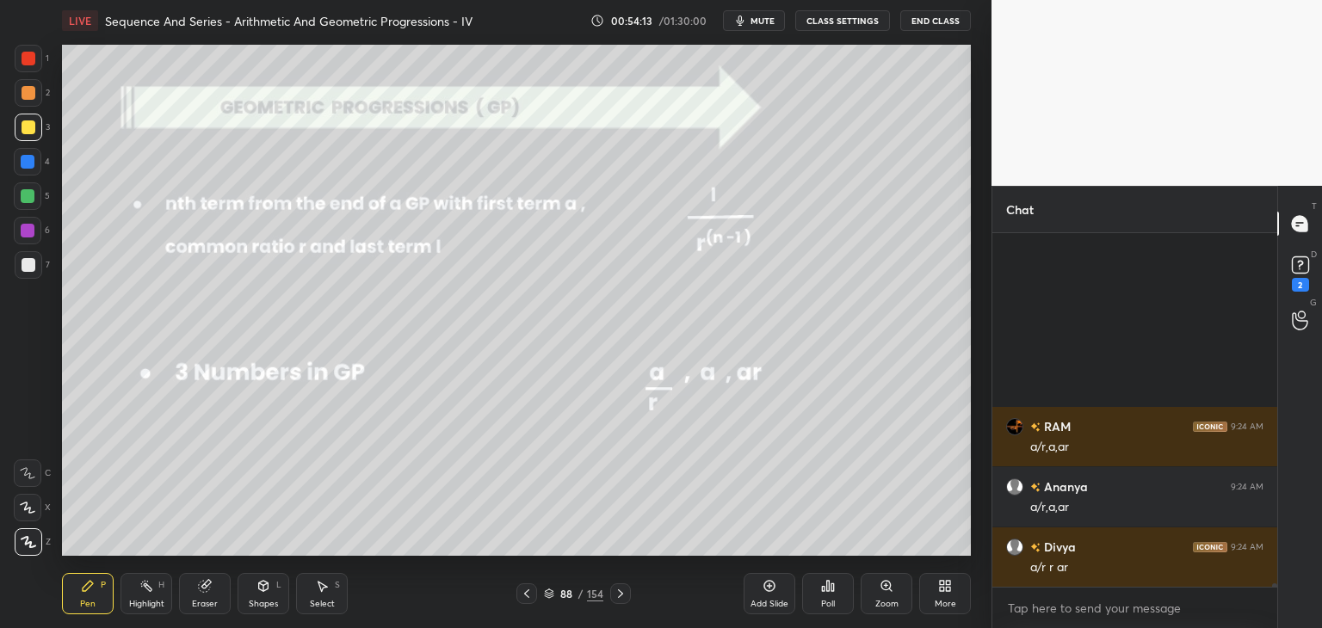
click at [614, 596] on icon at bounding box center [621, 594] width 14 height 14
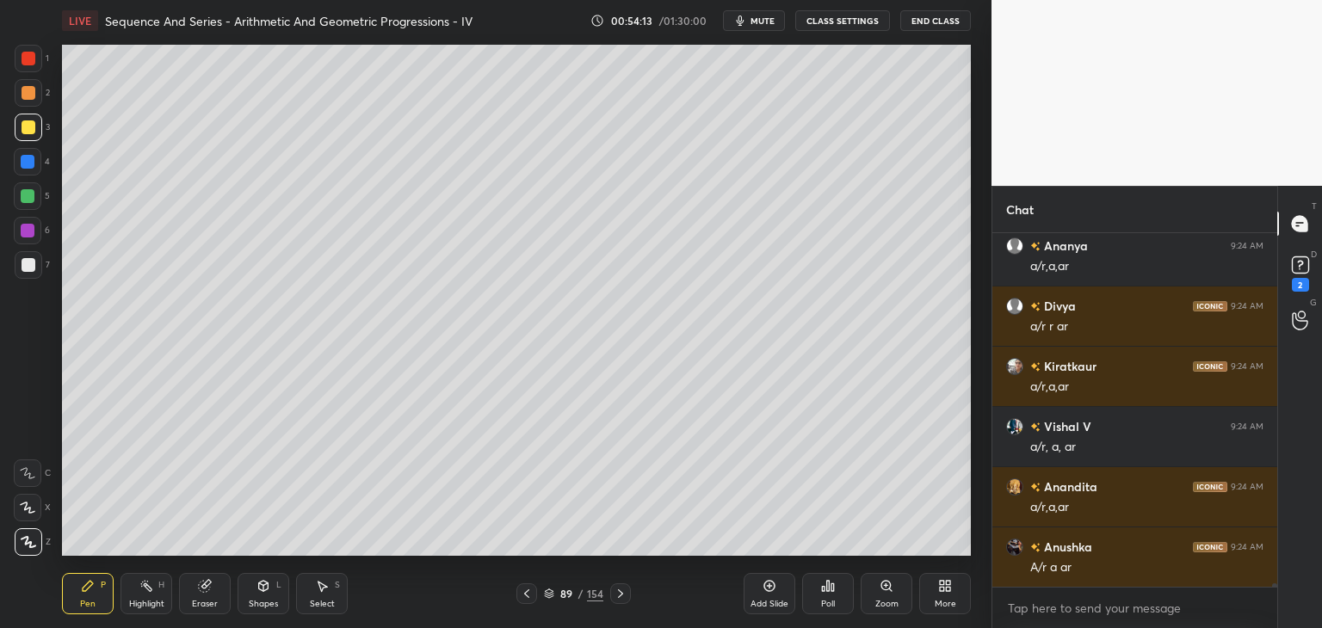
click at [616, 596] on icon at bounding box center [621, 594] width 14 height 14
click at [617, 596] on icon at bounding box center [621, 594] width 14 height 14
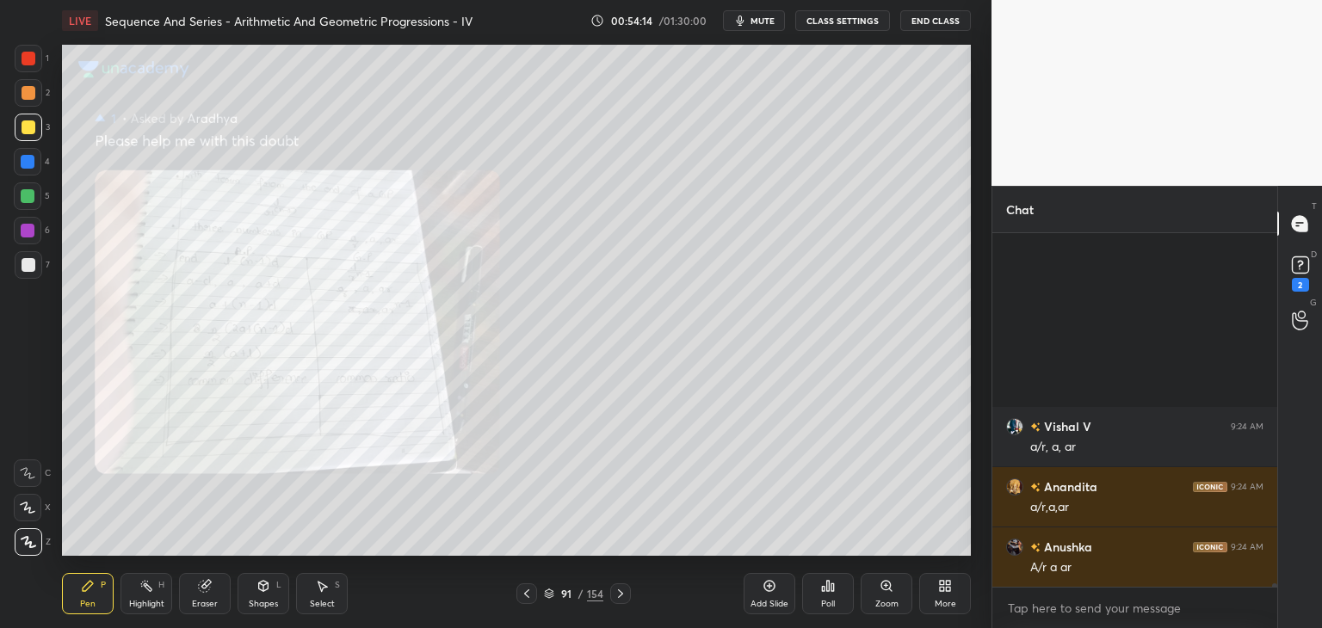
scroll to position [39816, 0]
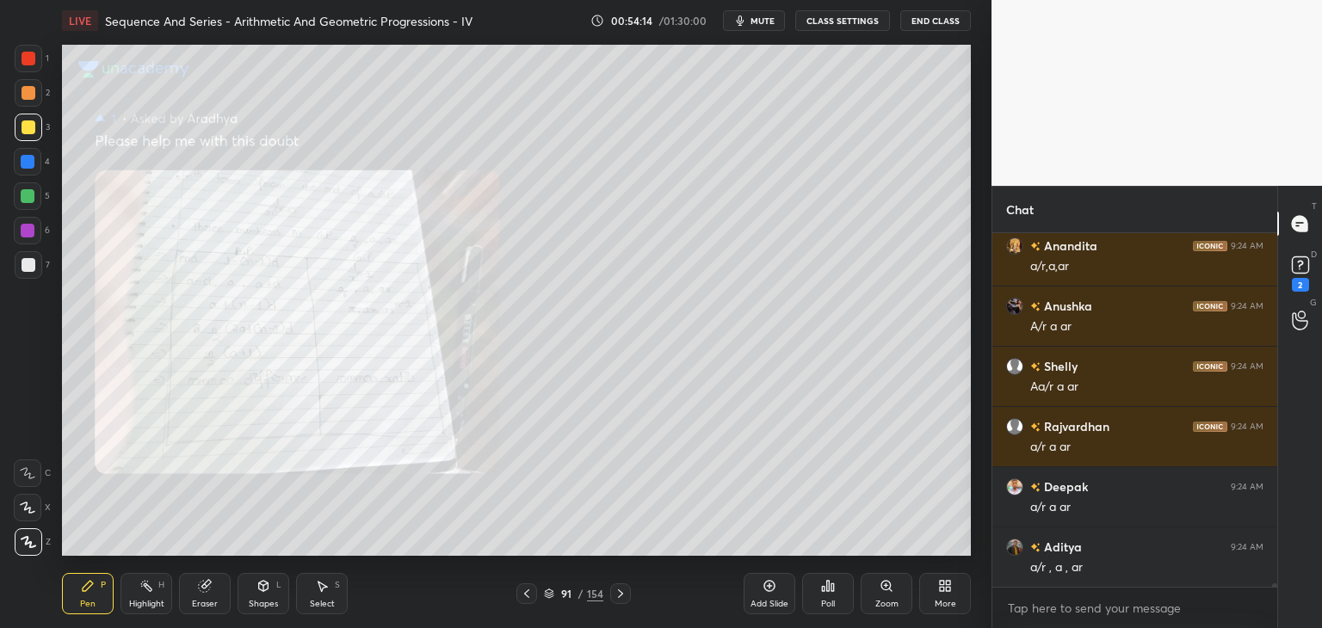
click at [620, 594] on icon at bounding box center [621, 594] width 14 height 14
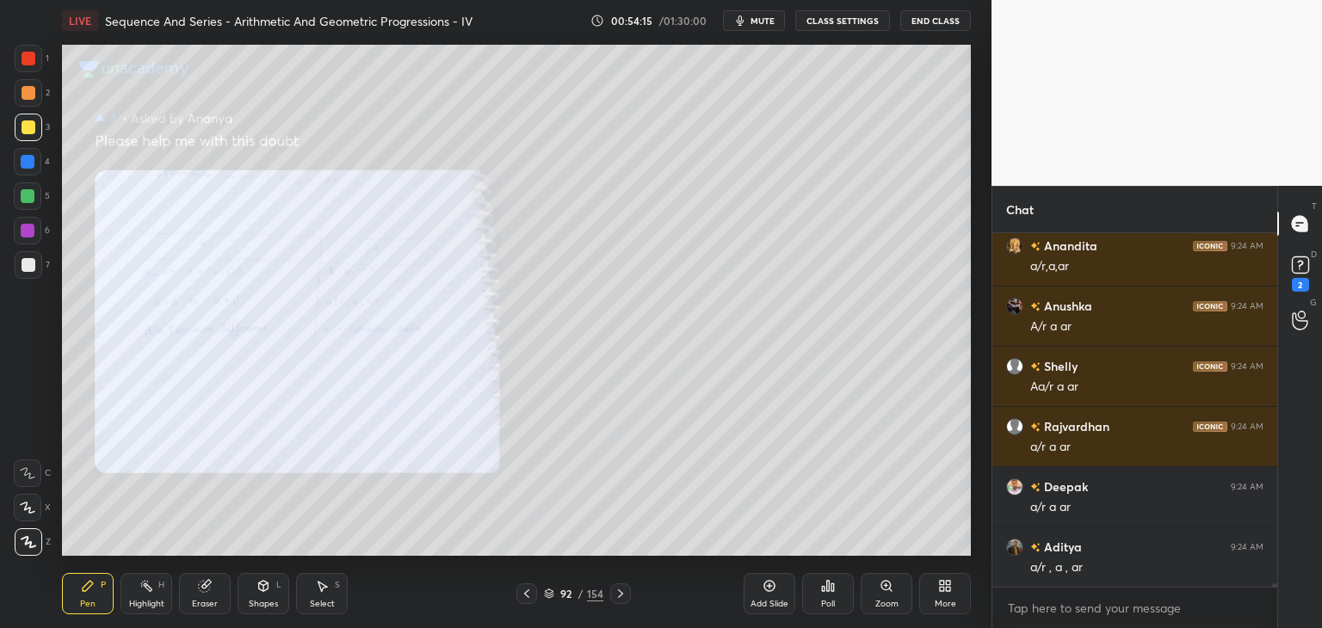
click at [621, 593] on icon at bounding box center [621, 594] width 14 height 14
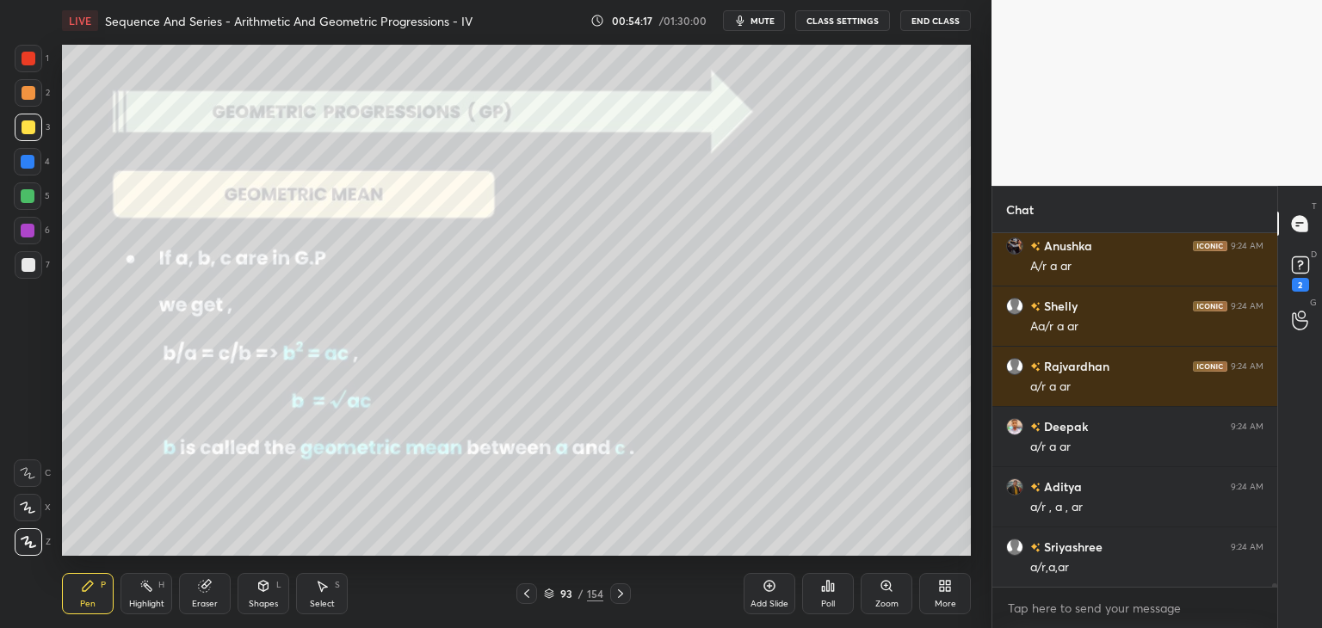
scroll to position [39936, 0]
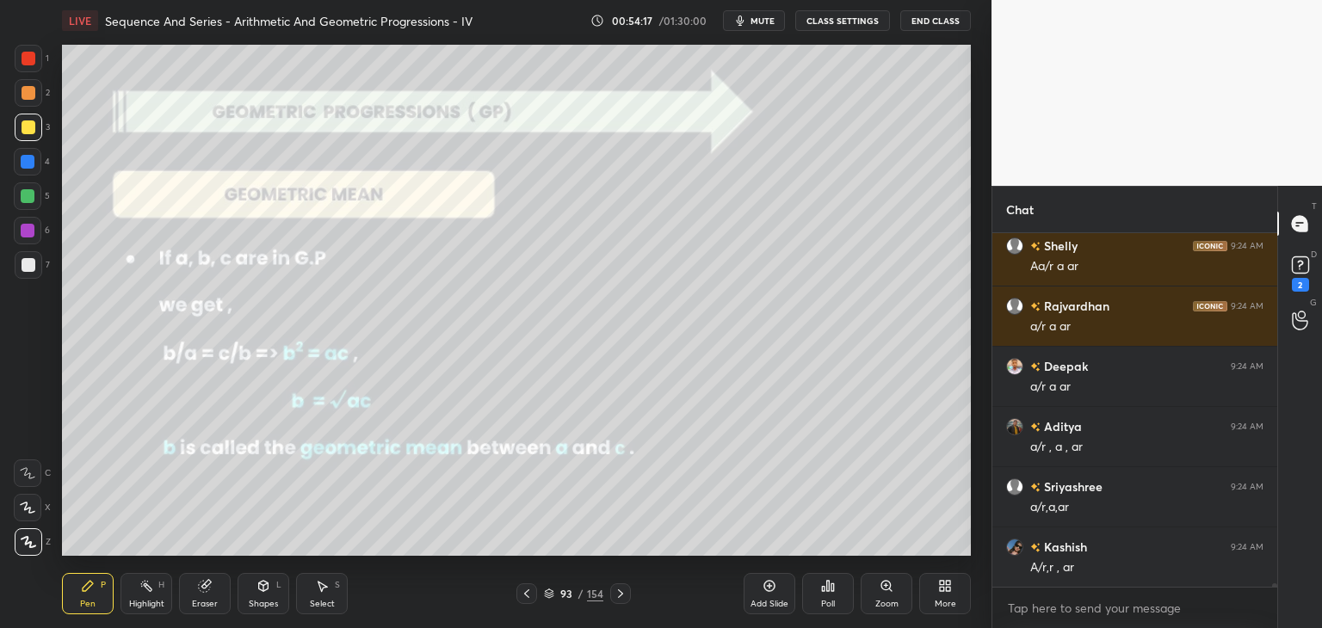
click at [24, 121] on div at bounding box center [29, 127] width 14 height 14
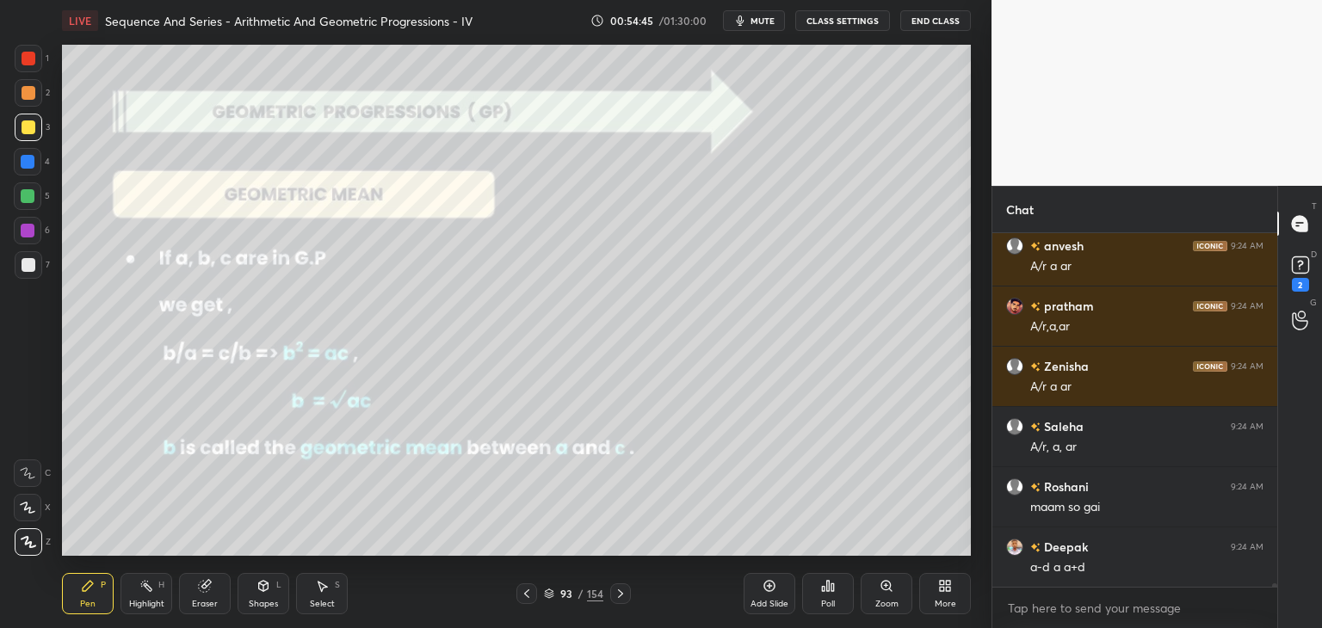
scroll to position [40659, 0]
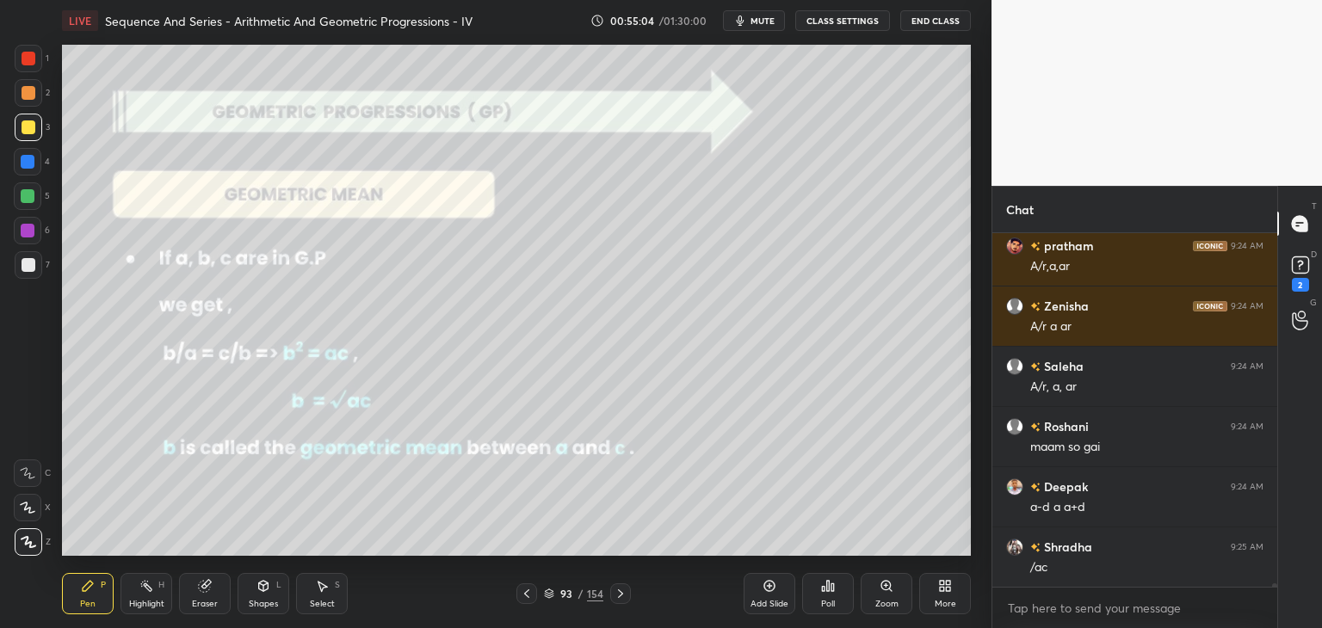
click at [619, 590] on icon at bounding box center [620, 593] width 5 height 9
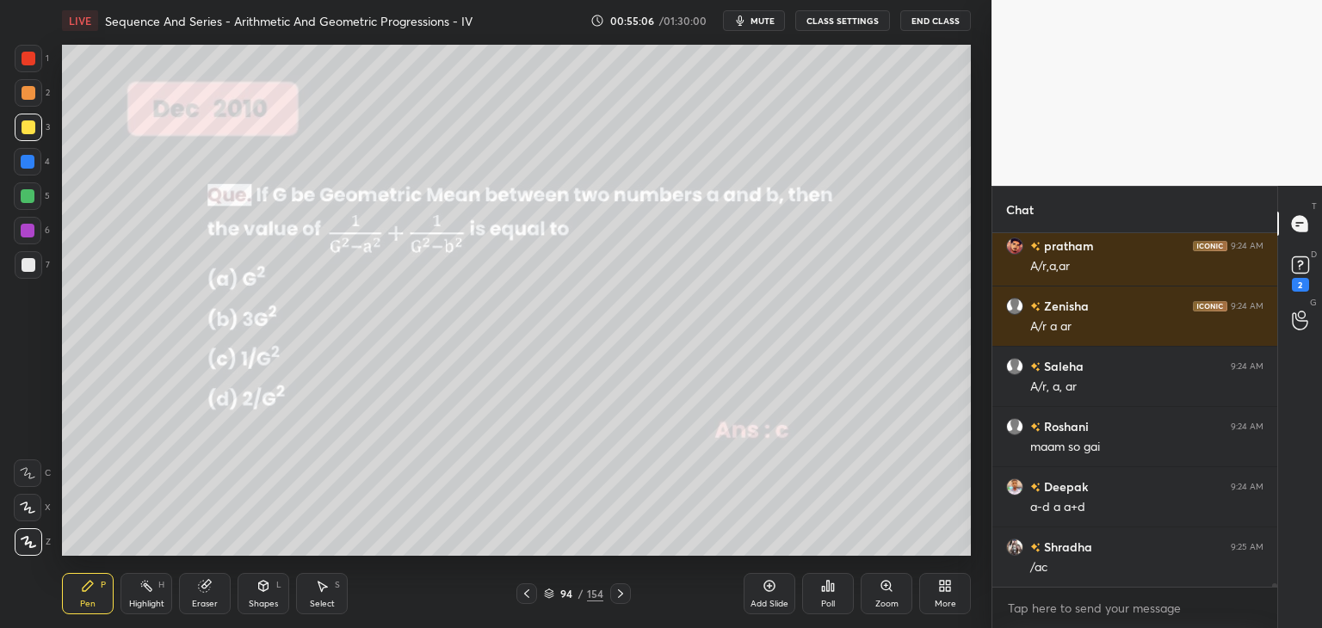
click at [620, 591] on icon at bounding box center [621, 594] width 14 height 14
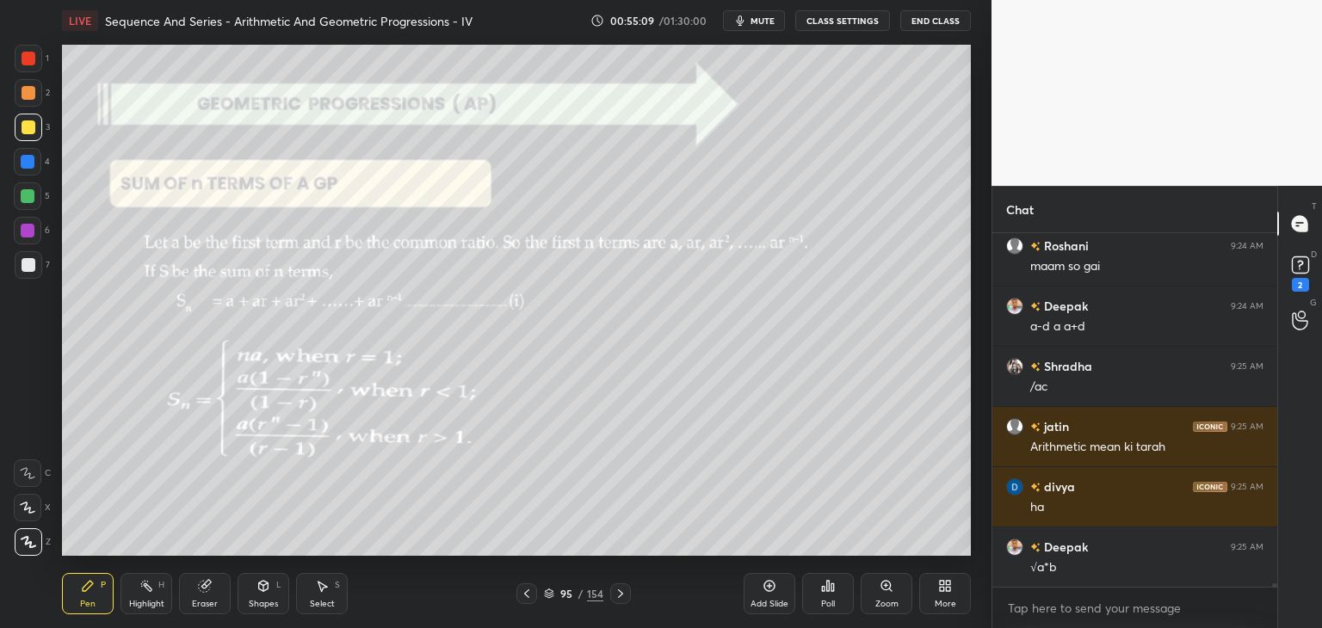
scroll to position [40900, 0]
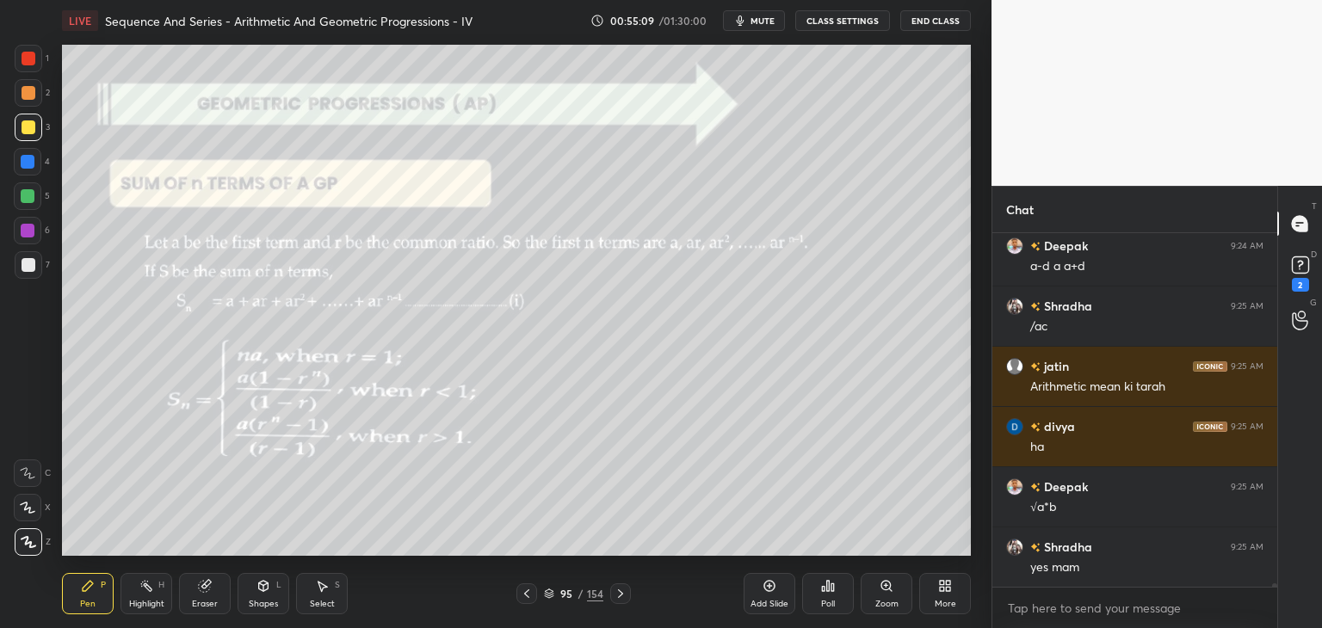
click at [781, 604] on div "Add Slide" at bounding box center [769, 604] width 38 height 9
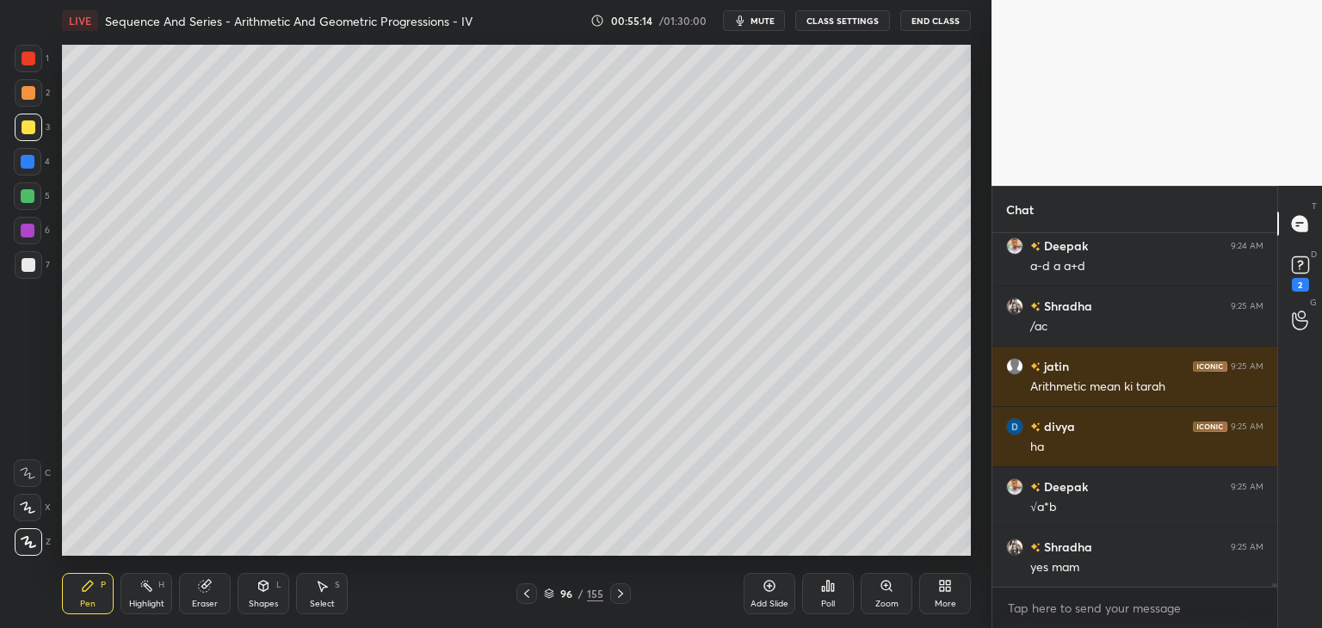
click at [533, 594] on icon at bounding box center [527, 594] width 14 height 14
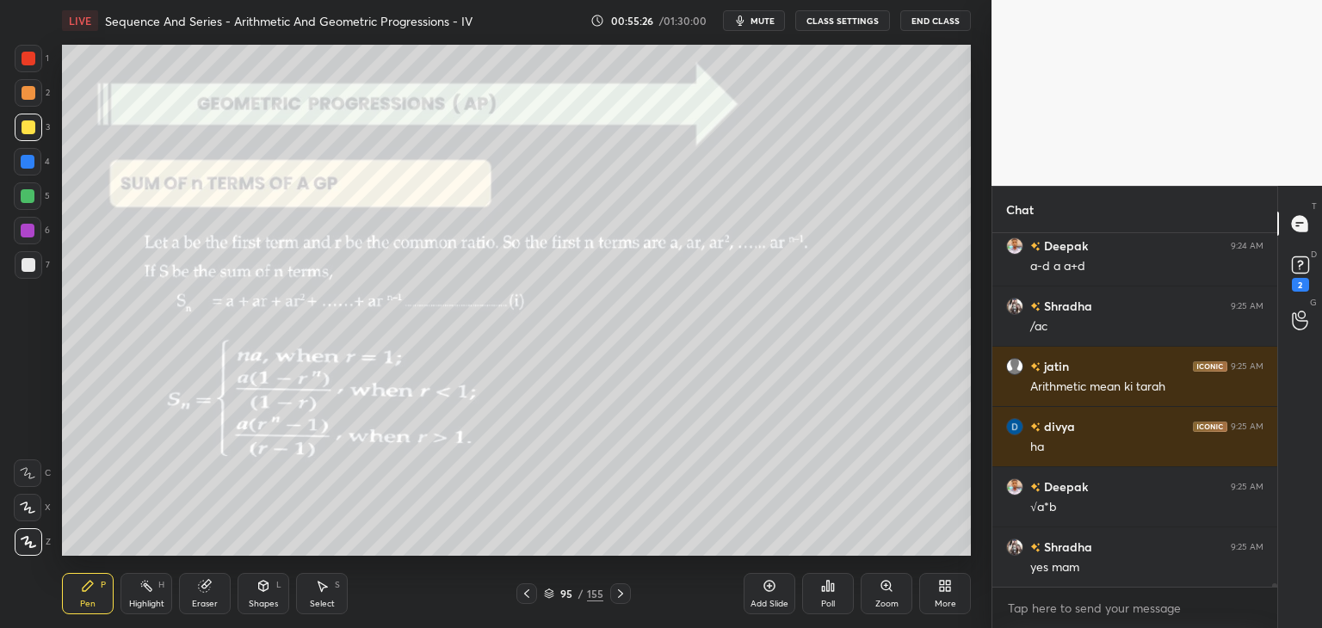
click at [623, 596] on icon at bounding box center [621, 594] width 14 height 14
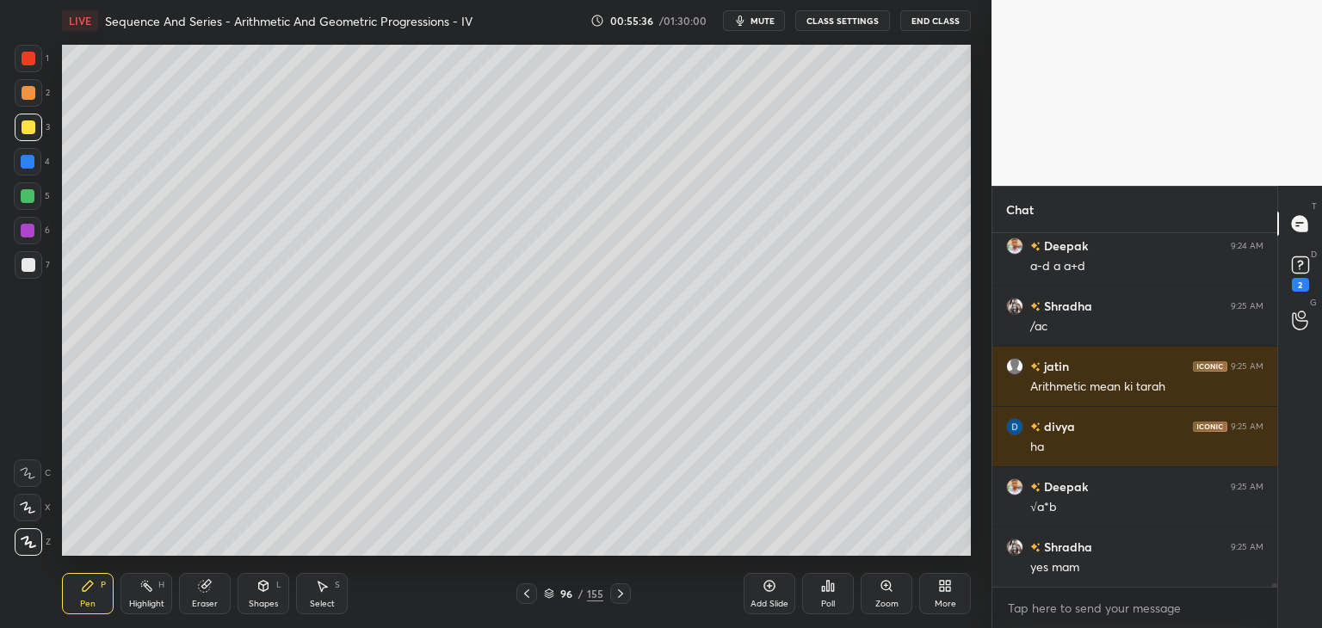
scroll to position [40960, 0]
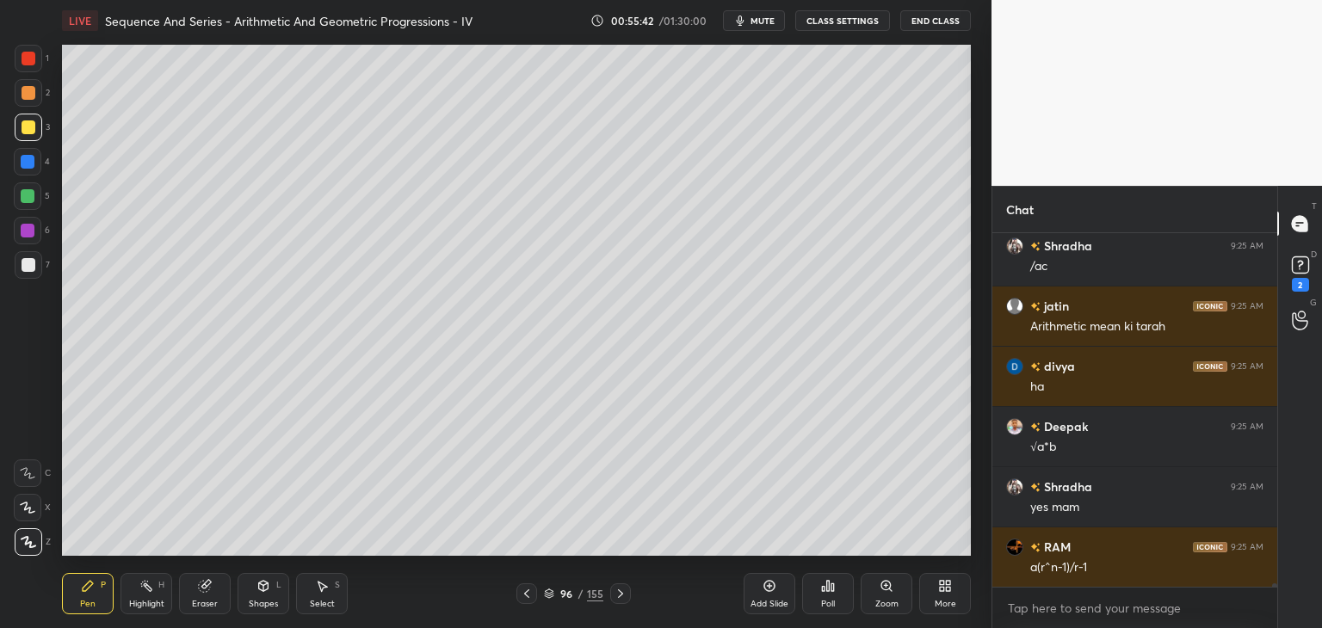
click at [527, 599] on icon at bounding box center [527, 594] width 14 height 14
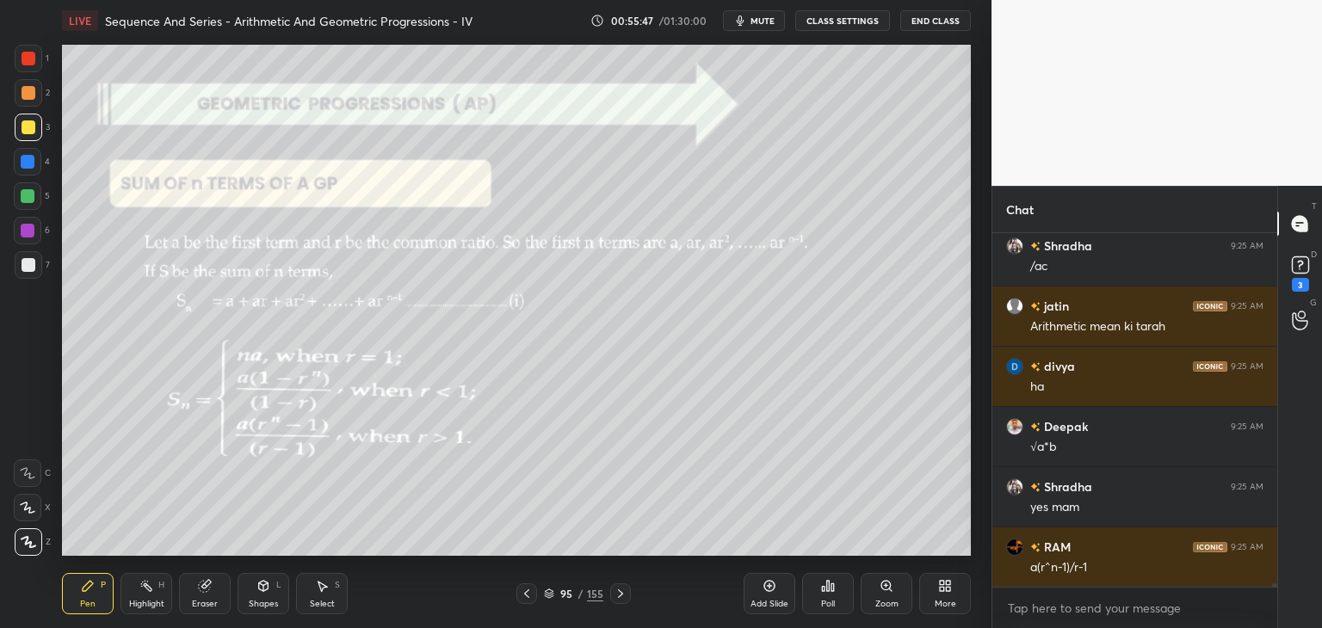
scroll to position [41034, 0]
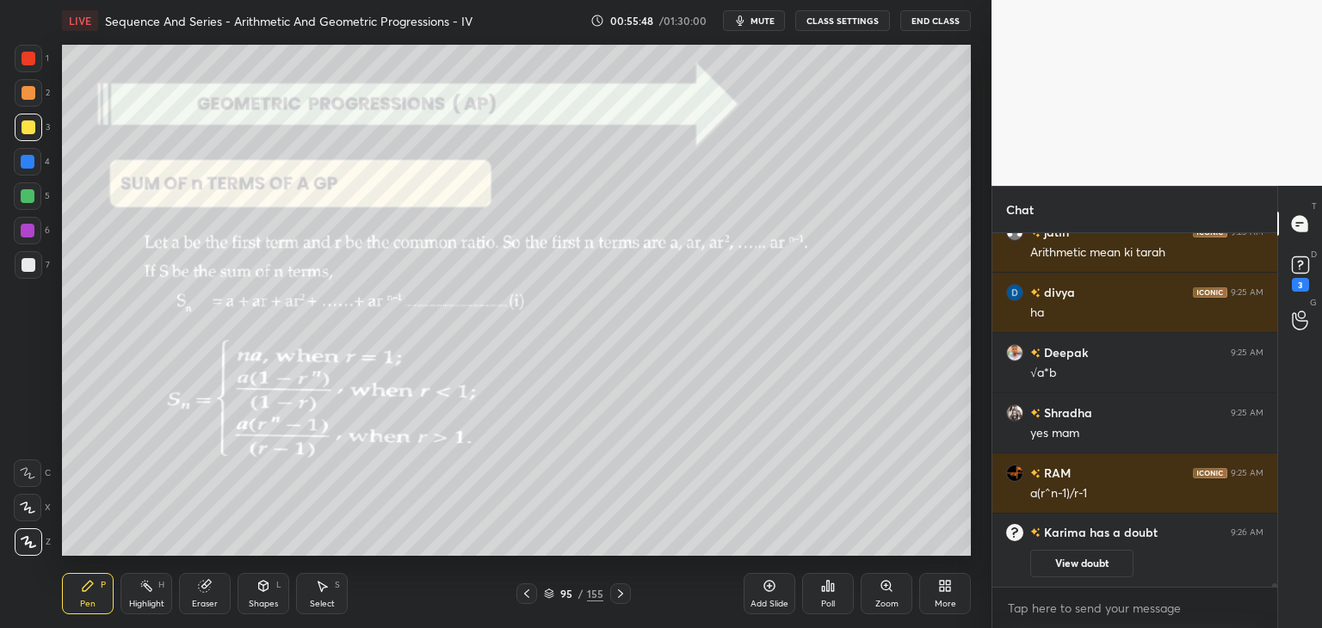
click at [620, 600] on icon at bounding box center [621, 594] width 14 height 14
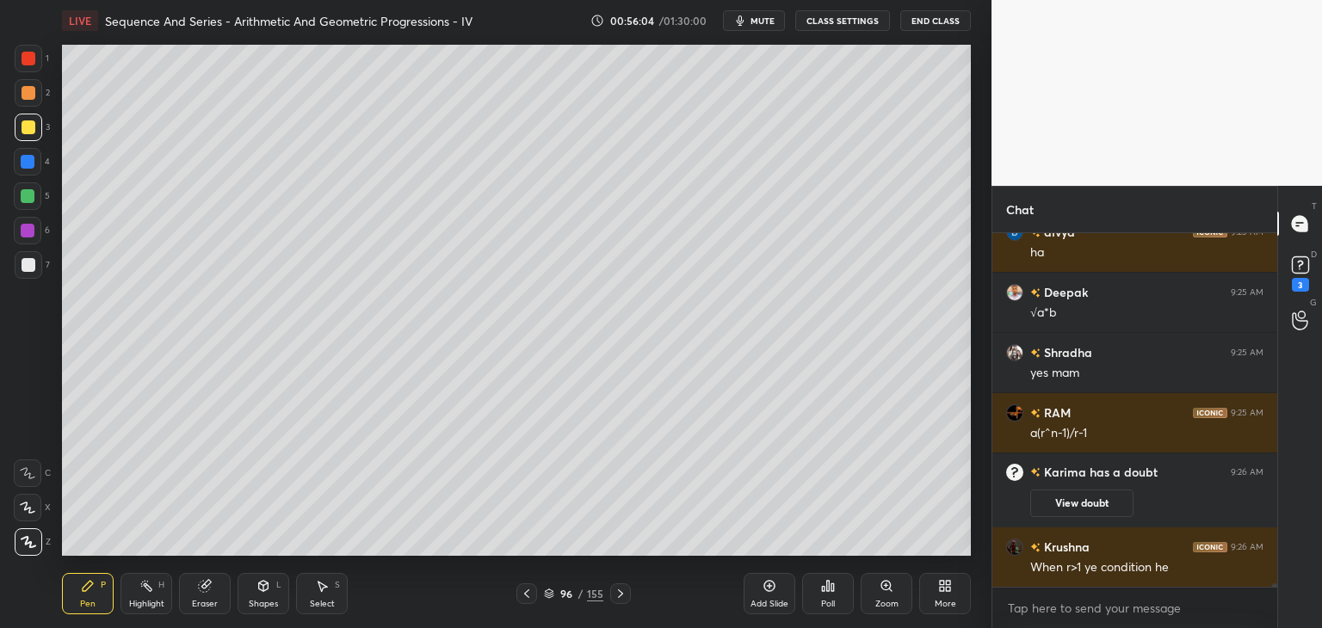
scroll to position [40217, 0]
click at [529, 602] on div at bounding box center [526, 593] width 21 height 21
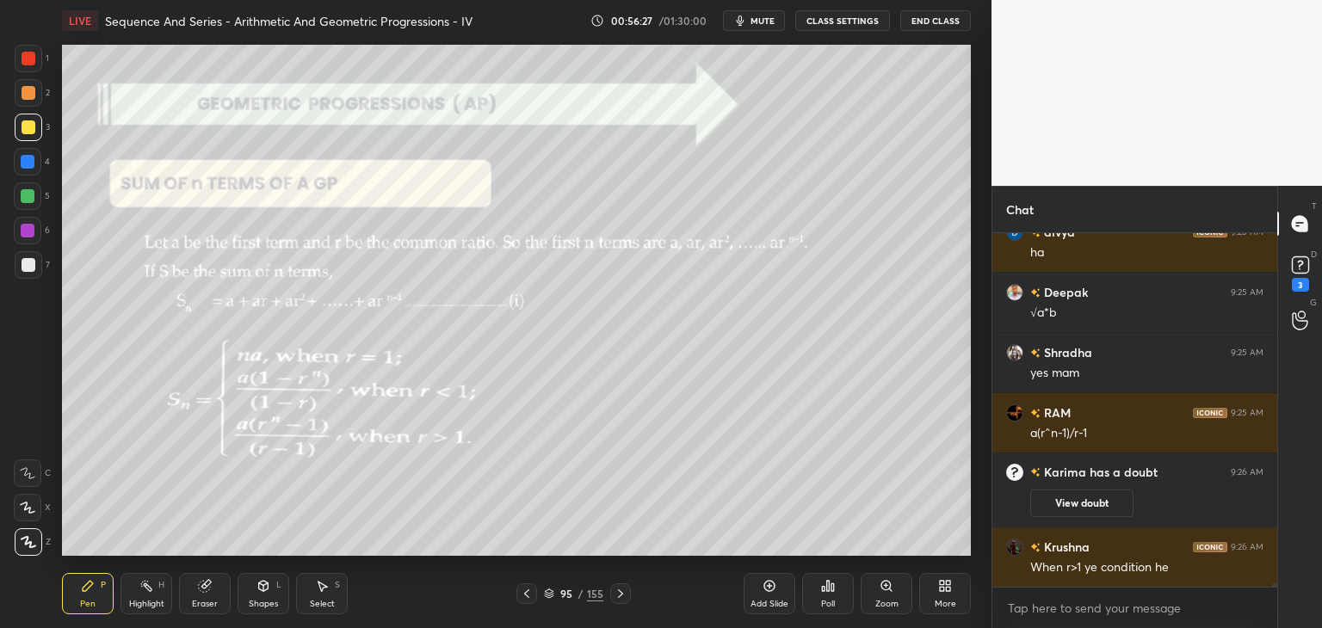
click at [217, 601] on div "Eraser" at bounding box center [205, 593] width 52 height 41
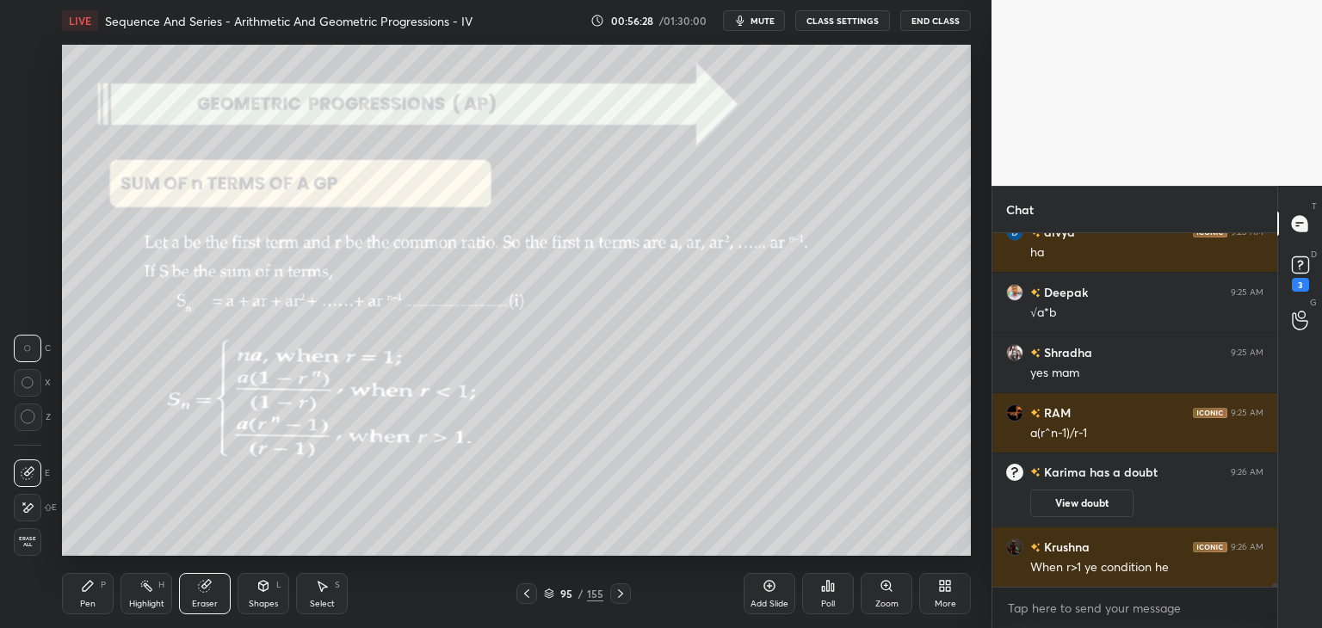
click at [31, 536] on span "Erase all" at bounding box center [28, 542] width 26 height 12
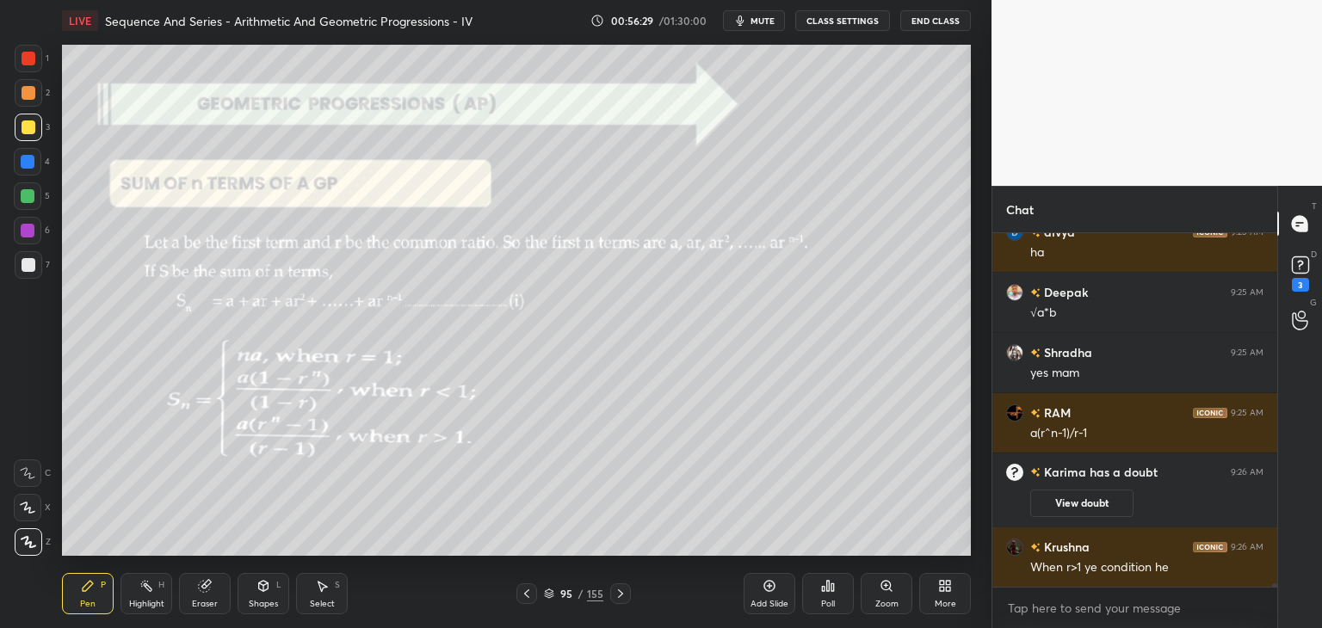
click at [624, 589] on icon at bounding box center [621, 594] width 14 height 14
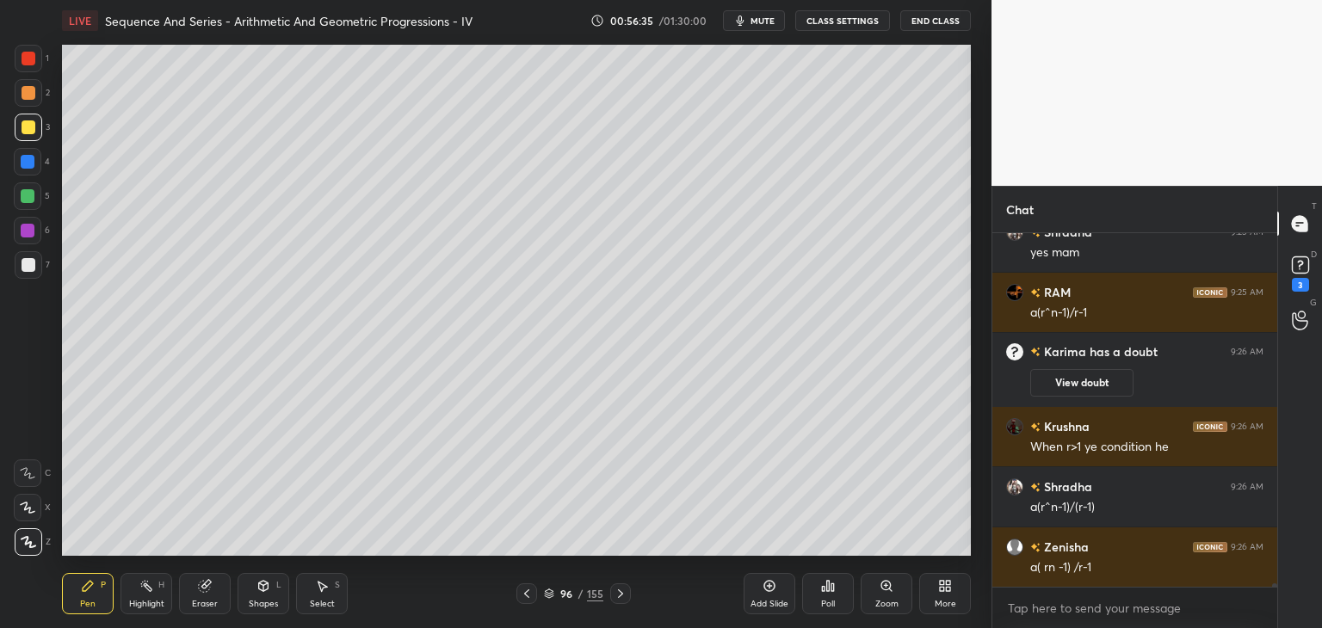
scroll to position [40398, 0]
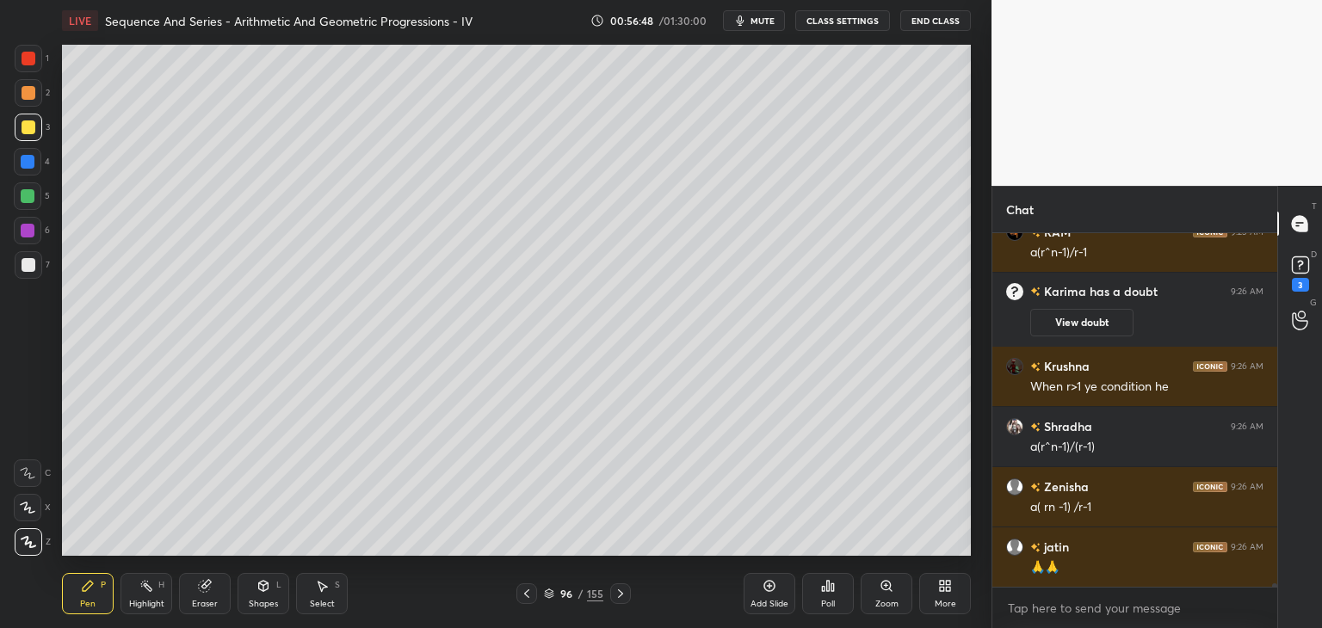
click at [618, 597] on icon at bounding box center [621, 594] width 14 height 14
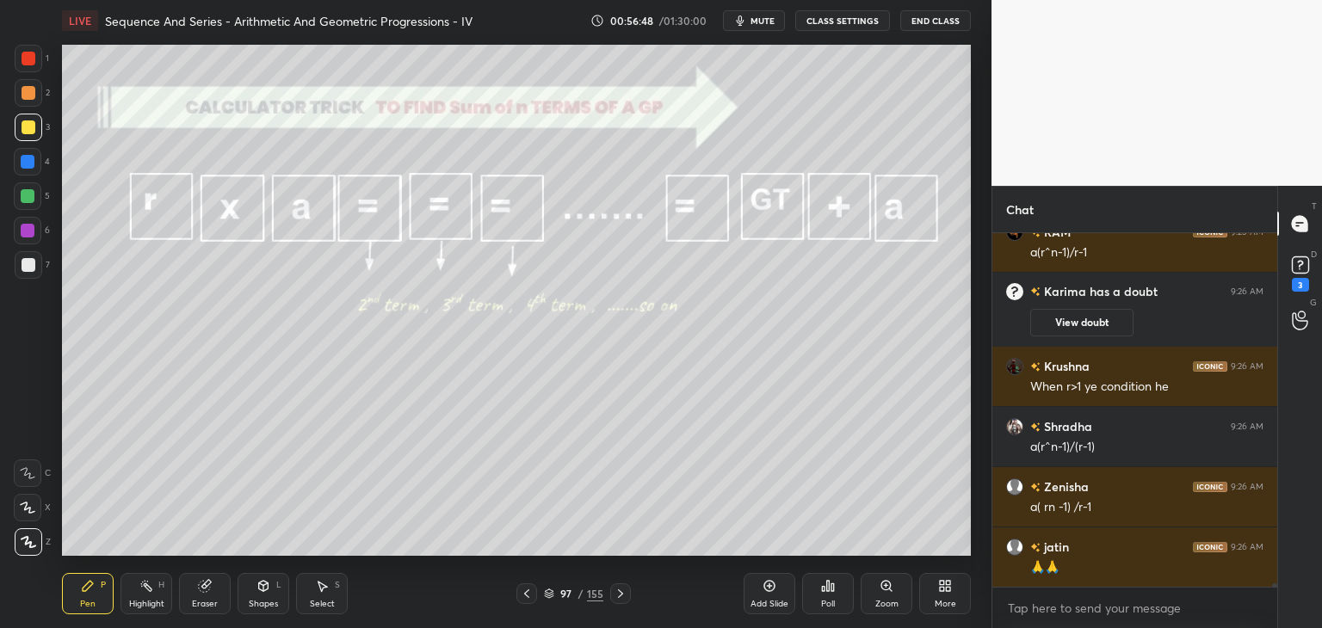
click at [620, 596] on icon at bounding box center [621, 594] width 14 height 14
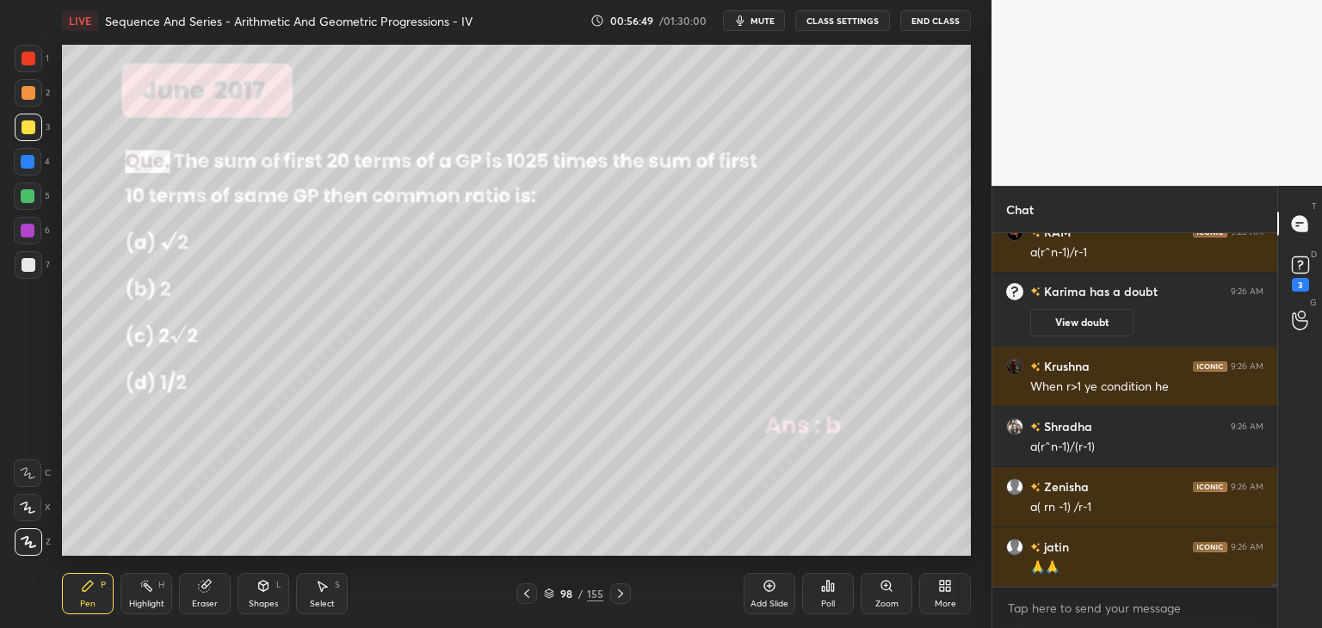
click at [522, 600] on icon at bounding box center [527, 594] width 14 height 14
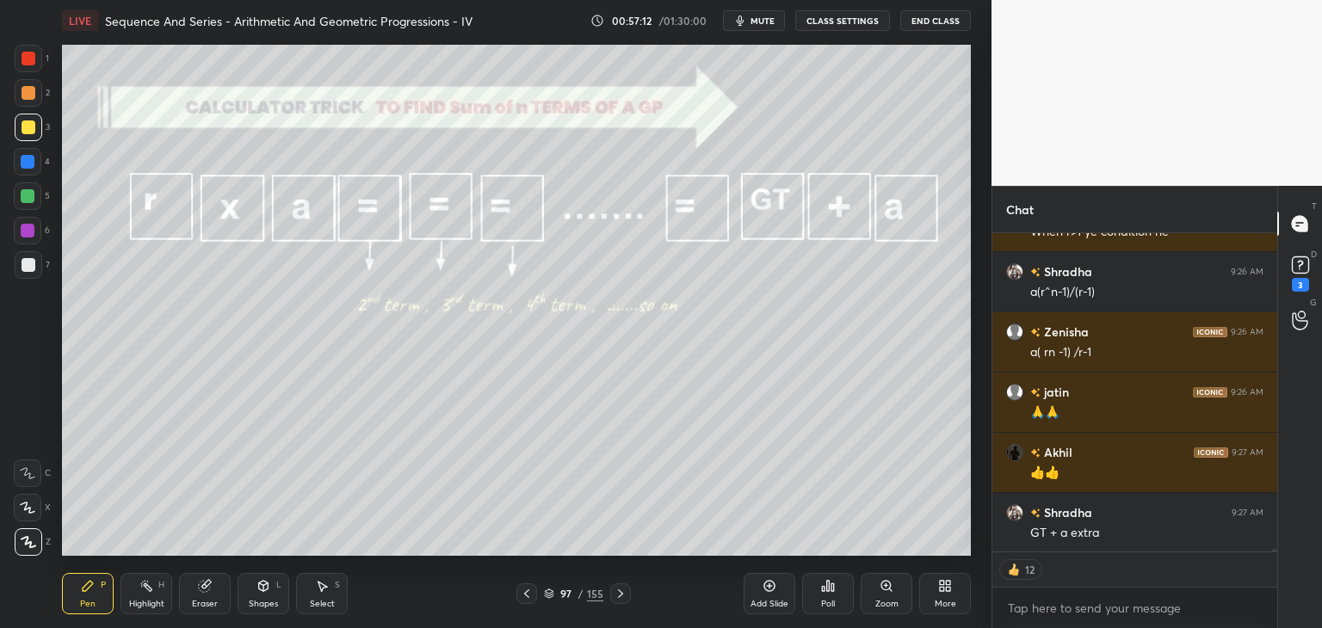
scroll to position [40614, 0]
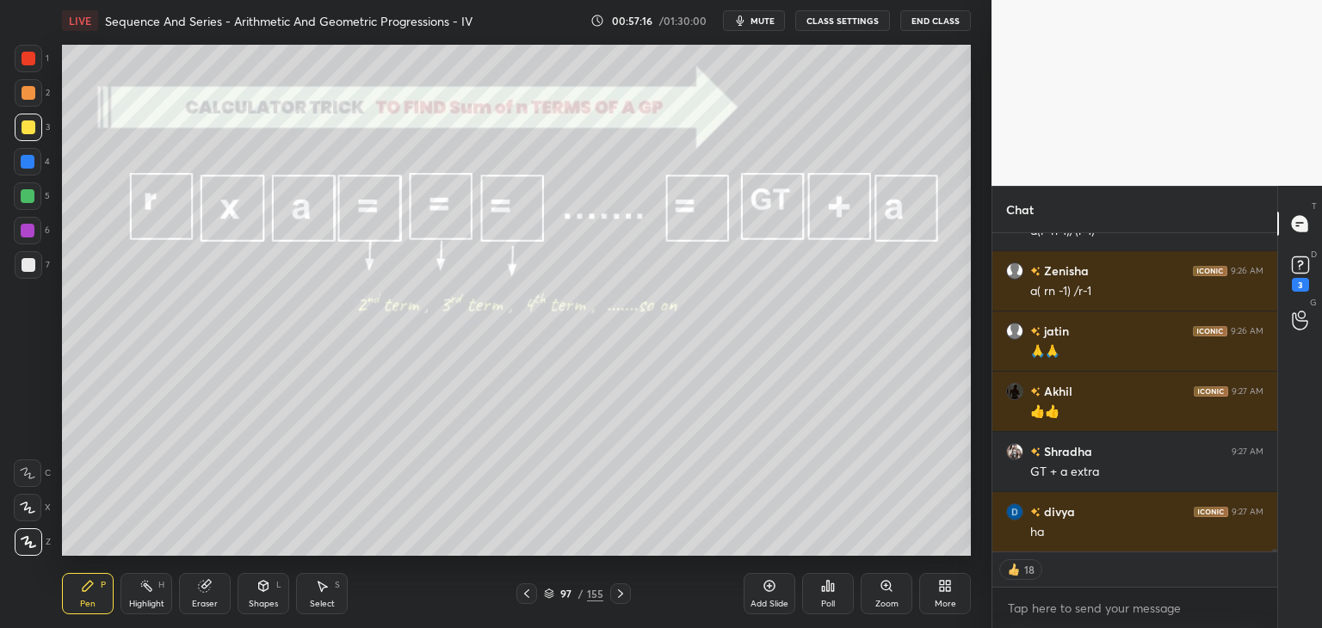
click at [614, 588] on icon at bounding box center [621, 594] width 14 height 14
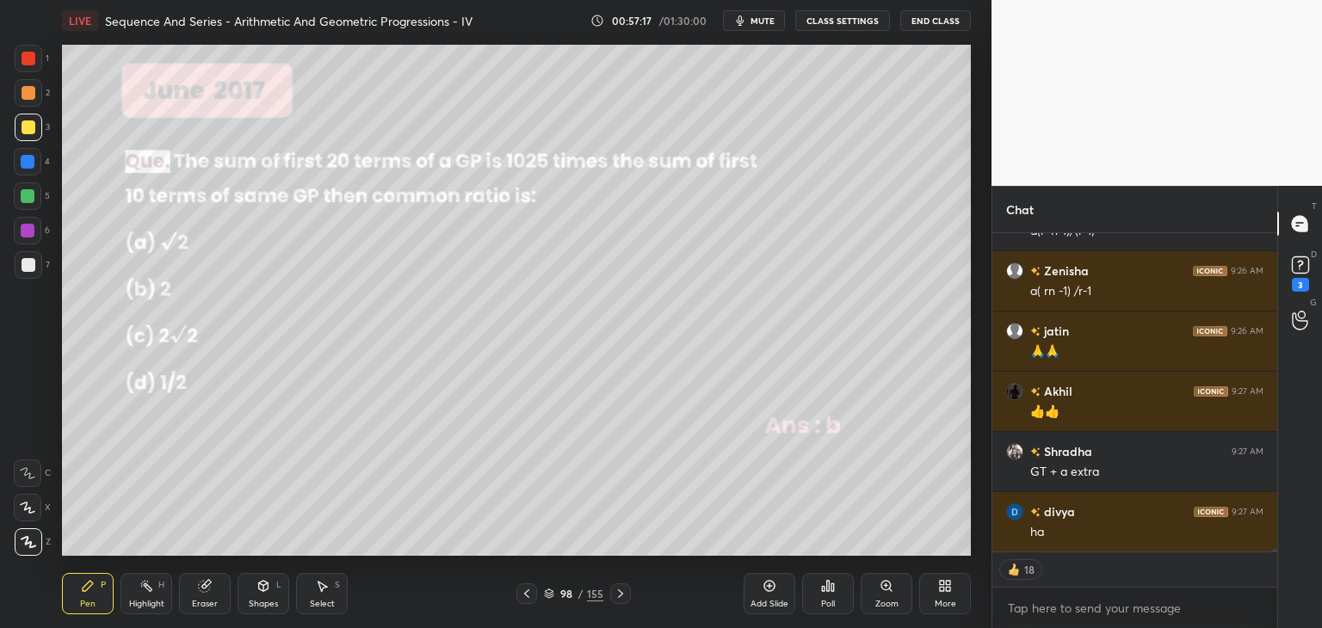
click at [617, 593] on icon at bounding box center [621, 594] width 14 height 14
click at [616, 595] on icon at bounding box center [621, 594] width 14 height 14
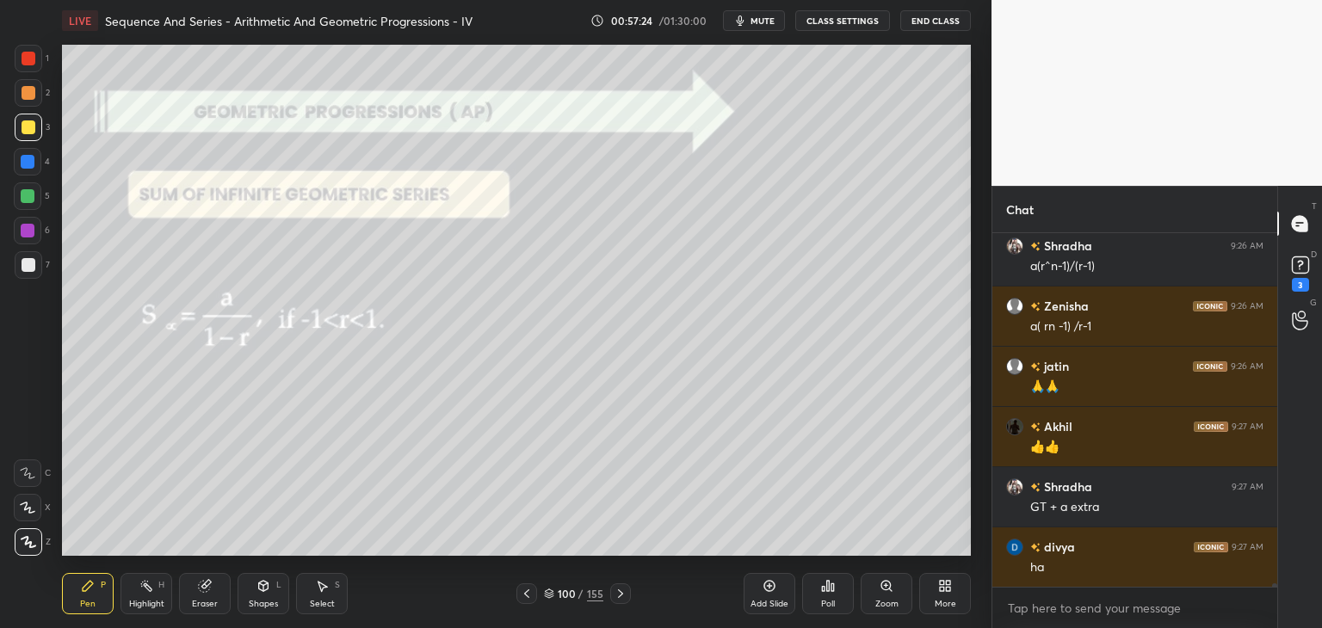
scroll to position [5, 5]
drag, startPoint x: 256, startPoint y: 599, endPoint x: 254, endPoint y: 581, distance: 18.2
click at [255, 600] on div "Shapes" at bounding box center [263, 604] width 29 height 9
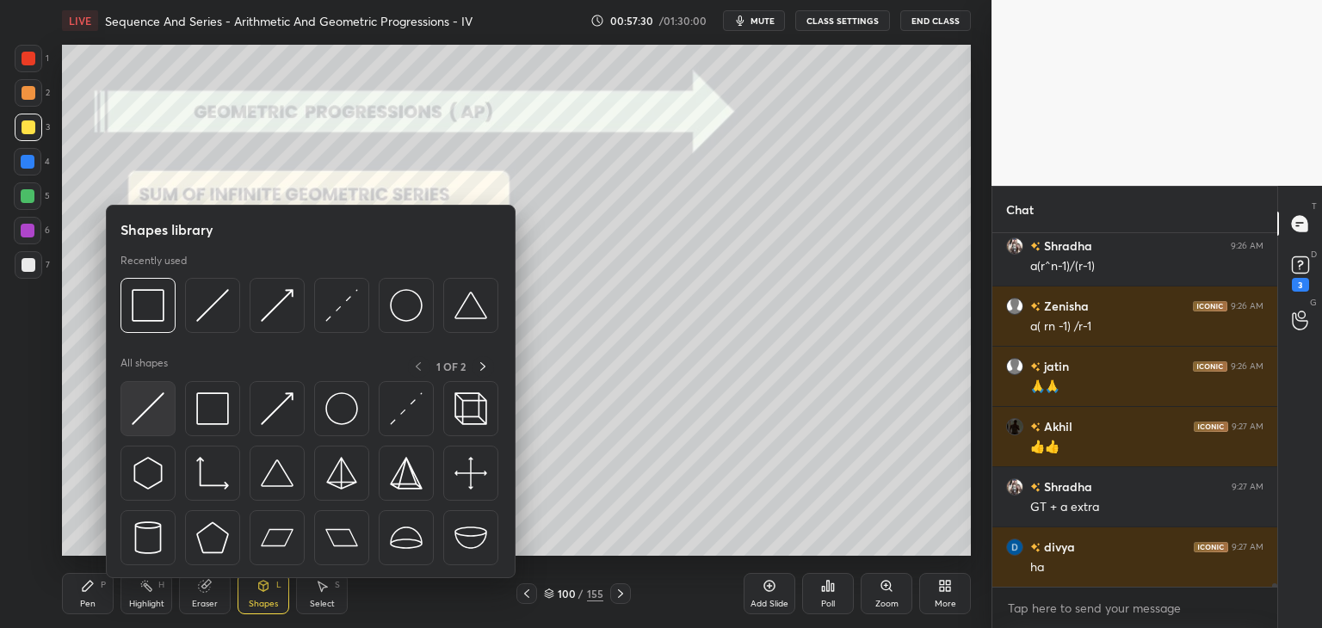
click at [148, 410] on img at bounding box center [148, 408] width 33 height 33
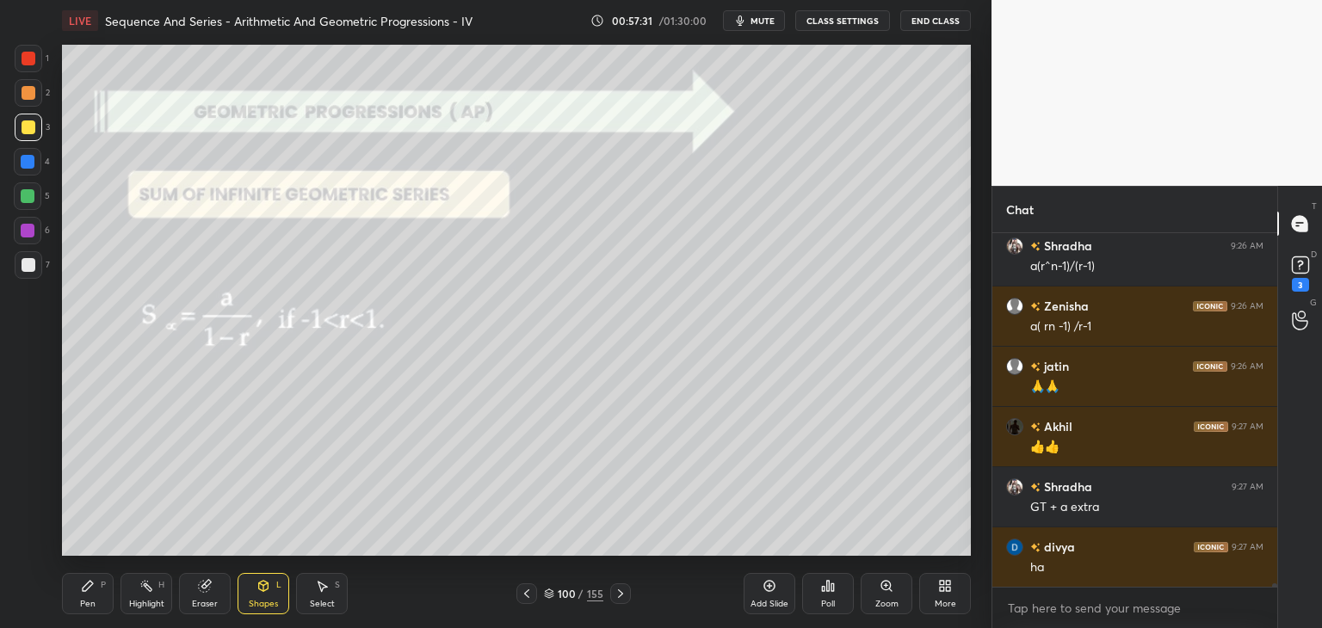
click at [24, 50] on div at bounding box center [29, 59] width 28 height 28
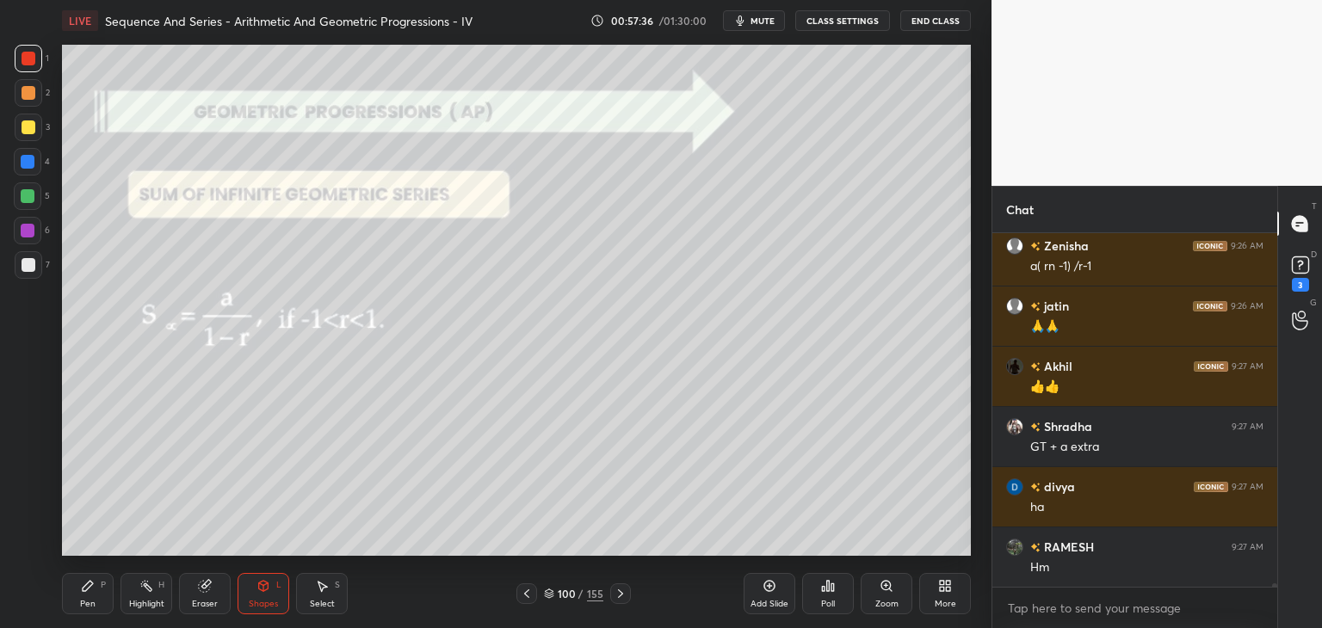
click at [86, 593] on div "Pen P" at bounding box center [88, 593] width 52 height 41
click at [623, 589] on icon at bounding box center [621, 594] width 14 height 14
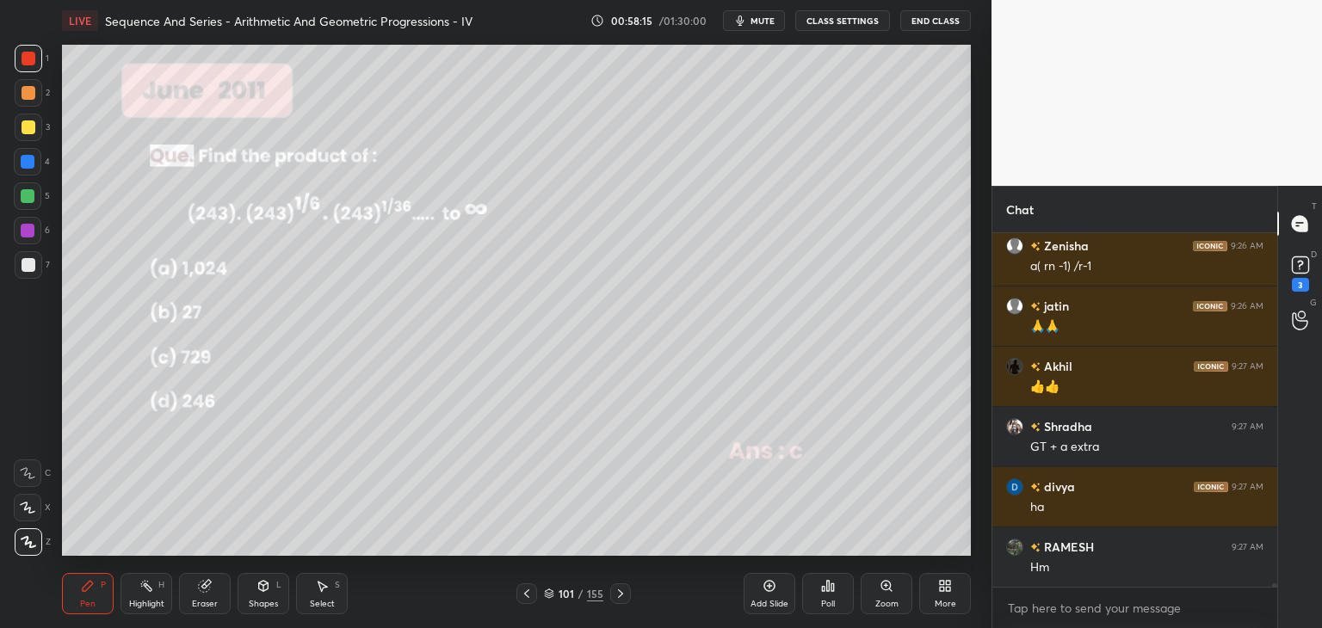
click at [630, 592] on div at bounding box center [620, 593] width 21 height 21
click at [631, 591] on div "102 / 155" at bounding box center [573, 593] width 341 height 21
click at [619, 593] on icon at bounding box center [621, 594] width 14 height 14
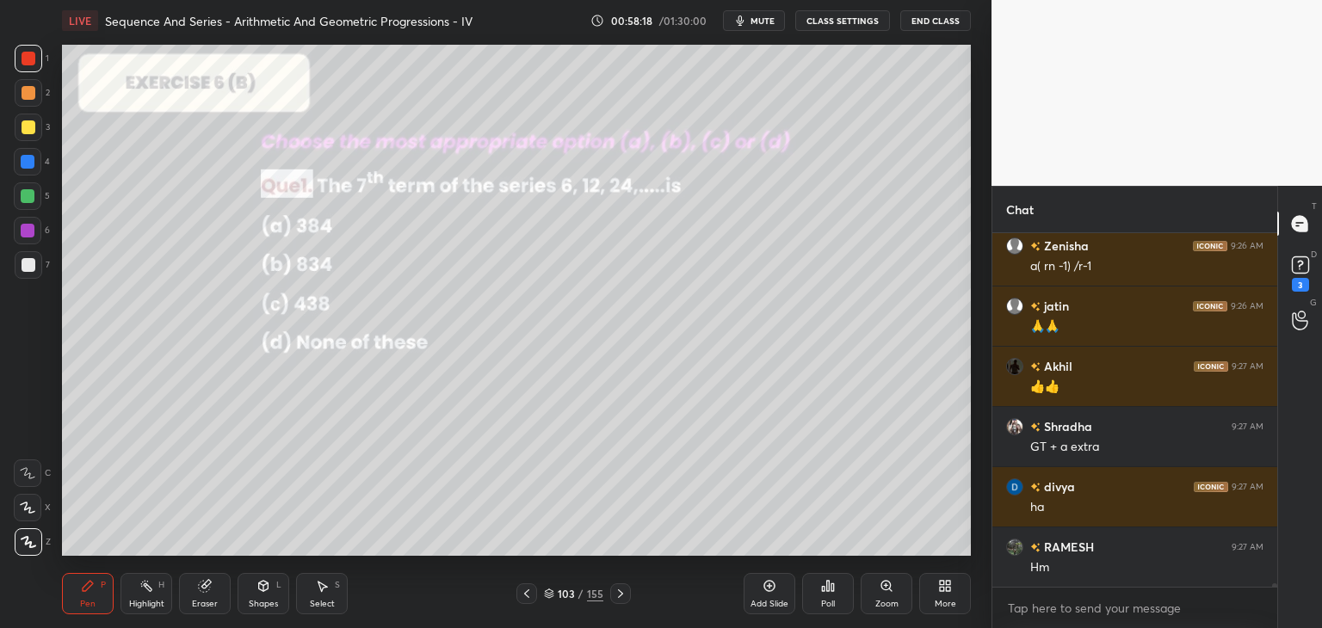
click at [618, 593] on icon at bounding box center [621, 594] width 14 height 14
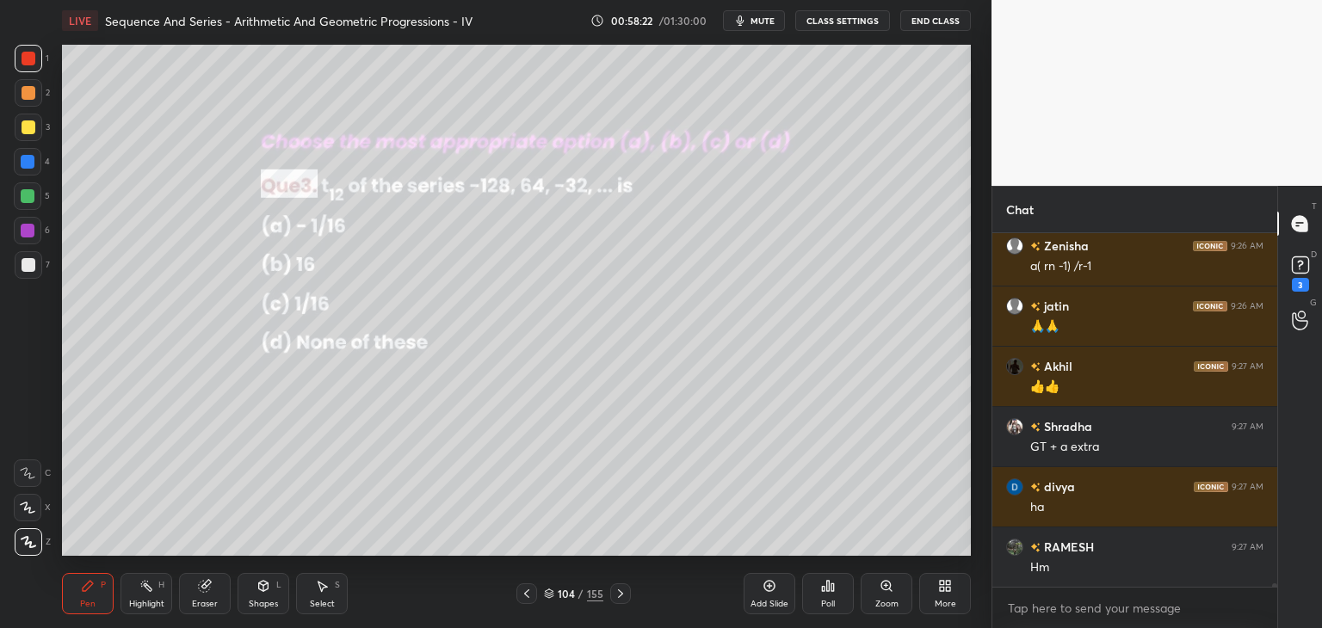
click at [528, 595] on icon at bounding box center [527, 594] width 14 height 14
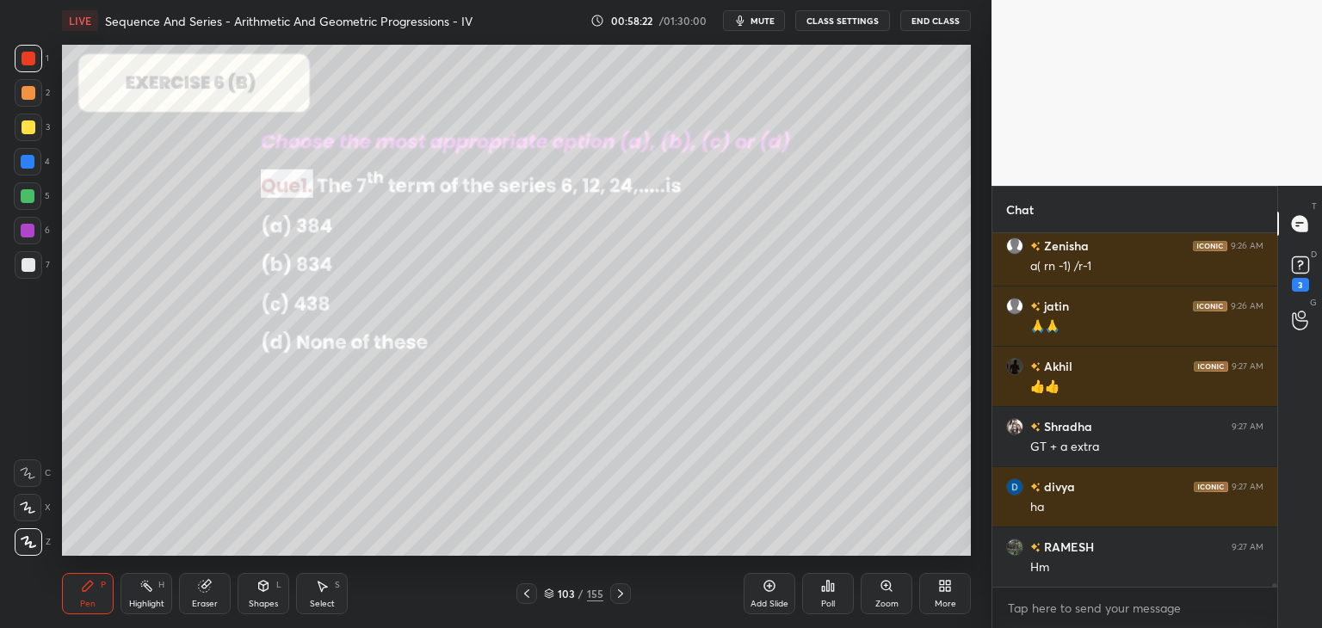
click at [527, 597] on icon at bounding box center [527, 594] width 14 height 14
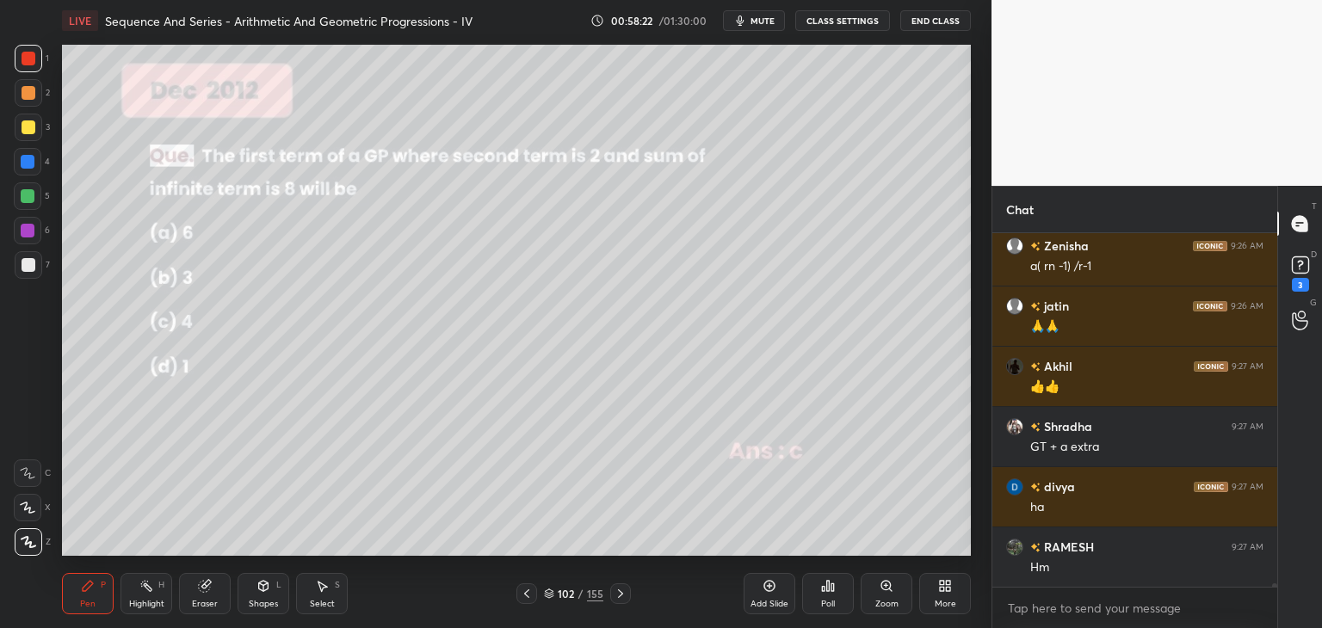
click at [528, 596] on icon at bounding box center [527, 594] width 14 height 14
click at [528, 596] on icon at bounding box center [526, 593] width 5 height 9
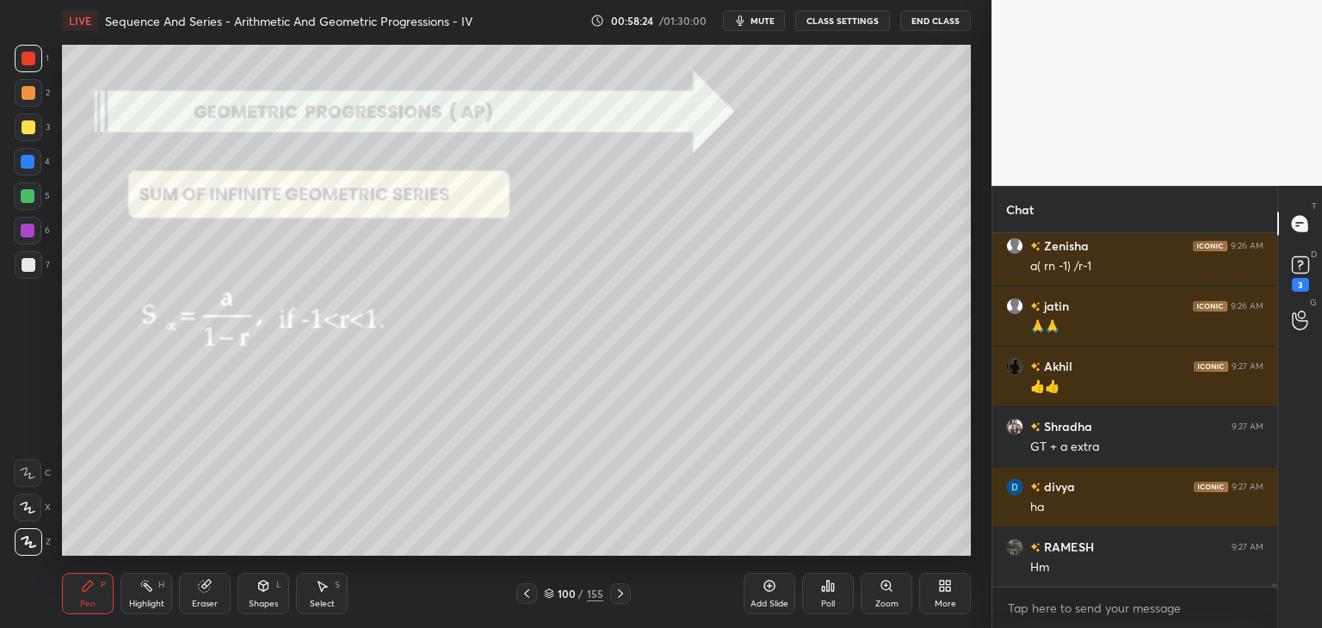
click at [528, 597] on icon at bounding box center [526, 593] width 5 height 9
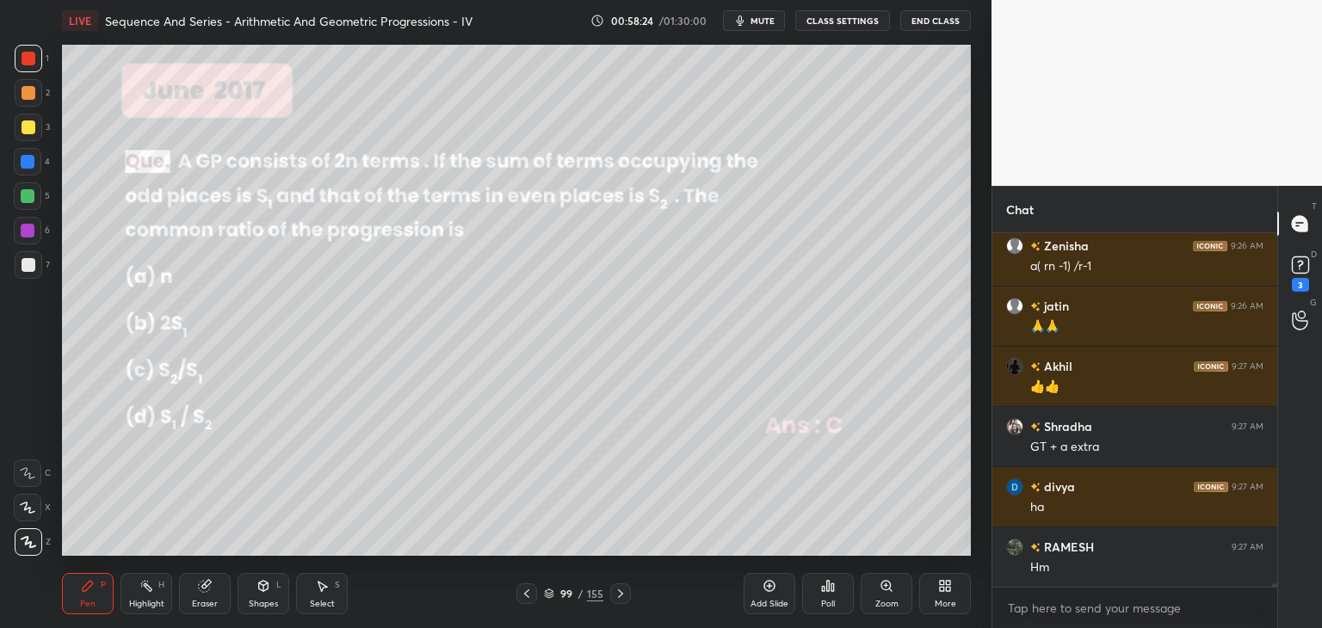
click at [529, 597] on icon at bounding box center [527, 594] width 14 height 14
click at [529, 598] on icon at bounding box center [527, 594] width 14 height 14
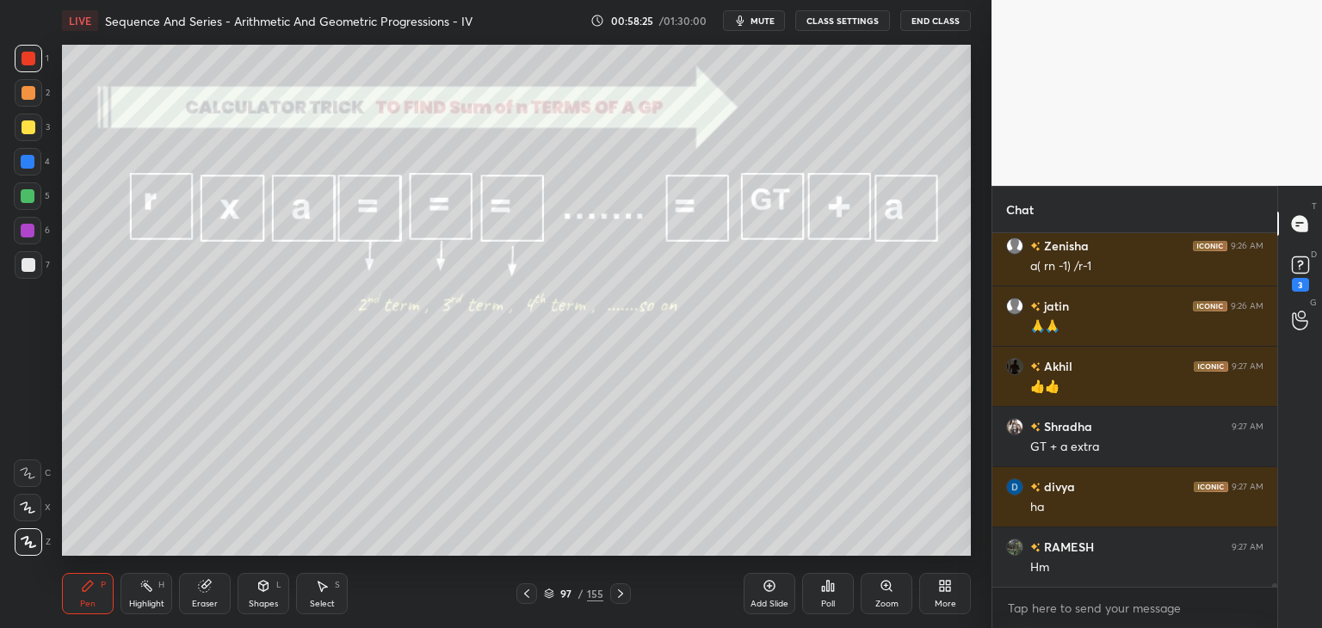
click at [529, 599] on icon at bounding box center [527, 594] width 14 height 14
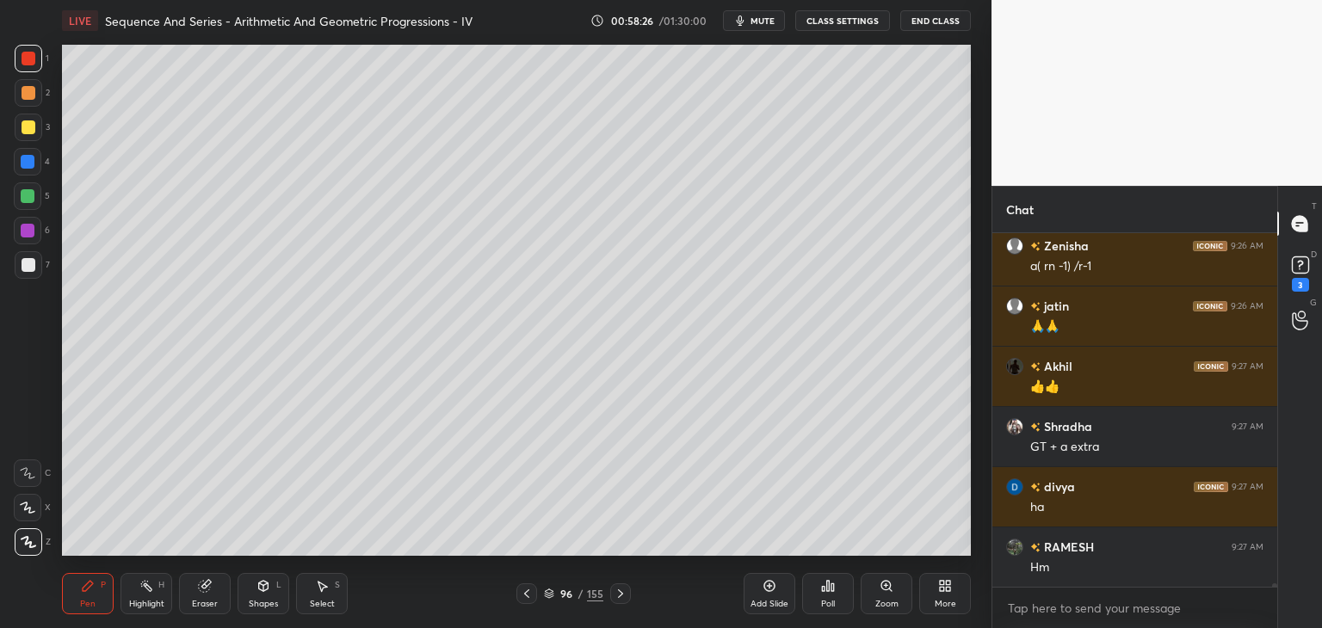
click at [528, 599] on icon at bounding box center [527, 594] width 14 height 14
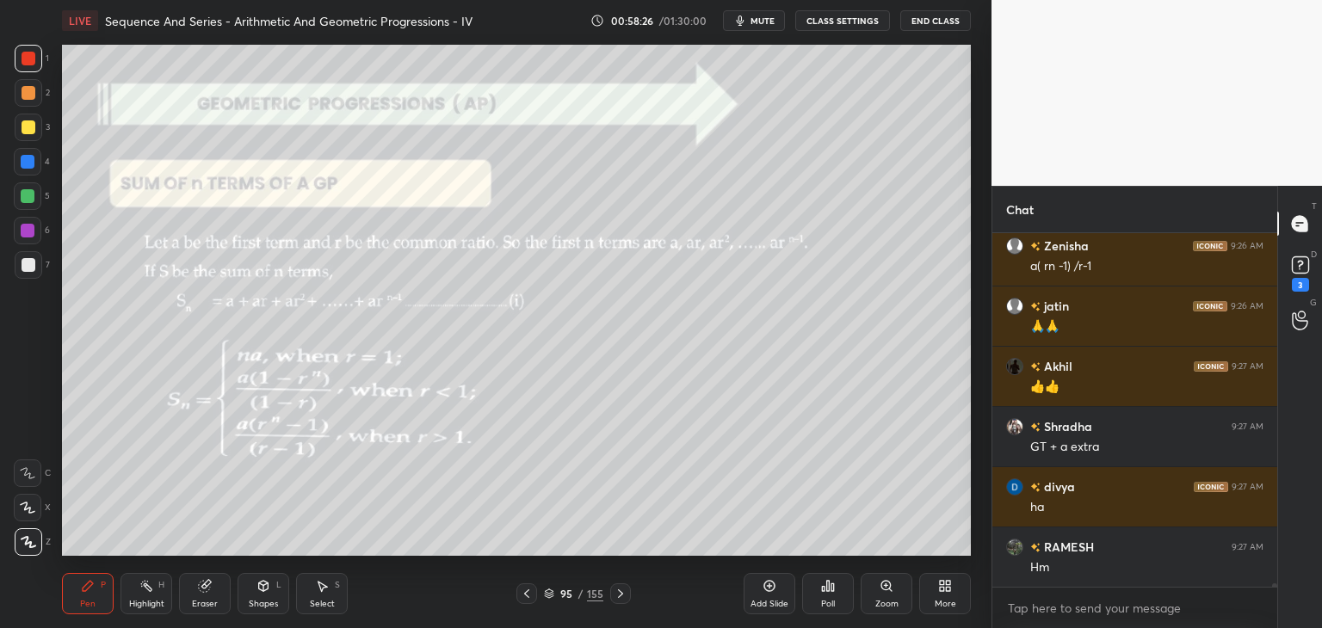
click at [528, 600] on icon at bounding box center [527, 594] width 14 height 14
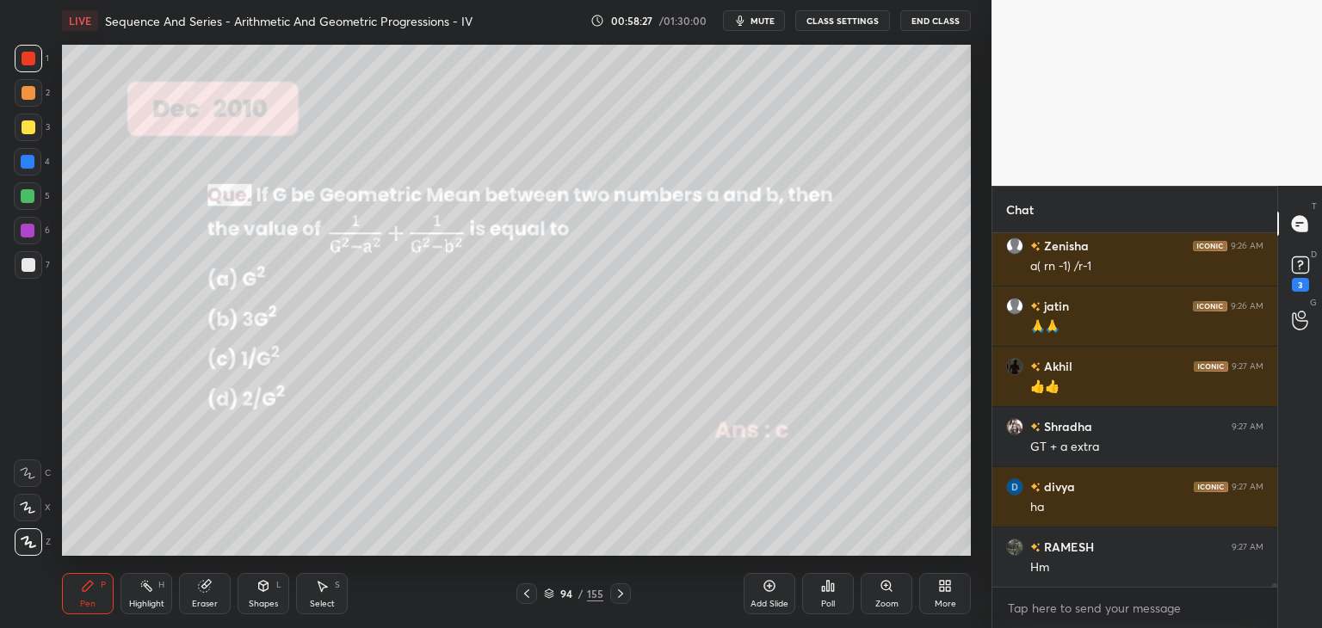
click at [527, 600] on icon at bounding box center [527, 594] width 14 height 14
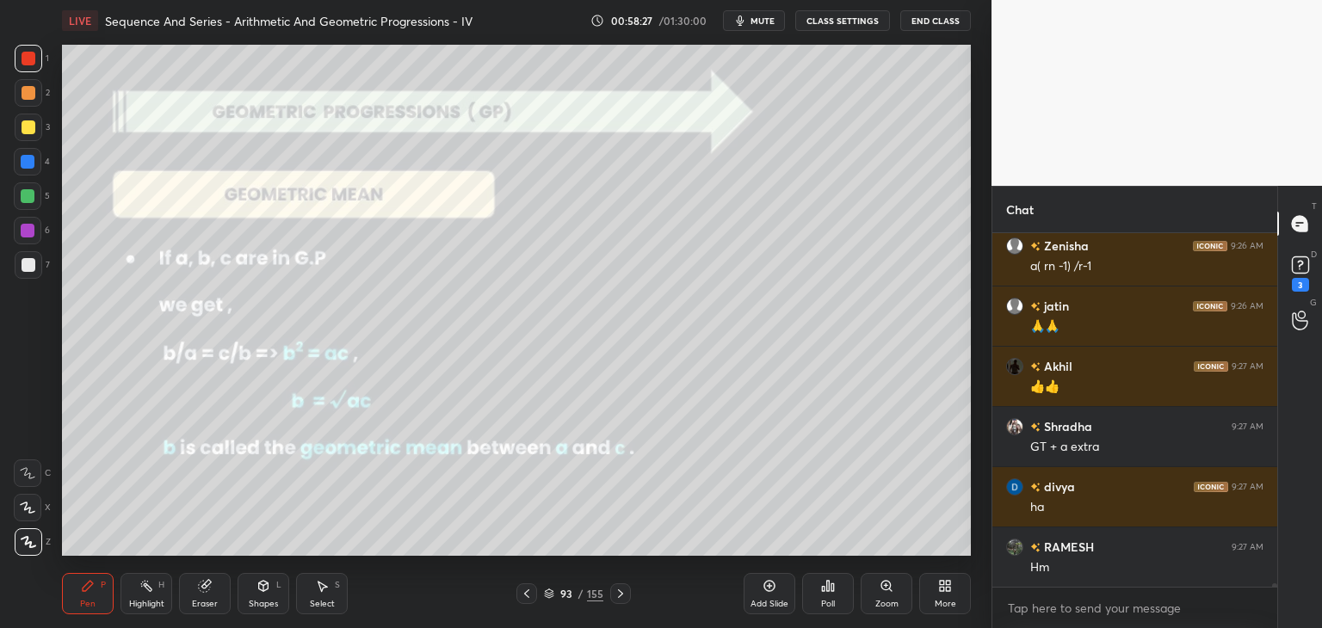
scroll to position [40699, 0]
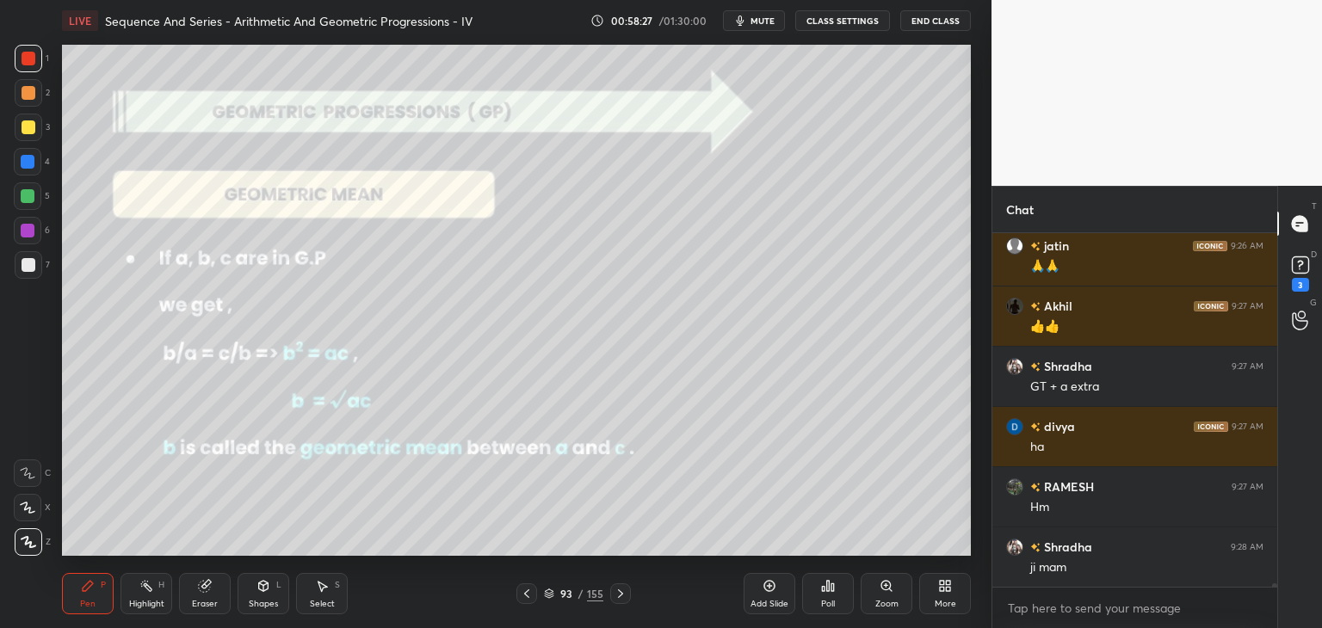
click at [528, 600] on icon at bounding box center [527, 594] width 14 height 14
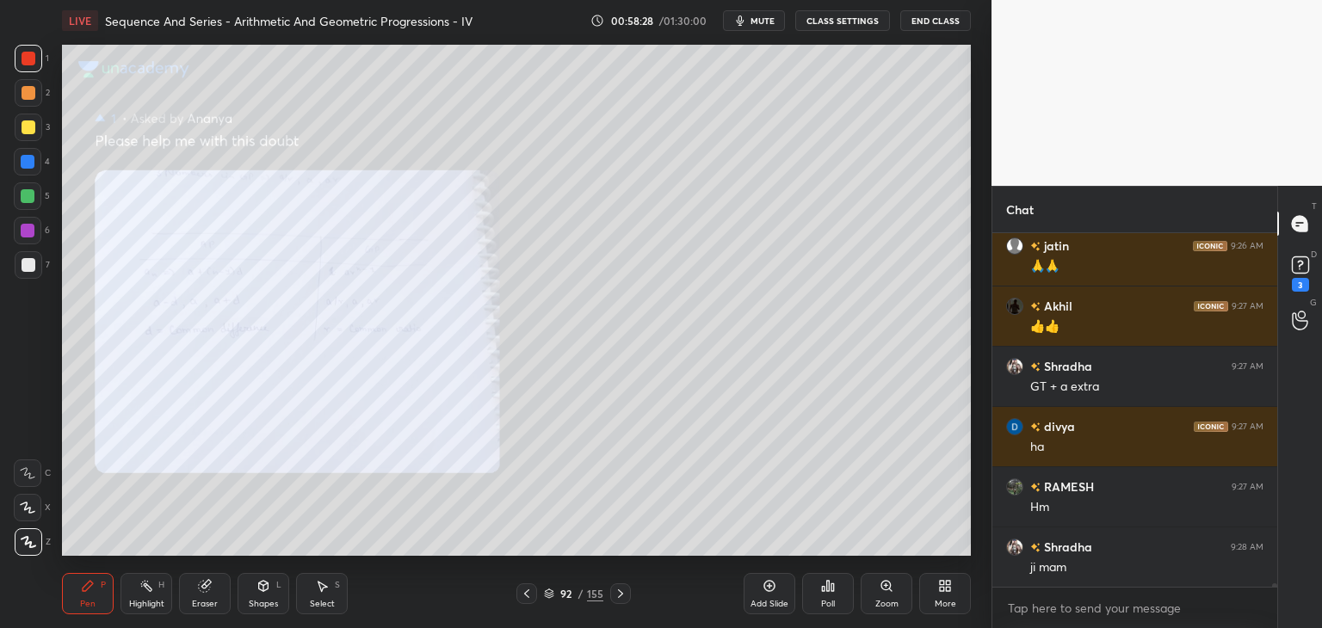
click at [528, 600] on icon at bounding box center [527, 594] width 14 height 14
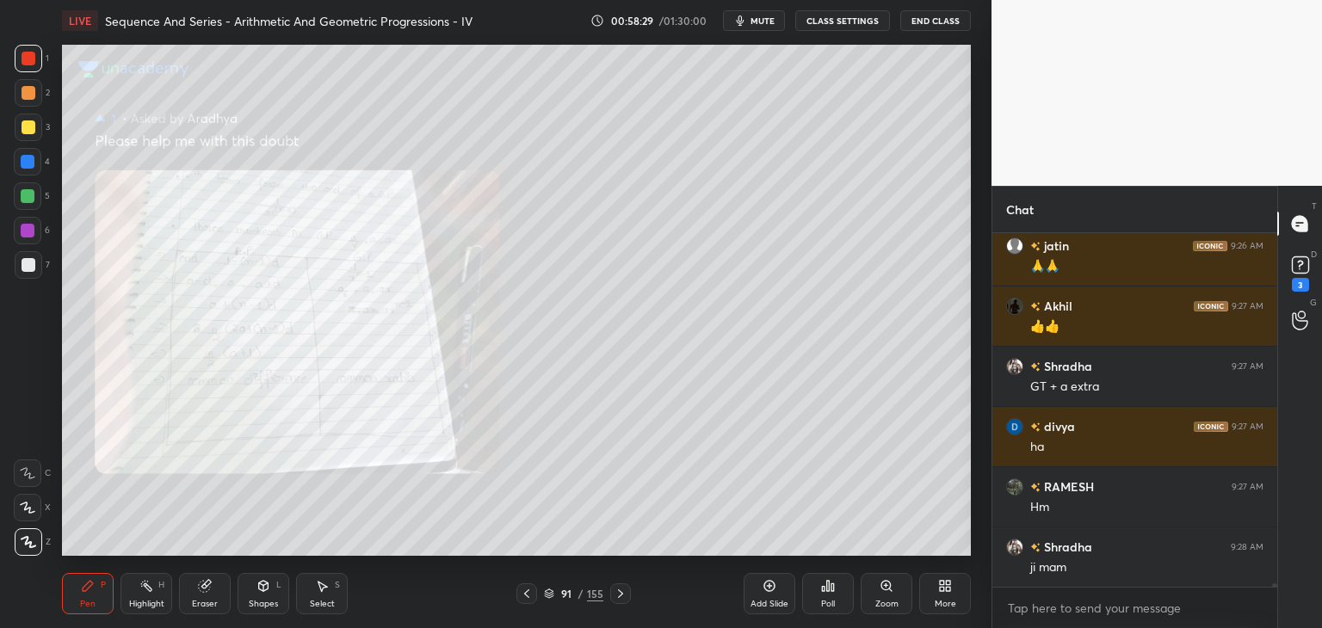
click at [525, 599] on icon at bounding box center [527, 594] width 14 height 14
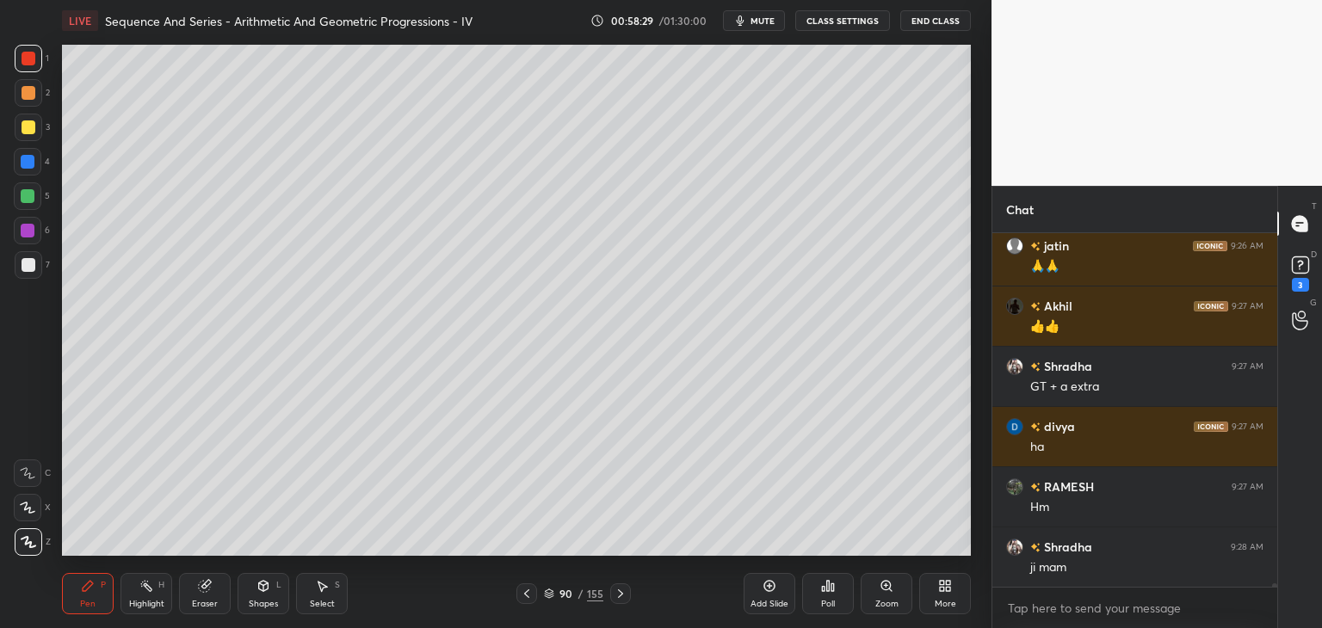
scroll to position [40759, 0]
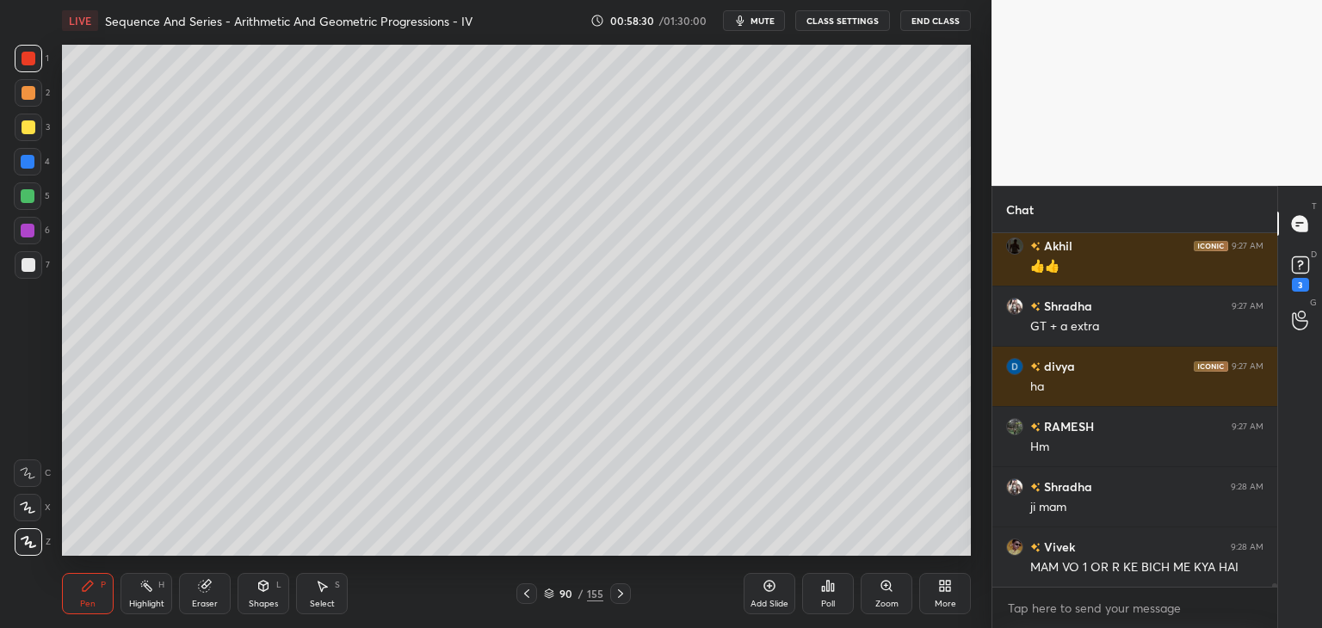
click at [527, 596] on icon at bounding box center [526, 593] width 5 height 9
click at [527, 598] on icon at bounding box center [527, 594] width 14 height 14
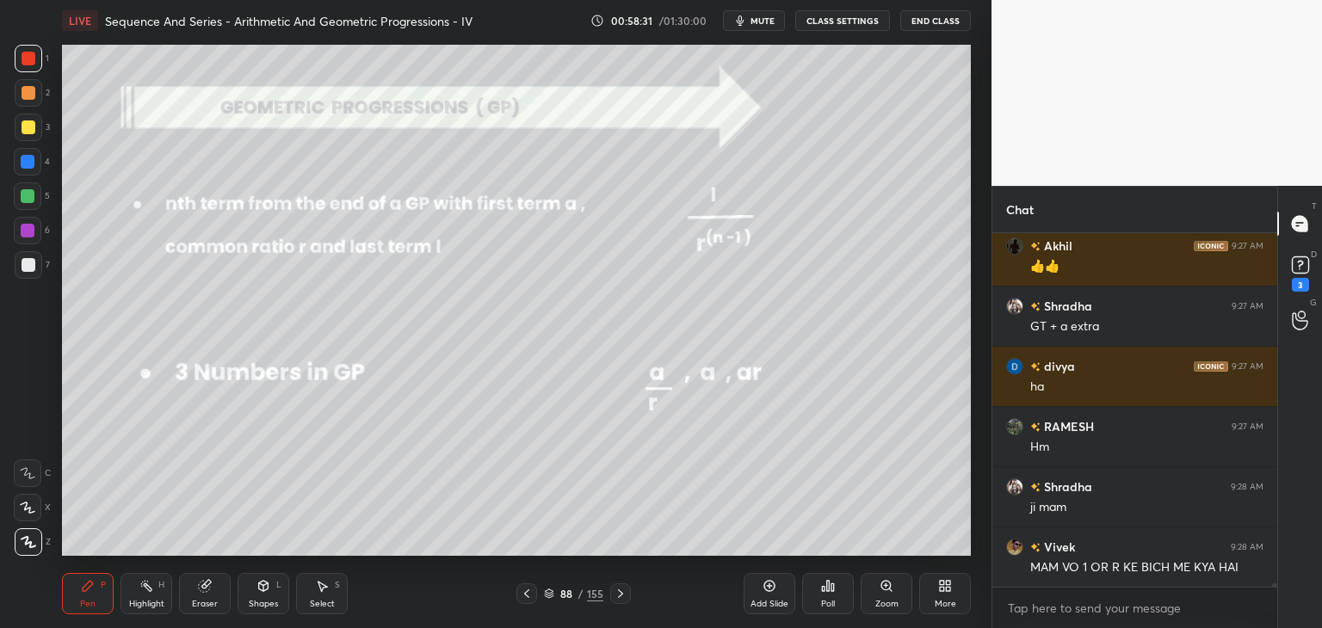
click at [528, 600] on icon at bounding box center [527, 594] width 14 height 14
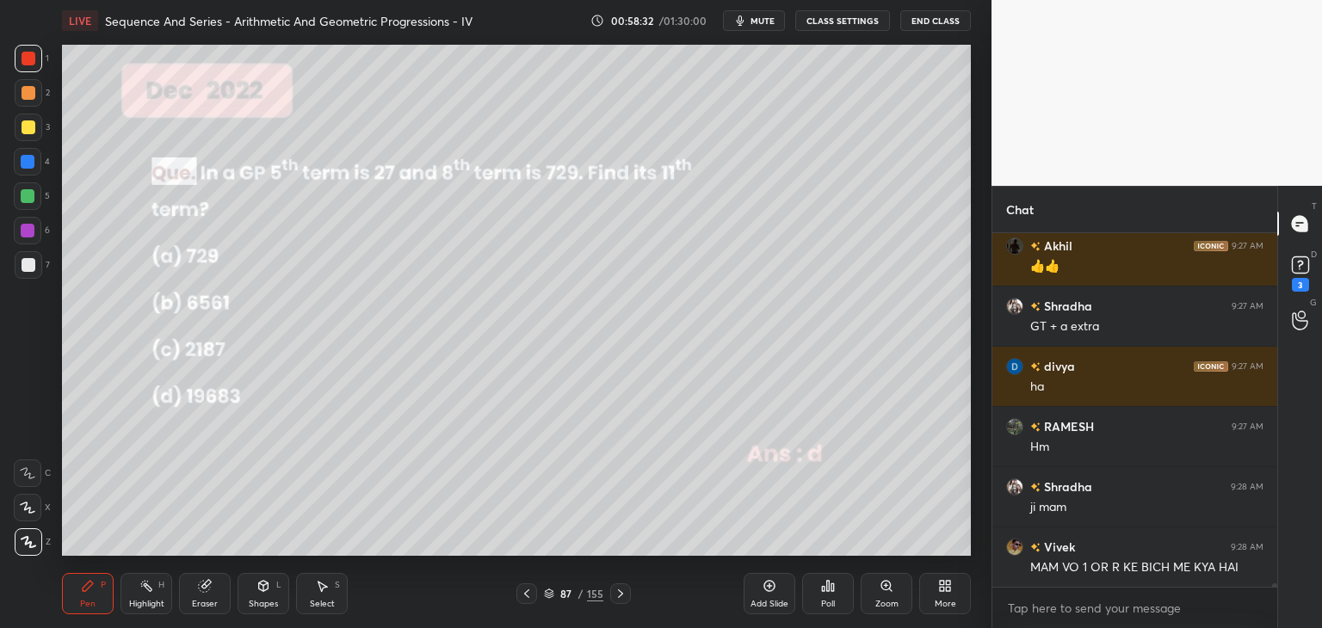
click at [528, 599] on icon at bounding box center [527, 594] width 14 height 14
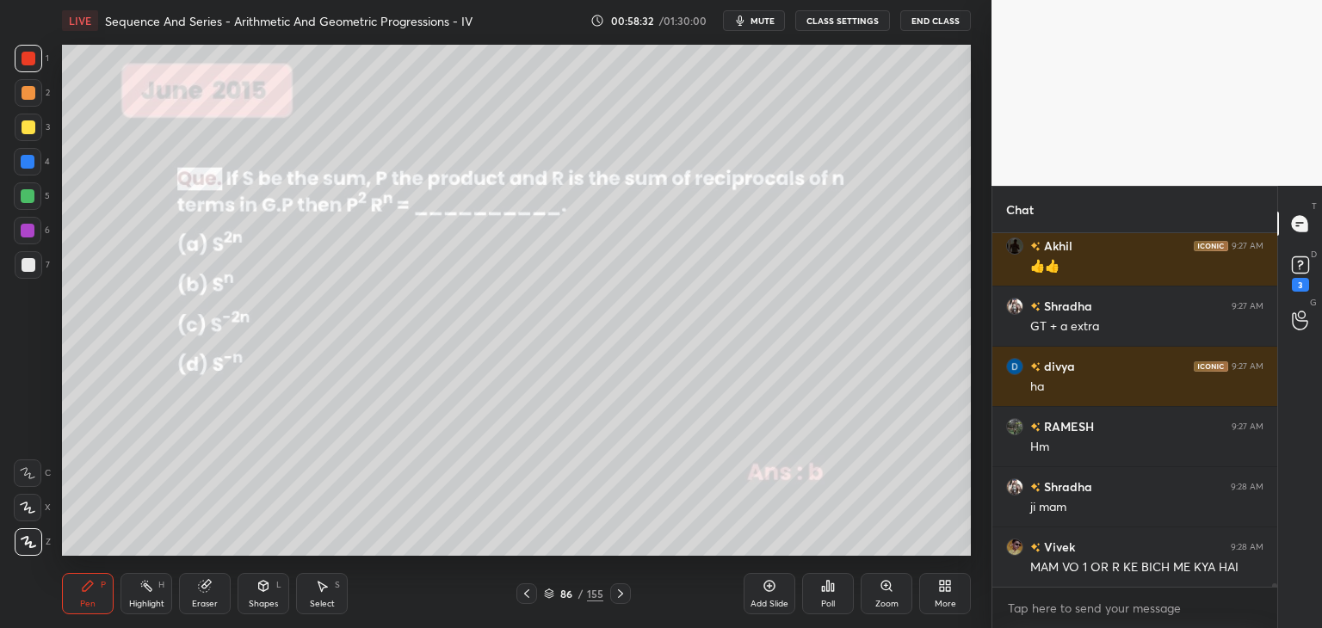
click at [528, 600] on icon at bounding box center [527, 594] width 14 height 14
click at [529, 596] on icon at bounding box center [527, 594] width 14 height 14
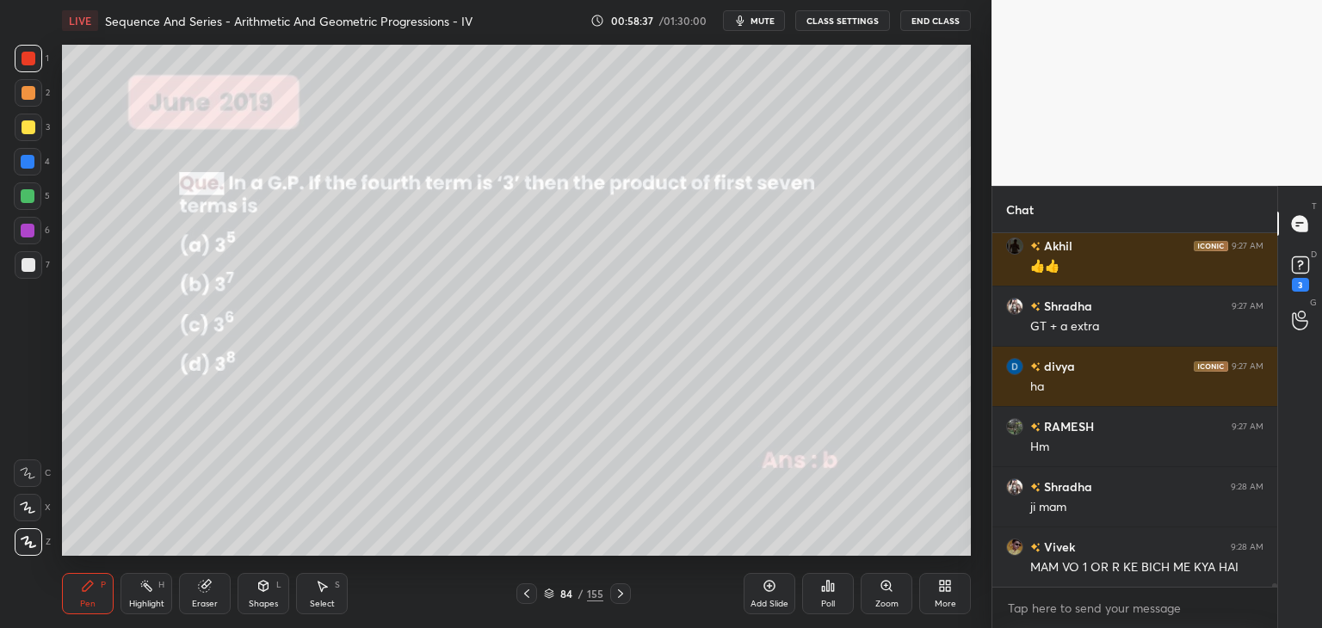
click at [530, 595] on icon at bounding box center [527, 594] width 14 height 14
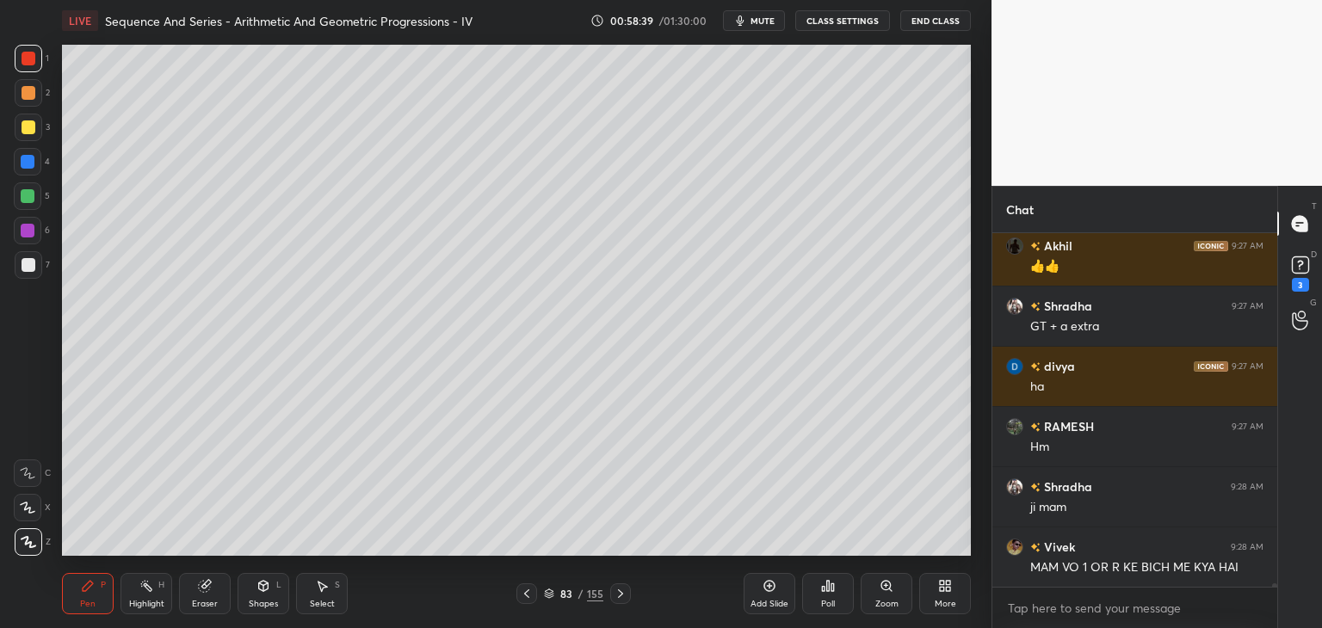
click at [614, 592] on icon at bounding box center [621, 594] width 14 height 14
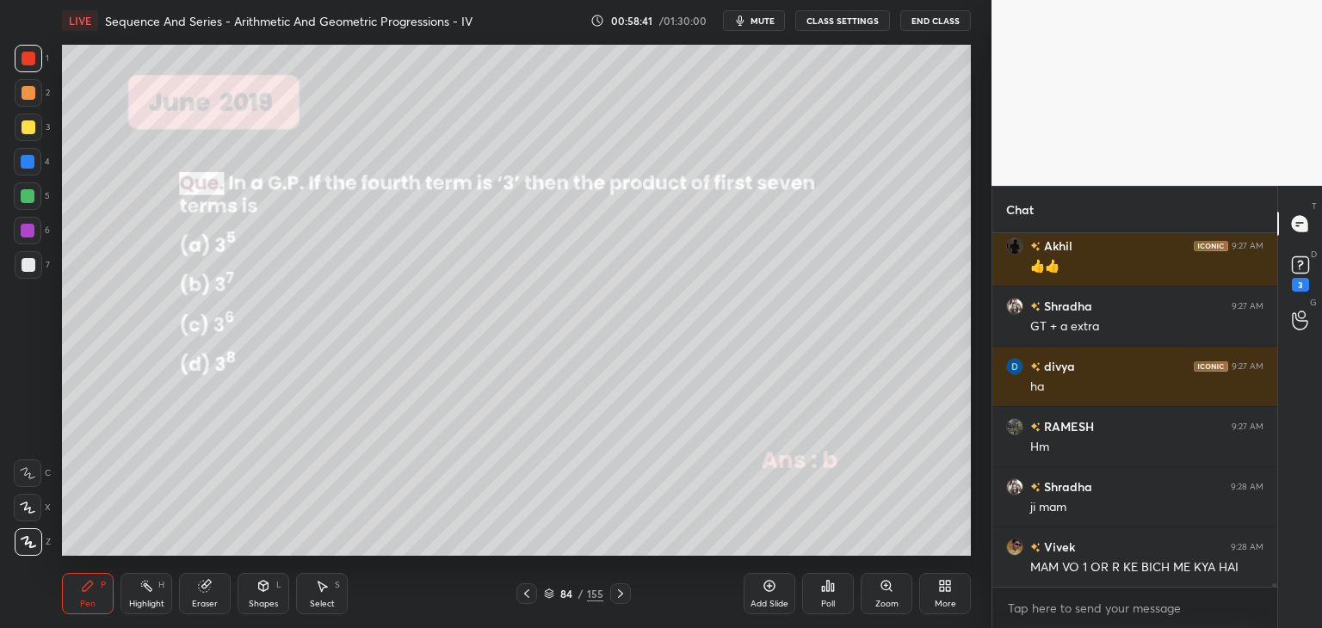
click at [616, 589] on icon at bounding box center [621, 594] width 14 height 14
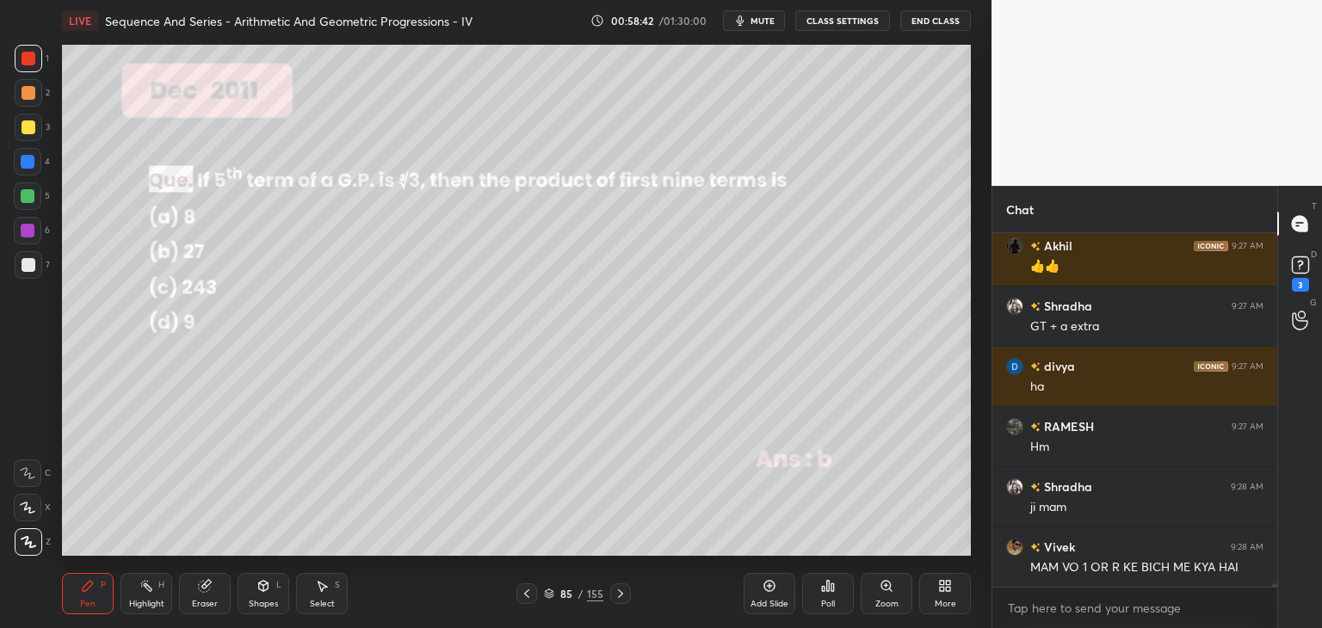
click at [616, 591] on icon at bounding box center [621, 594] width 14 height 14
click at [614, 589] on icon at bounding box center [621, 594] width 14 height 14
click at [616, 589] on icon at bounding box center [621, 594] width 14 height 14
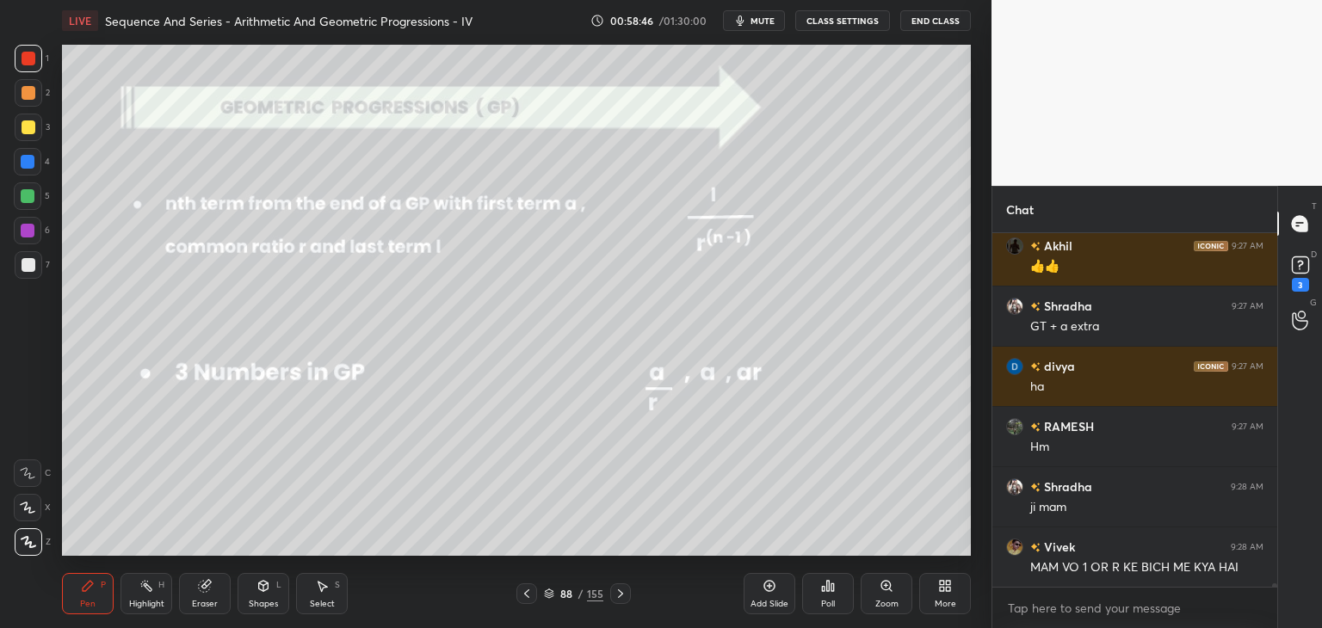
click at [616, 590] on icon at bounding box center [621, 594] width 14 height 14
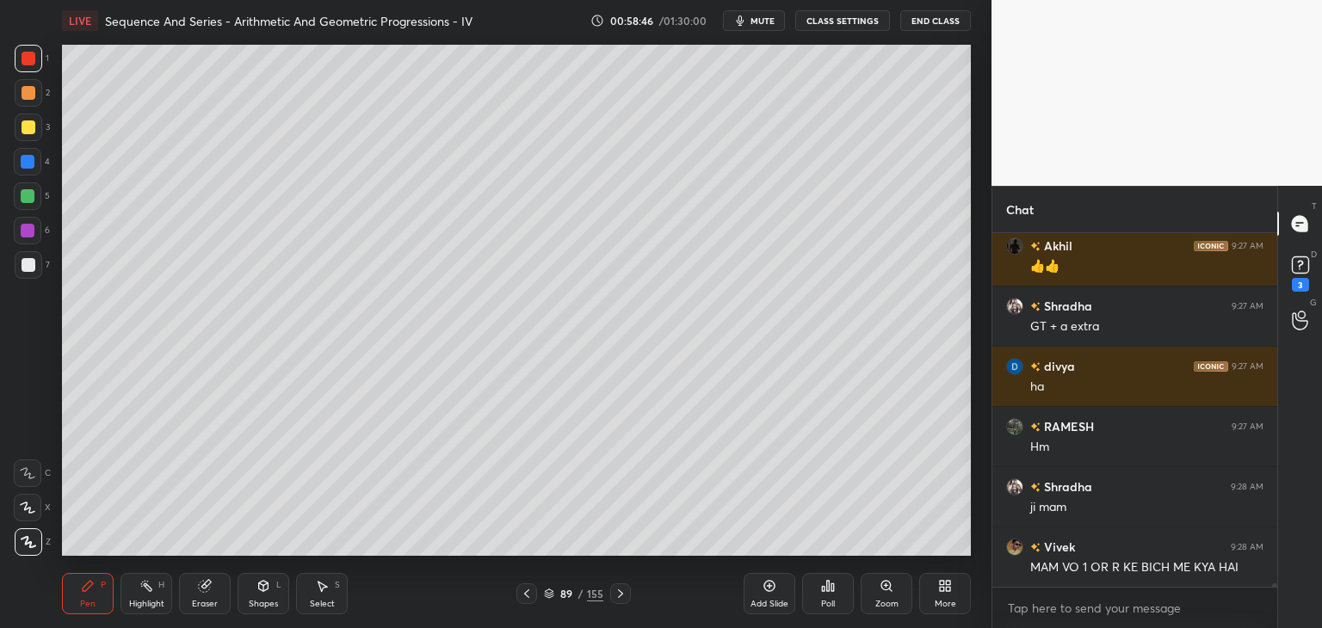
click at [616, 591] on icon at bounding box center [621, 594] width 14 height 14
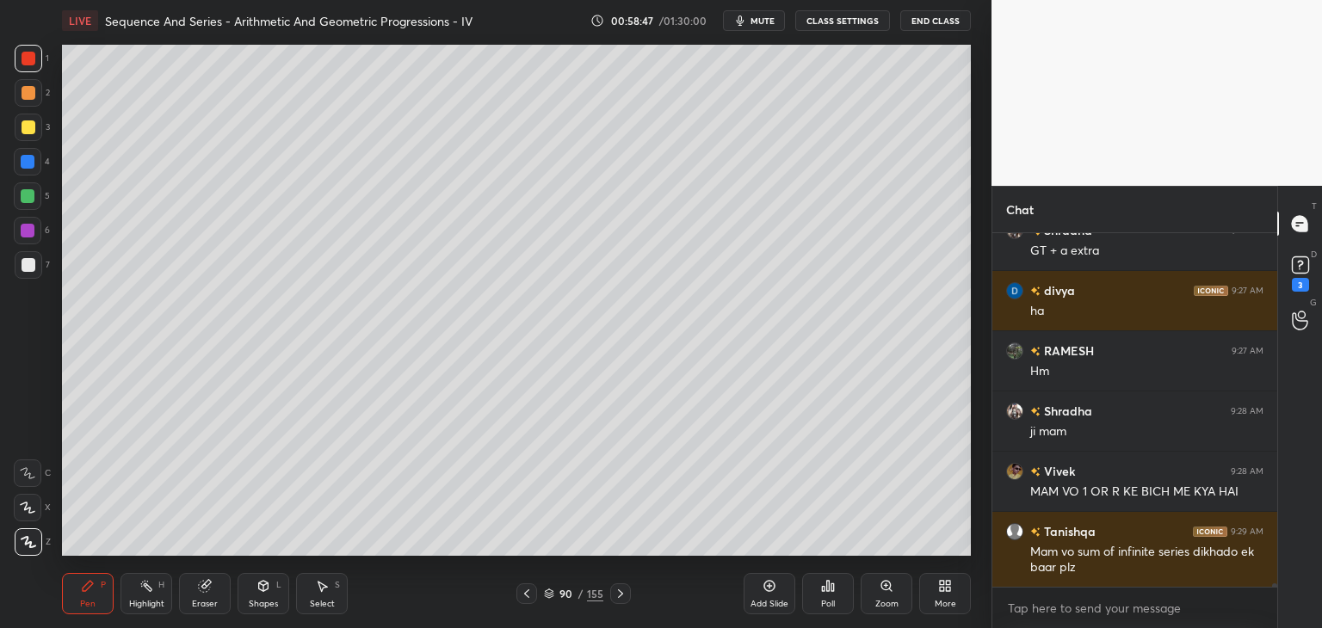
click at [616, 593] on icon at bounding box center [621, 594] width 14 height 14
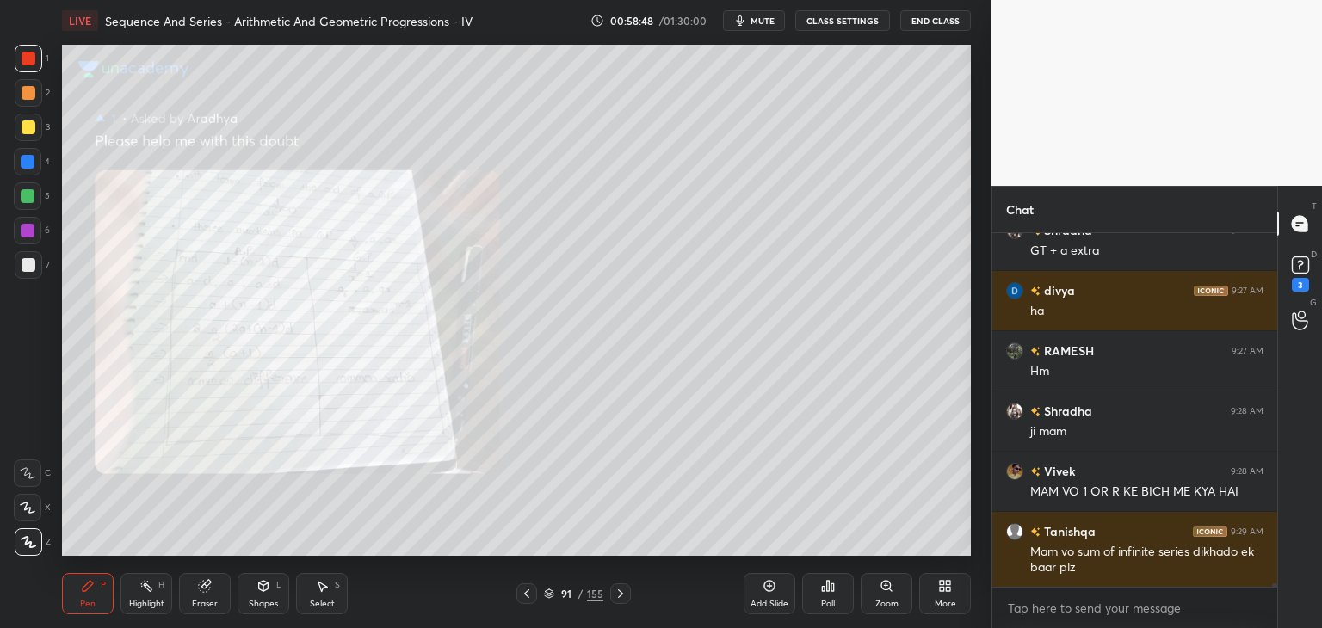
click at [615, 593] on icon at bounding box center [621, 594] width 14 height 14
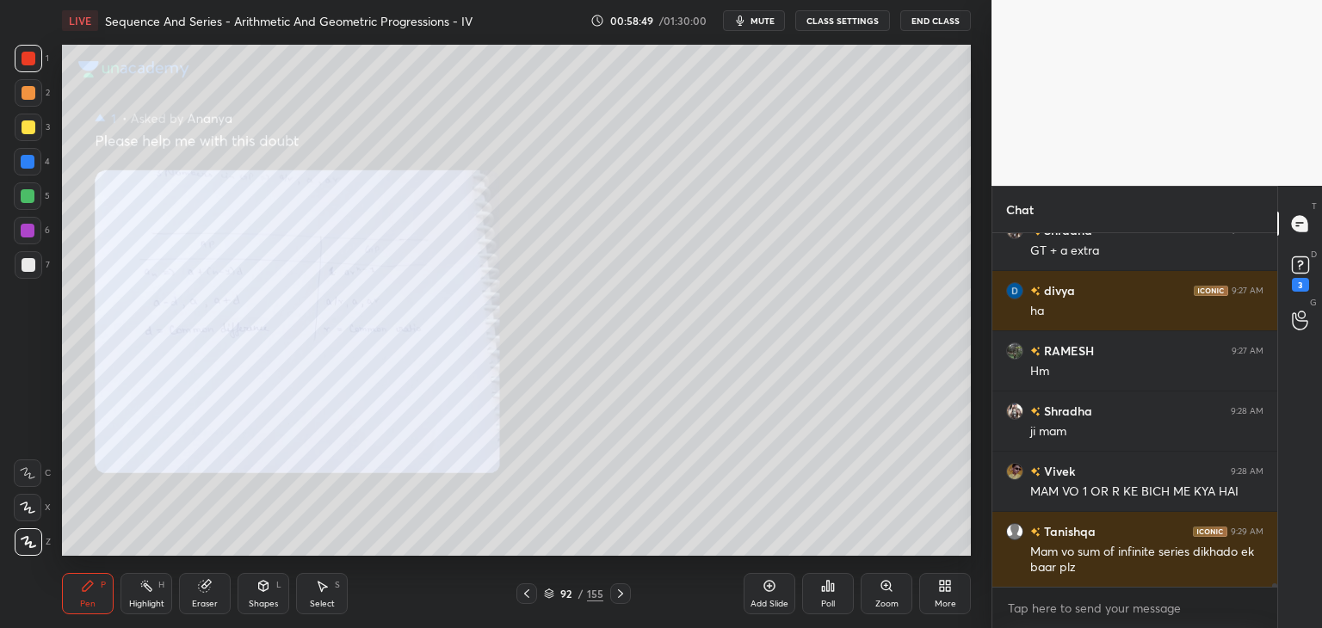
click at [616, 593] on icon at bounding box center [621, 594] width 14 height 14
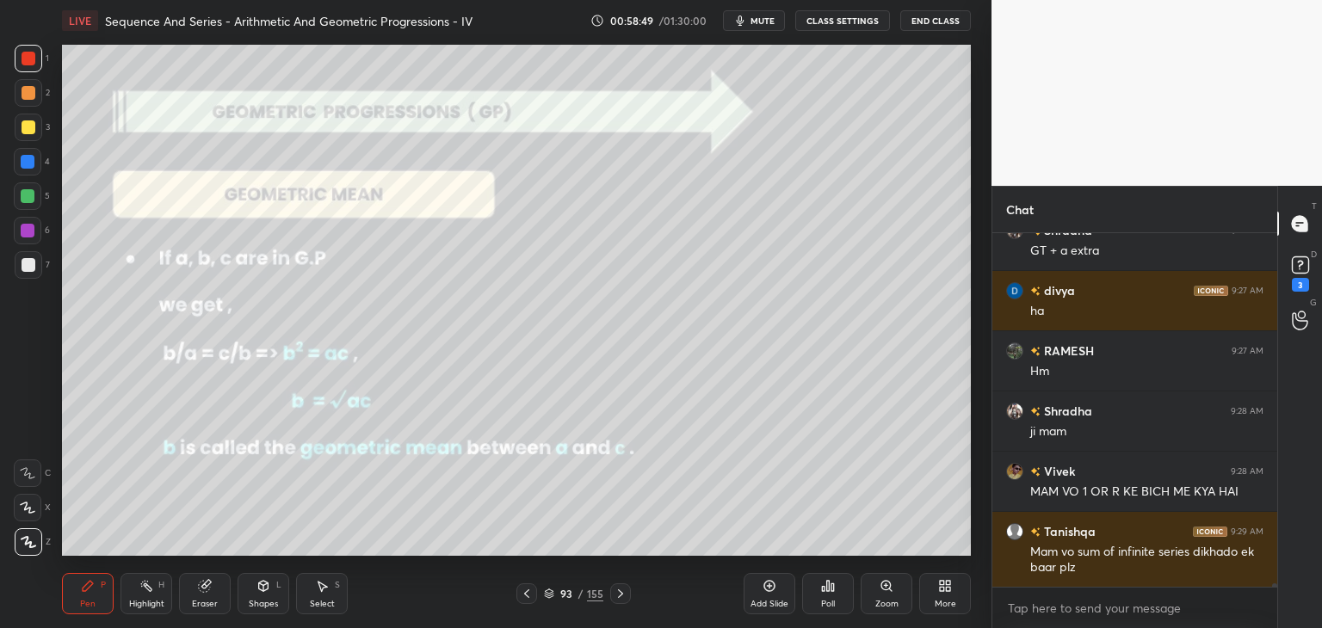
click at [616, 593] on icon at bounding box center [621, 594] width 14 height 14
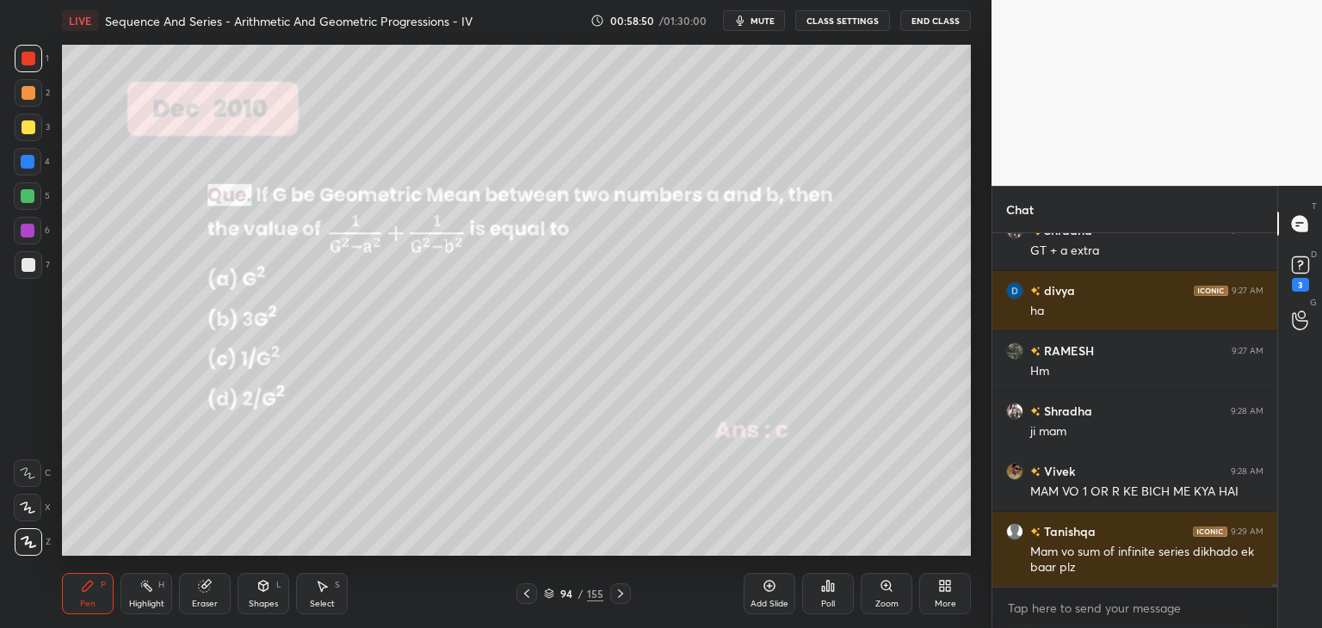
click at [619, 594] on icon at bounding box center [621, 594] width 14 height 14
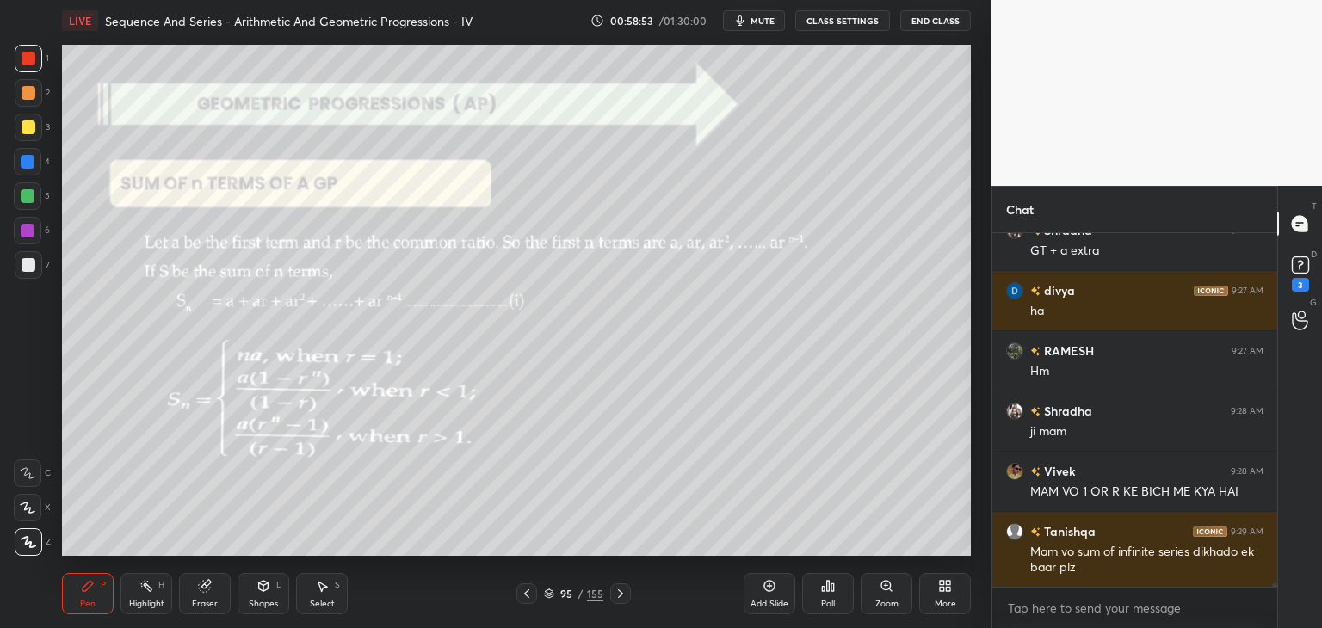
click at [614, 596] on icon at bounding box center [621, 594] width 14 height 14
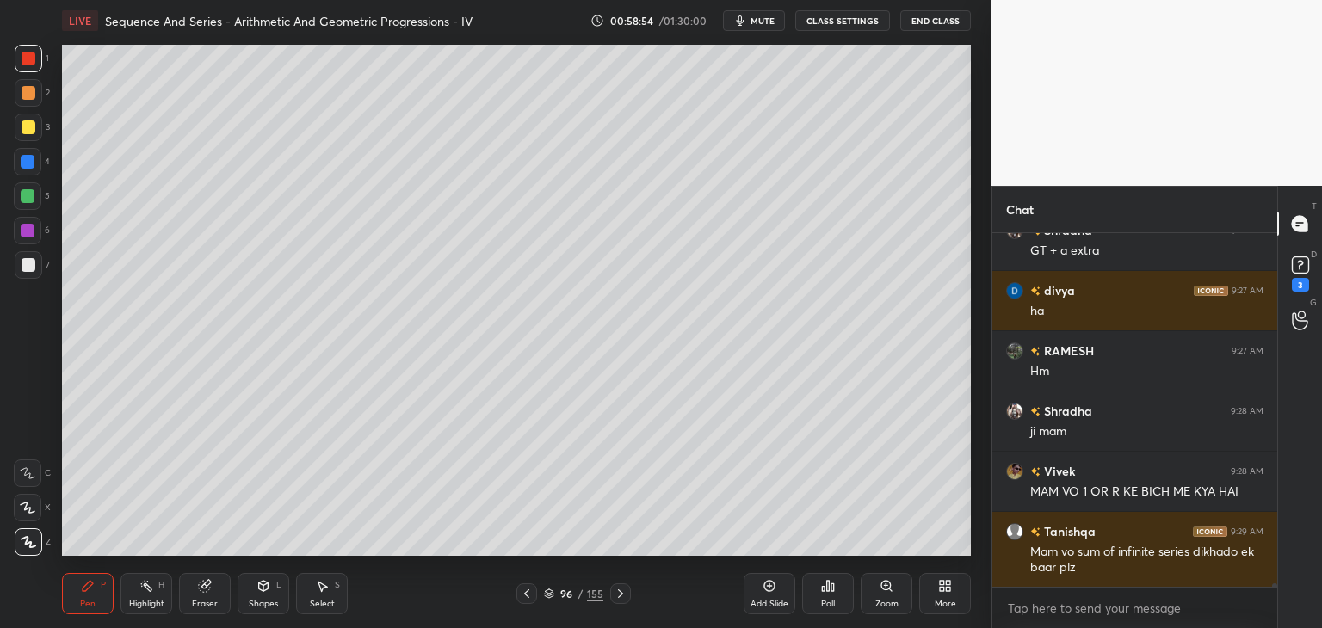
click at [620, 598] on icon at bounding box center [621, 594] width 14 height 14
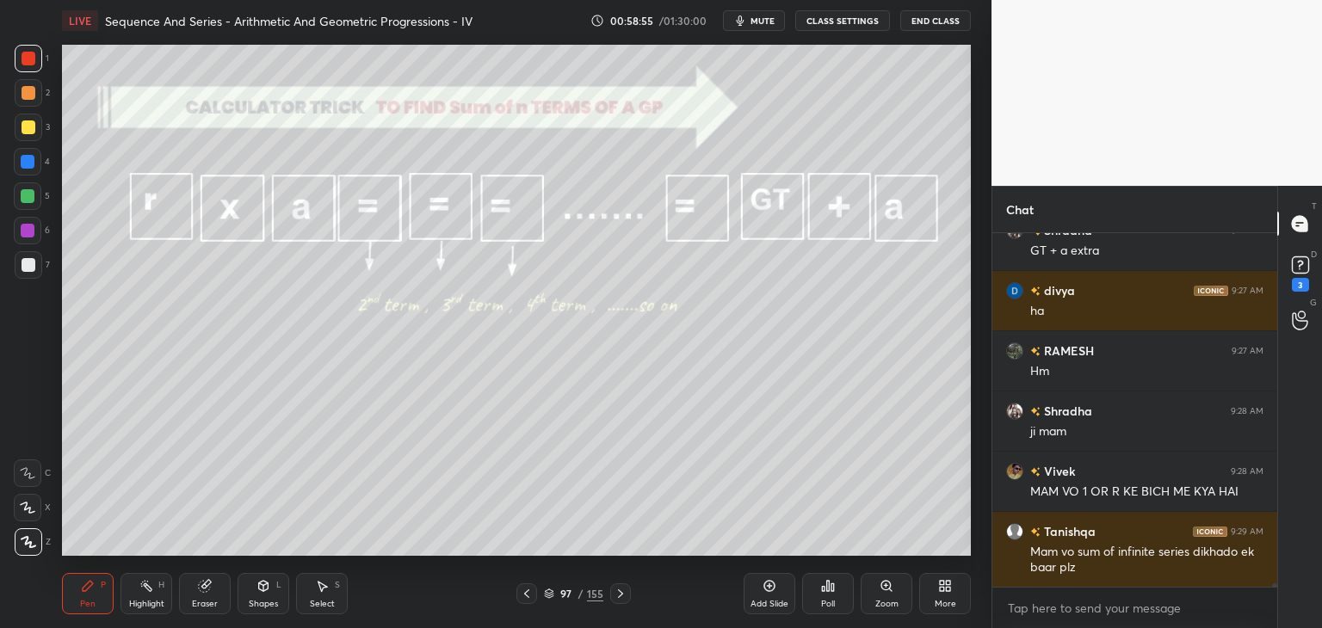
click at [620, 600] on icon at bounding box center [621, 594] width 14 height 14
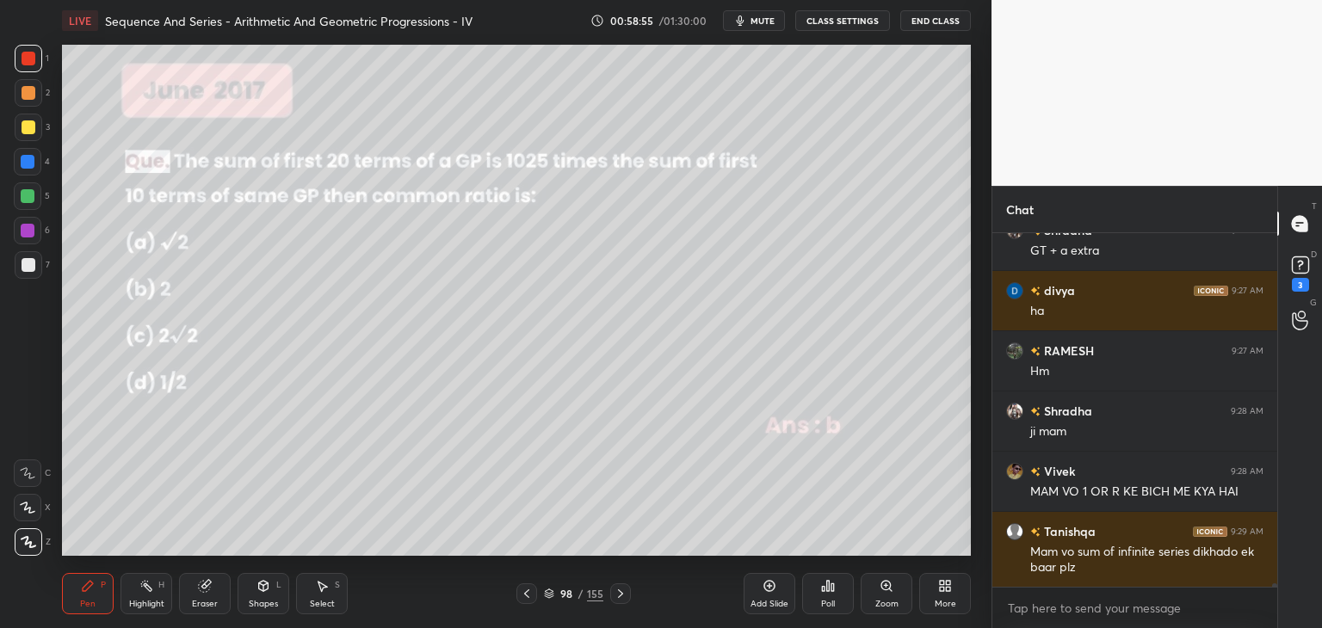
click at [619, 602] on div at bounding box center [620, 593] width 21 height 21
click at [620, 602] on div at bounding box center [620, 593] width 21 height 21
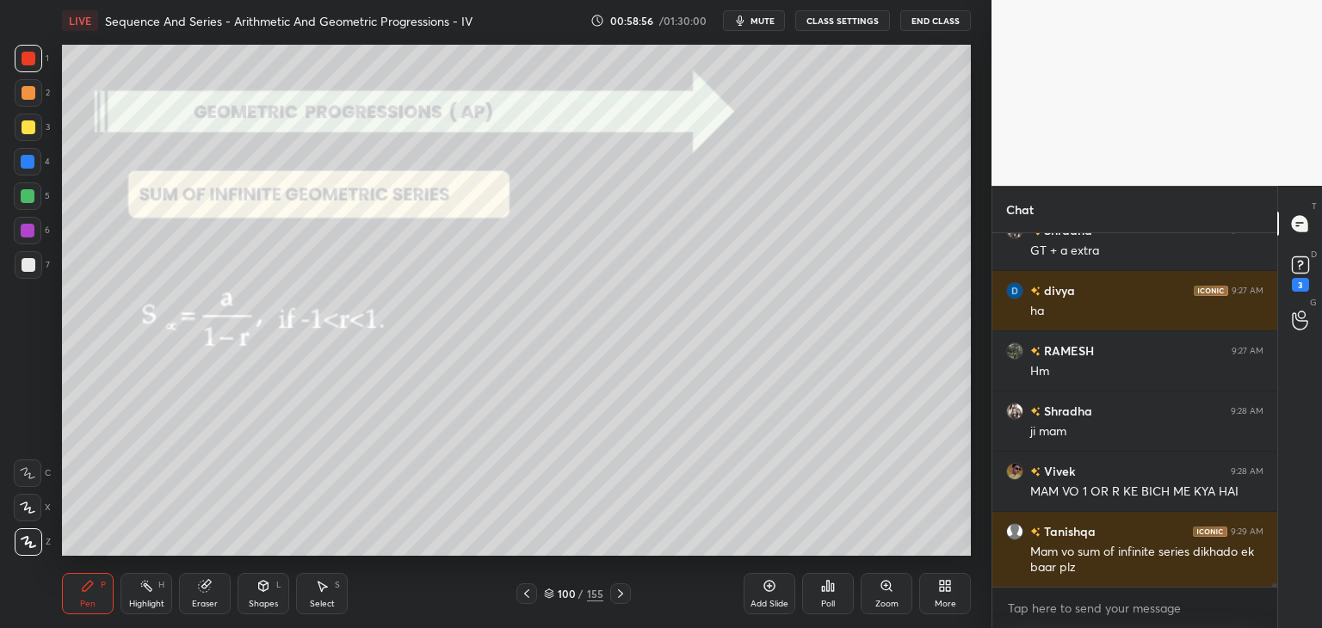
click at [620, 596] on icon at bounding box center [621, 594] width 14 height 14
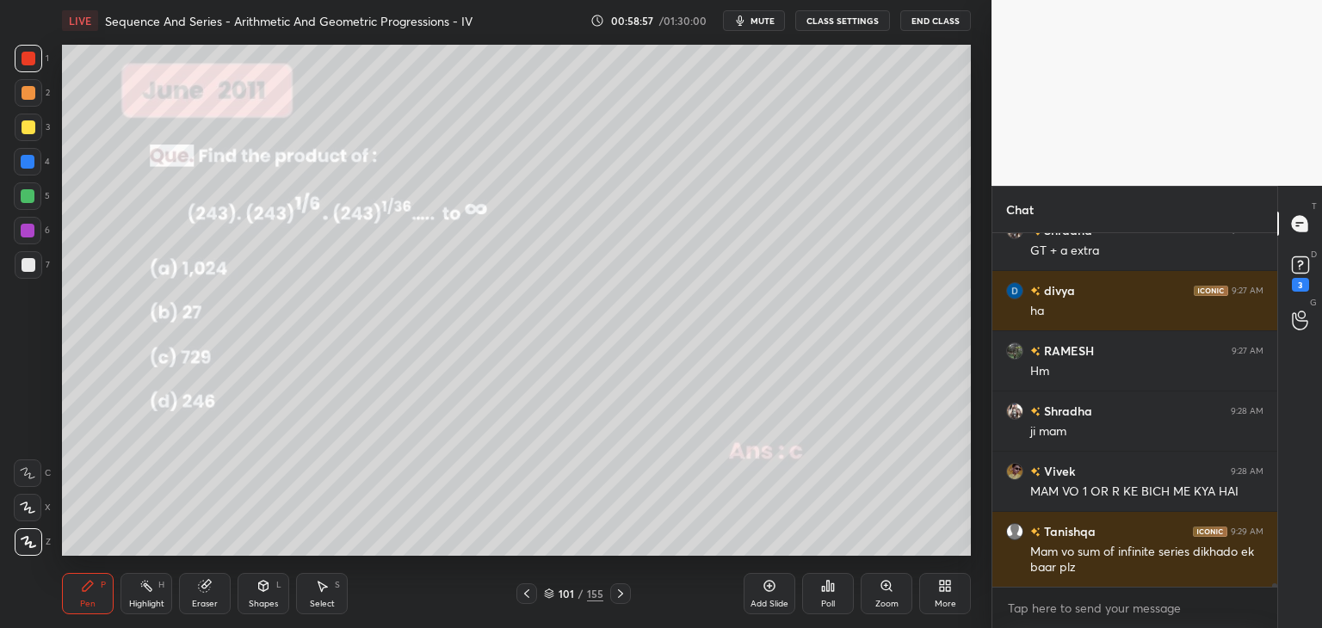
click at [523, 595] on icon at bounding box center [527, 594] width 14 height 14
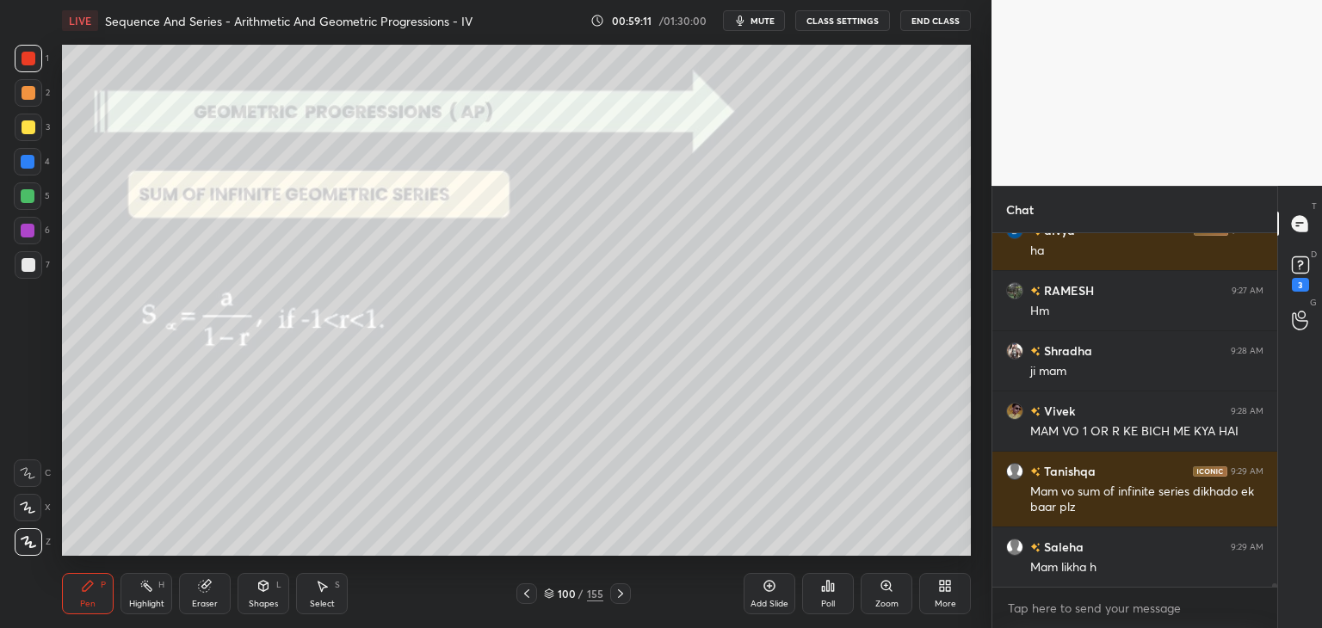
scroll to position [40955, 0]
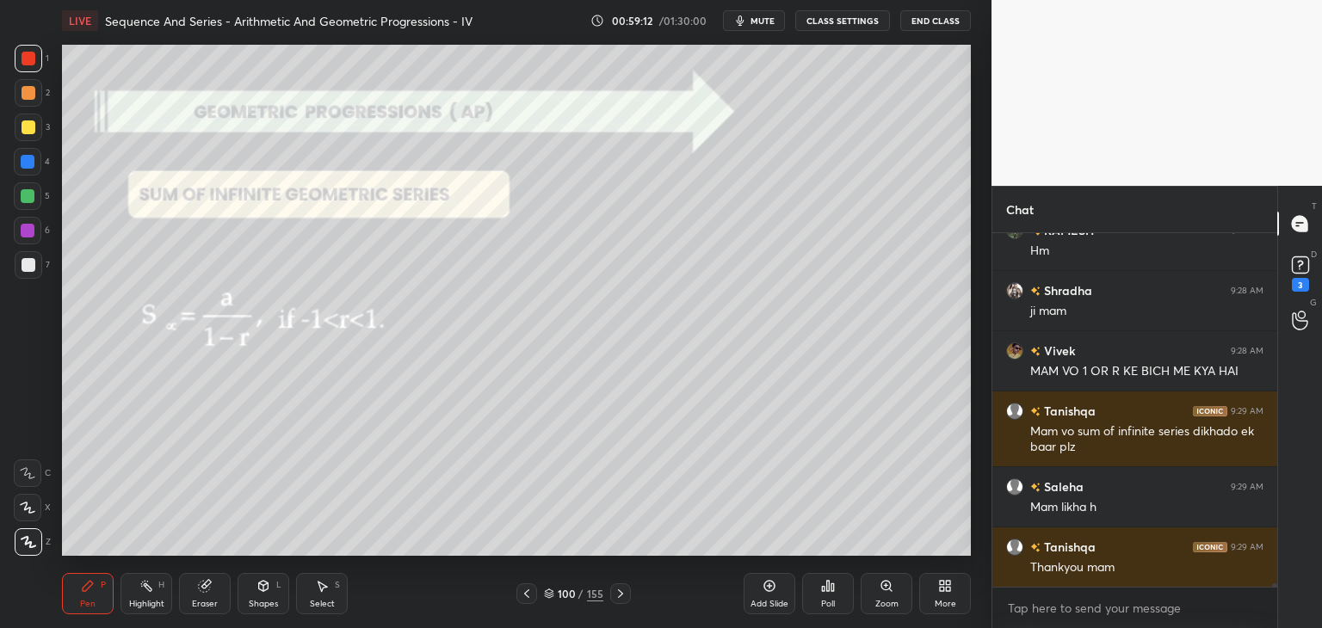
click at [764, 602] on div "Add Slide" at bounding box center [769, 604] width 38 height 9
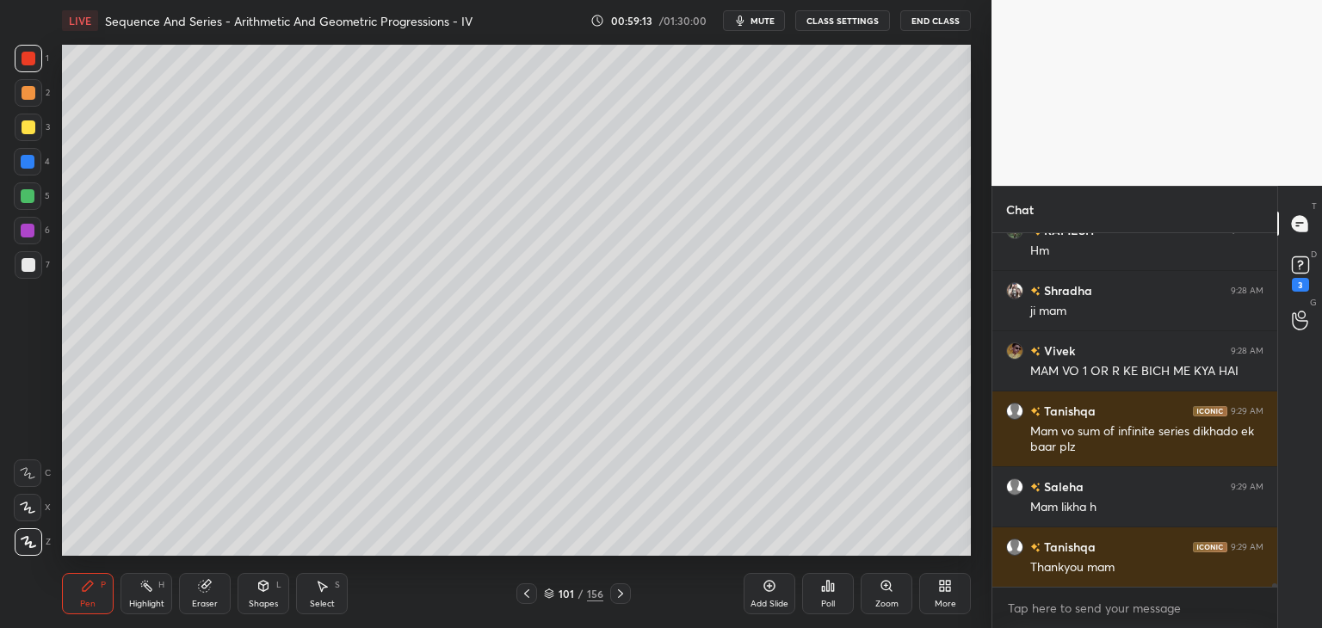
drag, startPoint x: 774, startPoint y: 18, endPoint x: 781, endPoint y: 39, distance: 21.8
click at [774, 18] on span "mute" at bounding box center [762, 21] width 24 height 12
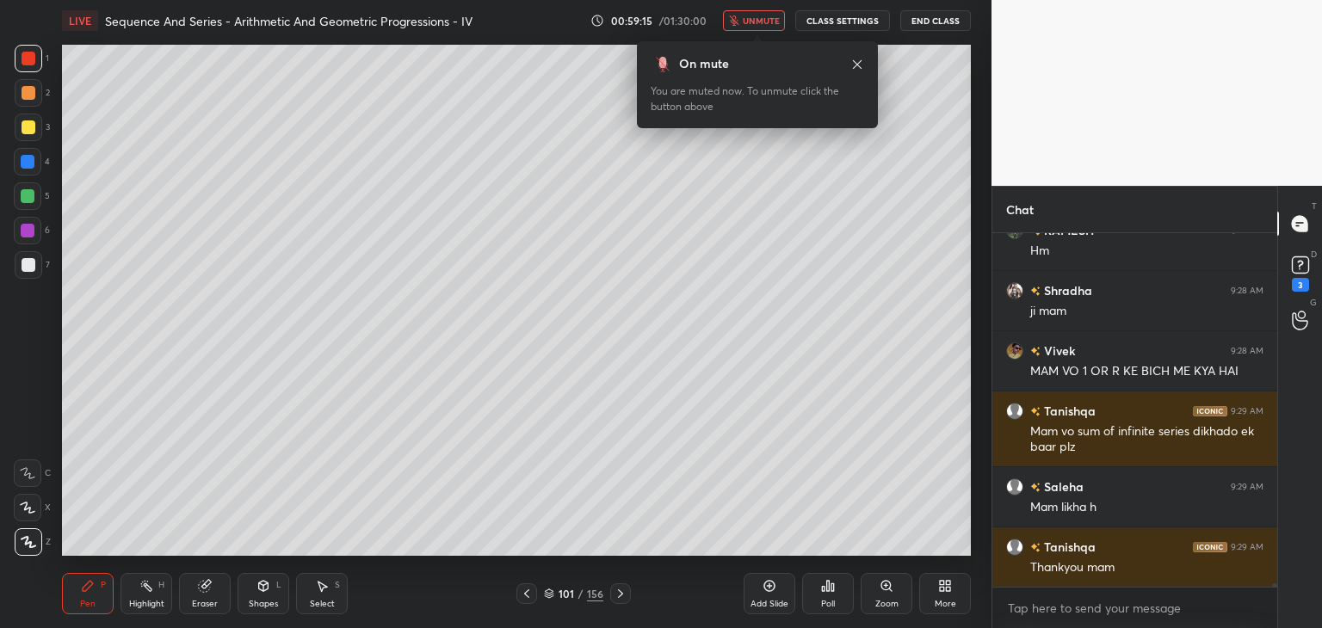
click at [764, 19] on span "unmute" at bounding box center [761, 21] width 37 height 12
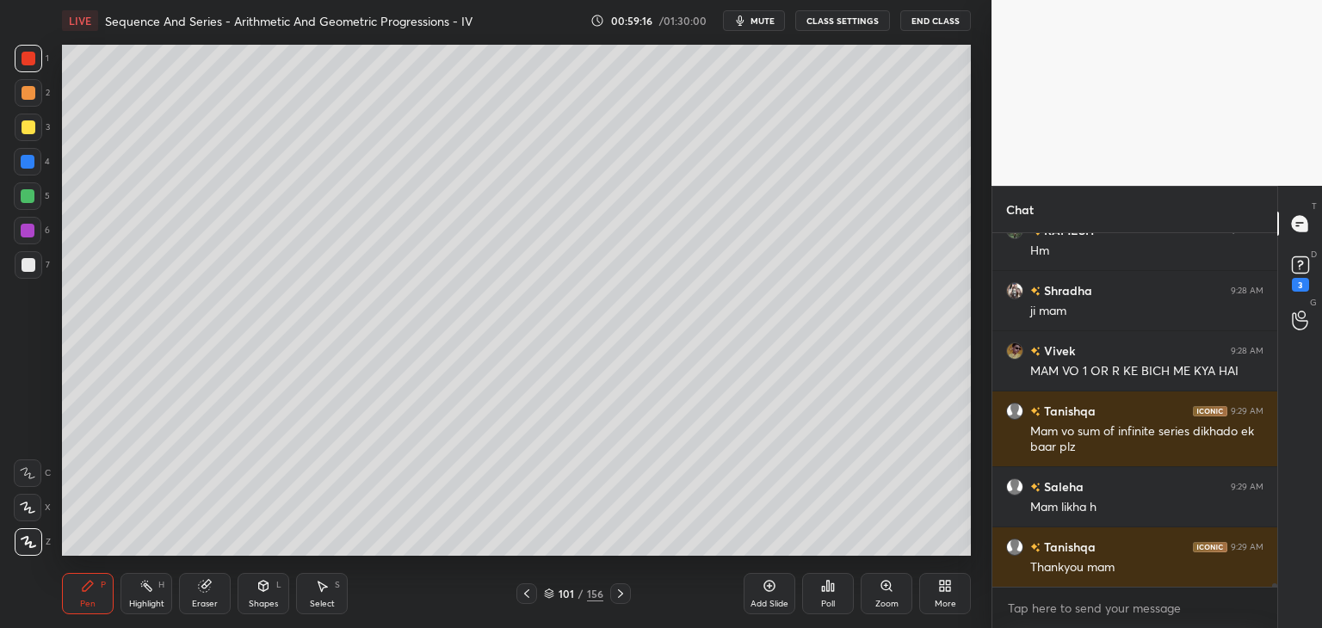
click at [826, 606] on div "Poll" at bounding box center [828, 604] width 14 height 9
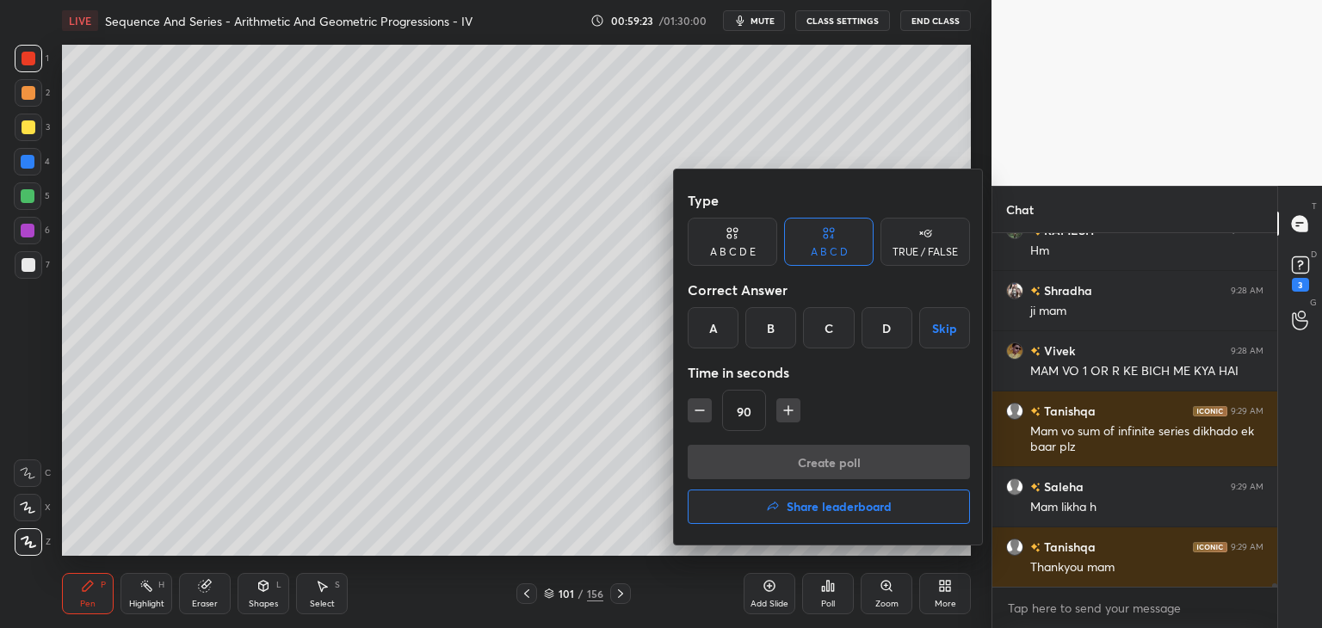
scroll to position [41016, 0]
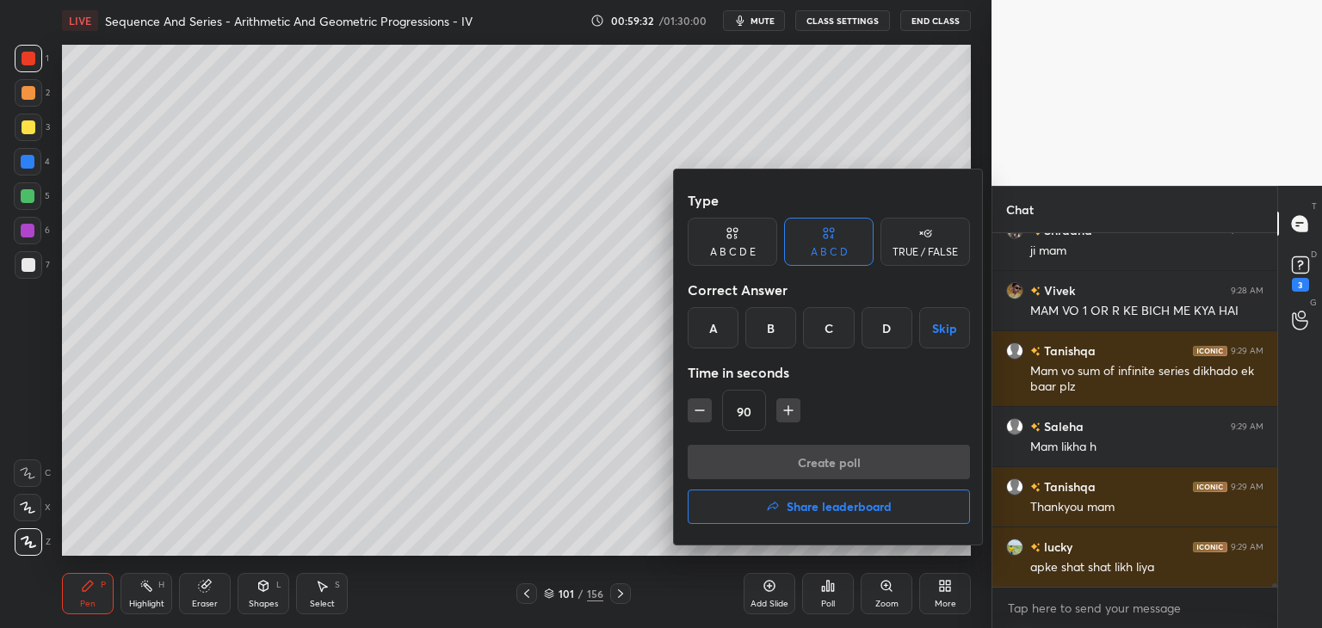
click at [940, 329] on button "Skip" at bounding box center [944, 327] width 51 height 41
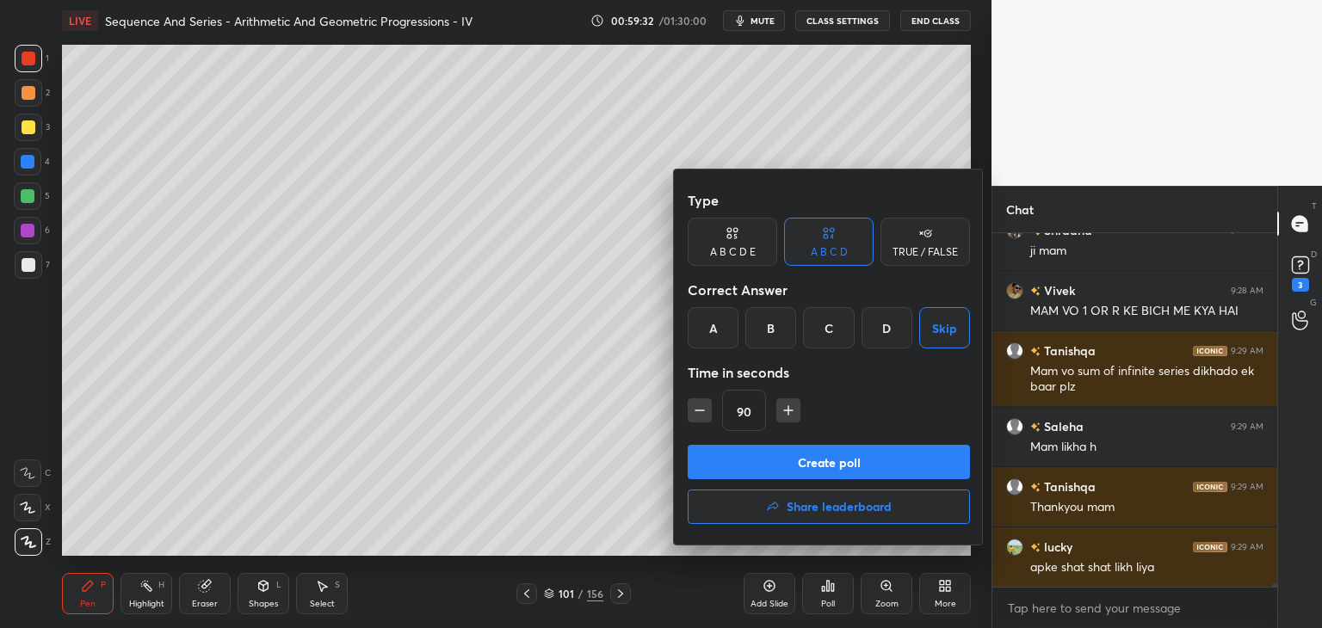
click at [857, 462] on button "Create poll" at bounding box center [829, 462] width 282 height 34
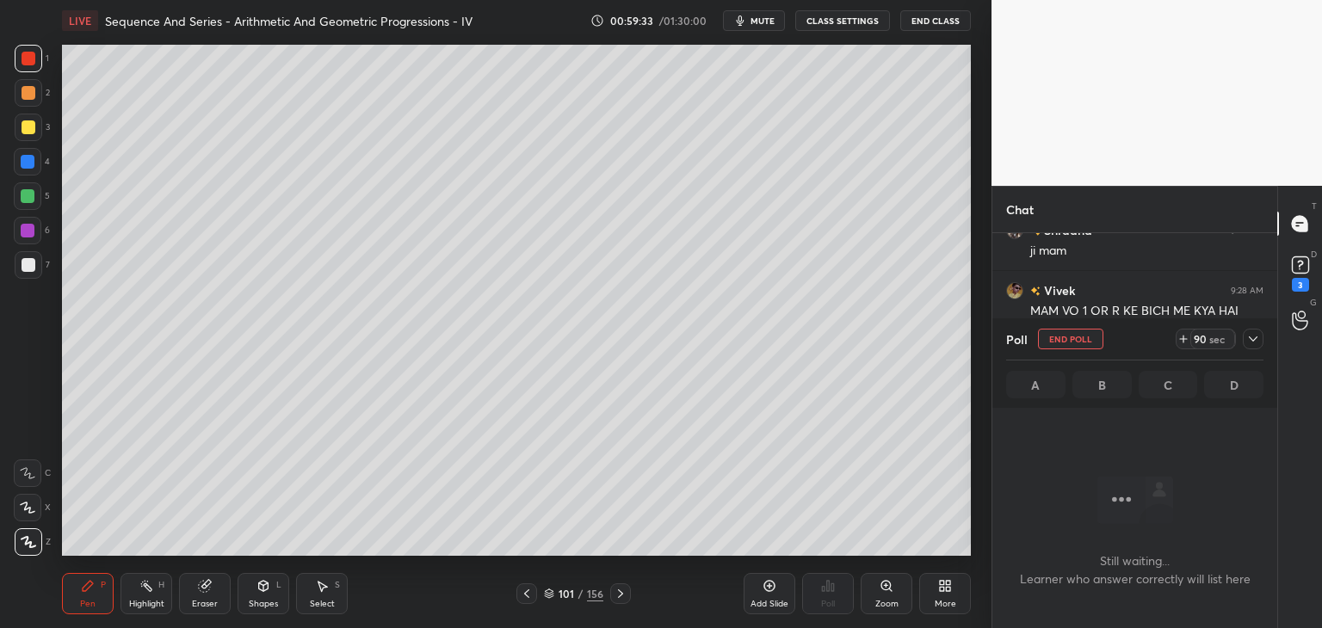
scroll to position [6, 5]
click at [768, 24] on span "mute" at bounding box center [762, 21] width 24 height 12
click at [1259, 343] on icon at bounding box center [1253, 339] width 14 height 14
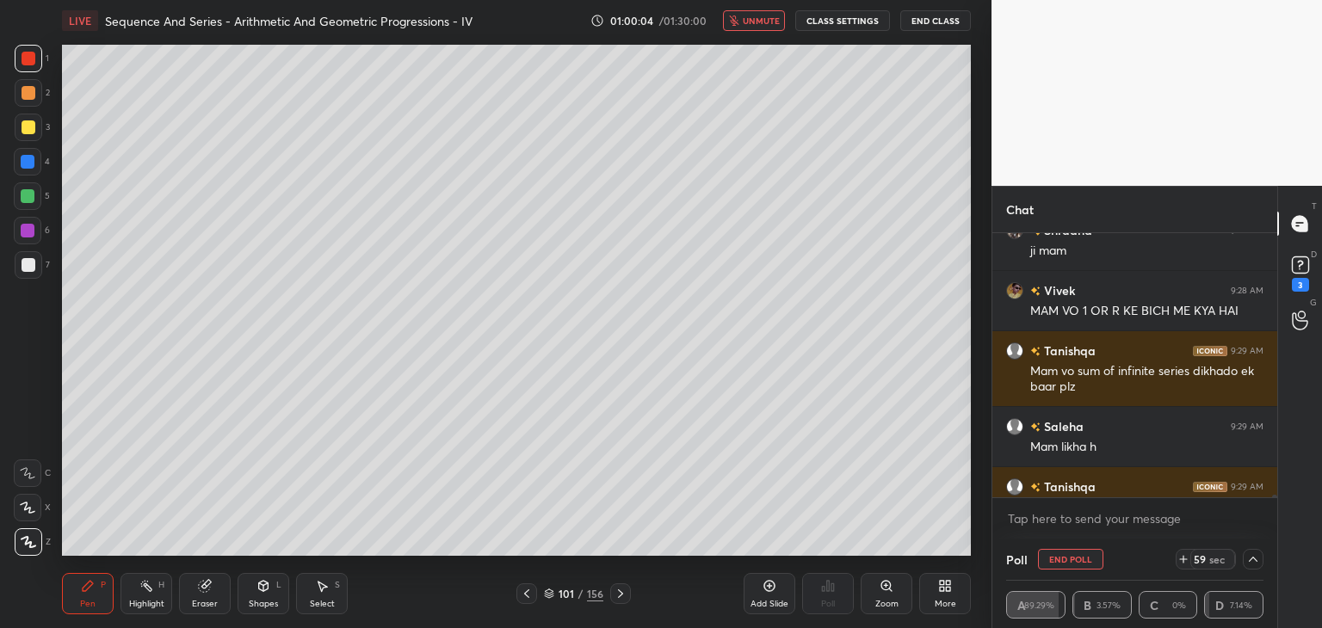
click at [772, 24] on span "unmute" at bounding box center [761, 21] width 37 height 12
click at [772, 24] on span "mute" at bounding box center [762, 21] width 24 height 12
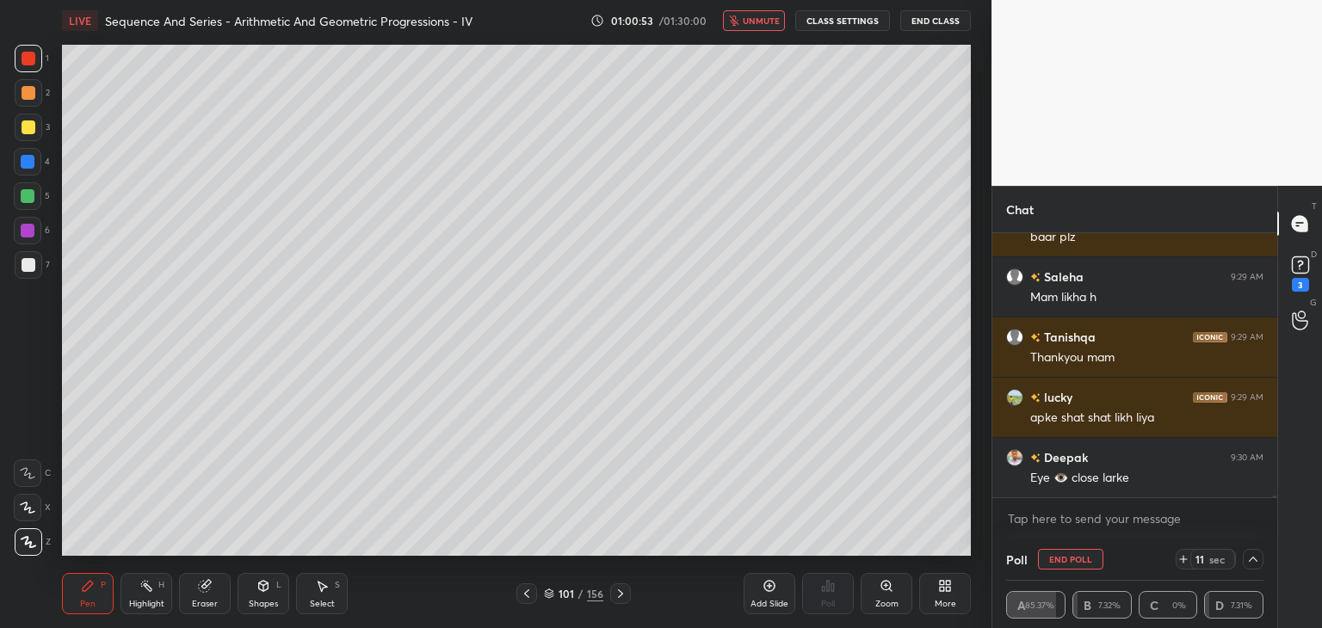
click at [1250, 564] on icon at bounding box center [1253, 559] width 14 height 14
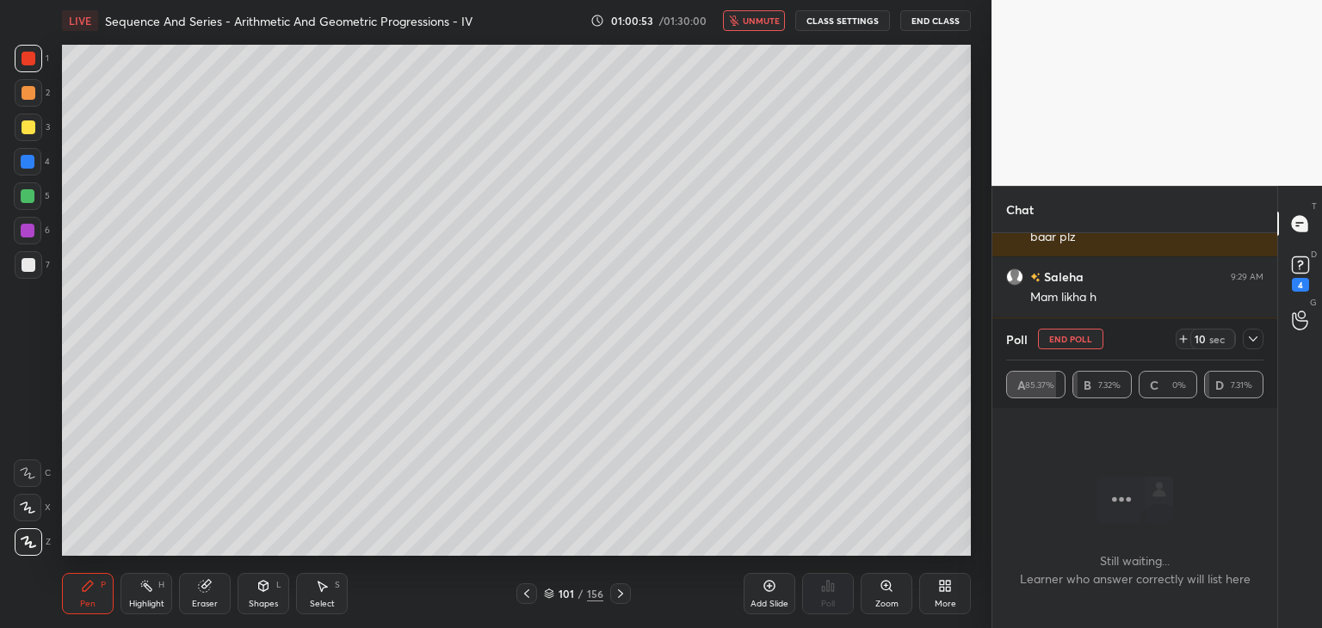
scroll to position [41239, 0]
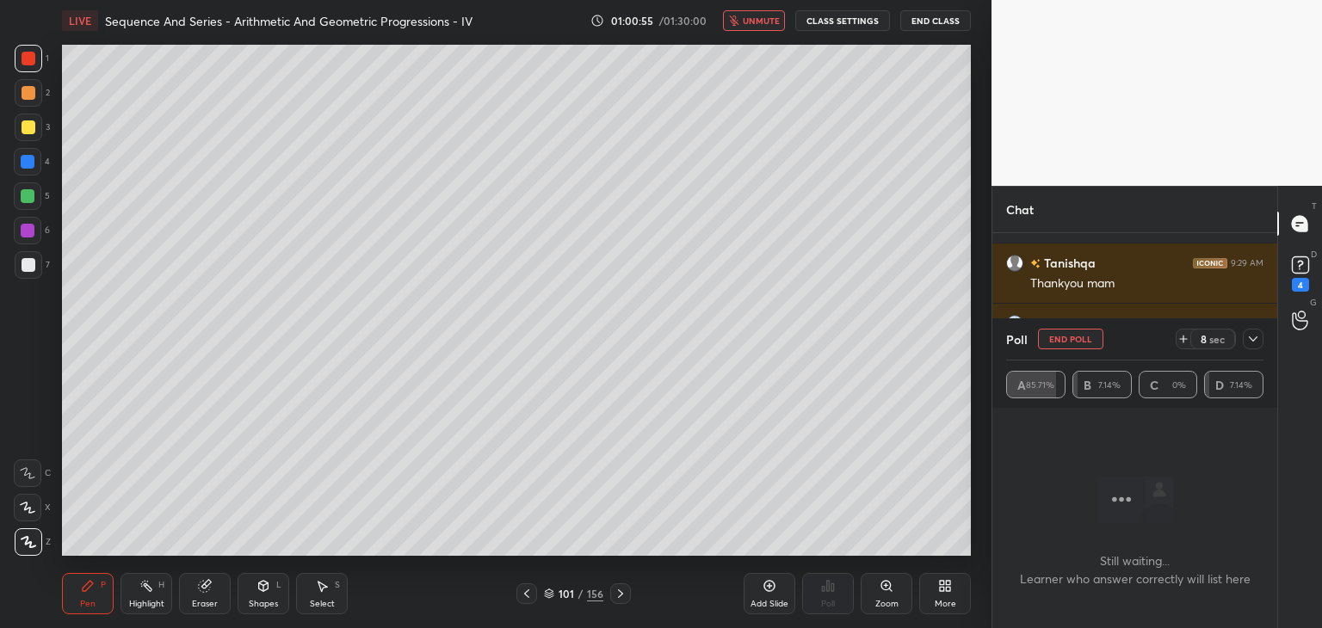
click at [1255, 347] on div at bounding box center [1253, 339] width 21 height 21
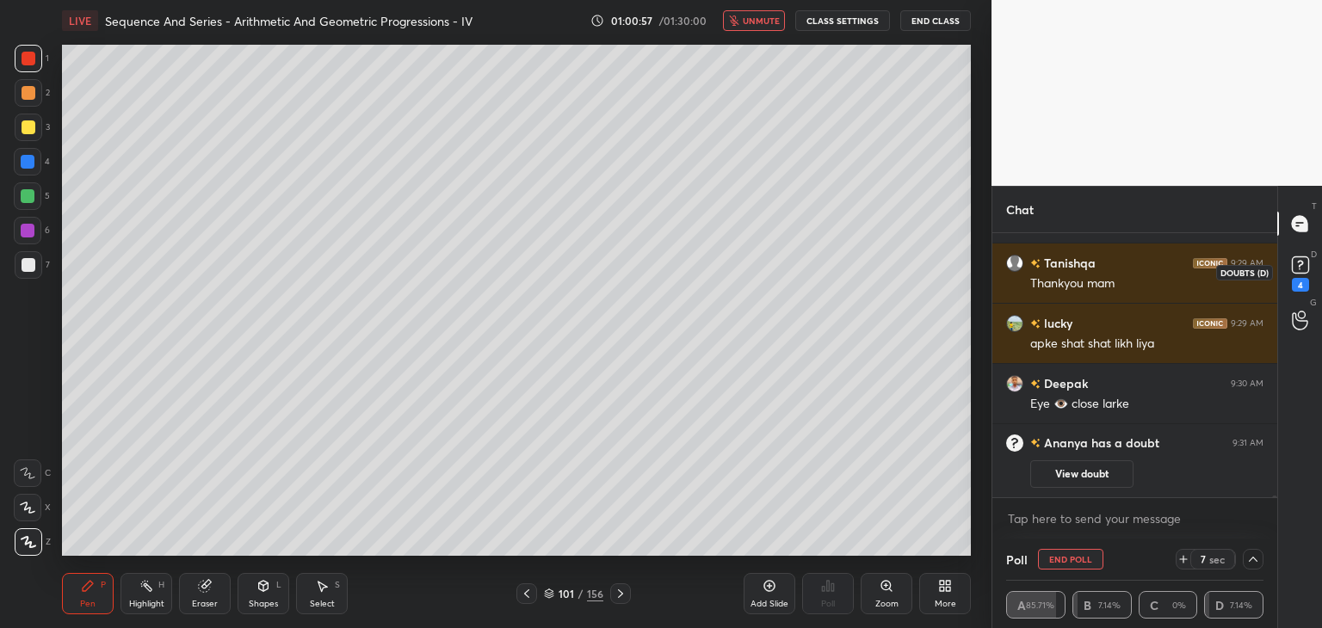
click at [1305, 268] on rect at bounding box center [1300, 265] width 16 height 16
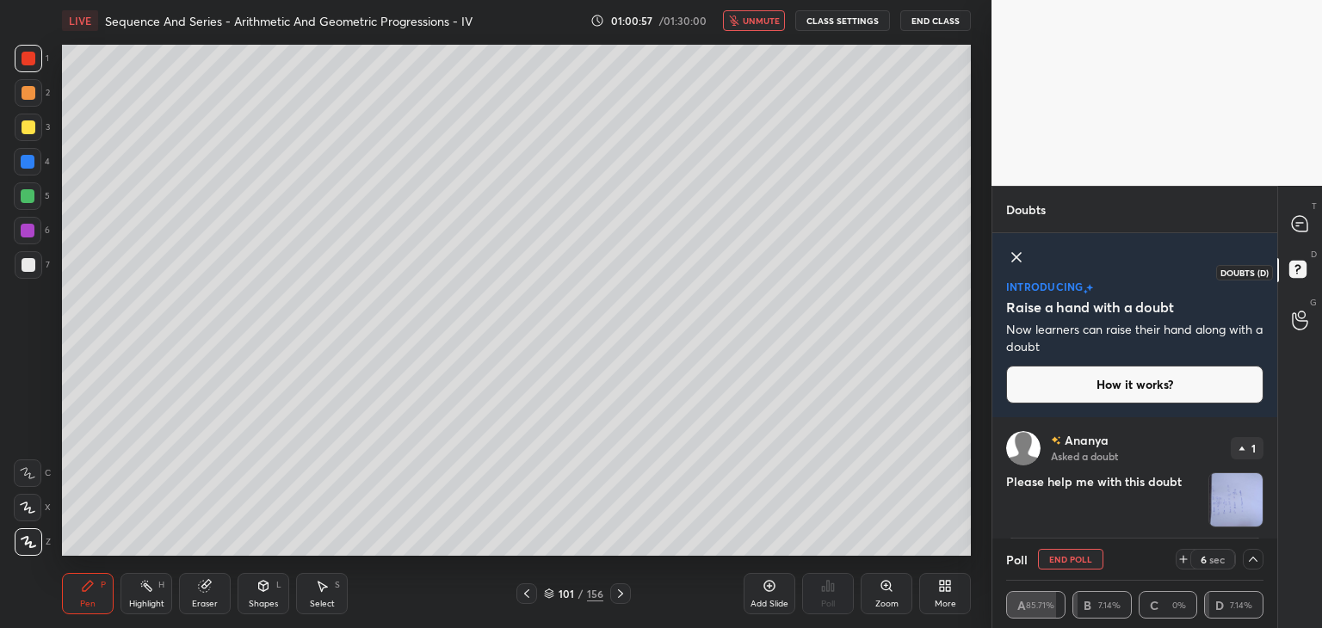
scroll to position [52, 0]
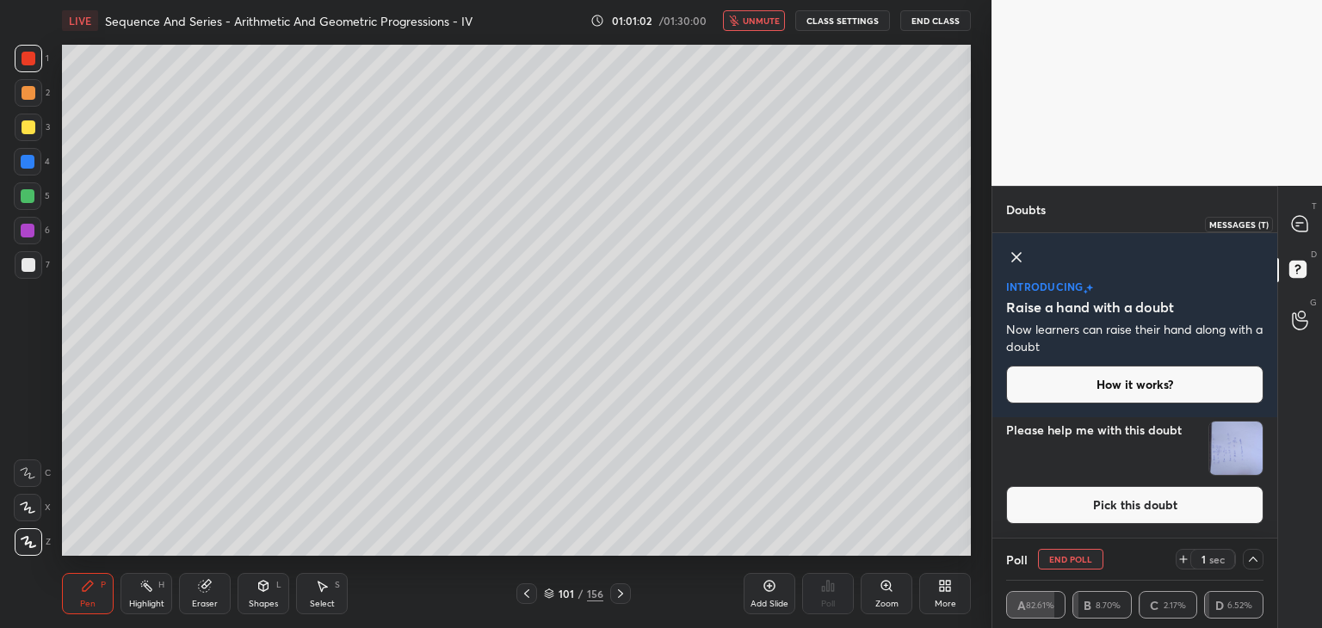
click at [1298, 216] on icon at bounding box center [1299, 223] width 15 height 15
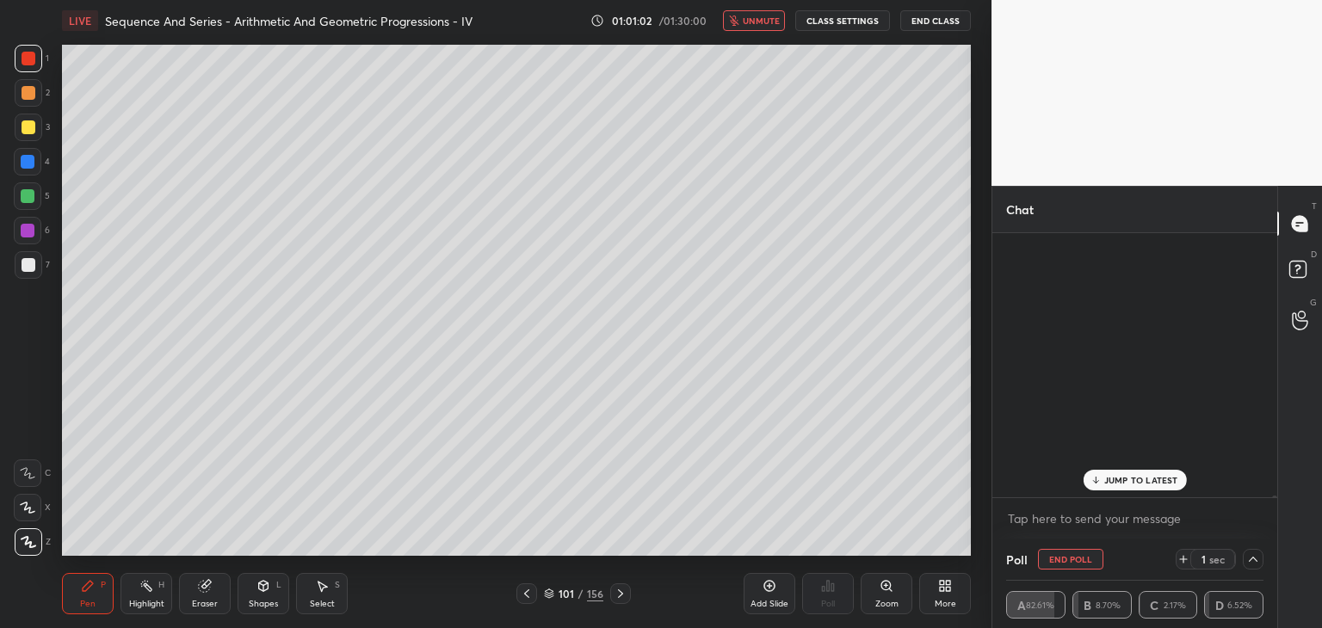
scroll to position [259, 280]
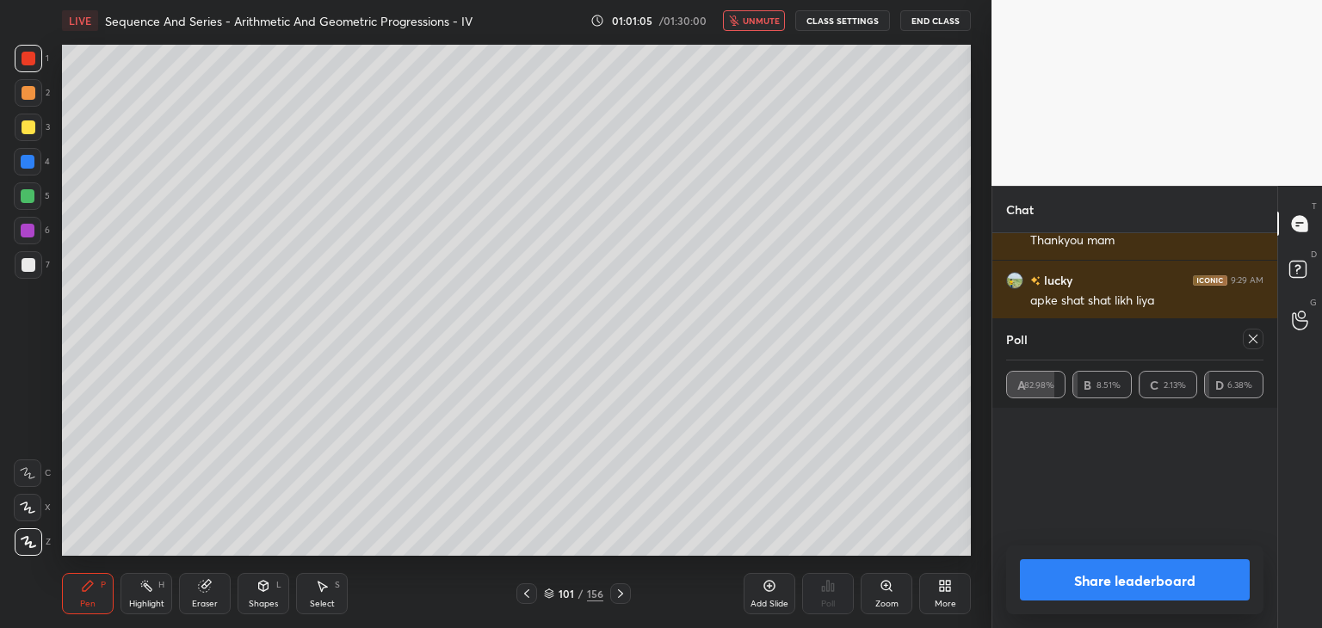
click at [1249, 341] on icon at bounding box center [1253, 339] width 14 height 14
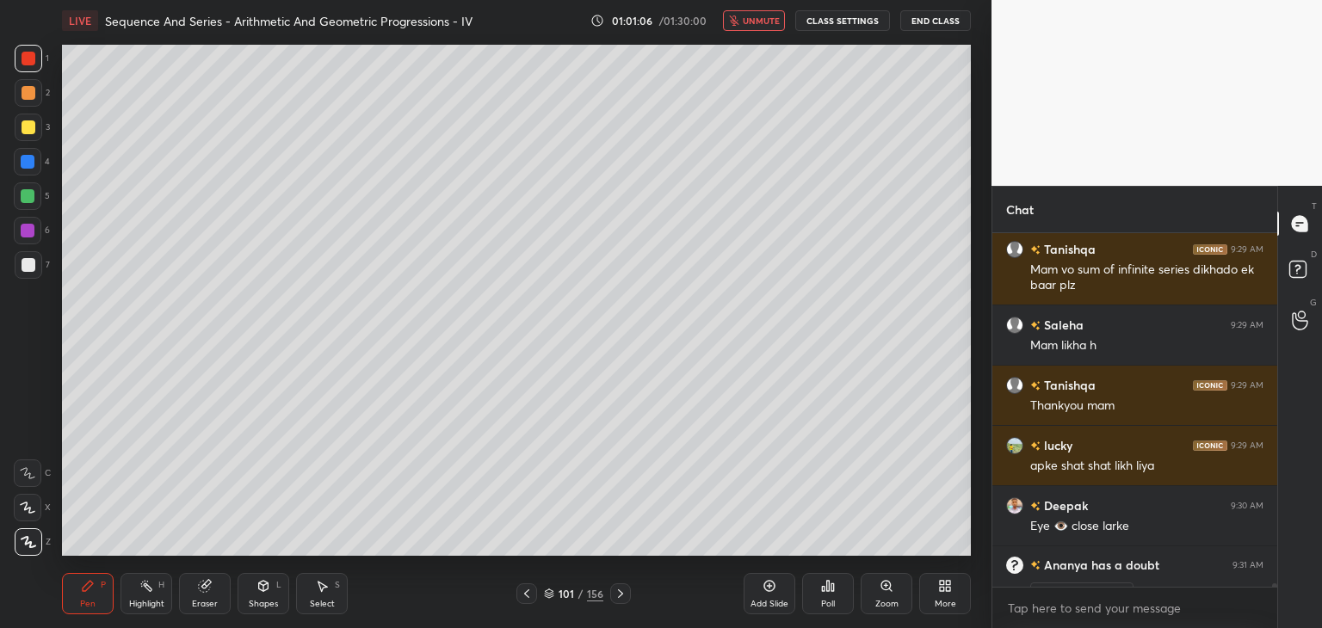
scroll to position [207, 280]
click at [739, 18] on icon "button" at bounding box center [734, 20] width 10 height 10
click at [1294, 281] on icon at bounding box center [1300, 271] width 31 height 31
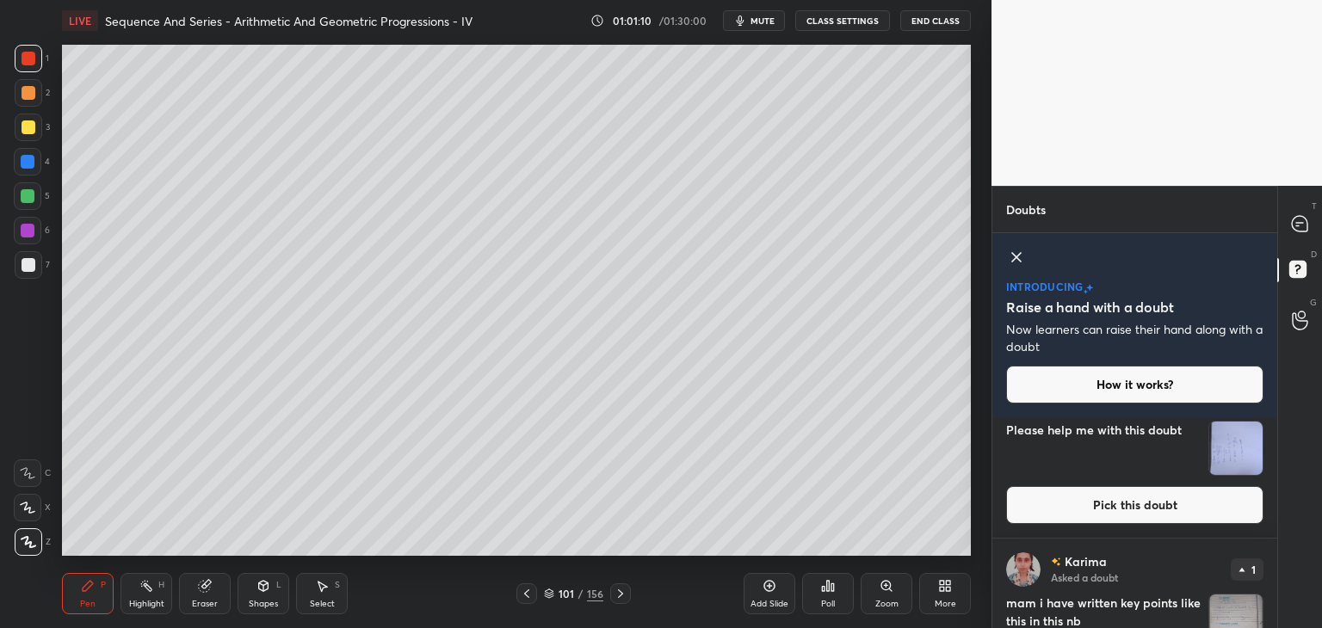
scroll to position [0, 0]
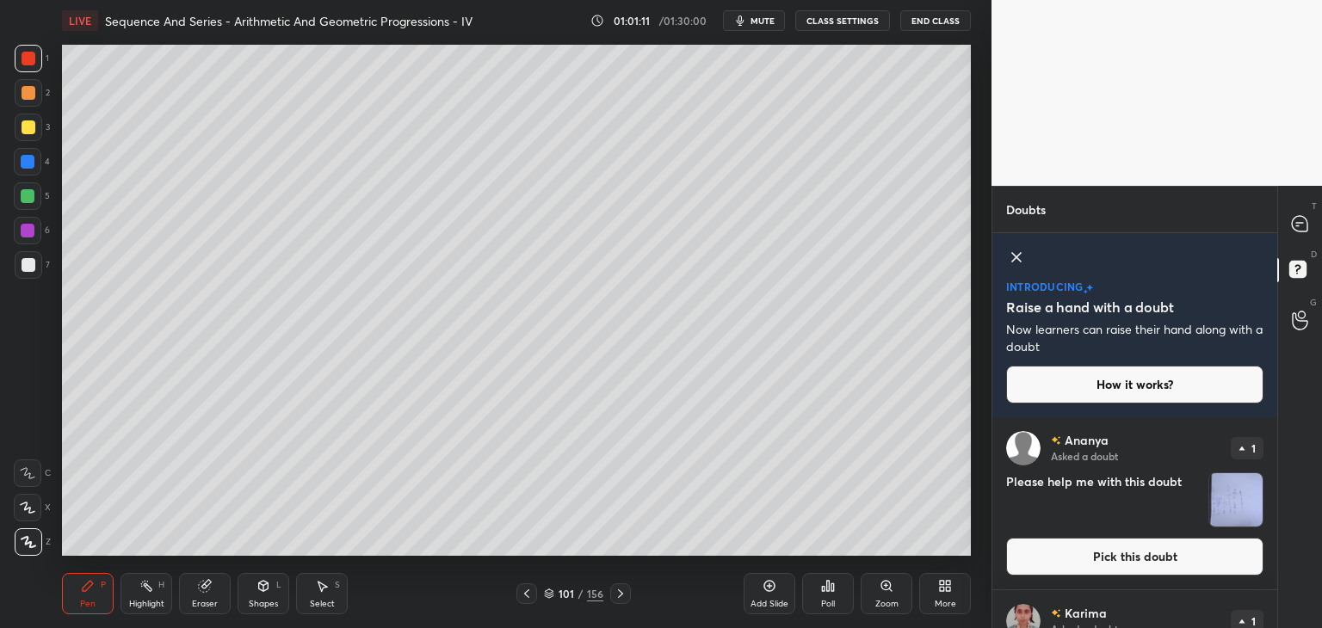
click at [1225, 509] on img "grid" at bounding box center [1235, 499] width 53 height 53
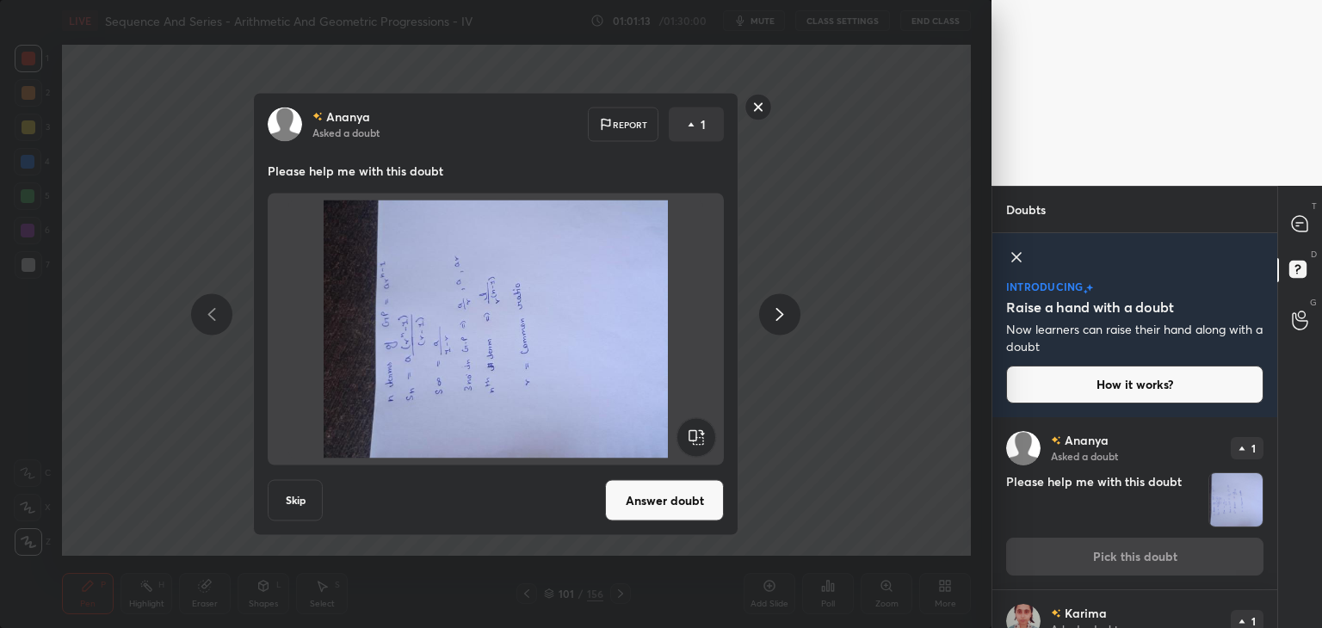
click at [700, 426] on rect at bounding box center [695, 437] width 39 height 39
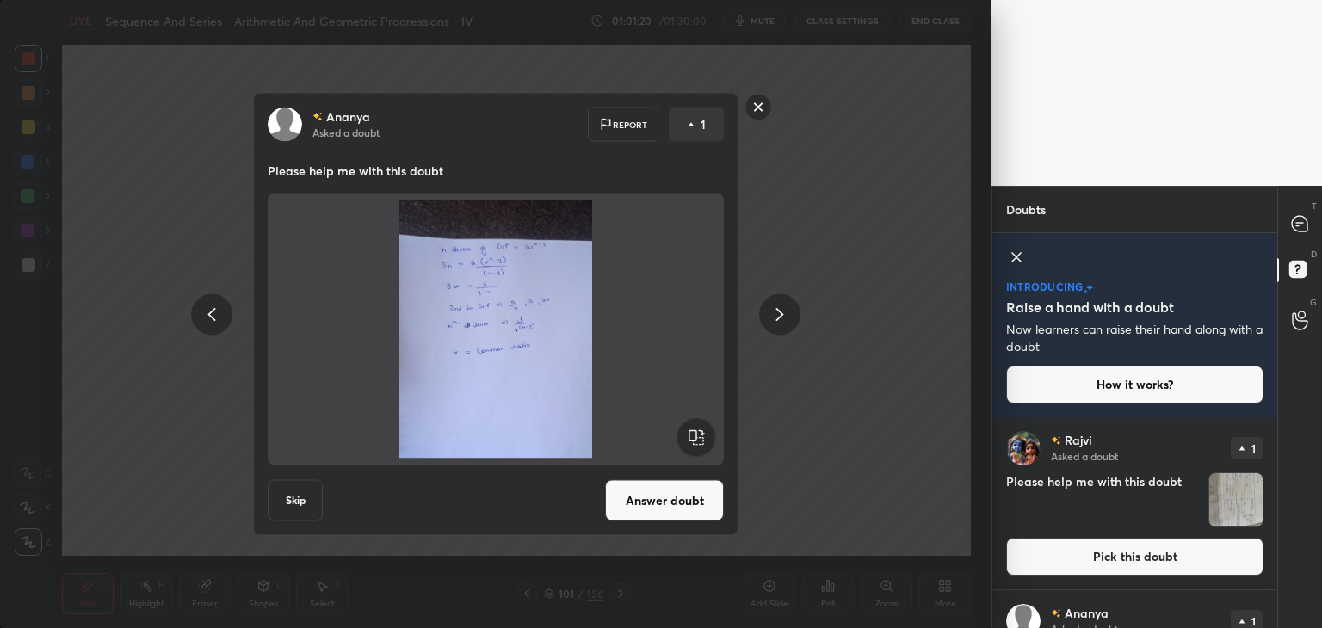
click at [761, 111] on rect at bounding box center [758, 107] width 27 height 27
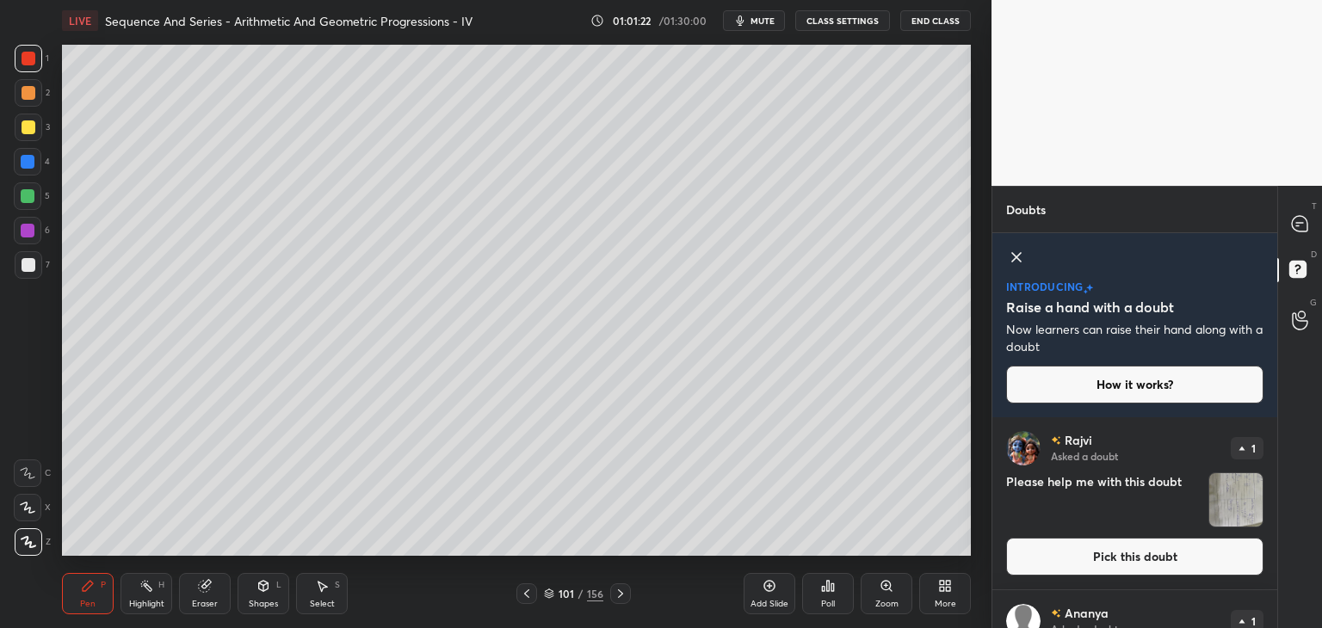
click at [1219, 495] on img "grid" at bounding box center [1235, 499] width 53 height 53
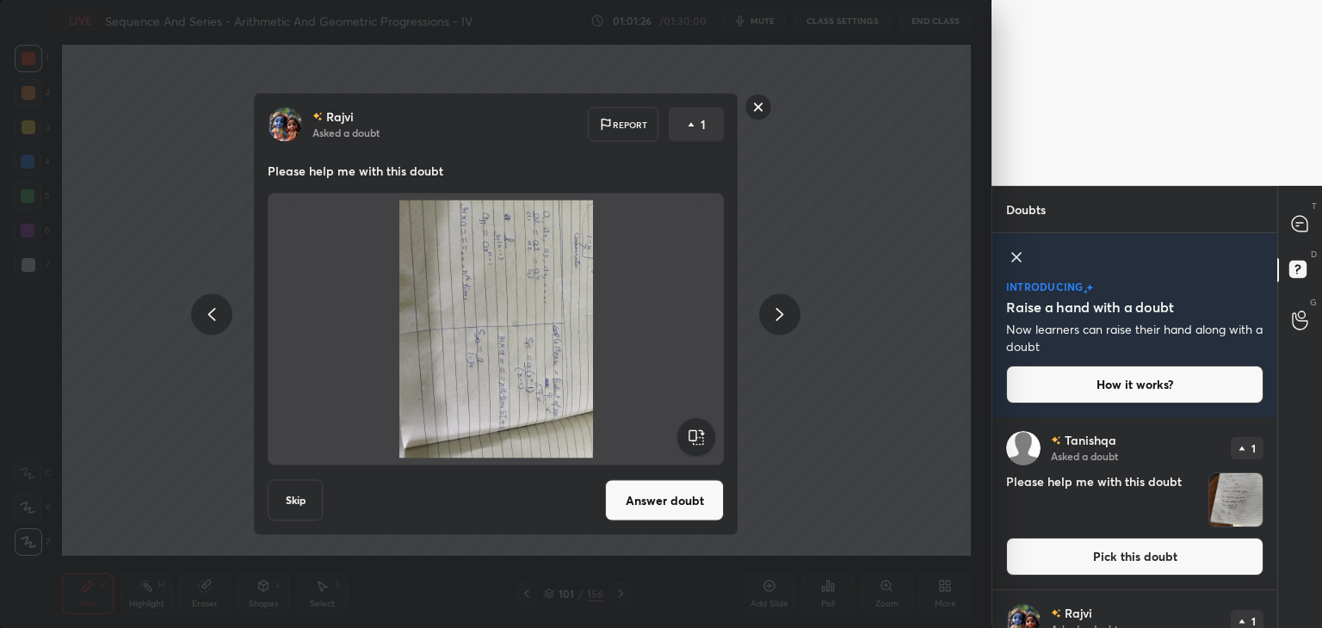
click at [704, 438] on rect at bounding box center [695, 437] width 39 height 39
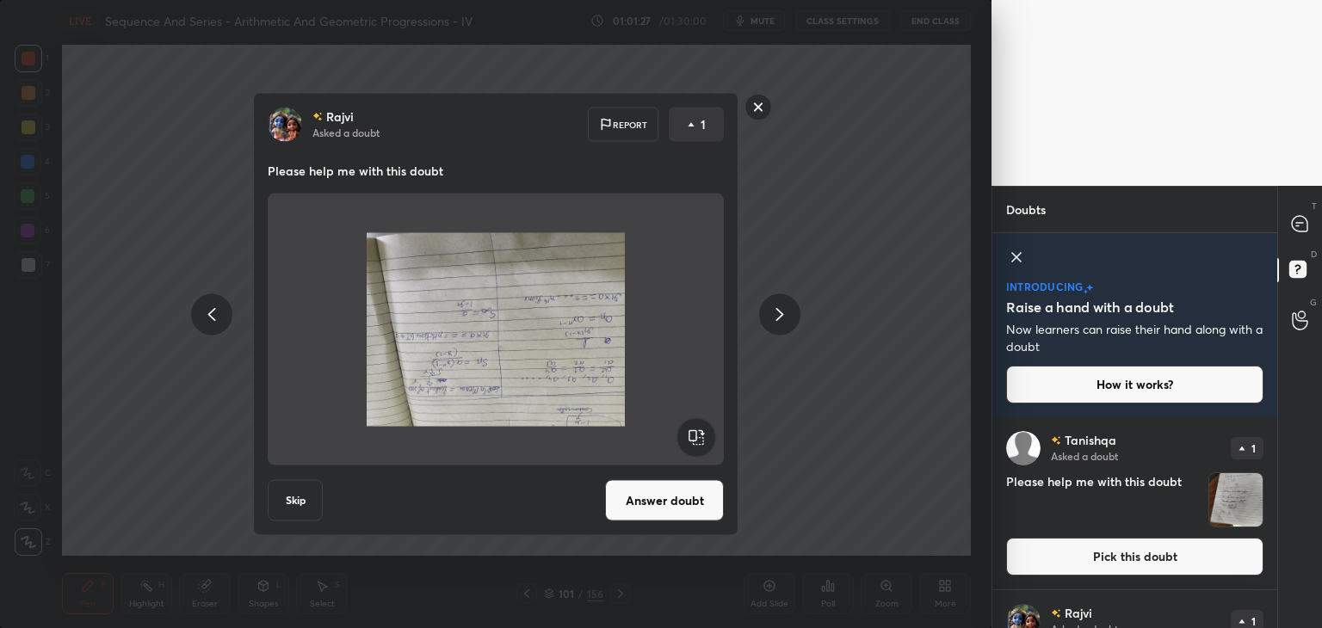
click at [704, 438] on rect at bounding box center [695, 437] width 39 height 39
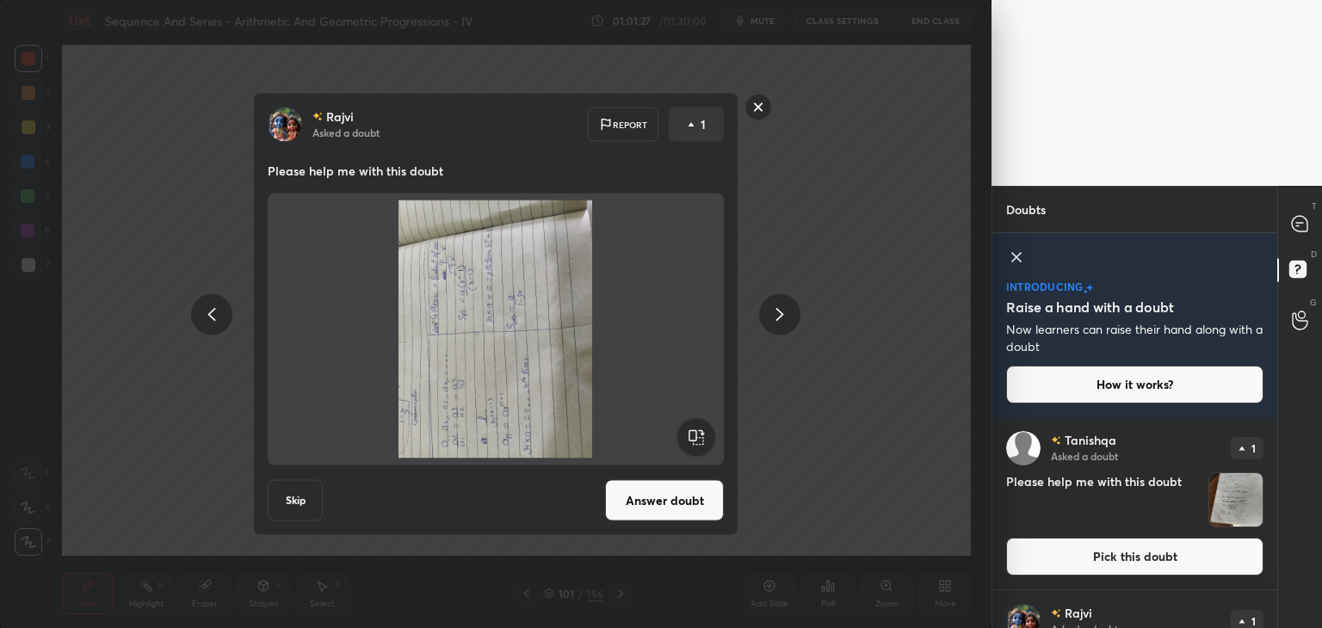
click at [704, 438] on rect at bounding box center [695, 437] width 39 height 39
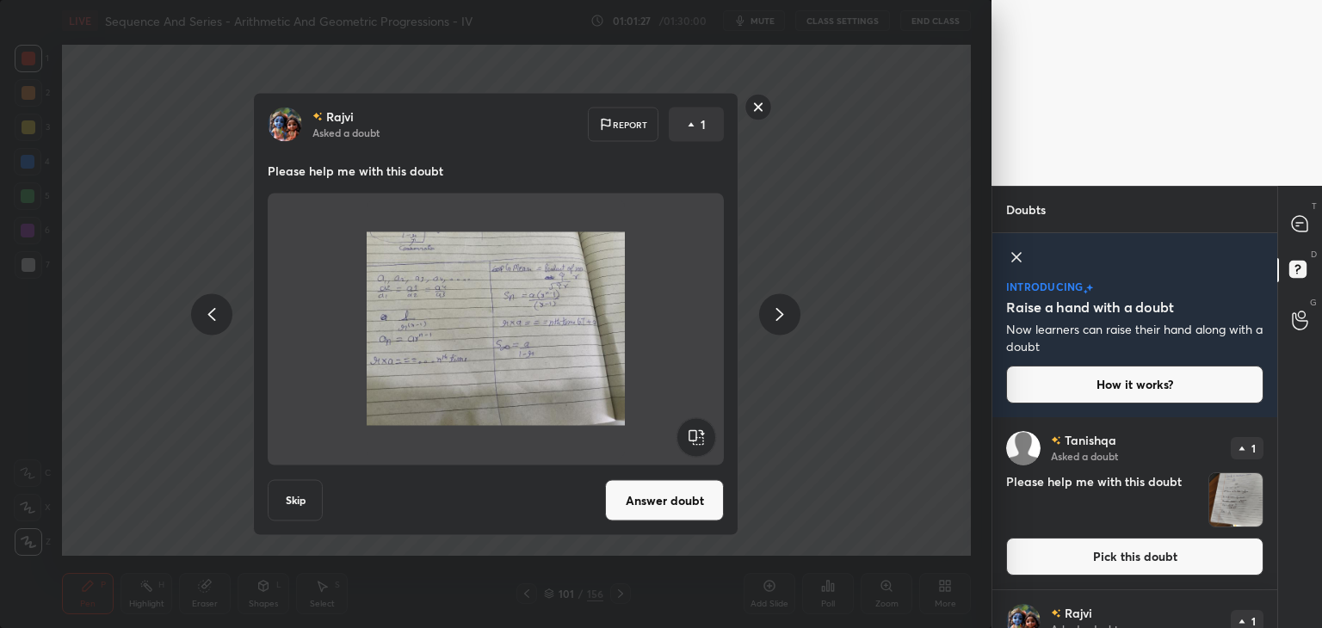
click at [704, 438] on rect at bounding box center [695, 437] width 39 height 39
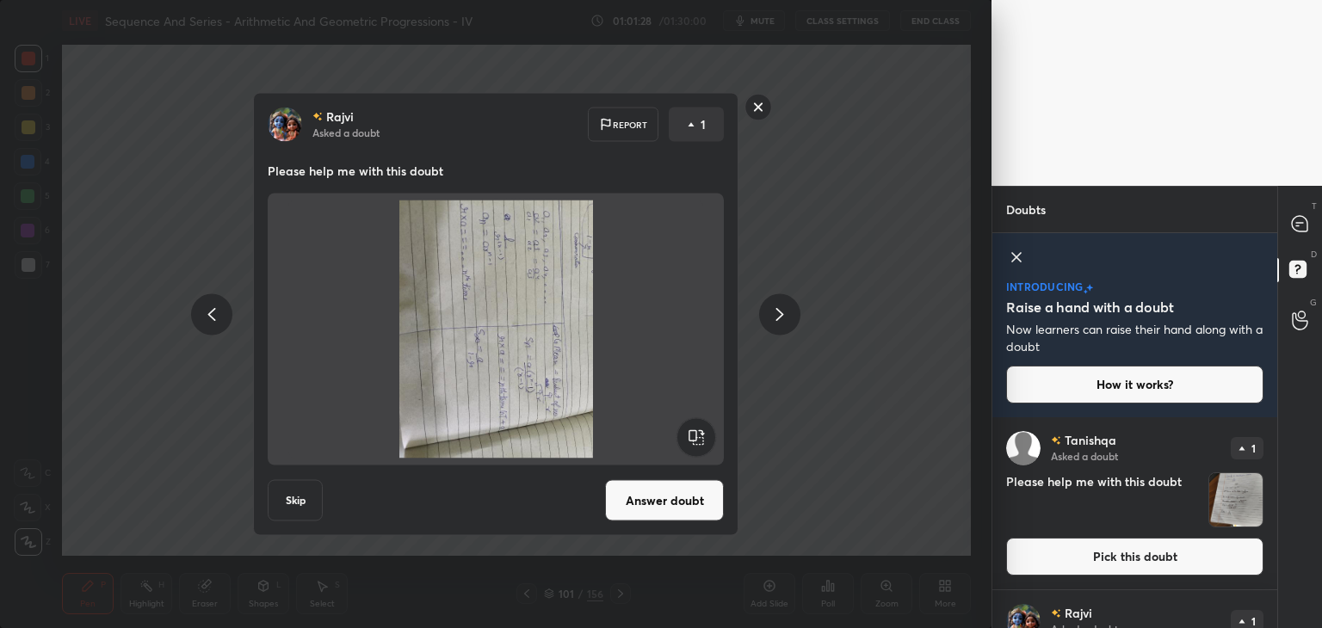
click at [704, 438] on rect at bounding box center [695, 437] width 39 height 39
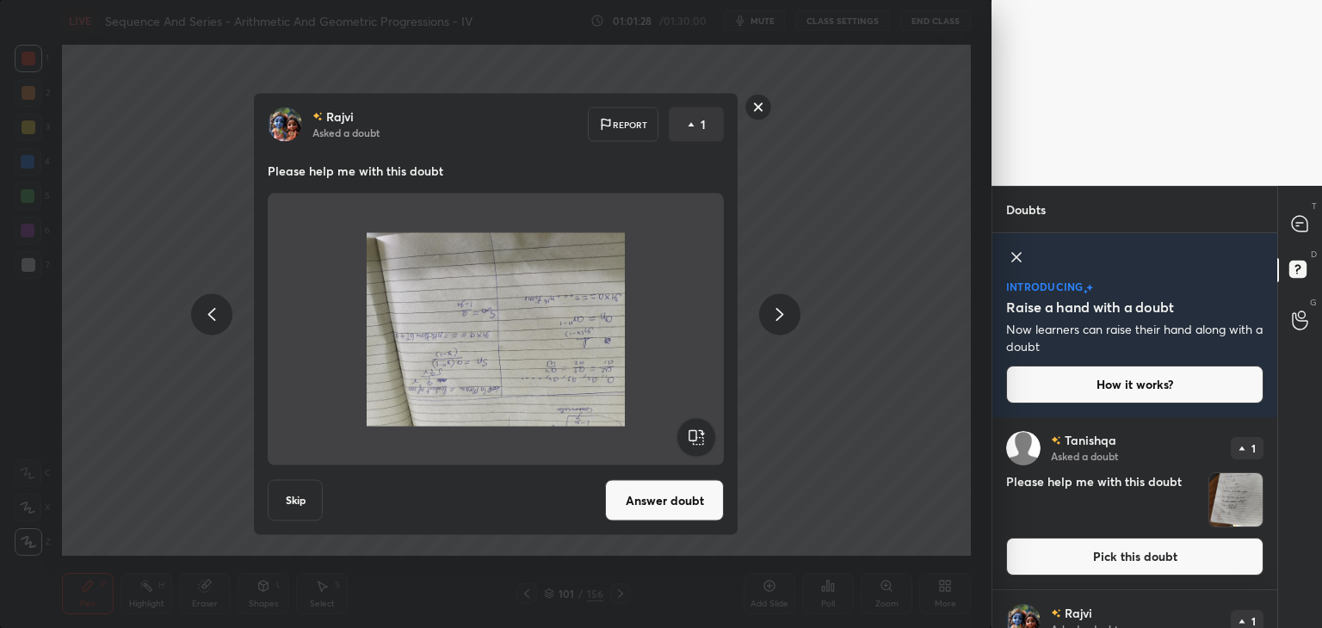
click at [704, 438] on rect at bounding box center [695, 437] width 39 height 39
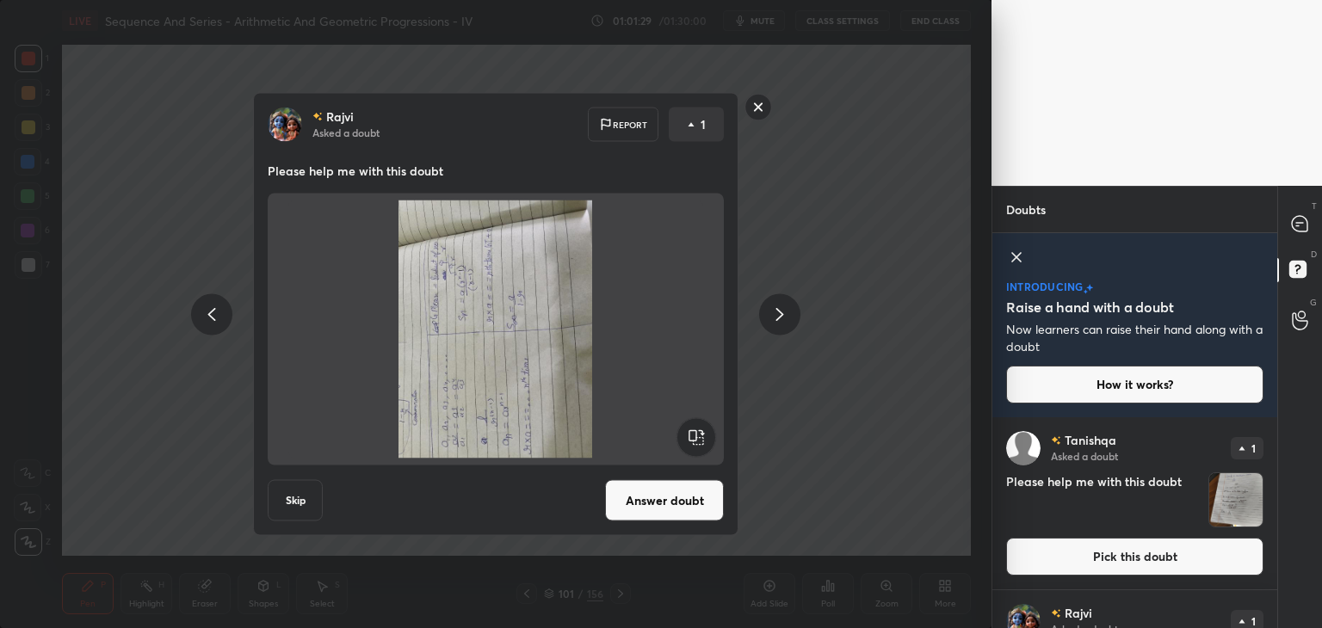
click at [704, 438] on rect at bounding box center [695, 437] width 39 height 39
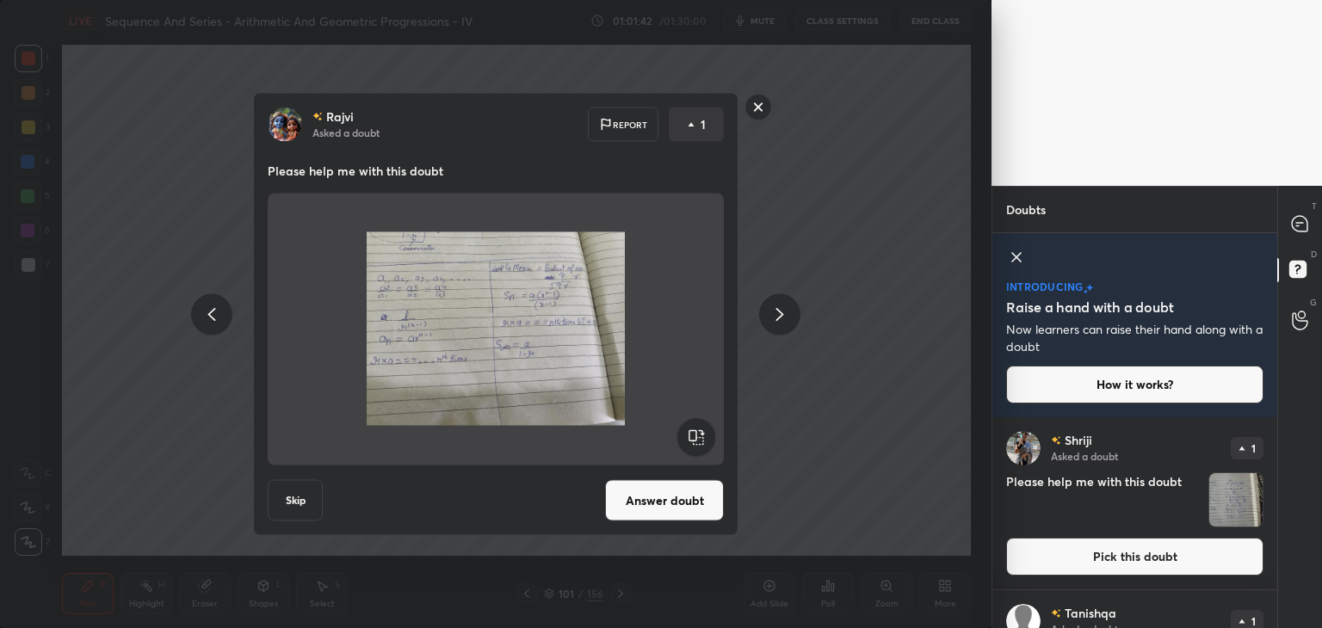
click at [750, 109] on rect at bounding box center [758, 107] width 27 height 27
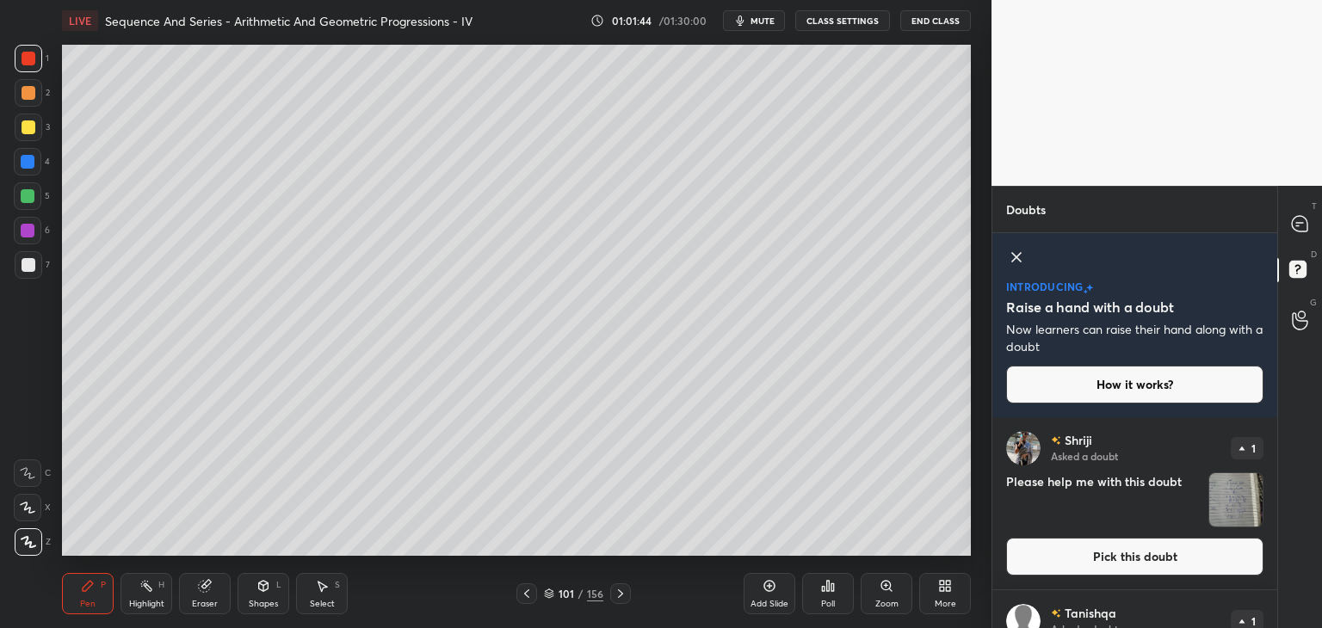
click at [1239, 524] on img "grid" at bounding box center [1235, 499] width 53 height 53
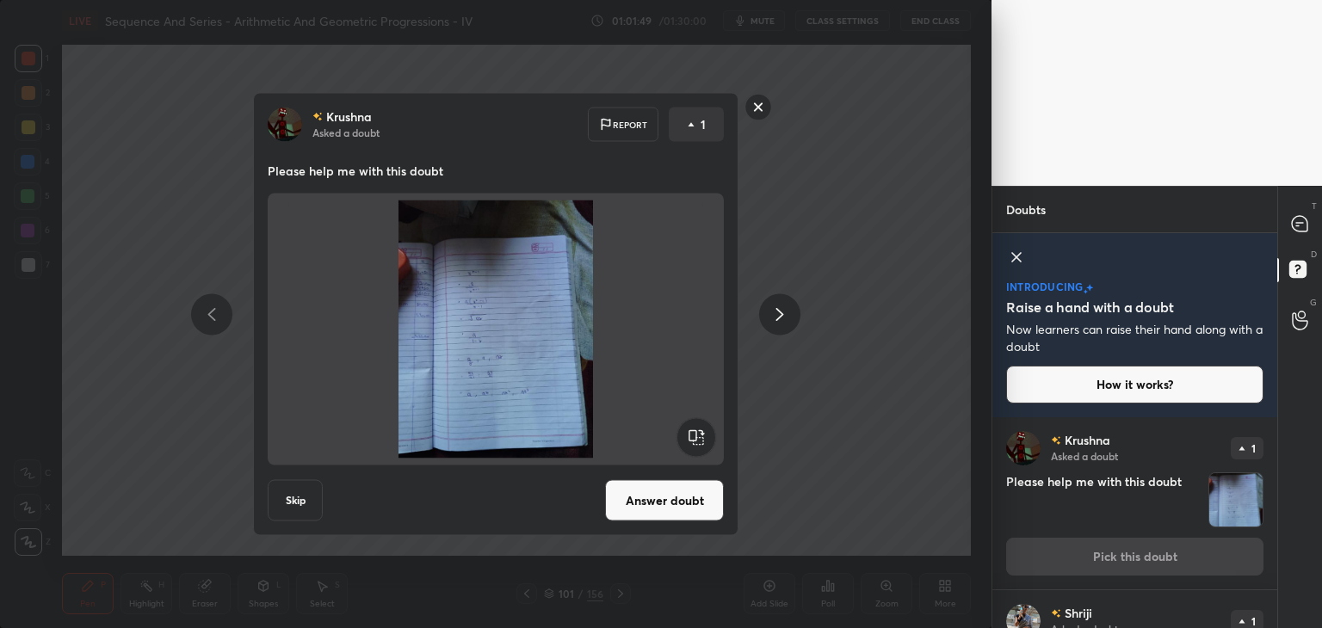
click at [661, 503] on button "Answer doubt" at bounding box center [664, 500] width 119 height 41
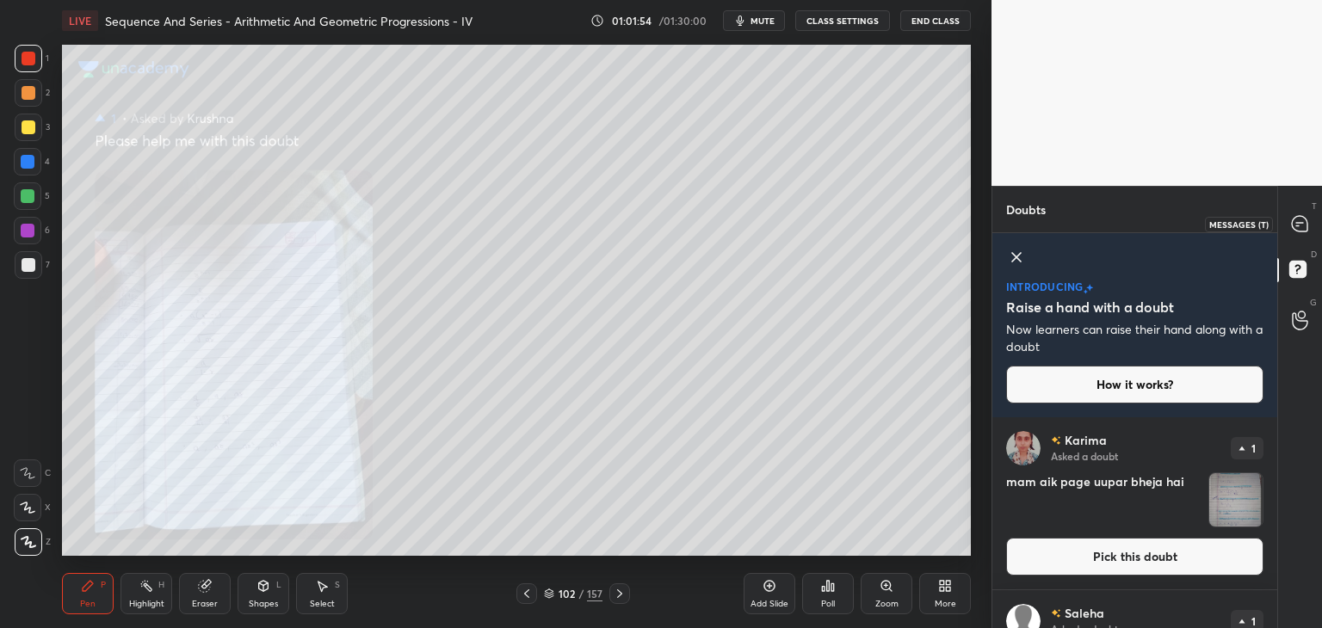
click at [1306, 226] on icon at bounding box center [1299, 223] width 15 height 15
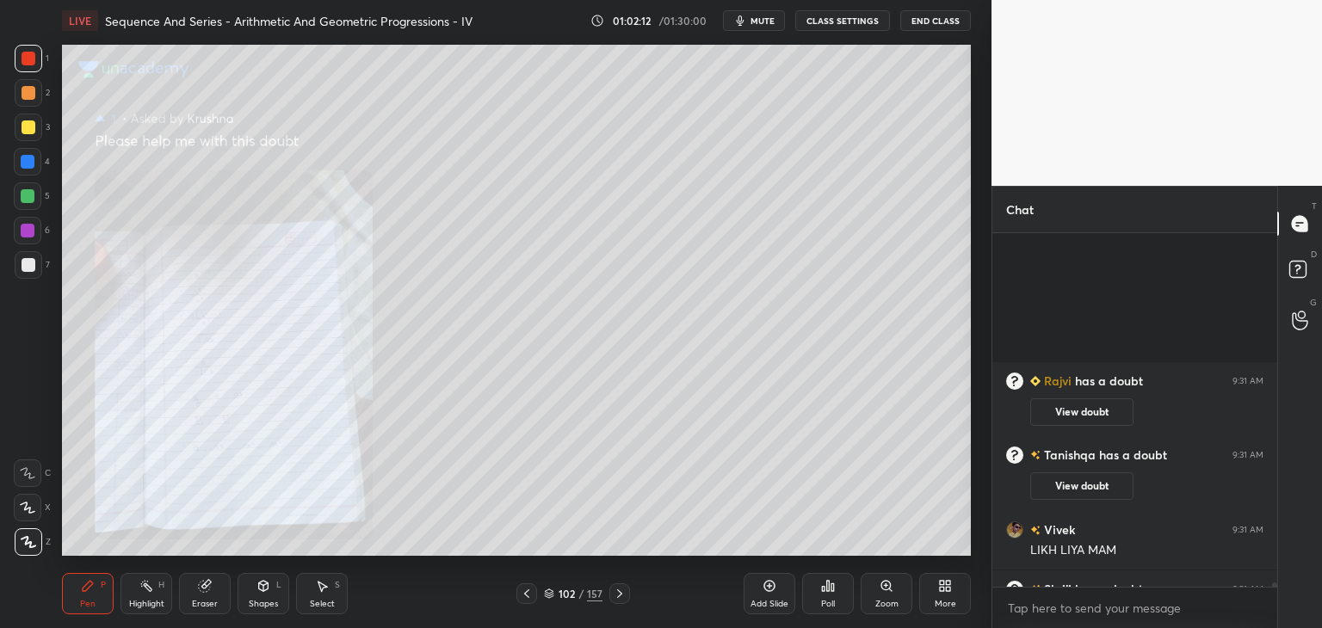
scroll to position [41923, 0]
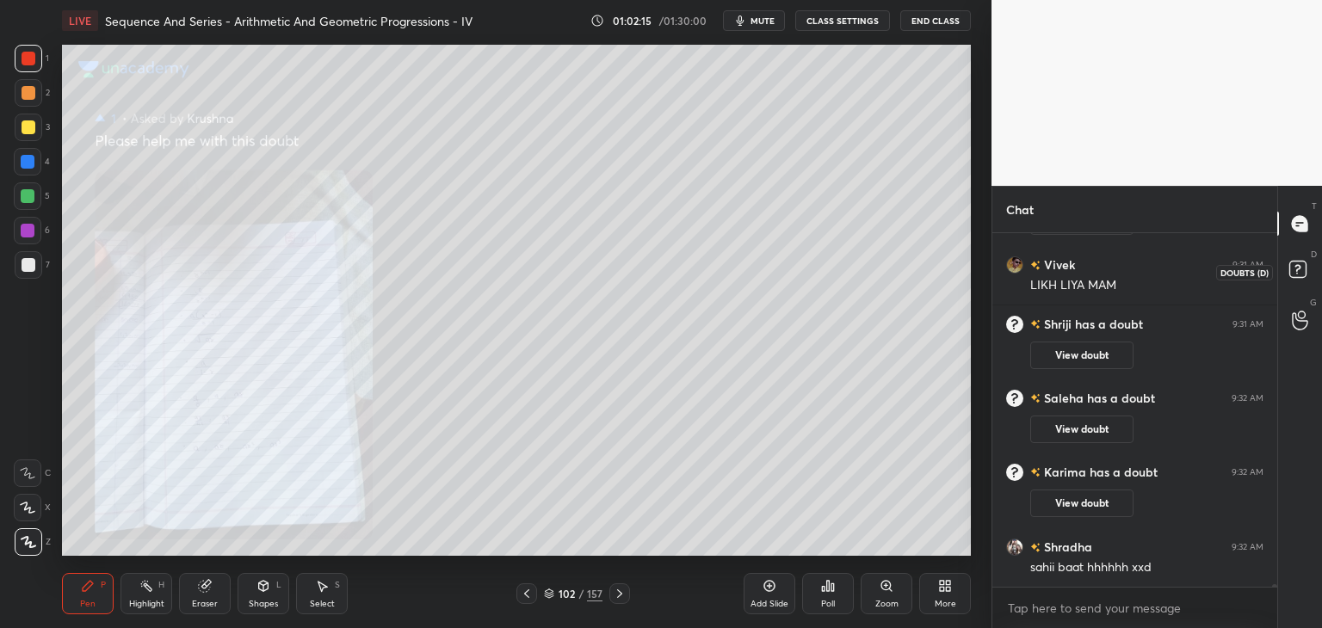
click at [1292, 280] on icon at bounding box center [1300, 271] width 31 height 31
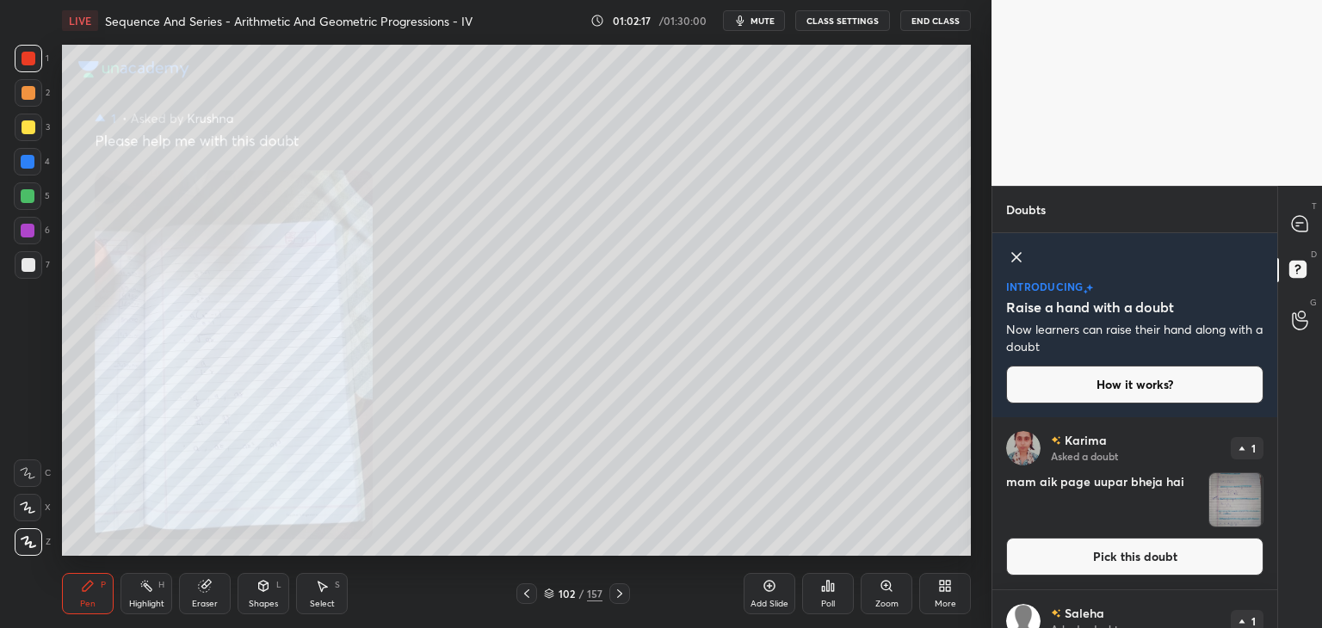
click at [1217, 499] on img "grid" at bounding box center [1235, 499] width 53 height 53
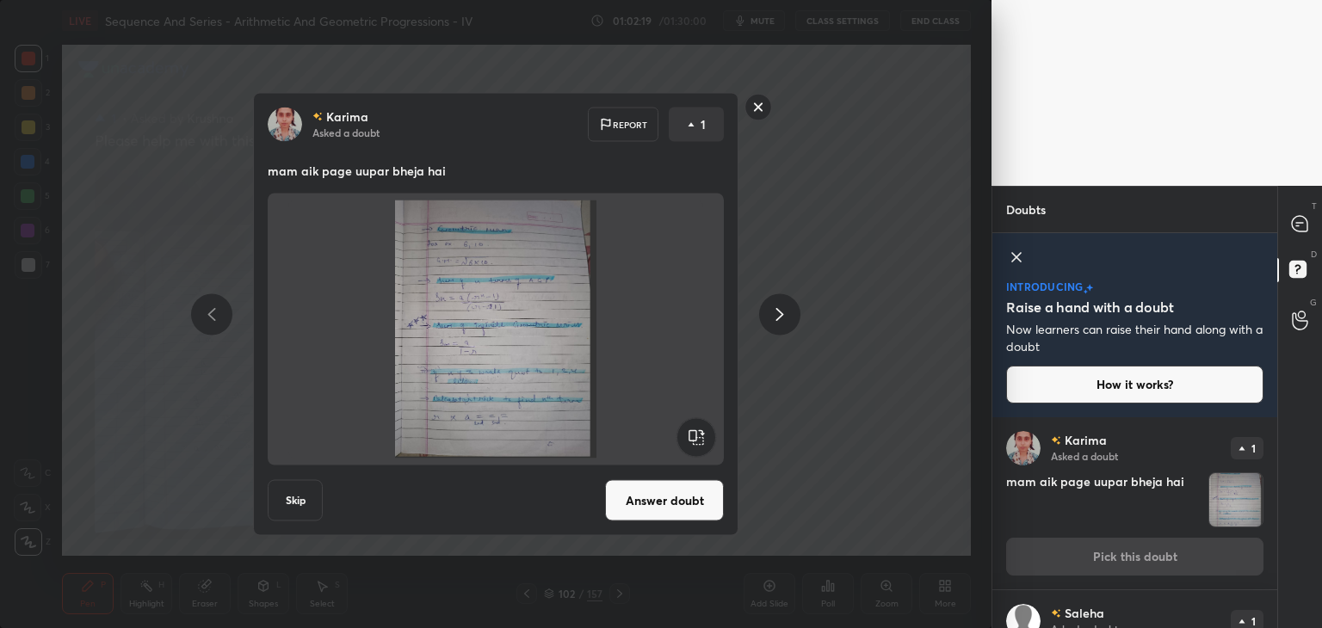
click at [701, 497] on button "Answer doubt" at bounding box center [664, 500] width 119 height 41
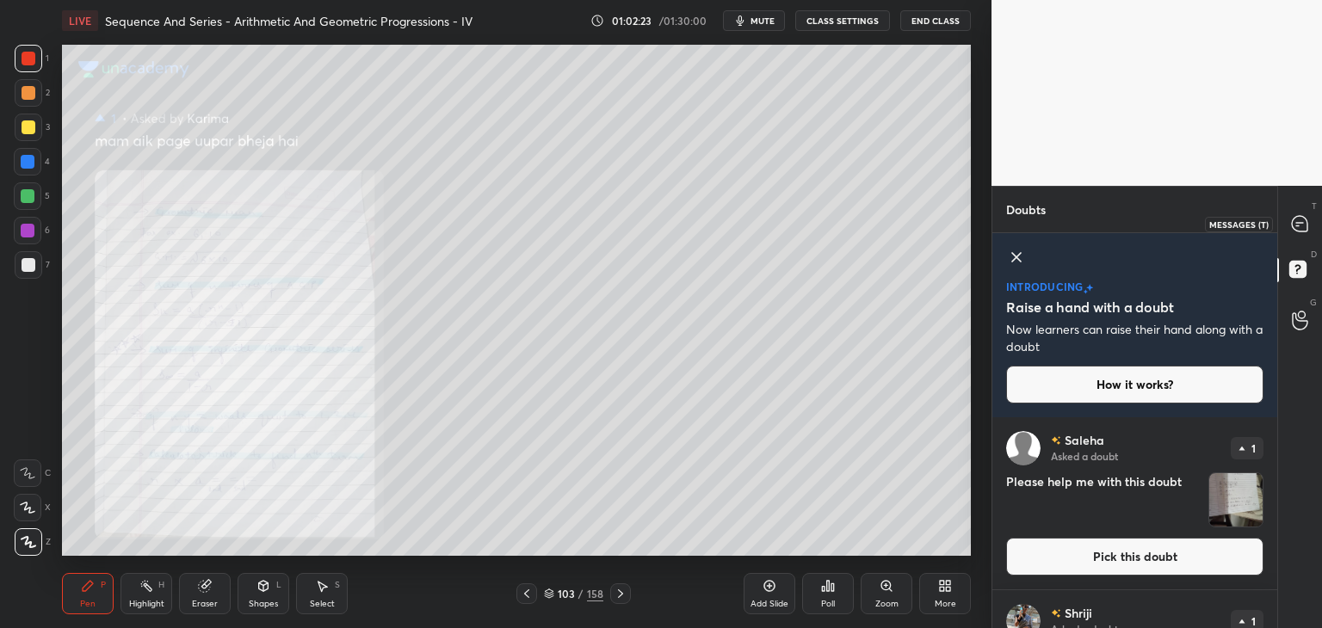
click at [1305, 211] on div at bounding box center [1300, 223] width 34 height 31
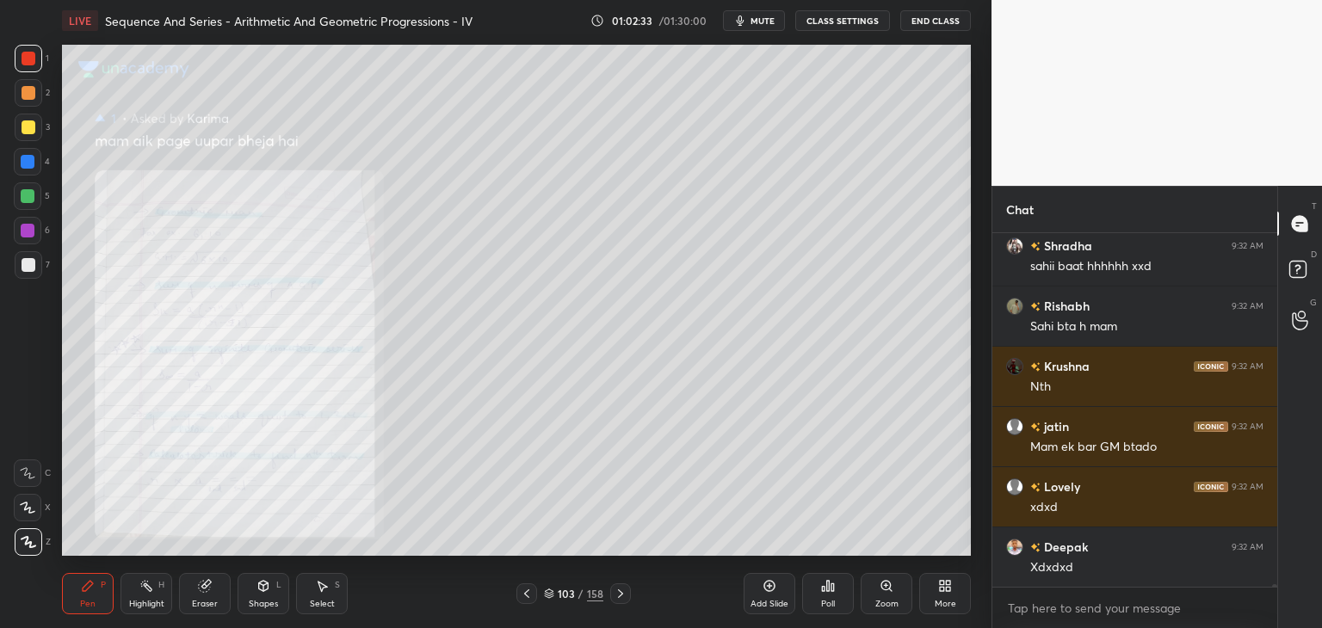
scroll to position [42210, 0]
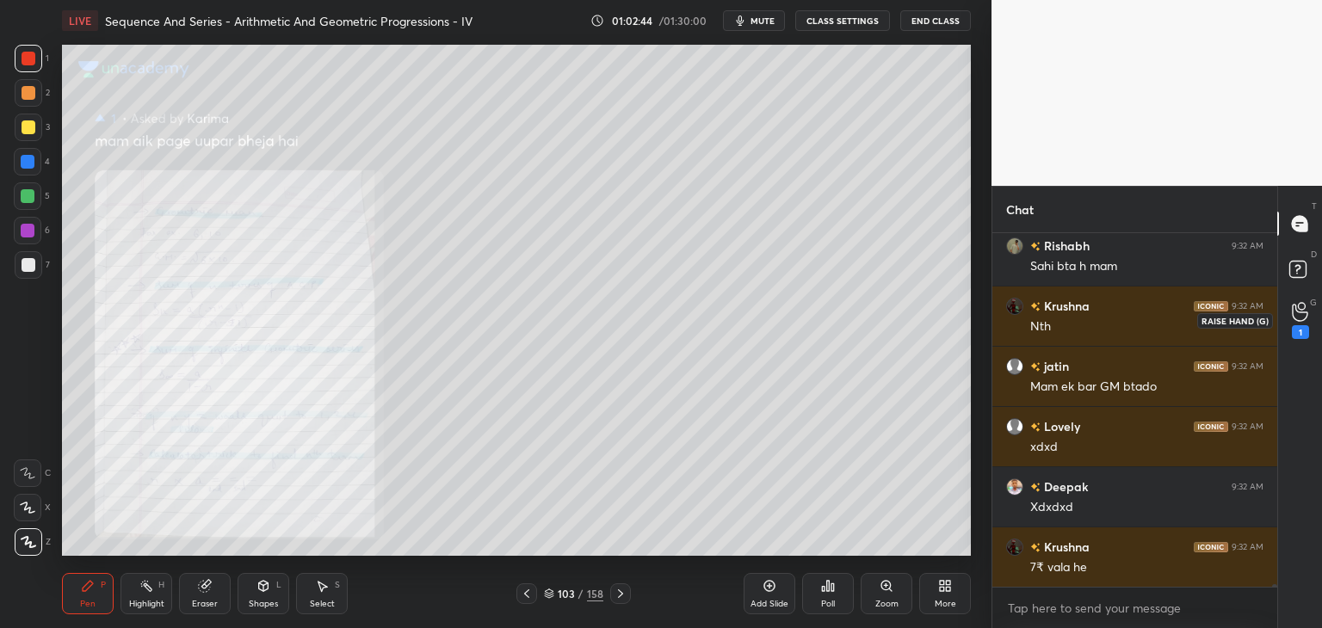
click at [1296, 312] on icon at bounding box center [1300, 312] width 16 height 20
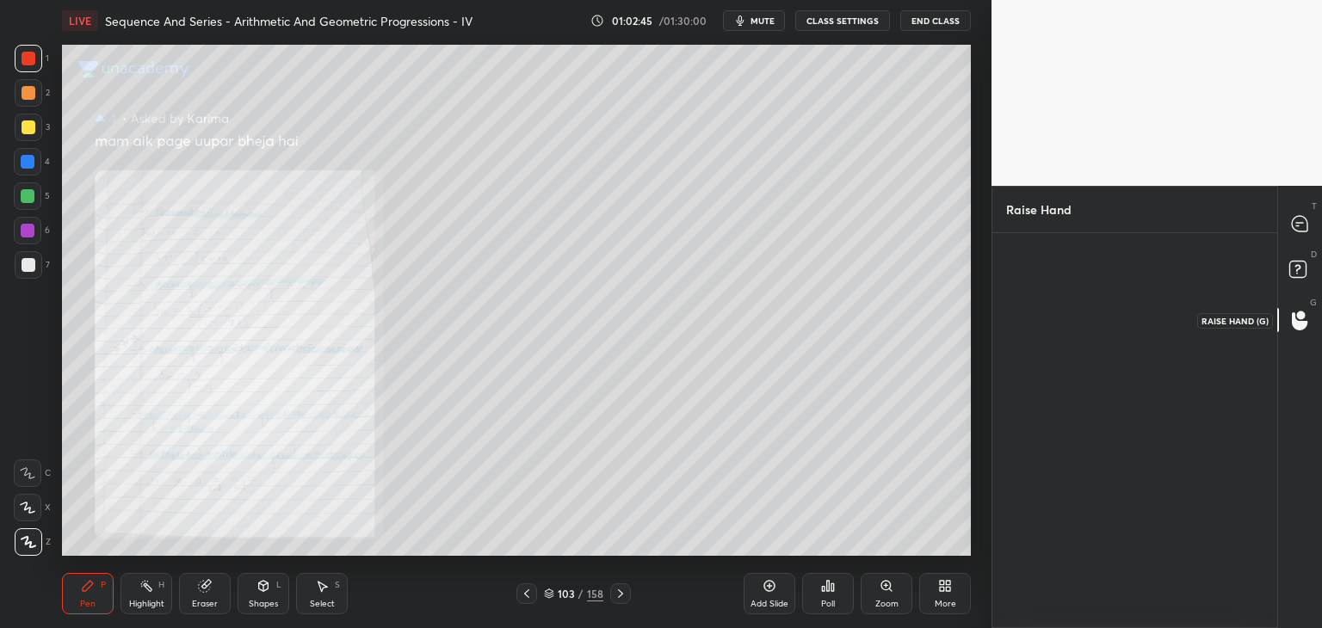
scroll to position [5, 5]
click at [1297, 271] on rect at bounding box center [1297, 270] width 16 height 16
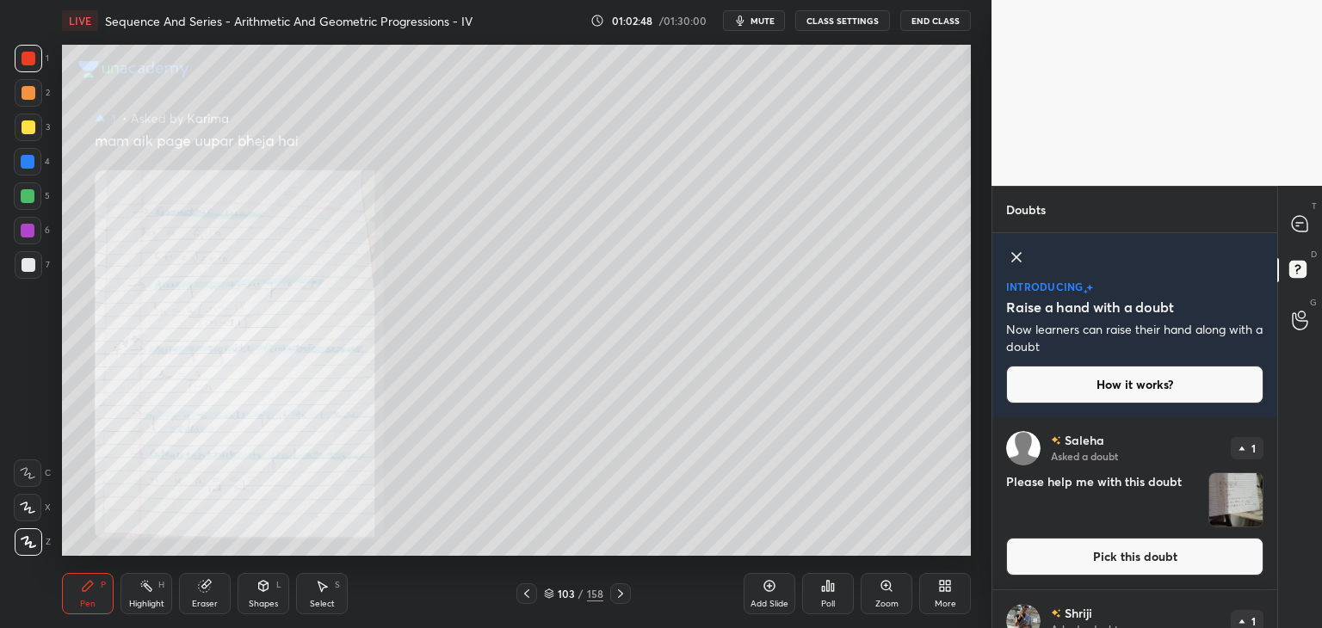
click at [1239, 494] on img "grid" at bounding box center [1235, 499] width 53 height 53
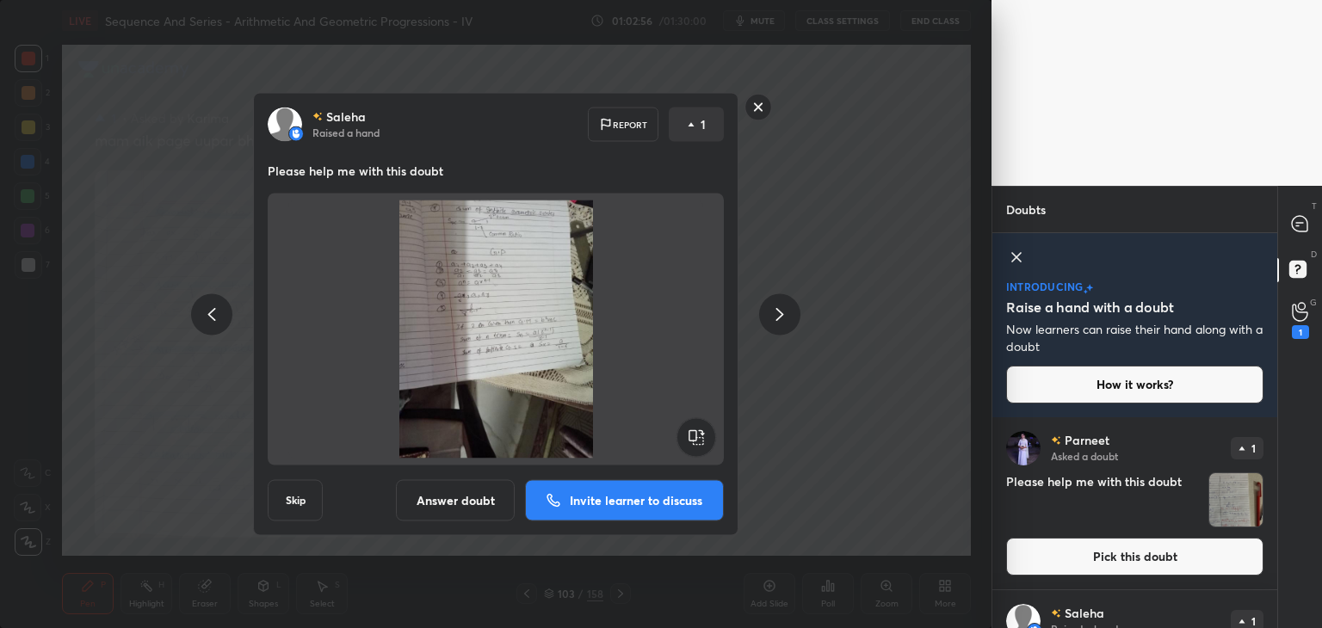
click at [754, 100] on rect at bounding box center [758, 107] width 27 height 27
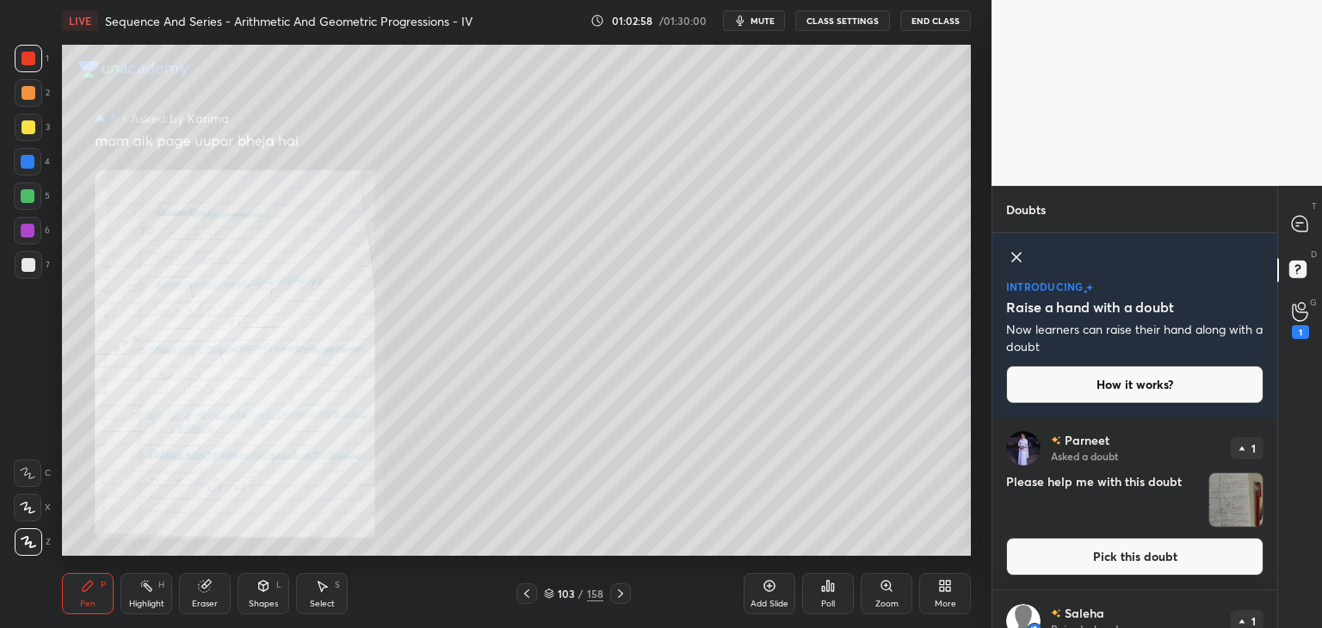
click at [1229, 505] on img "grid" at bounding box center [1235, 499] width 53 height 53
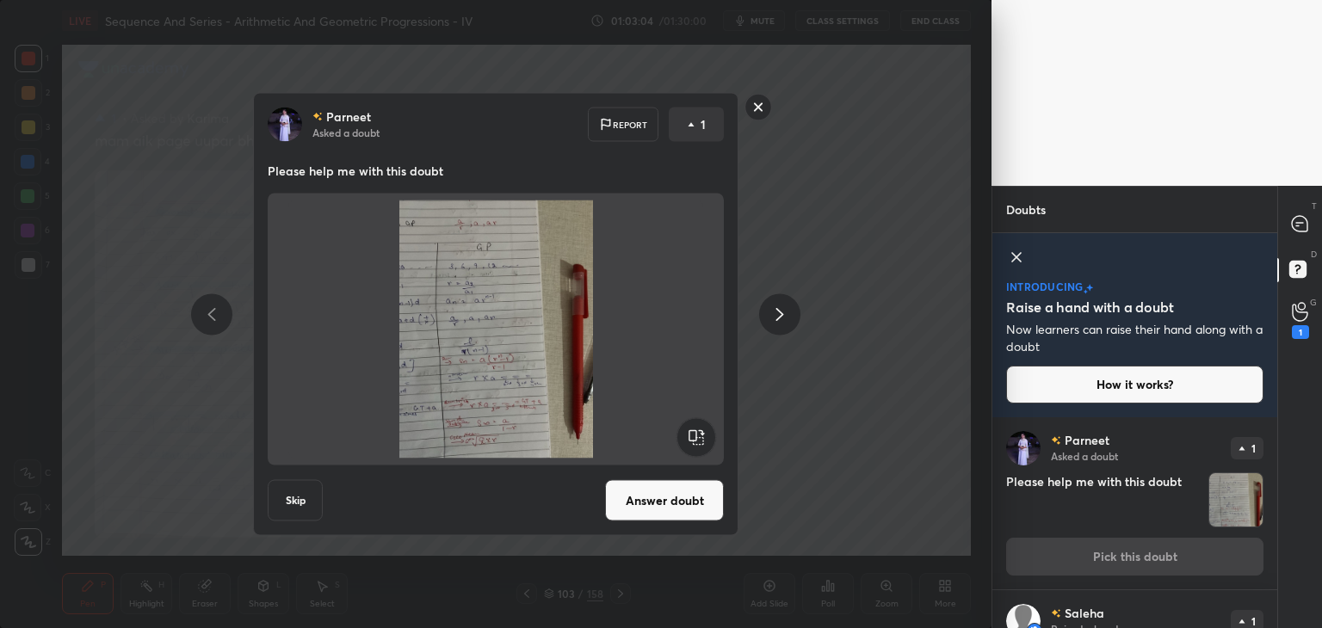
click at [762, 107] on rect at bounding box center [758, 107] width 27 height 27
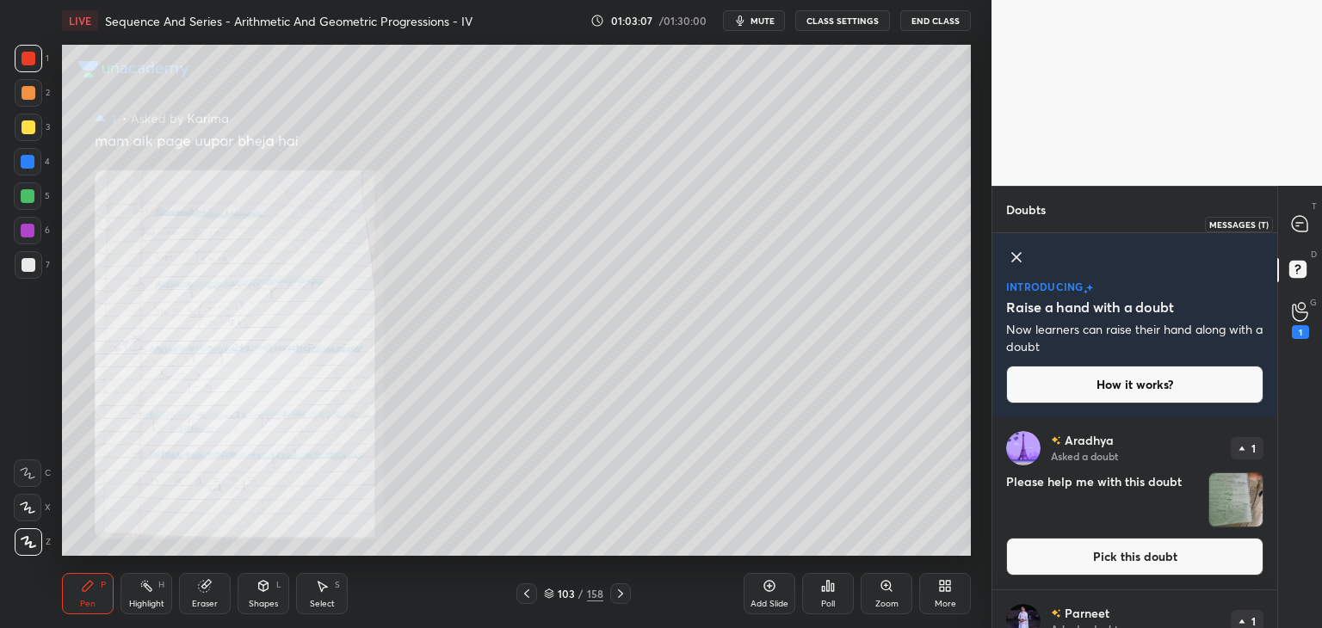
click at [1293, 233] on div at bounding box center [1300, 223] width 34 height 31
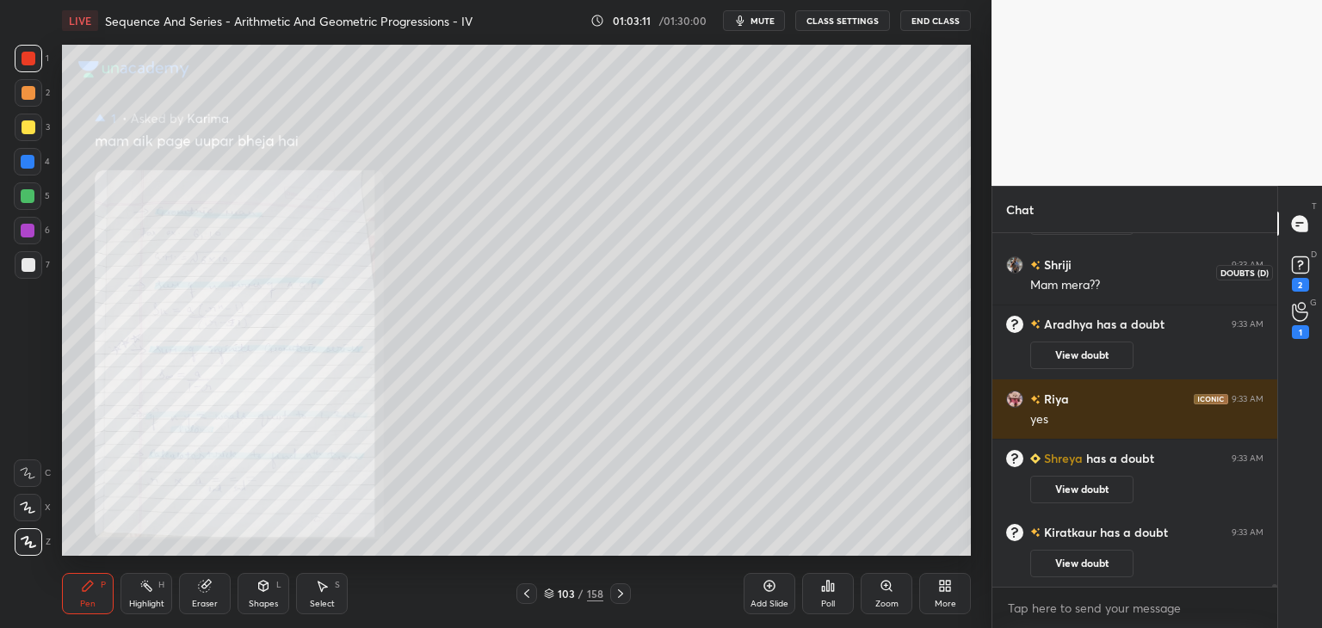
scroll to position [41990, 0]
click at [1302, 274] on icon at bounding box center [1300, 265] width 26 height 26
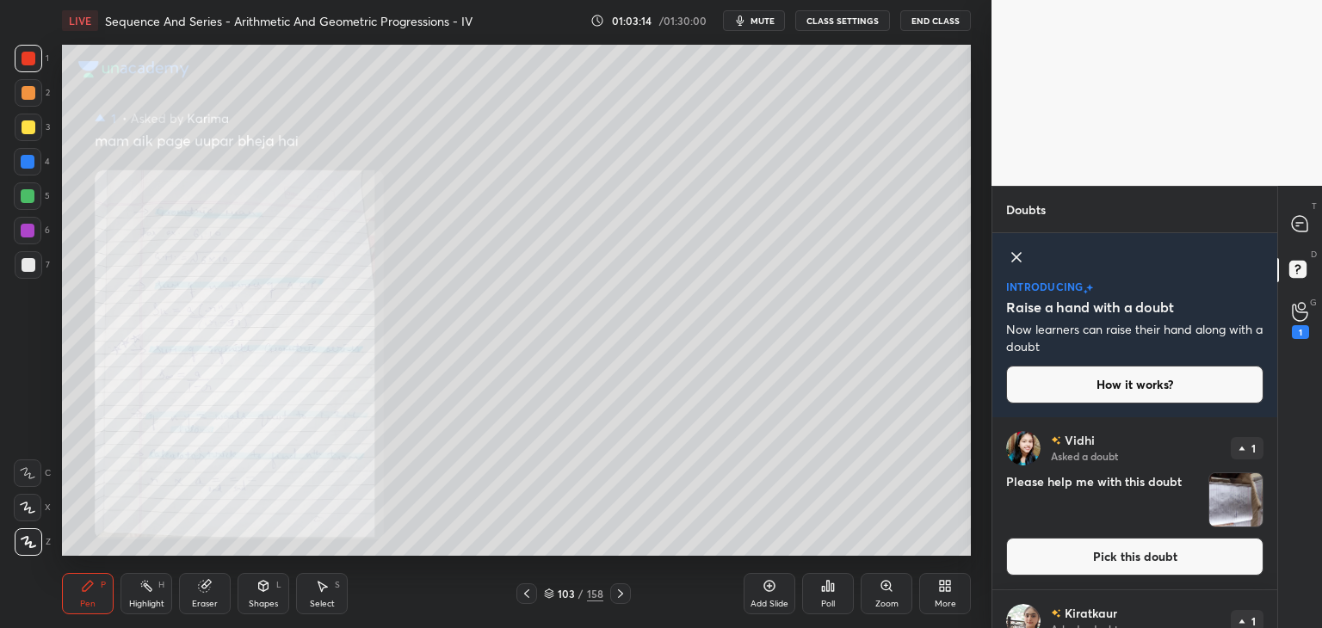
click at [1244, 489] on img "grid" at bounding box center [1235, 499] width 53 height 53
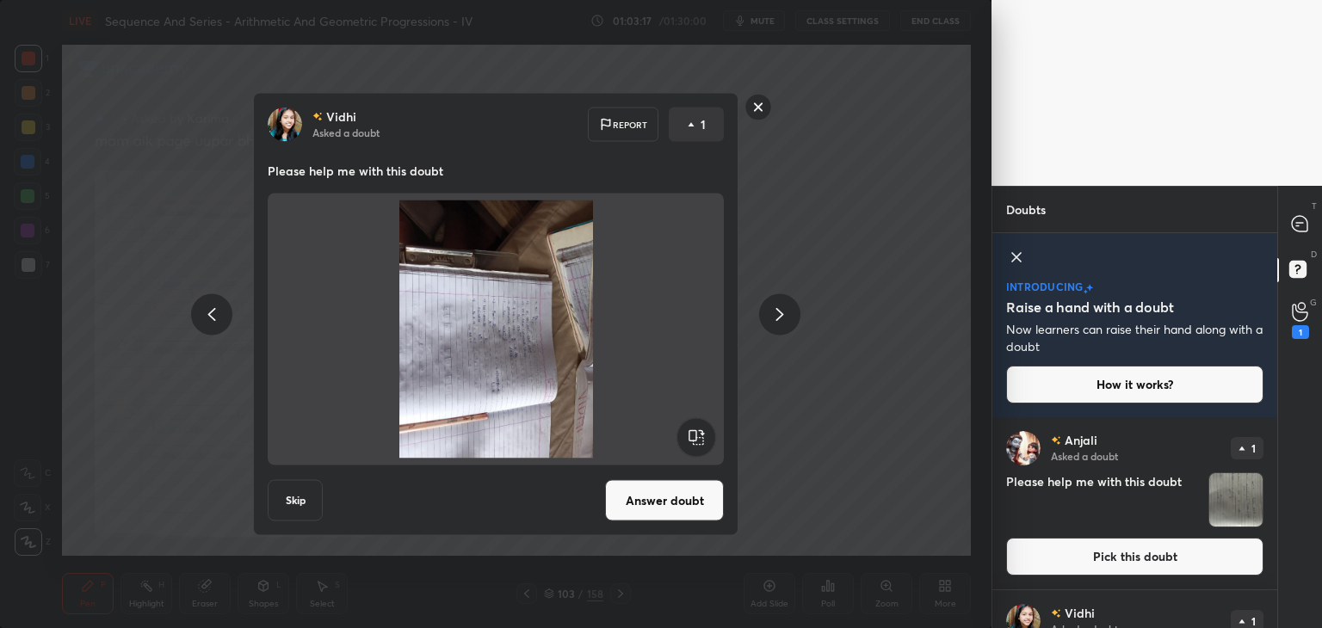
click at [1241, 509] on img "grid" at bounding box center [1235, 499] width 53 height 53
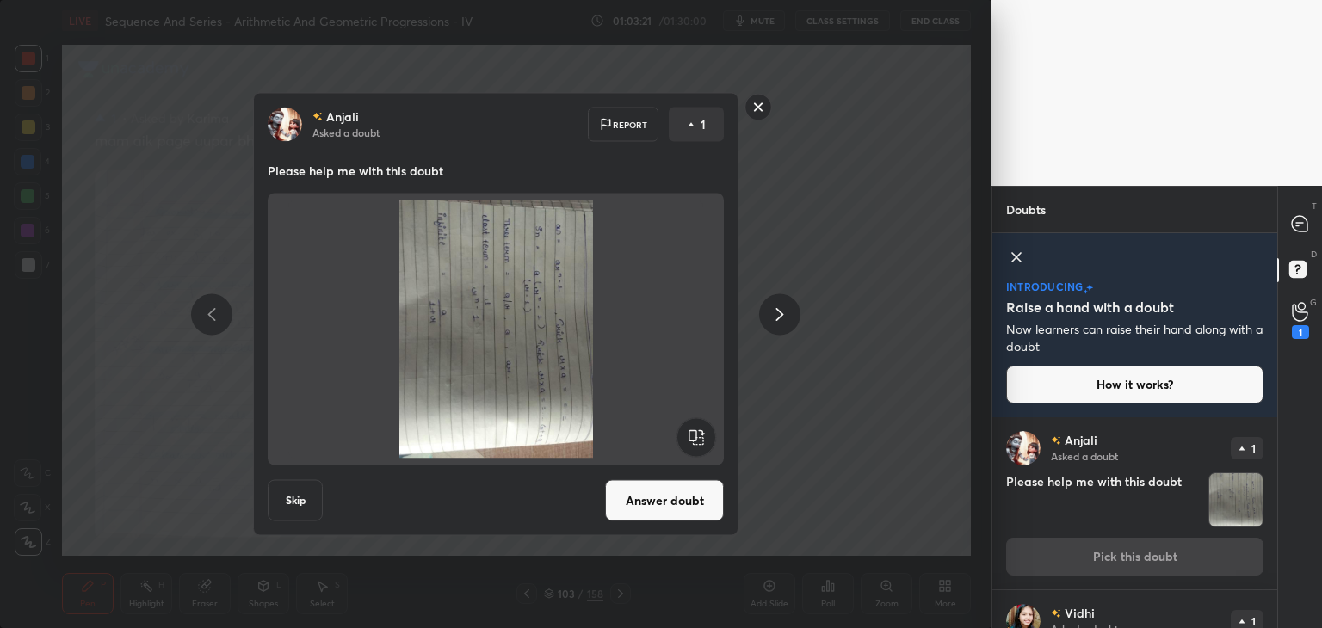
scroll to position [184, 0]
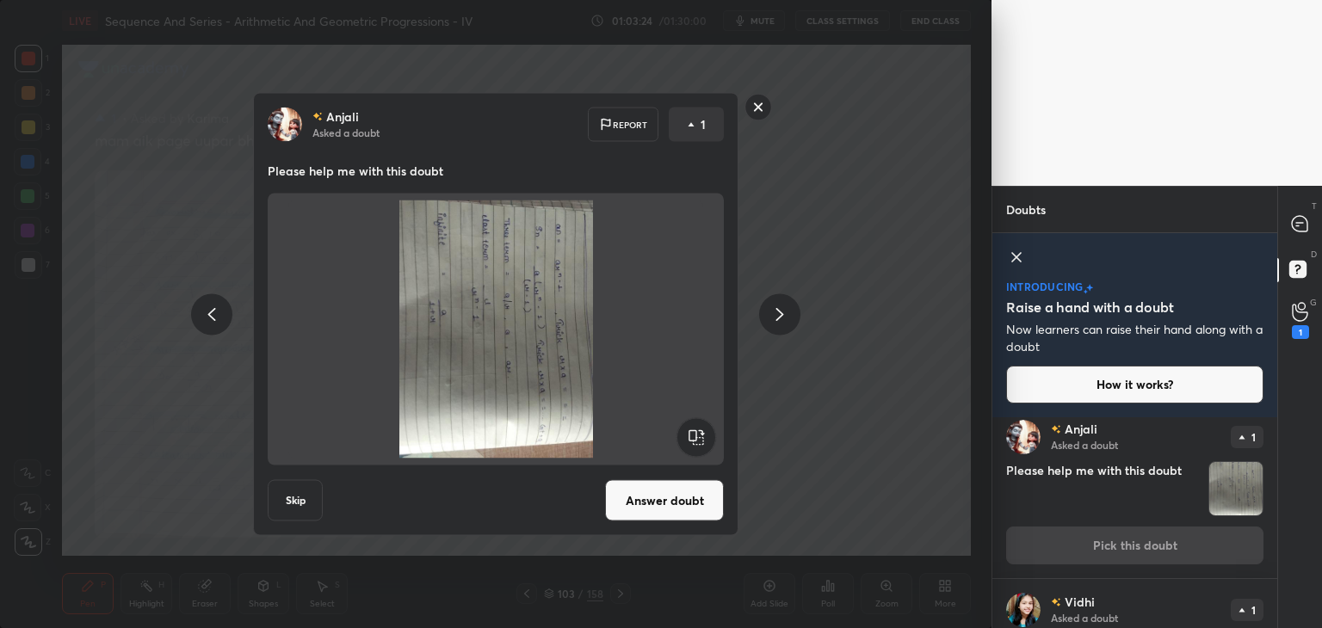
click at [1277, 582] on div "T Messages (T) D Doubts (D) G Raise Hand (G) 1" at bounding box center [1299, 407] width 45 height 442
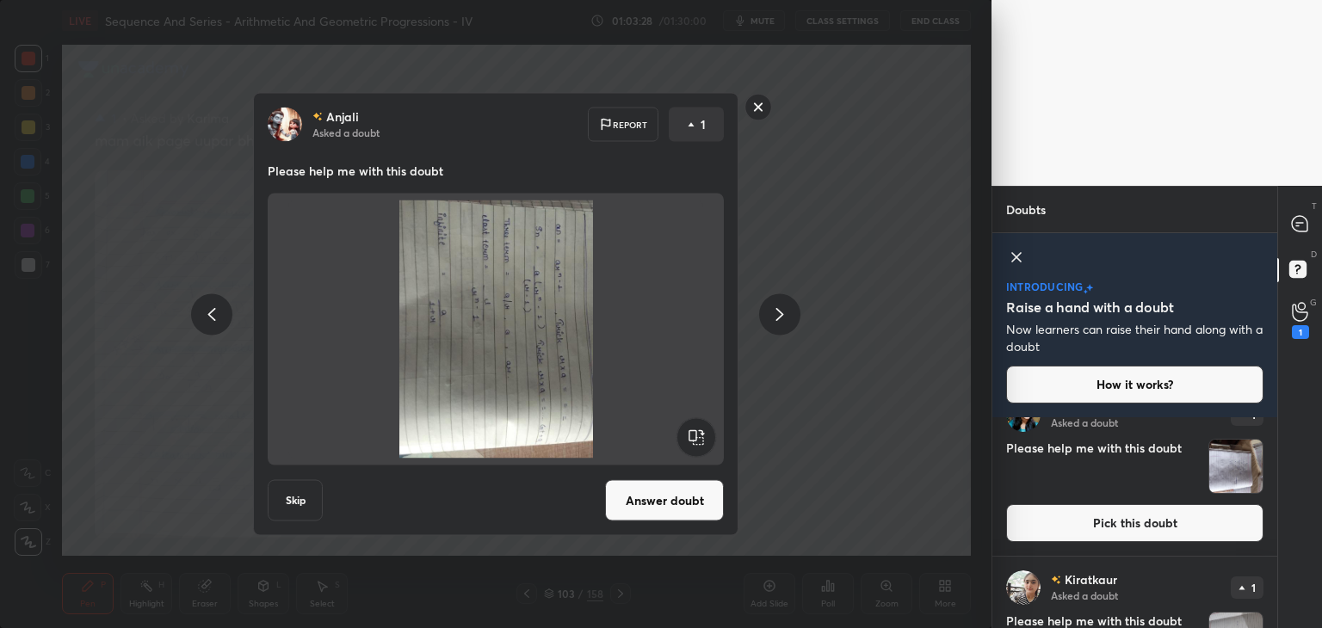
scroll to position [737, 0]
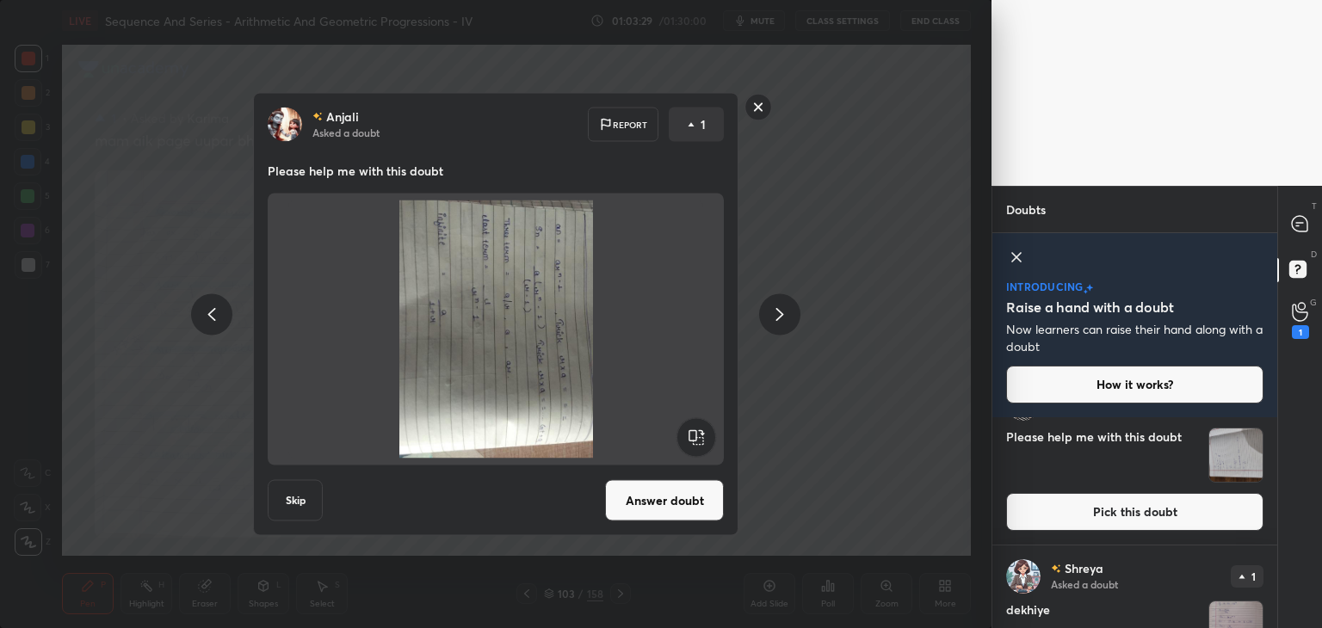
click at [1219, 456] on img "grid" at bounding box center [1235, 455] width 53 height 53
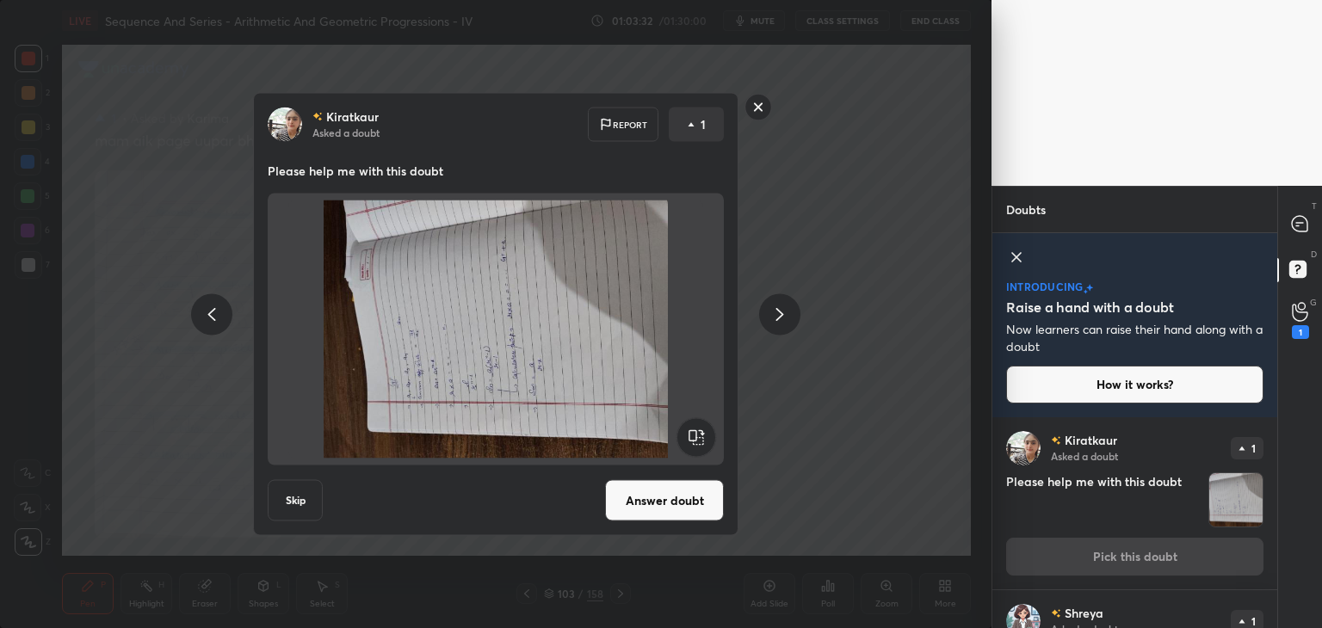
scroll to position [876, 0]
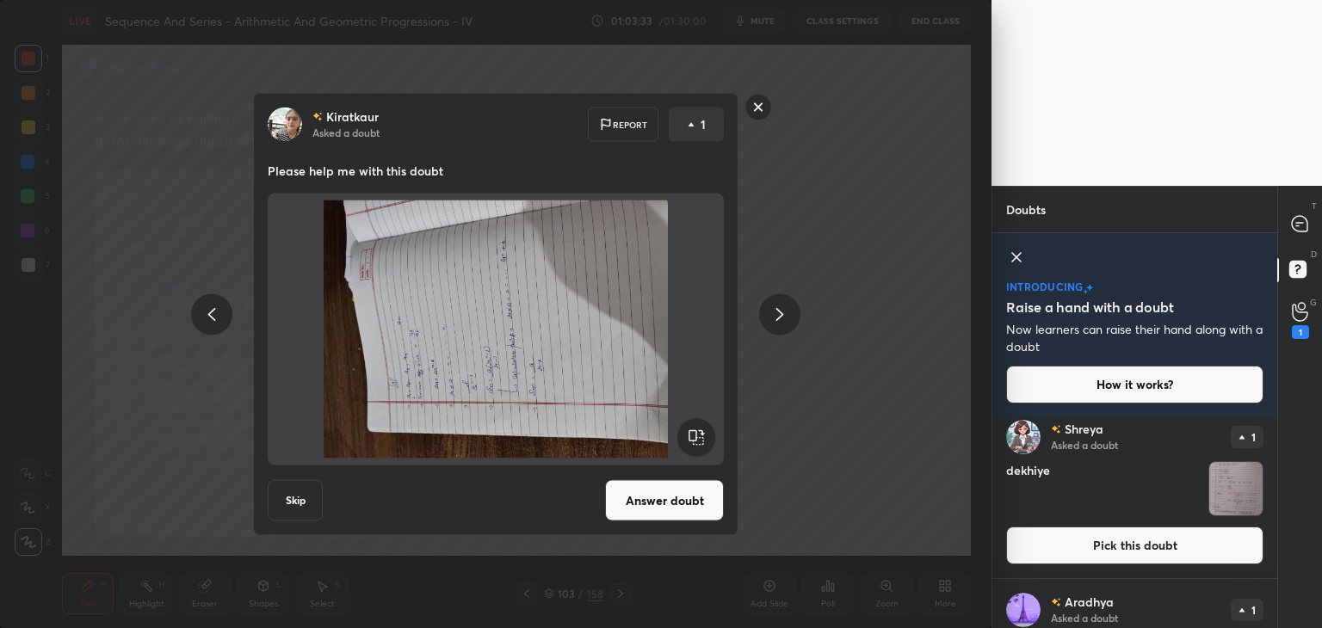
click at [1217, 490] on img "grid" at bounding box center [1235, 488] width 53 height 53
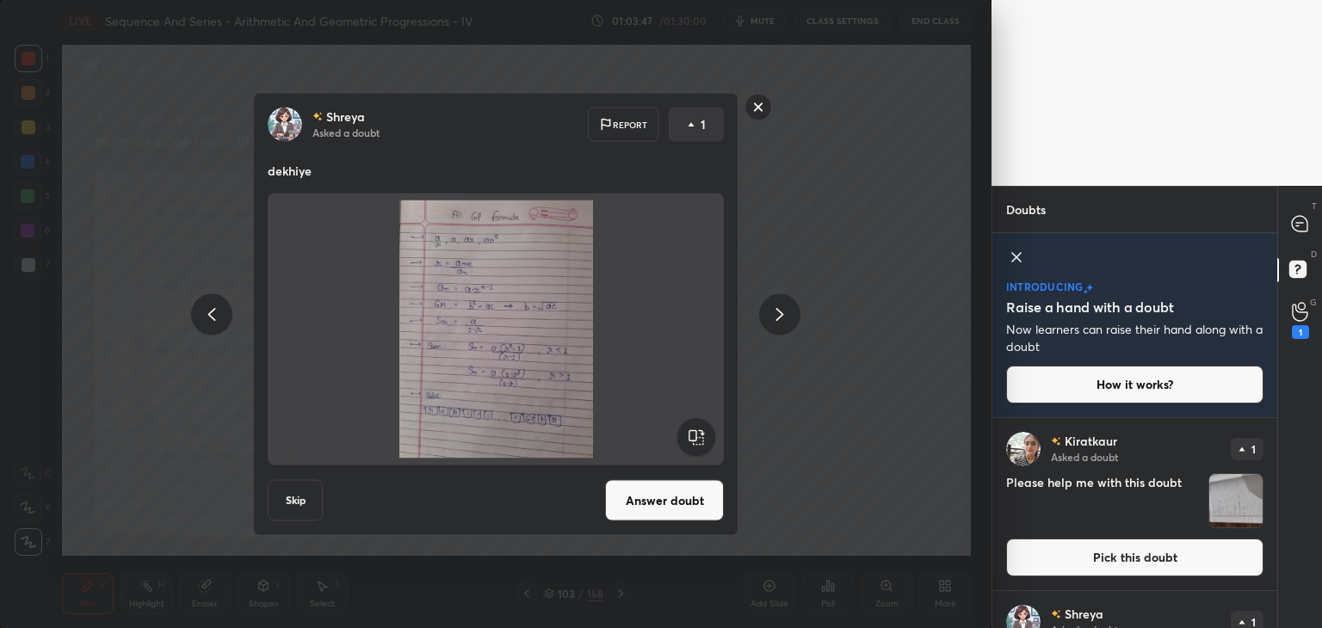
click at [757, 106] on rect at bounding box center [758, 107] width 27 height 27
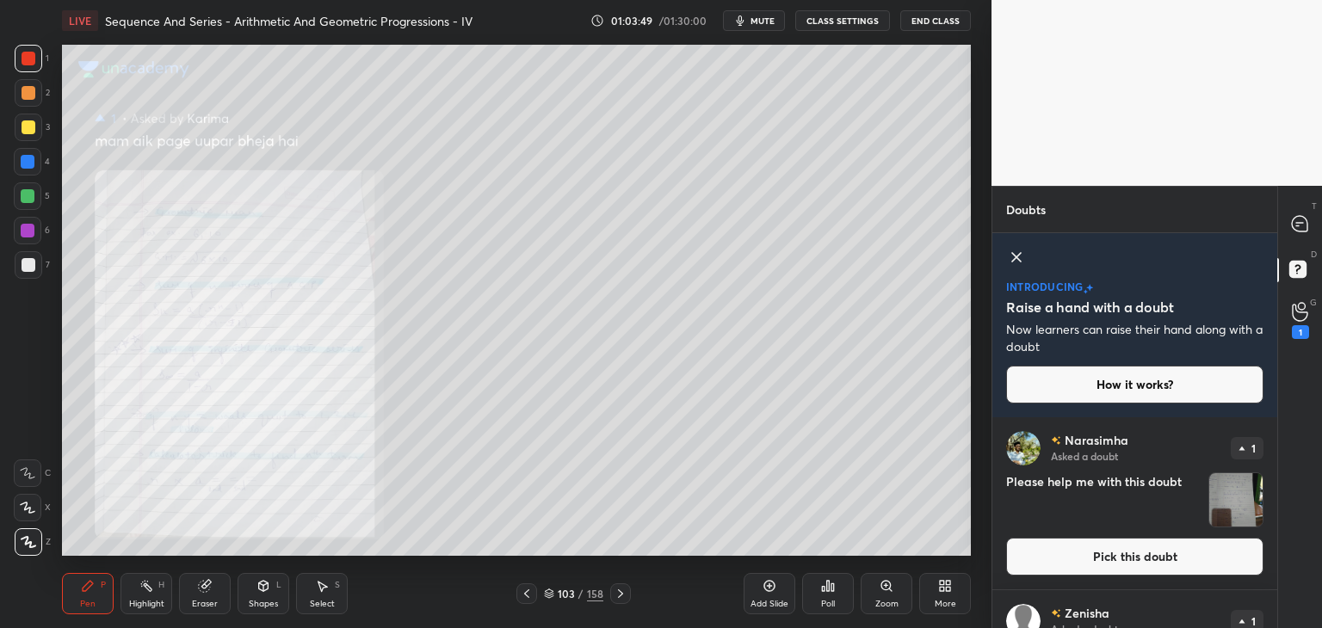
click at [1236, 492] on img "grid" at bounding box center [1235, 499] width 53 height 53
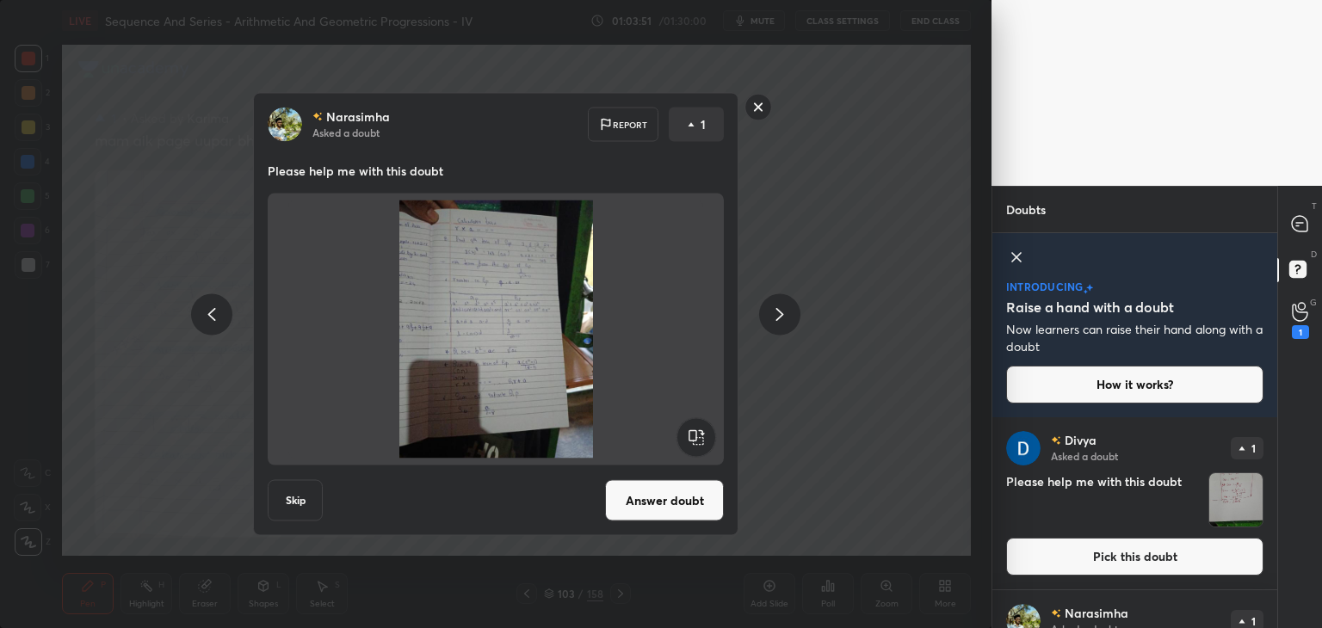
click at [682, 491] on button "Answer doubt" at bounding box center [664, 500] width 119 height 41
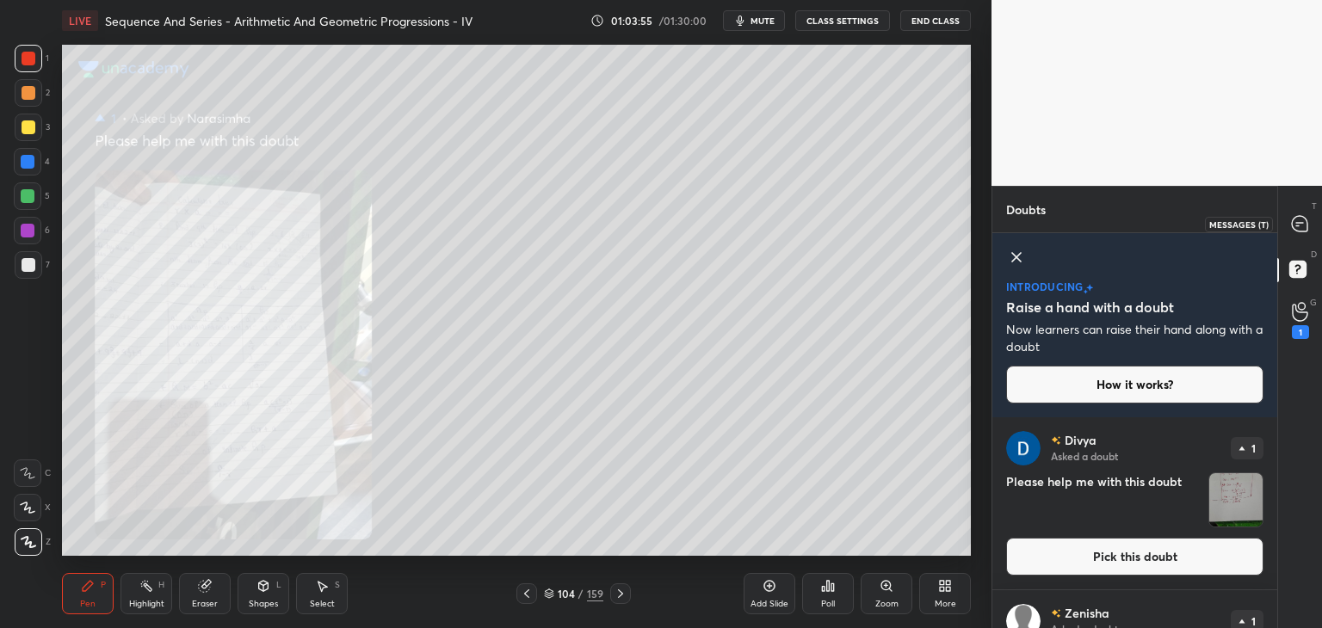
click at [1301, 234] on div at bounding box center [1300, 223] width 34 height 31
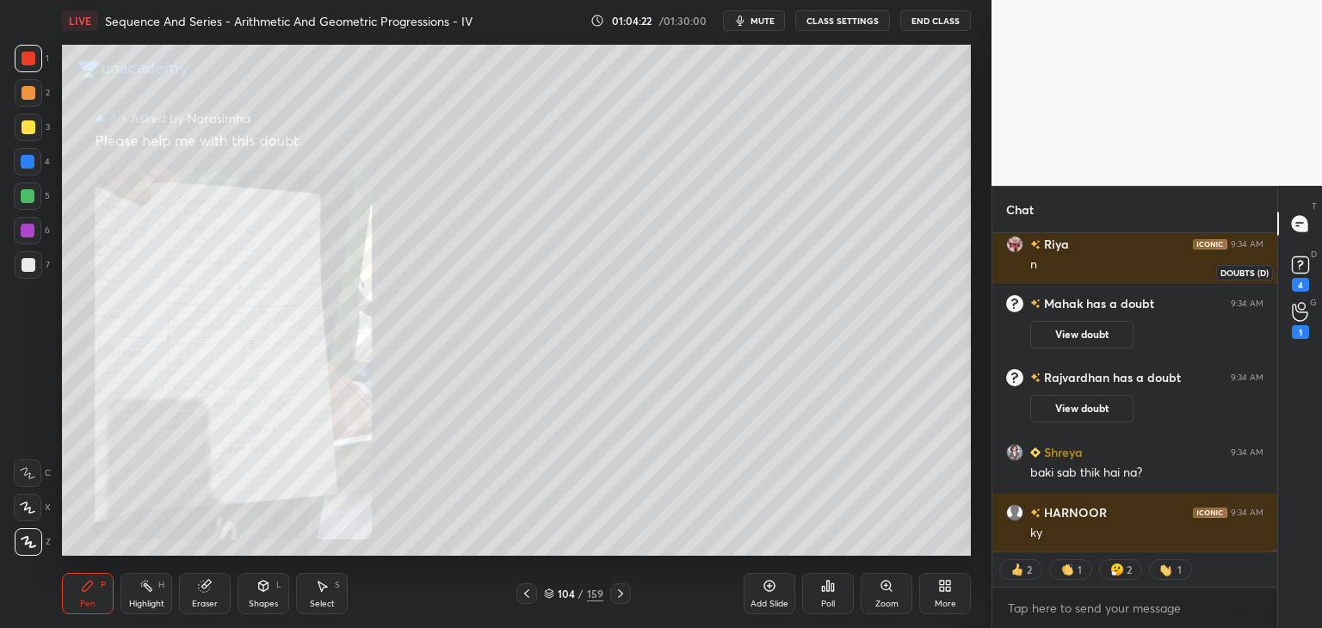
scroll to position [43233, 0]
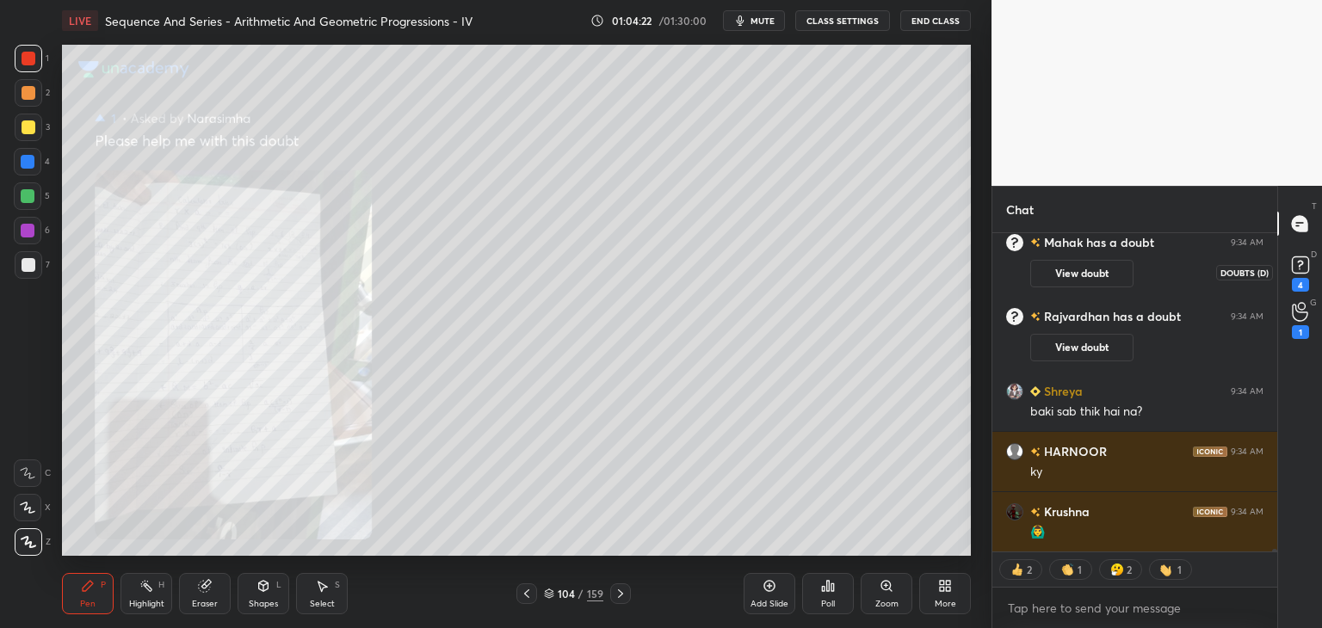
click at [1301, 268] on rect at bounding box center [1300, 265] width 16 height 16
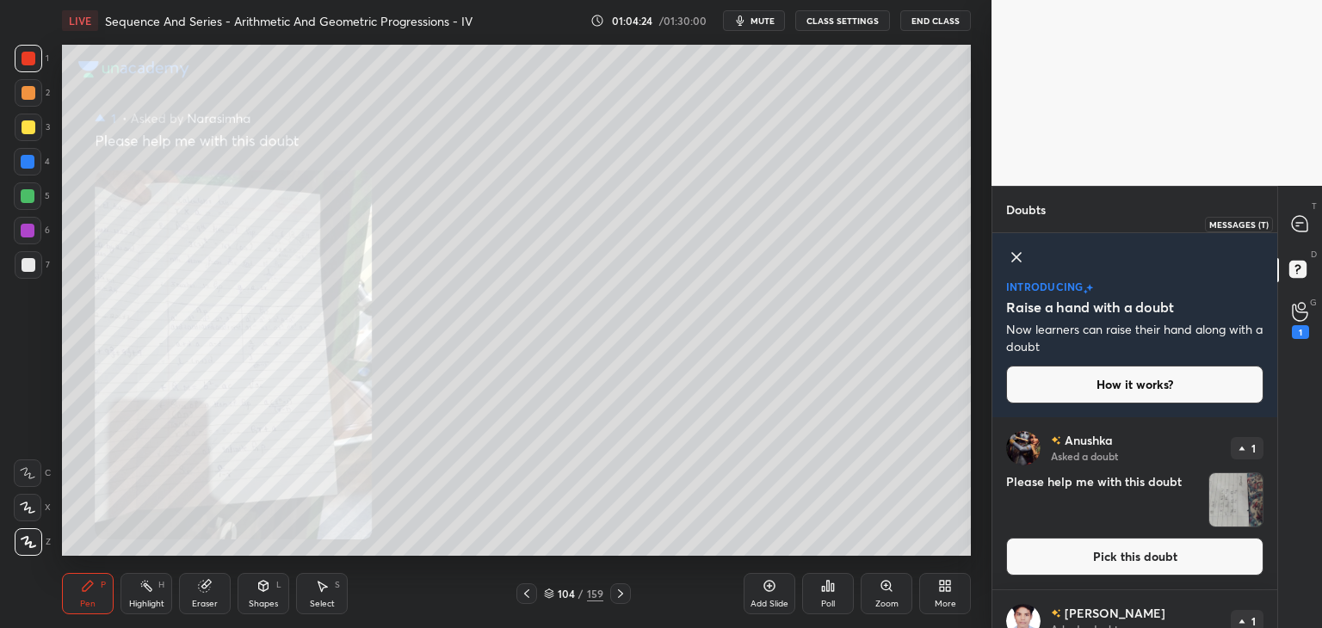
click at [1299, 238] on div at bounding box center [1300, 223] width 34 height 31
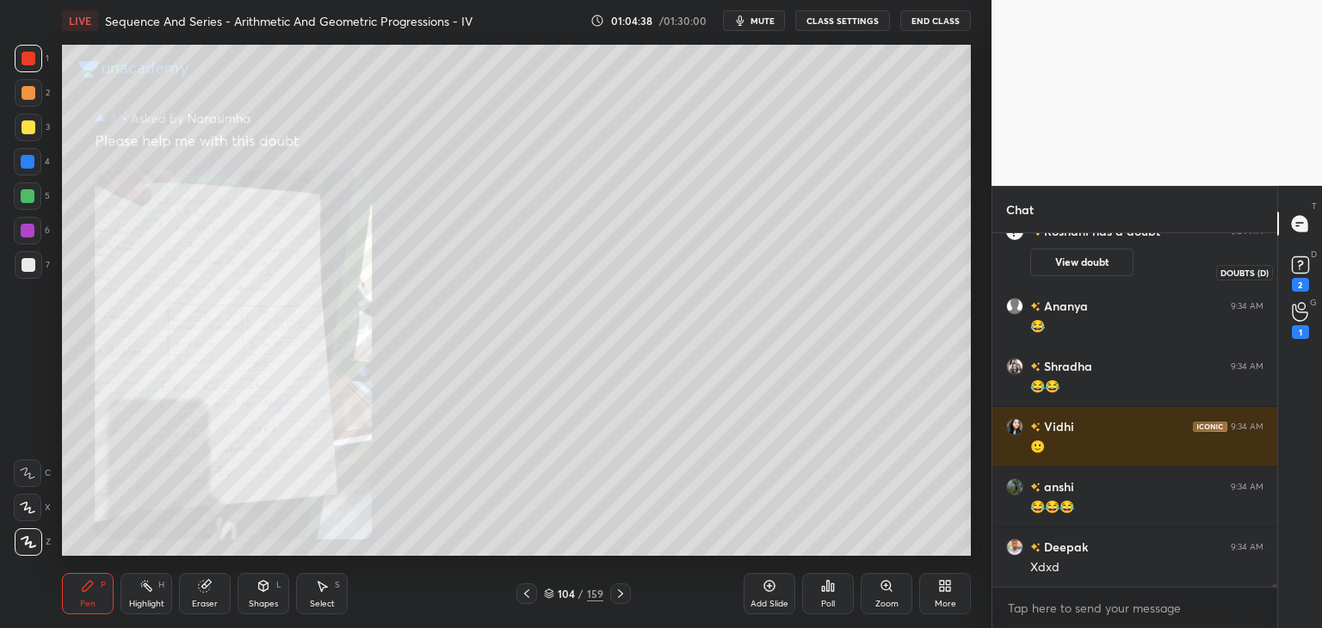
scroll to position [43716, 0]
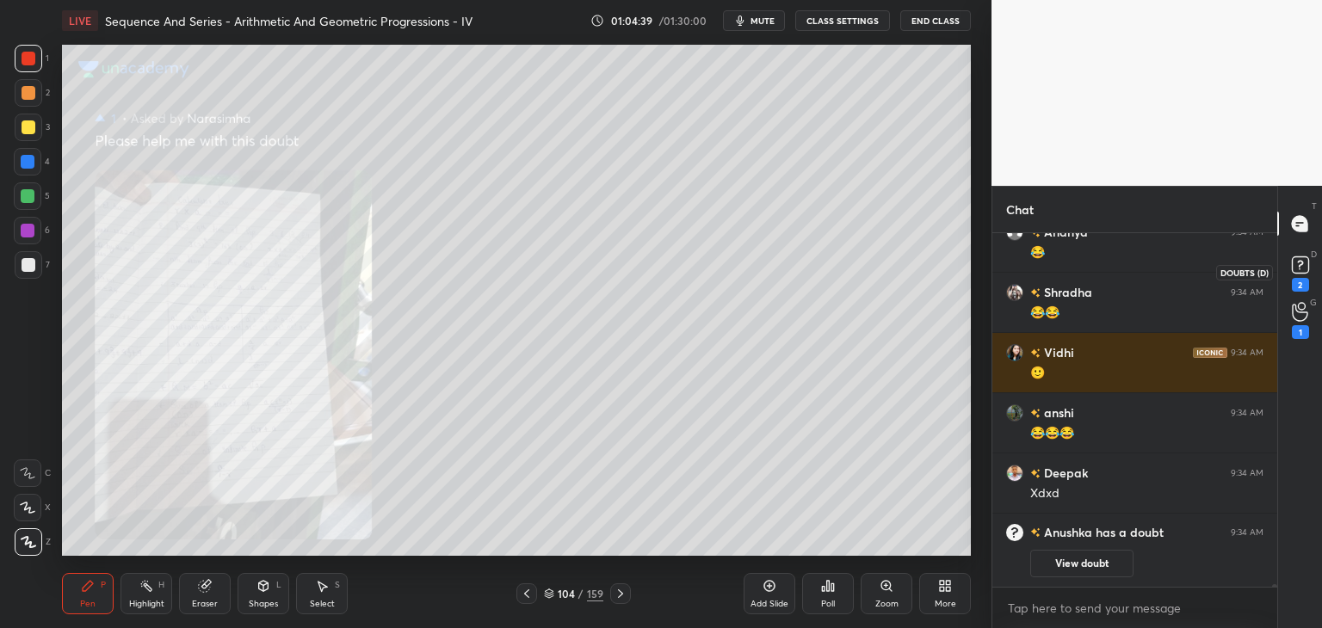
click at [1295, 271] on rect at bounding box center [1300, 265] width 16 height 16
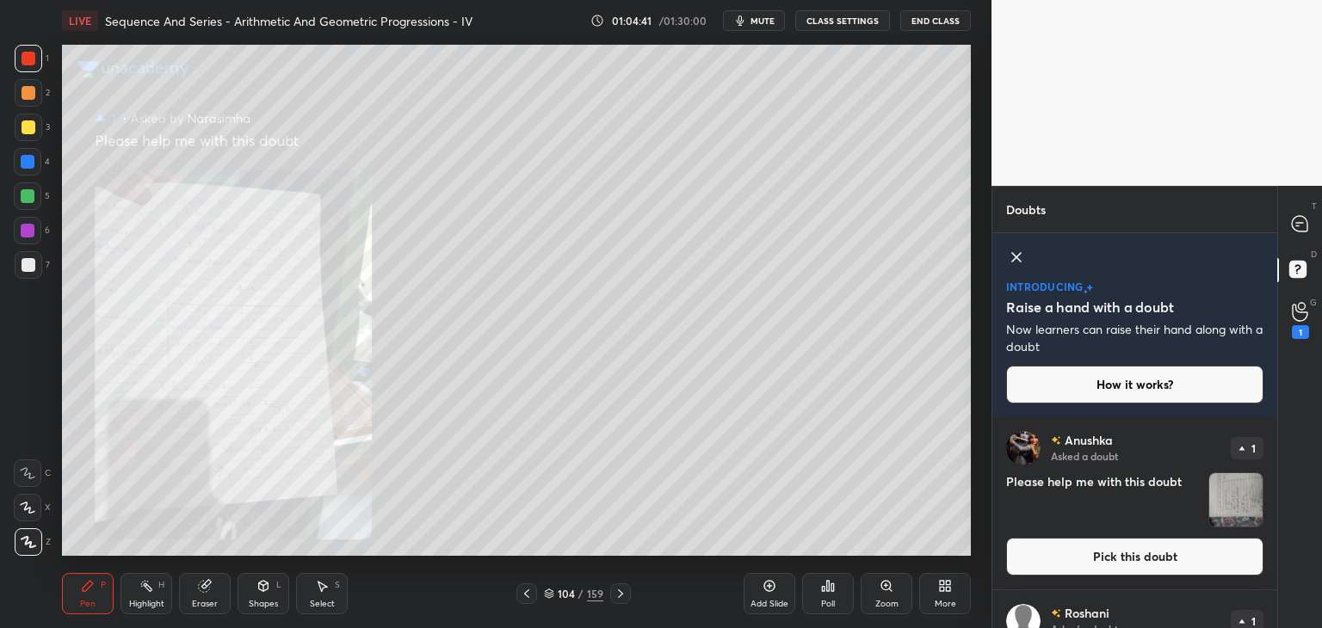
click at [1223, 509] on img "grid" at bounding box center [1235, 499] width 53 height 53
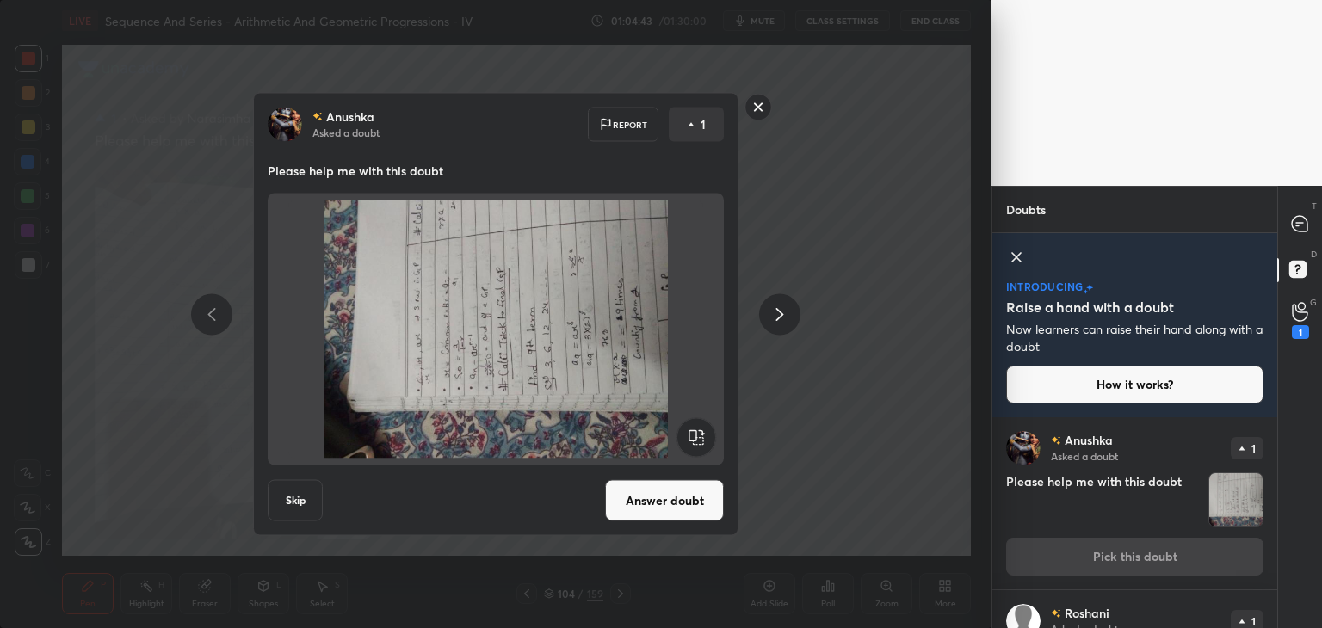
click at [696, 431] on rect at bounding box center [695, 437] width 39 height 39
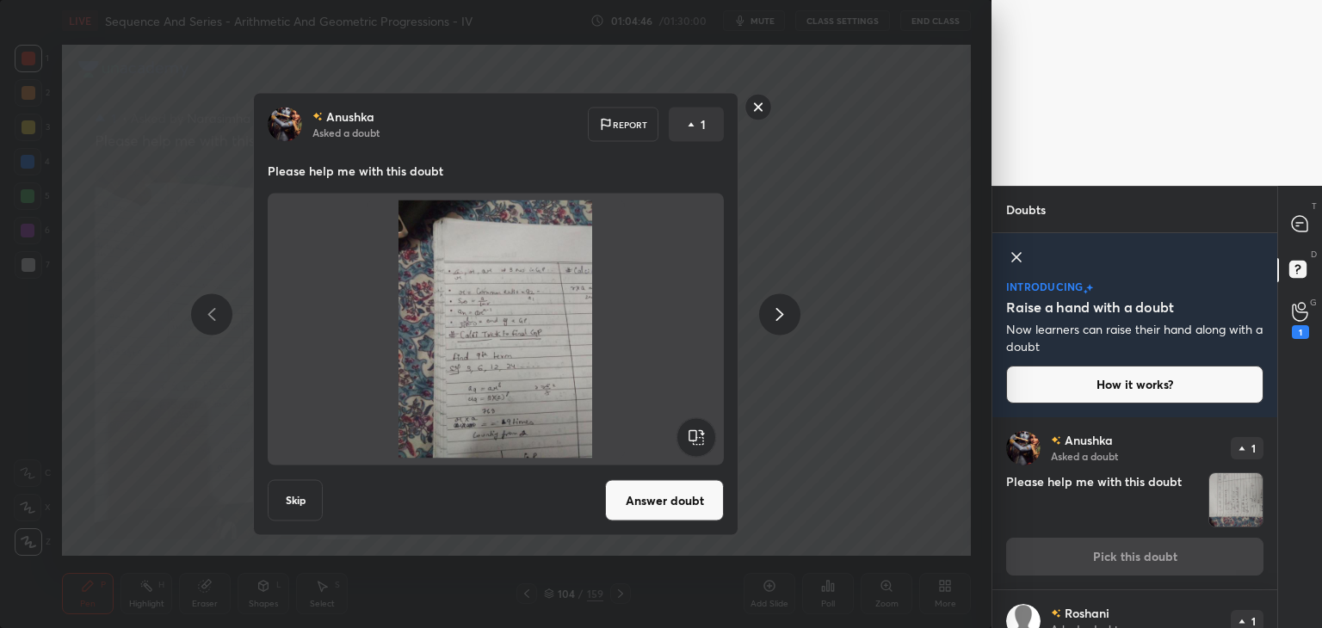
click at [645, 501] on button "Answer doubt" at bounding box center [664, 500] width 119 height 41
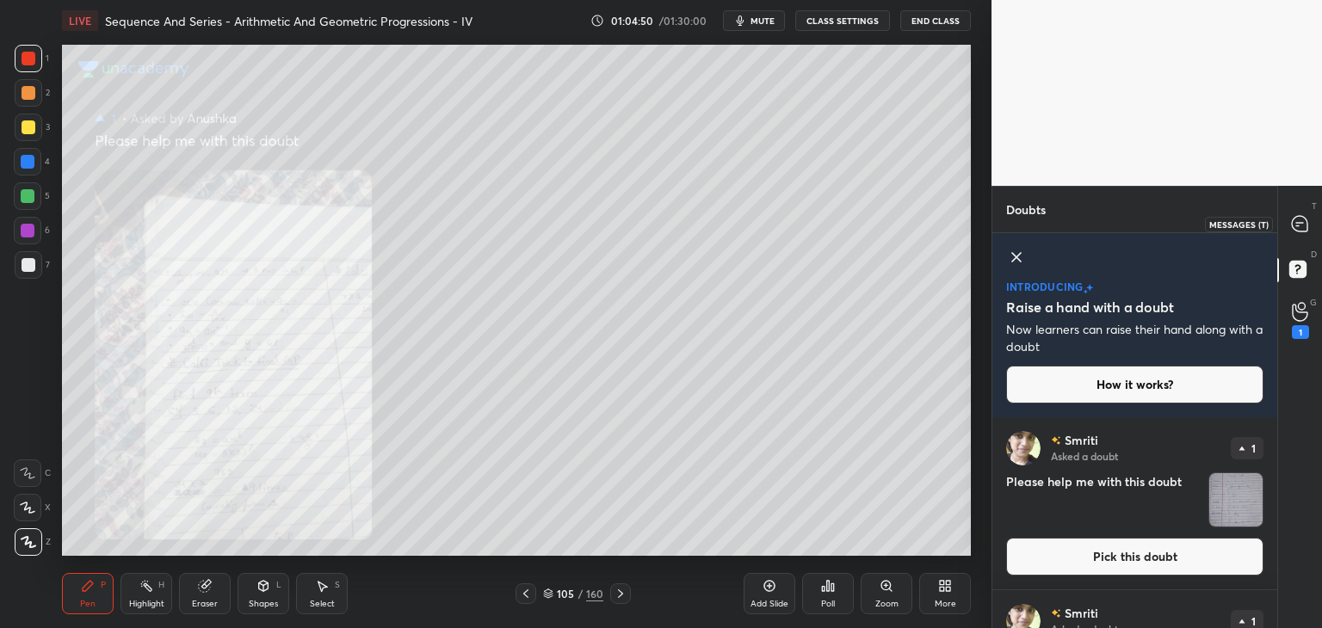
click at [1291, 228] on icon at bounding box center [1300, 224] width 18 height 18
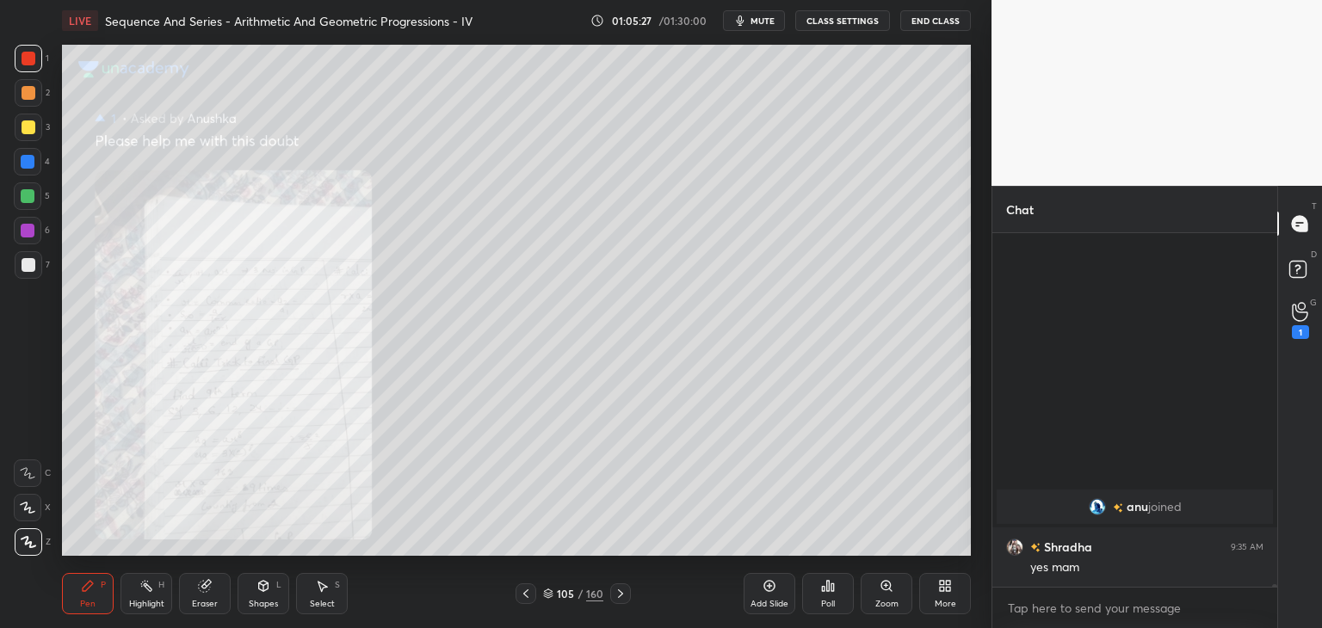
scroll to position [44260, 0]
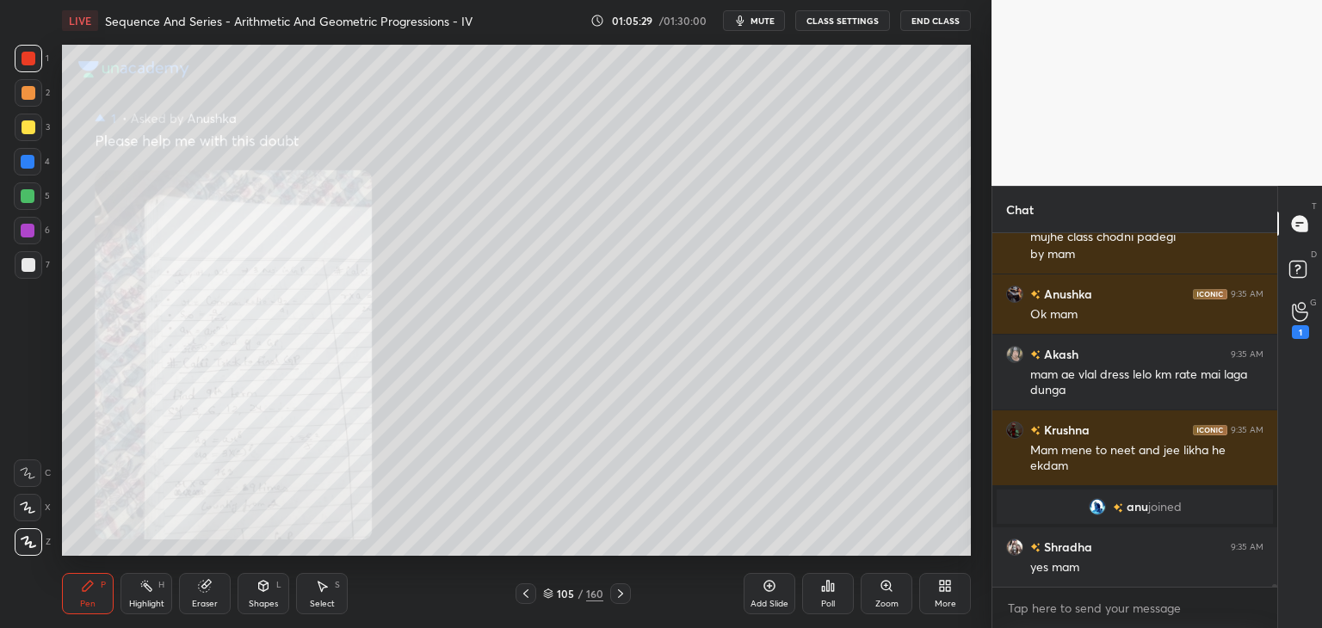
click at [768, 600] on div "Add Slide" at bounding box center [769, 604] width 38 height 9
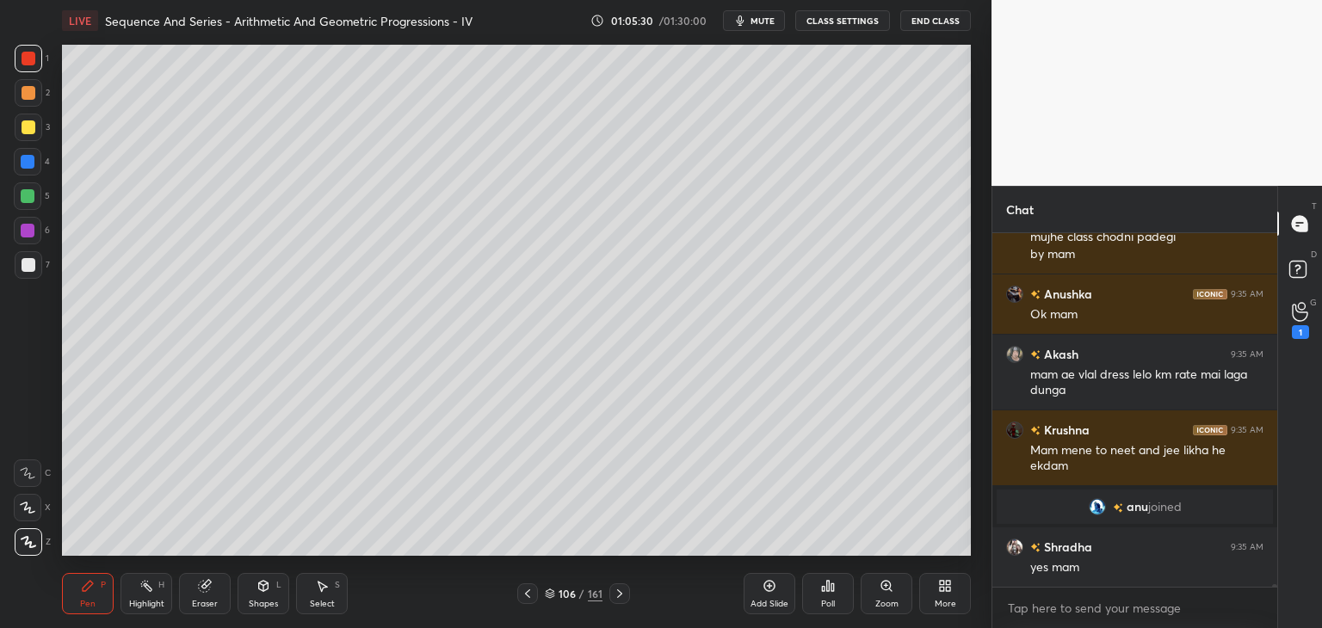
click at [31, 122] on div at bounding box center [29, 127] width 14 height 14
drag, startPoint x: 1298, startPoint y: 326, endPoint x: 1311, endPoint y: 323, distance: 14.2
click at [1295, 327] on div "1" at bounding box center [1300, 332] width 17 height 14
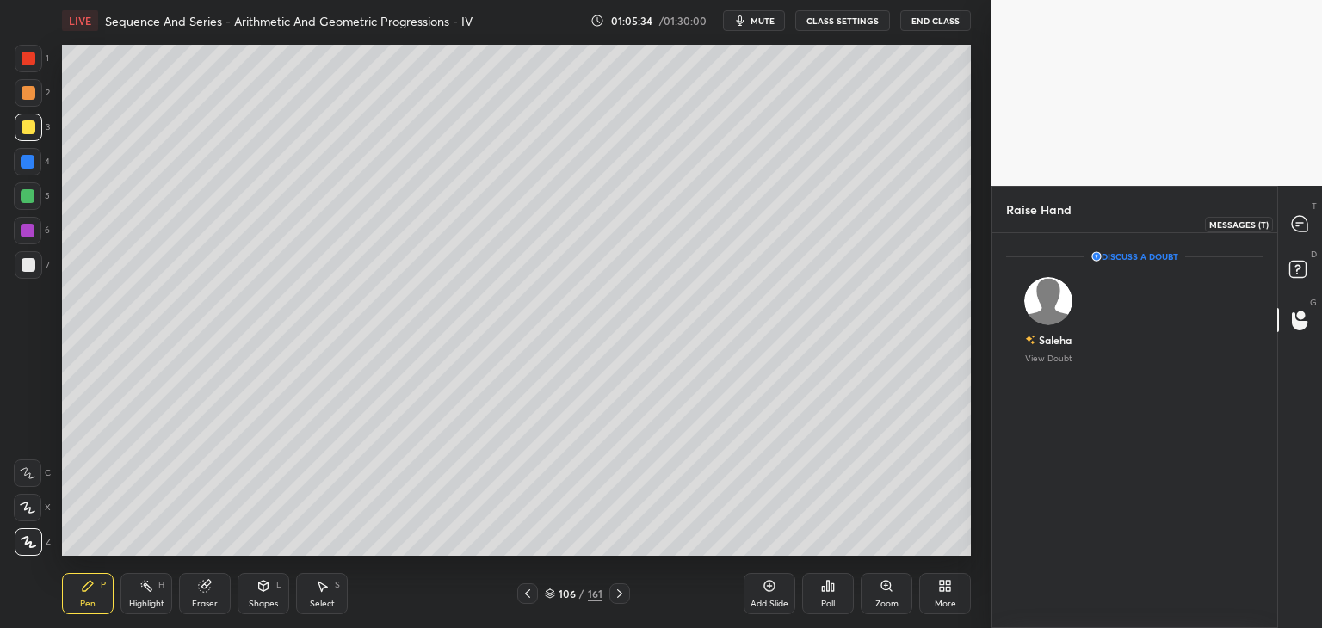
drag, startPoint x: 1307, startPoint y: 231, endPoint x: 1305, endPoint y: 261, distance: 30.2
click at [1306, 231] on icon at bounding box center [1300, 224] width 18 height 18
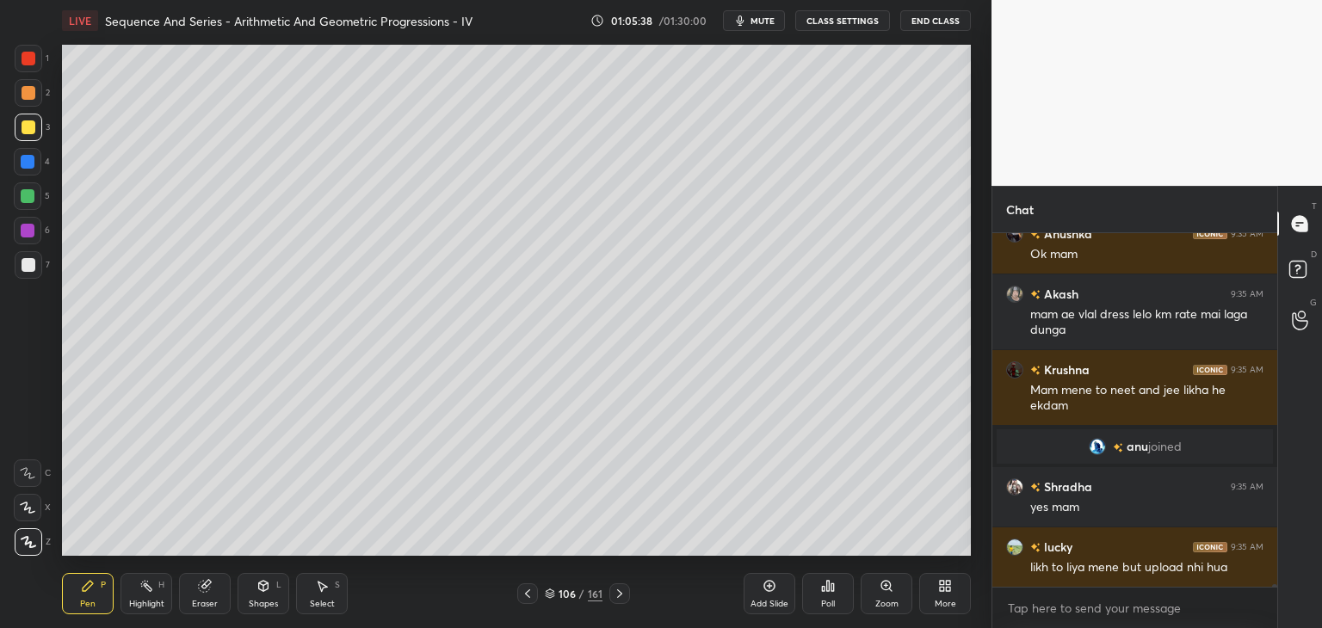
scroll to position [44800, 0]
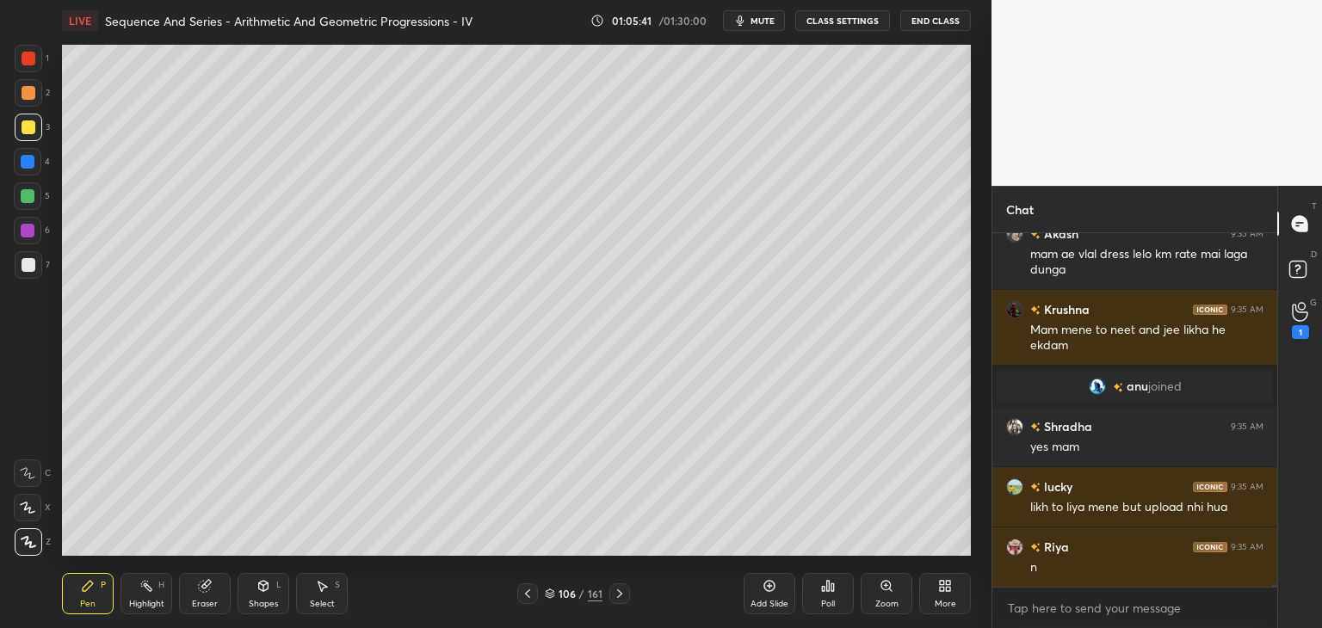
click at [34, 128] on div at bounding box center [29, 127] width 14 height 14
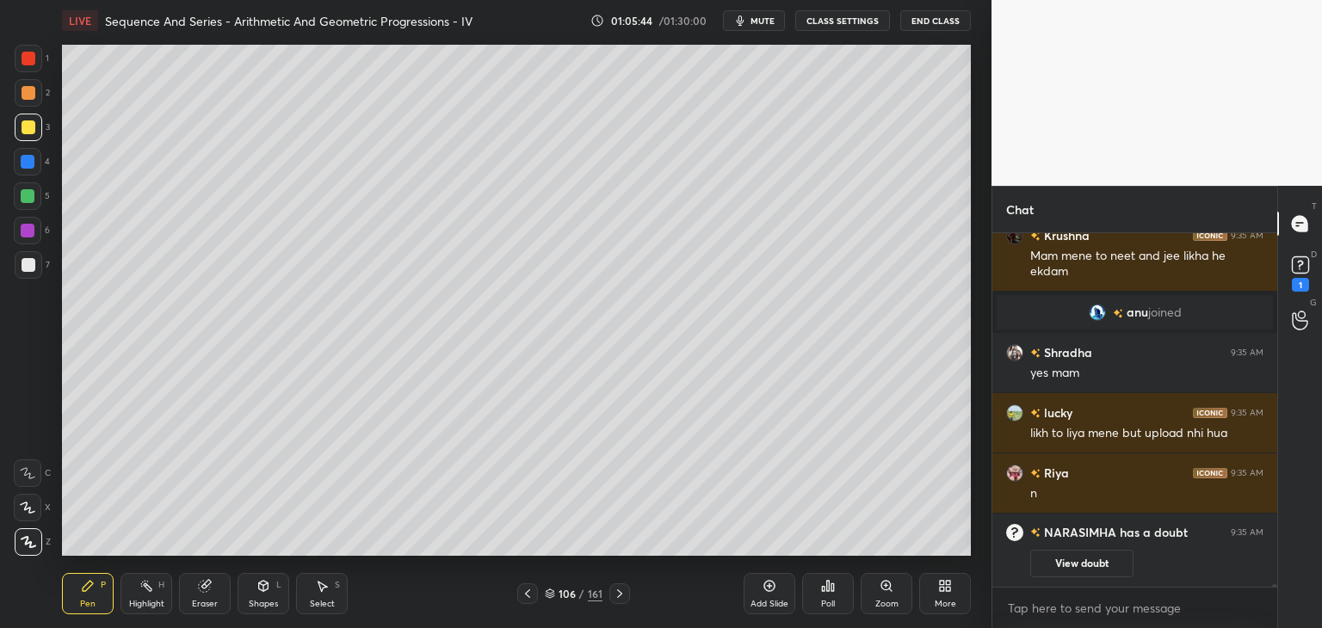
click at [28, 120] on div at bounding box center [29, 128] width 28 height 28
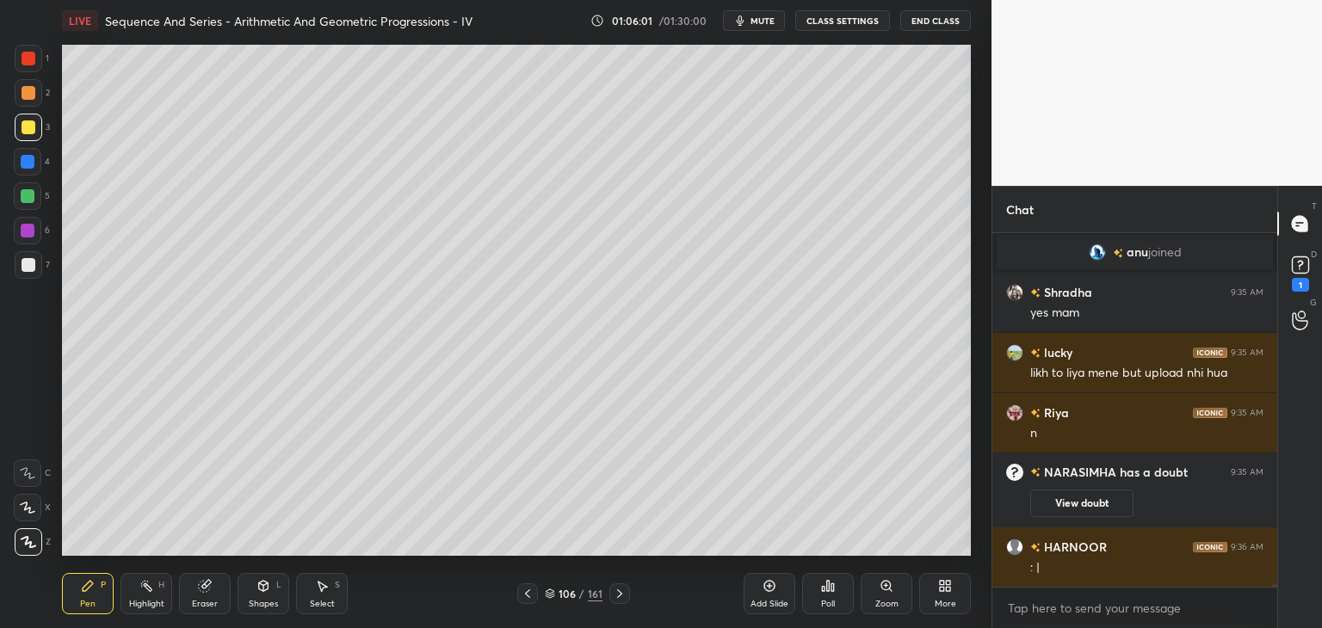
scroll to position [44540, 0]
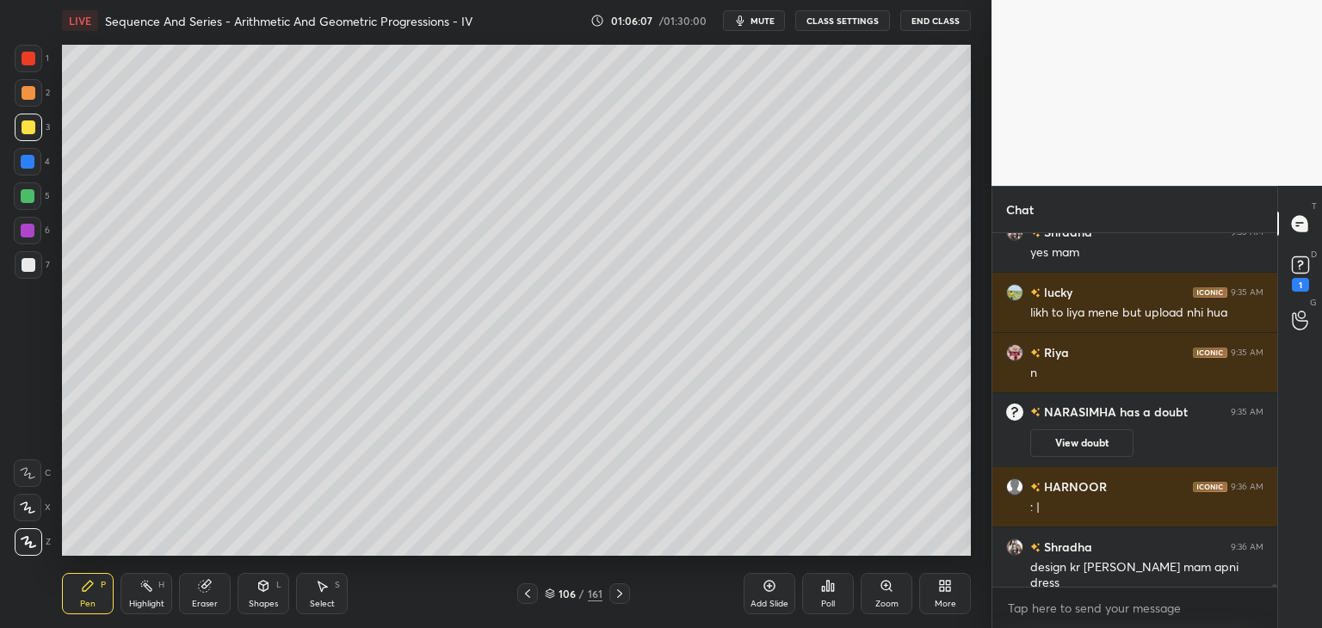
drag, startPoint x: 26, startPoint y: 263, endPoint x: 54, endPoint y: 252, distance: 30.5
click at [26, 264] on div at bounding box center [29, 265] width 14 height 14
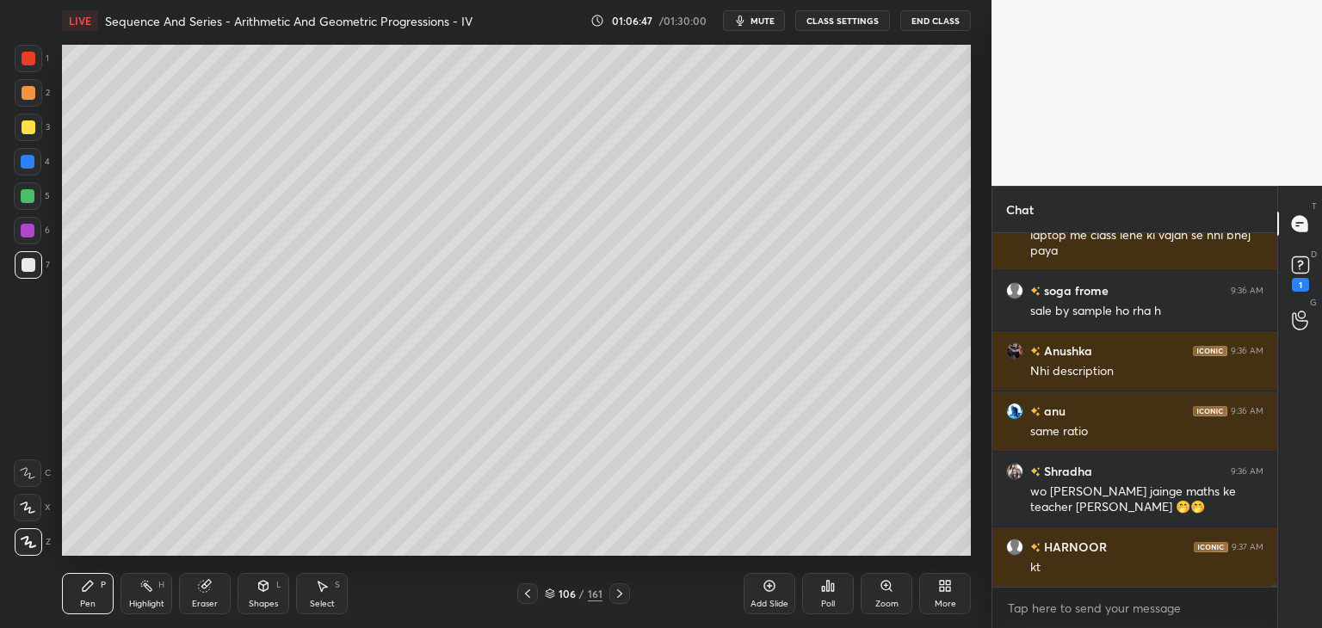
scroll to position [44993, 0]
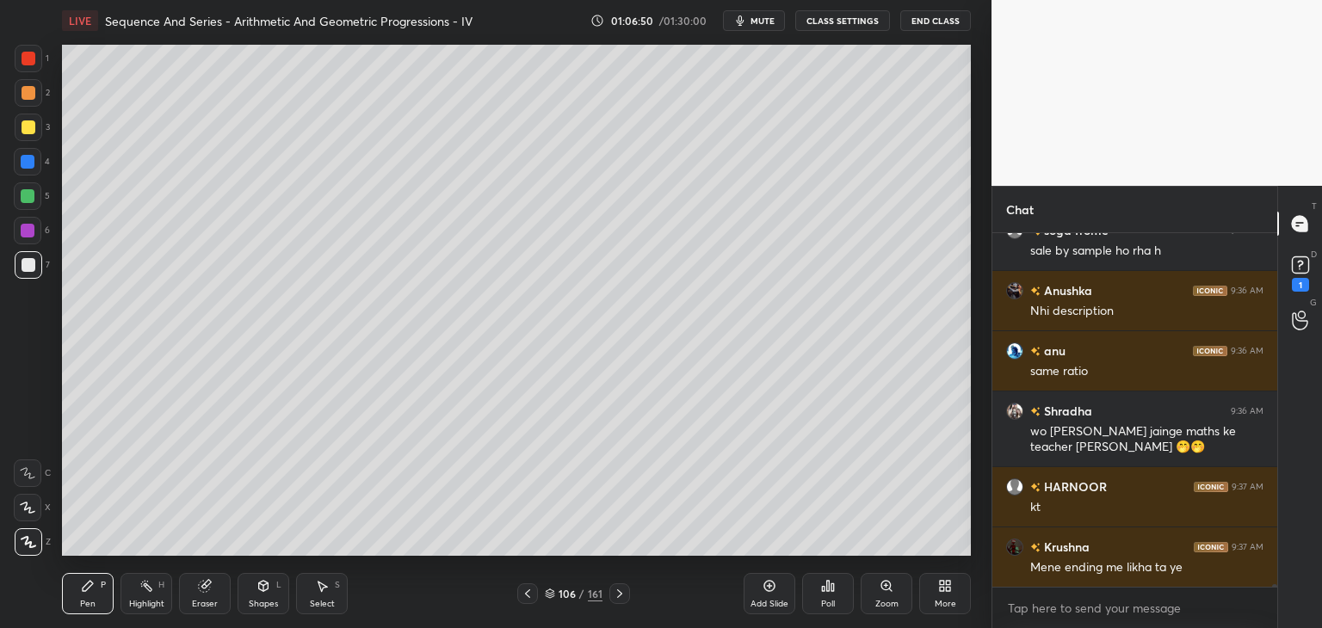
click at [22, 269] on div at bounding box center [29, 265] width 14 height 14
click at [24, 125] on div at bounding box center [29, 127] width 14 height 14
click at [19, 194] on div at bounding box center [28, 196] width 28 height 28
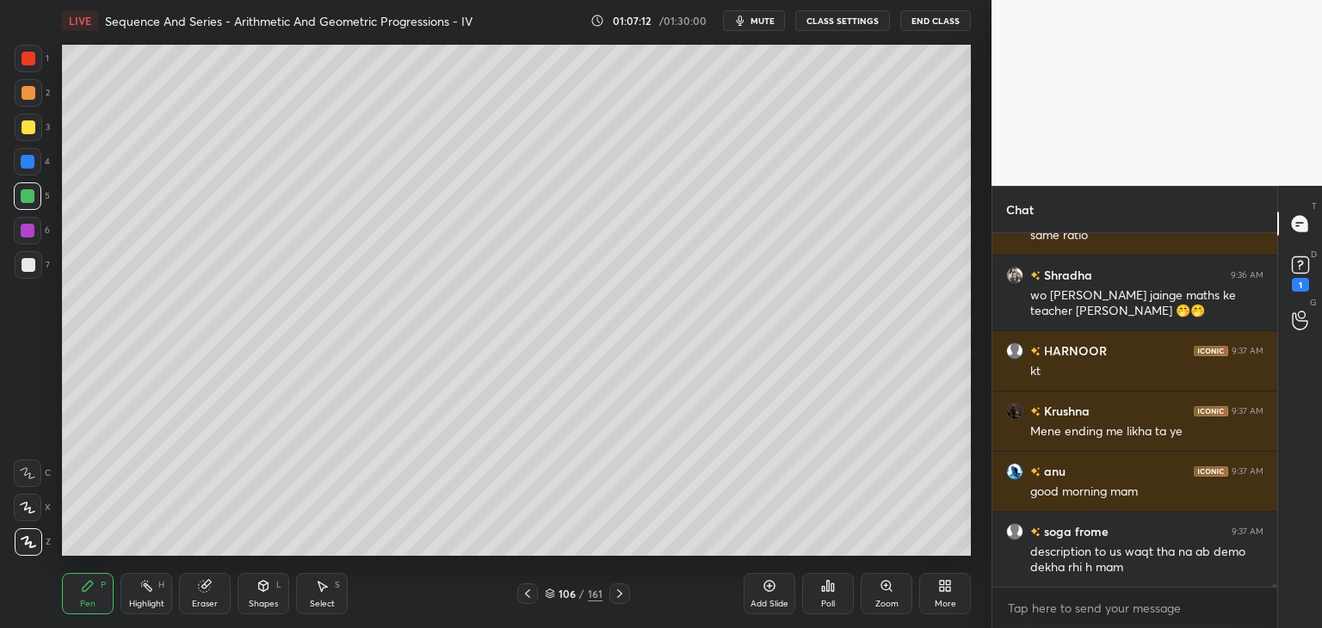
scroll to position [45189, 0]
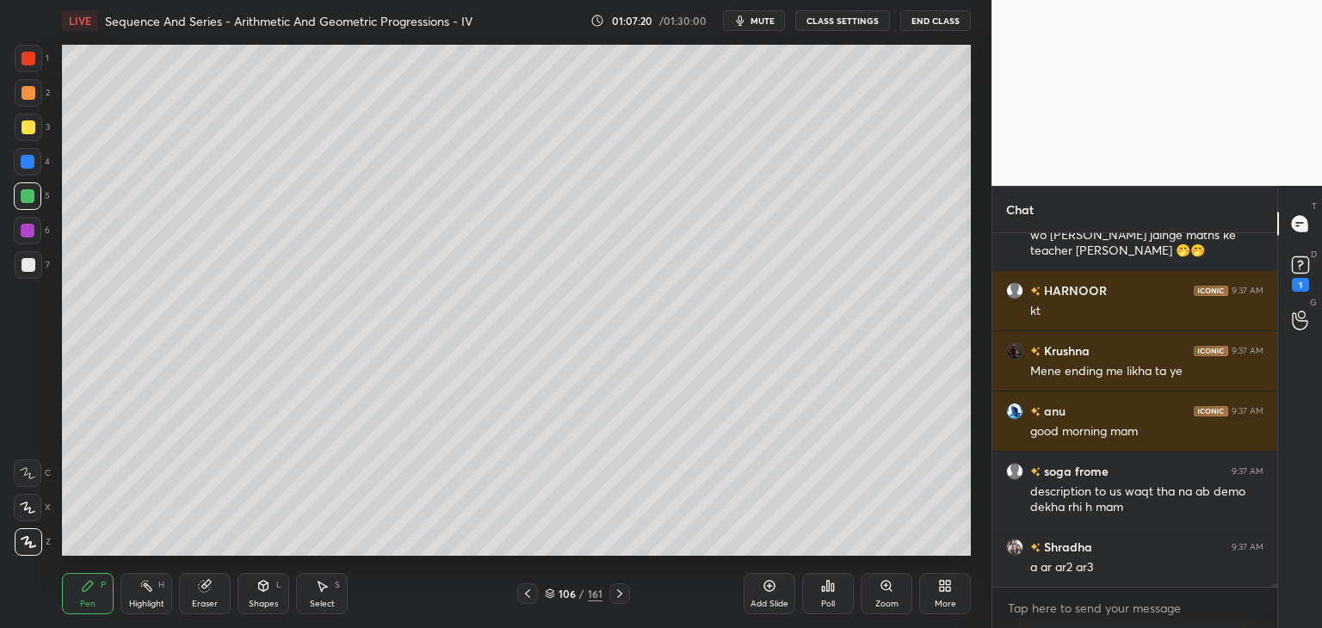
click at [31, 266] on div at bounding box center [29, 265] width 14 height 14
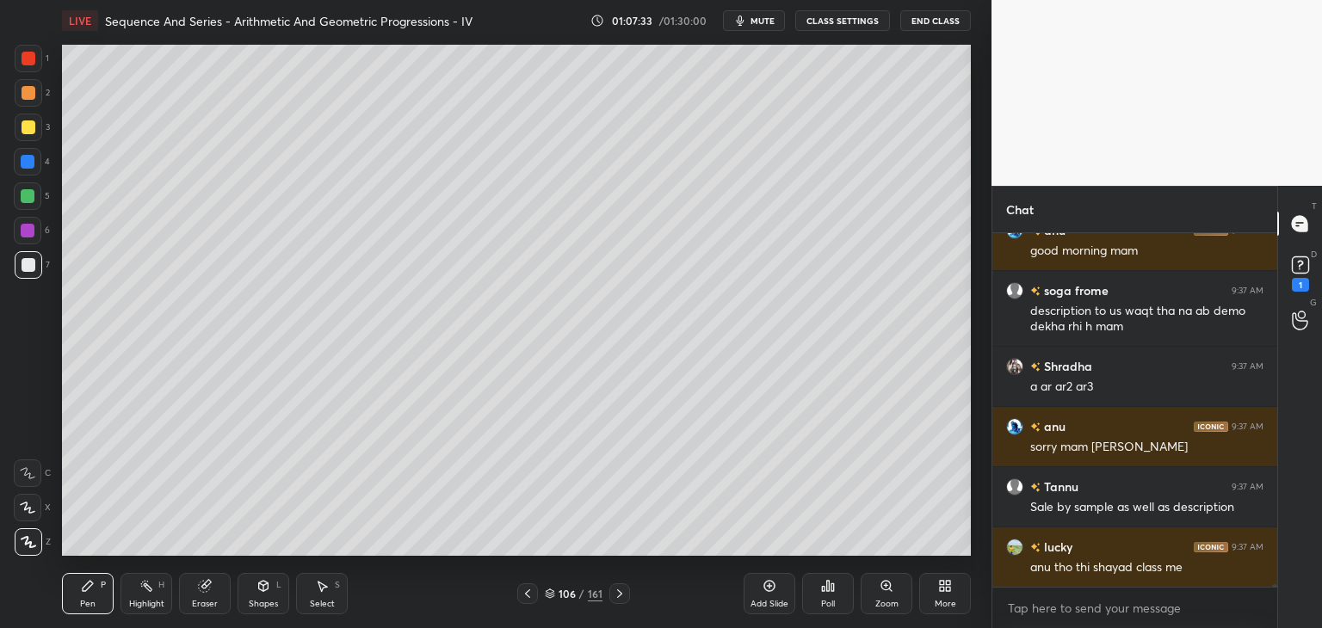
scroll to position [45430, 0]
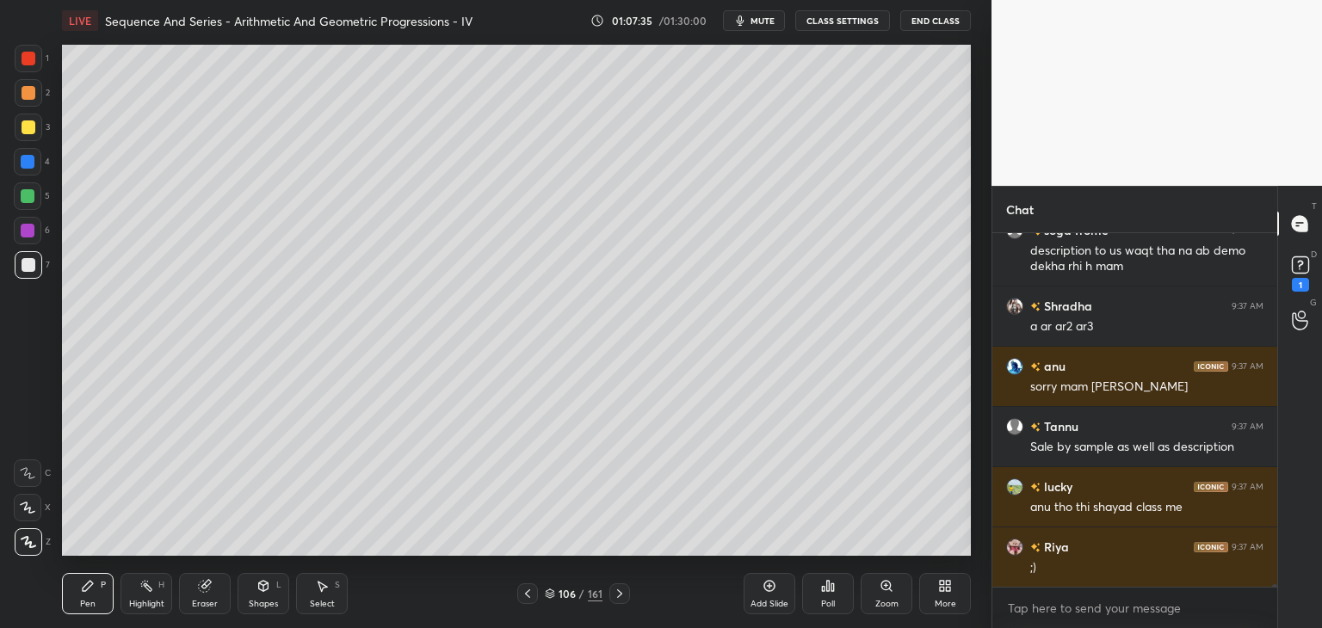
drag, startPoint x: 201, startPoint y: 610, endPoint x: 217, endPoint y: 603, distance: 17.7
click at [201, 609] on div "Eraser" at bounding box center [205, 593] width 52 height 41
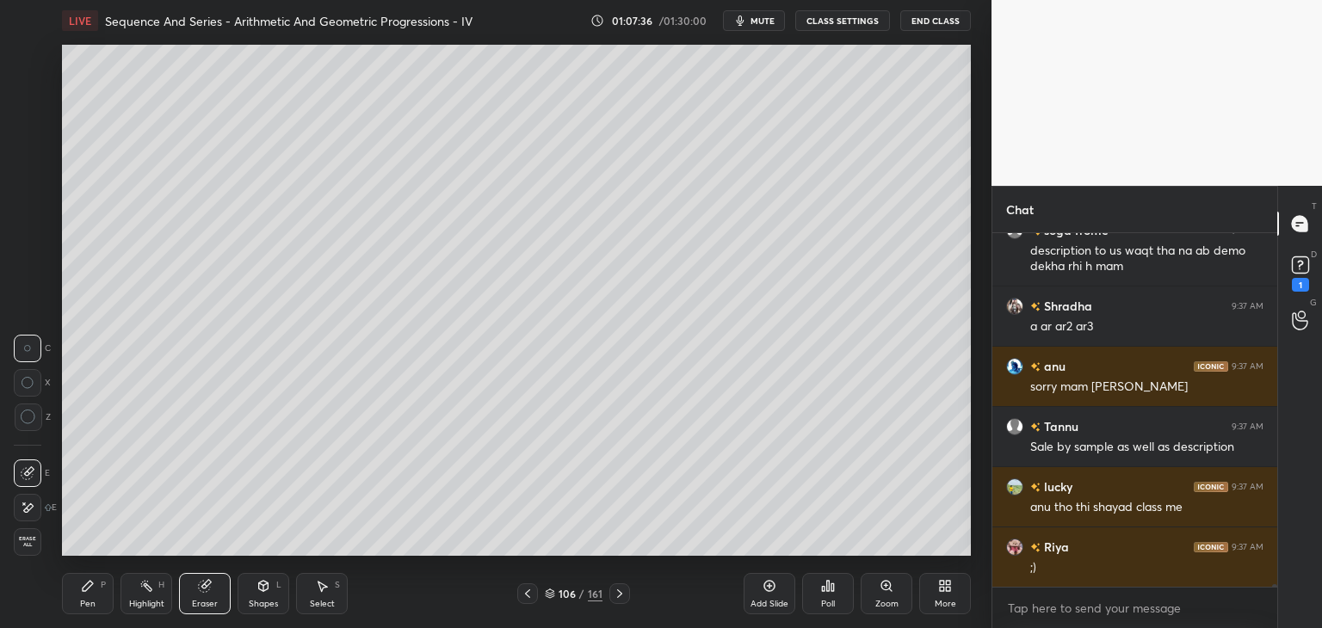
drag, startPoint x: 90, startPoint y: 595, endPoint x: 129, endPoint y: 574, distance: 43.9
click at [91, 594] on div "Pen P" at bounding box center [88, 593] width 52 height 41
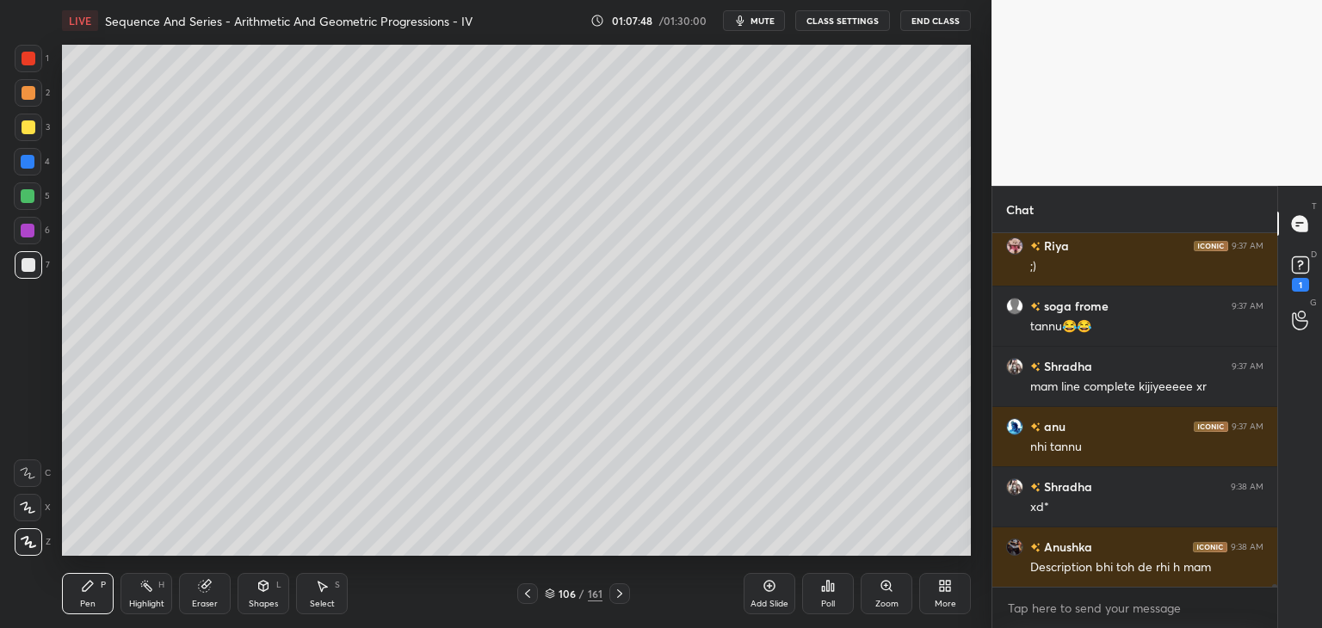
scroll to position [45792, 0]
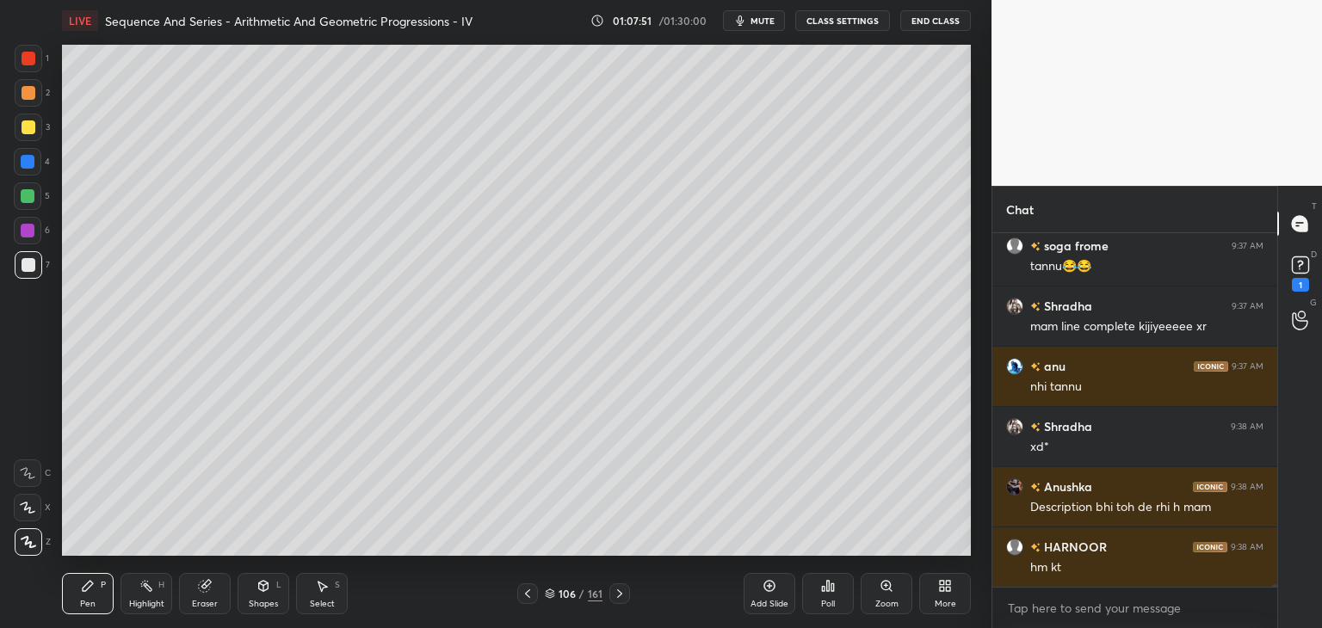
click at [256, 596] on div "Shapes L" at bounding box center [264, 593] width 52 height 41
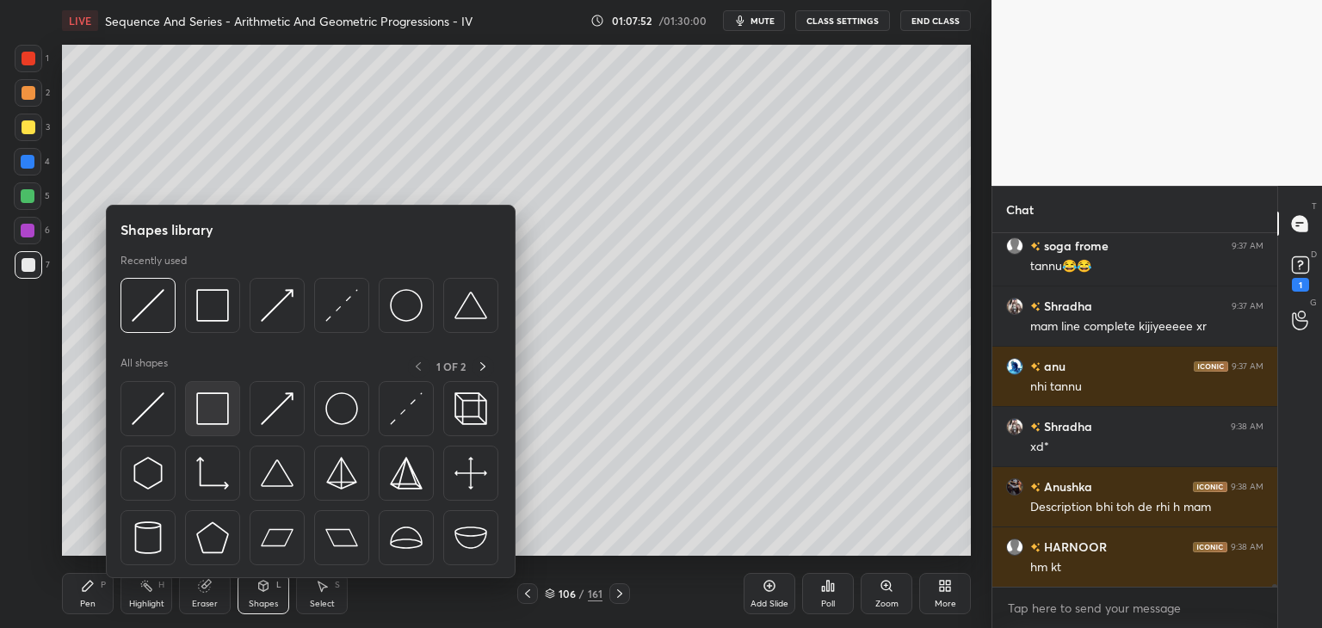
click at [220, 414] on img at bounding box center [212, 408] width 33 height 33
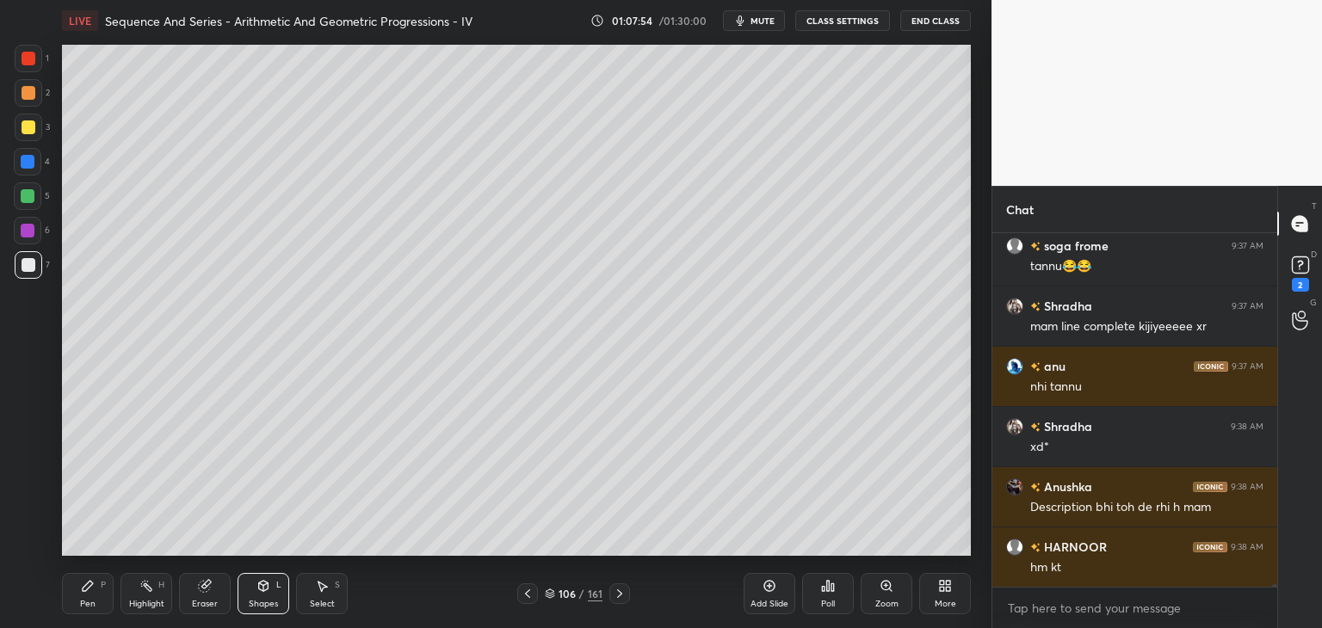
scroll to position [45866, 0]
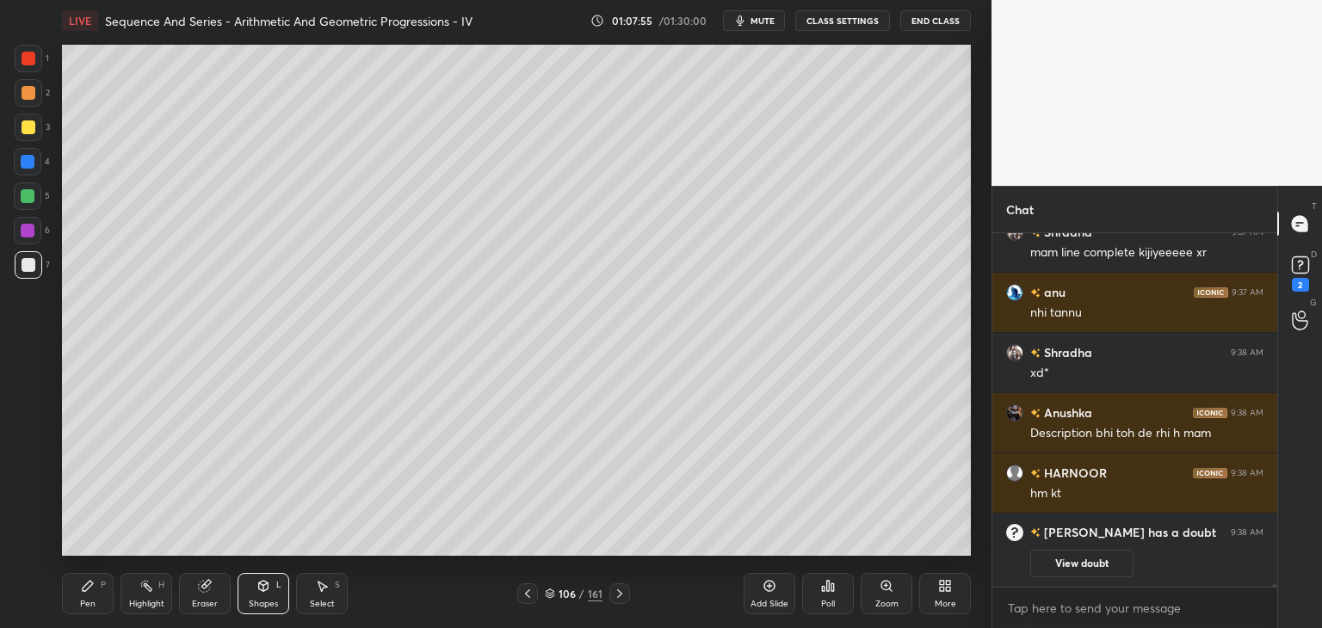
drag, startPoint x: 94, startPoint y: 591, endPoint x: 91, endPoint y: 576, distance: 15.7
click at [94, 586] on icon at bounding box center [88, 586] width 14 height 14
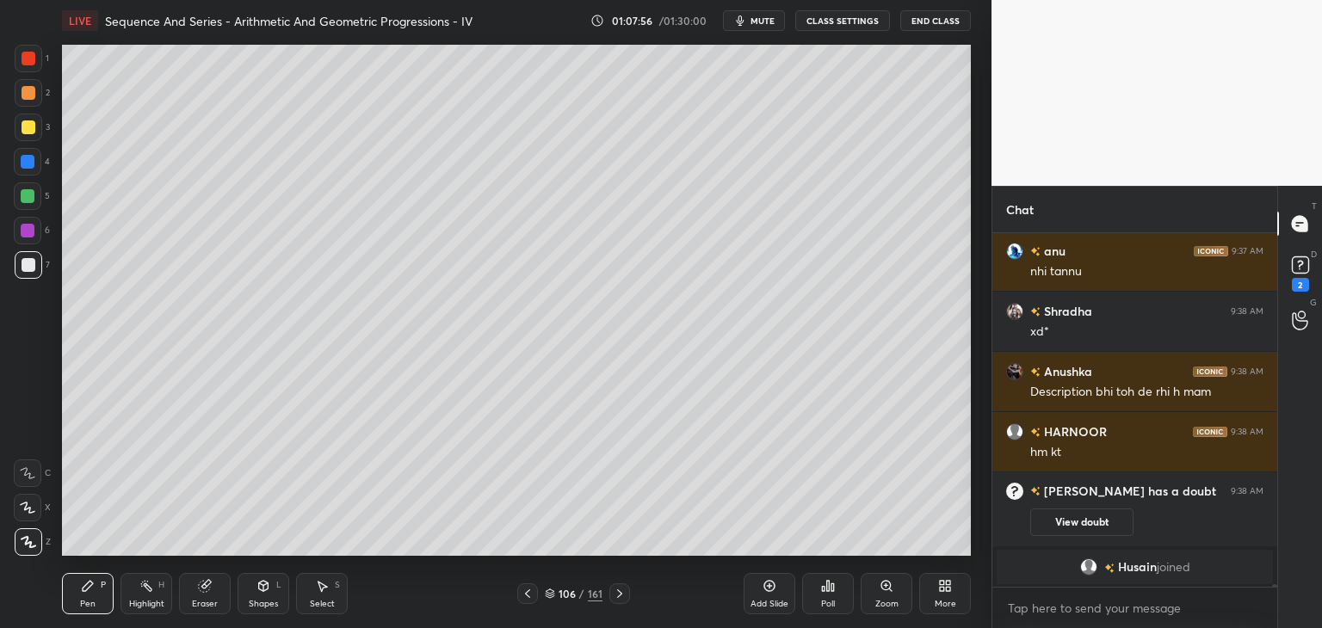
drag, startPoint x: 31, startPoint y: 126, endPoint x: 59, endPoint y: 134, distance: 29.7
click at [31, 127] on div at bounding box center [29, 127] width 14 height 14
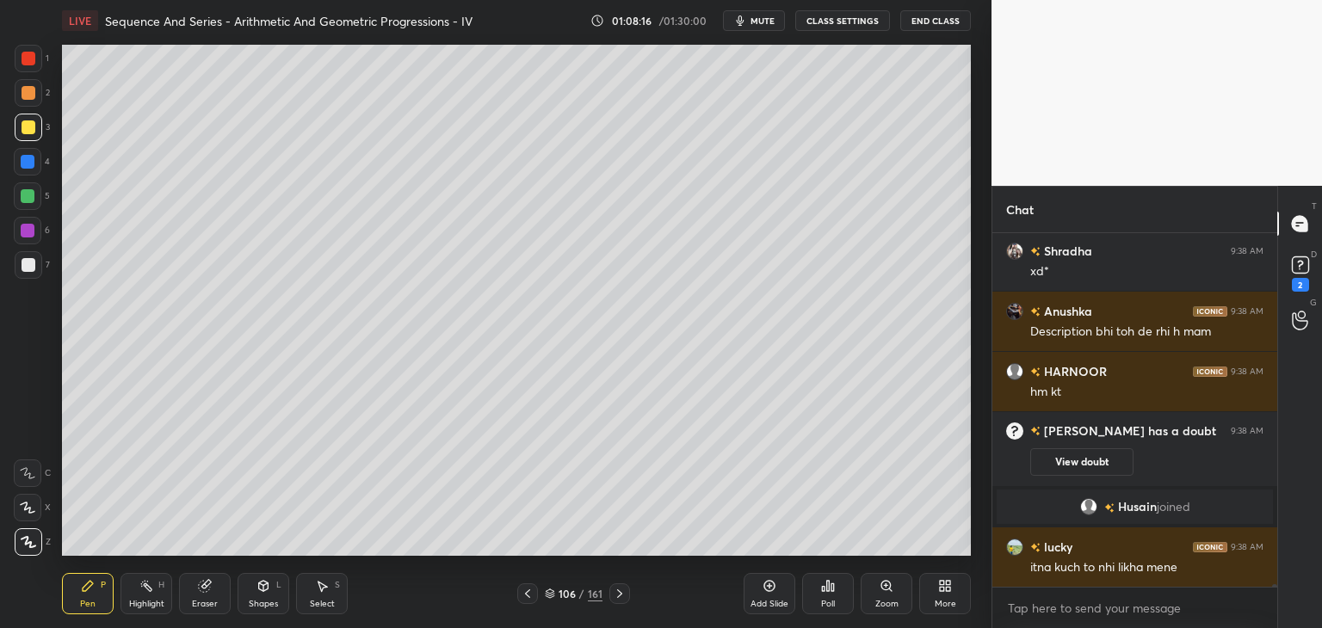
scroll to position [45446, 0]
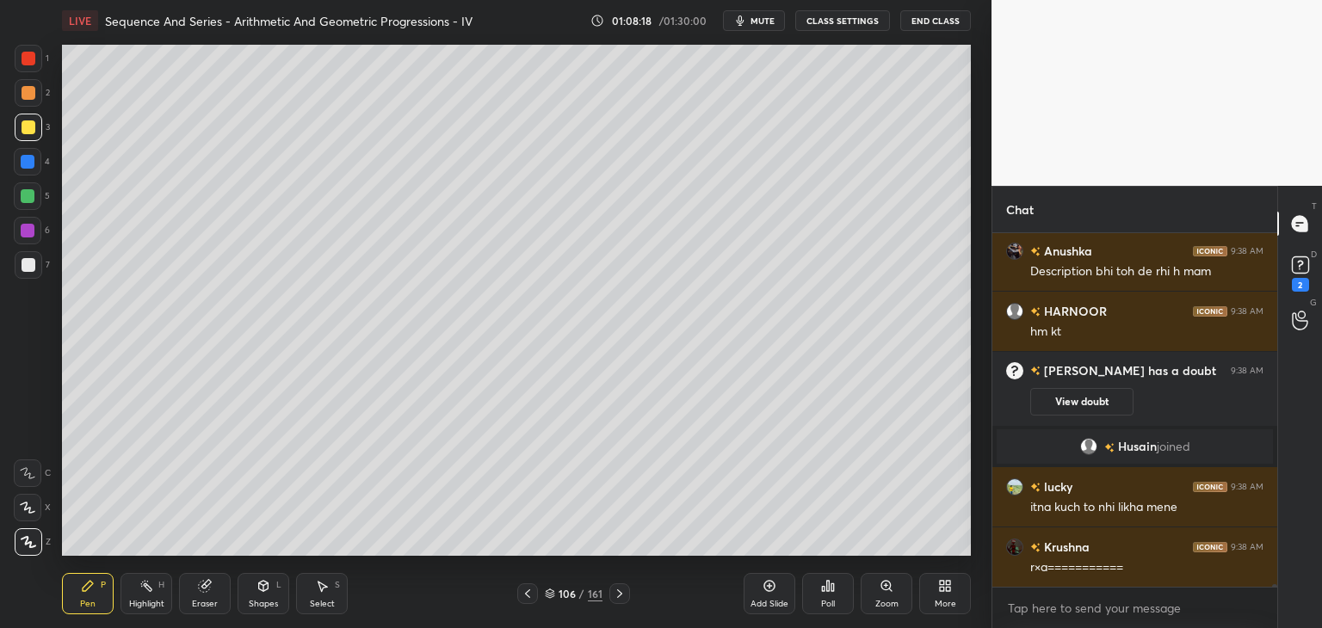
click at [772, 602] on div "Add Slide" at bounding box center [769, 604] width 38 height 9
click at [28, 264] on div at bounding box center [29, 265] width 14 height 14
click at [34, 271] on div at bounding box center [29, 265] width 28 height 28
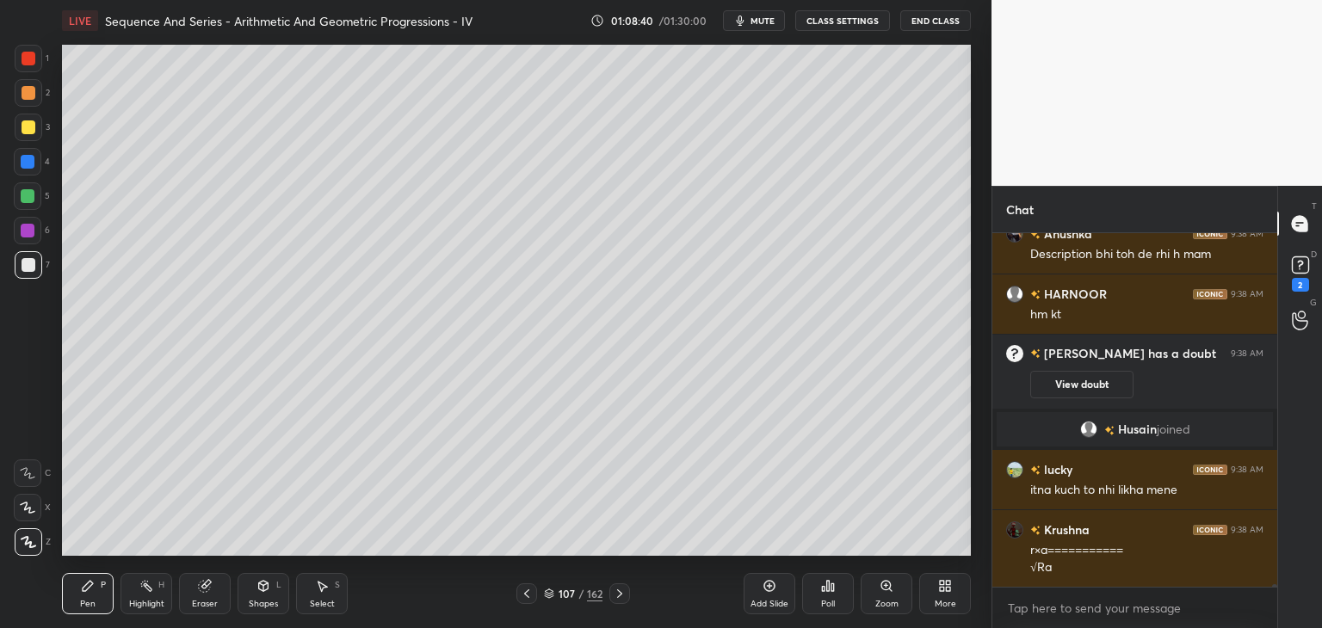
drag, startPoint x: 31, startPoint y: 129, endPoint x: 52, endPoint y: 143, distance: 24.8
click at [32, 130] on div at bounding box center [29, 127] width 14 height 14
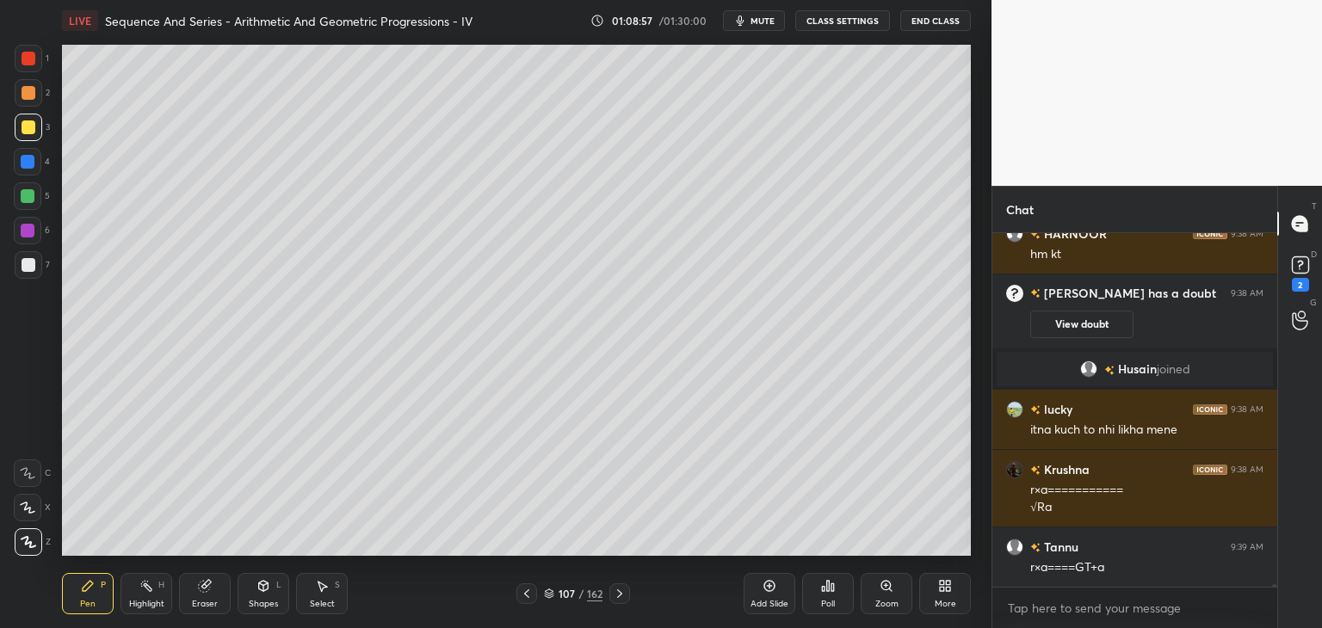
scroll to position [45583, 0]
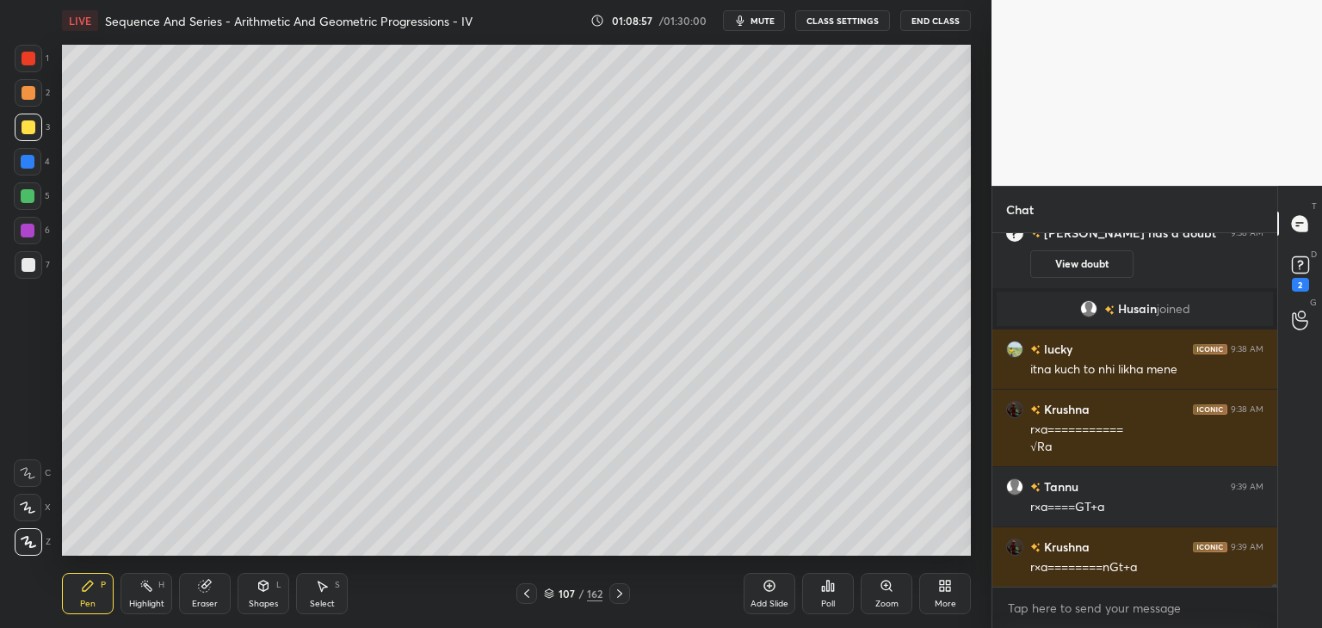
click at [34, 262] on div at bounding box center [29, 265] width 14 height 14
click at [770, 596] on div "Add Slide" at bounding box center [770, 593] width 52 height 41
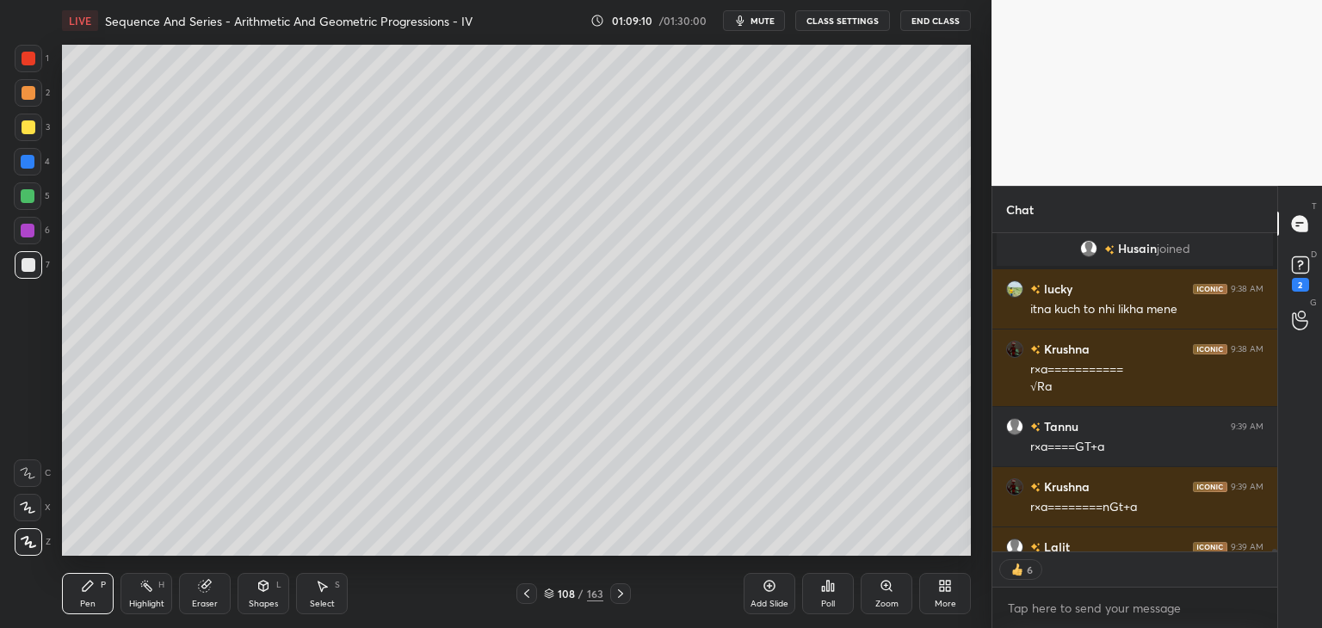
scroll to position [45739, 0]
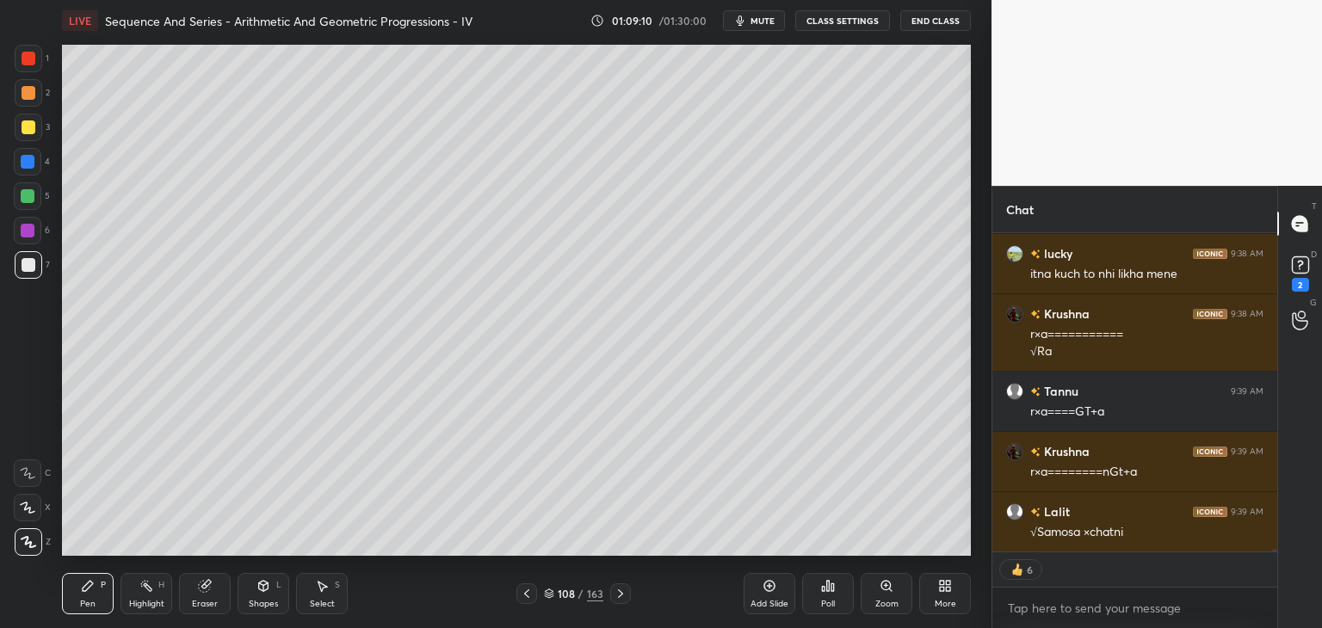
click at [26, 253] on div at bounding box center [29, 265] width 28 height 28
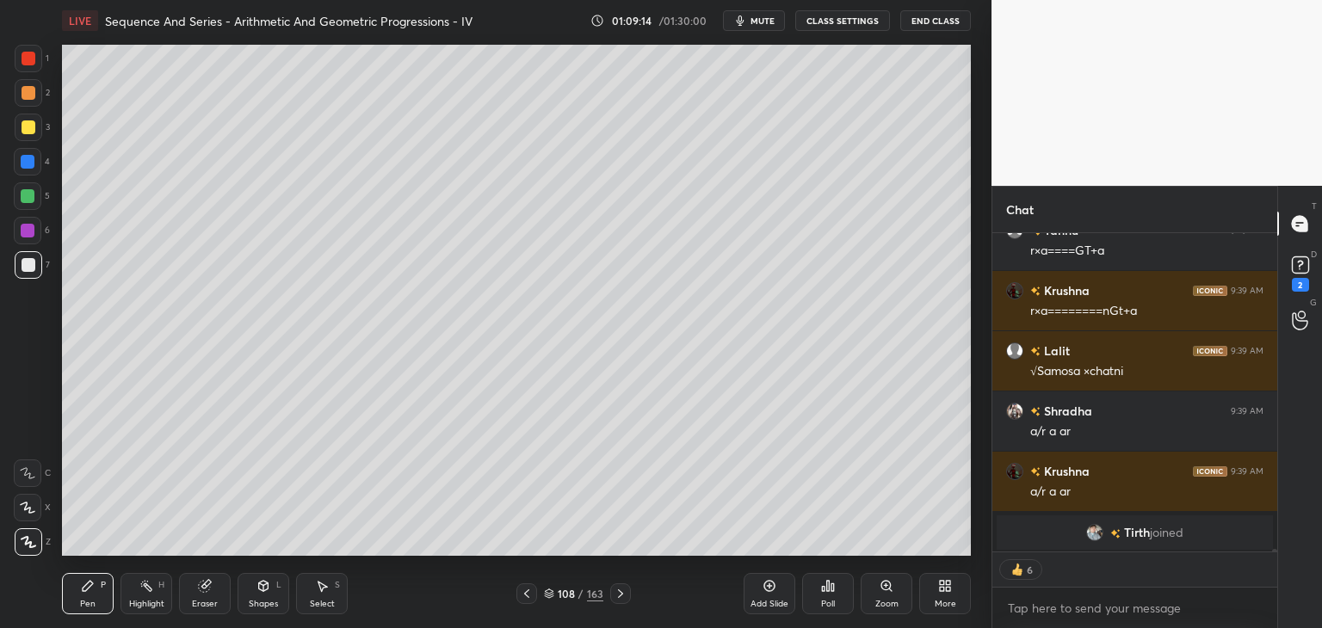
scroll to position [45747, 0]
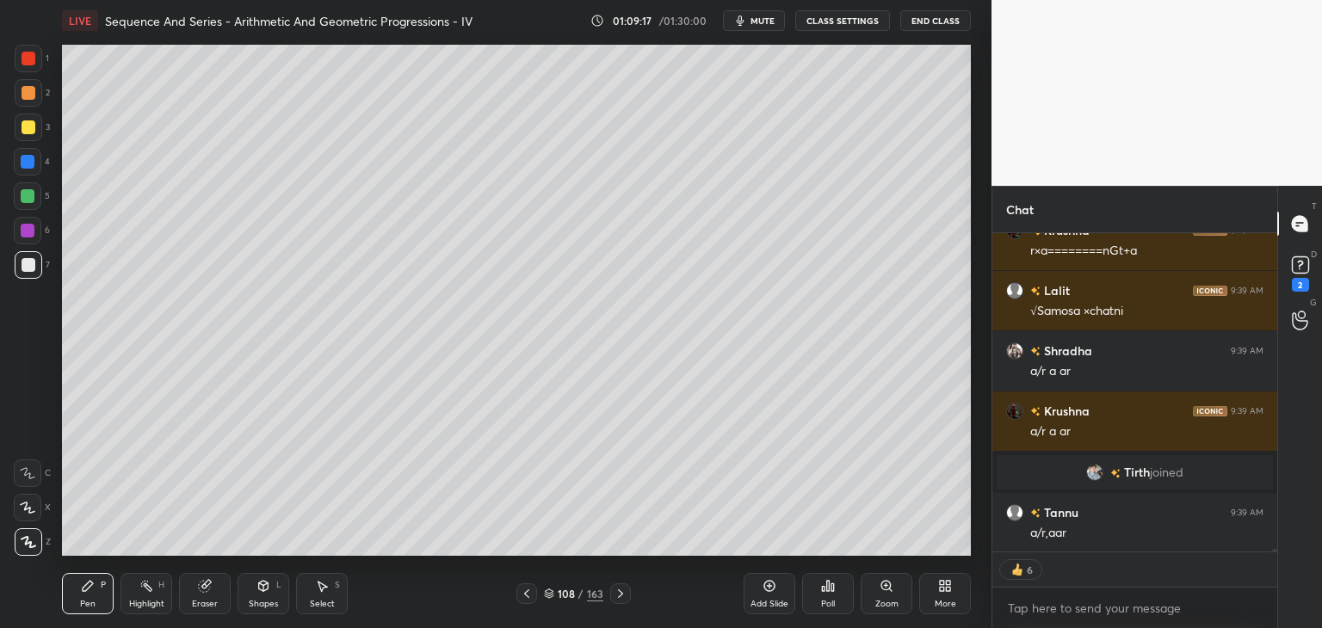
click at [30, 126] on div at bounding box center [29, 127] width 14 height 14
type textarea "x"
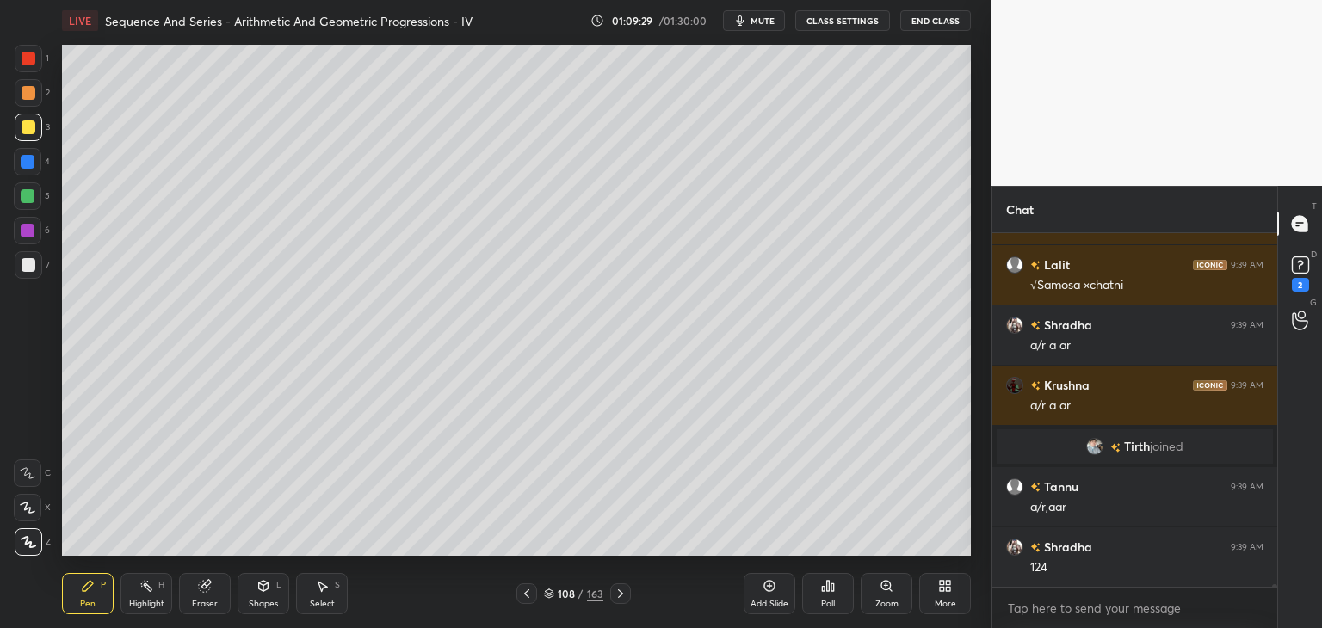
scroll to position [45833, 0]
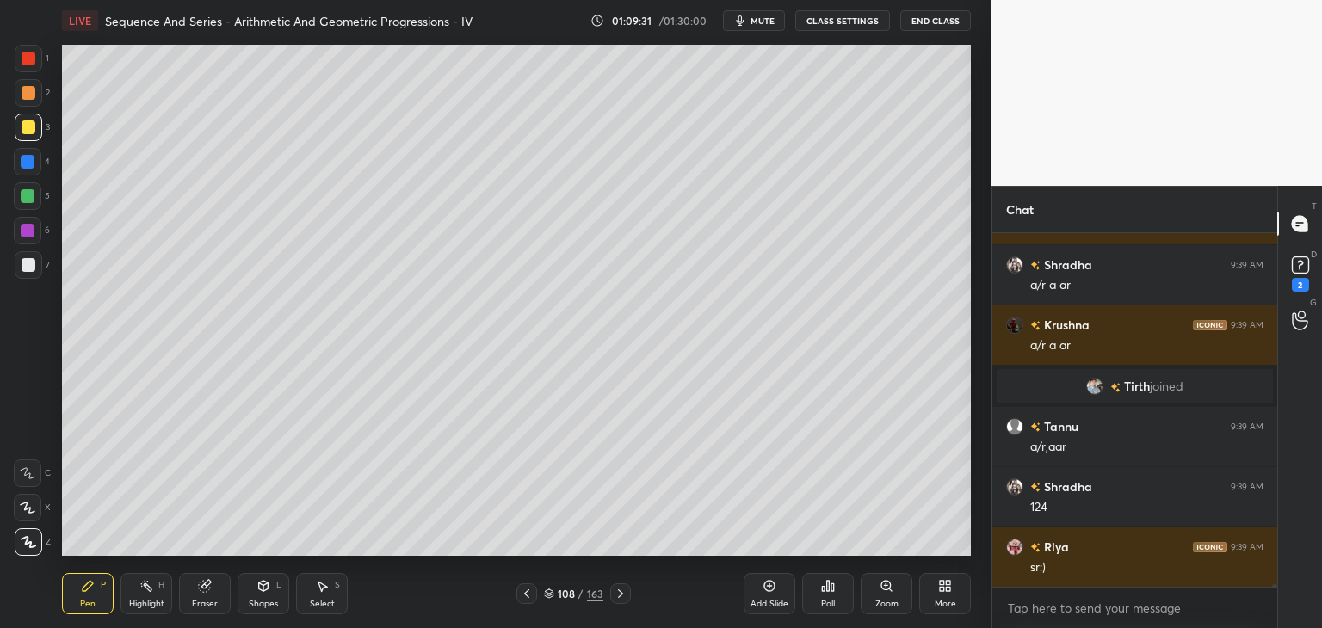
click at [534, 589] on div at bounding box center [526, 593] width 21 height 21
click at [530, 593] on icon at bounding box center [527, 594] width 14 height 14
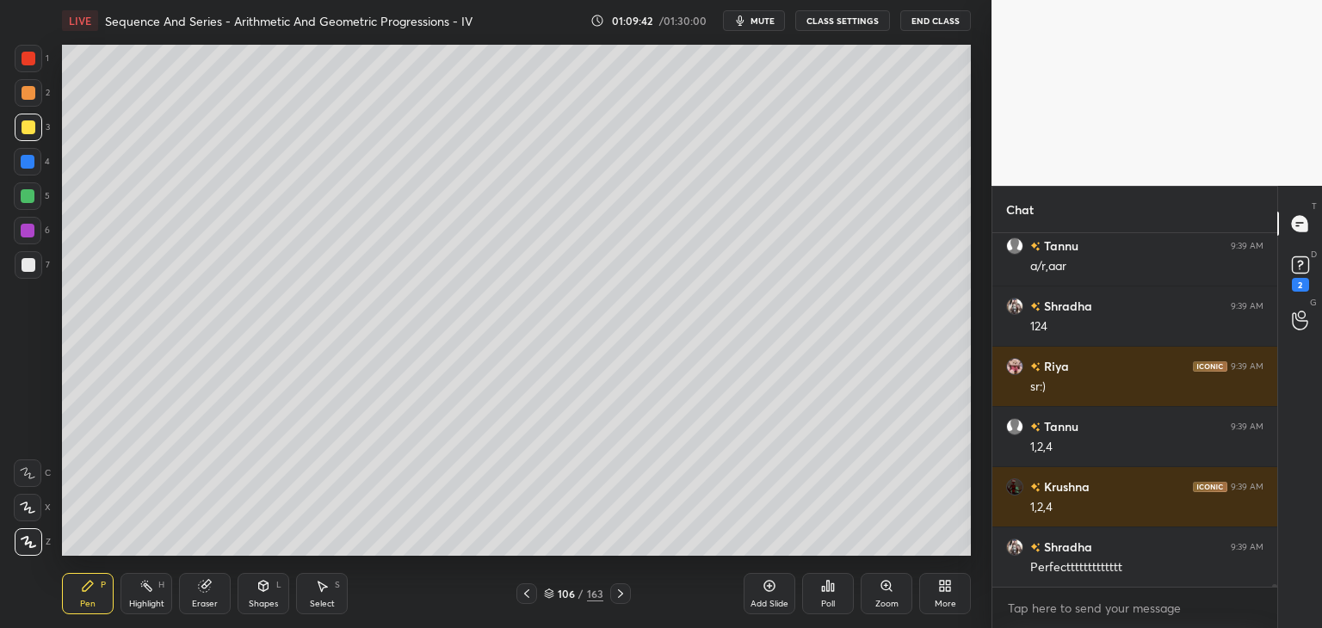
scroll to position [46074, 0]
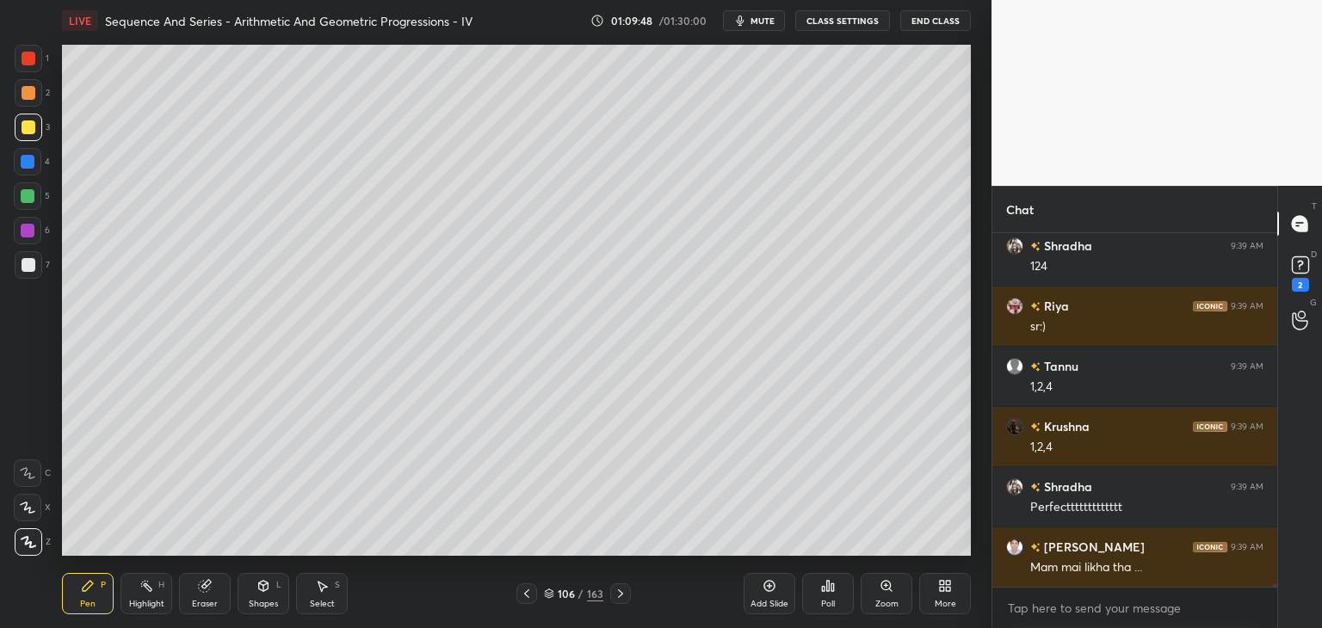
click at [620, 596] on icon at bounding box center [621, 594] width 14 height 14
click at [616, 596] on icon at bounding box center [621, 594] width 14 height 14
click at [615, 595] on icon at bounding box center [621, 594] width 14 height 14
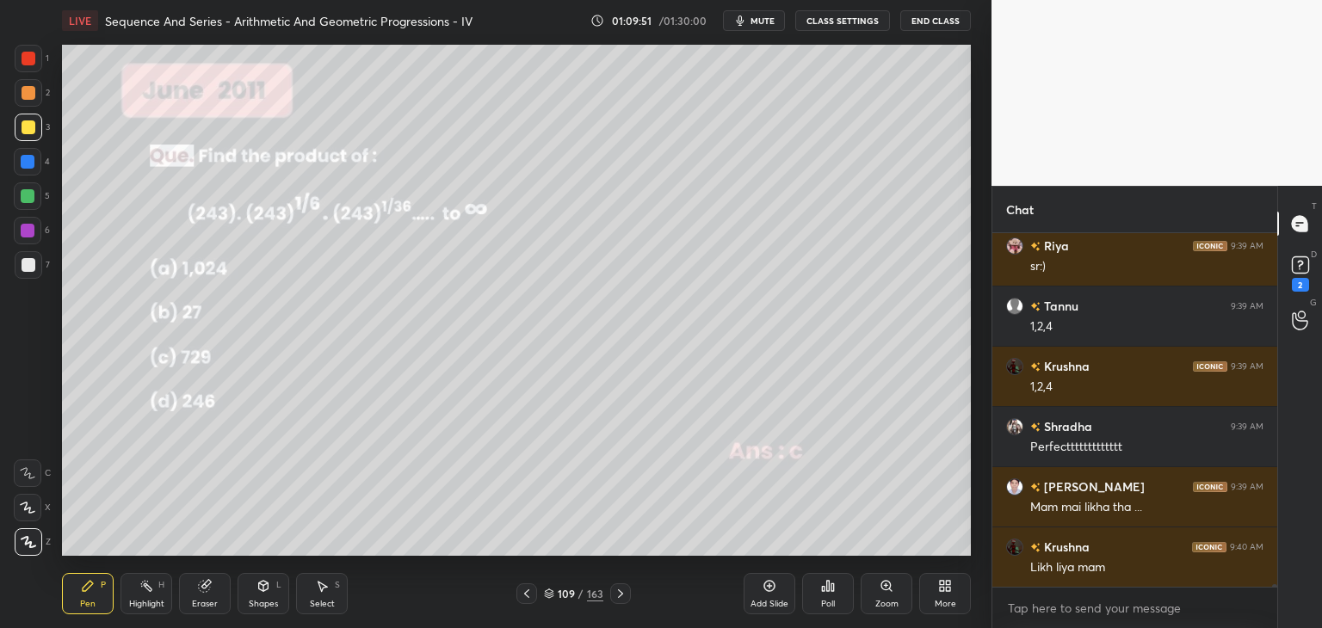
click at [528, 593] on icon at bounding box center [527, 594] width 14 height 14
click at [527, 594] on icon at bounding box center [527, 594] width 14 height 14
click at [616, 592] on icon at bounding box center [621, 594] width 14 height 14
click at [618, 591] on icon at bounding box center [621, 594] width 14 height 14
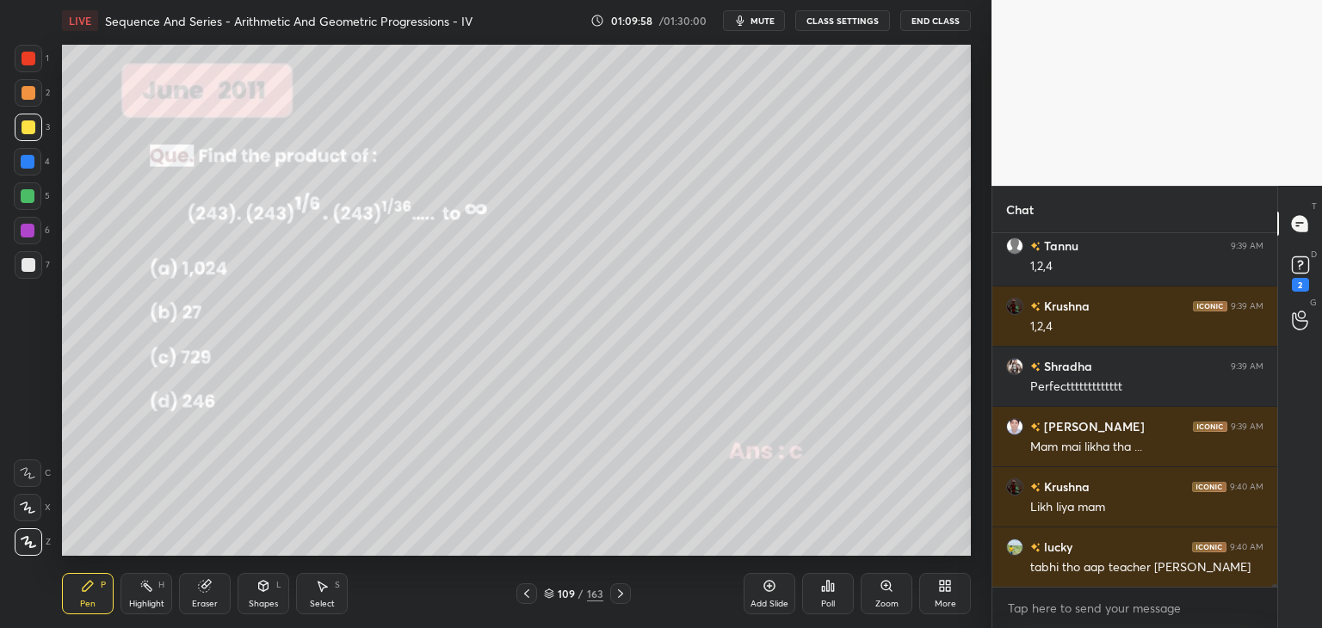
click at [616, 593] on icon at bounding box center [621, 594] width 14 height 14
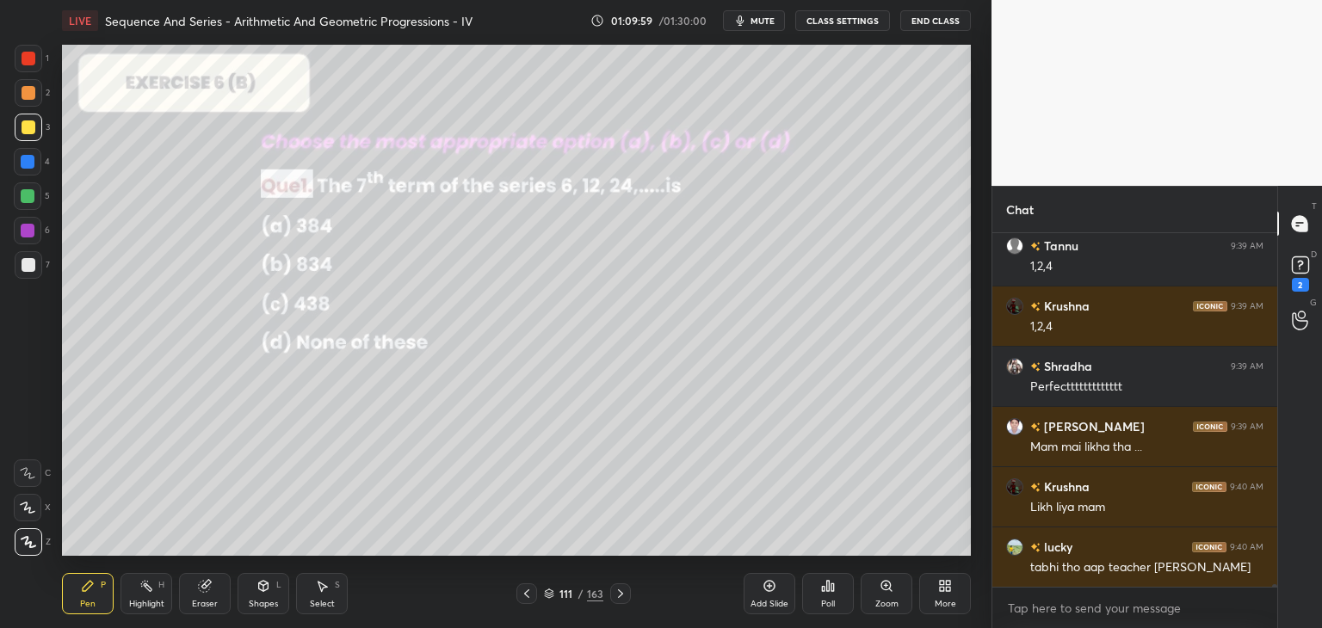
click at [618, 593] on icon at bounding box center [621, 594] width 14 height 14
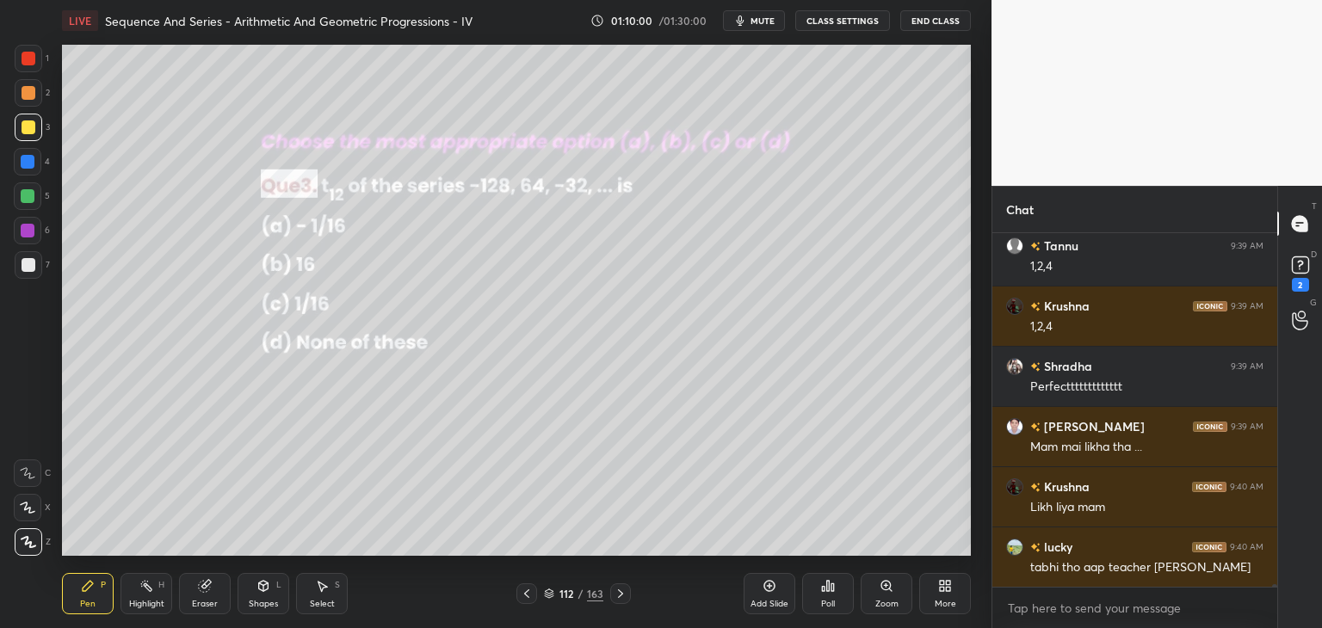
click at [531, 596] on icon at bounding box center [527, 594] width 14 height 14
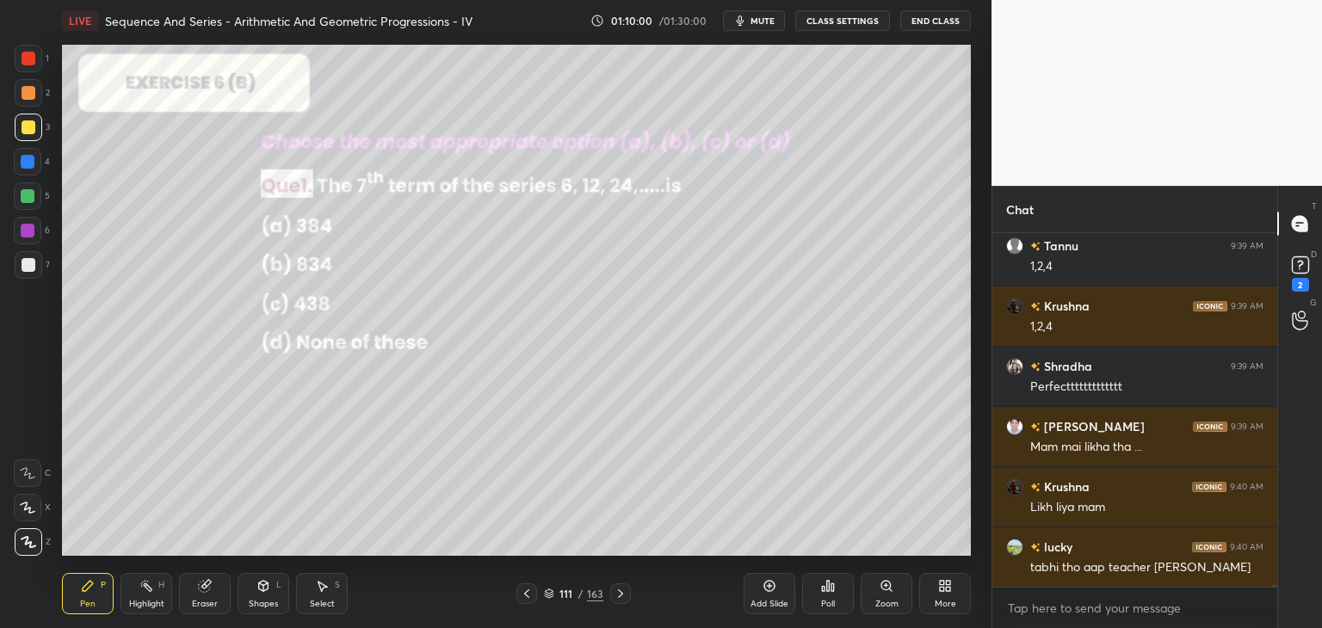
scroll to position [46255, 0]
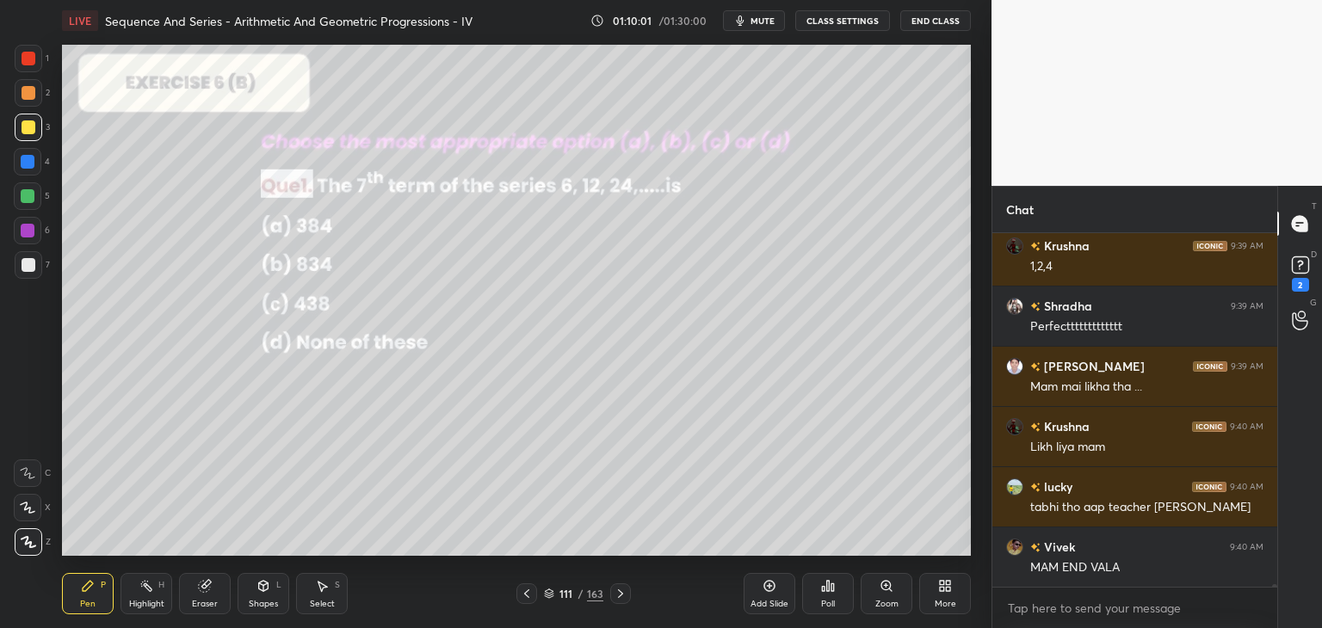
click at [831, 605] on div "Poll" at bounding box center [828, 604] width 14 height 9
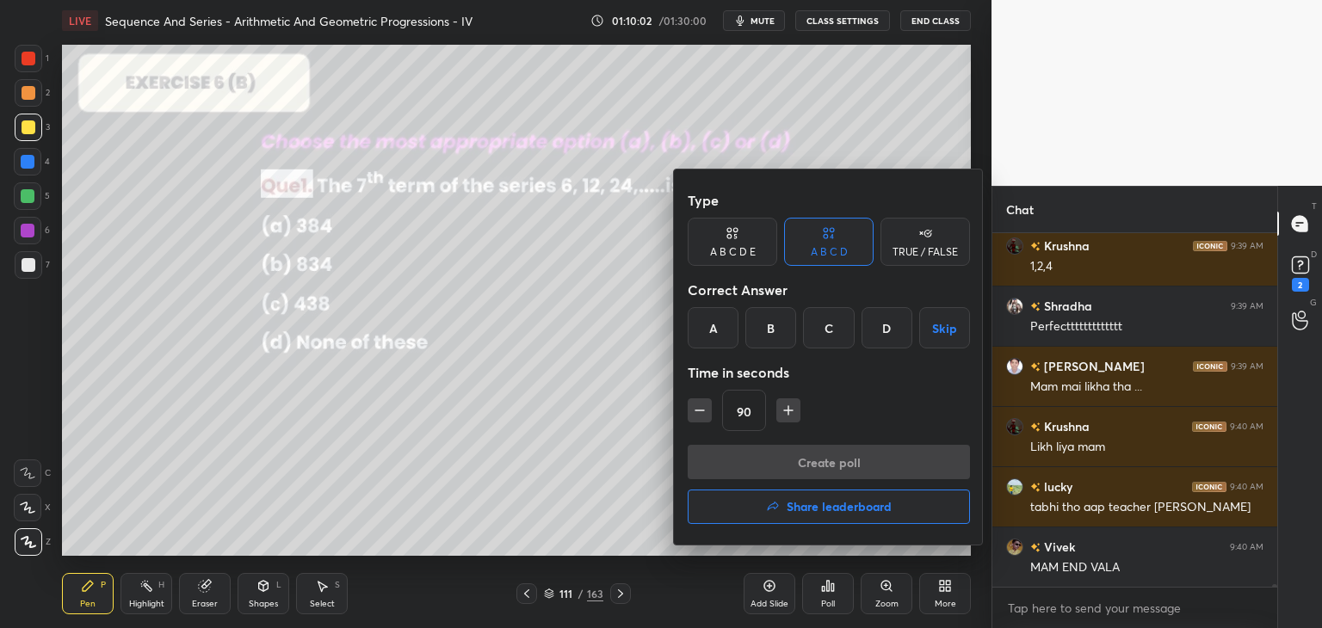
scroll to position [46315, 0]
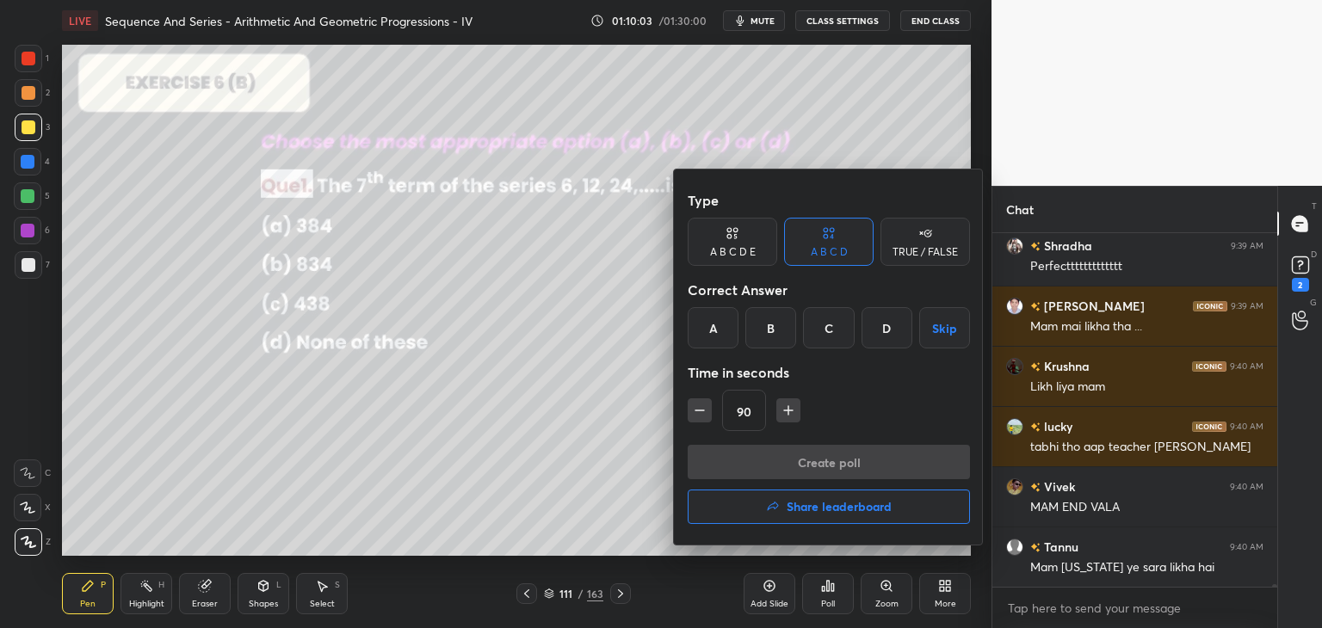
click at [530, 593] on div at bounding box center [661, 314] width 1322 height 628
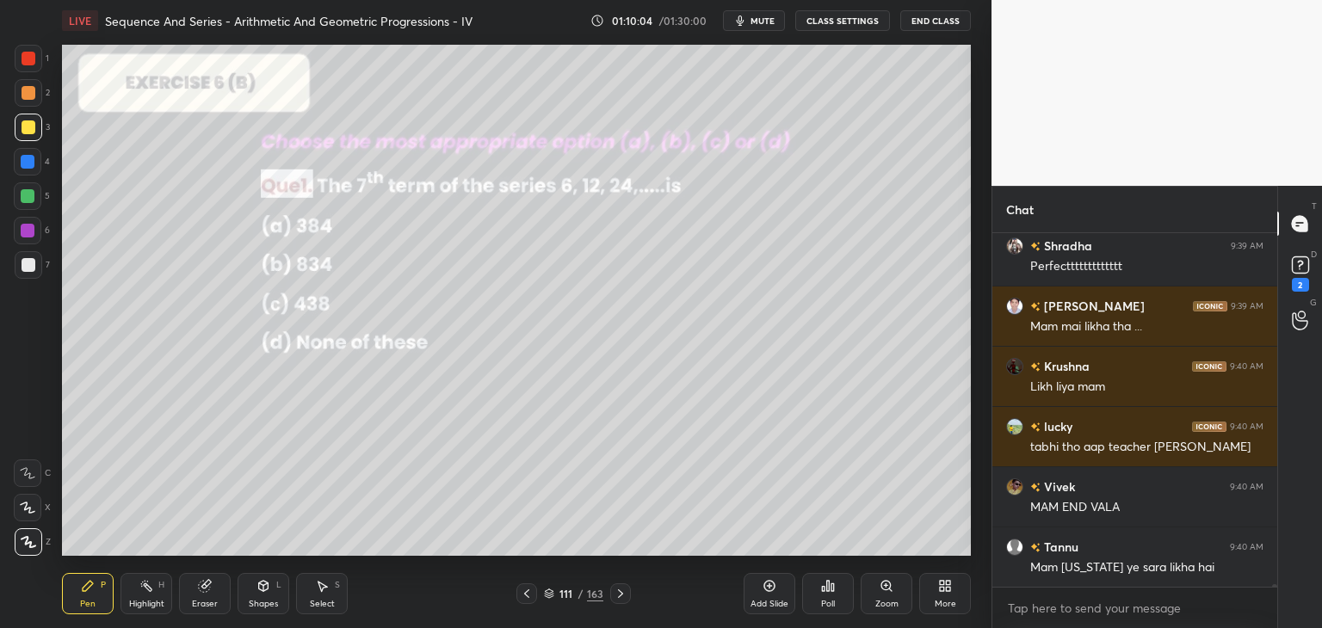
click at [528, 596] on icon at bounding box center [527, 594] width 14 height 14
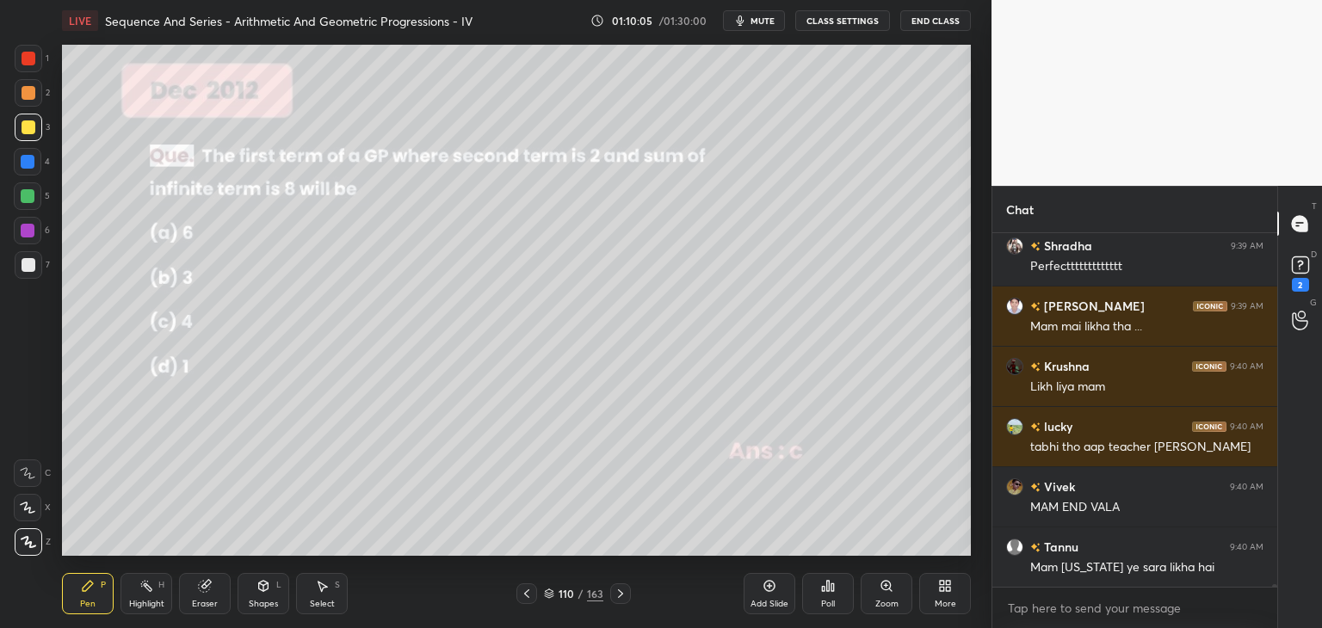
click at [525, 595] on icon at bounding box center [527, 594] width 14 height 14
click at [525, 597] on icon at bounding box center [527, 594] width 14 height 14
click at [32, 262] on div at bounding box center [29, 265] width 14 height 14
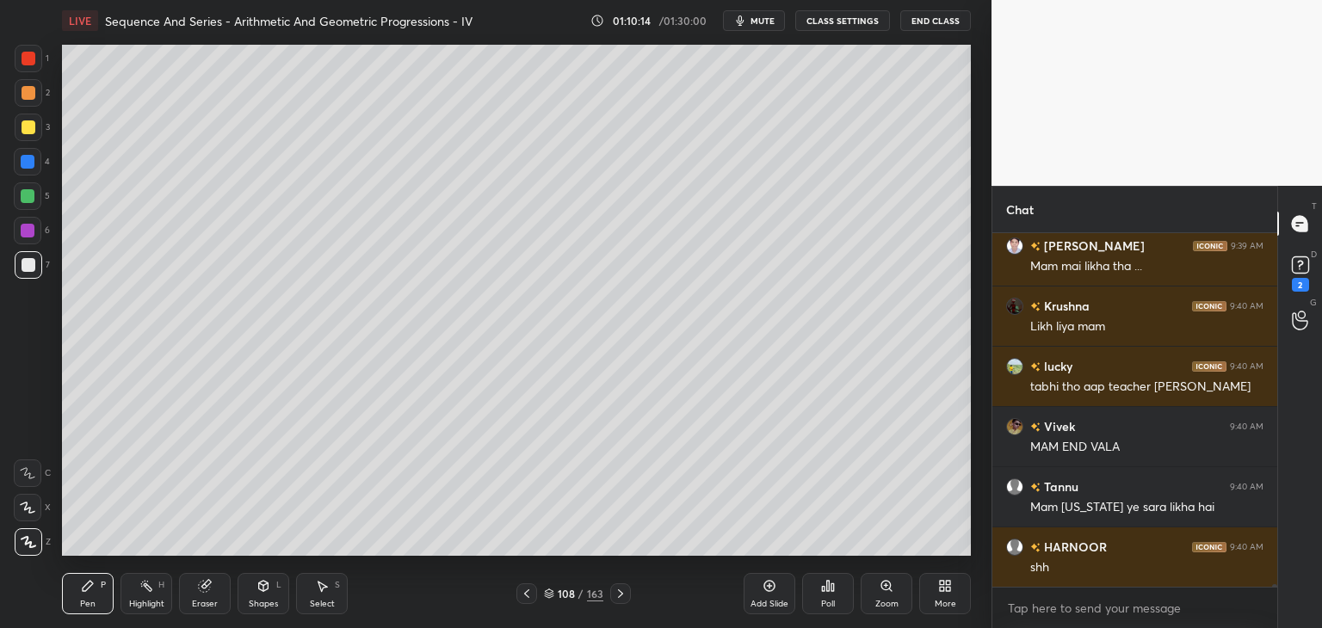
scroll to position [46435, 0]
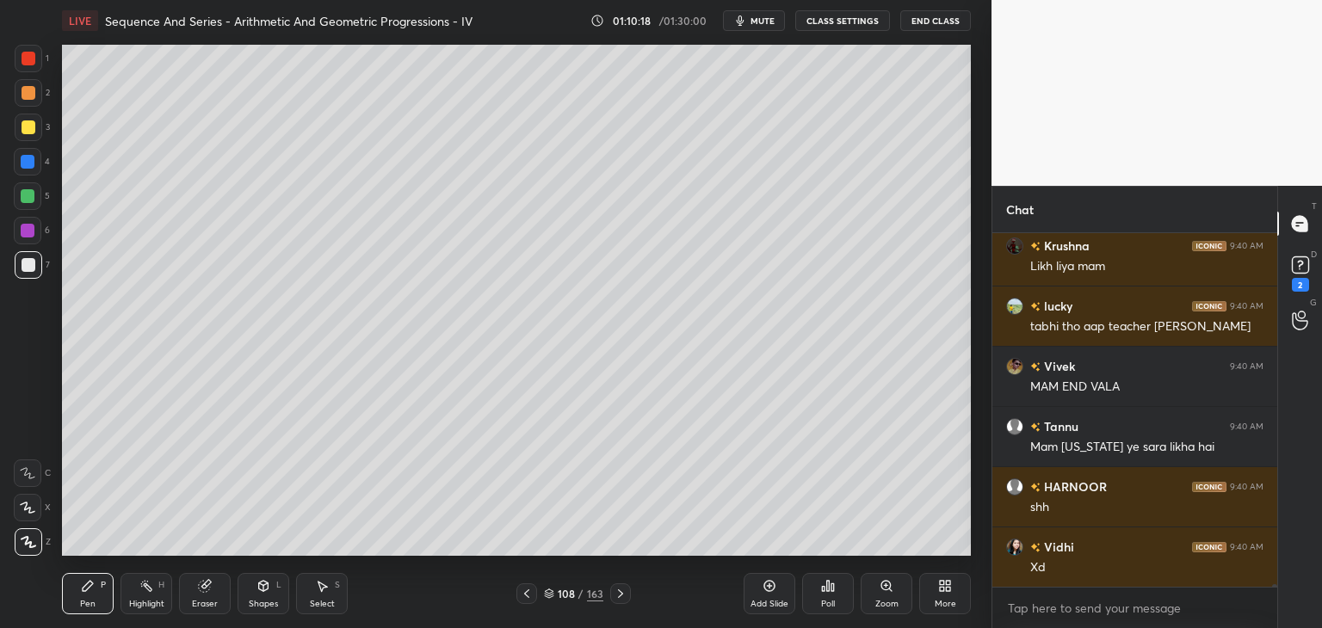
click at [620, 602] on div at bounding box center [620, 593] width 21 height 21
click at [621, 598] on icon at bounding box center [621, 594] width 14 height 14
click at [623, 599] on icon at bounding box center [621, 594] width 14 height 14
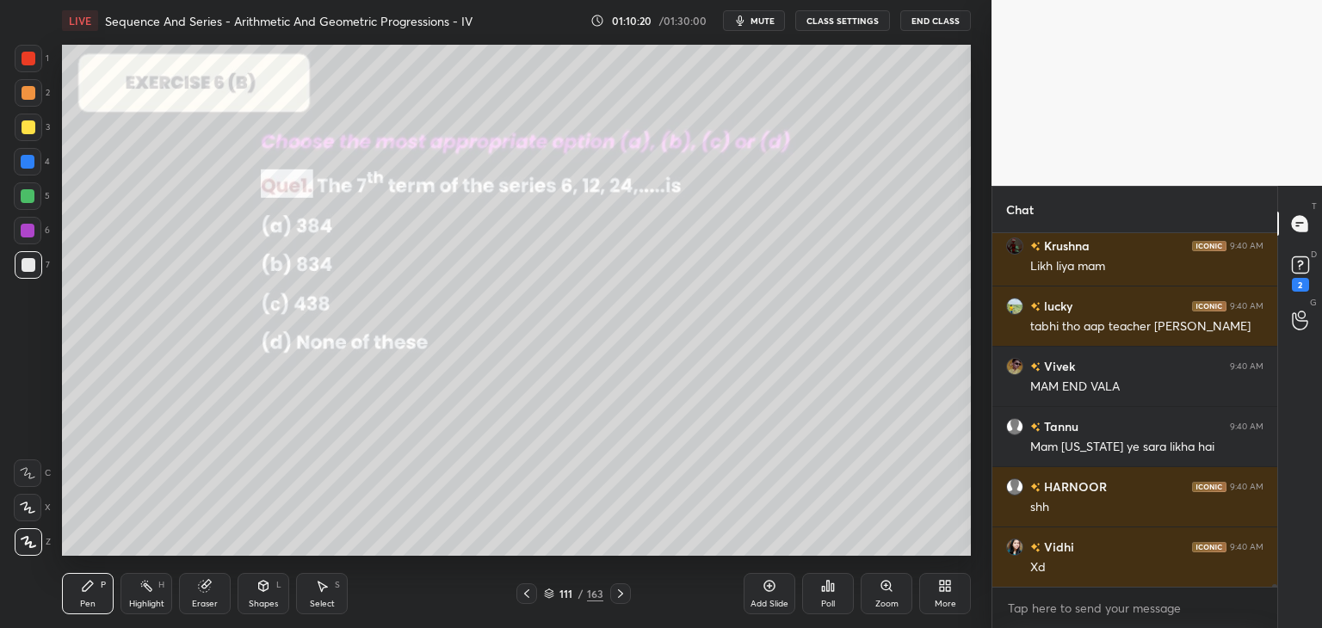
click at [835, 593] on div "Poll" at bounding box center [828, 593] width 52 height 41
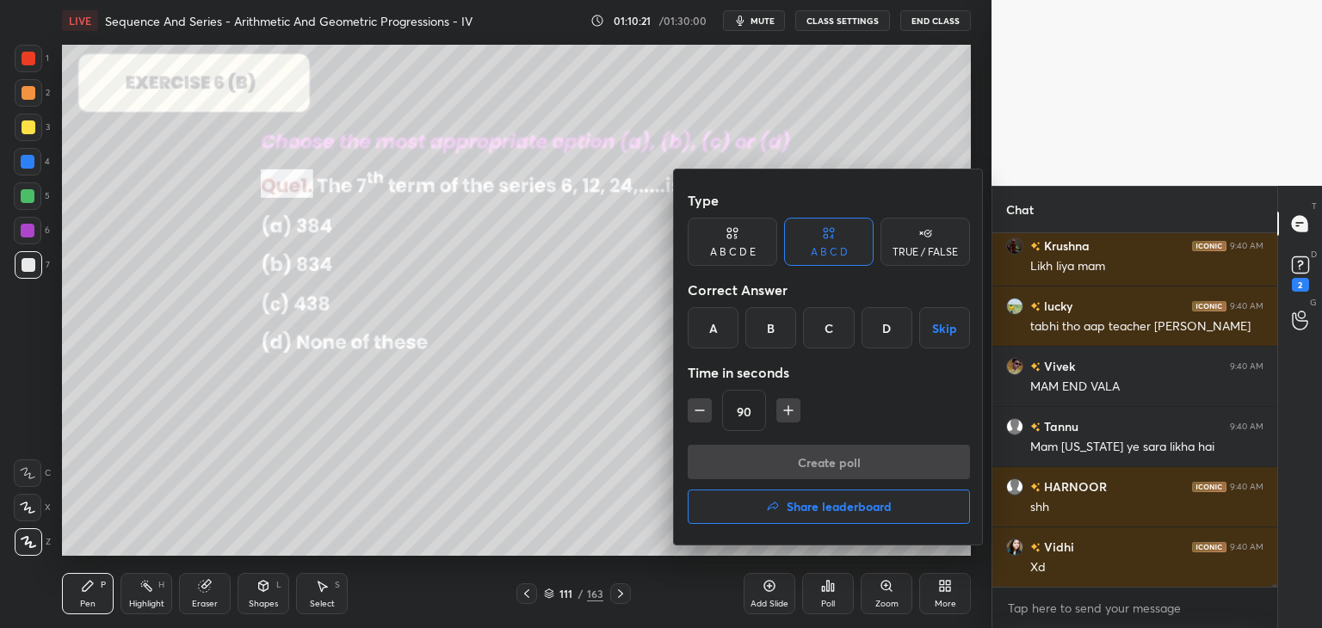
click at [721, 322] on div "A" at bounding box center [713, 327] width 51 height 41
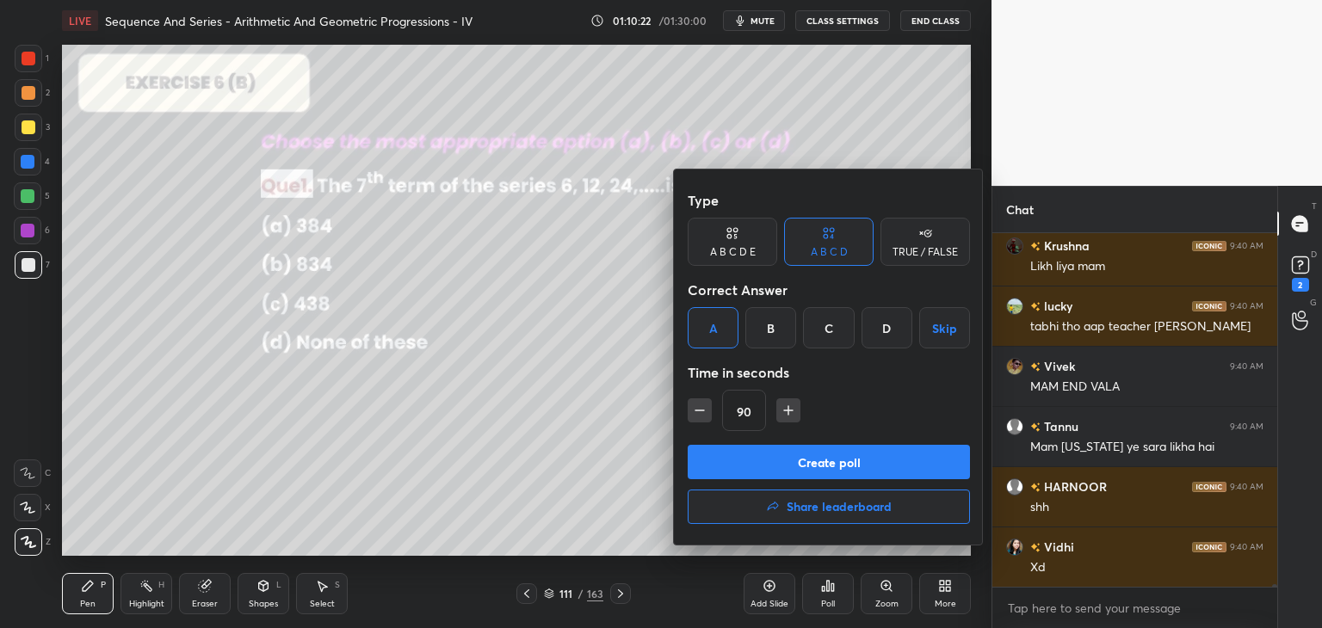
click at [701, 406] on icon "button" at bounding box center [699, 410] width 17 height 17
type input "75"
click at [716, 462] on button "Create poll" at bounding box center [829, 462] width 282 height 34
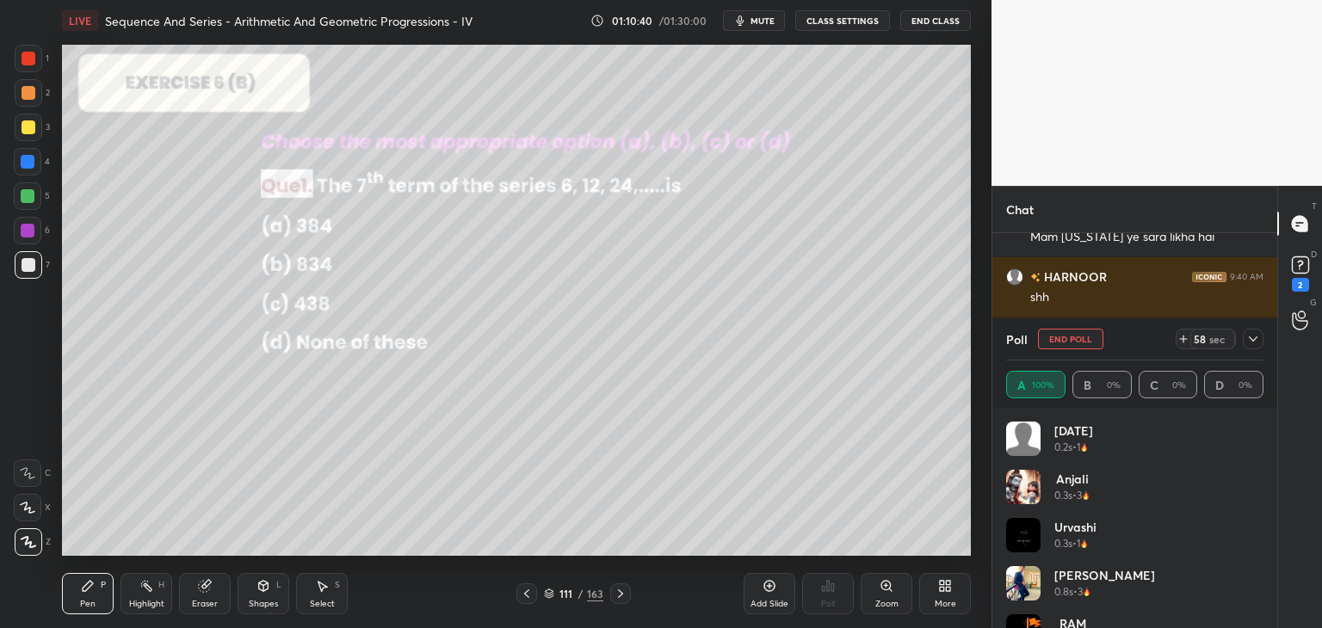
scroll to position [46662, 0]
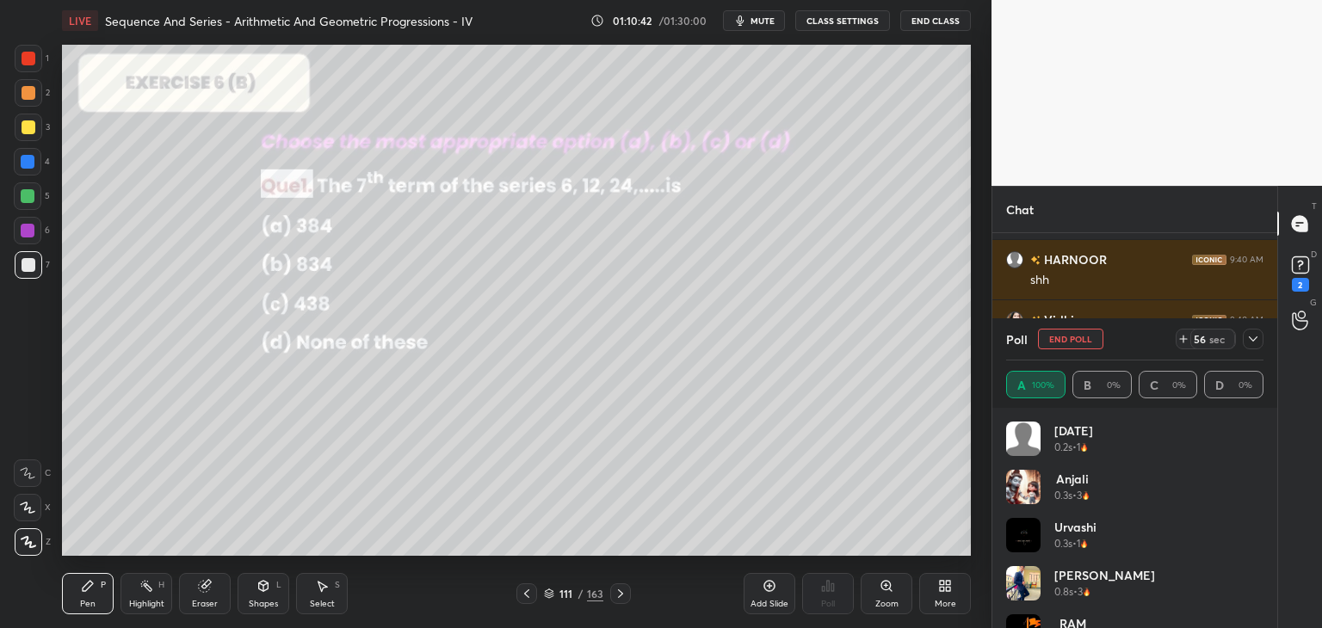
click at [1256, 337] on icon at bounding box center [1253, 338] width 9 height 5
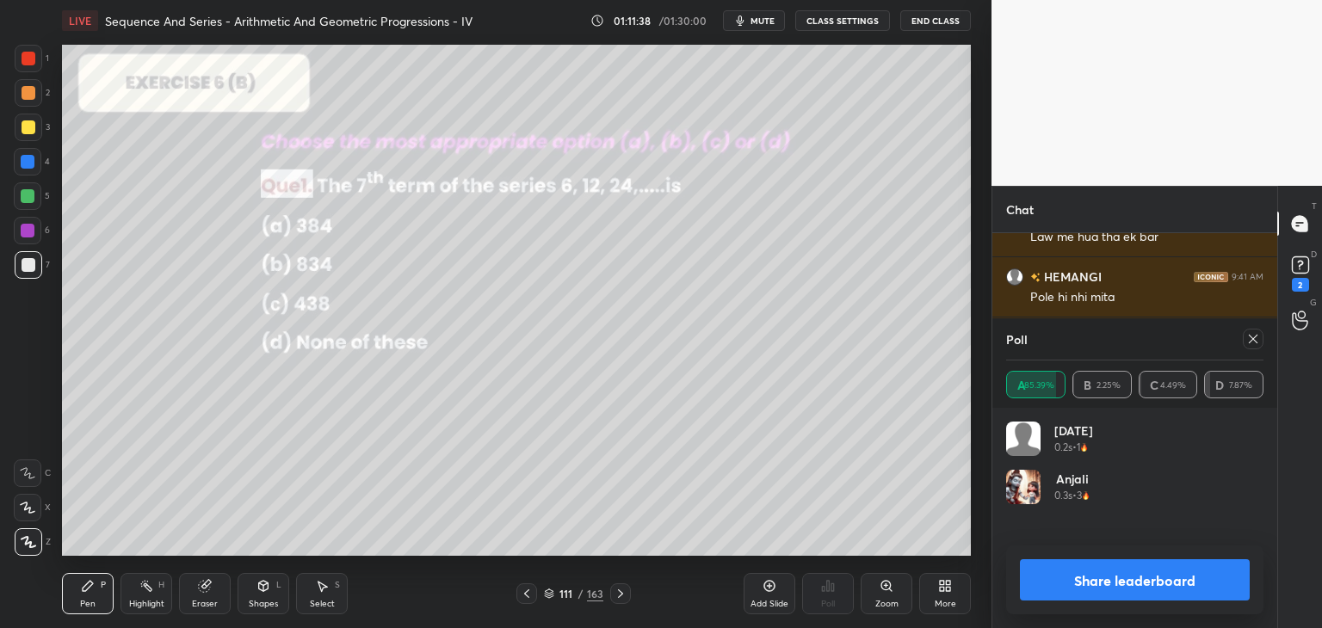
scroll to position [200, 252]
drag, startPoint x: 28, startPoint y: 127, endPoint x: 34, endPoint y: 133, distance: 9.1
click at [28, 128] on div at bounding box center [29, 127] width 14 height 14
click at [1253, 339] on icon at bounding box center [1253, 339] width 9 height 9
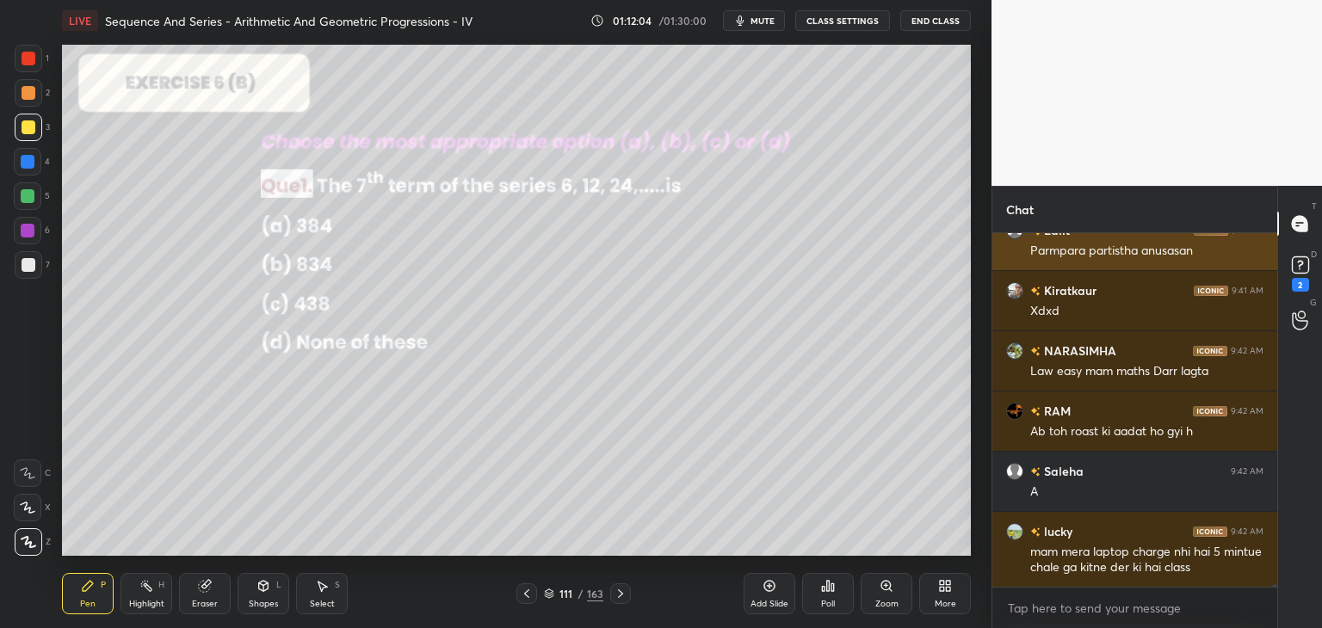
scroll to position [48203, 0]
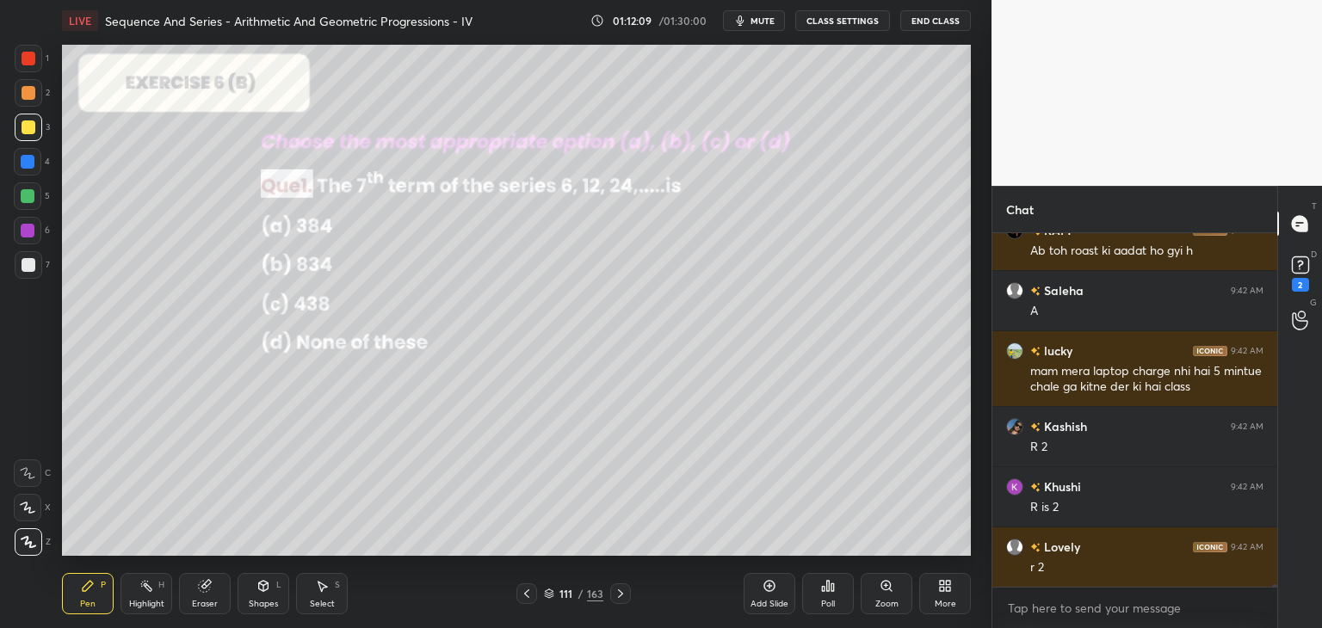
click at [203, 594] on div "Eraser" at bounding box center [205, 593] width 52 height 41
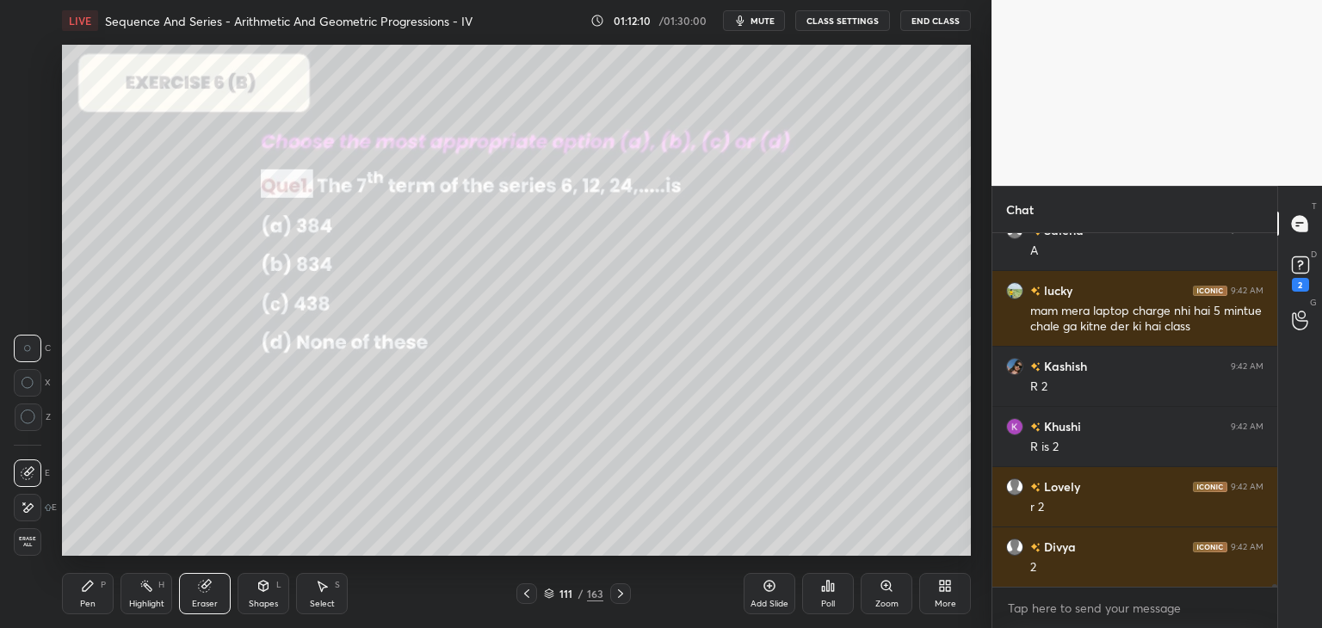
scroll to position [48444, 0]
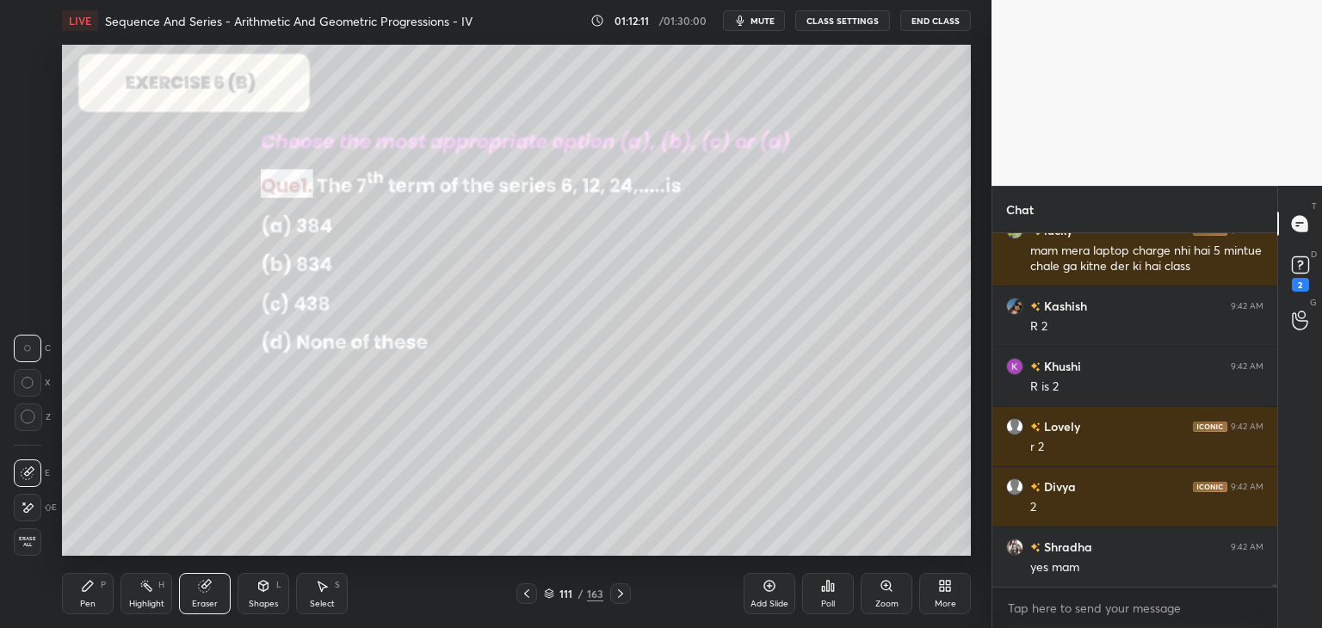
click at [83, 610] on div "Pen P" at bounding box center [88, 593] width 52 height 41
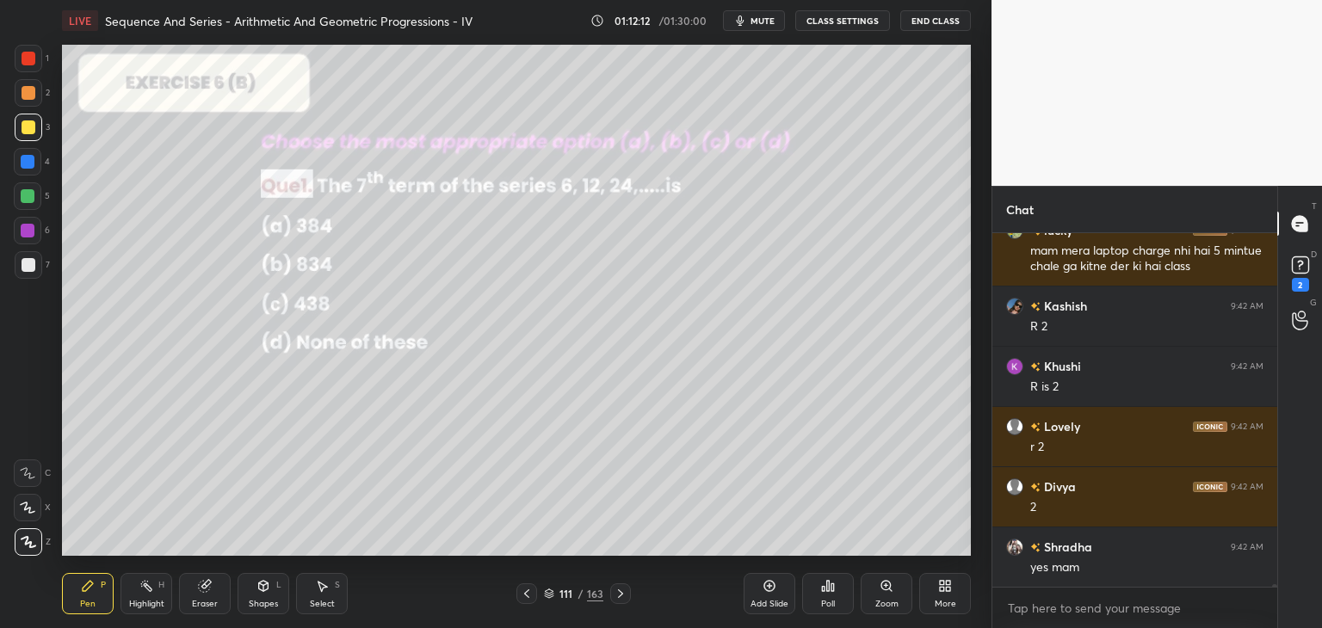
scroll to position [48504, 0]
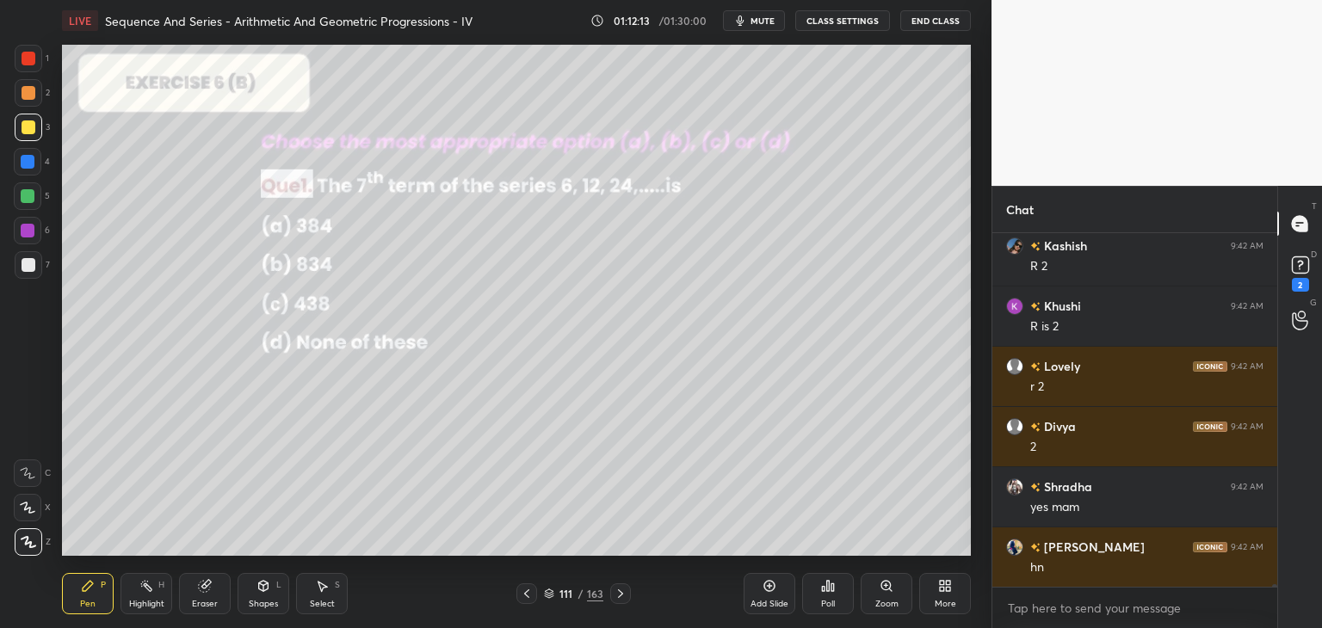
click at [201, 592] on icon at bounding box center [205, 586] width 14 height 14
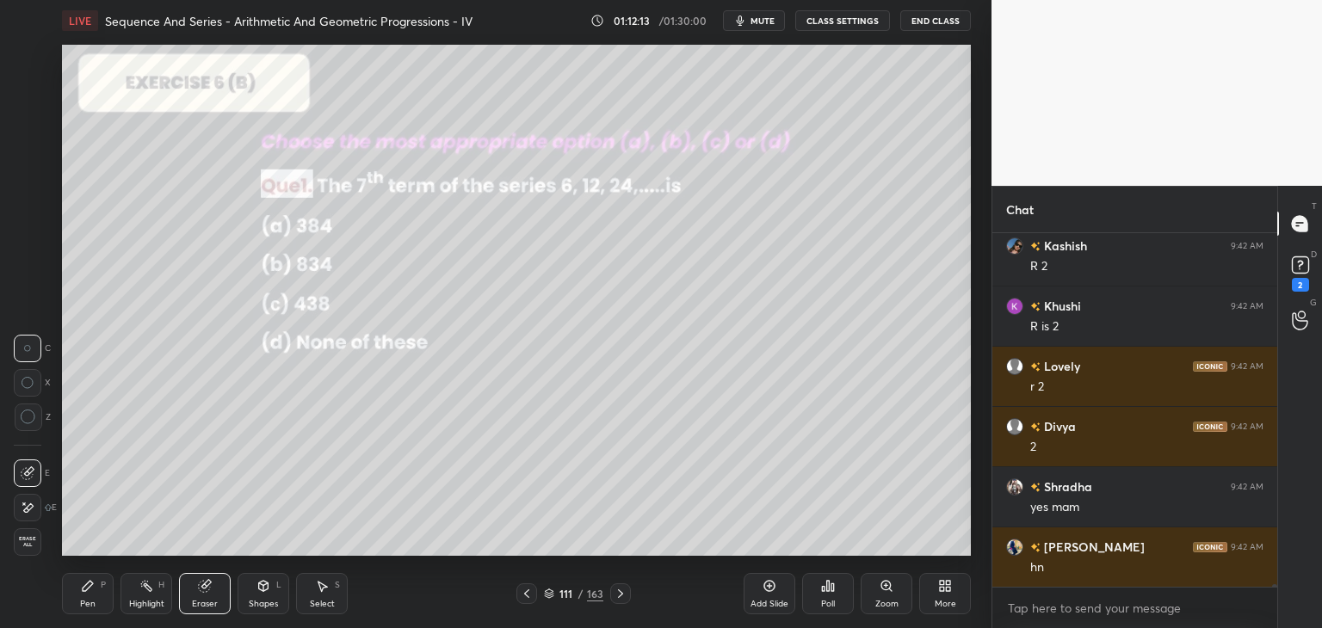
scroll to position [48564, 0]
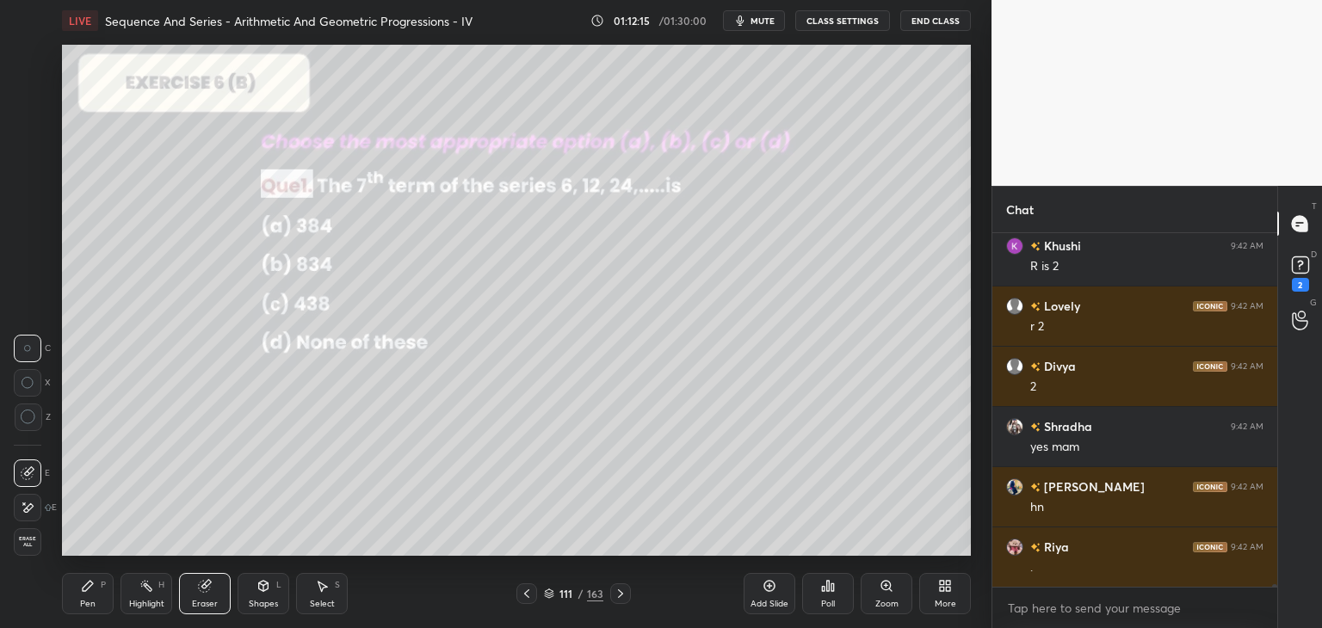
click at [88, 596] on div "Pen P" at bounding box center [88, 593] width 52 height 41
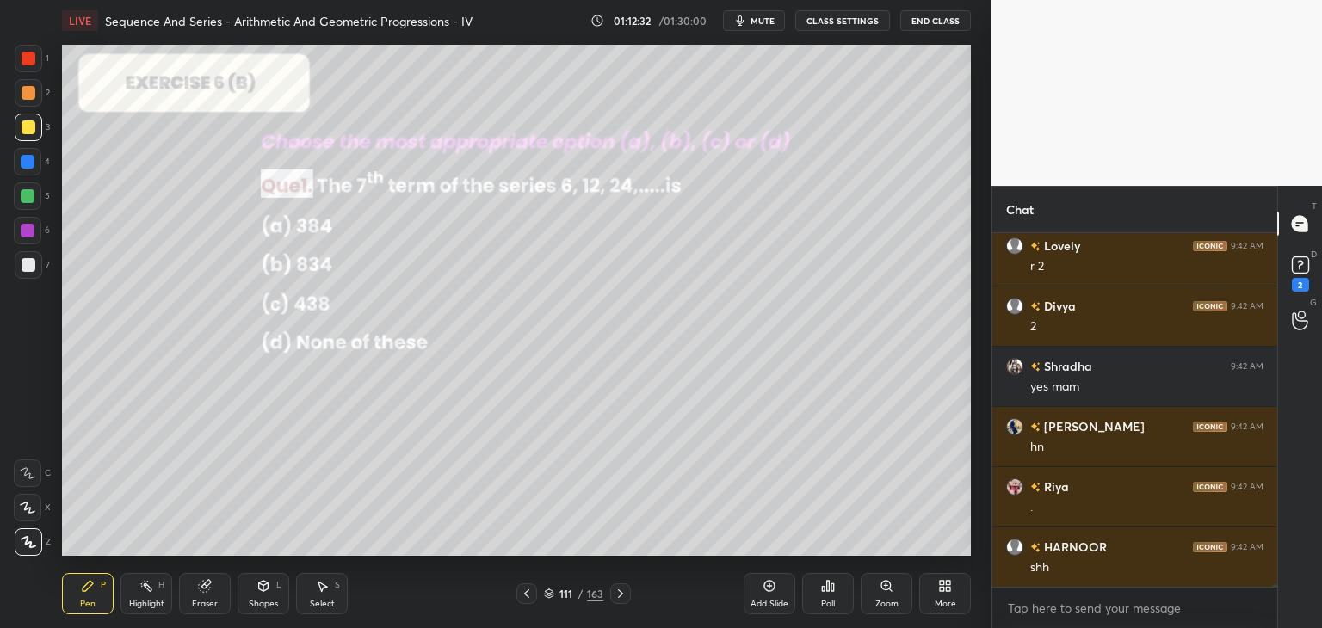
scroll to position [48685, 0]
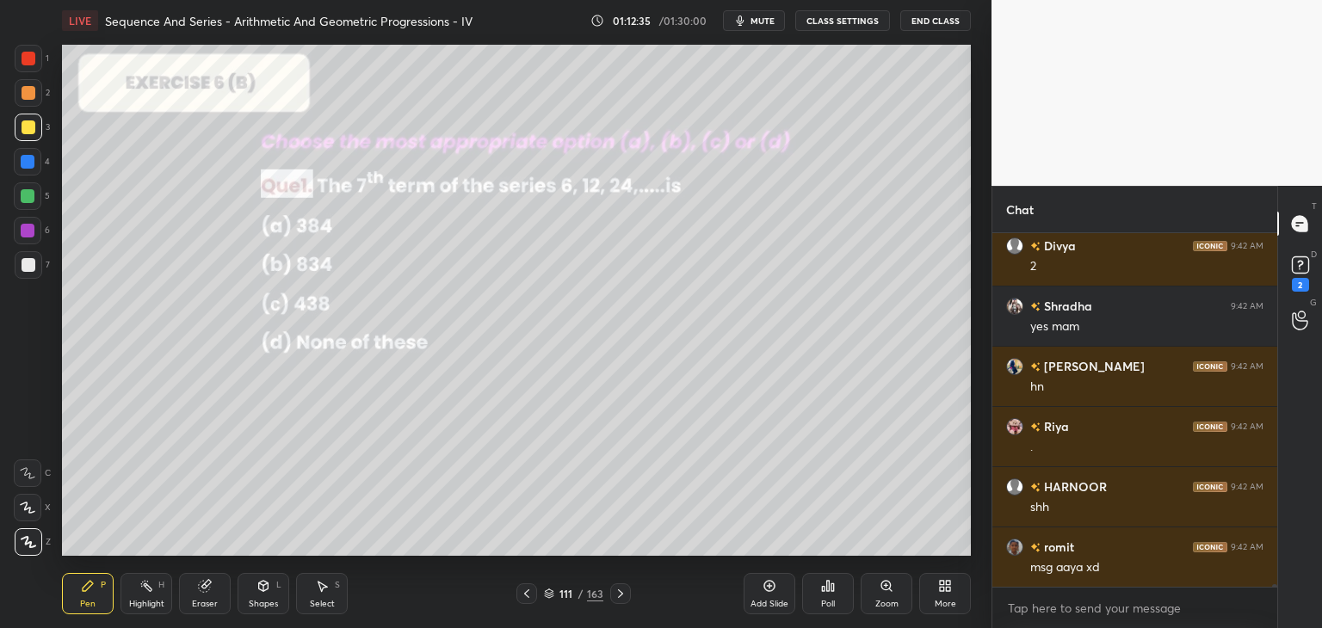
click at [618, 593] on icon at bounding box center [621, 594] width 14 height 14
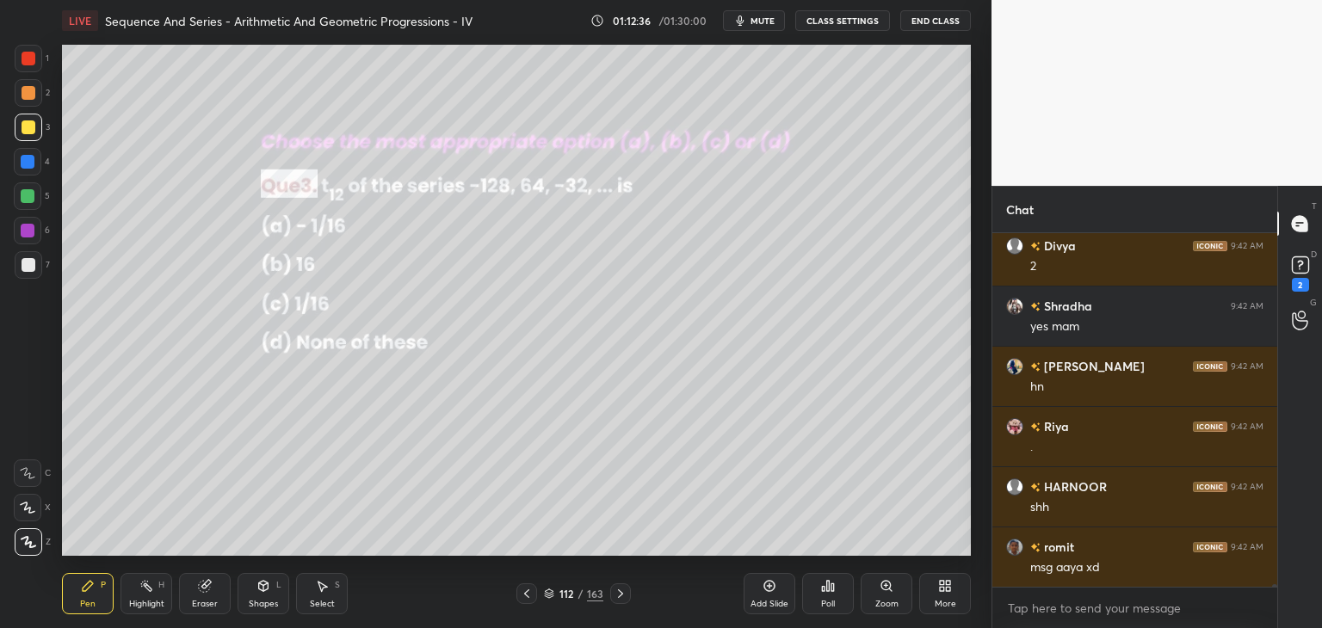
scroll to position [48745, 0]
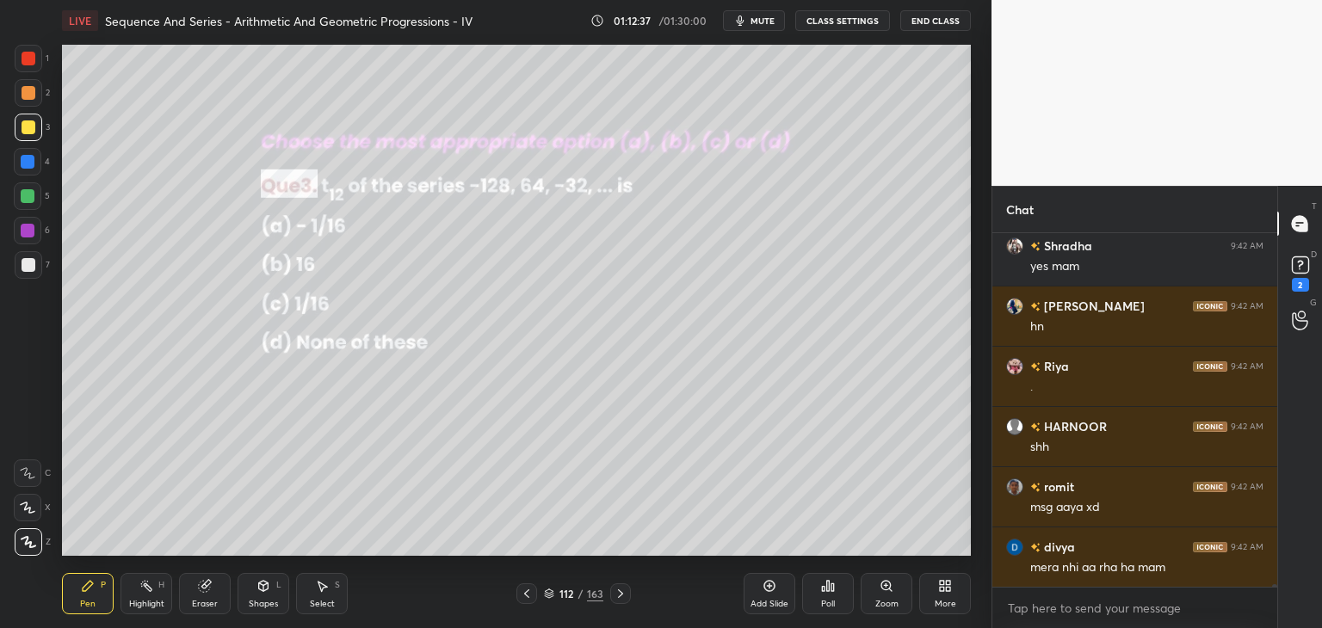
click at [830, 596] on div "Poll" at bounding box center [828, 593] width 52 height 41
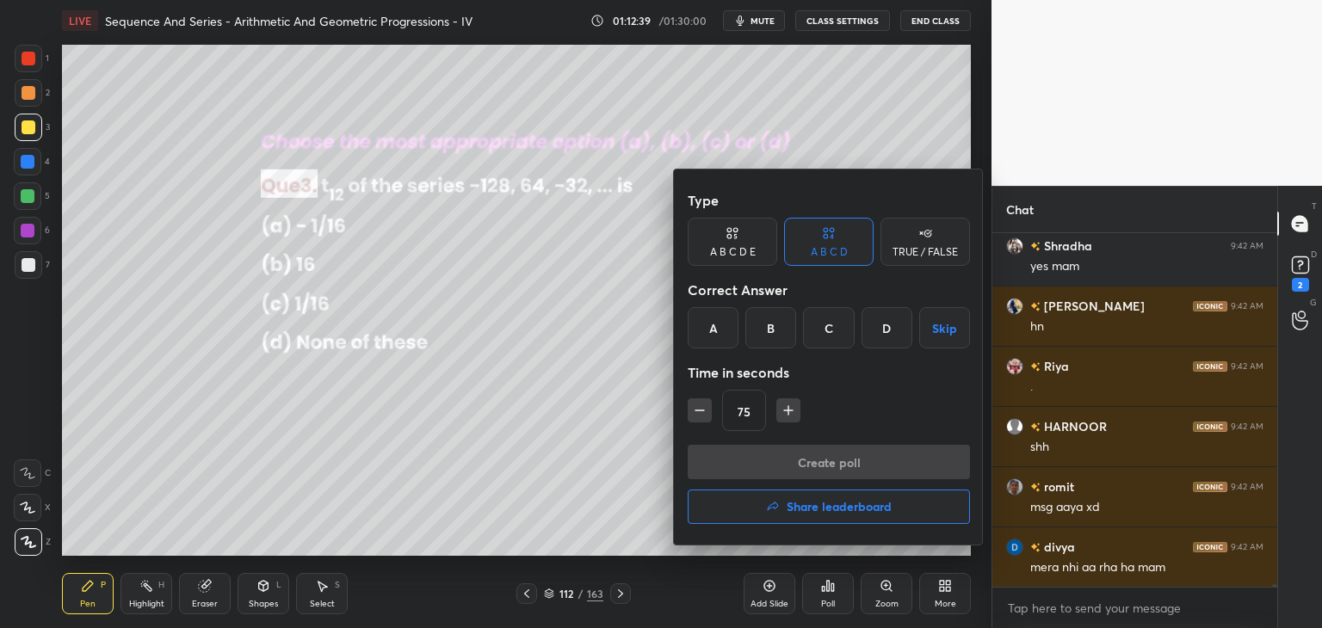
drag, startPoint x: 826, startPoint y: 328, endPoint x: 803, endPoint y: 377, distance: 54.3
click at [827, 329] on div "C" at bounding box center [828, 327] width 51 height 41
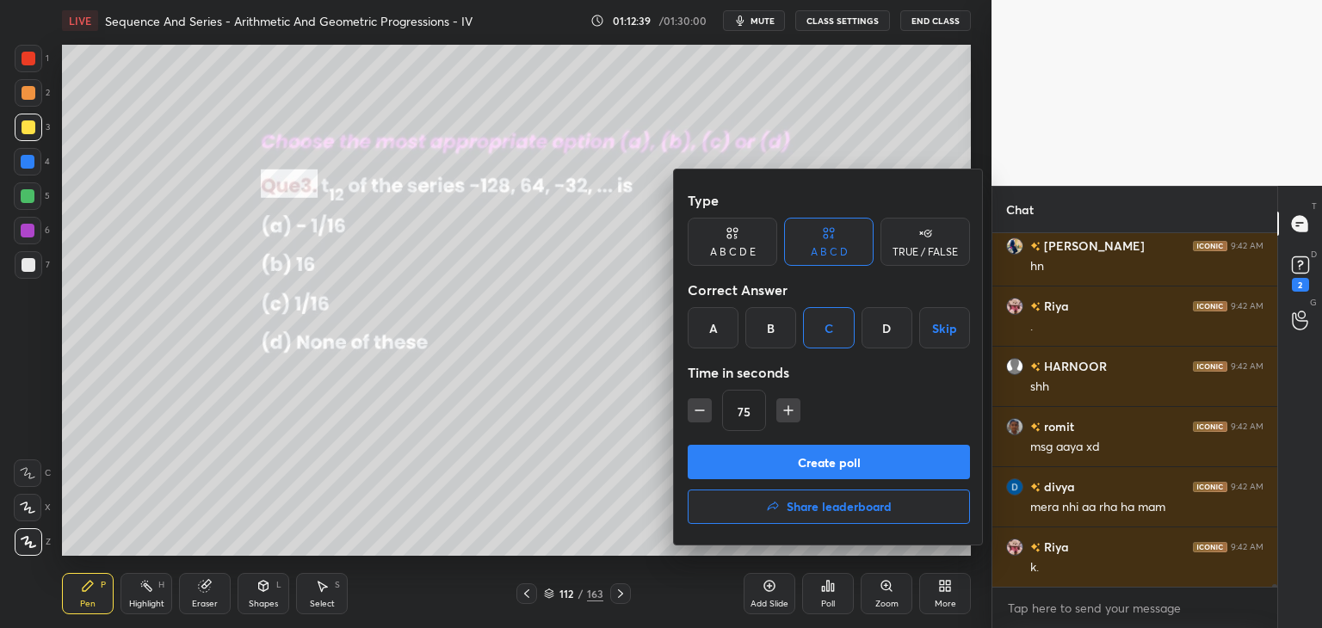
click at [761, 465] on button "Create poll" at bounding box center [829, 462] width 282 height 34
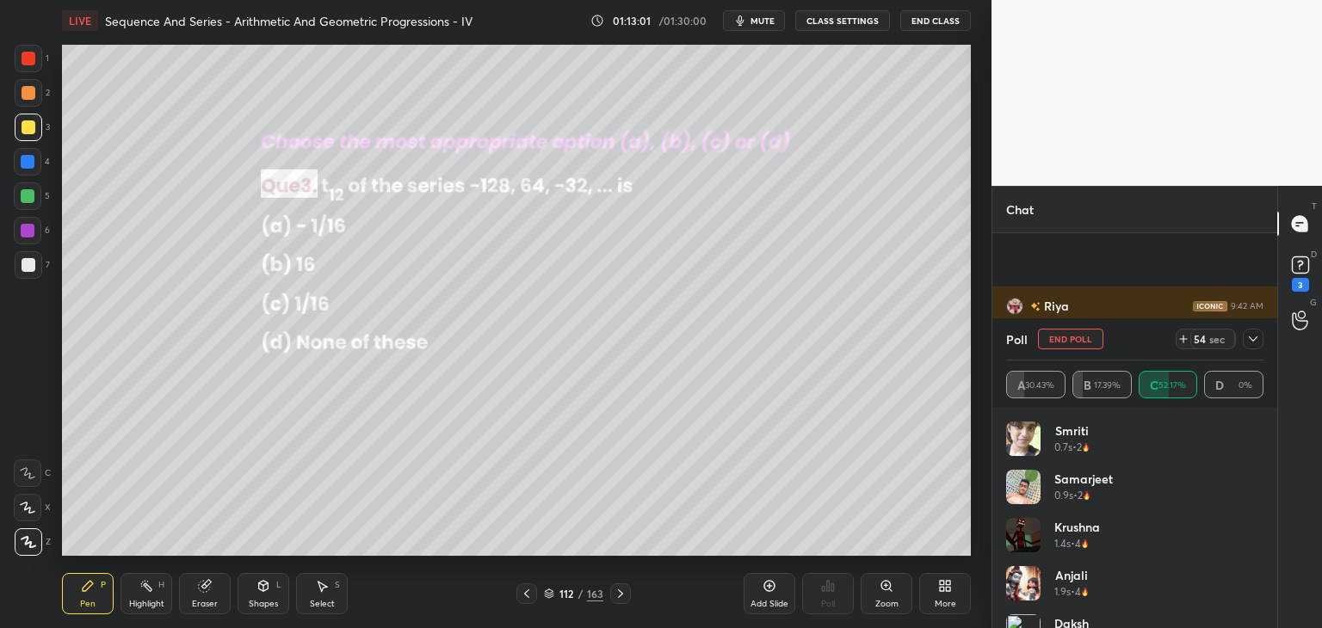
scroll to position [48969, 0]
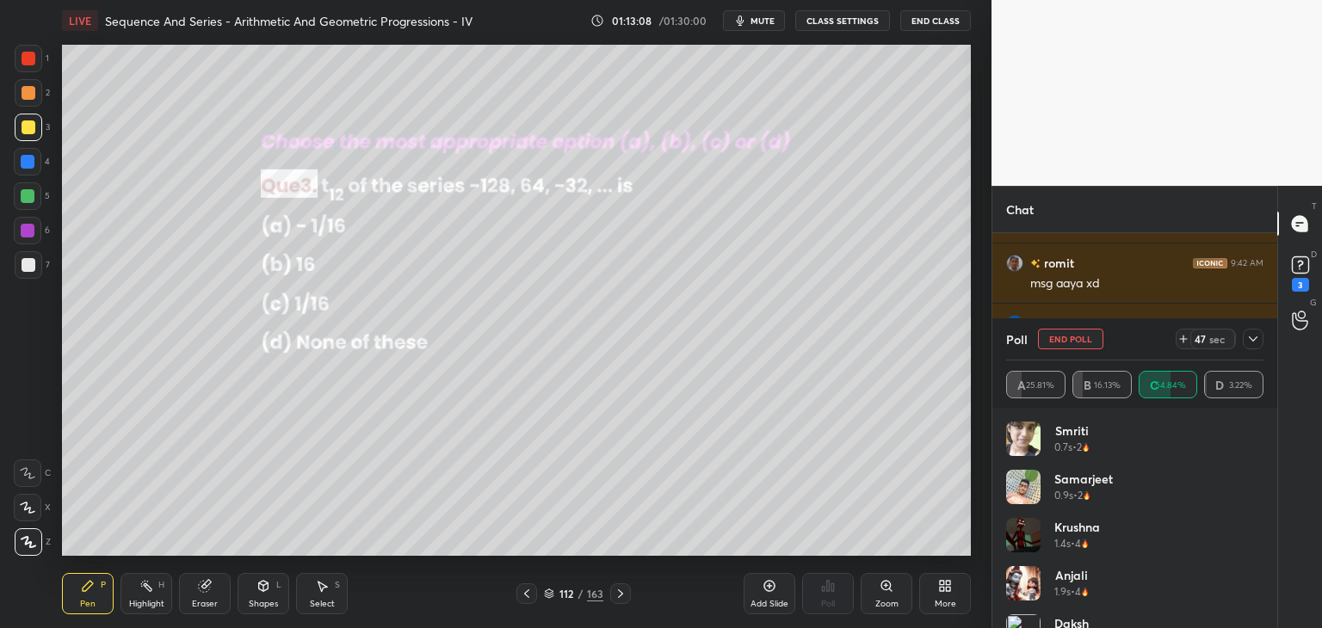
click at [1253, 336] on icon at bounding box center [1253, 339] width 14 height 14
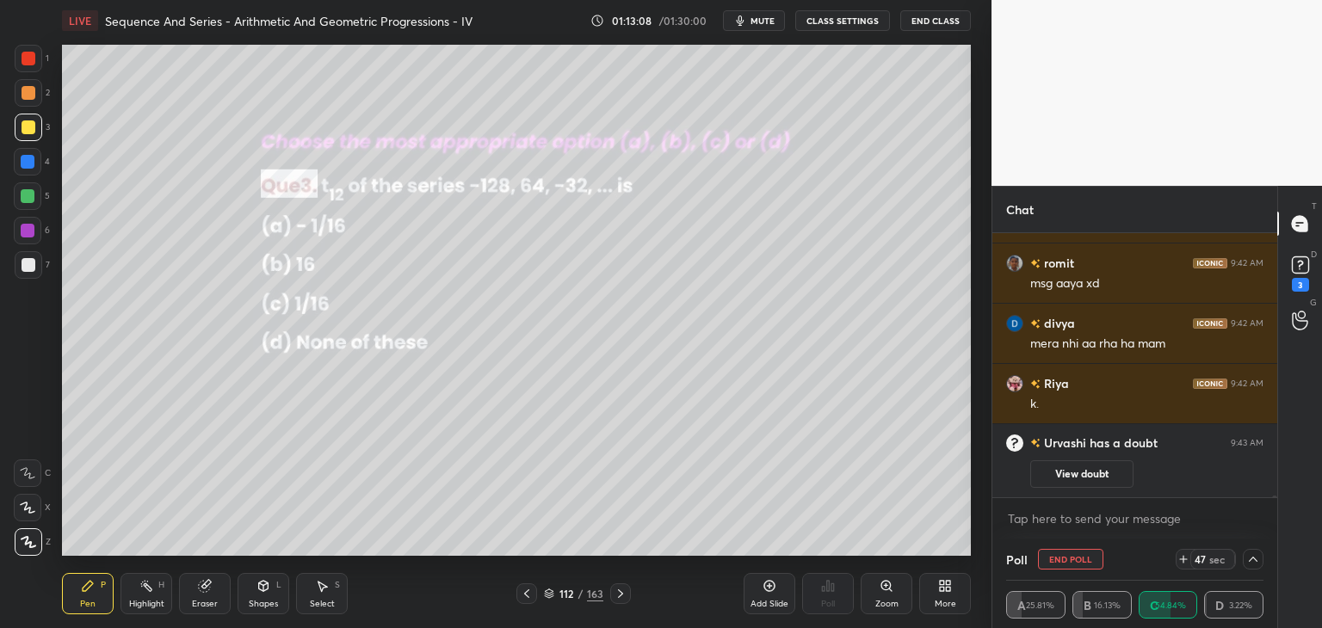
scroll to position [0, 5]
drag, startPoint x: 1101, startPoint y: 473, endPoint x: 1132, endPoint y: 454, distance: 36.8
click at [1100, 474] on button "View doubt" at bounding box center [1081, 474] width 103 height 28
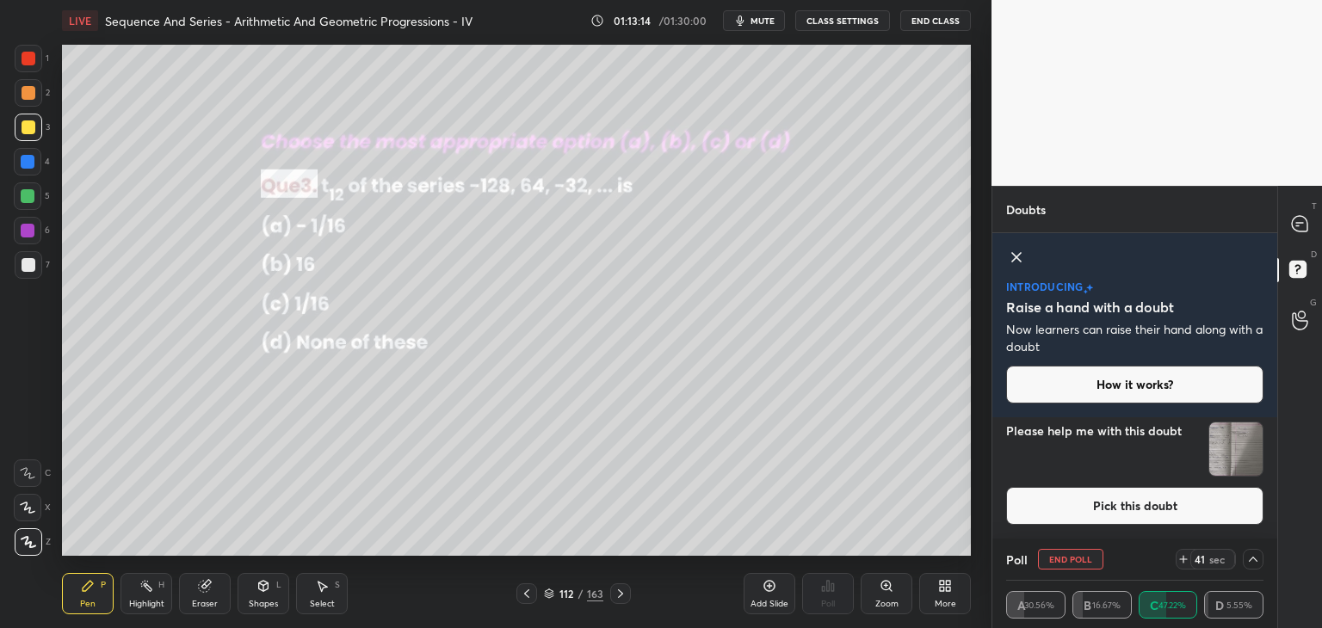
scroll to position [158, 0]
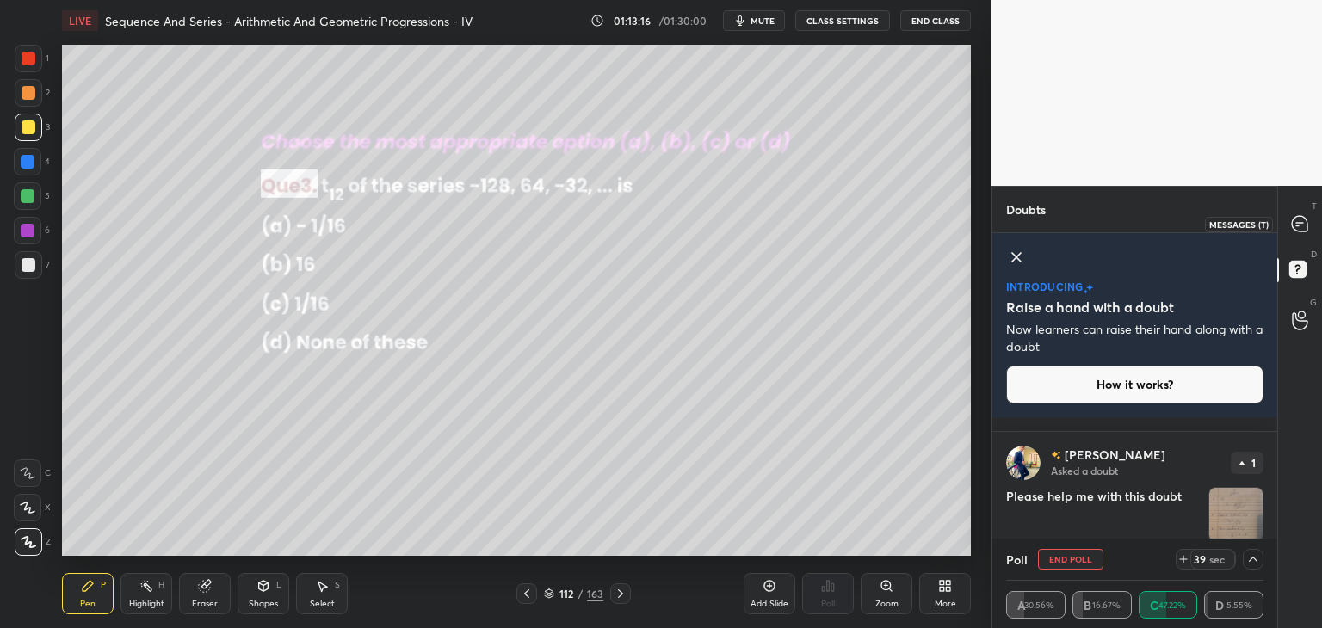
click at [1296, 223] on icon at bounding box center [1299, 223] width 7 height 0
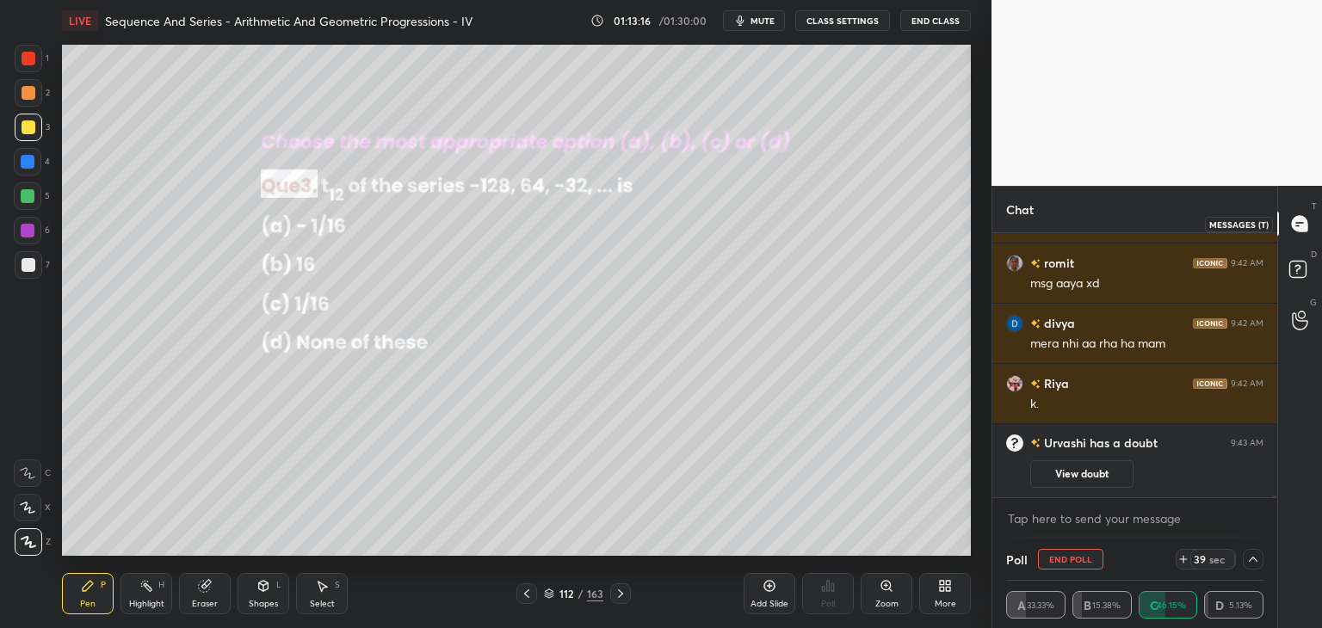
scroll to position [259, 280]
click at [1259, 565] on icon at bounding box center [1253, 559] width 14 height 14
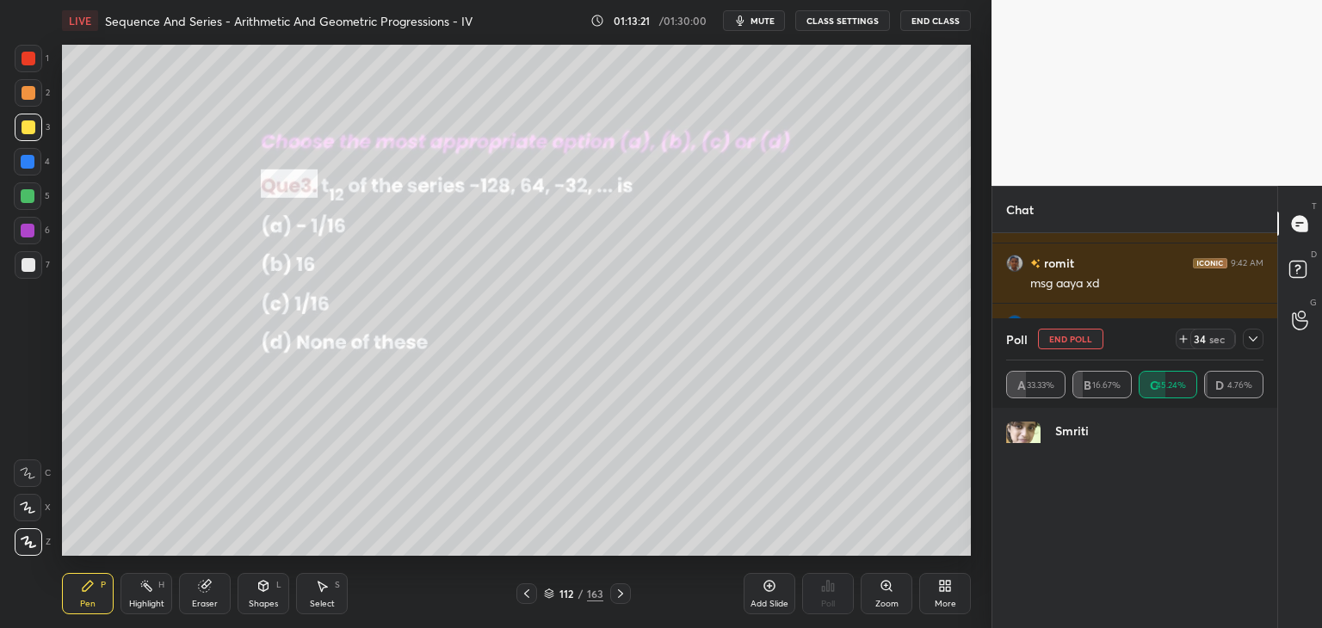
scroll to position [6, 5]
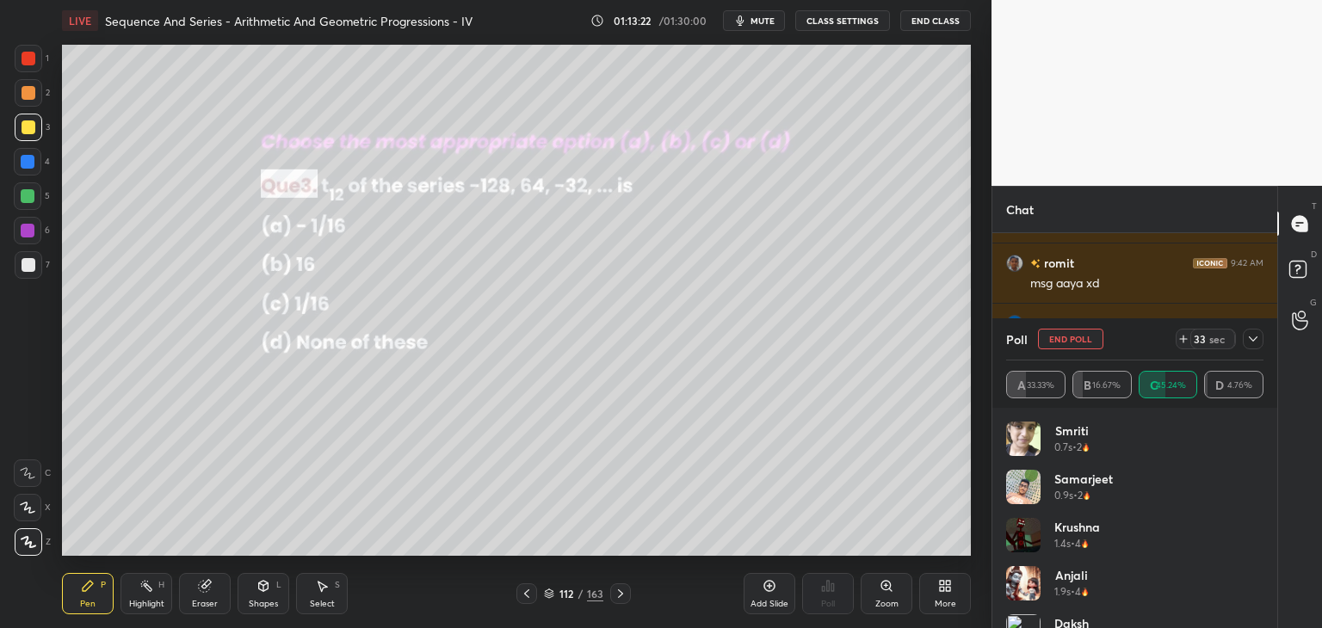
click at [1259, 335] on icon at bounding box center [1253, 339] width 14 height 14
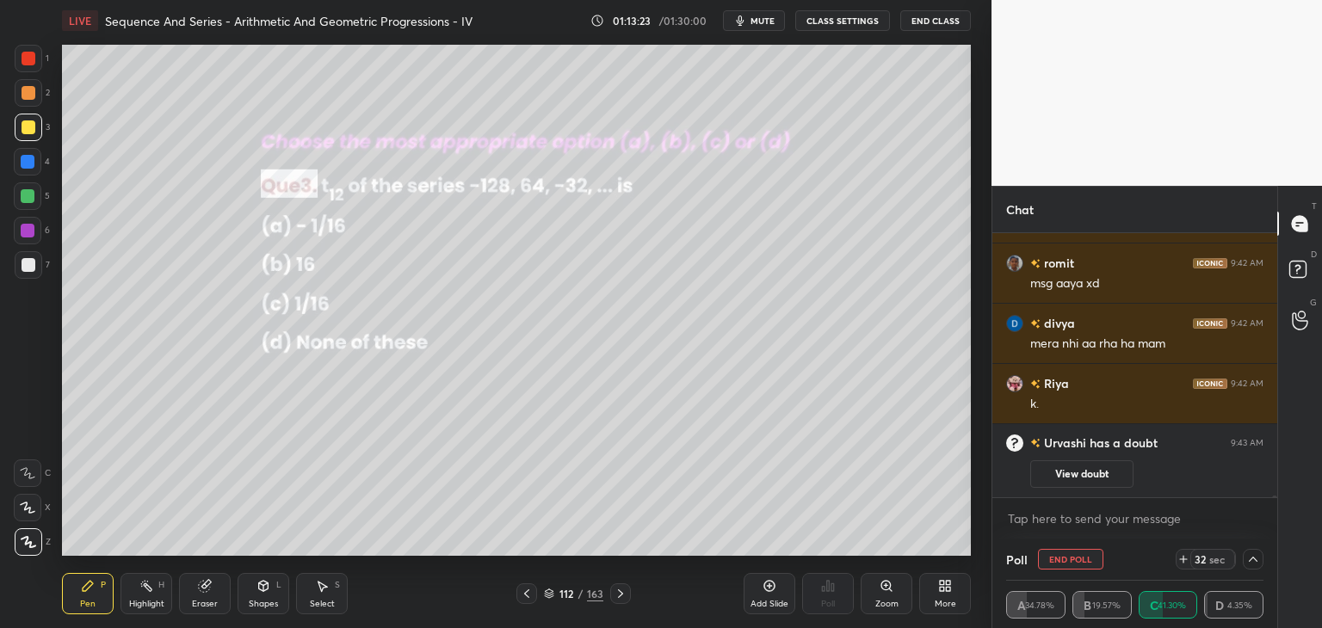
click at [96, 600] on div "Pen P" at bounding box center [88, 593] width 52 height 41
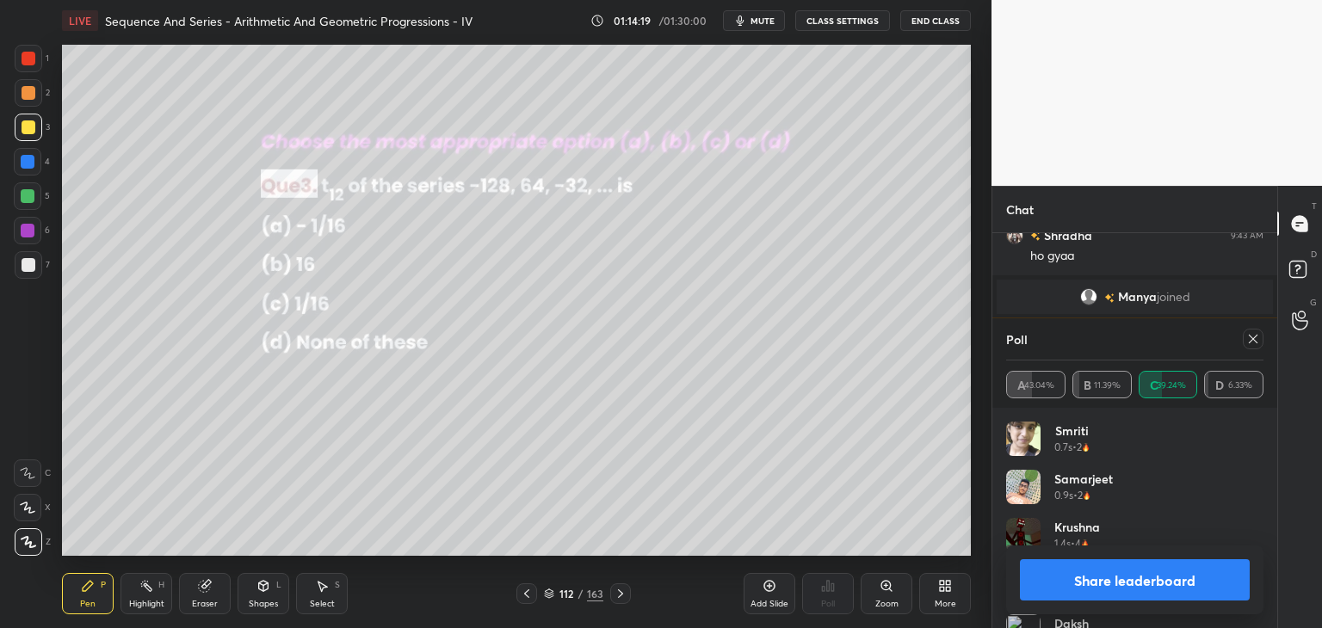
scroll to position [48642, 0]
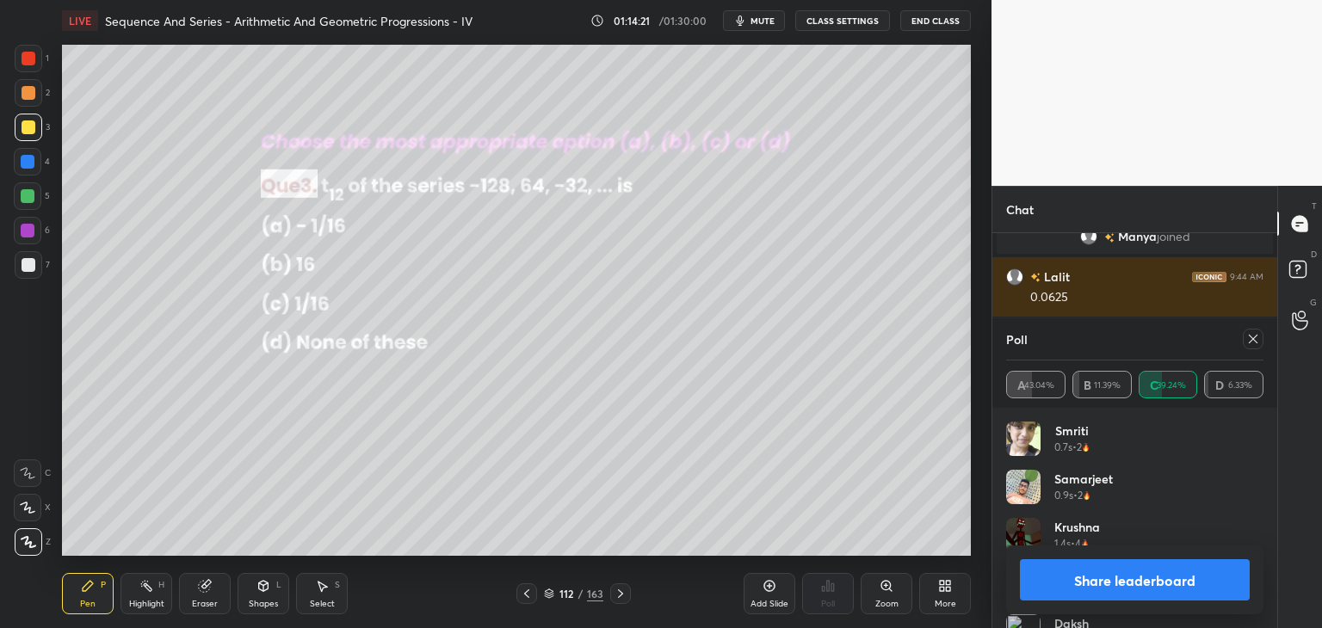
click at [1256, 338] on icon at bounding box center [1253, 339] width 14 height 14
type textarea "x"
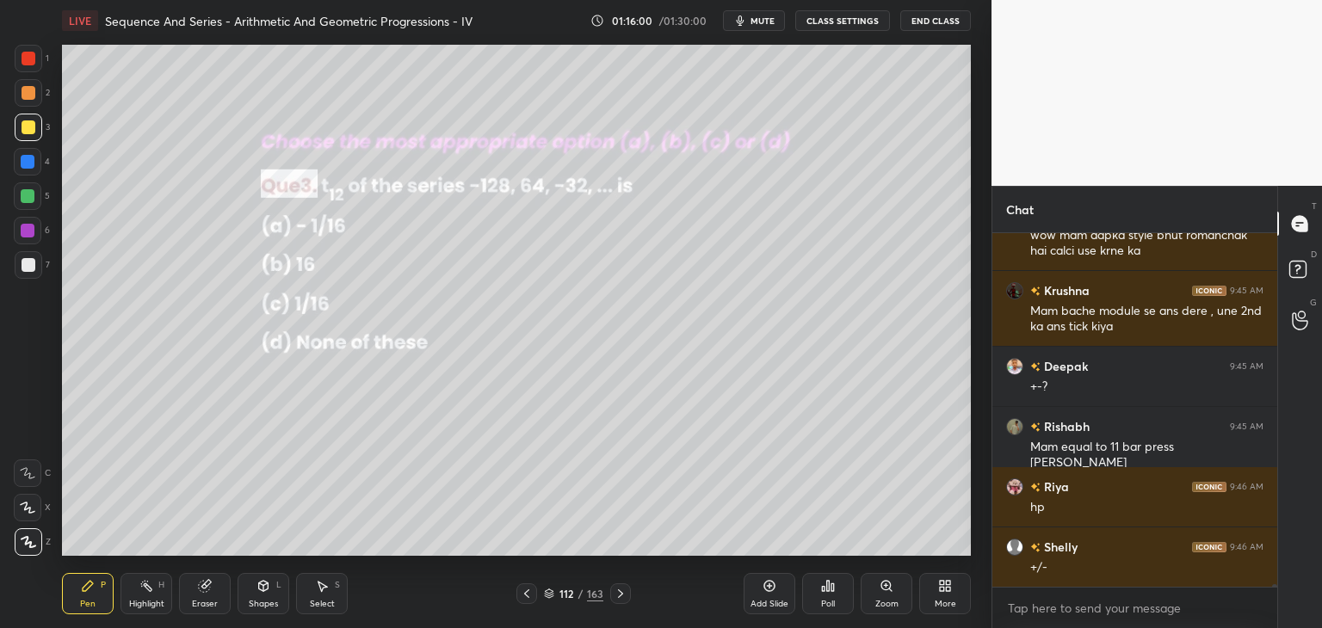
scroll to position [49427, 0]
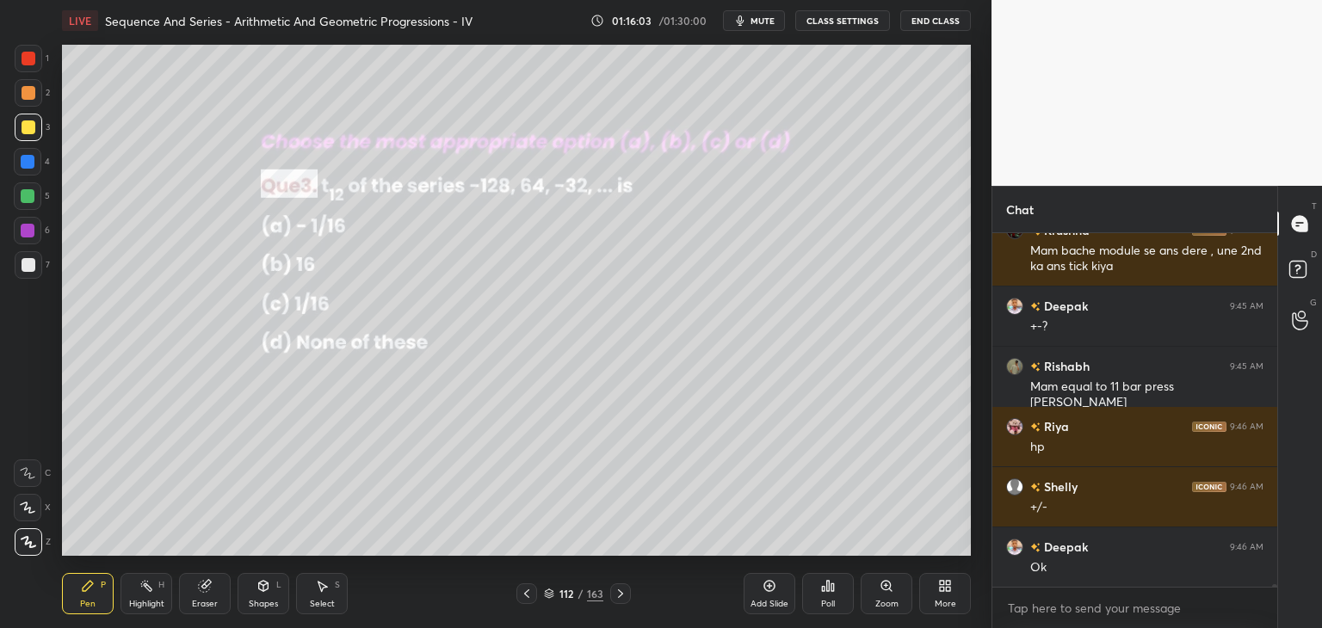
click at [617, 596] on icon at bounding box center [621, 594] width 14 height 14
click at [826, 597] on div "Poll" at bounding box center [828, 593] width 52 height 41
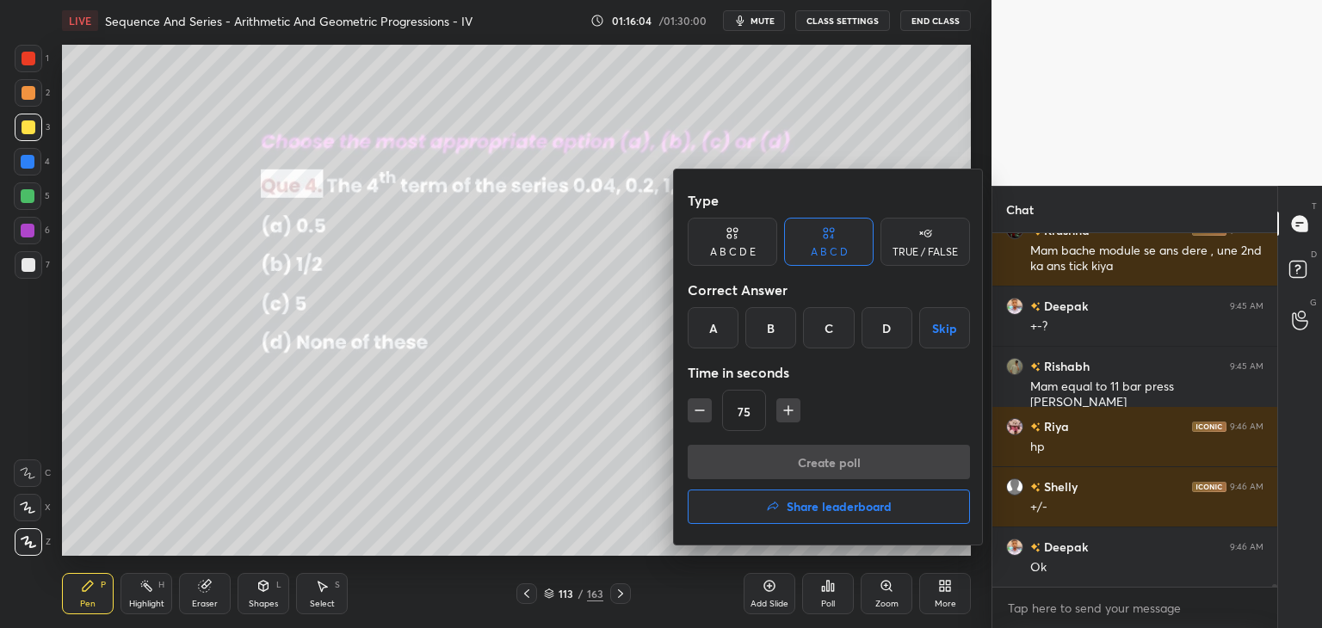
scroll to position [49487, 0]
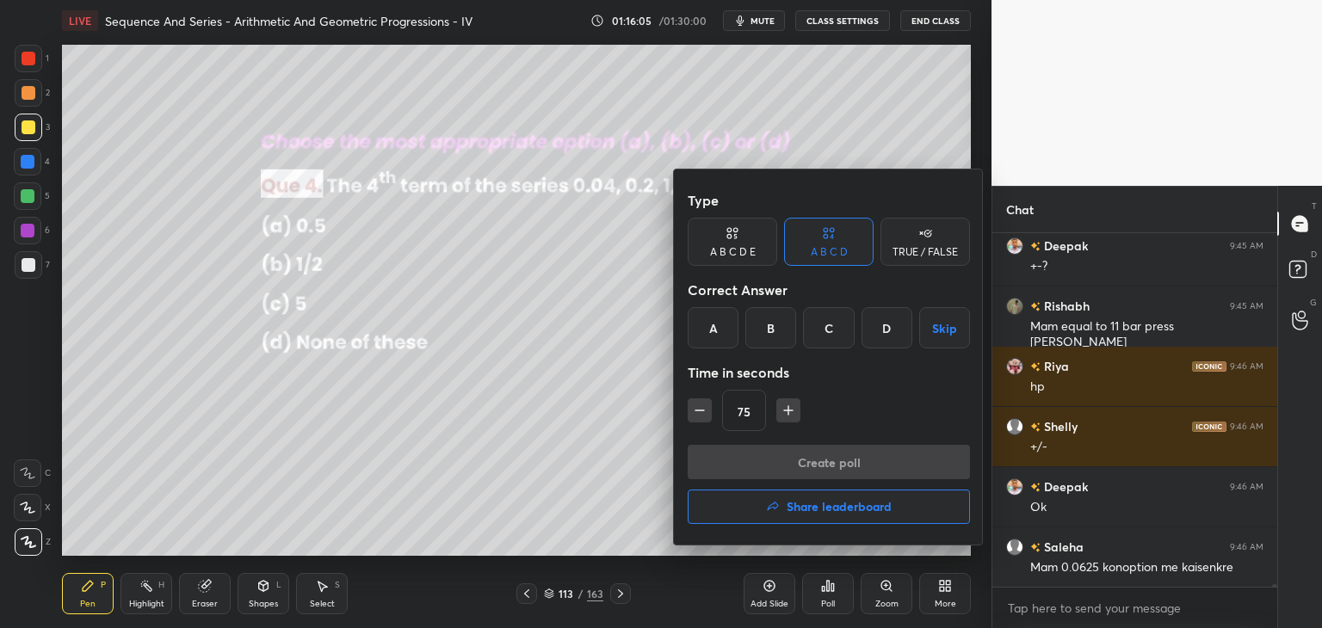
click at [836, 328] on div "C" at bounding box center [828, 327] width 51 height 41
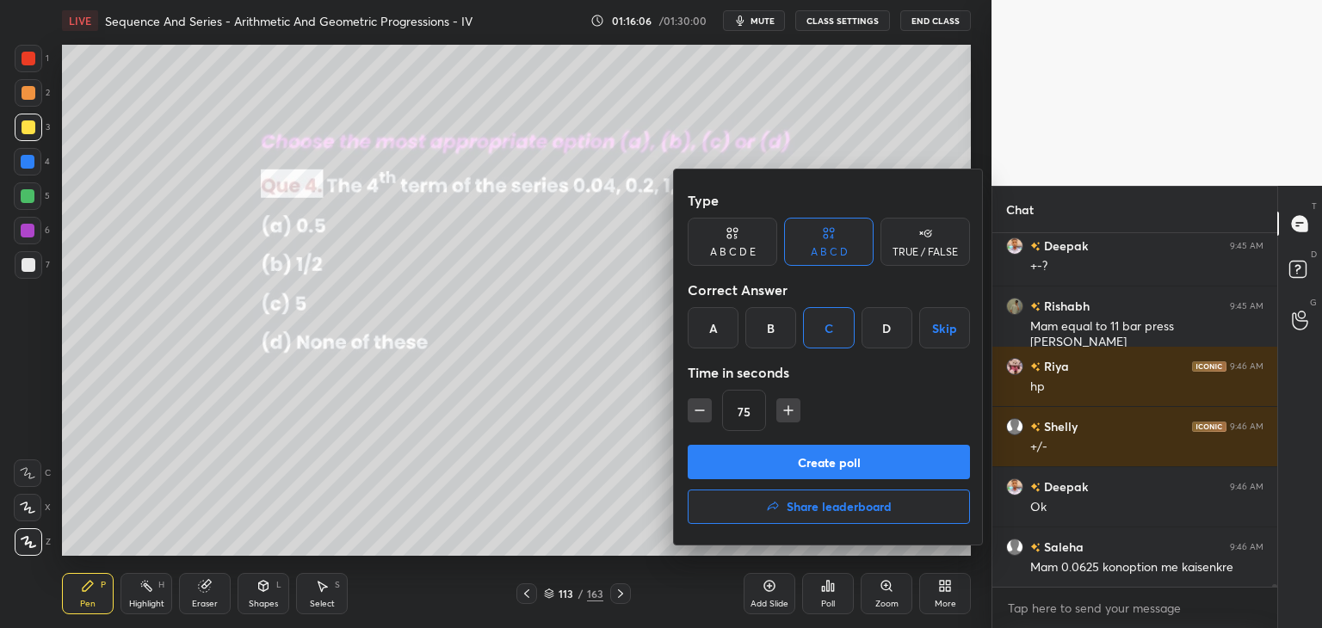
click at [692, 411] on icon "button" at bounding box center [699, 410] width 17 height 17
type input "60"
click at [787, 463] on button "Create poll" at bounding box center [829, 462] width 282 height 34
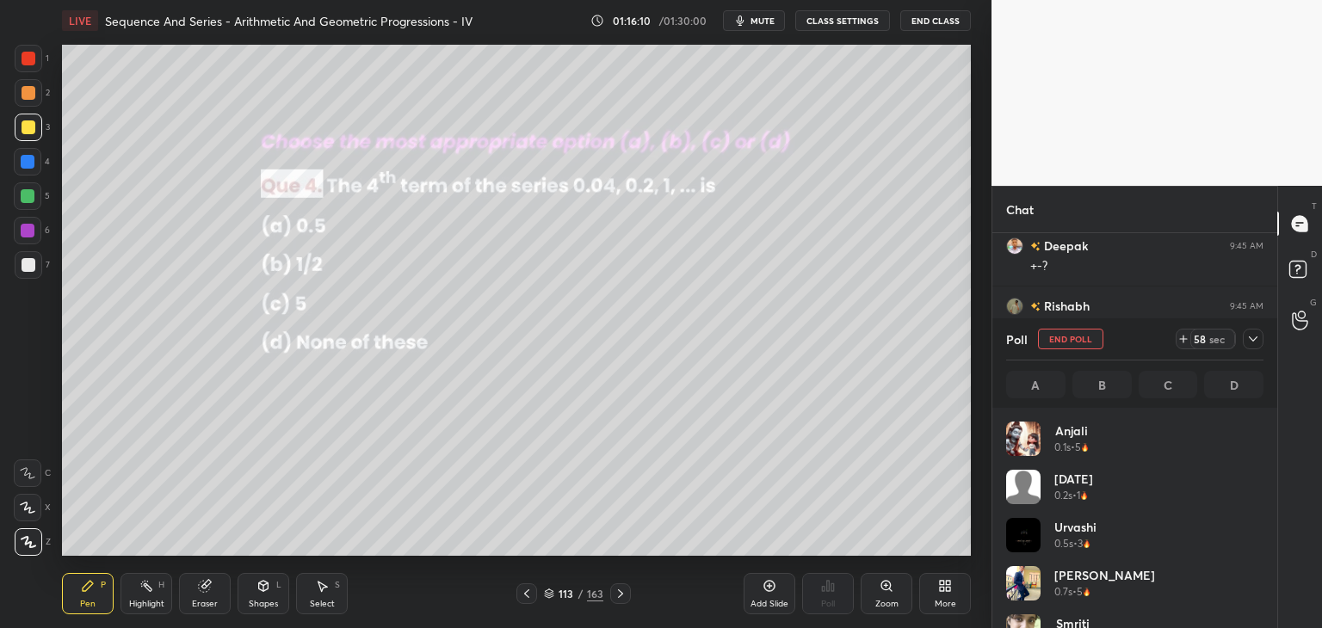
scroll to position [201, 252]
drag, startPoint x: 1255, startPoint y: 336, endPoint x: 1268, endPoint y: 321, distance: 19.5
click at [1256, 336] on icon at bounding box center [1253, 339] width 14 height 14
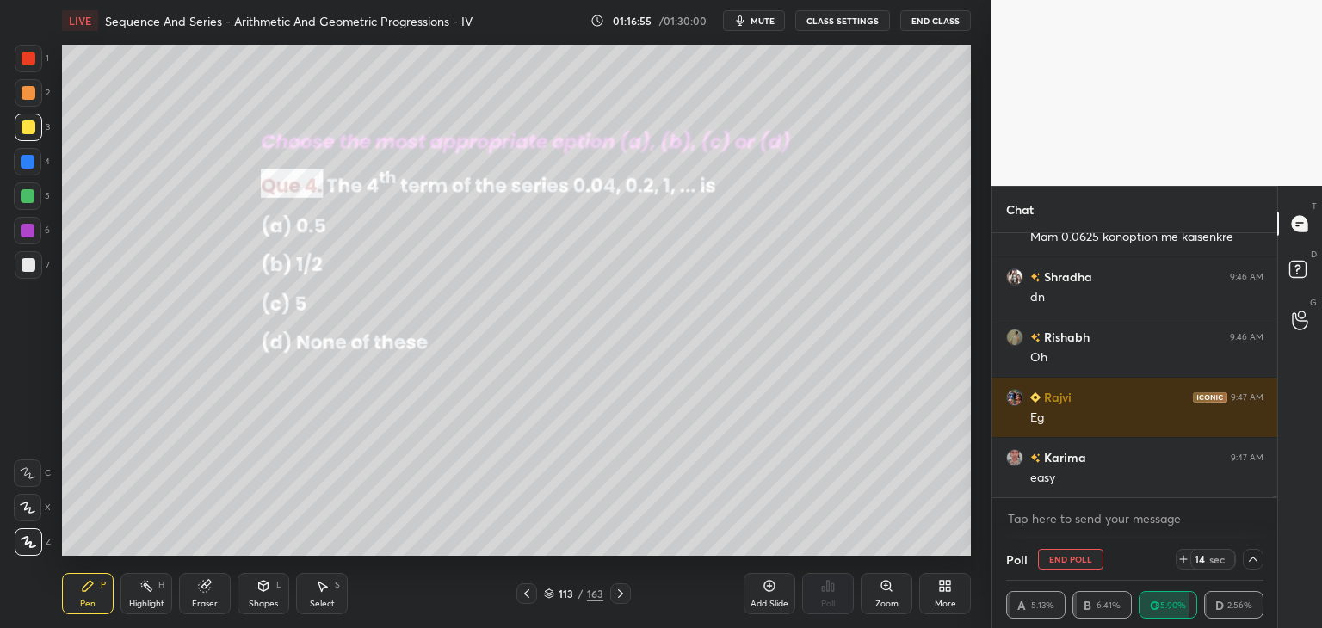
scroll to position [49877, 0]
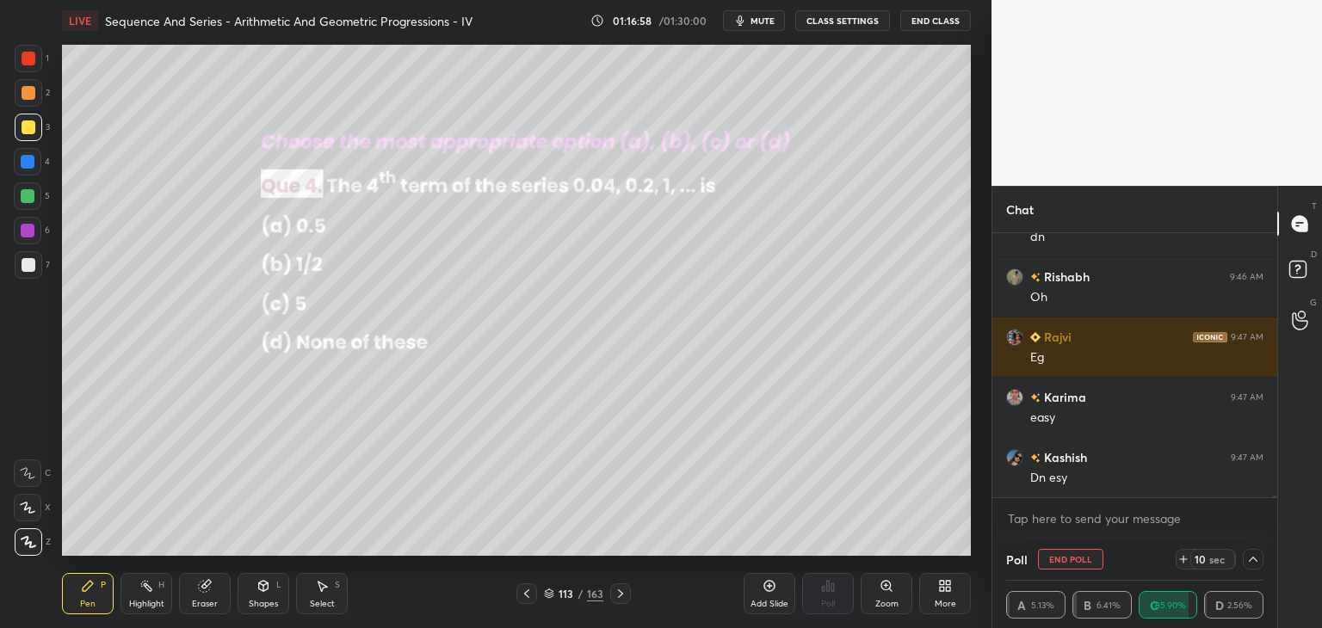
drag, startPoint x: 24, startPoint y: 127, endPoint x: 30, endPoint y: 135, distance: 9.8
click at [22, 127] on div at bounding box center [29, 127] width 14 height 14
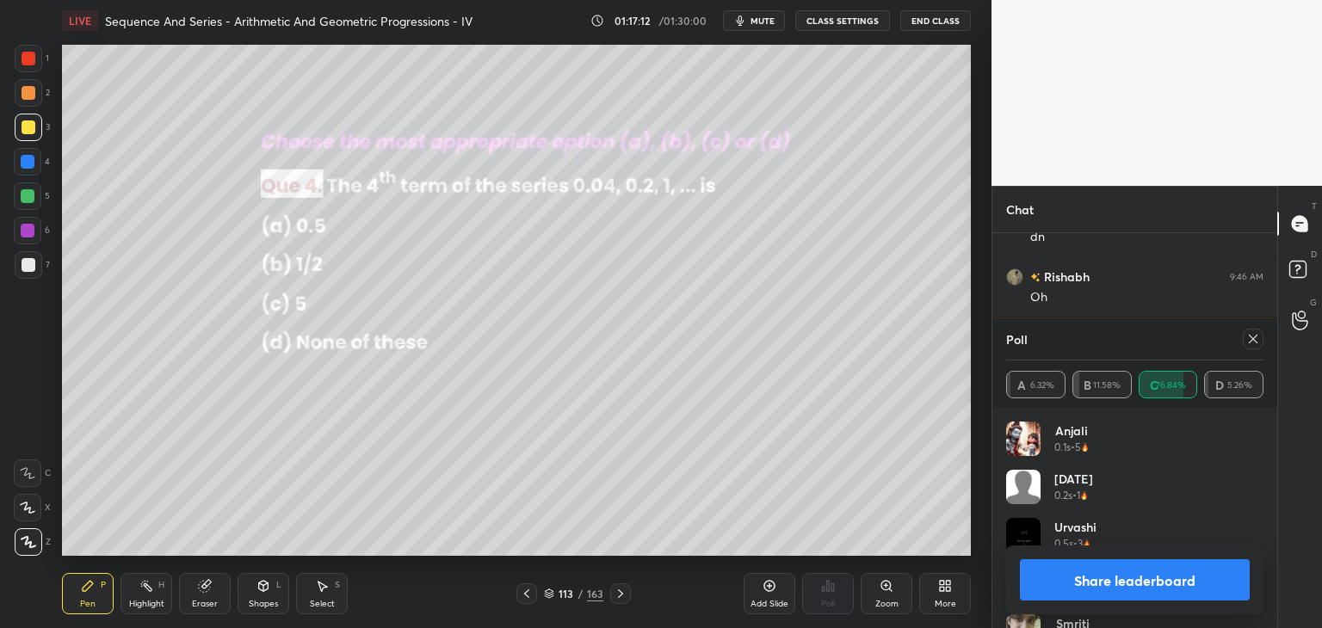
scroll to position [49938, 0]
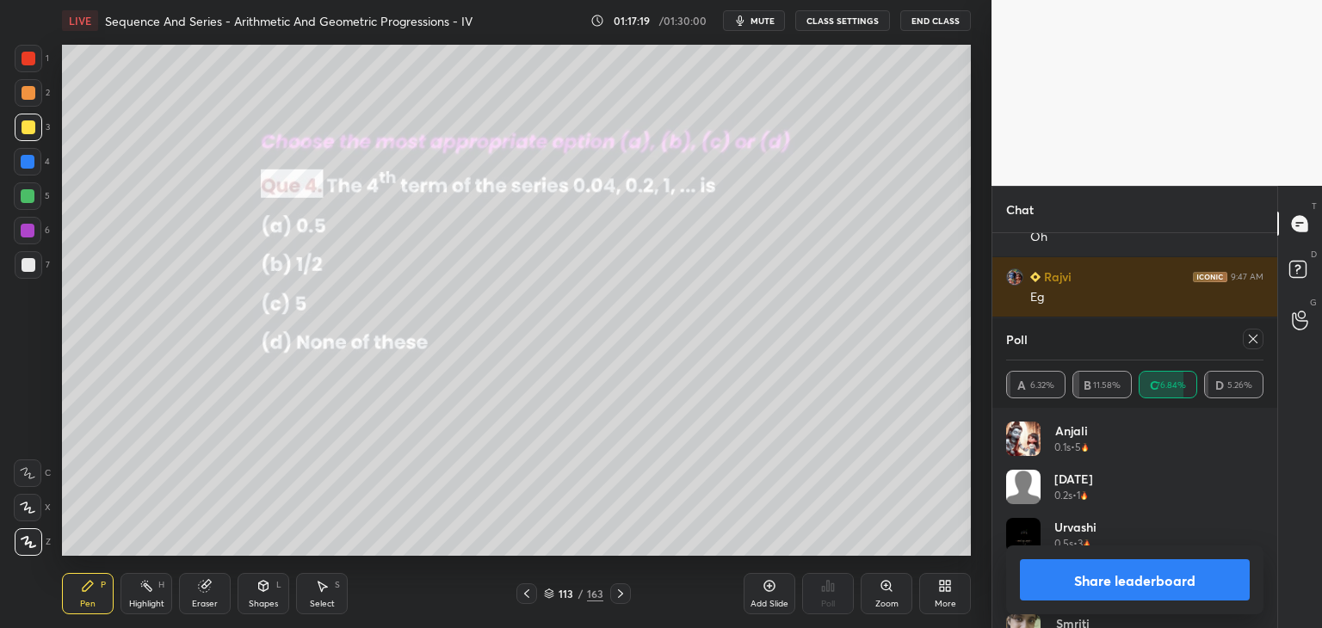
click at [1251, 342] on icon at bounding box center [1253, 339] width 14 height 14
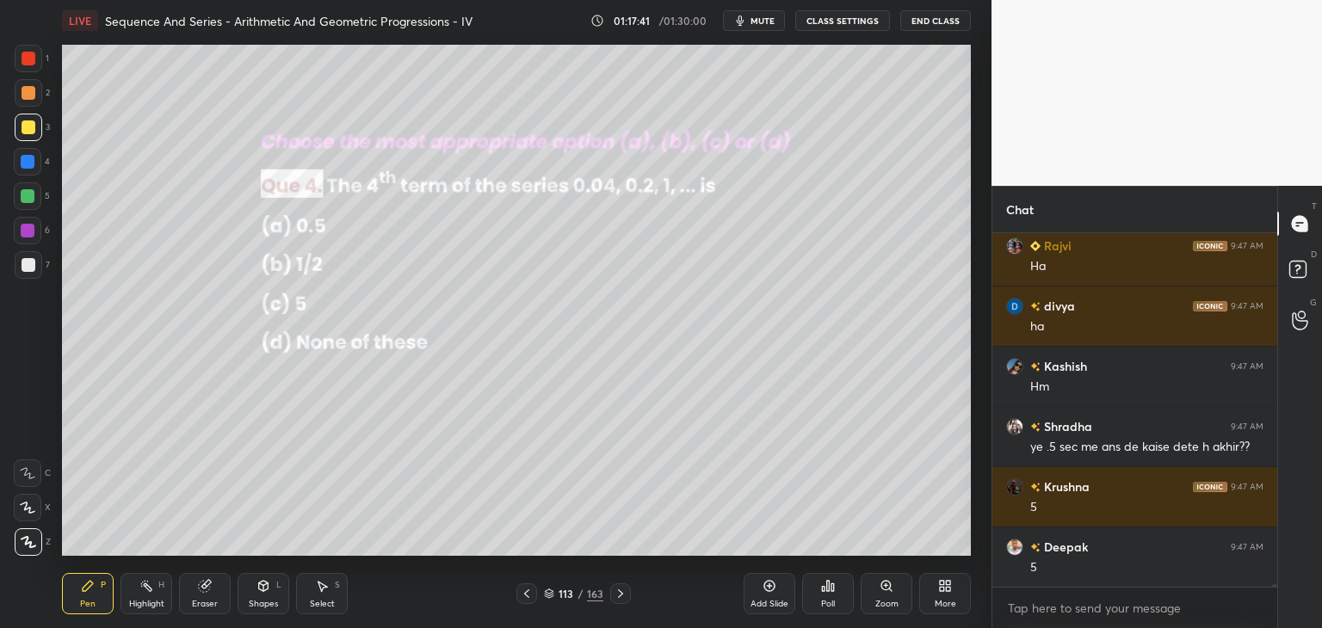
scroll to position [5, 5]
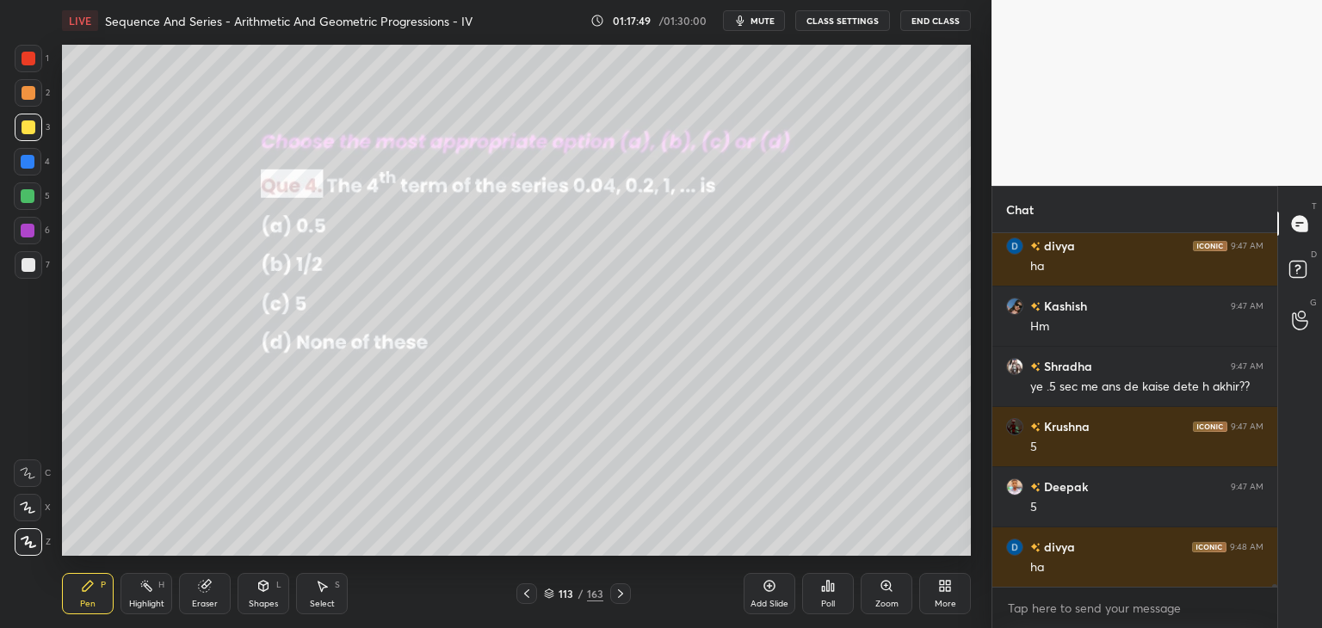
click at [618, 592] on icon at bounding box center [621, 594] width 14 height 14
click at [833, 593] on icon at bounding box center [828, 586] width 14 height 14
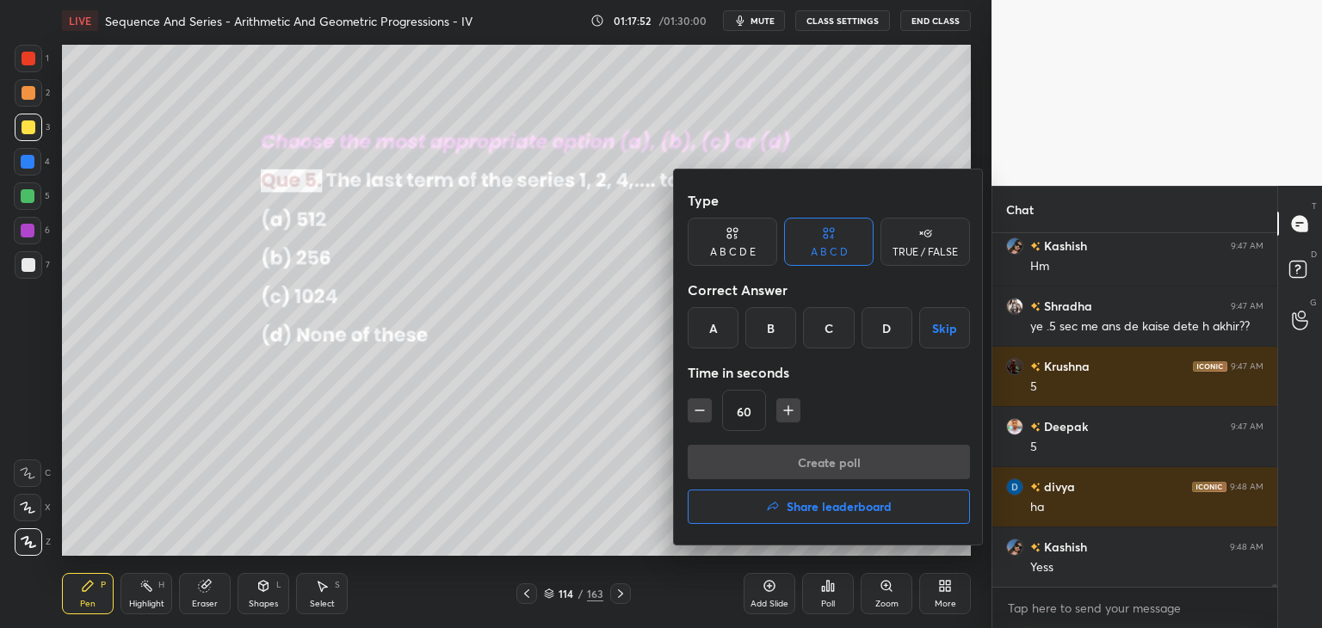
drag, startPoint x: 716, startPoint y: 327, endPoint x: 732, endPoint y: 377, distance: 52.5
click at [718, 328] on div "A" at bounding box center [713, 327] width 51 height 41
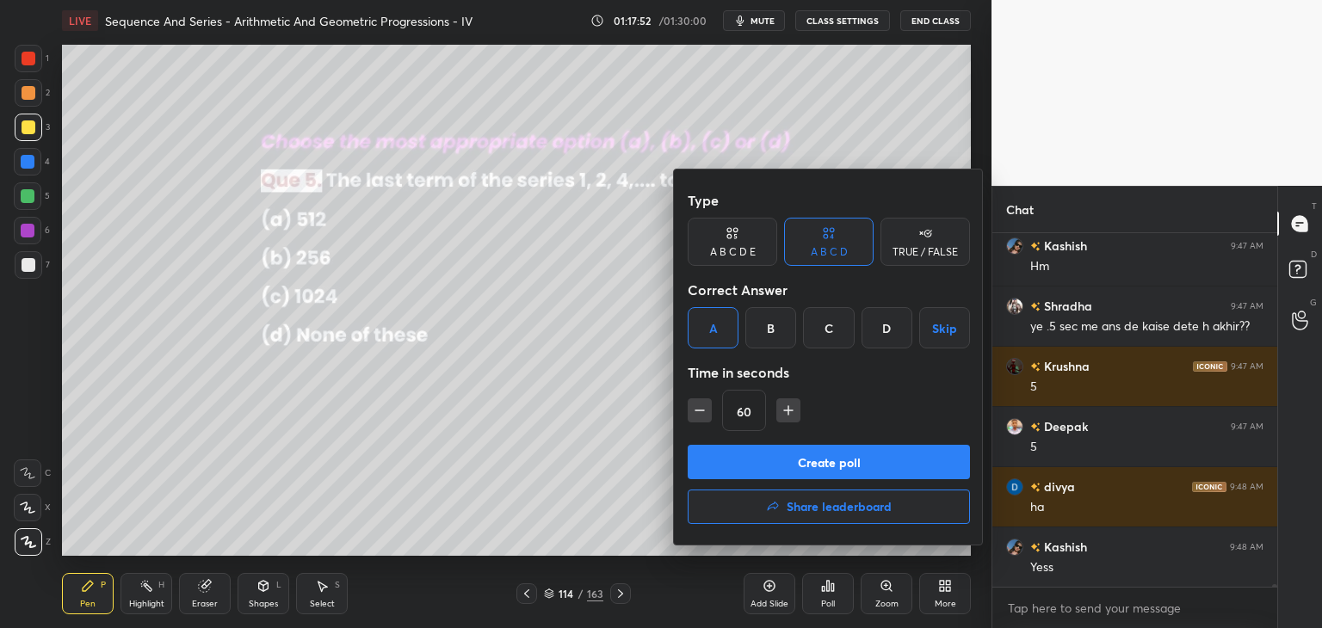
click at [750, 462] on button "Create poll" at bounding box center [829, 462] width 282 height 34
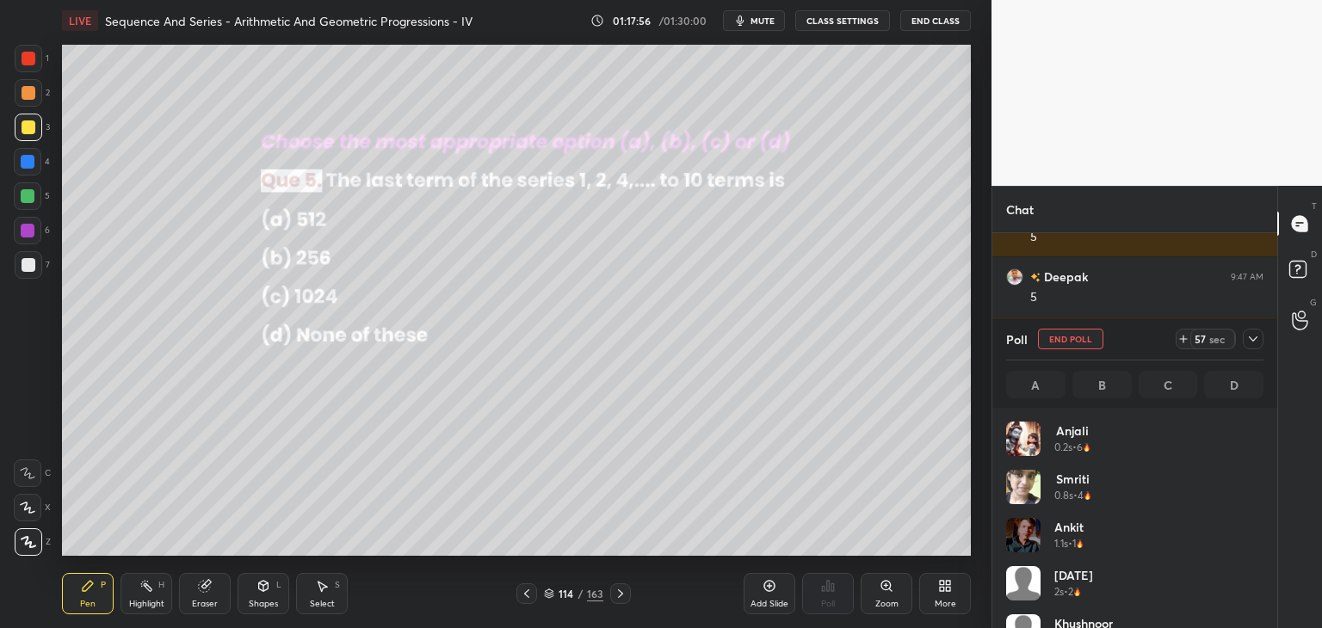
click at [1253, 332] on icon at bounding box center [1253, 339] width 14 height 14
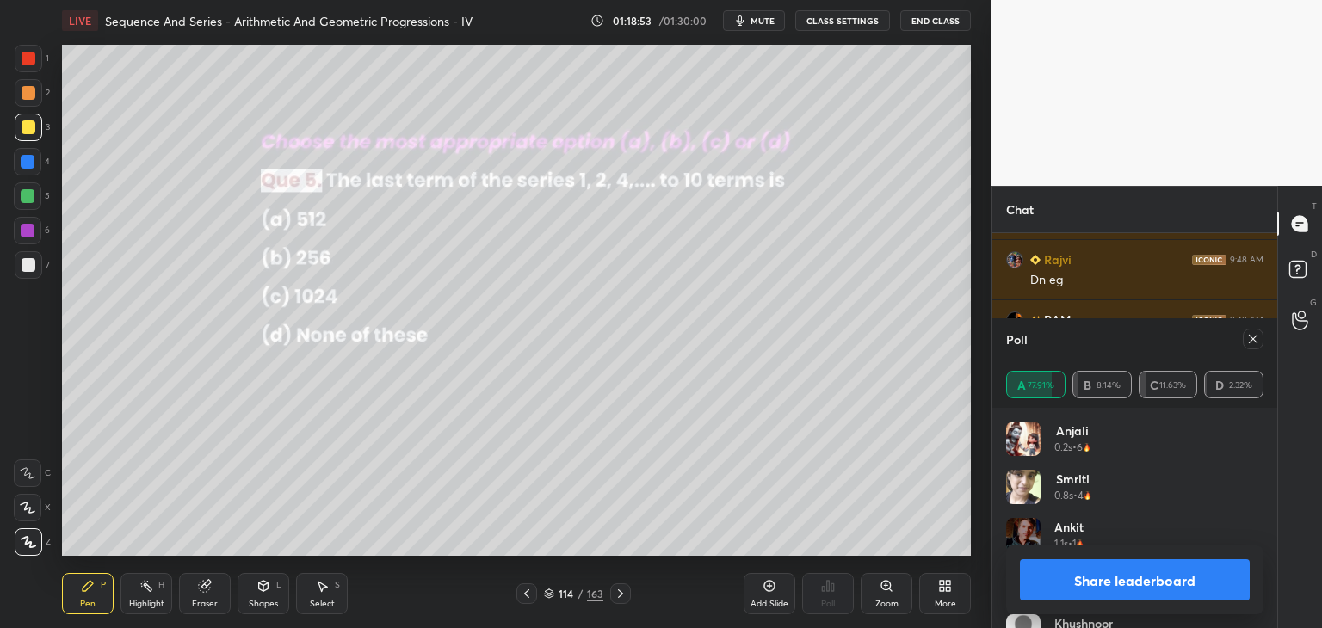
scroll to position [201, 252]
click at [1253, 338] on icon at bounding box center [1253, 339] width 14 height 14
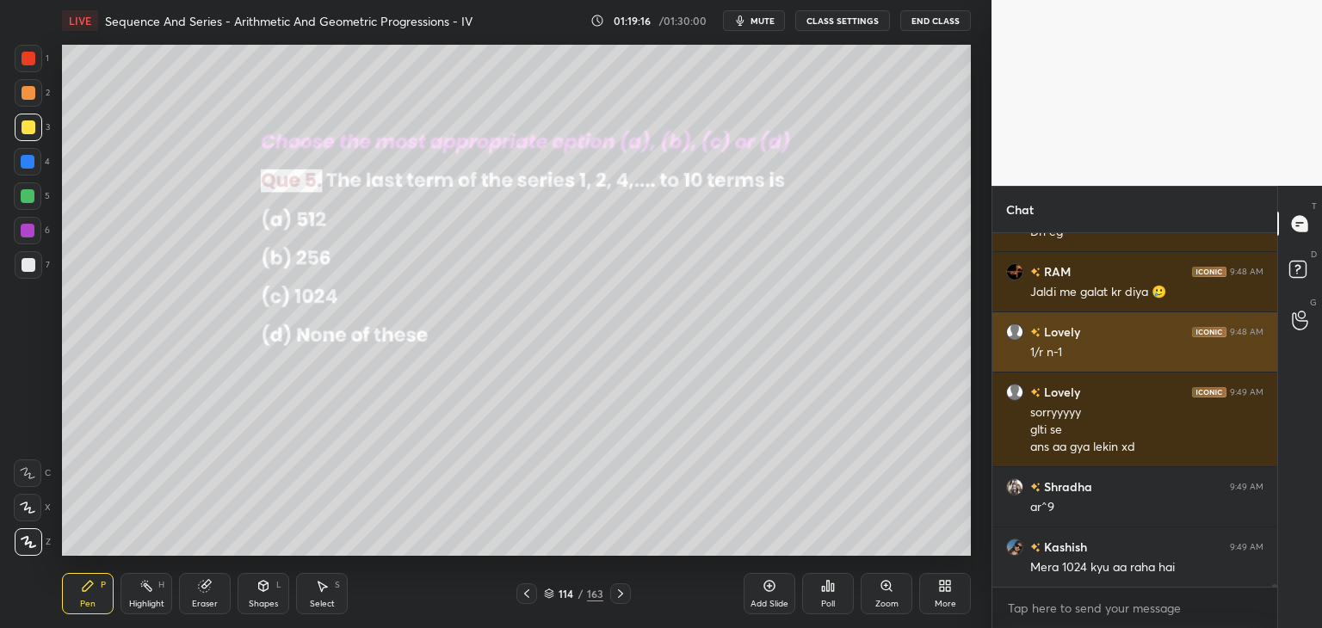
scroll to position [51027, 0]
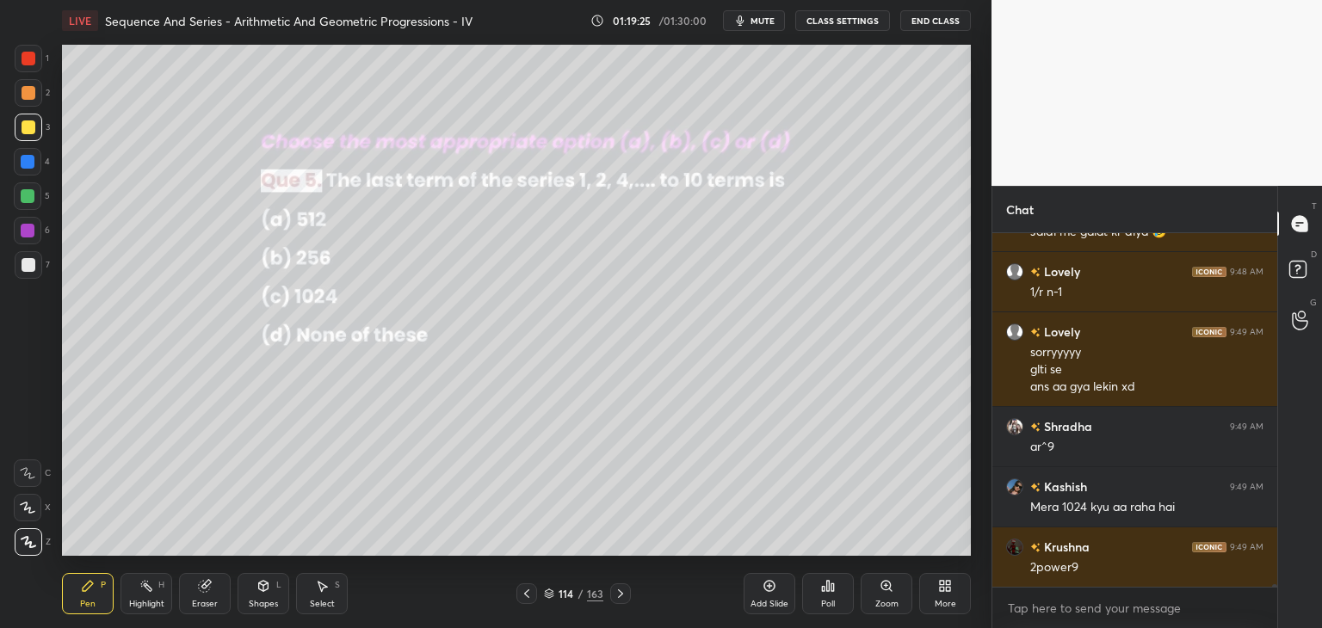
click at [626, 594] on icon at bounding box center [621, 594] width 14 height 14
click at [831, 600] on div "Poll" at bounding box center [828, 604] width 14 height 9
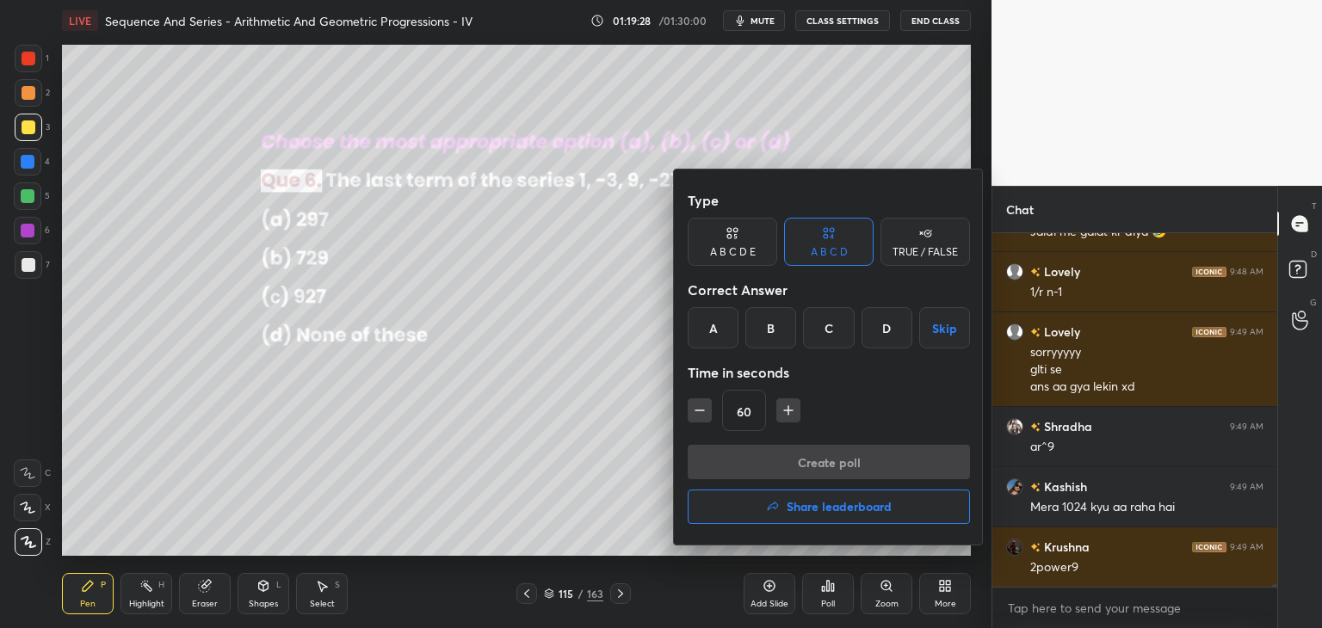
click at [776, 335] on div "B" at bounding box center [770, 327] width 51 height 41
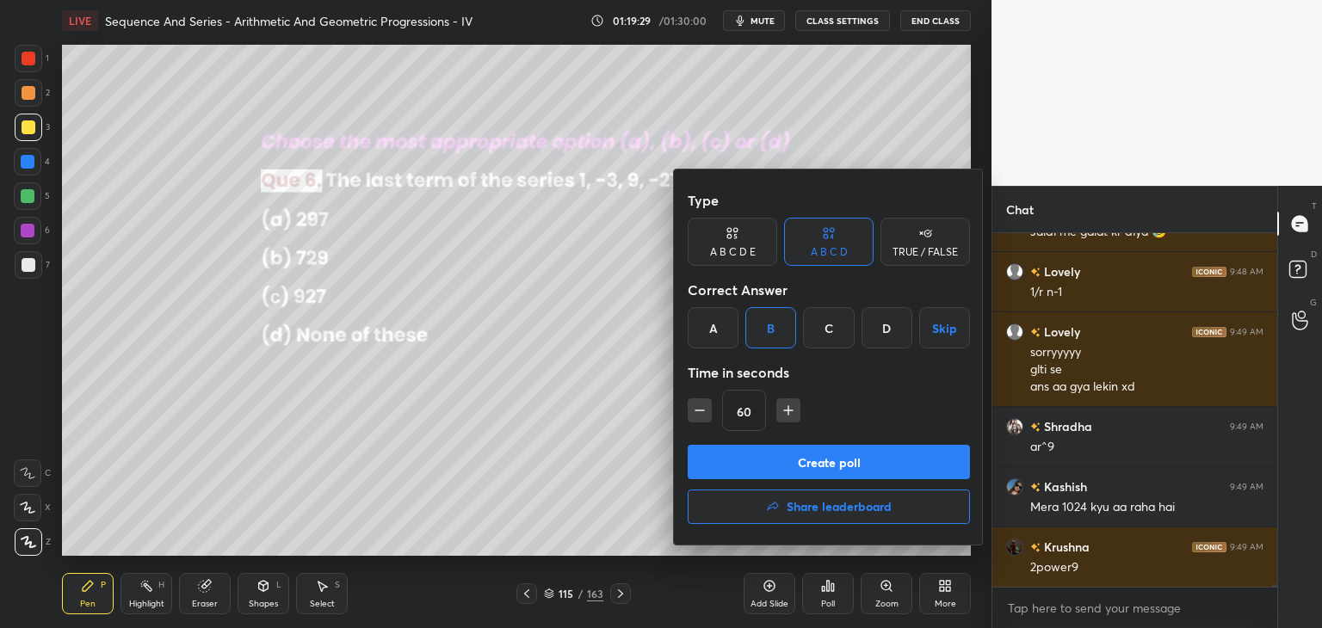
click at [764, 460] on button "Create poll" at bounding box center [829, 462] width 282 height 34
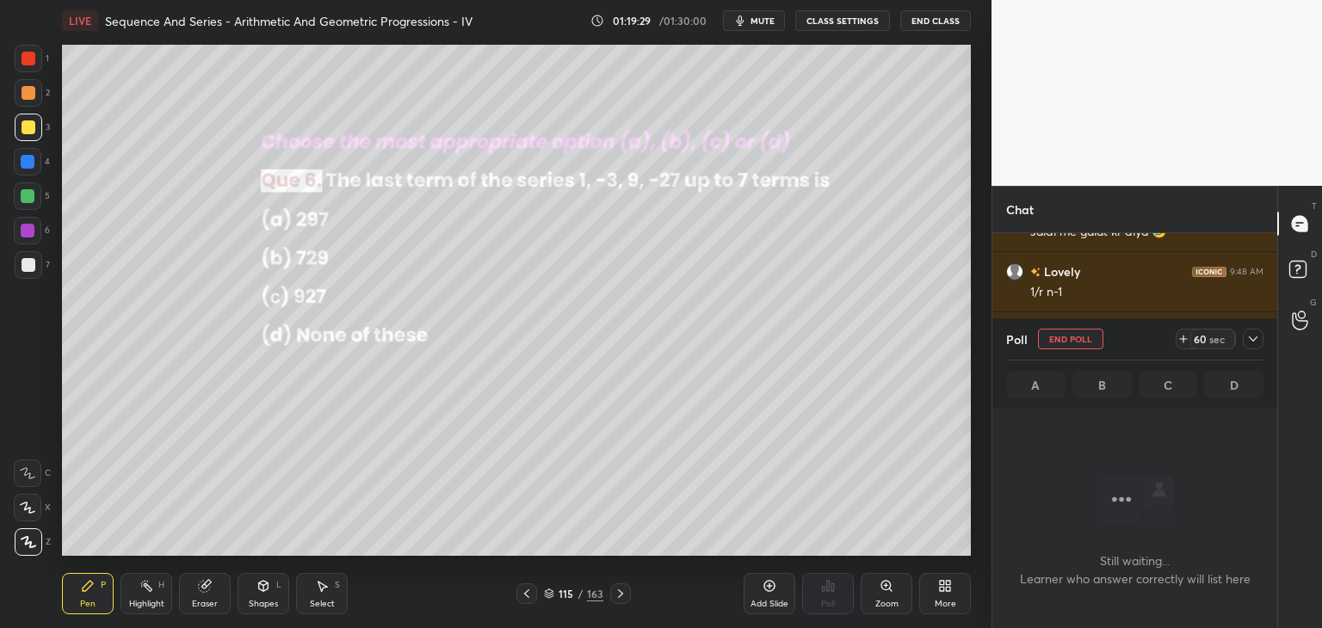
scroll to position [261, 280]
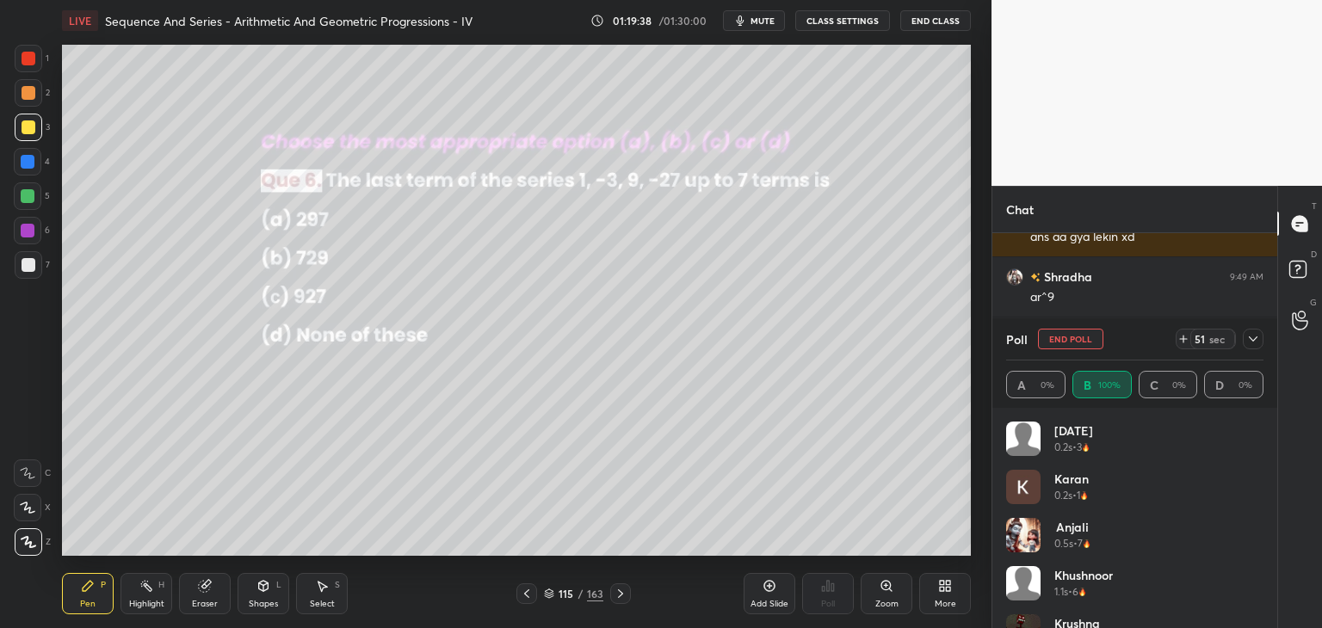
click at [1253, 339] on icon at bounding box center [1253, 339] width 14 height 14
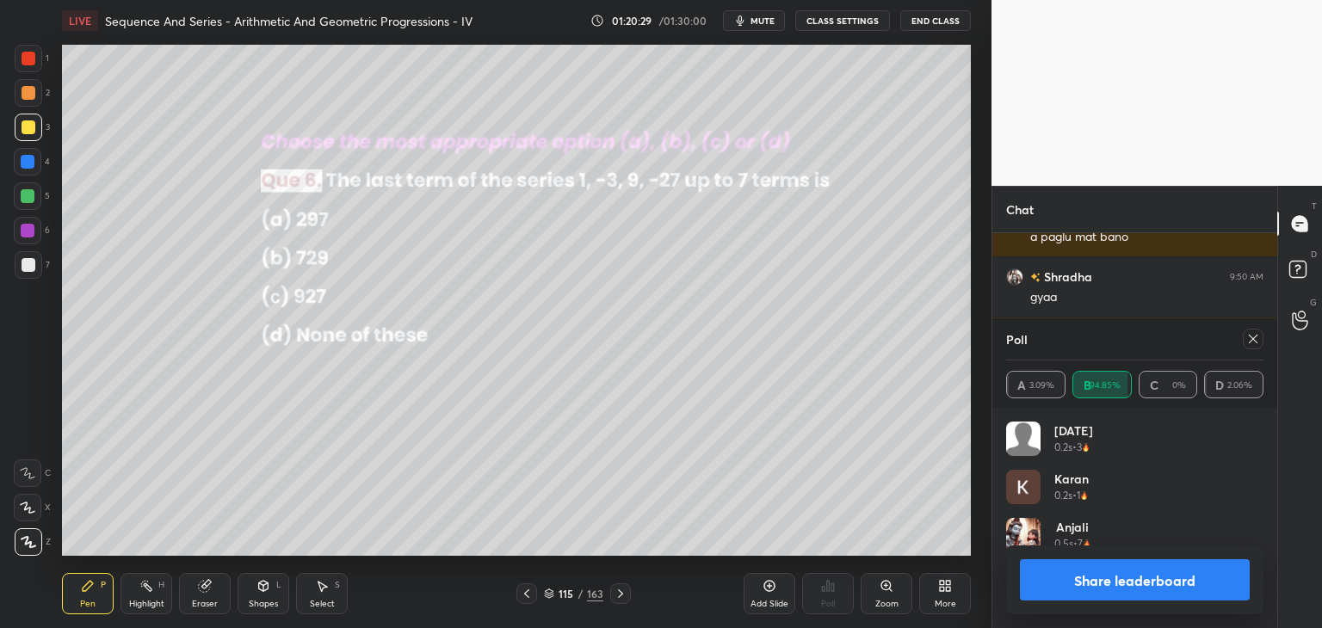
scroll to position [201, 252]
click at [1252, 345] on icon at bounding box center [1253, 339] width 14 height 14
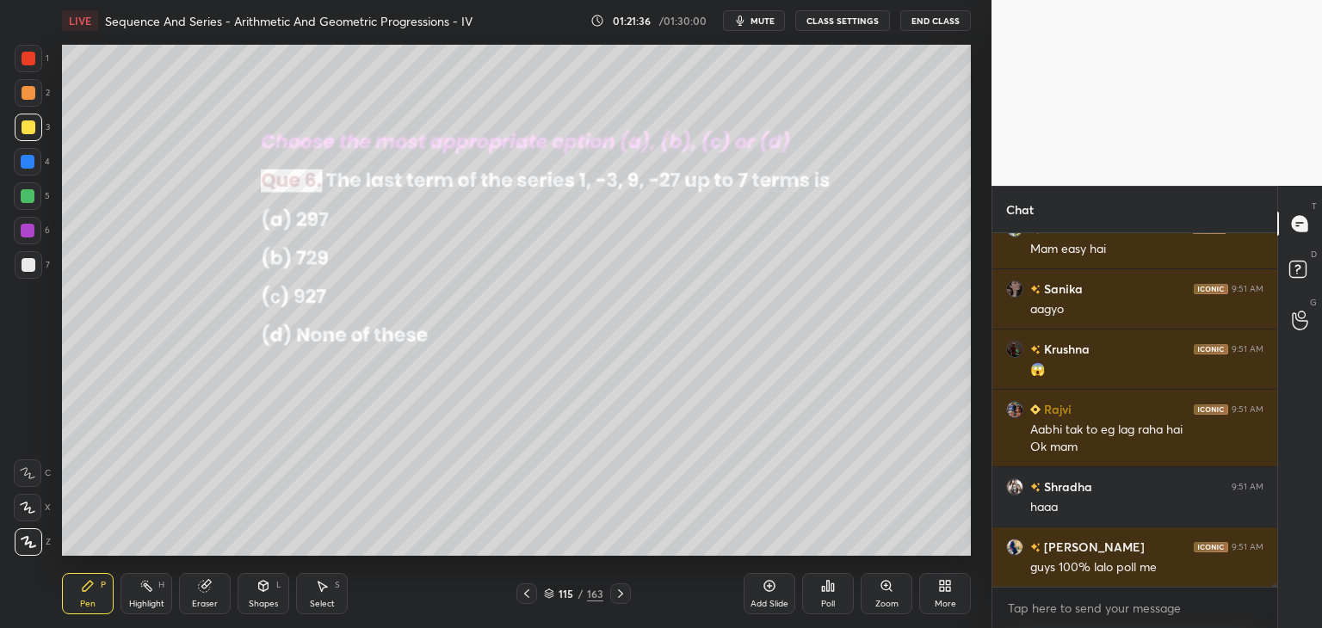
scroll to position [51449, 0]
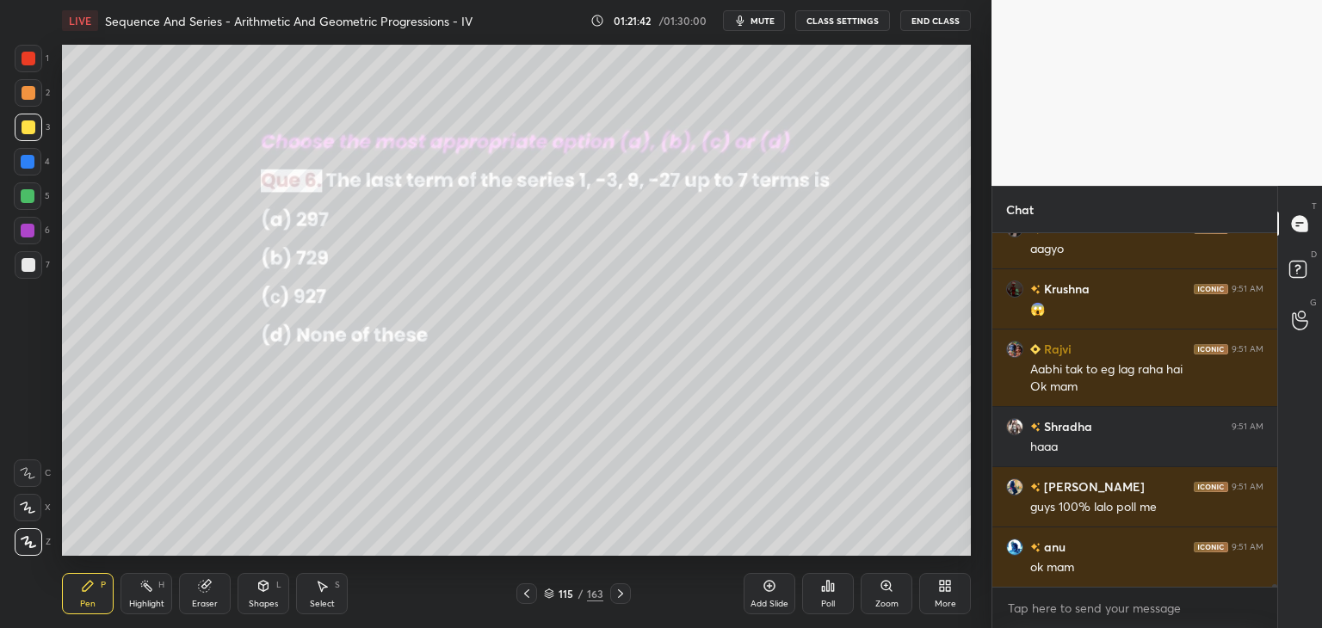
click at [612, 596] on div at bounding box center [620, 593] width 21 height 21
click at [827, 603] on div "Poll" at bounding box center [828, 604] width 14 height 9
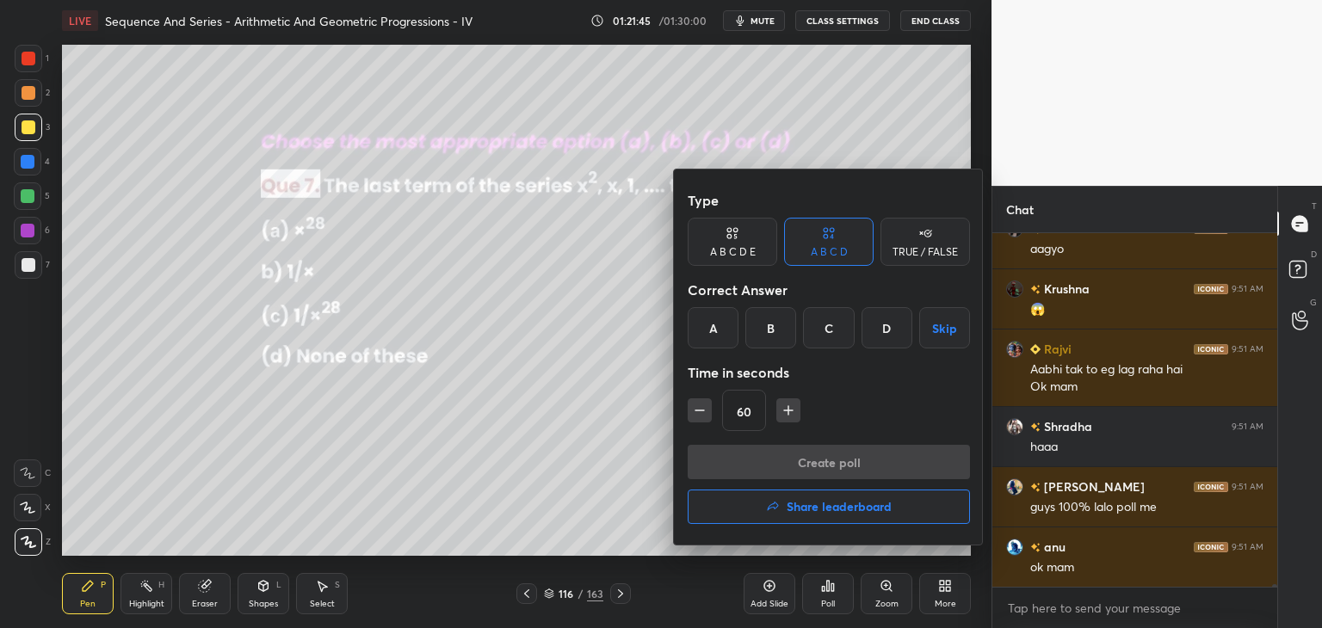
click at [835, 336] on div "C" at bounding box center [828, 327] width 51 height 41
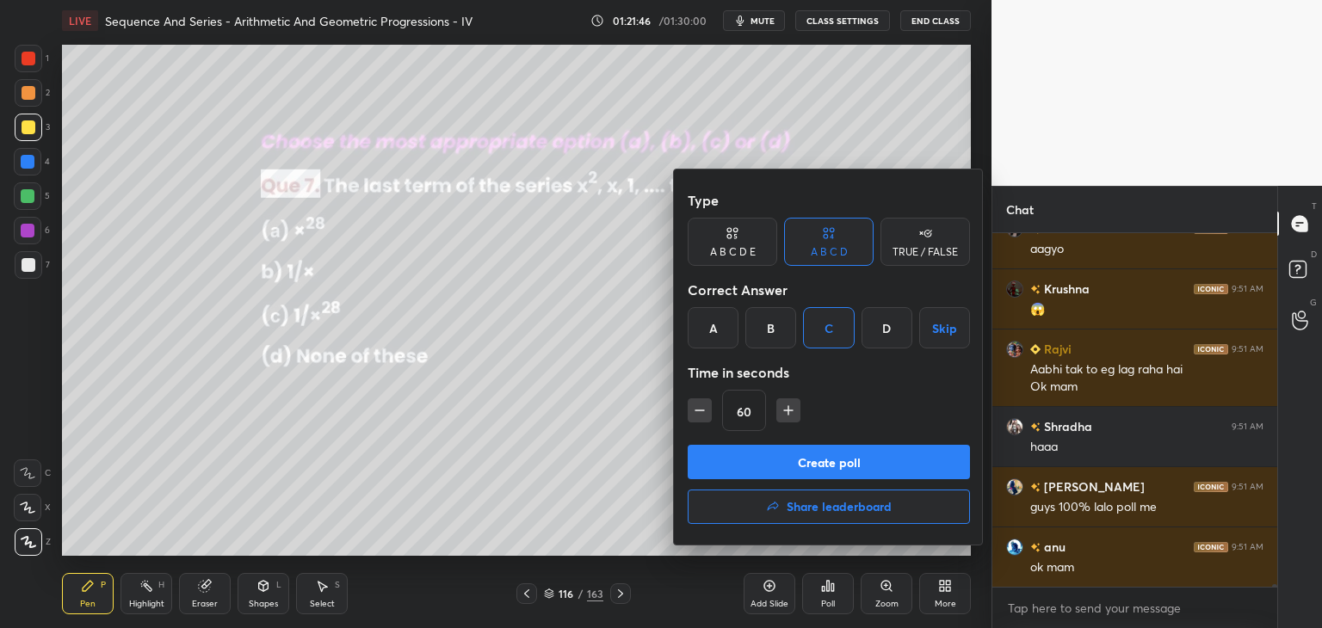
click at [778, 467] on button "Create poll" at bounding box center [829, 462] width 282 height 34
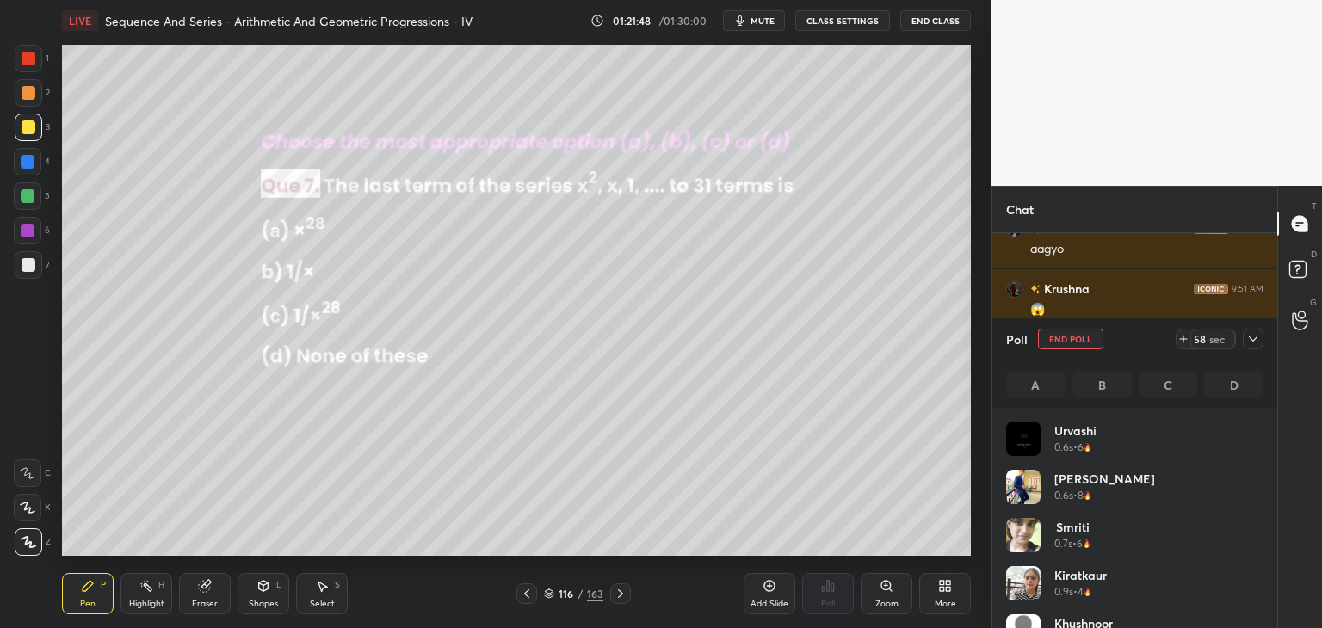
scroll to position [201, 252]
click at [1254, 338] on icon at bounding box center [1253, 339] width 14 height 14
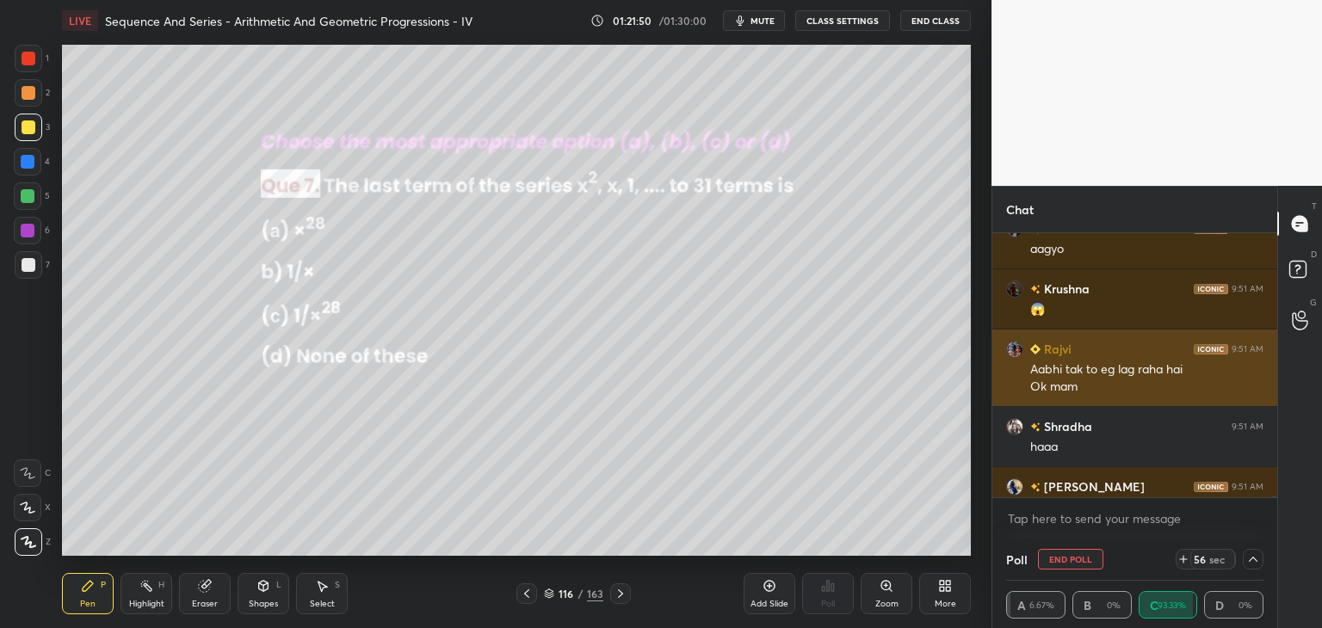
scroll to position [0, 5]
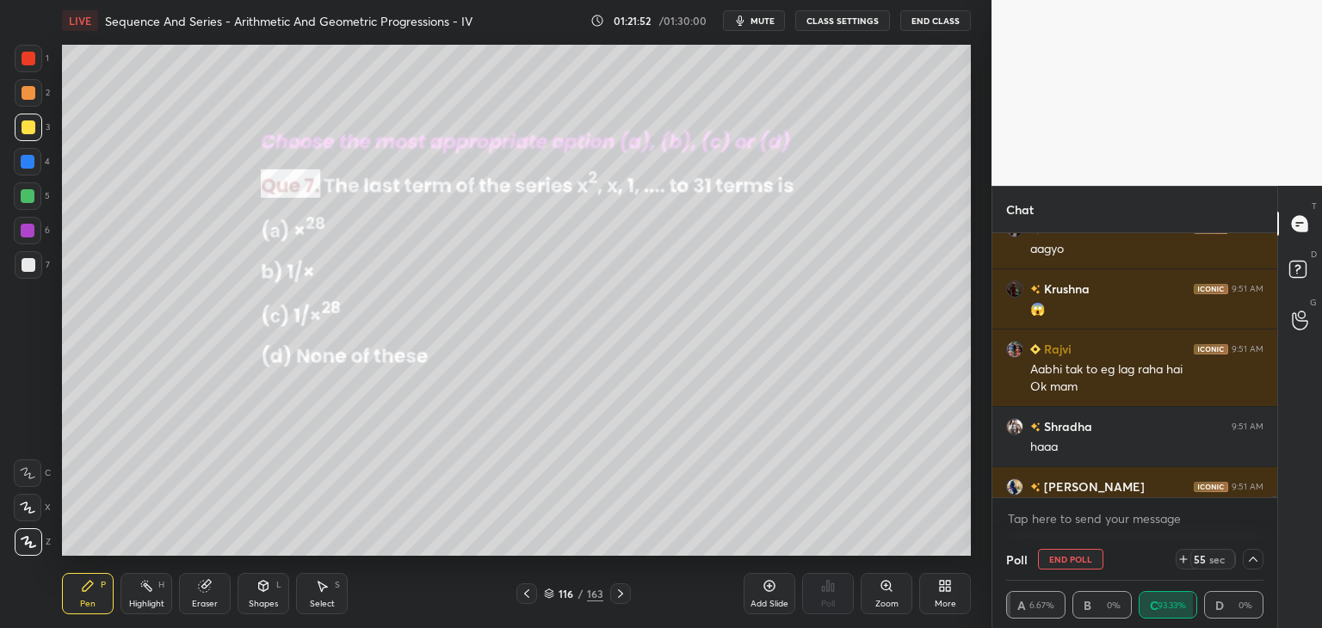
drag, startPoint x: 1252, startPoint y: 562, endPoint x: 1246, endPoint y: 546, distance: 16.6
click at [1254, 562] on icon at bounding box center [1253, 559] width 14 height 14
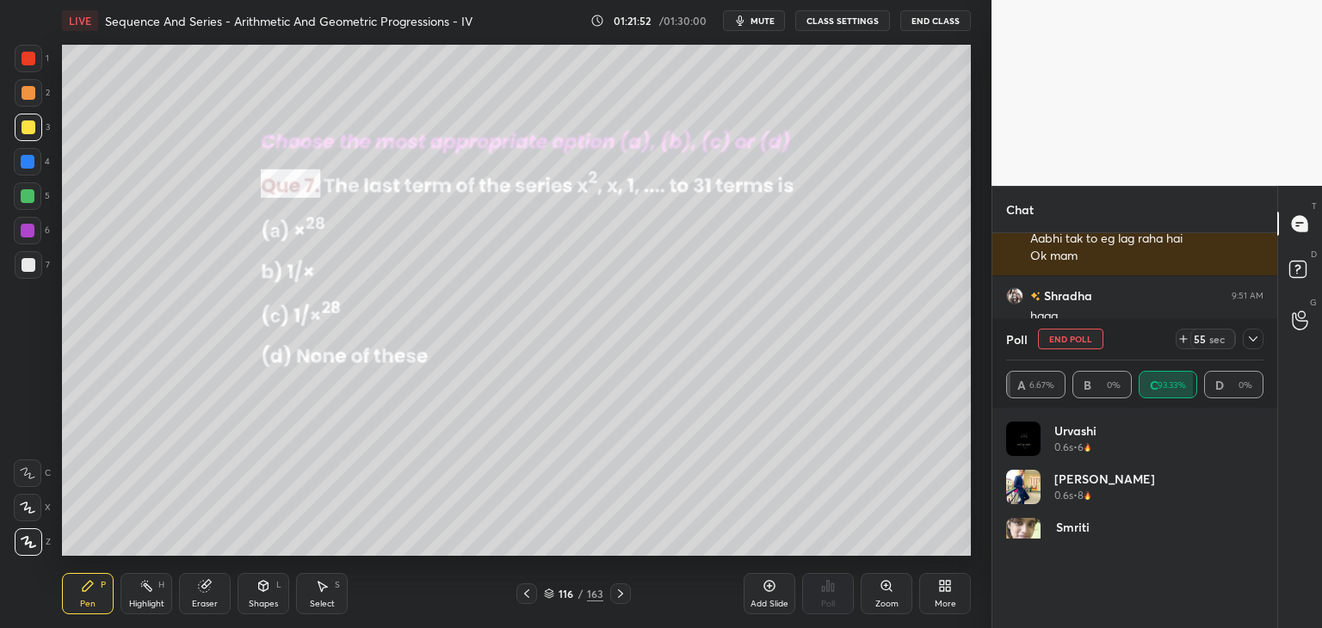
scroll to position [201, 252]
click at [1255, 333] on icon at bounding box center [1253, 339] width 14 height 14
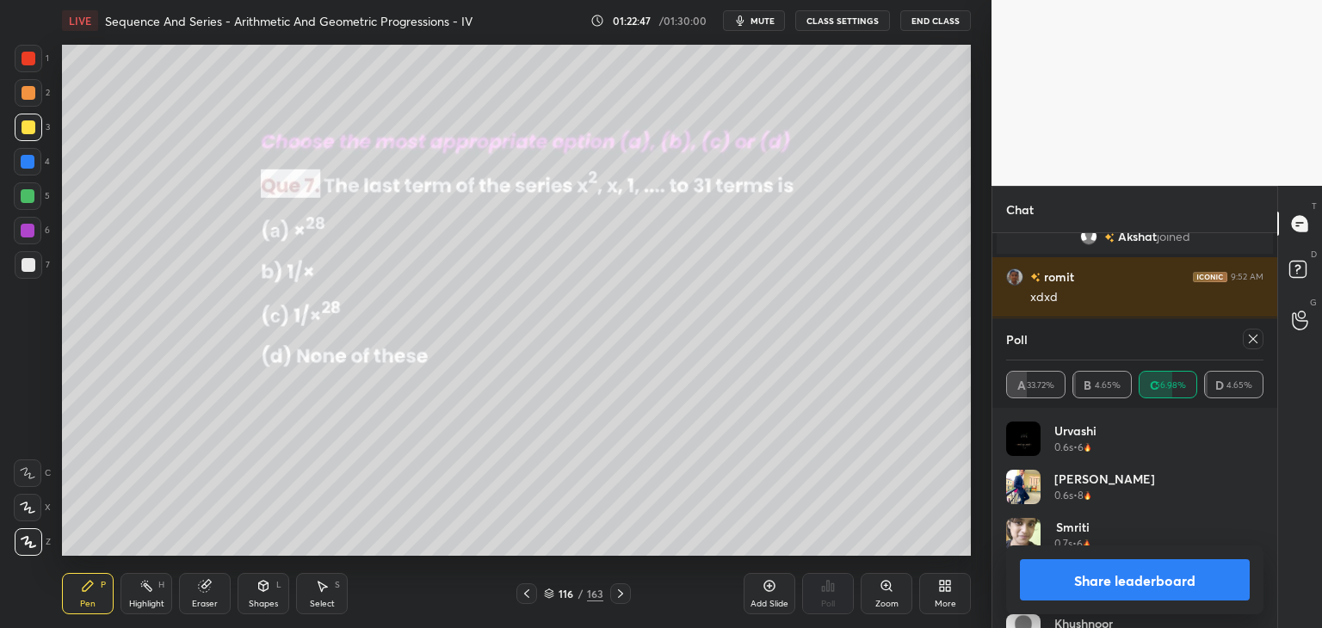
scroll to position [51538, 0]
click at [1263, 333] on div "Poll A 34.07% B 4.40% C 57.14% D 4.39%" at bounding box center [1134, 362] width 285 height 89
click at [1252, 336] on icon at bounding box center [1253, 339] width 14 height 14
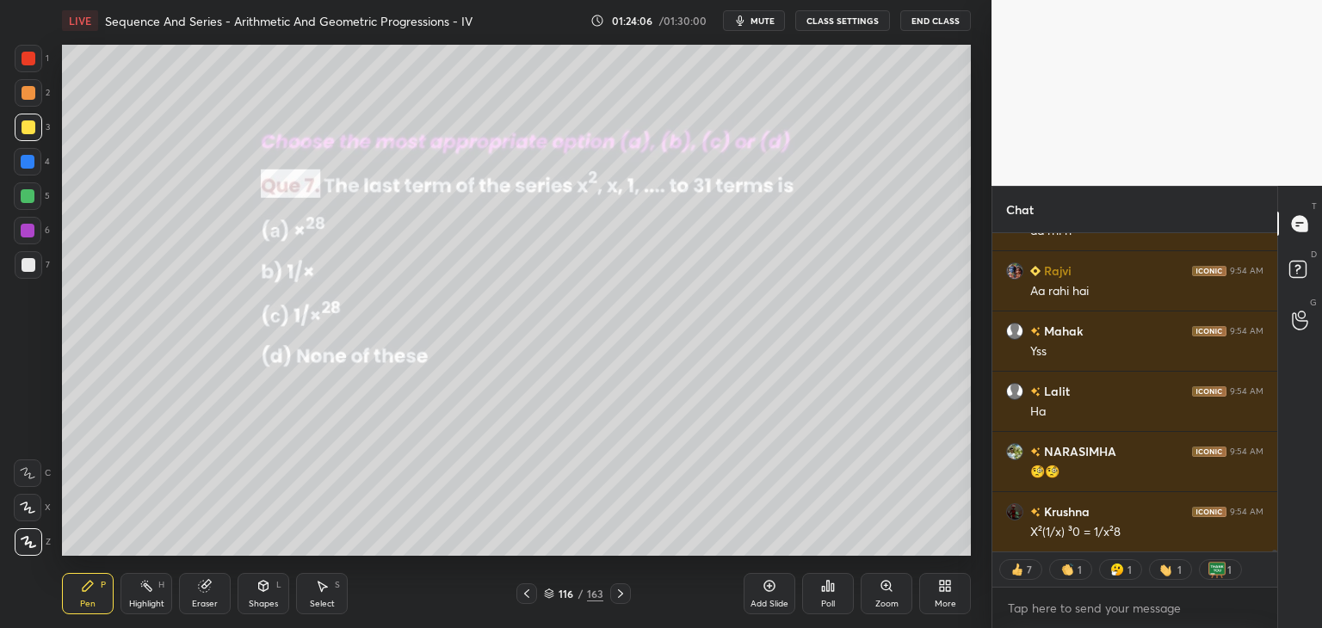
scroll to position [52628, 0]
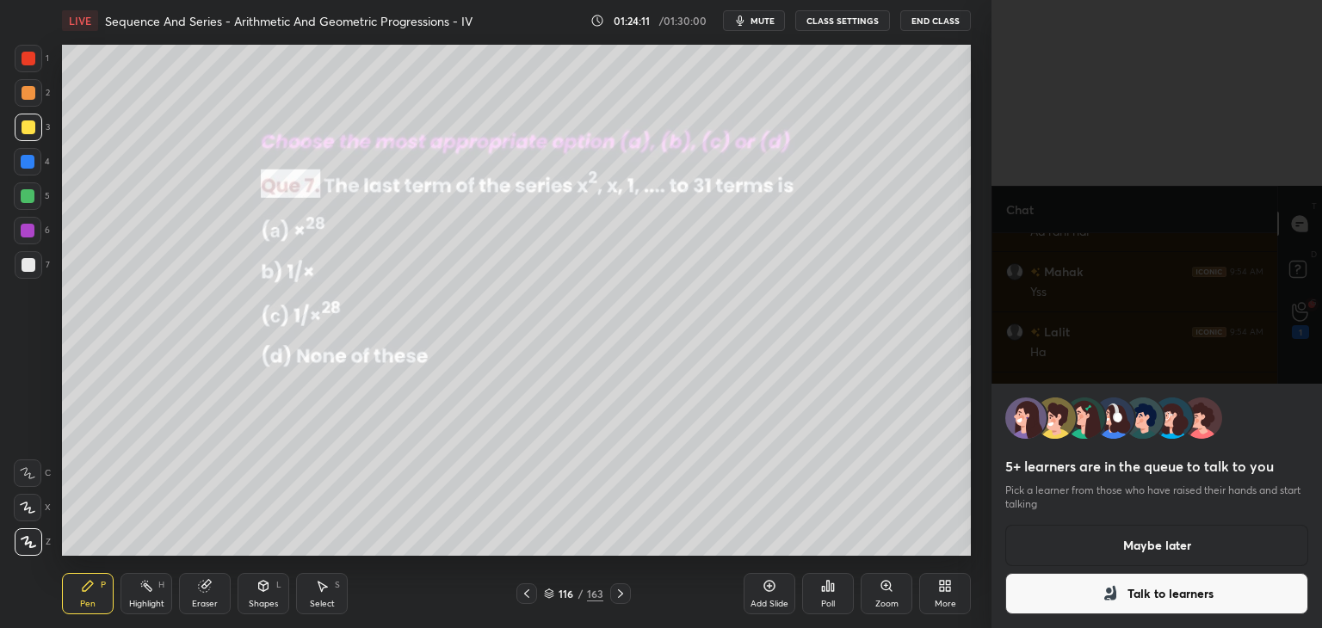
click at [1174, 544] on button "Maybe later" at bounding box center [1156, 545] width 303 height 41
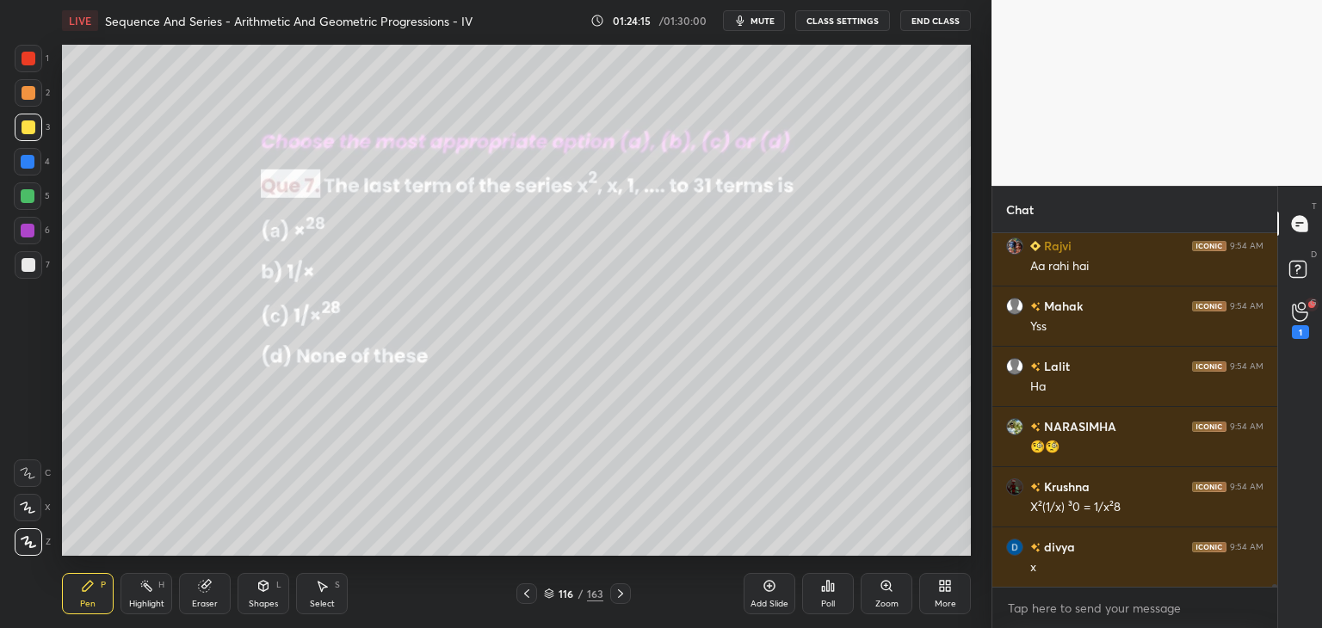
scroll to position [349, 280]
click at [1299, 314] on icon at bounding box center [1300, 312] width 16 height 20
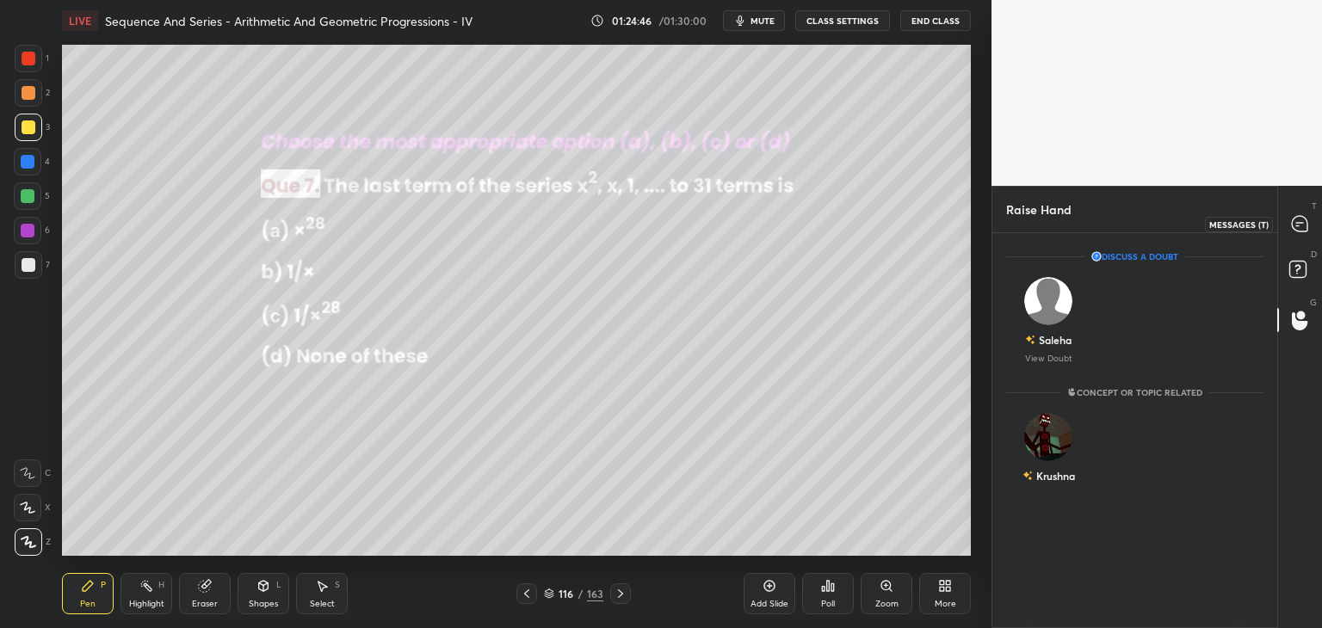
click at [1300, 216] on icon at bounding box center [1299, 223] width 15 height 15
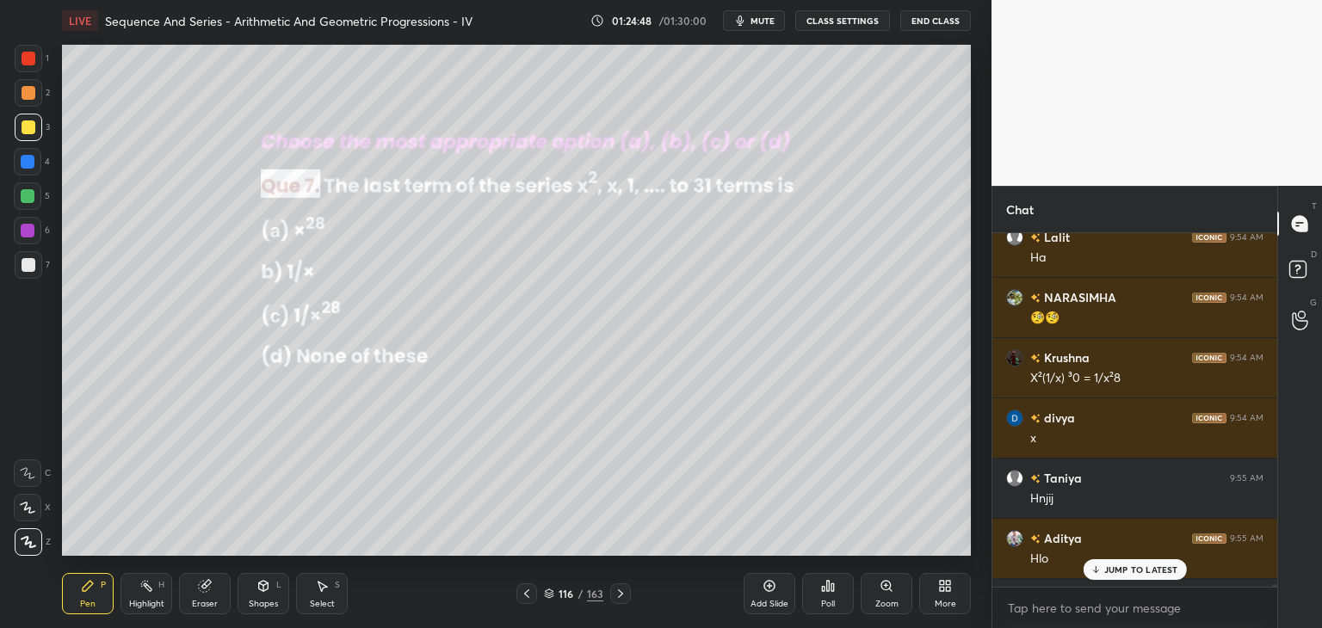
click at [1116, 569] on p "JUMP TO LATEST" at bounding box center [1141, 570] width 74 height 10
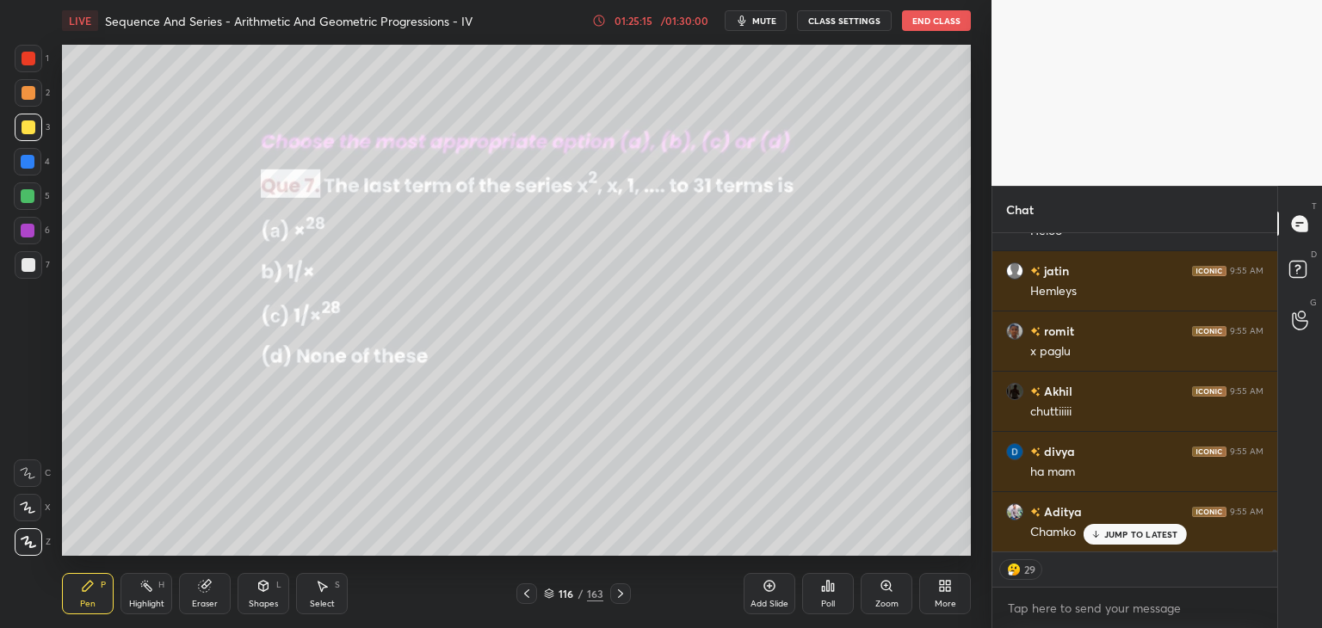
scroll to position [54734, 0]
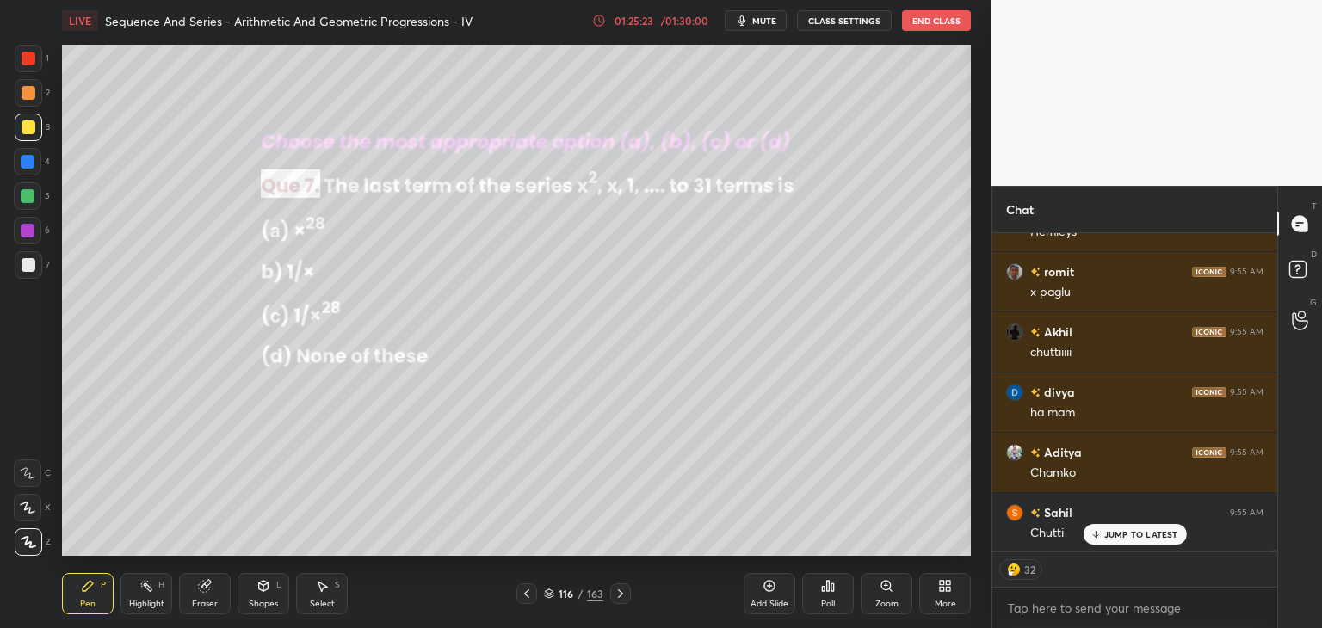
click at [620, 593] on icon at bounding box center [621, 594] width 14 height 14
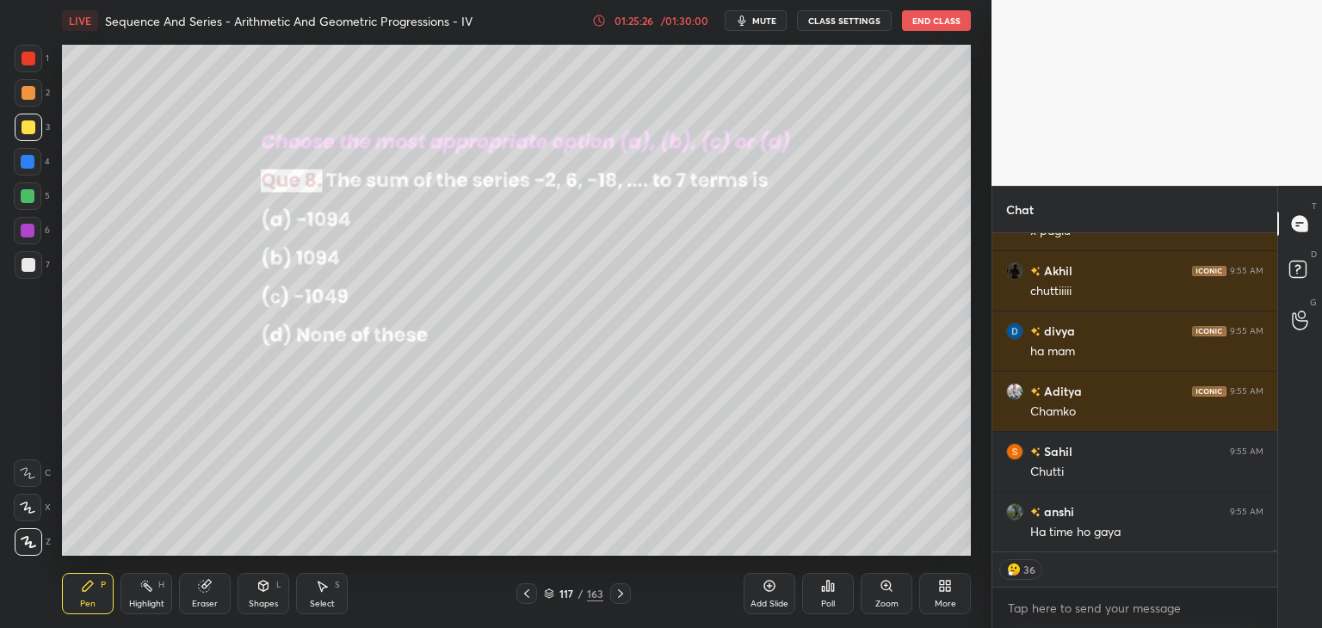
click at [830, 600] on div "Poll" at bounding box center [828, 604] width 14 height 9
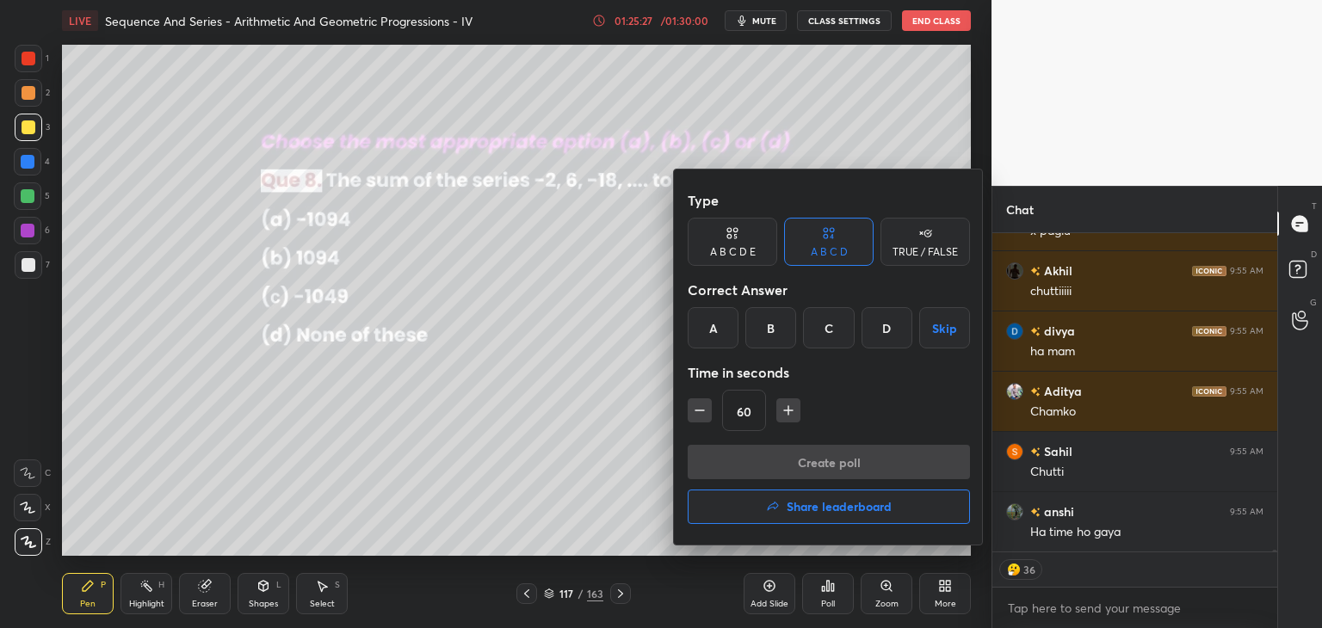
drag, startPoint x: 728, startPoint y: 331, endPoint x: 744, endPoint y: 390, distance: 60.5
click at [730, 333] on div "A" at bounding box center [713, 327] width 51 height 41
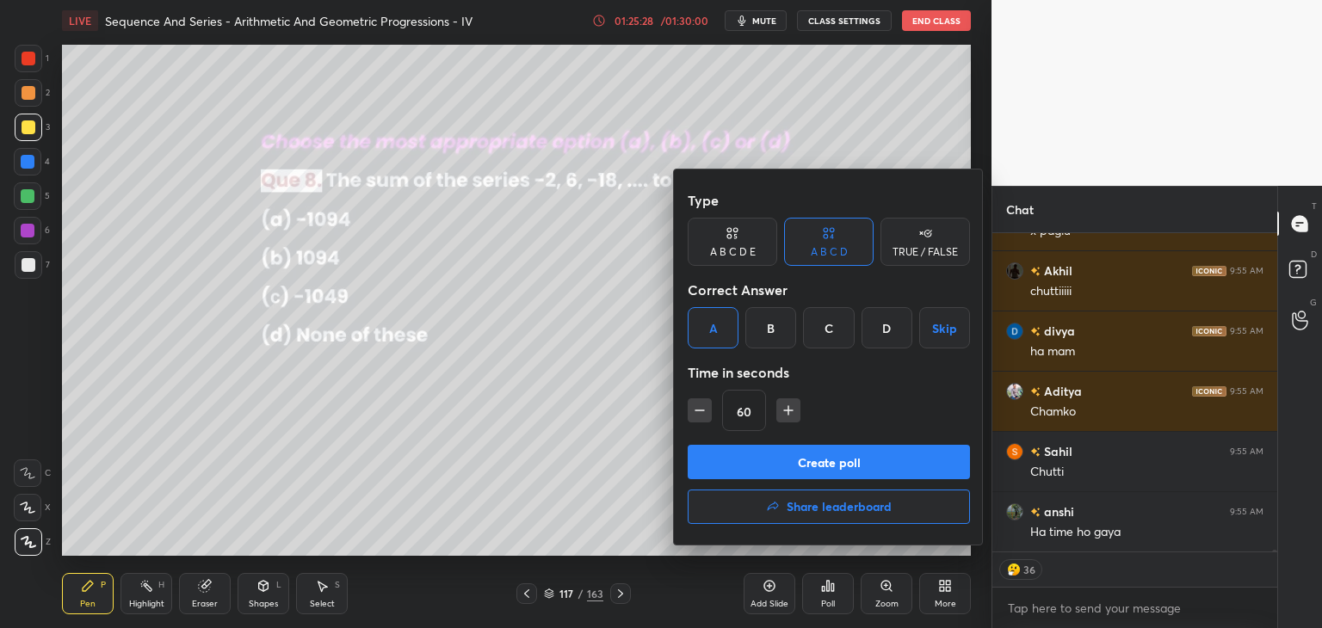
scroll to position [54855, 0]
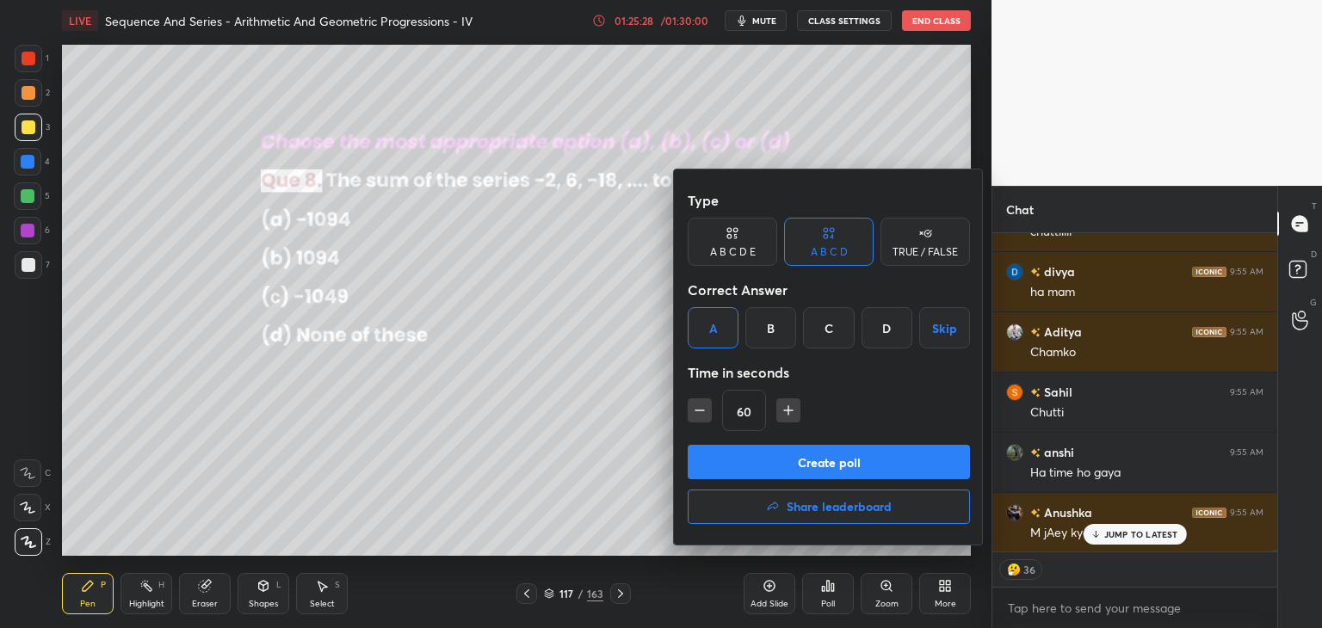
click at [752, 459] on button "Create poll" at bounding box center [829, 462] width 282 height 34
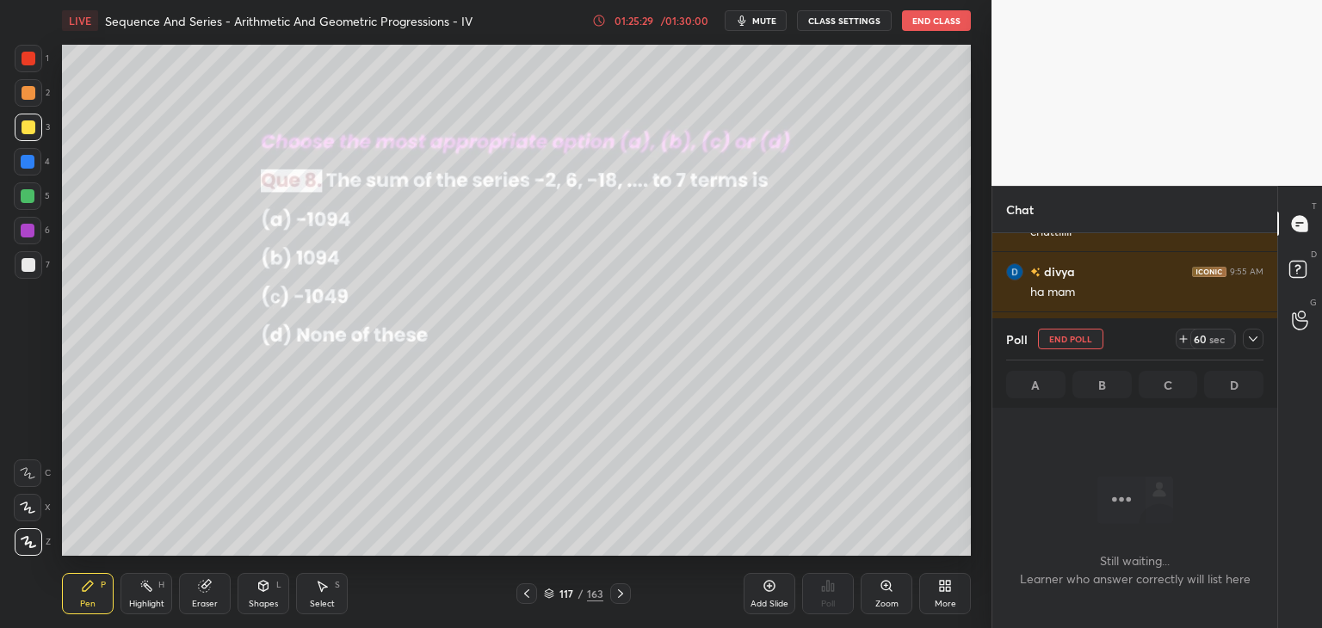
scroll to position [55006, 0]
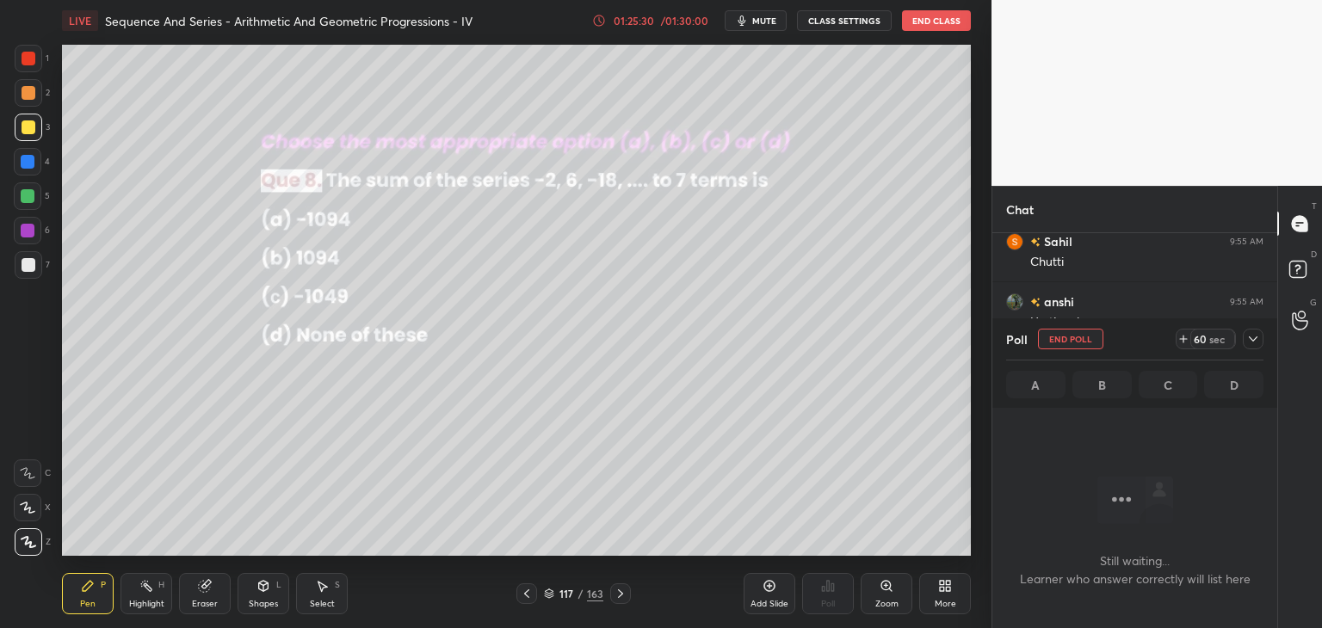
click at [1256, 335] on icon at bounding box center [1253, 339] width 14 height 14
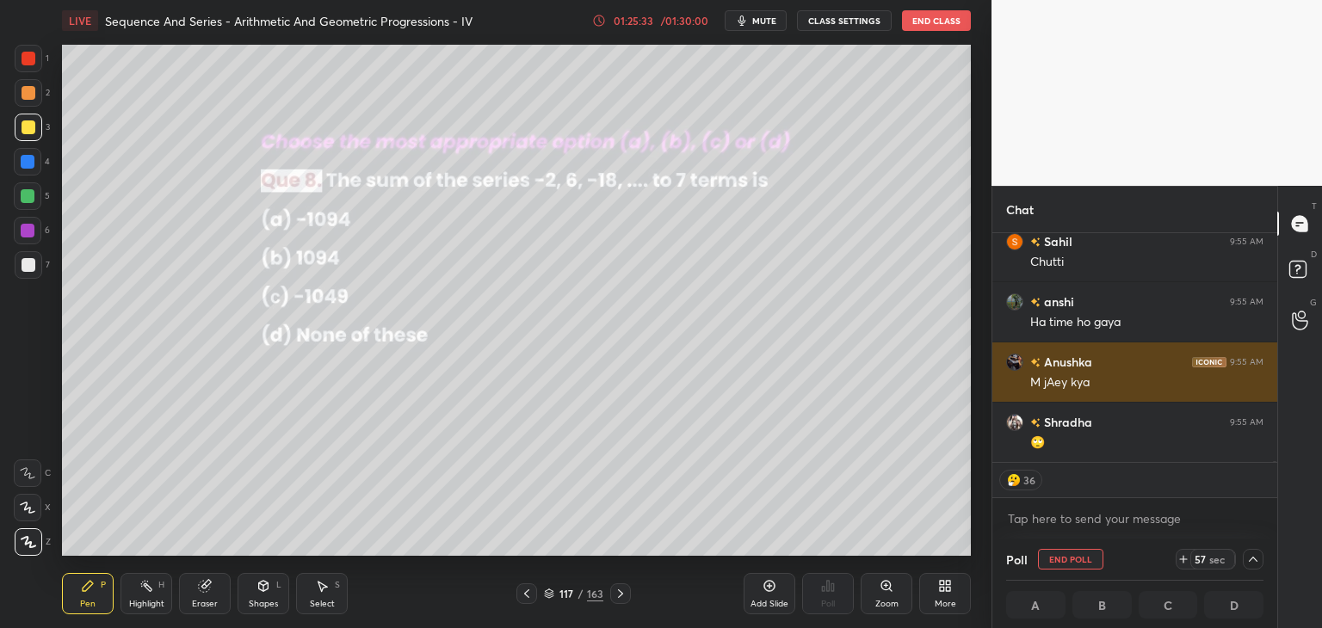
scroll to position [55065, 0]
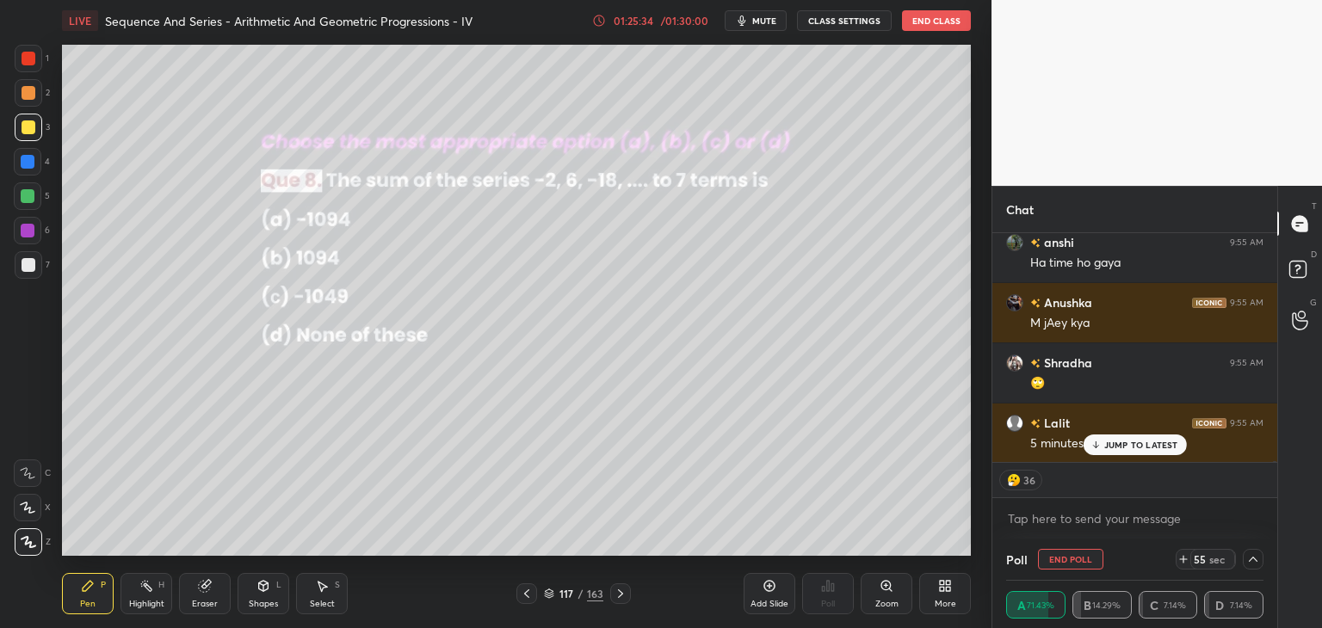
drag, startPoint x: 1148, startPoint y: 445, endPoint x: 1132, endPoint y: 453, distance: 18.1
click at [1149, 445] on div "Aditya 9:55 AM No Avadhi 9:55 AM Haa Lalit 9:55 AM Champoo mam Shriji 9:55 AM H…" at bounding box center [1134, 347] width 285 height 229
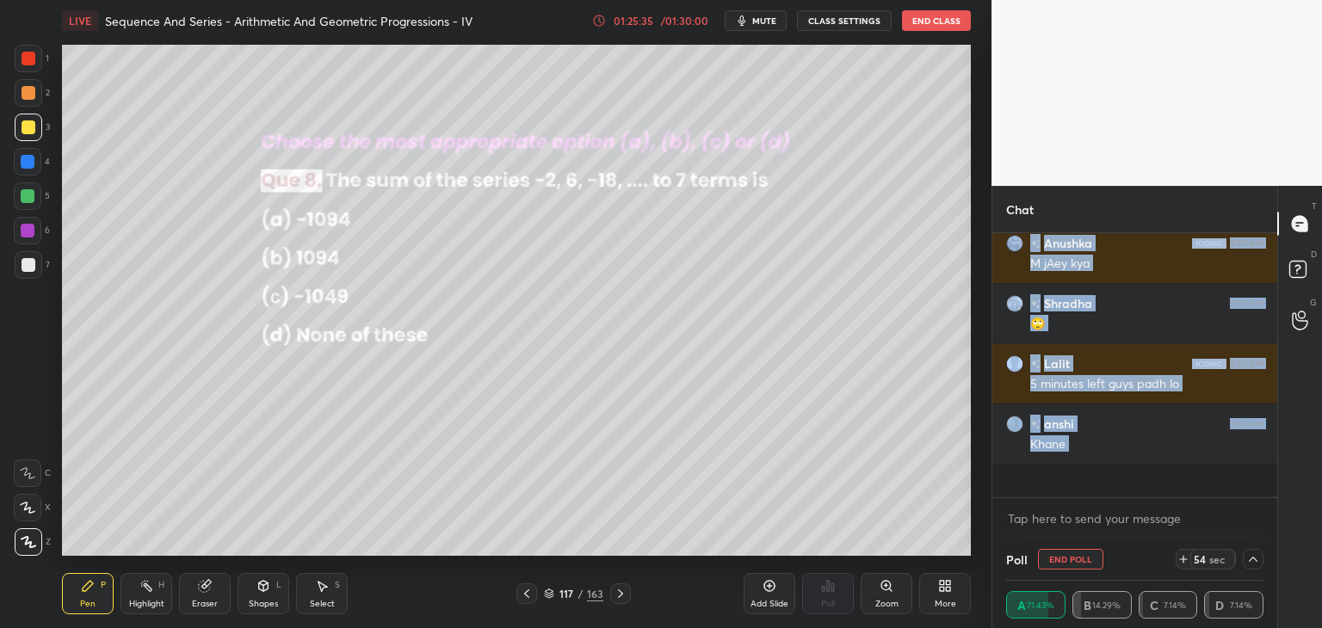
scroll to position [55091, 0]
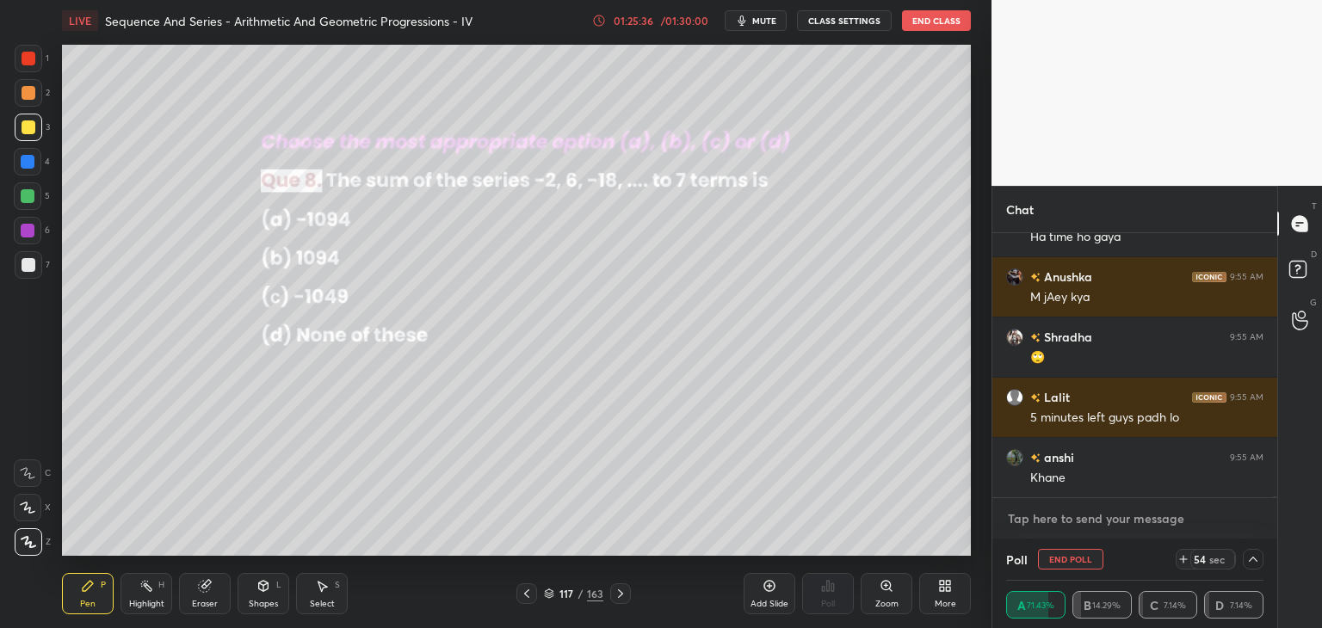
click at [1088, 515] on textarea at bounding box center [1134, 519] width 257 height 28
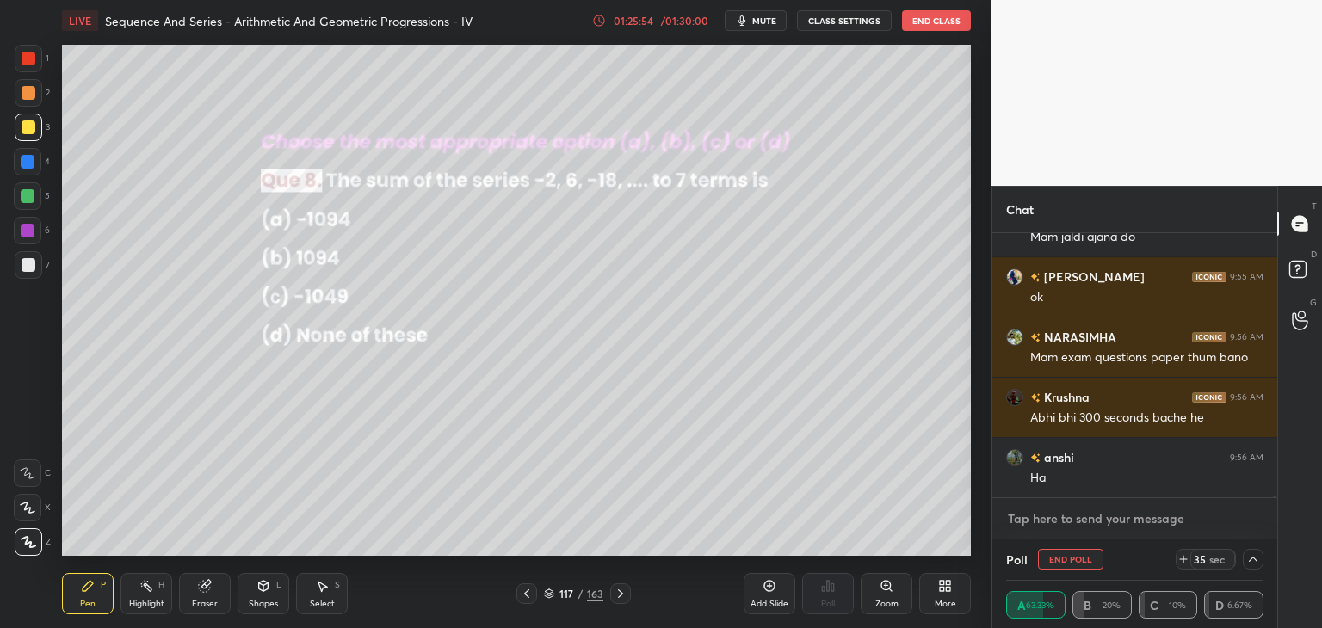
scroll to position [55452, 0]
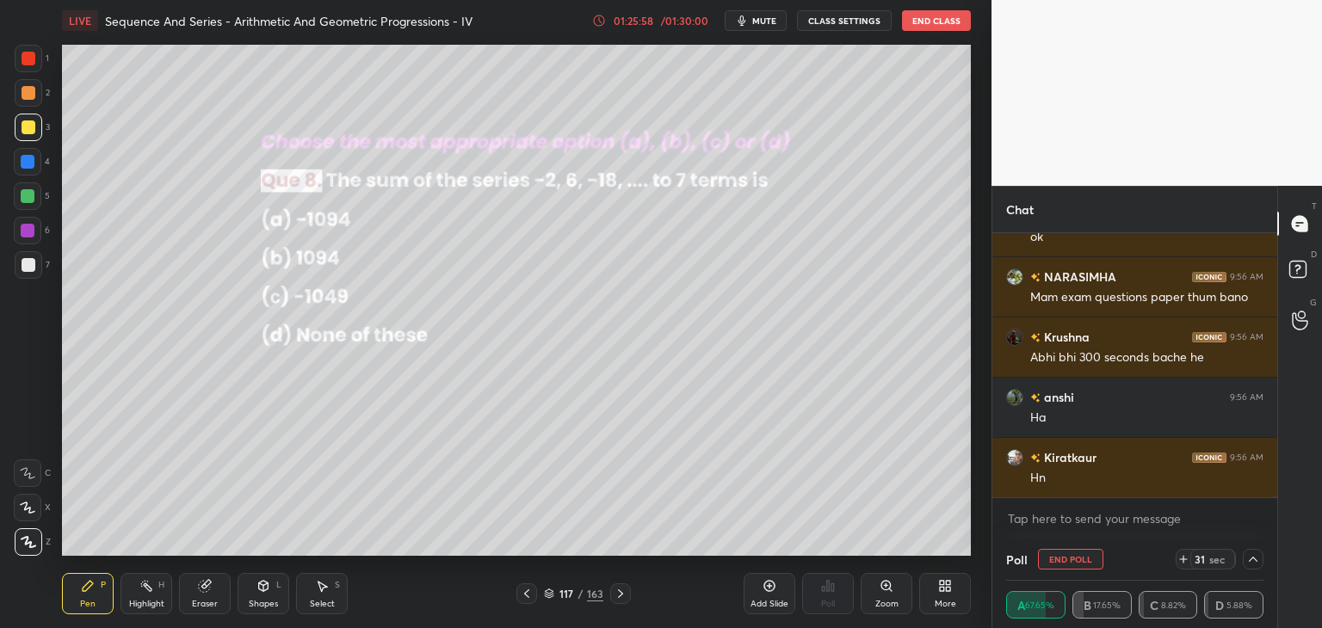
click at [25, 122] on div at bounding box center [29, 127] width 14 height 14
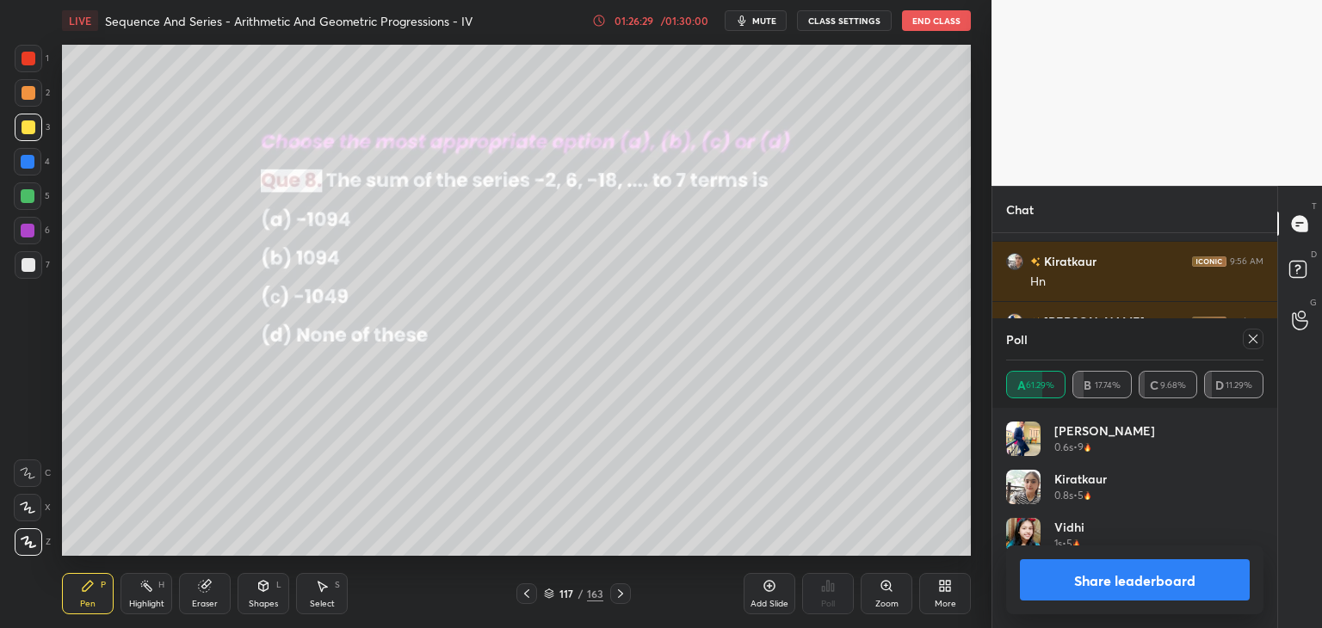
scroll to position [201, 252]
click at [1256, 345] on icon at bounding box center [1253, 339] width 14 height 14
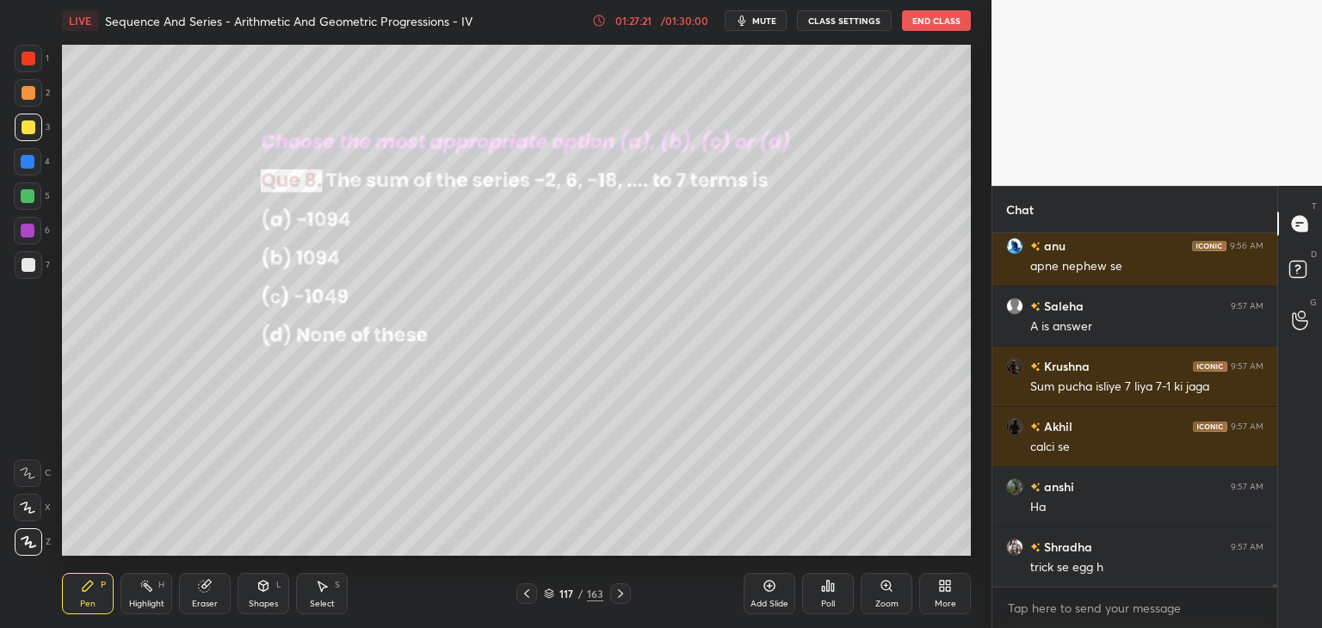
scroll to position [55981, 0]
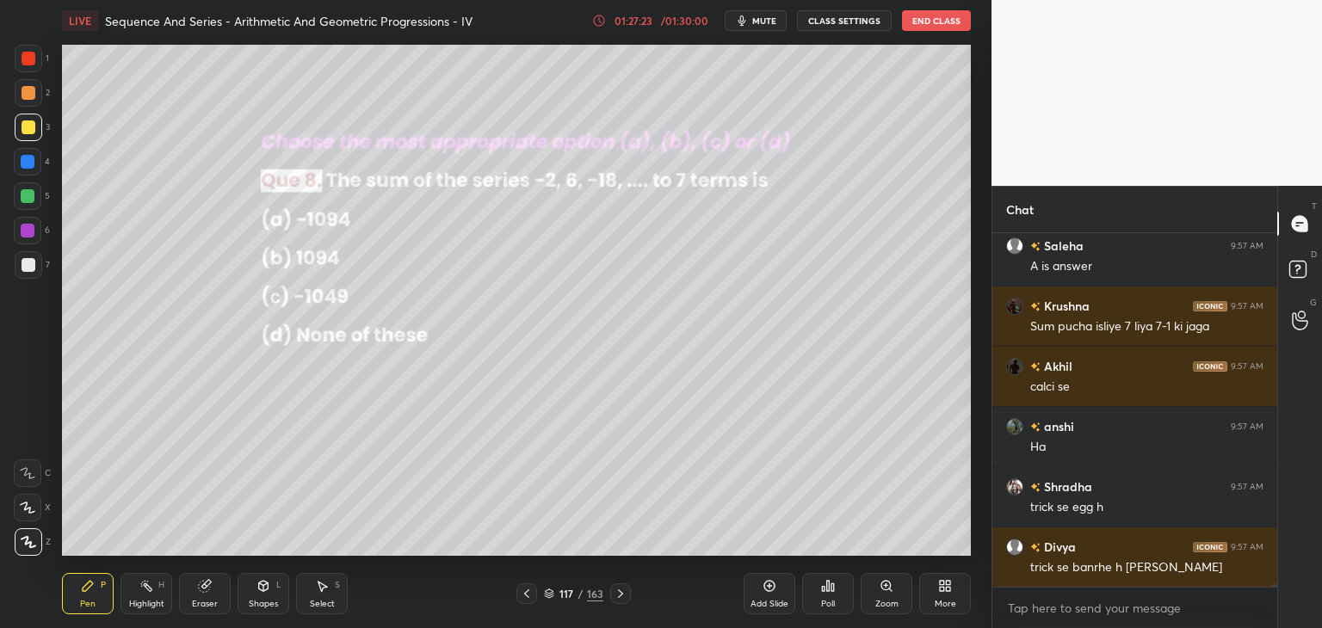
click at [616, 596] on icon at bounding box center [621, 594] width 14 height 14
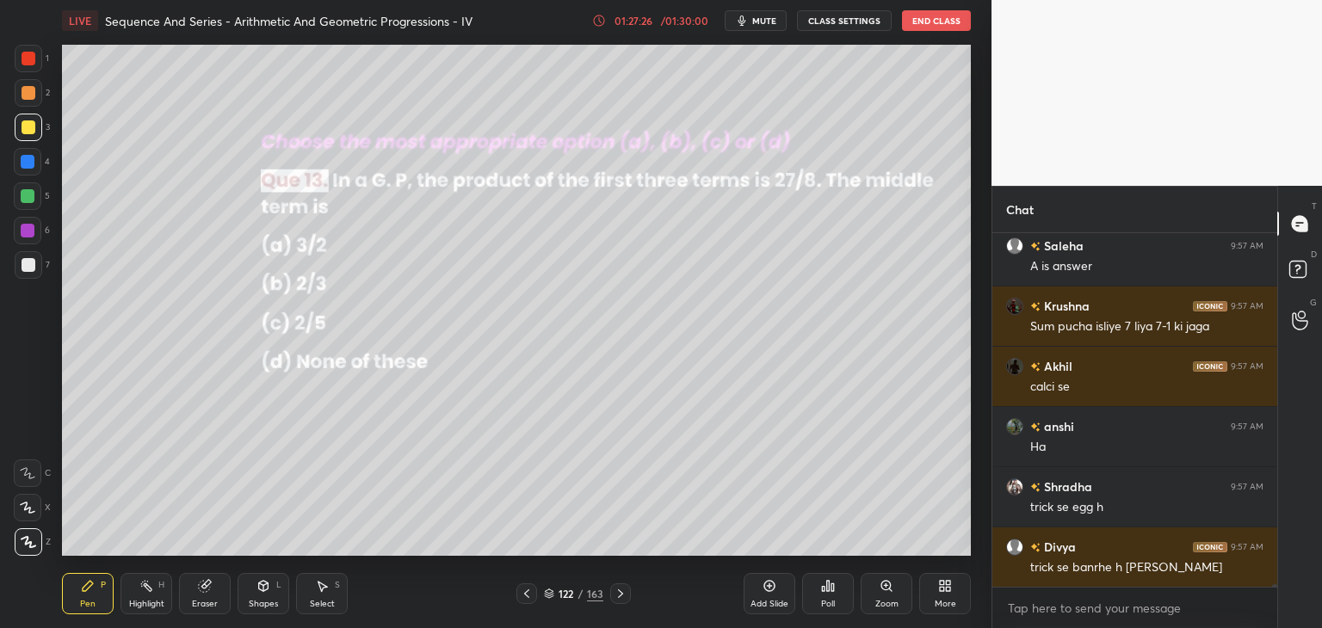
click at [616, 596] on icon at bounding box center [621, 594] width 14 height 14
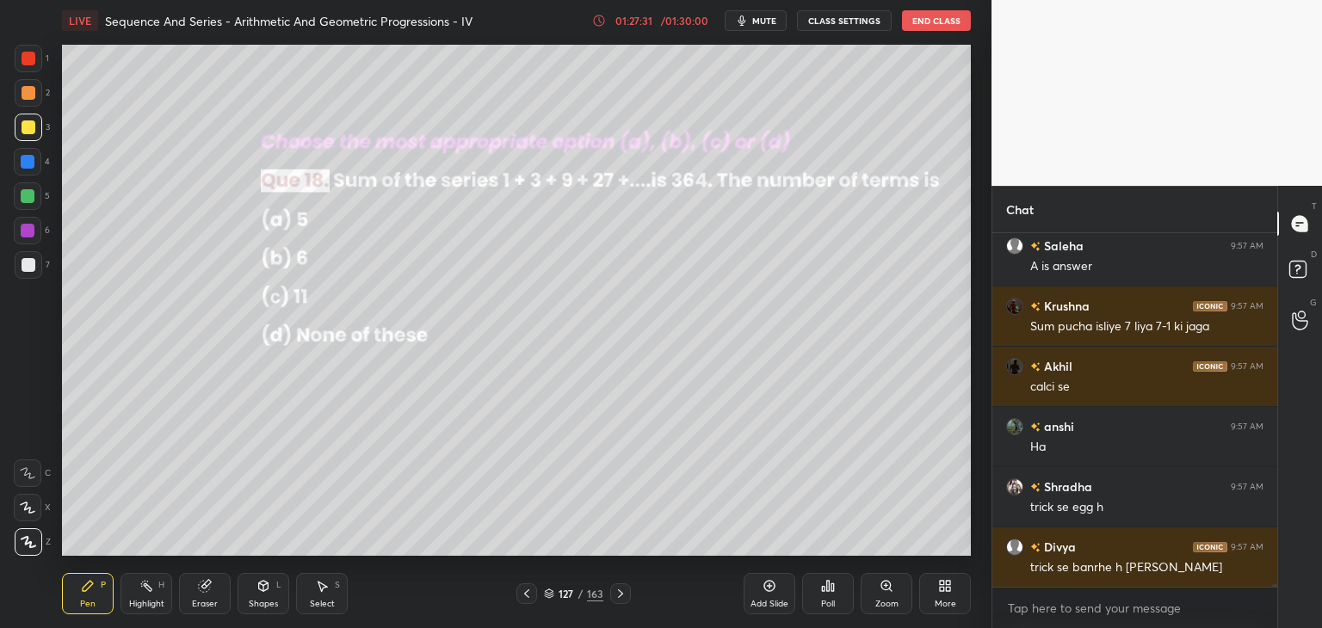
click at [616, 596] on icon at bounding box center [621, 594] width 14 height 14
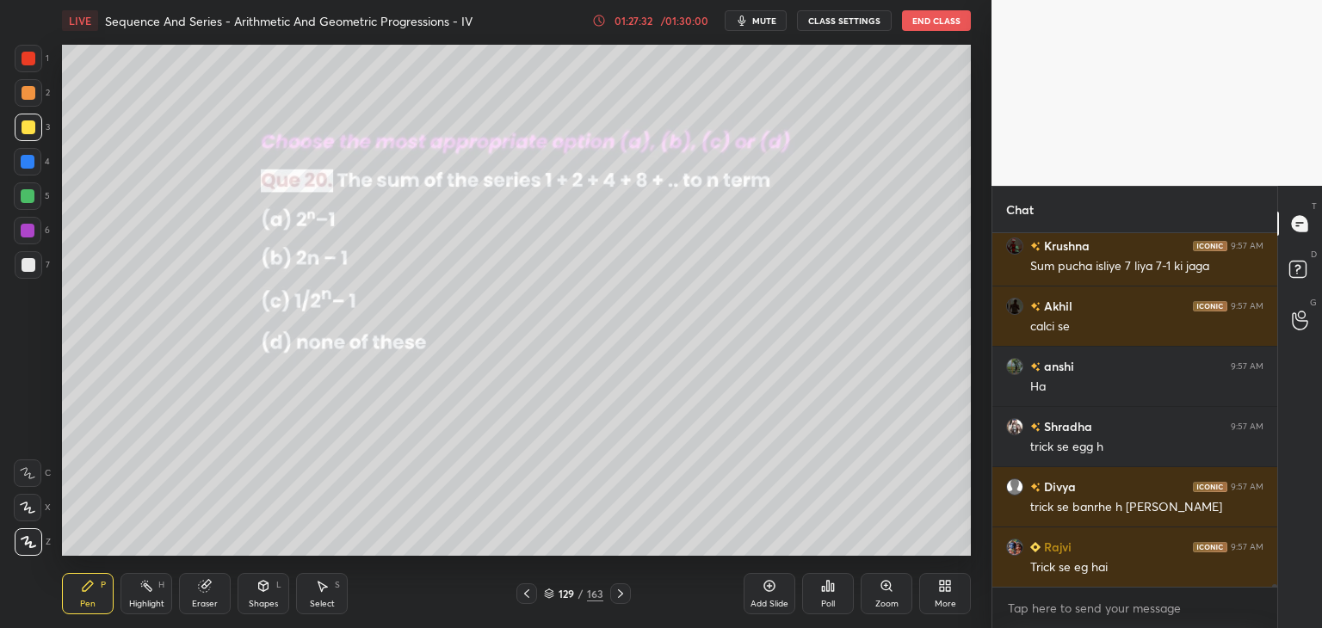
click at [616, 596] on icon at bounding box center [621, 594] width 14 height 14
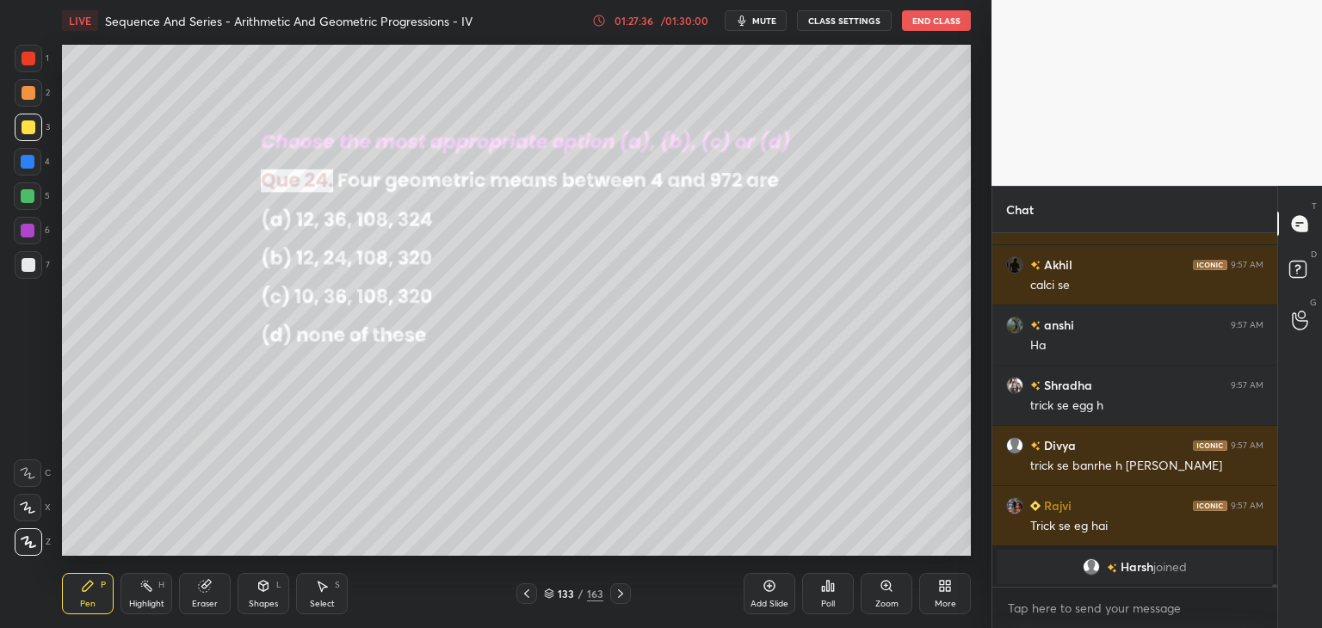
click at [616, 596] on icon at bounding box center [621, 594] width 14 height 14
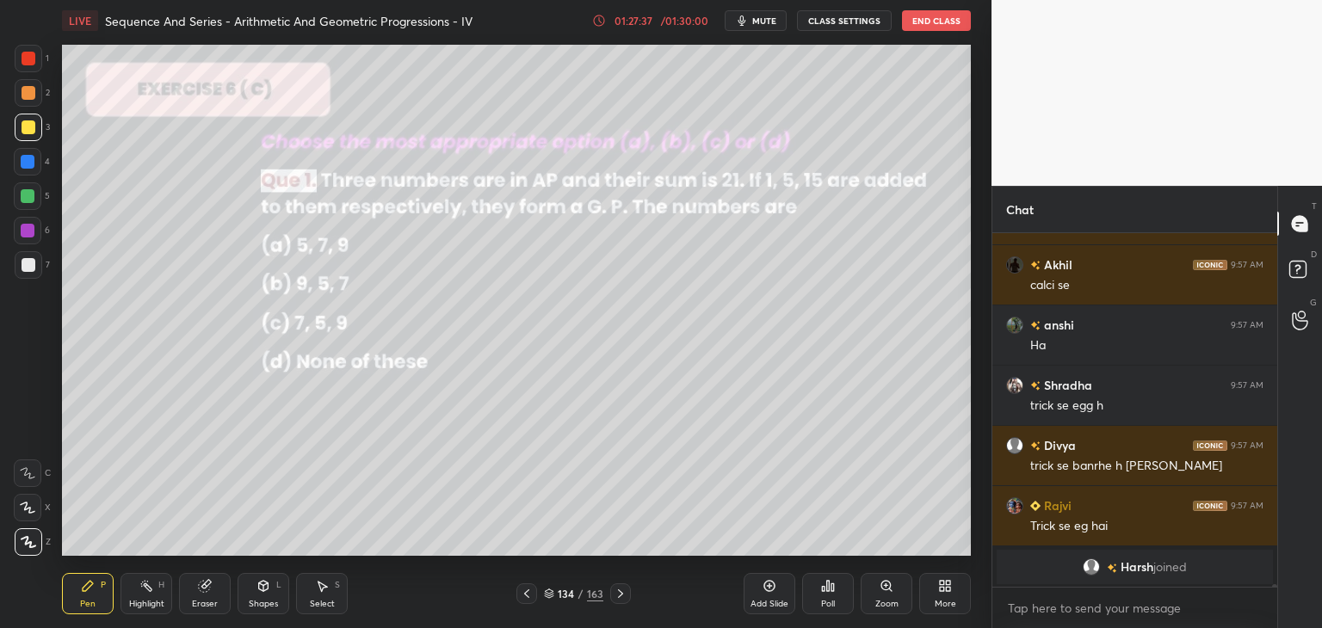
click at [616, 596] on icon at bounding box center [621, 594] width 14 height 14
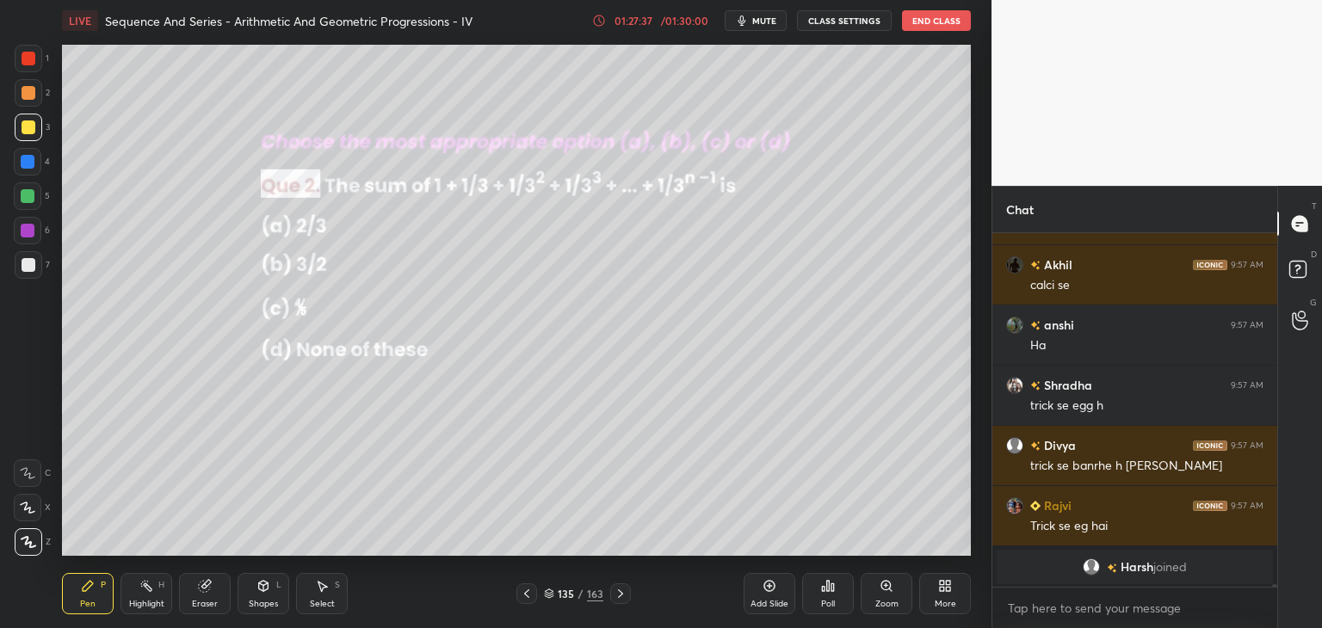
click at [616, 596] on icon at bounding box center [621, 594] width 14 height 14
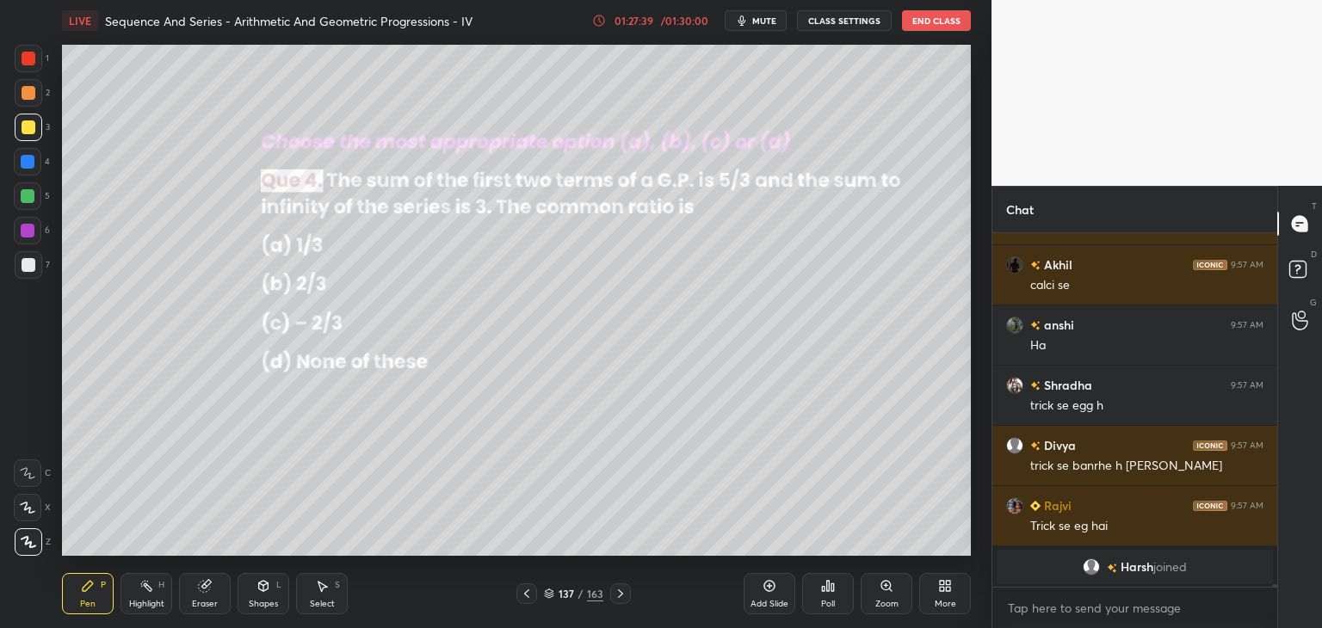
click at [584, 594] on div "137 / 163" at bounding box center [573, 593] width 59 height 15
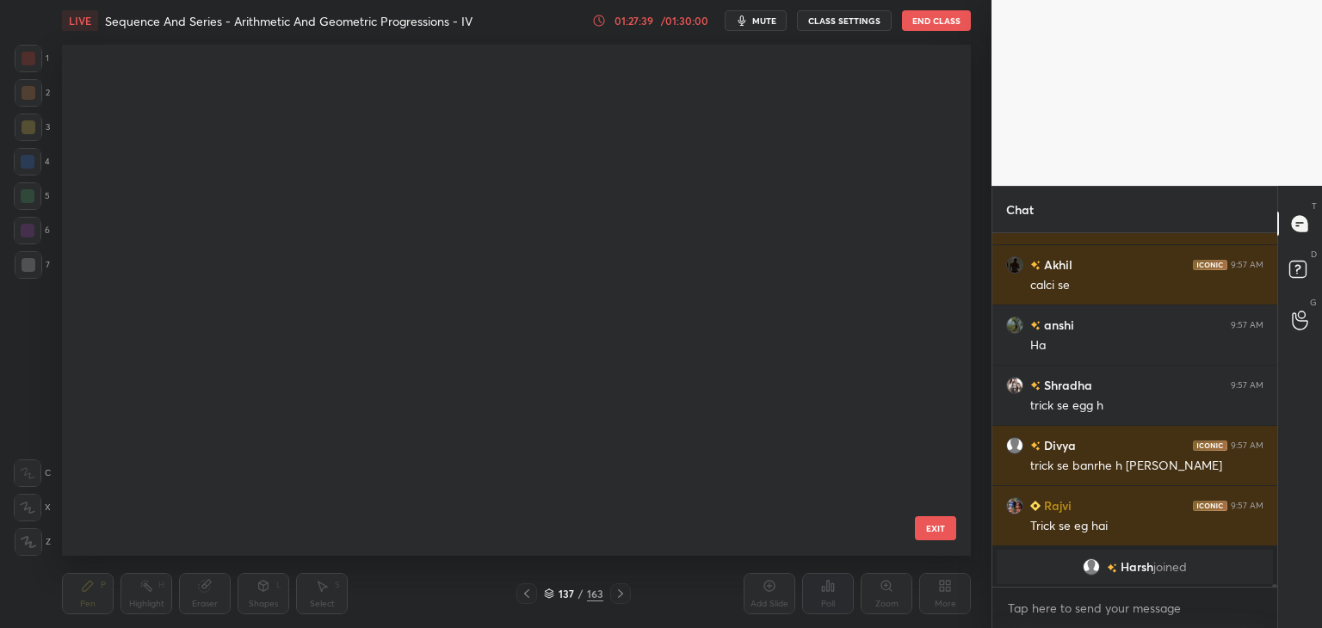
scroll to position [506, 900]
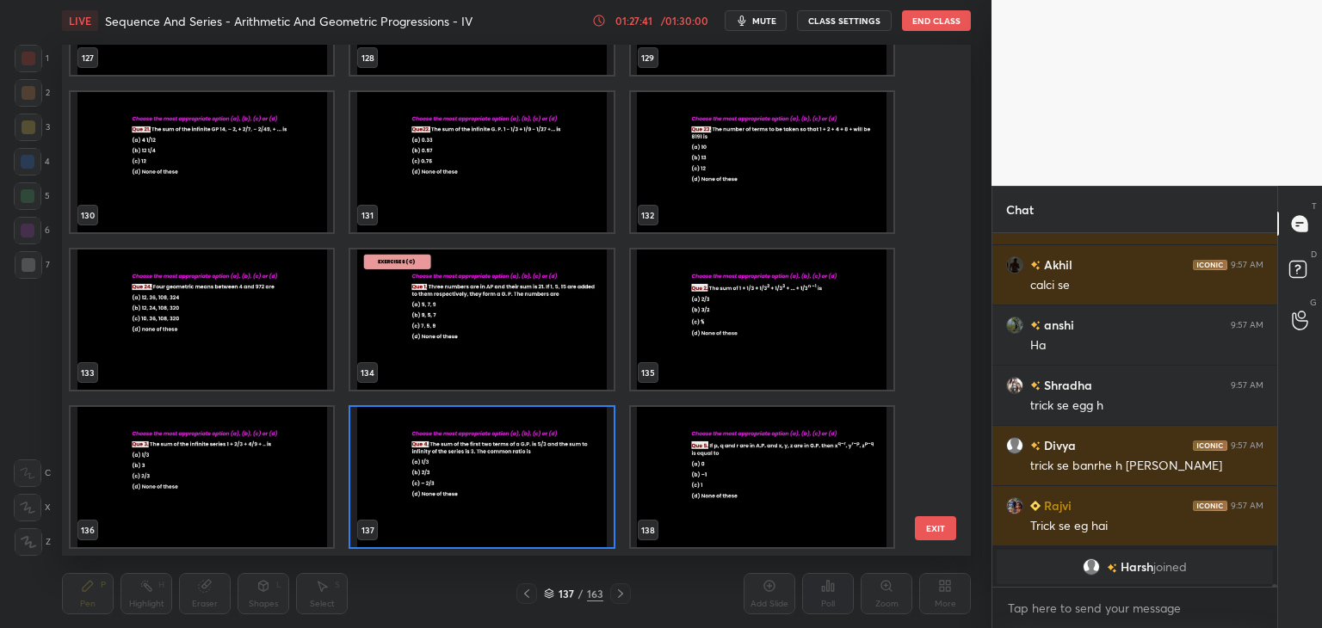
click at [505, 352] on img "grid" at bounding box center [481, 320] width 262 height 140
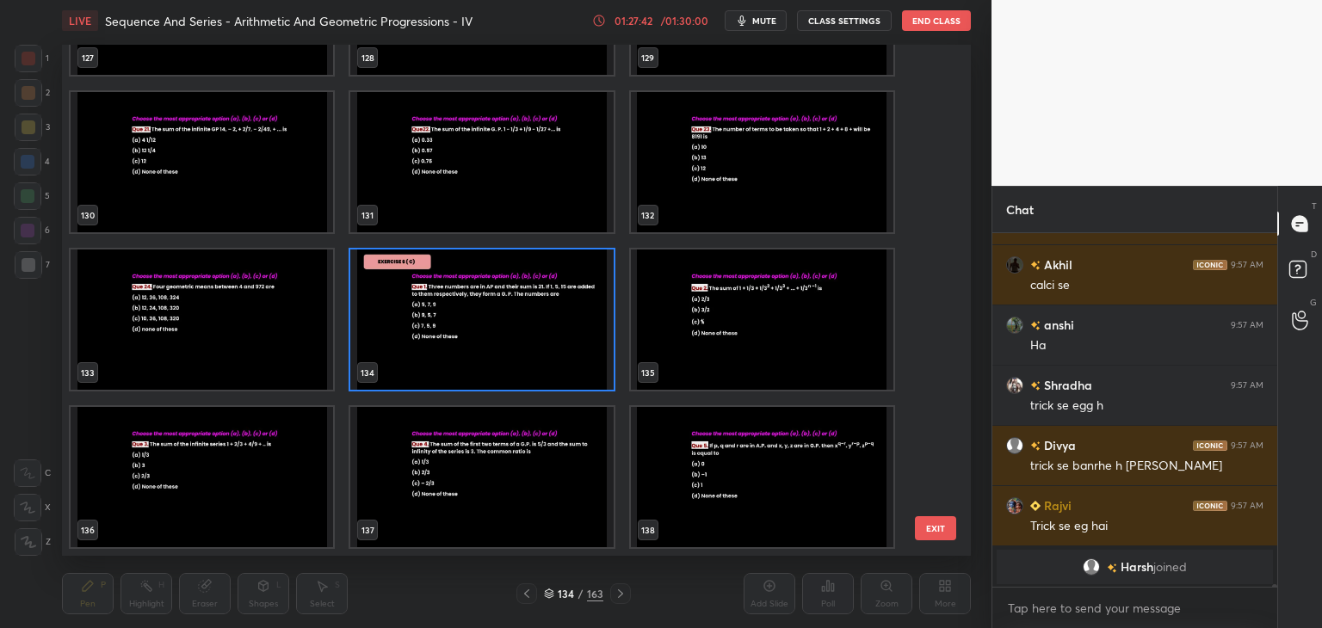
click at [505, 352] on img "grid" at bounding box center [481, 320] width 262 height 140
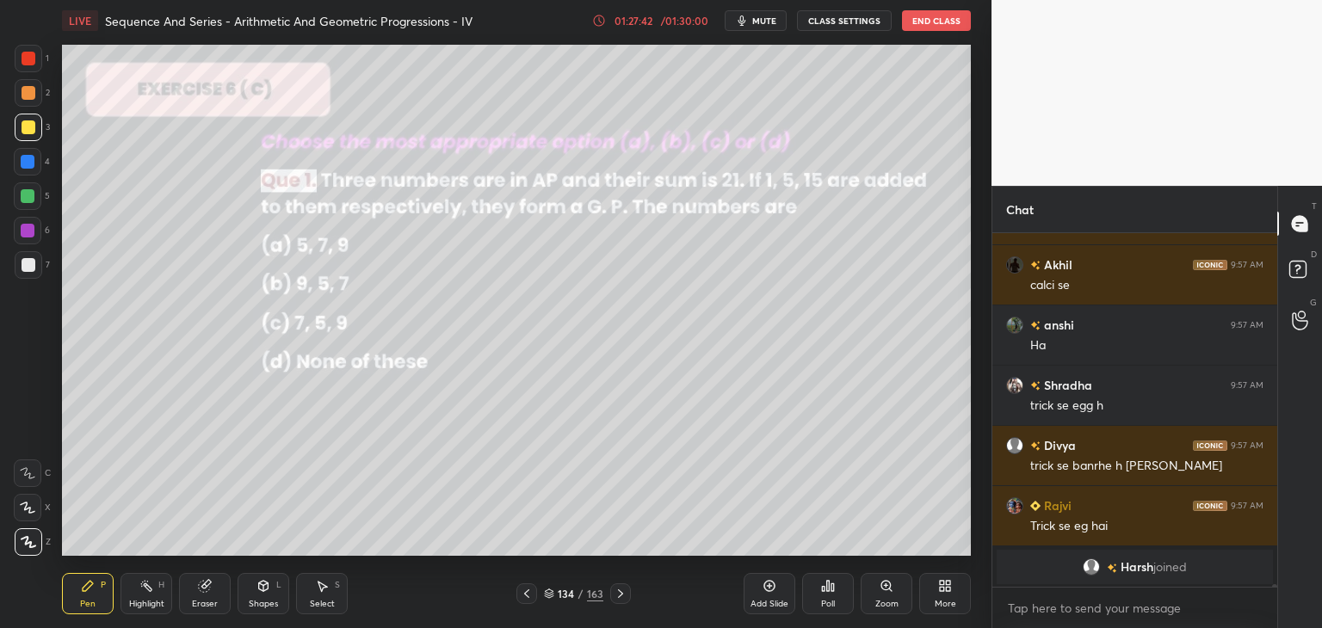
click at [505, 352] on img "grid" at bounding box center [481, 320] width 262 height 140
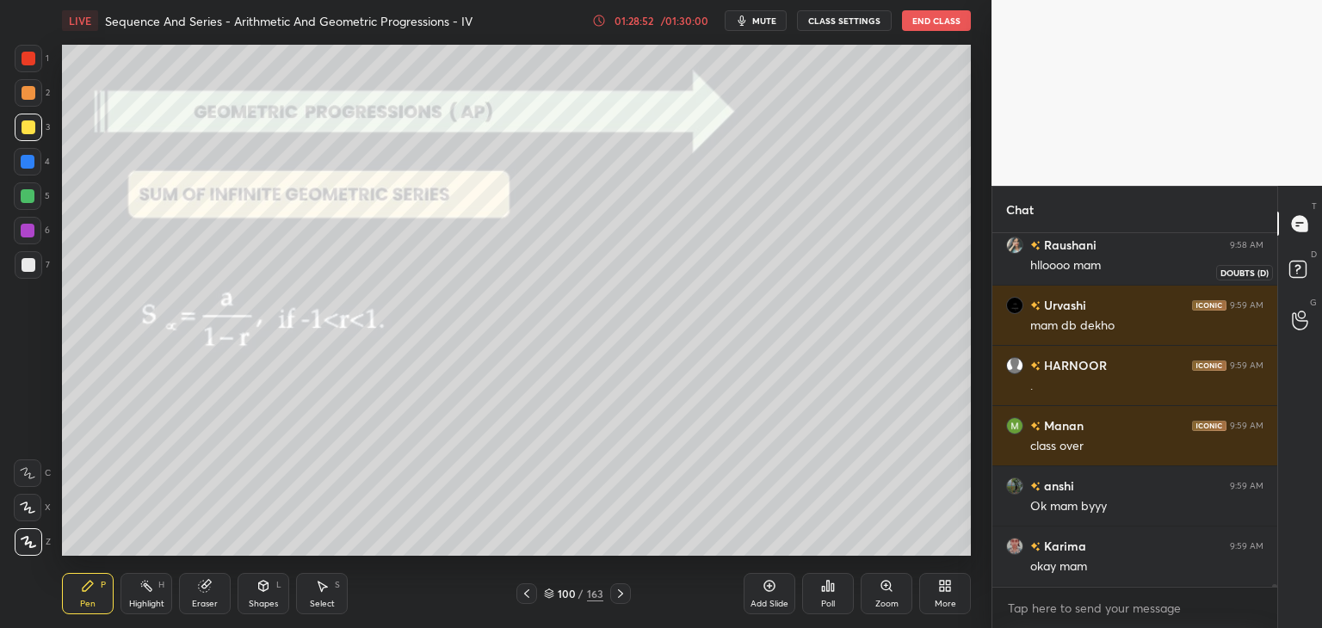
scroll to position [349, 280]
click at [1298, 259] on icon at bounding box center [1300, 271] width 31 height 31
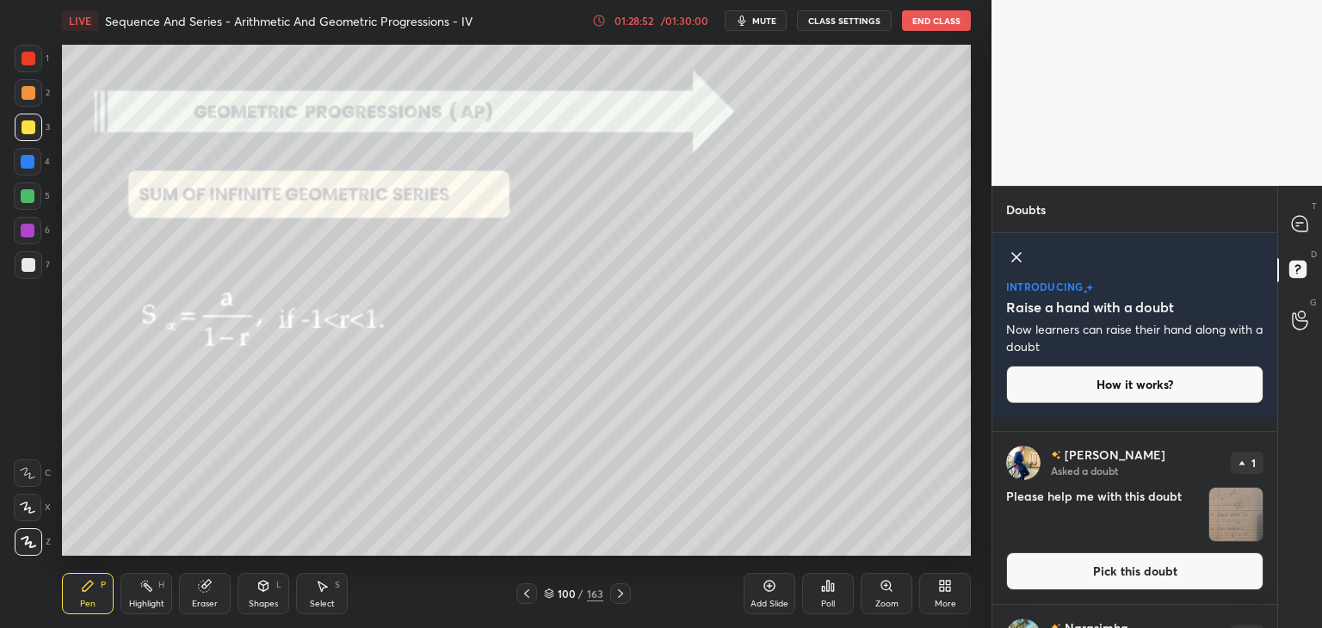
scroll to position [0, 0]
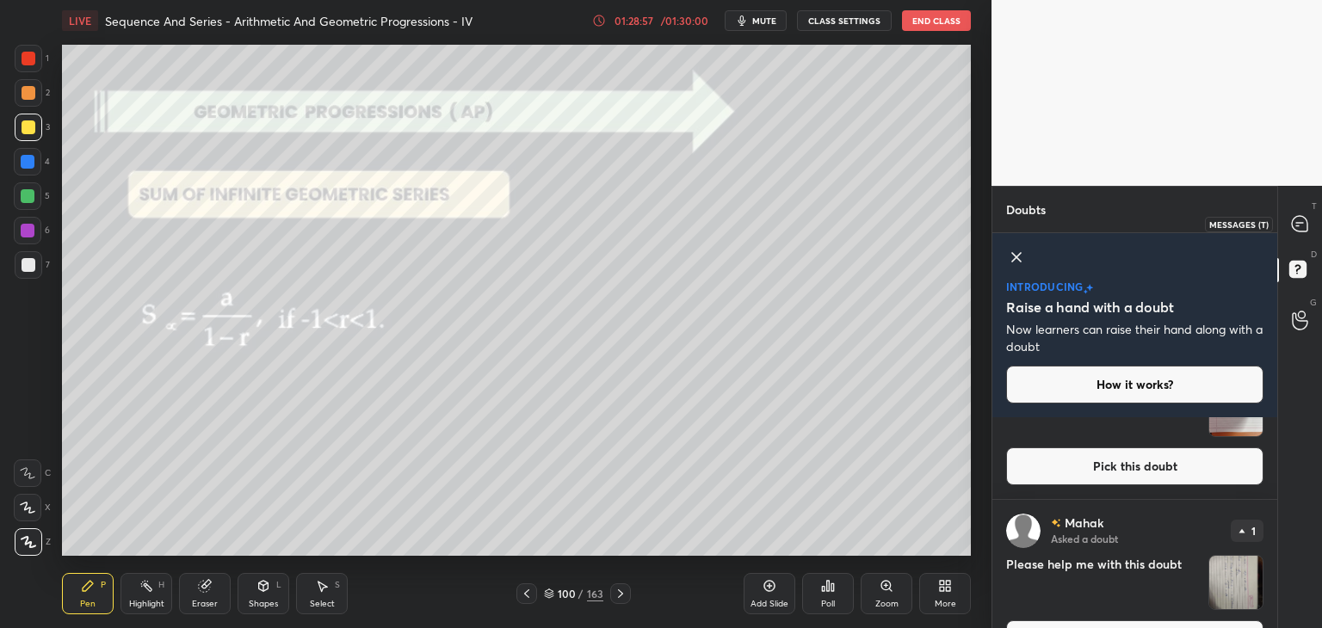
click at [1295, 238] on div at bounding box center [1300, 223] width 34 height 31
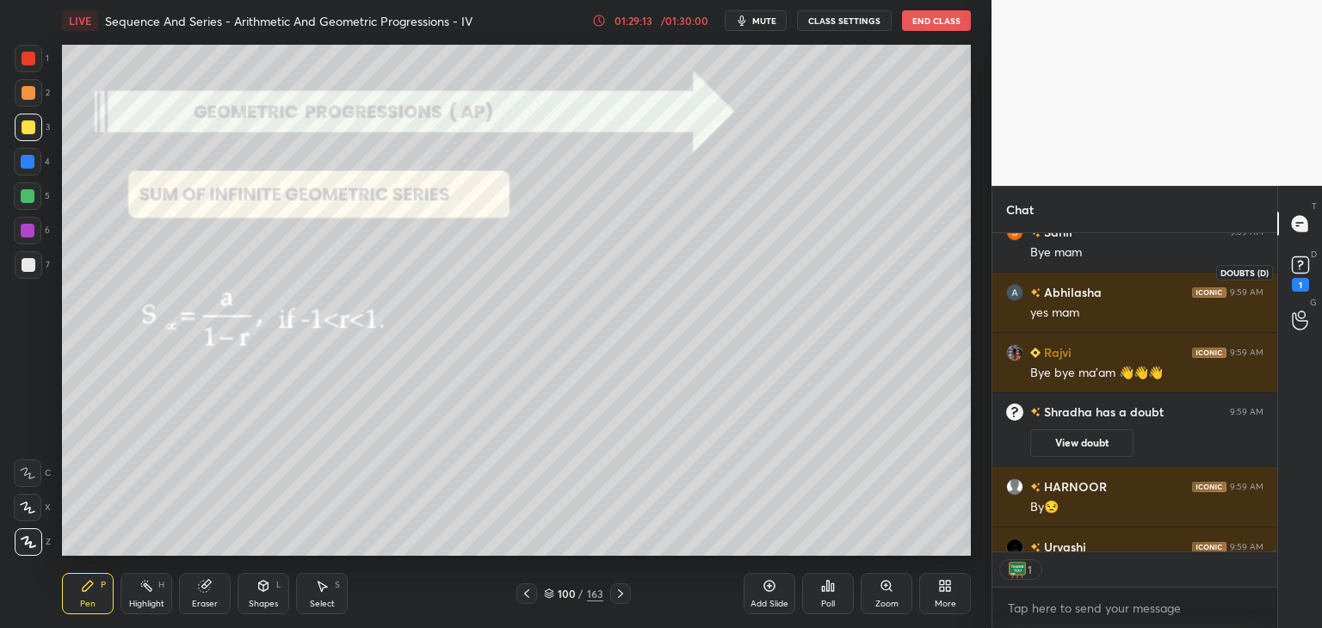
click at [1301, 272] on rect at bounding box center [1300, 265] width 16 height 16
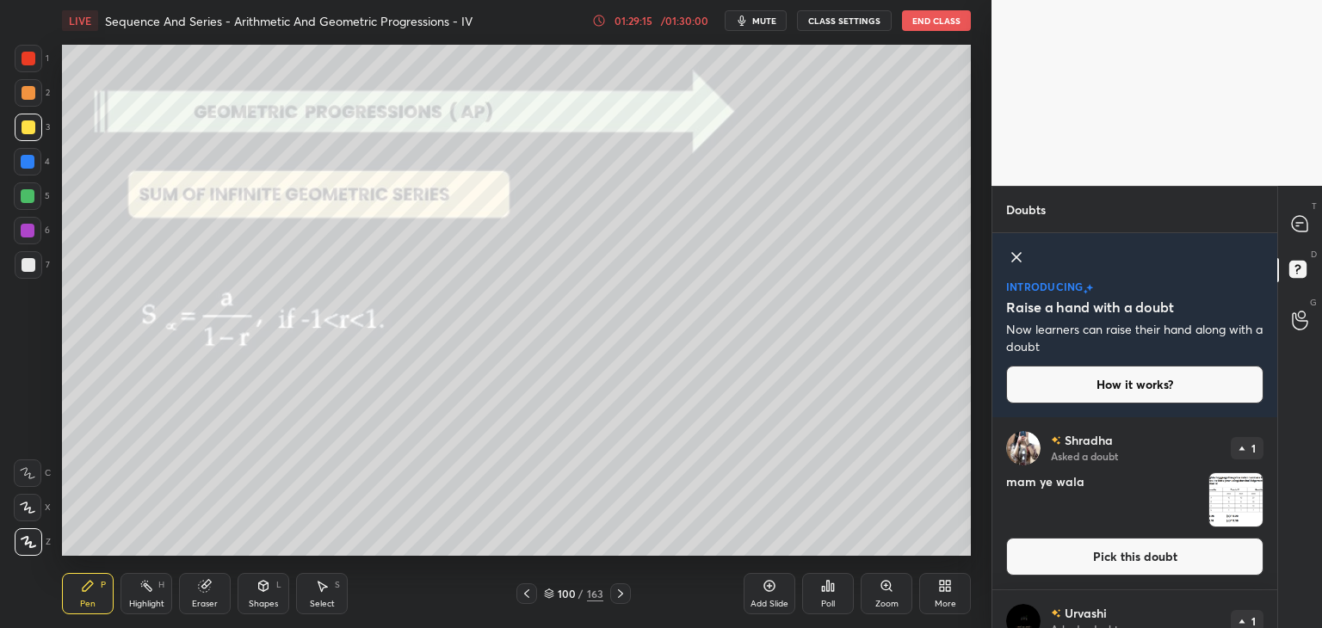
click at [1241, 501] on img "grid" at bounding box center [1235, 499] width 53 height 53
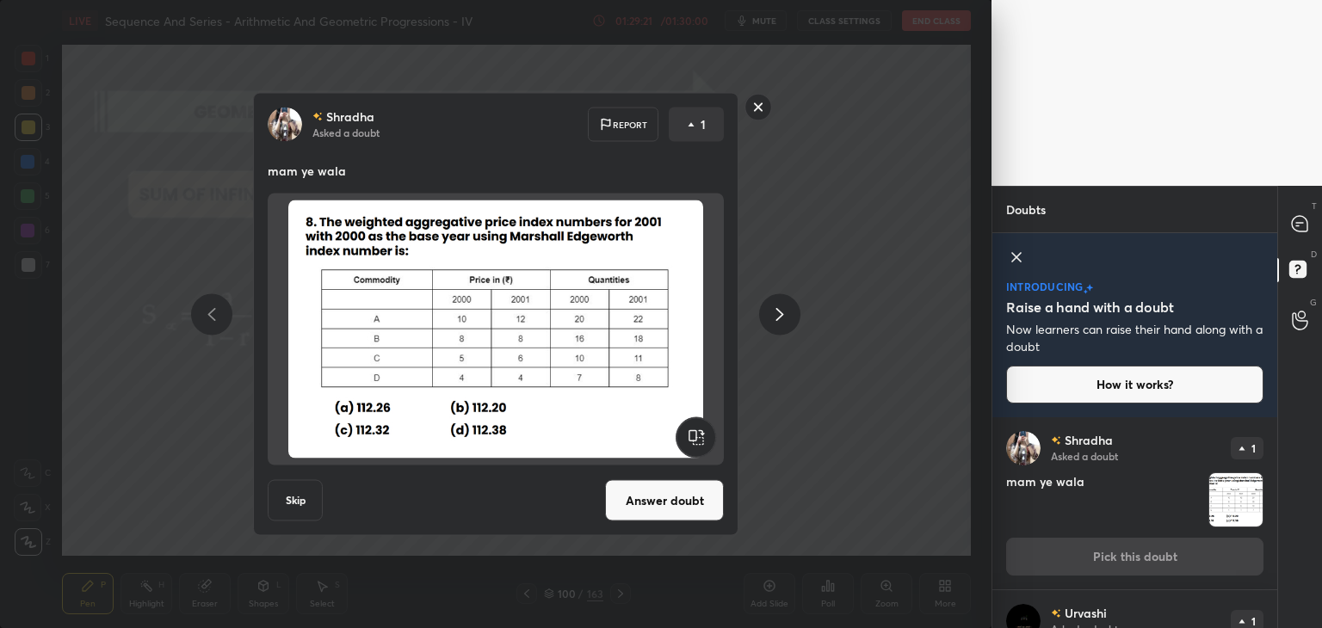
click at [754, 114] on rect at bounding box center [758, 107] width 27 height 27
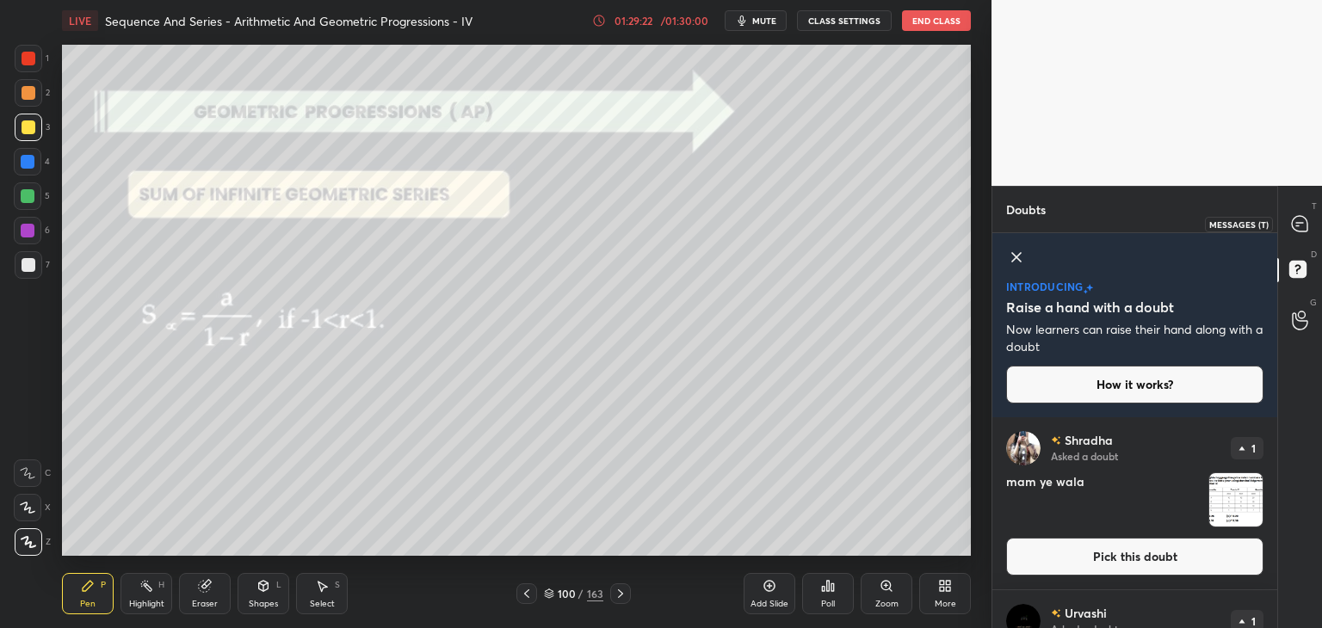
click at [1294, 225] on icon at bounding box center [1299, 223] width 15 height 15
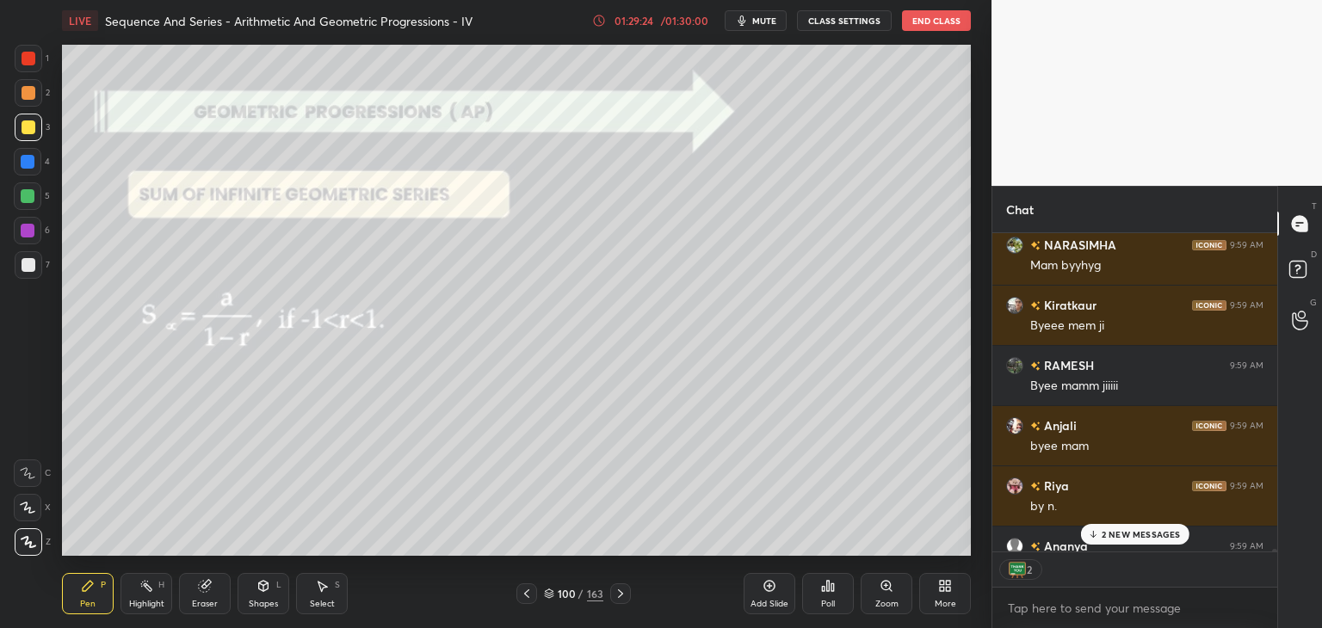
click at [1132, 526] on div "2 NEW MESSAGES" at bounding box center [1134, 534] width 108 height 21
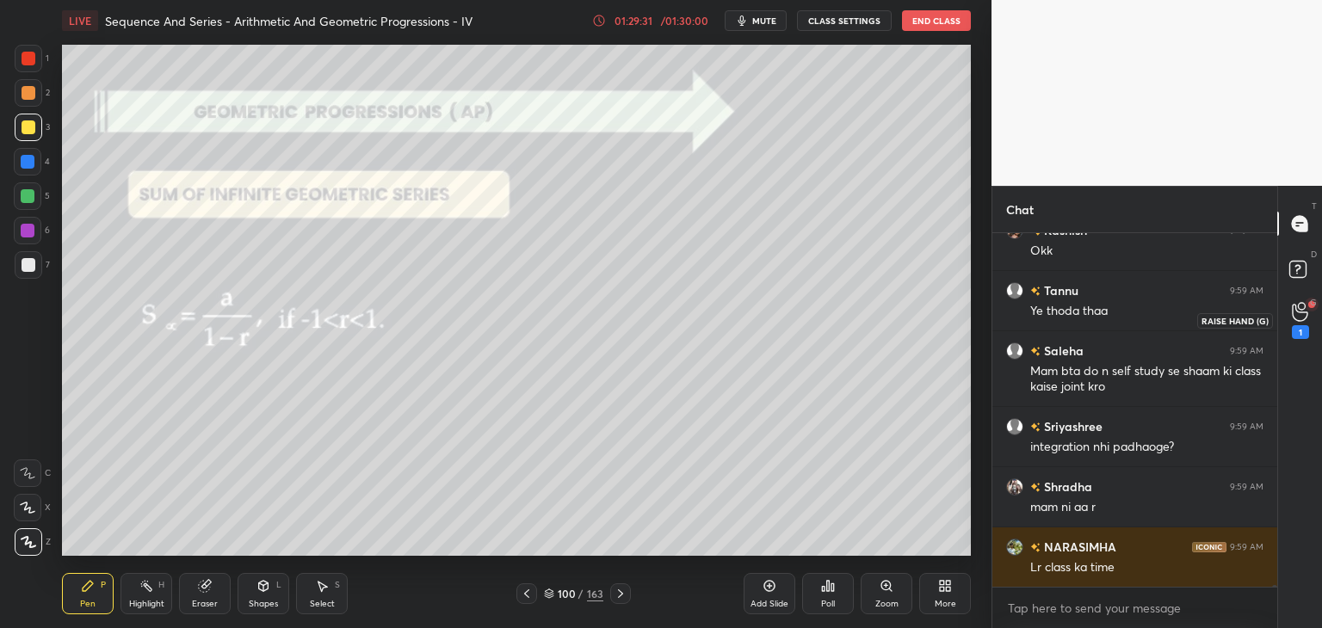
click at [1299, 325] on div "1" at bounding box center [1300, 332] width 17 height 14
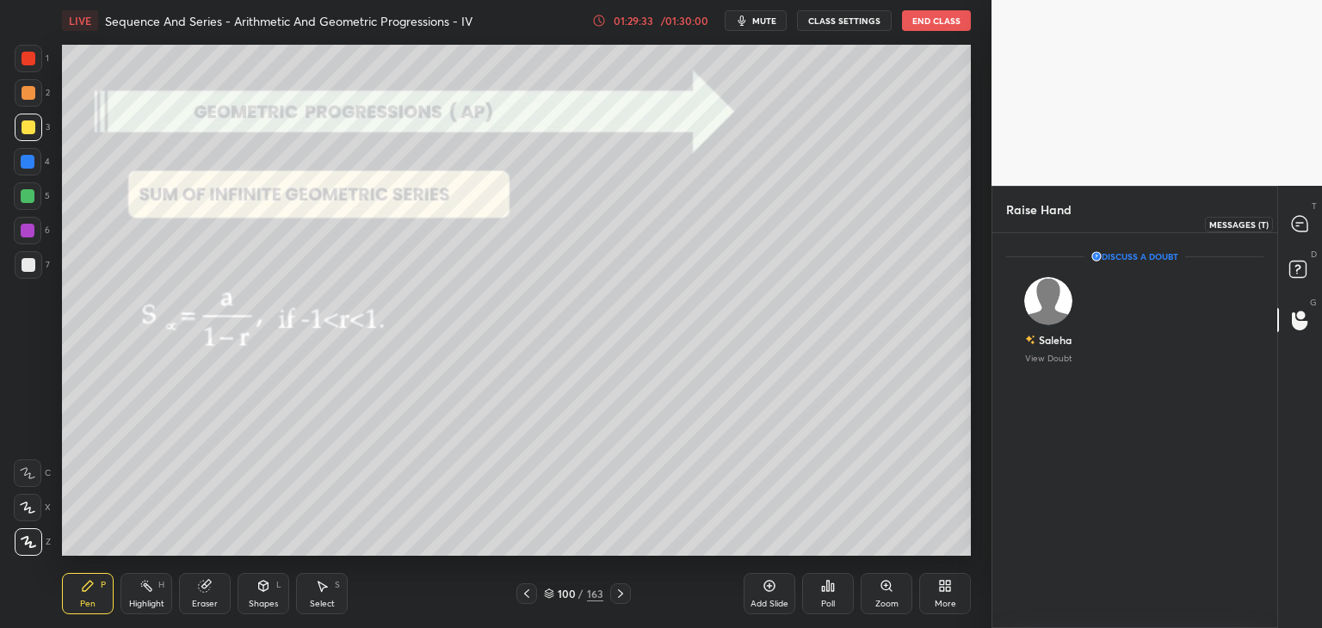
click at [1296, 231] on icon at bounding box center [1299, 223] width 15 height 15
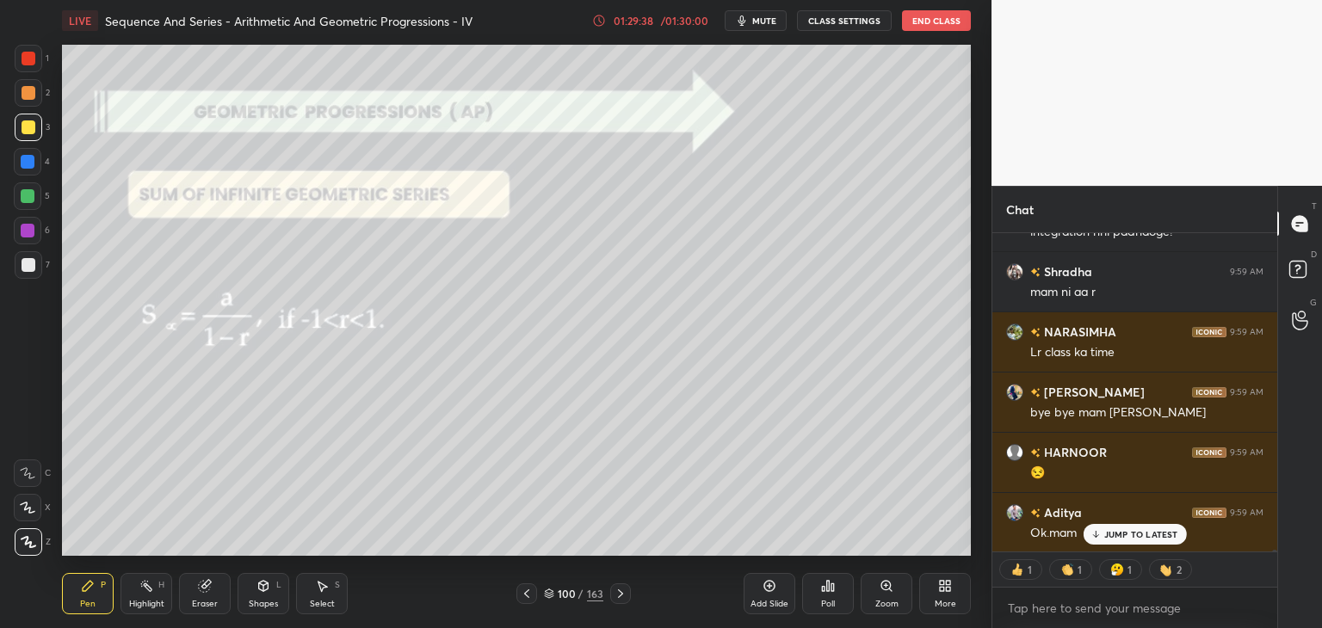
click at [1104, 539] on p "JUMP TO LATEST" at bounding box center [1141, 534] width 74 height 10
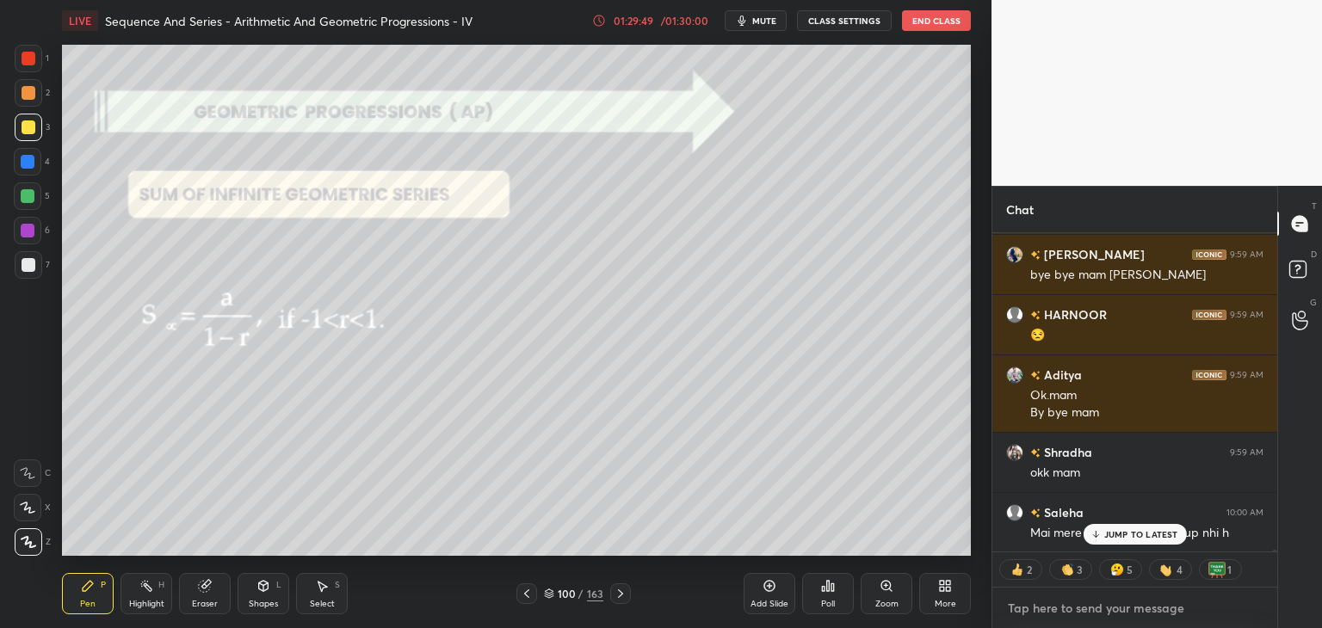
click at [1042, 607] on textarea at bounding box center [1134, 609] width 257 height 28
click at [1108, 531] on p "JUMP TO LATEST" at bounding box center [1141, 534] width 74 height 10
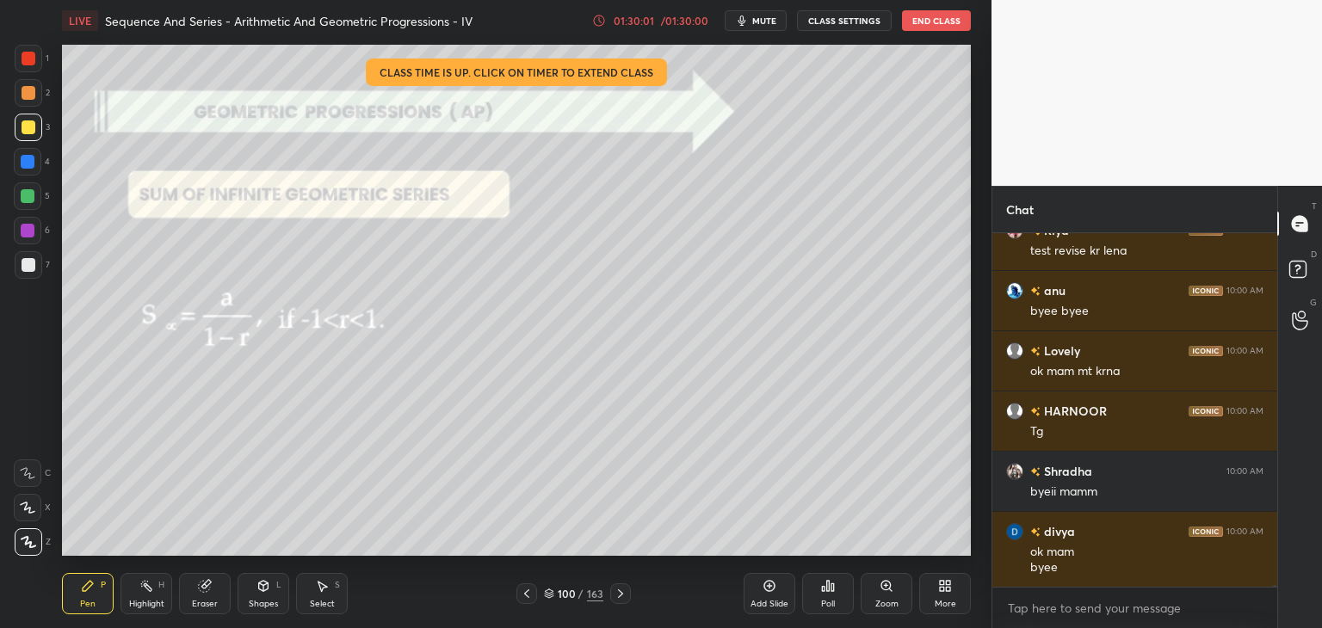
click at [916, 20] on button "End Class" at bounding box center [936, 20] width 69 height 21
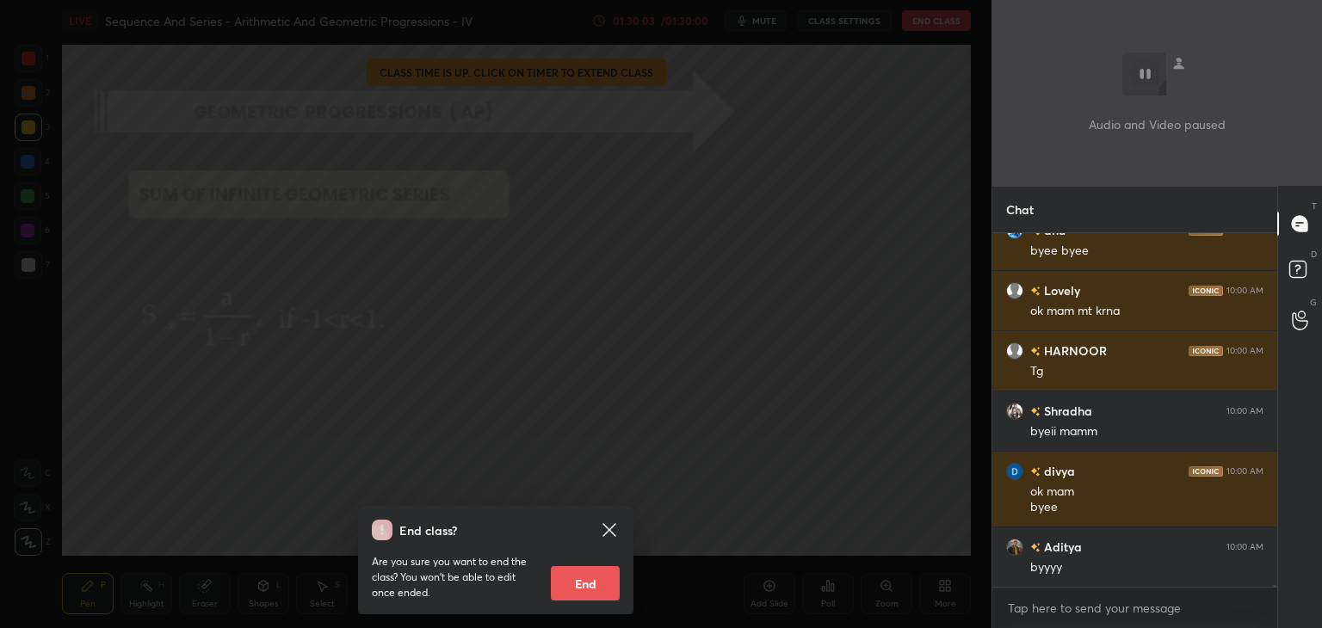
click at [578, 586] on button "End" at bounding box center [585, 583] width 69 height 34
type textarea "x"
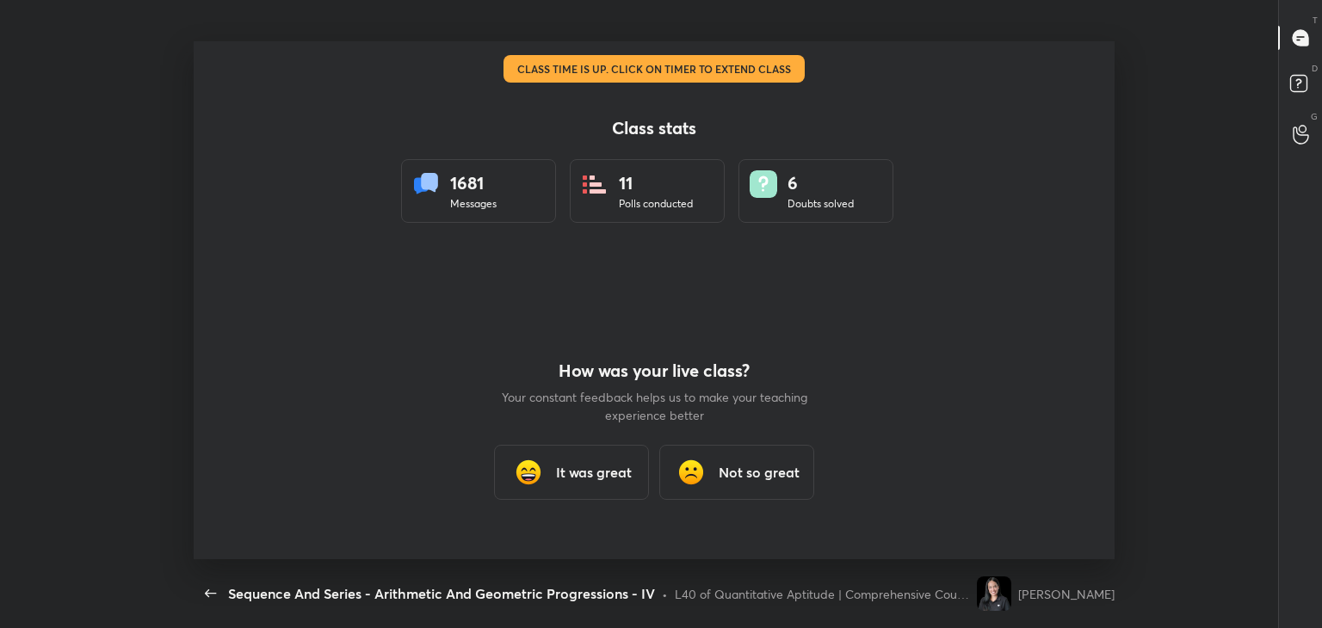
click at [550, 483] on div "It was great" at bounding box center [571, 472] width 155 height 55
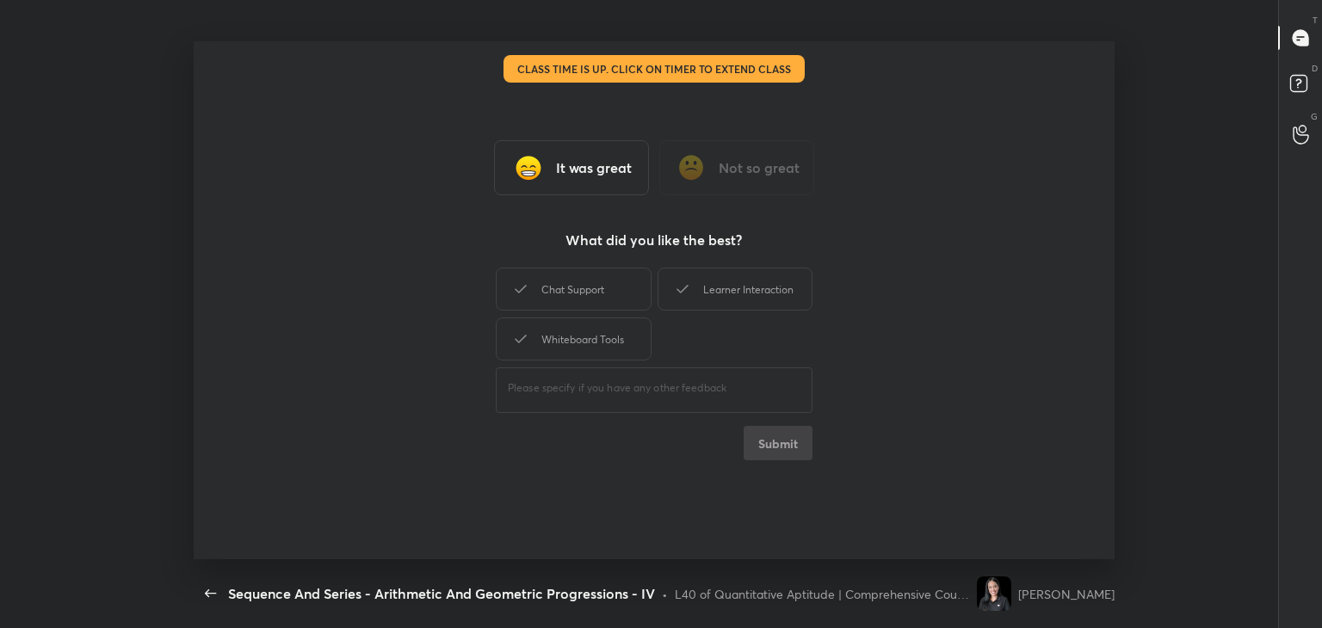
click at [550, 483] on div "Class stats 1681 Messages 11 Polls conducted 6 Doubts solved How was your live …" at bounding box center [655, 300] width 922 height 518
click at [575, 287] on div "Chat Support" at bounding box center [573, 289] width 155 height 43
click at [586, 352] on div "Whiteboard Tools" at bounding box center [573, 339] width 155 height 43
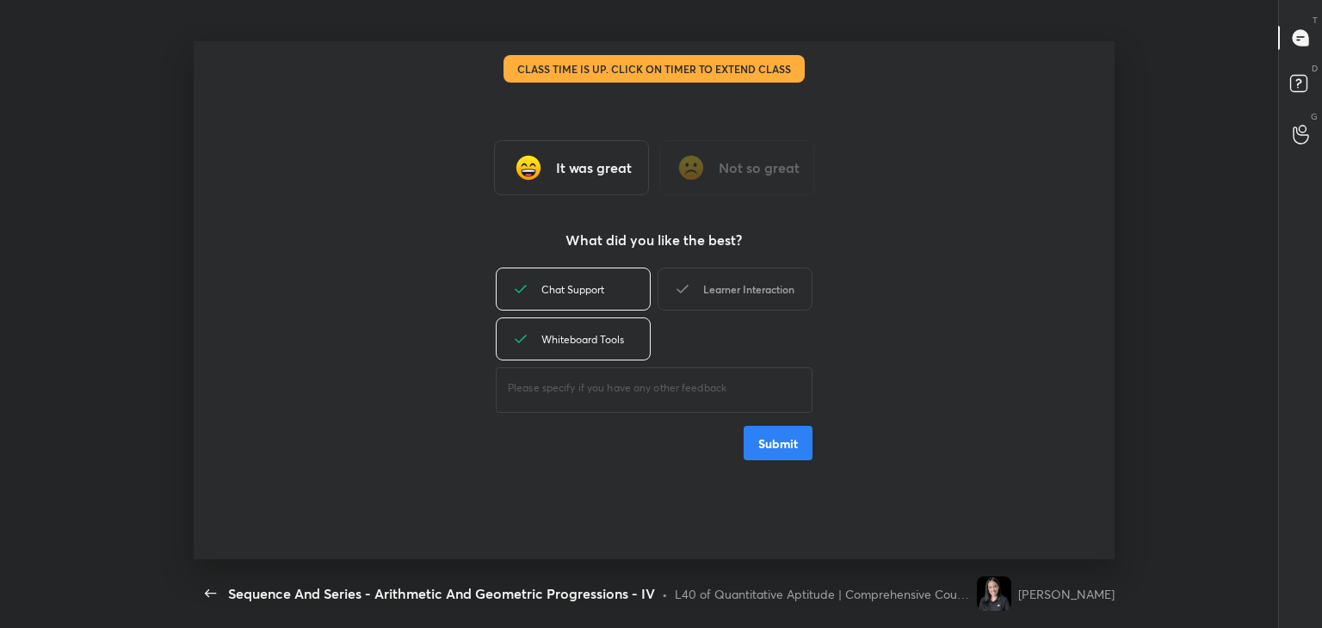
click at [750, 288] on div "Learner Interaction" at bounding box center [734, 289] width 155 height 43
click at [762, 457] on button "Submit" at bounding box center [778, 443] width 69 height 34
